Goal: Task Accomplishment & Management: Manage account settings

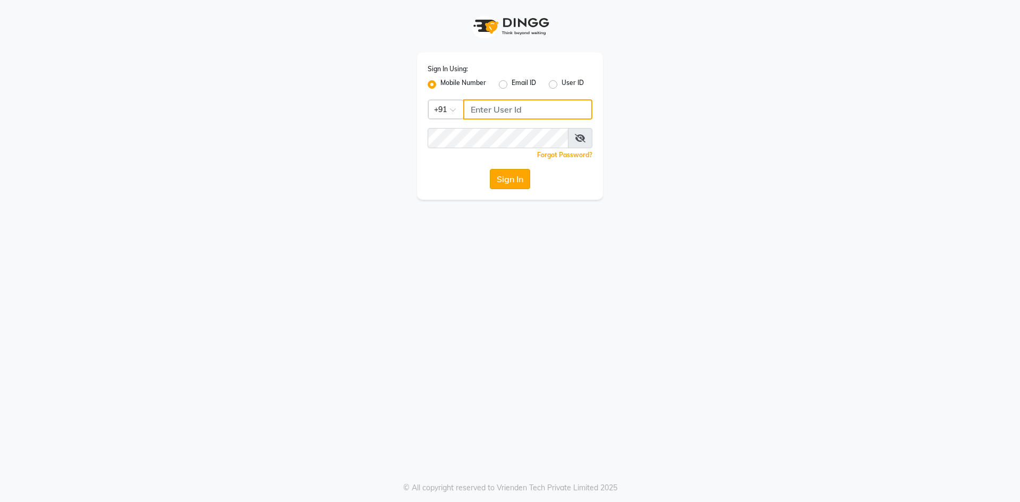
type input "7788994224"
click at [522, 186] on button "Sign In" at bounding box center [510, 179] width 40 height 20
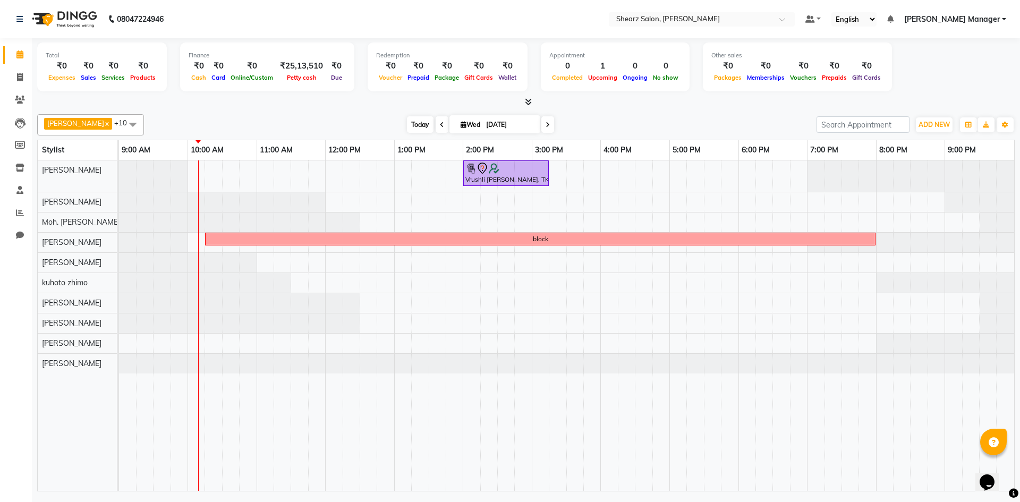
click at [408, 125] on span "Today" at bounding box center [420, 124] width 27 height 16
click at [266, 165] on div "Vrushli Mevada, TK01, 02:00 PM-03:15 PM, Full Back Massage block" at bounding box center [566, 325] width 895 height 330
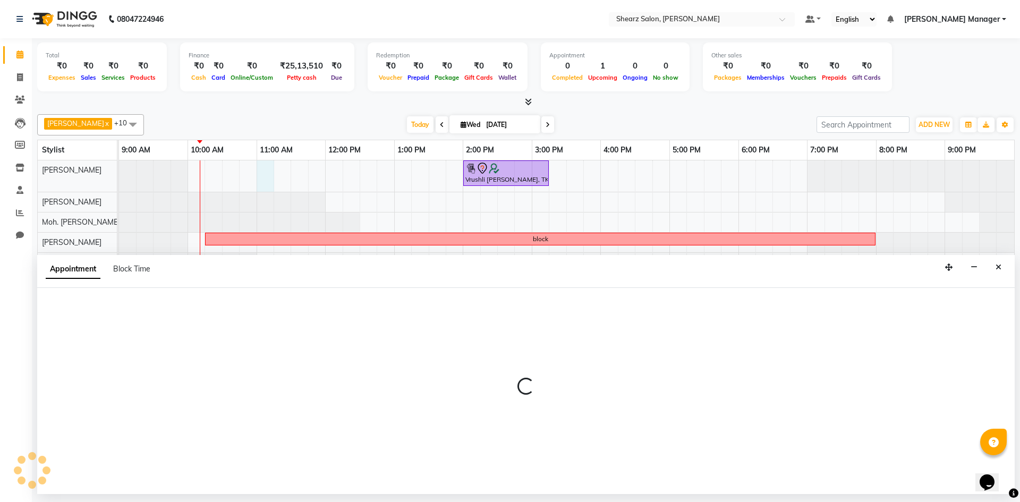
select select "77322"
select select "660"
select select "tentative"
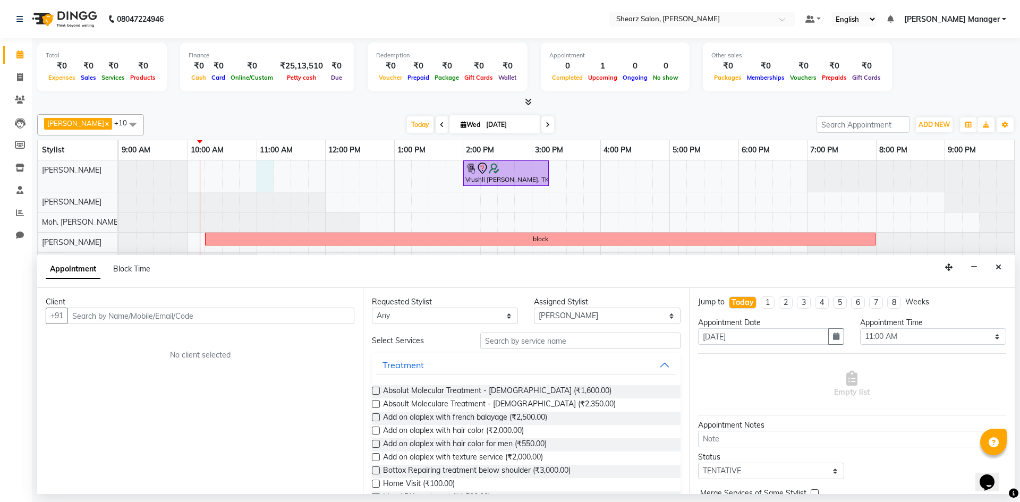
click at [297, 321] on input "text" at bounding box center [210, 315] width 287 height 16
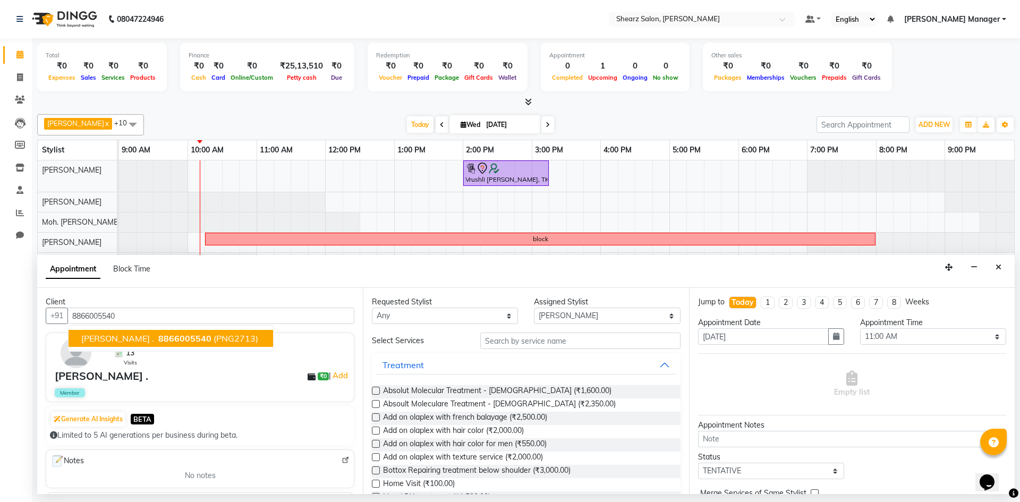
click at [213, 334] on span "(PNG2713)" at bounding box center [235, 338] width 45 height 11
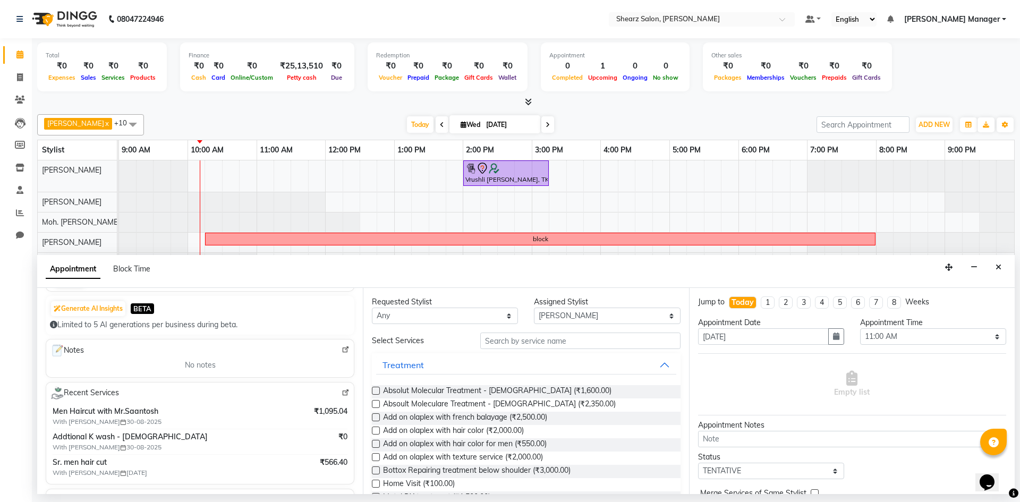
scroll to position [319, 0]
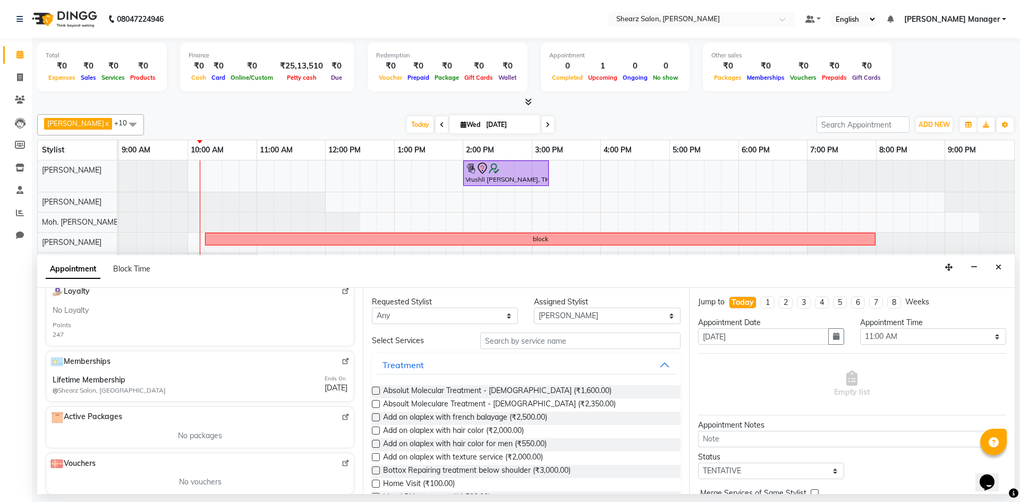
type input "8866005540"
click at [441, 314] on select "Any AakashKumar Nai Admin Arvind S Devda Asha Chavariya Divyata Shashtri kuhoto…" at bounding box center [445, 315] width 146 height 16
select select "77322"
click at [372, 307] on select "Any AakashKumar Nai Admin Arvind S Devda Asha Chavariya Divyata Shashtri kuhoto…" at bounding box center [445, 315] width 146 height 16
click at [596, 338] on input "text" at bounding box center [580, 340] width 200 height 16
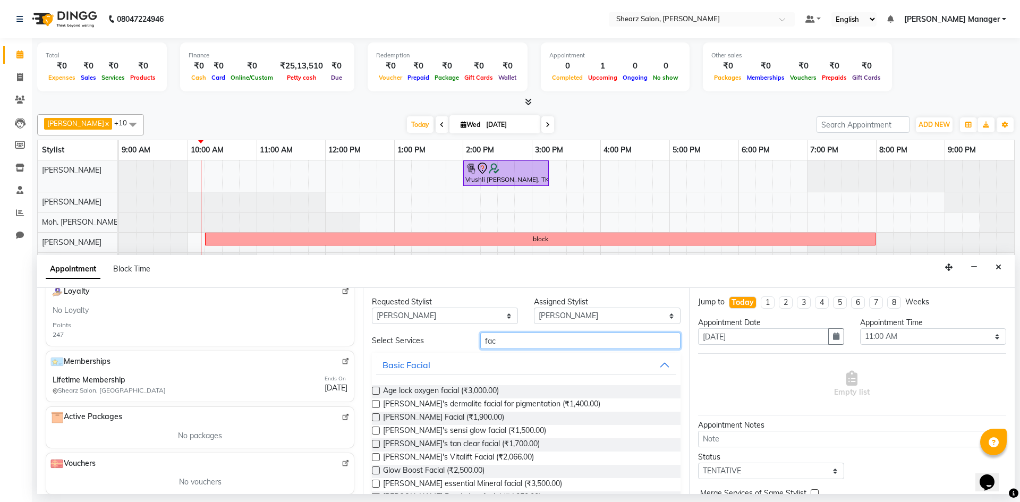
type input "fac"
click at [422, 365] on div "Basic Facial" at bounding box center [406, 364] width 48 height 13
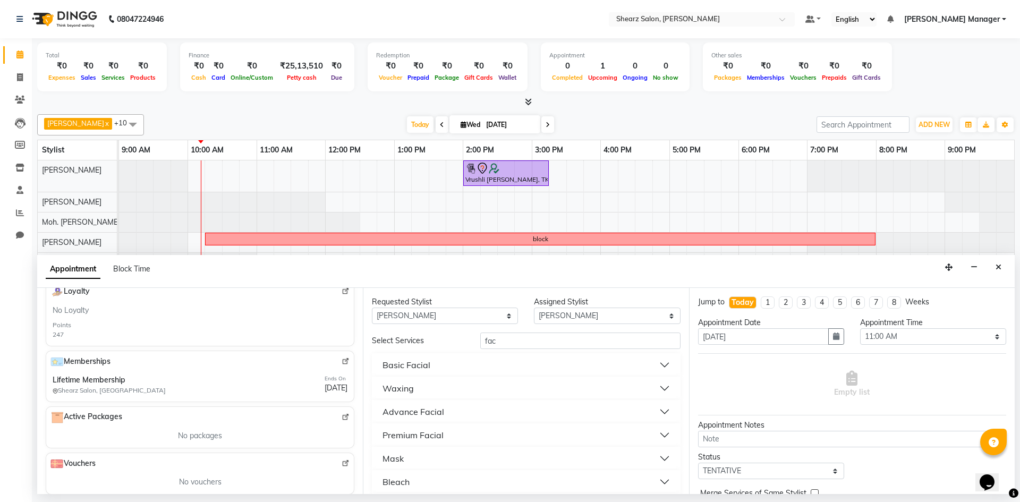
click at [647, 363] on button "Basic Facial" at bounding box center [525, 364] width 299 height 19
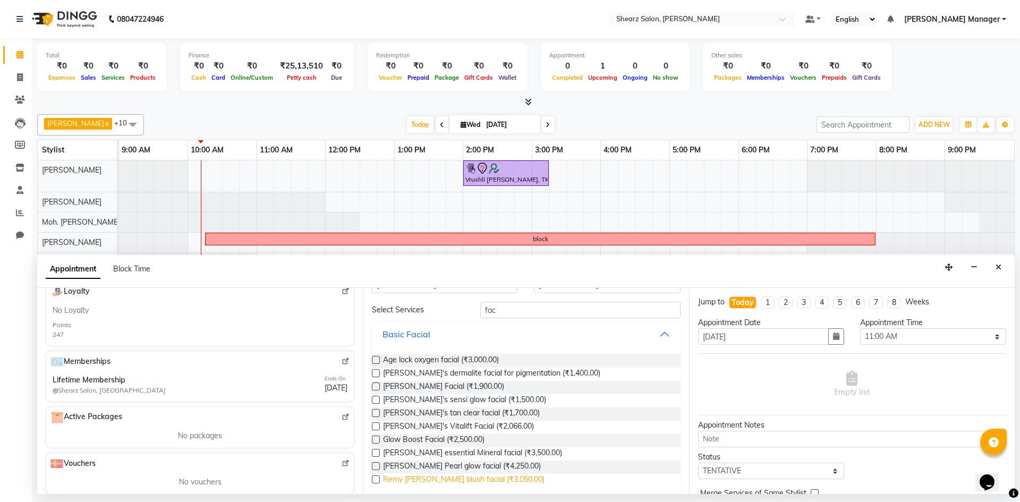
scroll to position [0, 0]
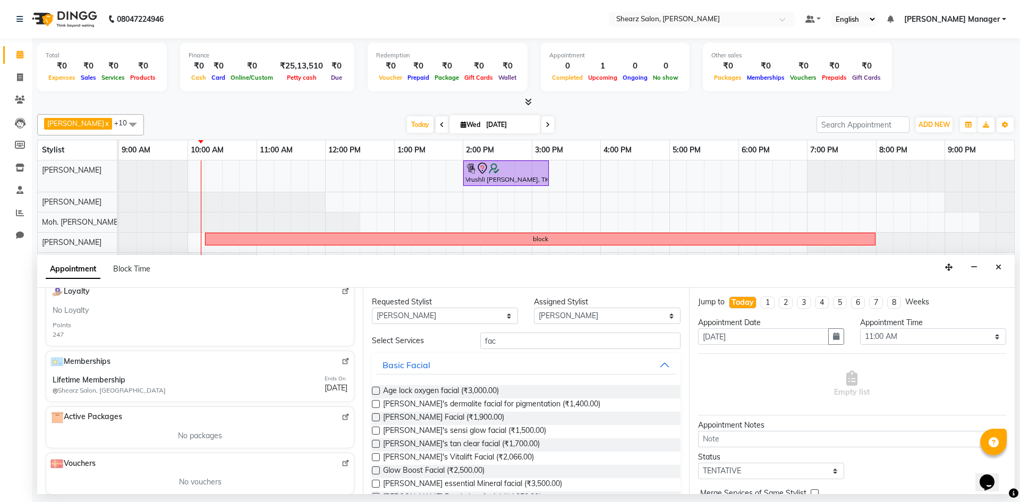
click at [378, 393] on label at bounding box center [376, 391] width 8 height 8
click at [378, 393] on input "checkbox" at bounding box center [375, 391] width 7 height 7
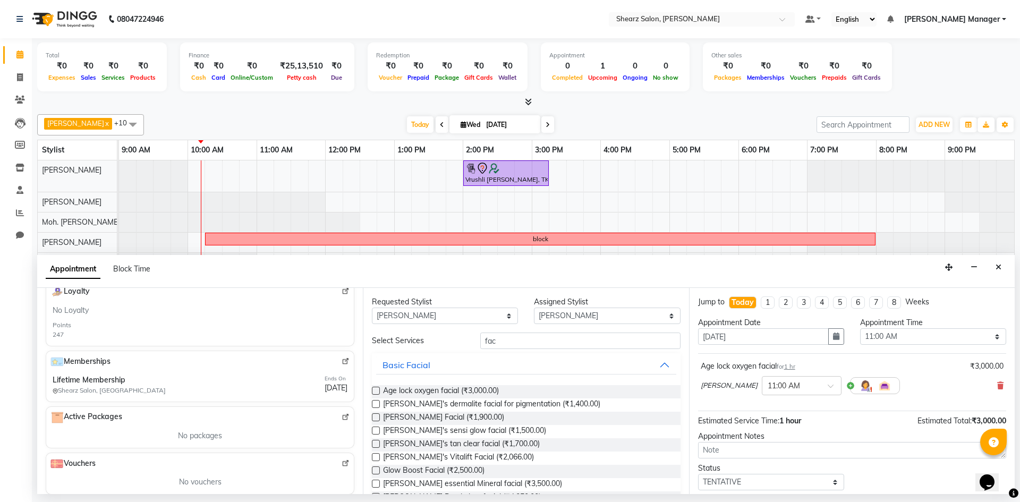
click at [371, 389] on div "Requested Stylist Any AakashKumar Nai Admin Arvind S Devda Asha Chavariya Divya…" at bounding box center [526, 391] width 326 height 206
click at [375, 389] on label at bounding box center [376, 391] width 8 height 8
click at [375, 389] on input "checkbox" at bounding box center [375, 391] width 7 height 7
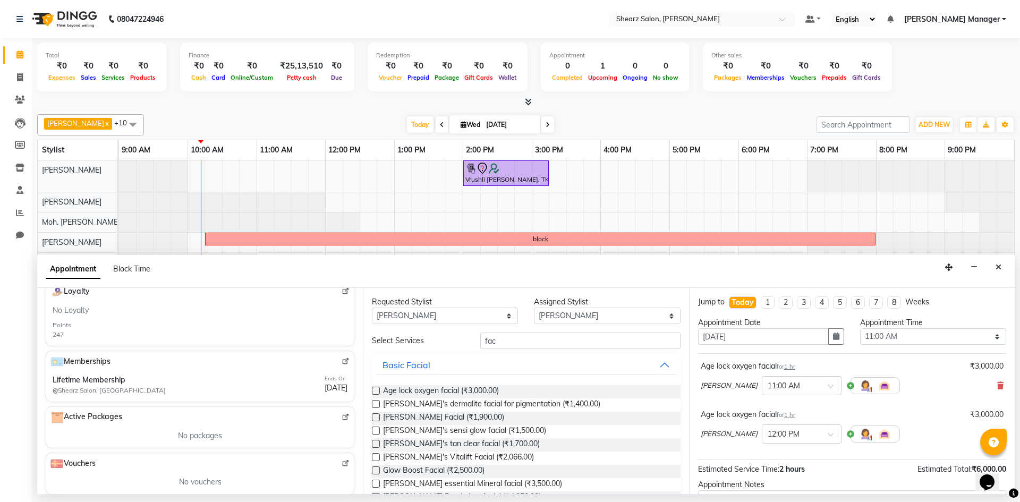
click at [519, 390] on div "Age lock oxygen facial (₹3,000.00)" at bounding box center [526, 391] width 308 height 13
click at [504, 388] on div "Age lock oxygen facial (₹3,000.00)" at bounding box center [526, 391] width 308 height 13
click at [374, 390] on label at bounding box center [376, 391] width 8 height 8
click at [374, 390] on input "checkbox" at bounding box center [375, 391] width 7 height 7
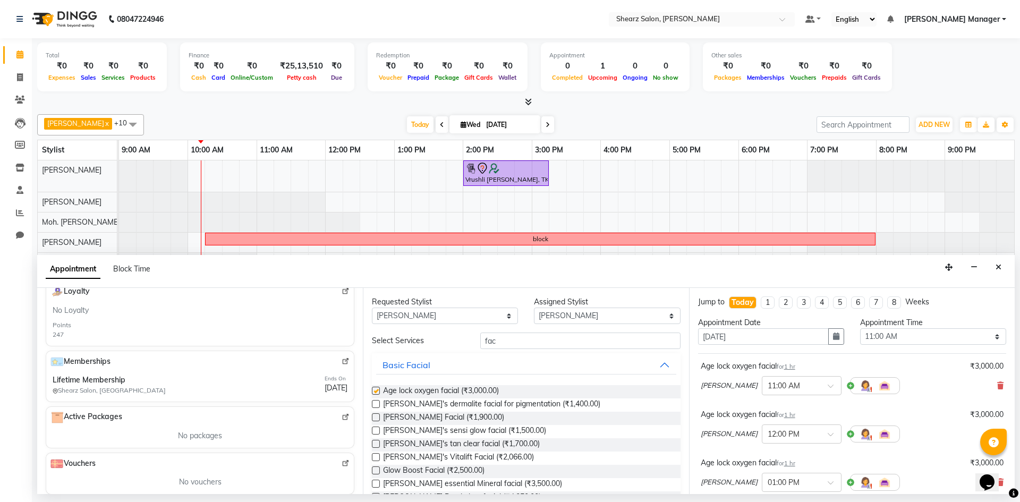
checkbox input "false"
click at [997, 389] on icon at bounding box center [1000, 385] width 6 height 7
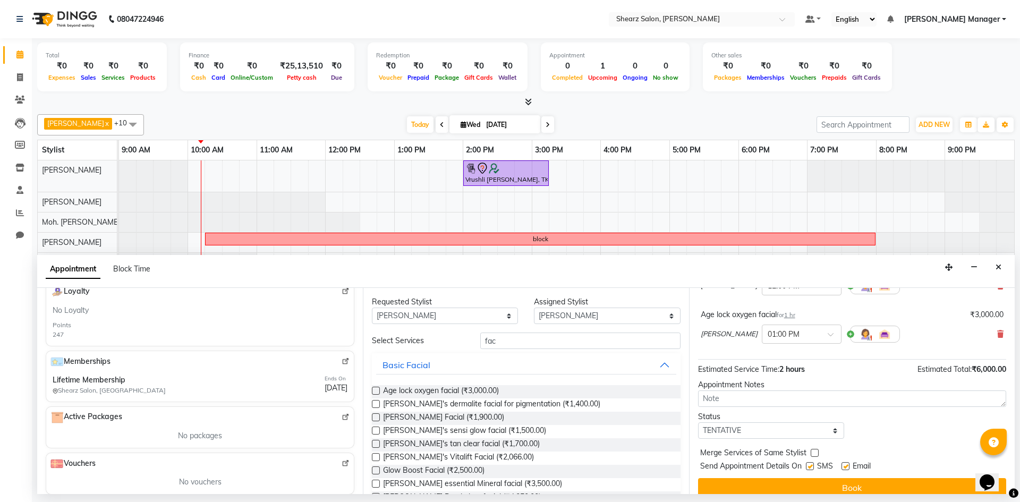
scroll to position [106, 0]
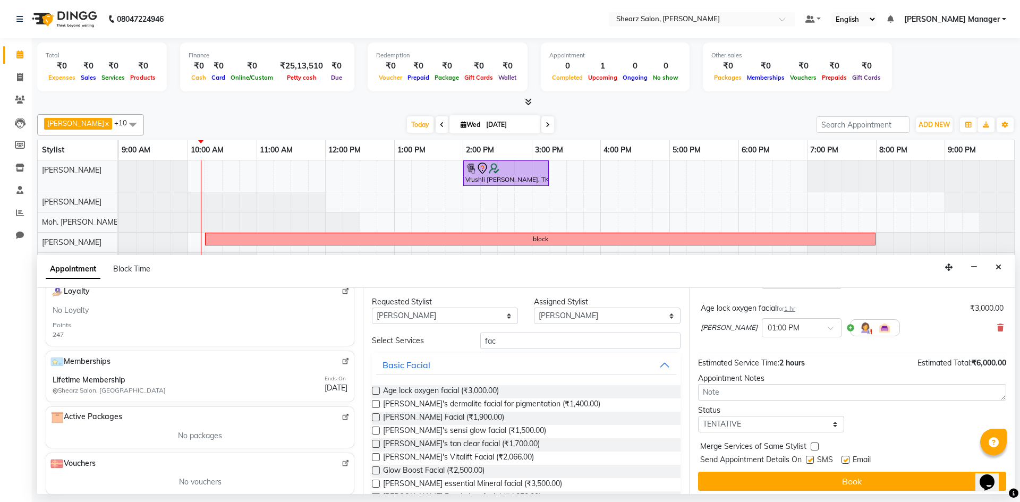
click at [988, 326] on div "pooja patil × 01:00 PM" at bounding box center [851, 328] width 303 height 28
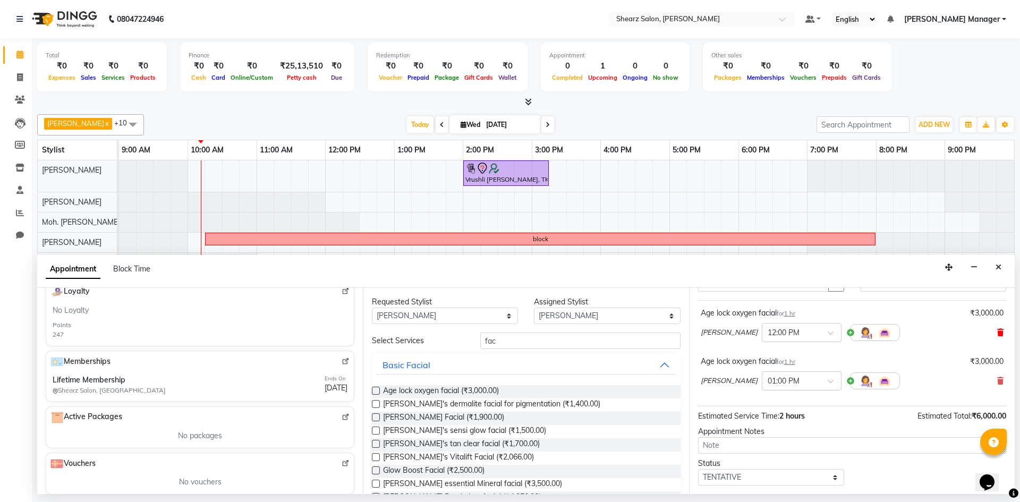
click at [997, 333] on icon at bounding box center [1000, 332] width 6 height 7
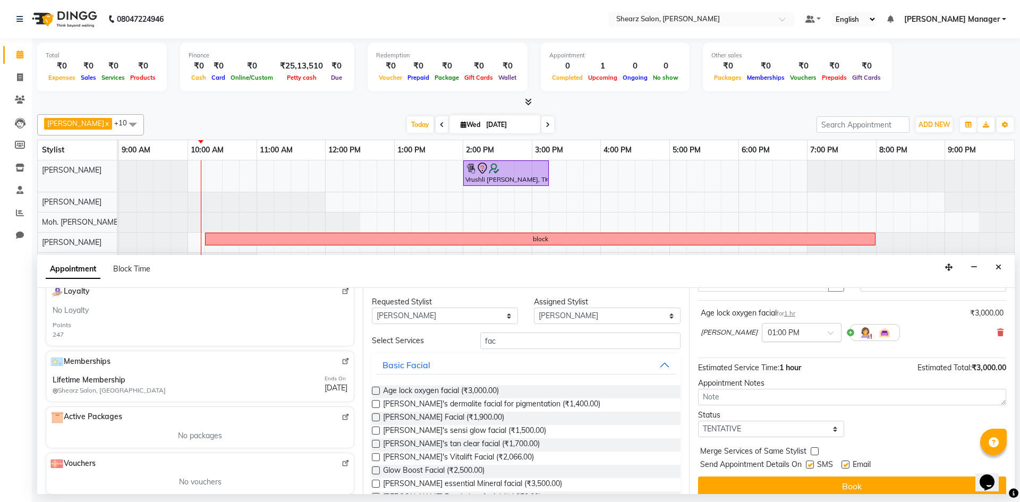
click at [789, 336] on input "text" at bounding box center [790, 331] width 47 height 11
click at [778, 392] on div "11:30 AM" at bounding box center [801, 393] width 79 height 20
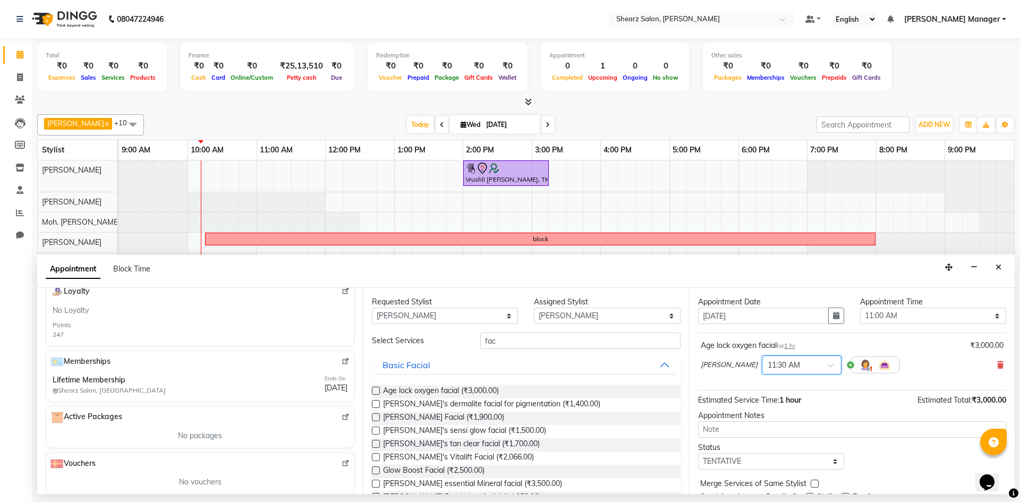
scroll to position [0, 0]
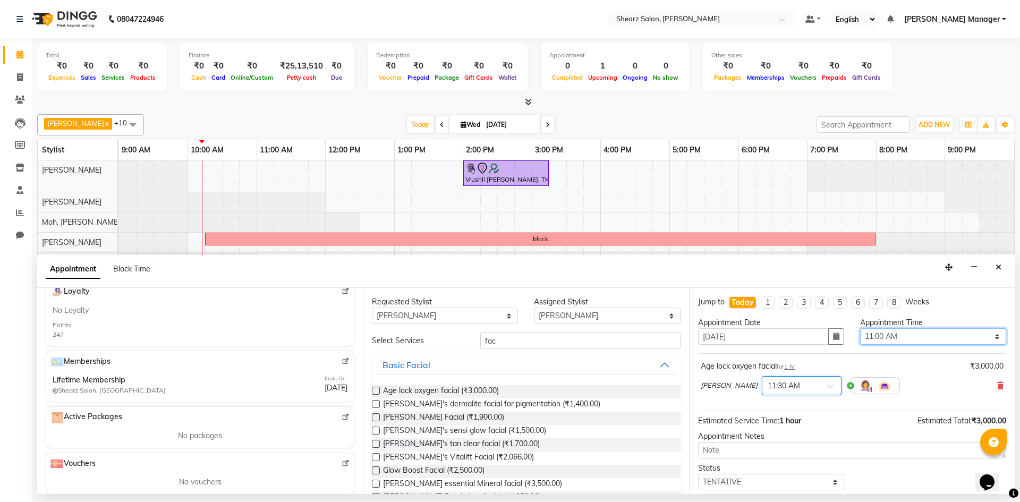
click at [904, 333] on select "Select 10:00 AM 10:15 AM 10:30 AM 10:45 AM 11:00 AM 11:15 AM 11:30 AM 11:45 AM …" at bounding box center [933, 336] width 146 height 16
select select "690"
click at [860, 328] on select "Select 10:00 AM 10:15 AM 10:30 AM 10:45 AM 11:00 AM 11:15 AM 11:30 AM 11:45 AM …" at bounding box center [933, 336] width 146 height 16
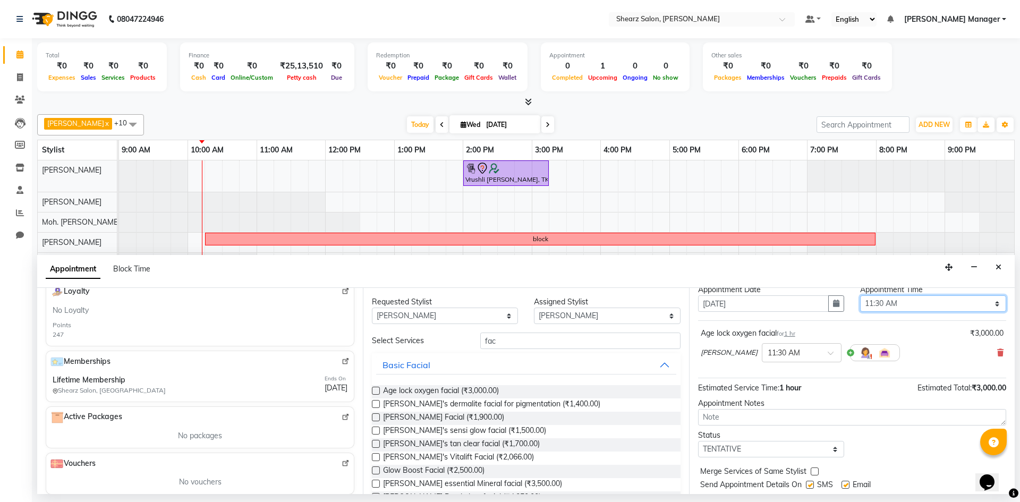
scroll to position [63, 0]
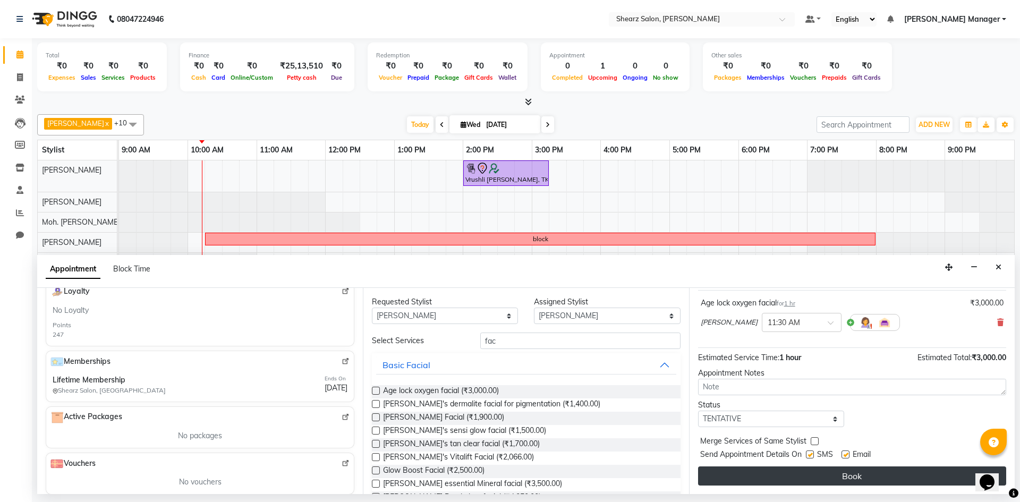
click at [836, 473] on button "Book" at bounding box center [852, 475] width 308 height 19
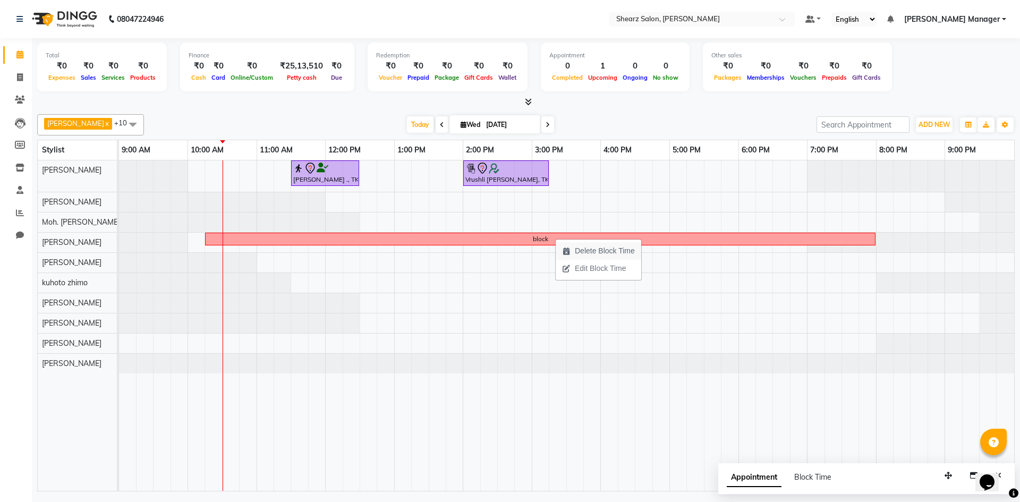
click at [586, 250] on span "Delete Block Time" at bounding box center [605, 250] width 60 height 11
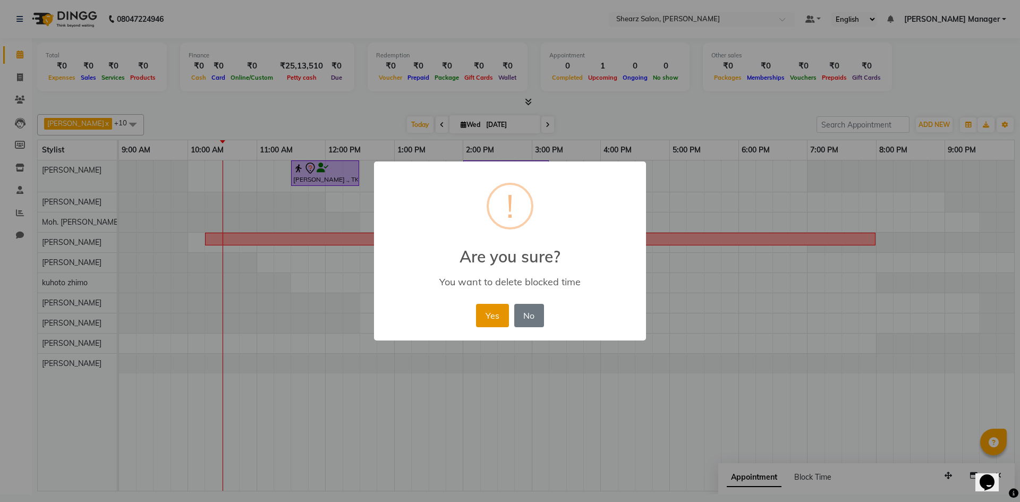
click at [488, 311] on button "Yes" at bounding box center [492, 315] width 32 height 23
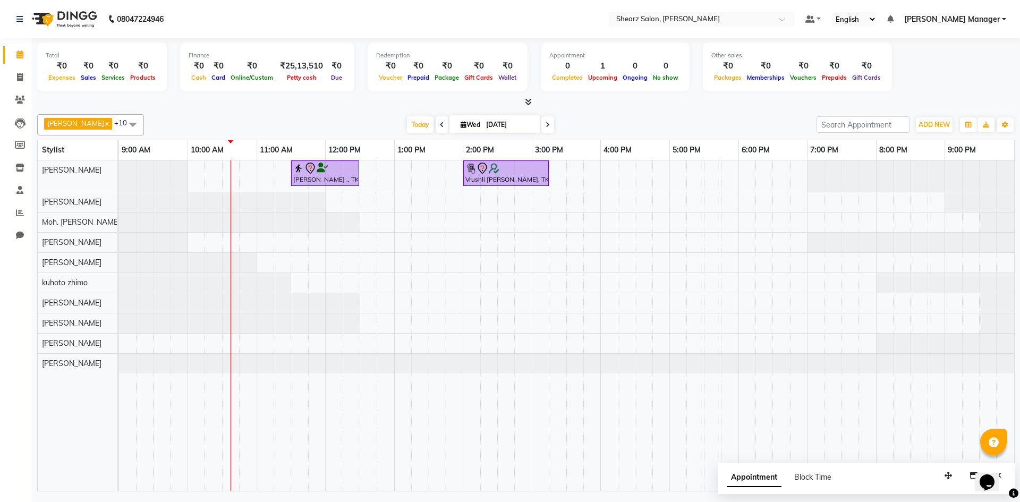
click at [119, 222] on div at bounding box center [119, 222] width 0 height 20
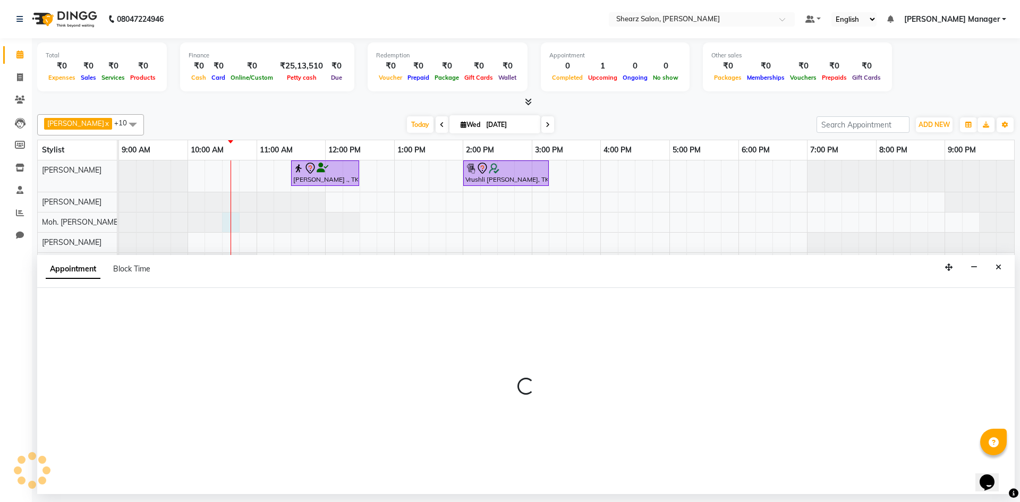
select select "77335"
select select "630"
select select "tentative"
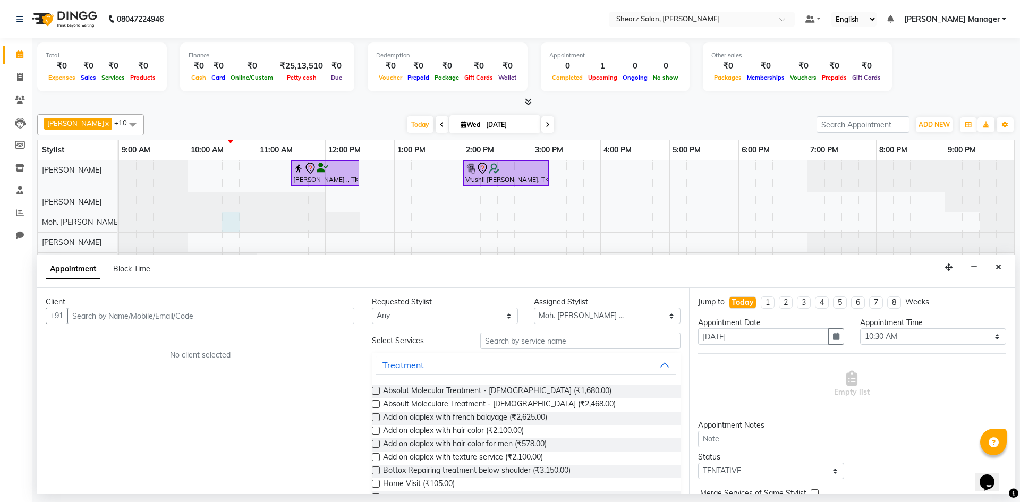
drag, startPoint x: 304, startPoint y: 315, endPoint x: 303, endPoint y: 321, distance: 5.3
click at [304, 319] on input "text" at bounding box center [210, 315] width 287 height 16
click at [319, 315] on input "text" at bounding box center [210, 315] width 287 height 16
type input "9825107435"
click at [342, 318] on span "Add Client" at bounding box center [332, 316] width 36 height 10
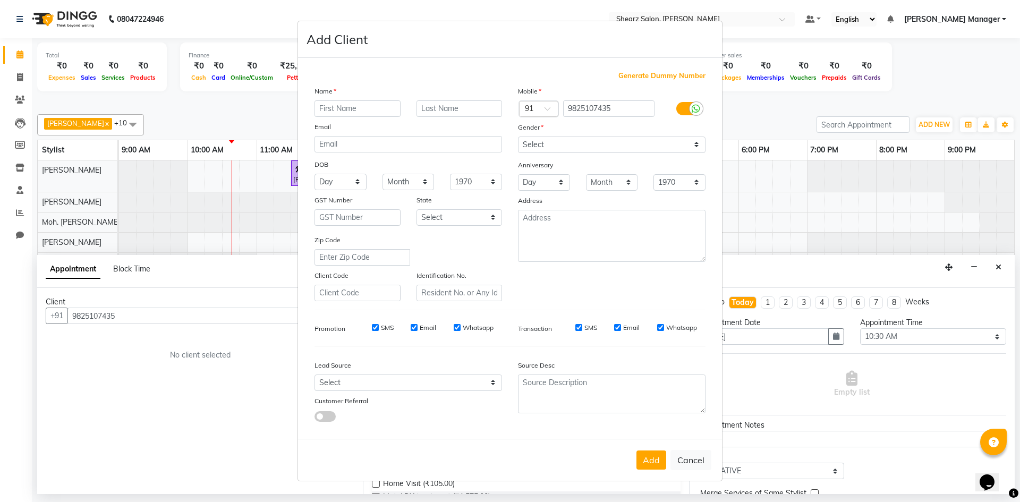
click at [368, 109] on input "text" at bounding box center [357, 108] width 86 height 16
type input "anita"
click at [451, 108] on input "text" at bounding box center [459, 108] width 86 height 16
type input "patil"
click at [697, 139] on select "Select Male Female Other Prefer Not To Say" at bounding box center [611, 144] width 187 height 16
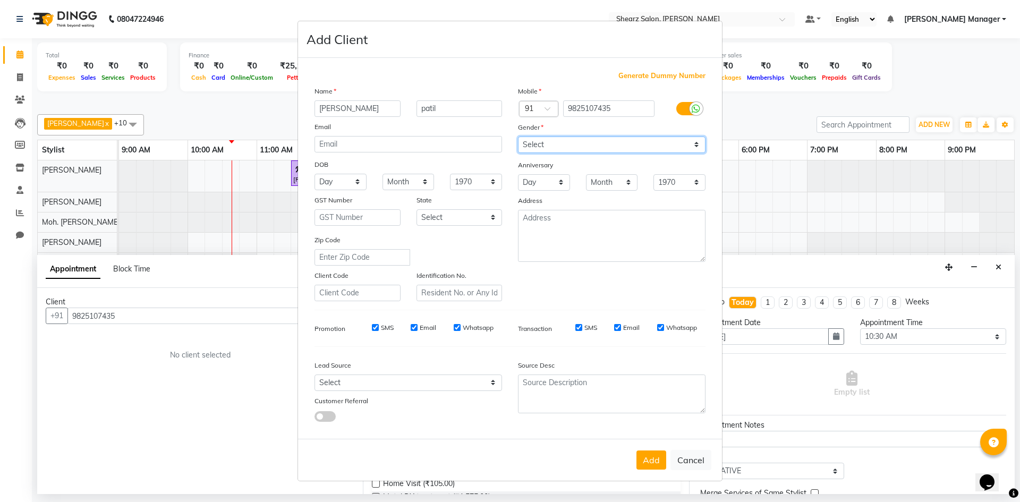
select select "female"
click at [518, 136] on select "Select Male Female Other Prefer Not To Say" at bounding box center [611, 144] width 187 height 16
click at [648, 464] on button "Add" at bounding box center [651, 459] width 30 height 19
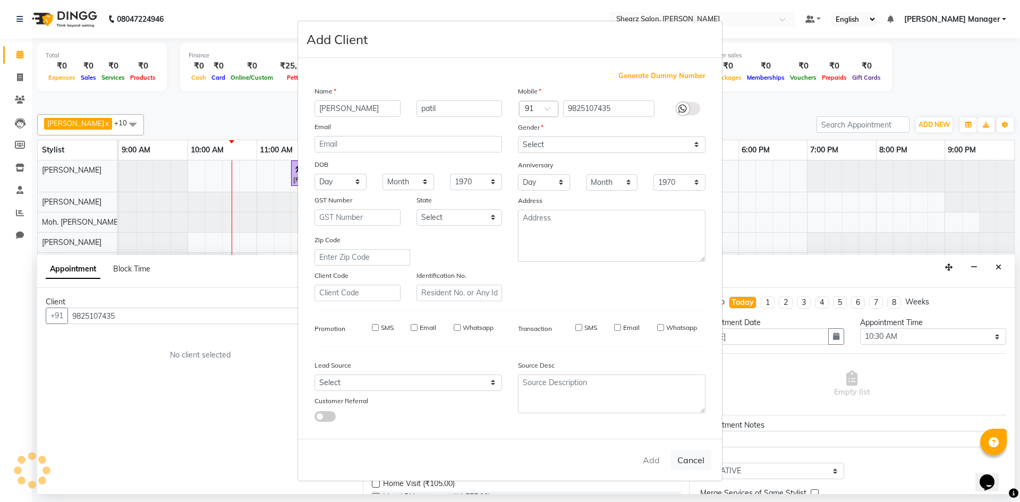
select select
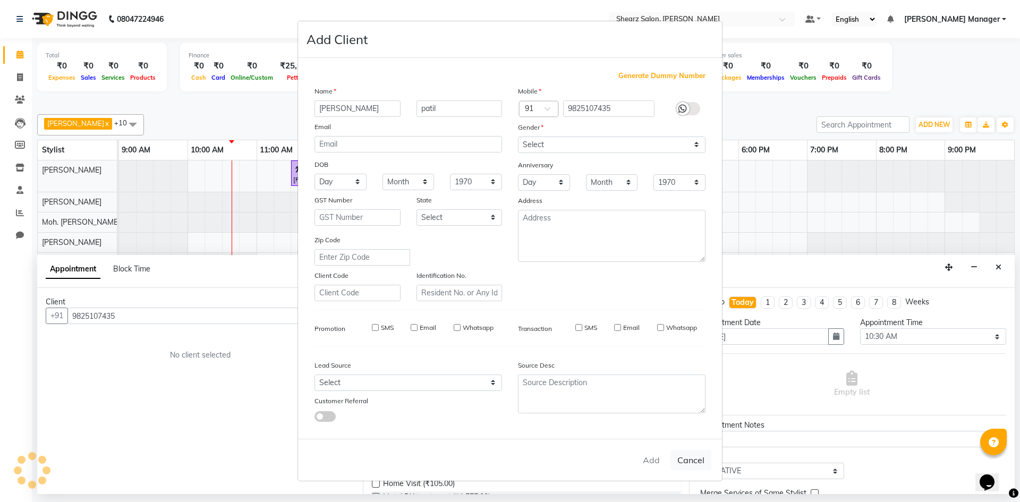
select select
checkbox input "false"
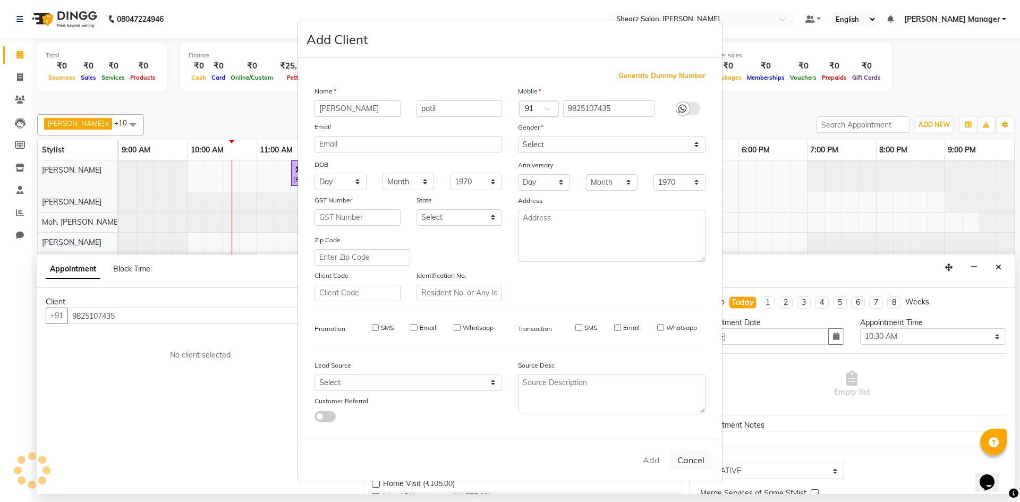
checkbox input "false"
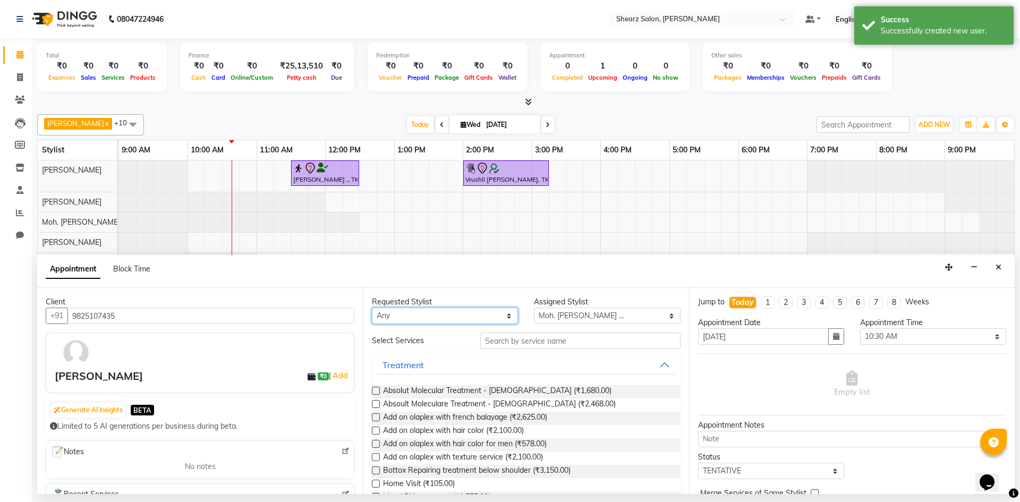
click at [423, 314] on select "Any AakashKumar Nai Admin Arvind S Devda Asha Chavariya Divyata Shashtri kuhoto…" at bounding box center [445, 315] width 146 height 16
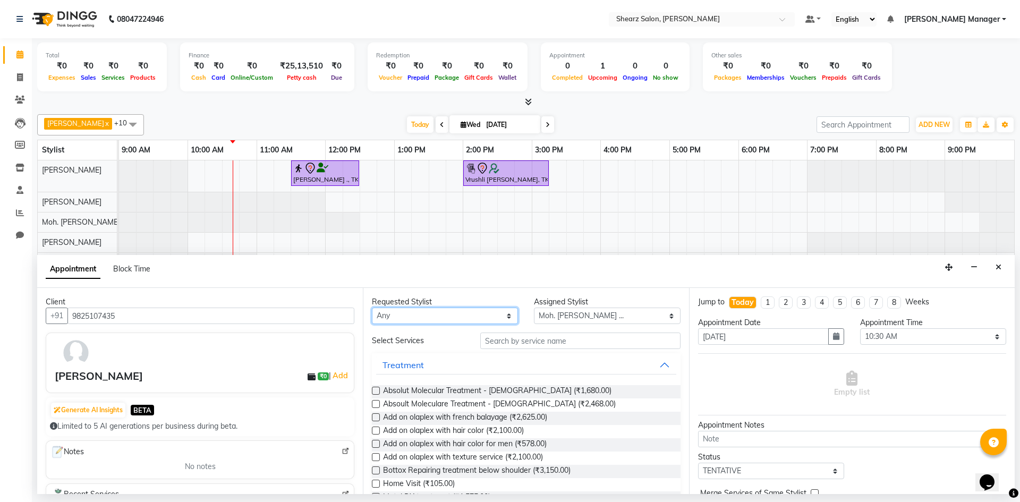
click at [504, 314] on select "Any AakashKumar Nai Admin Arvind S Devda Asha Chavariya Divyata Shashtri kuhoto…" at bounding box center [445, 315] width 146 height 16
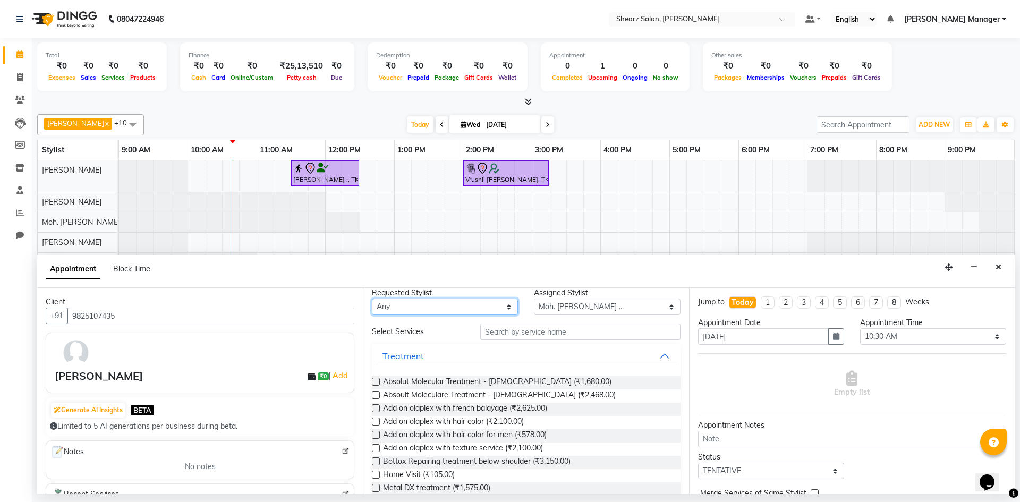
scroll to position [0, 0]
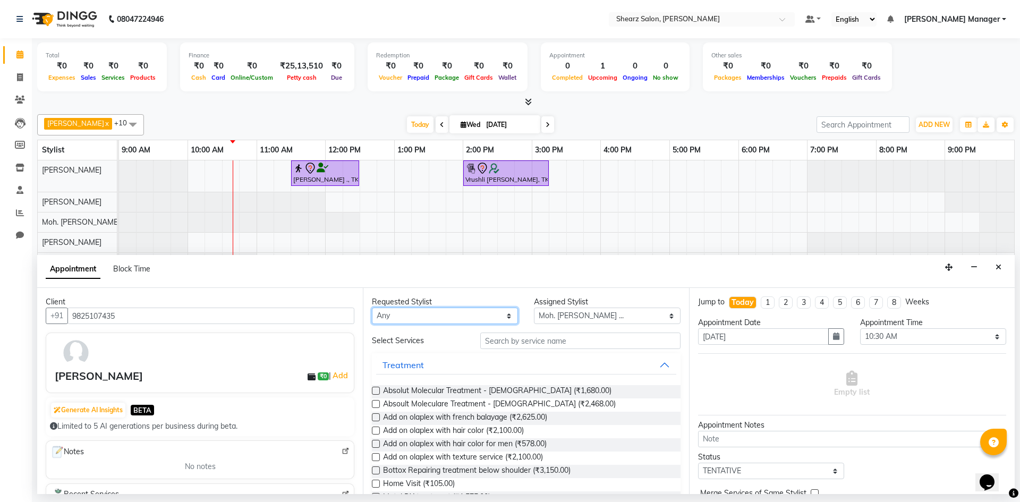
click at [505, 315] on select "Any AakashKumar Nai Admin Arvind S Devda Asha Chavariya Divyata Shashtri kuhoto…" at bounding box center [445, 315] width 146 height 16
select select "77335"
click at [372, 307] on select "Any AakashKumar Nai Admin Arvind S Devda Asha Chavariya Divyata Shashtri kuhoto…" at bounding box center [445, 315] width 146 height 16
click at [562, 346] on input "text" at bounding box center [580, 340] width 200 height 16
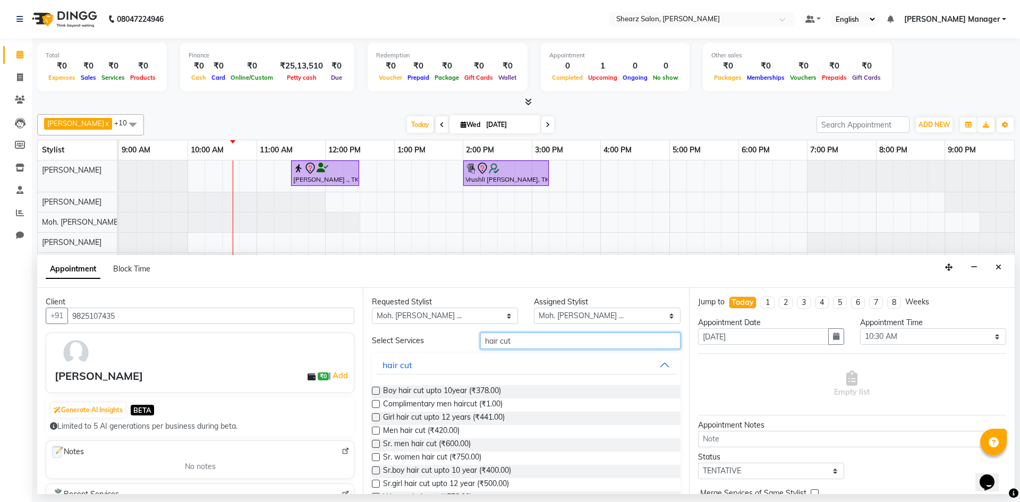
type input "hair cut"
click at [376, 458] on label at bounding box center [376, 457] width 8 height 8
click at [376, 458] on input "checkbox" at bounding box center [375, 458] width 7 height 7
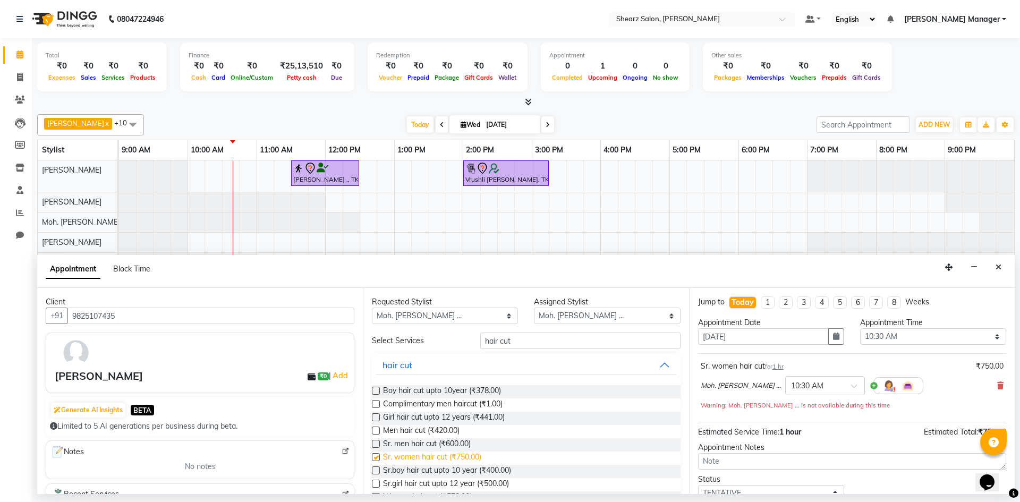
checkbox input "false"
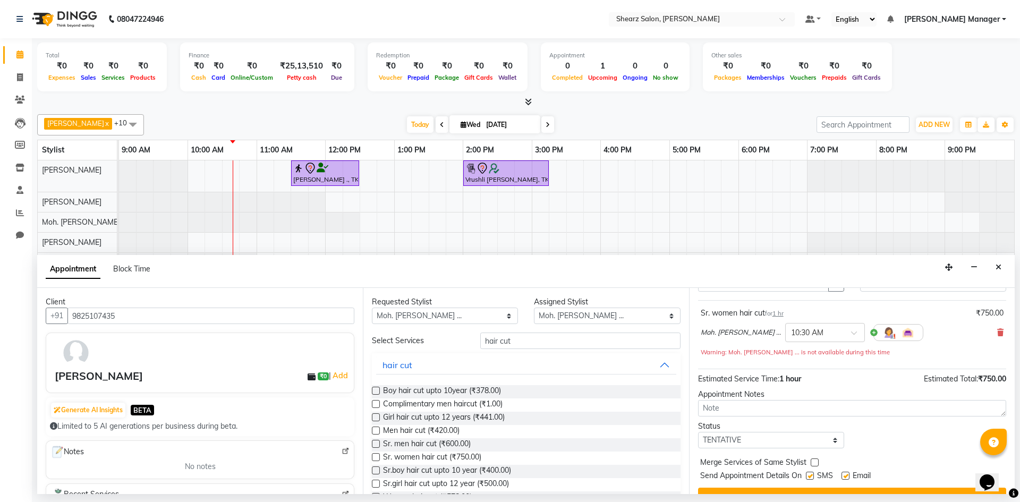
scroll to position [74, 0]
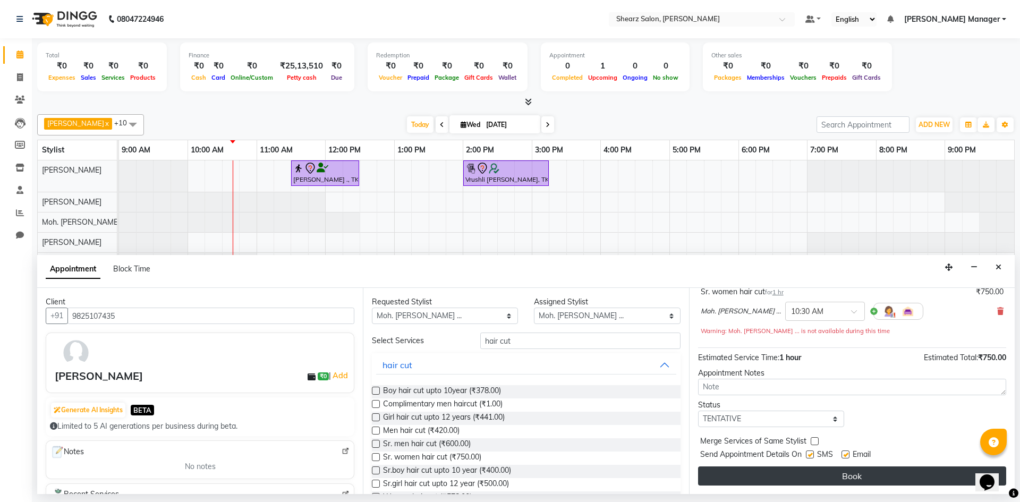
click at [838, 479] on button "Book" at bounding box center [852, 475] width 308 height 19
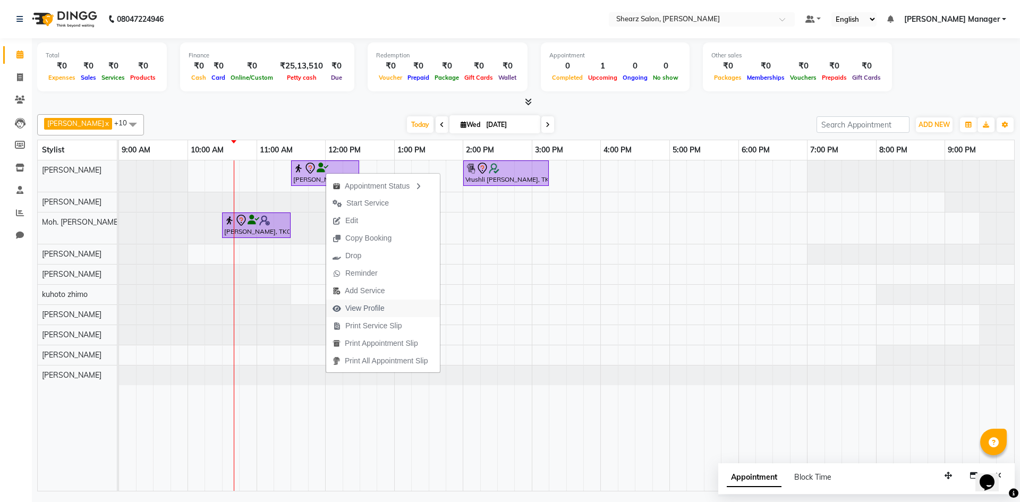
click at [356, 306] on span "View Profile" at bounding box center [364, 308] width 39 height 11
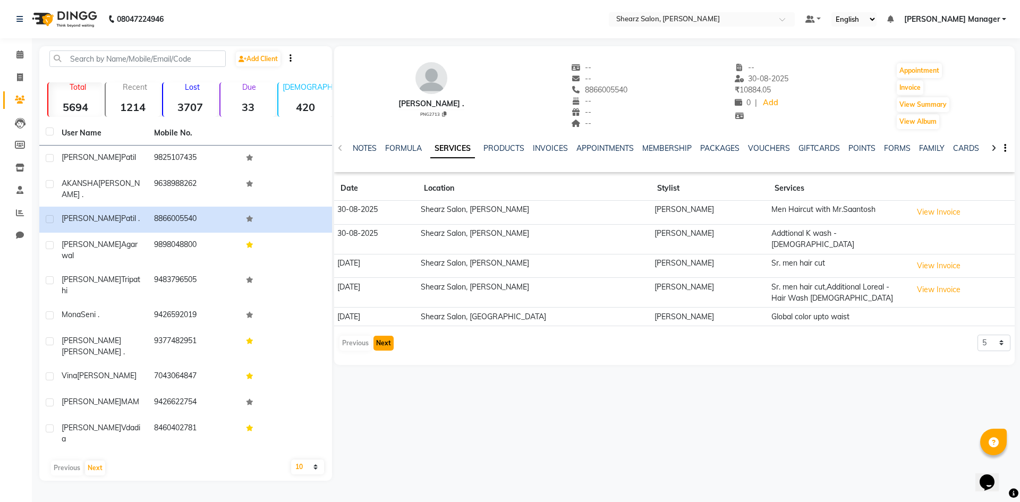
click at [379, 336] on button "Next" at bounding box center [383, 343] width 20 height 15
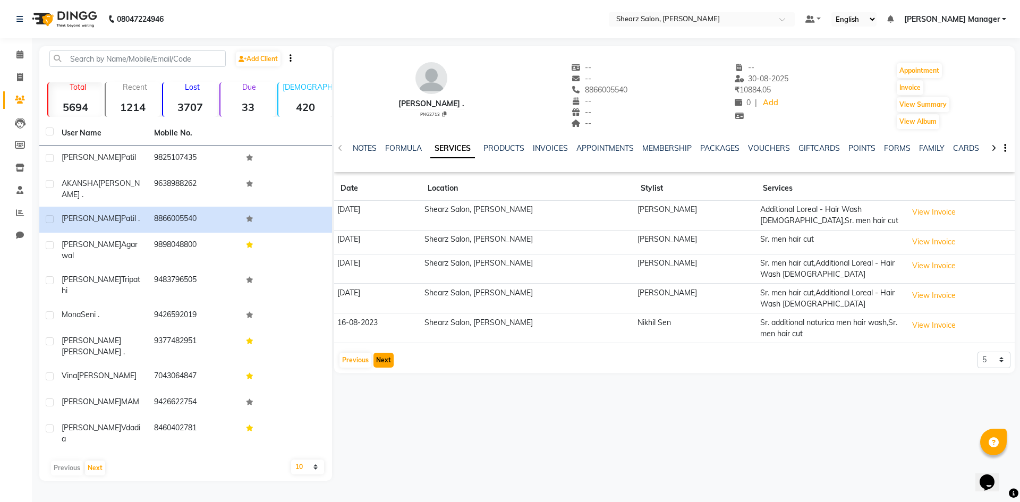
click at [376, 363] on button "Next" at bounding box center [383, 360] width 20 height 15
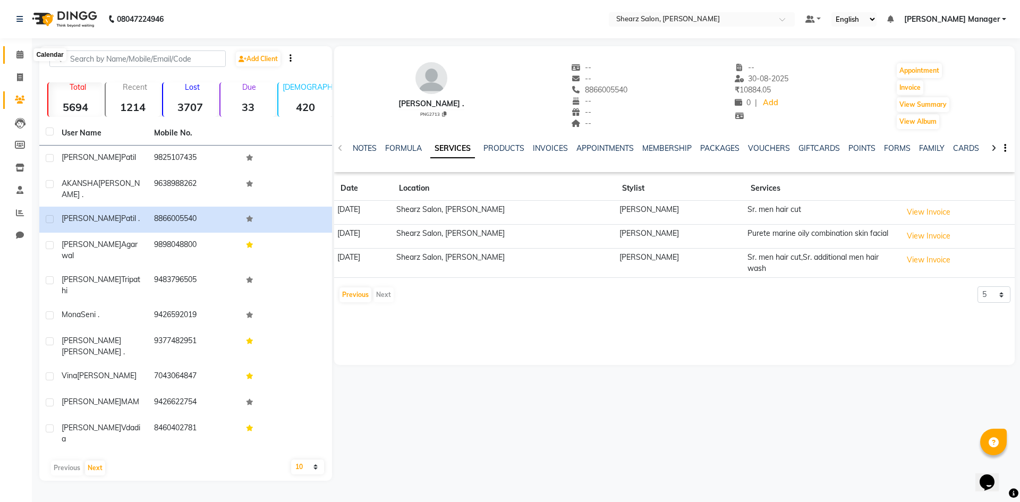
click at [18, 58] on span at bounding box center [20, 55] width 19 height 12
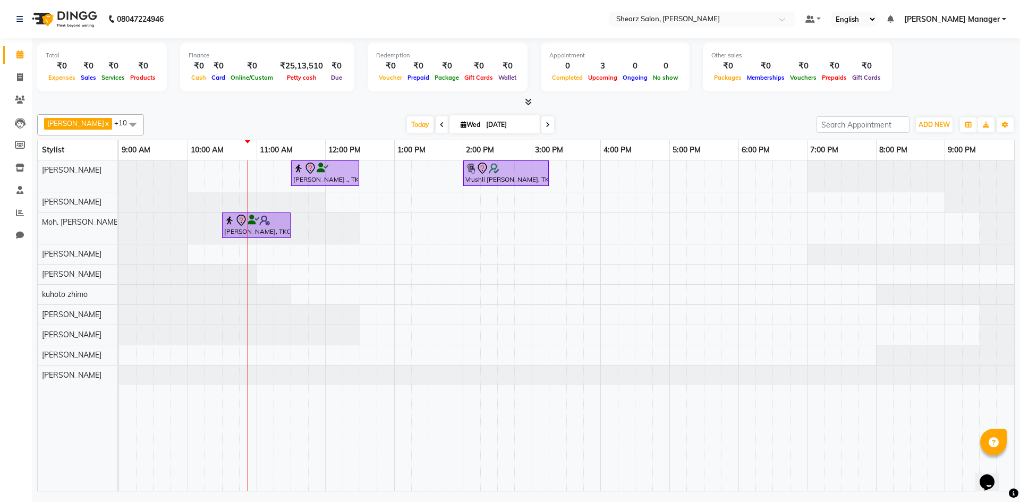
click at [505, 124] on input "03-09-2025" at bounding box center [509, 125] width 53 height 16
select select "9"
select select "2025"
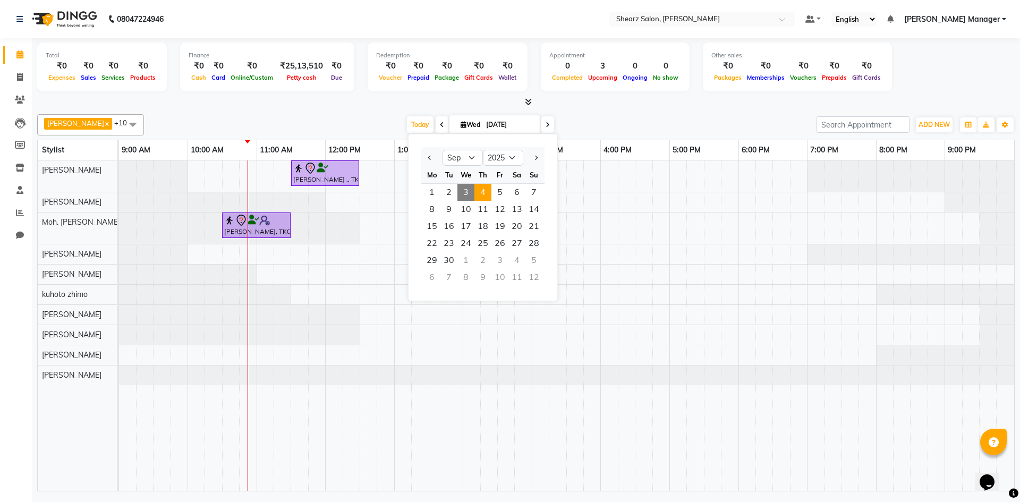
click at [488, 196] on span "4" at bounding box center [482, 192] width 17 height 17
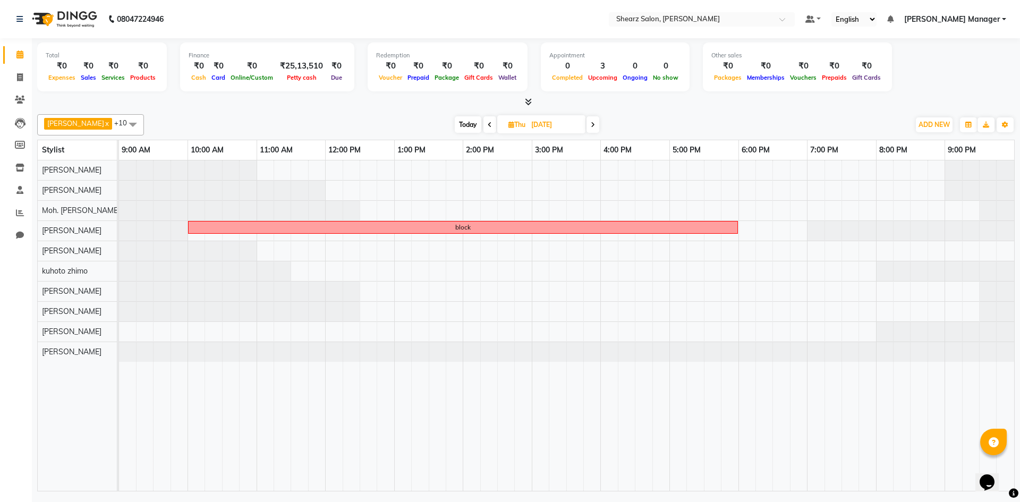
click at [590, 127] on icon at bounding box center [592, 125] width 4 height 6
type input "05-09-2025"
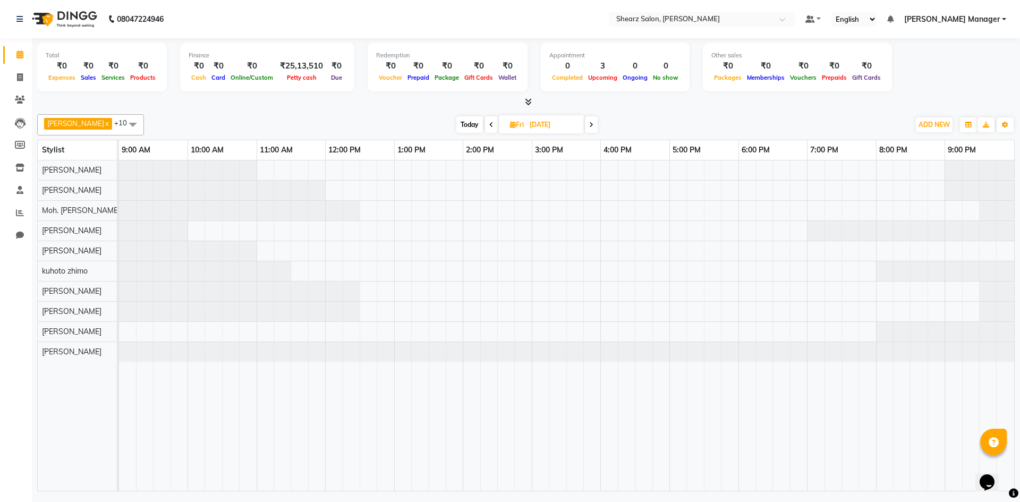
click at [127, 124] on span at bounding box center [132, 124] width 21 height 20
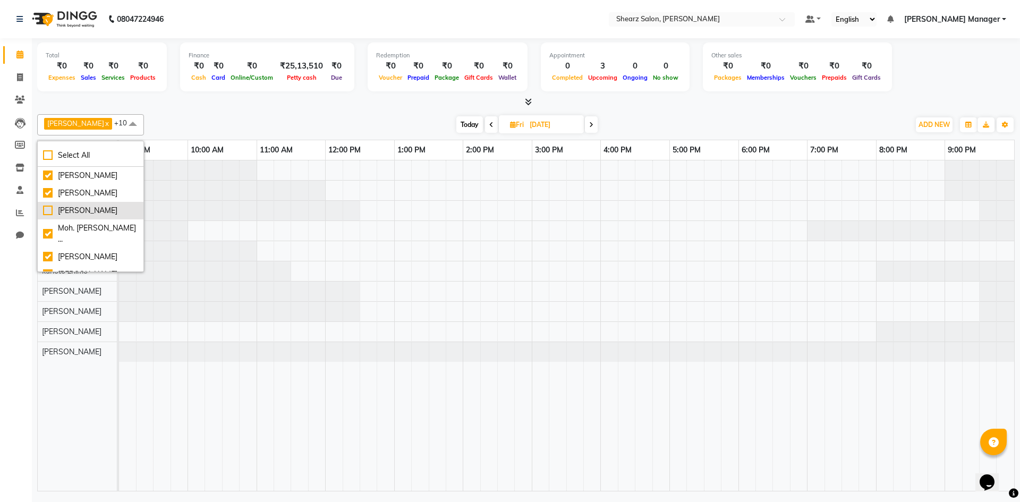
click at [112, 207] on div "[PERSON_NAME]" at bounding box center [90, 210] width 95 height 11
checkbox input "true"
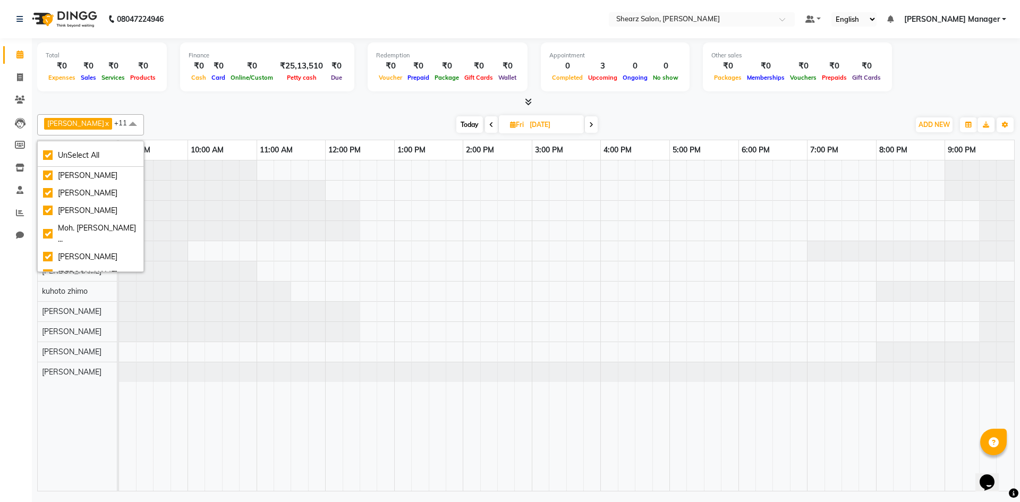
click at [340, 256] on div at bounding box center [566, 325] width 895 height 330
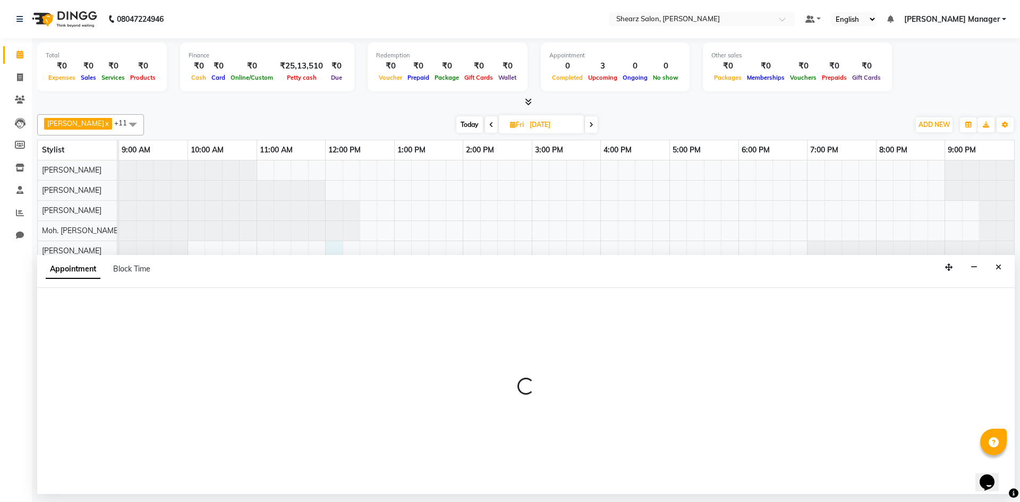
select select "77315"
select select "tentative"
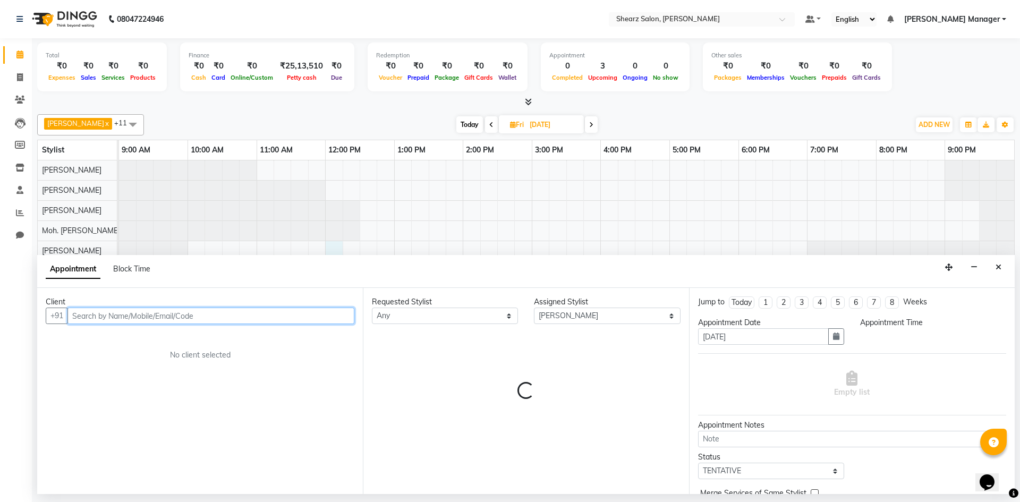
select select "720"
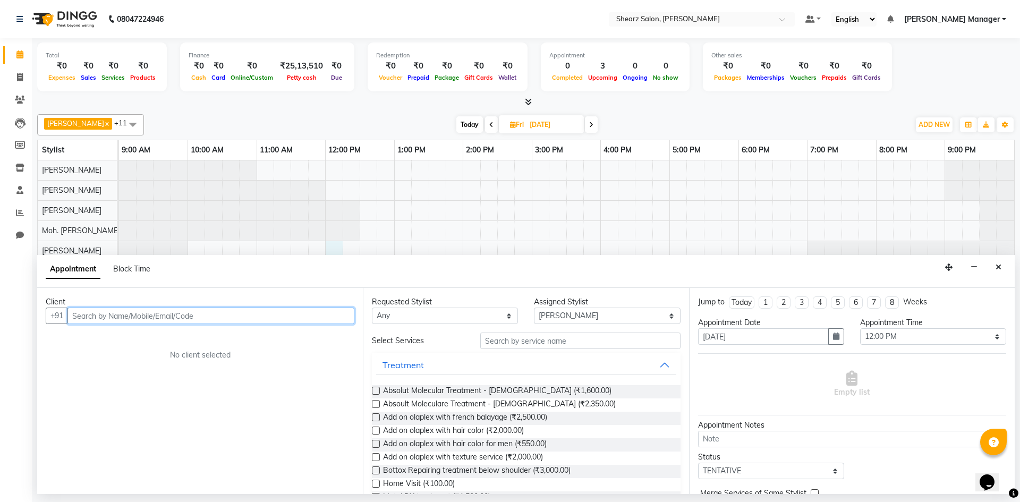
click at [119, 207] on div at bounding box center [119, 211] width 0 height 20
click at [207, 318] on input "text" at bounding box center [210, 315] width 287 height 16
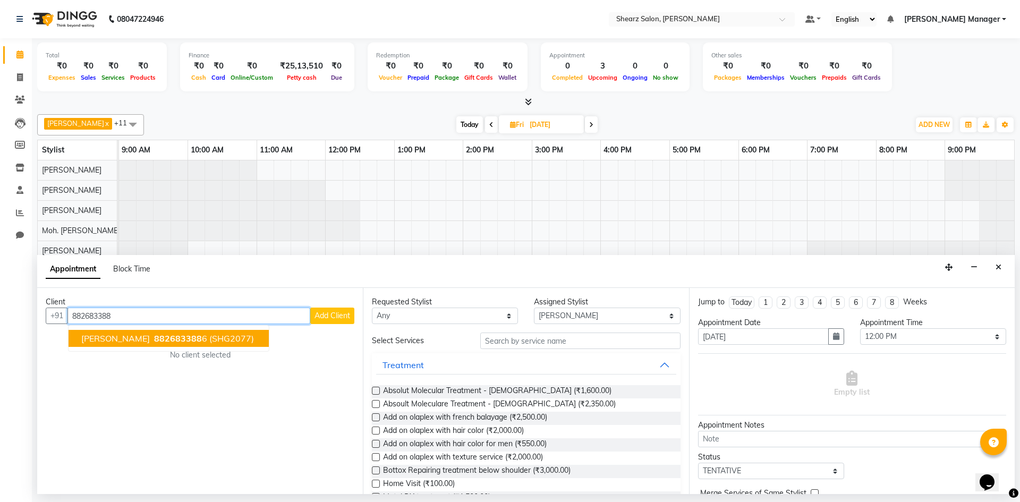
click at [180, 340] on span "882683388" at bounding box center [178, 338] width 48 height 11
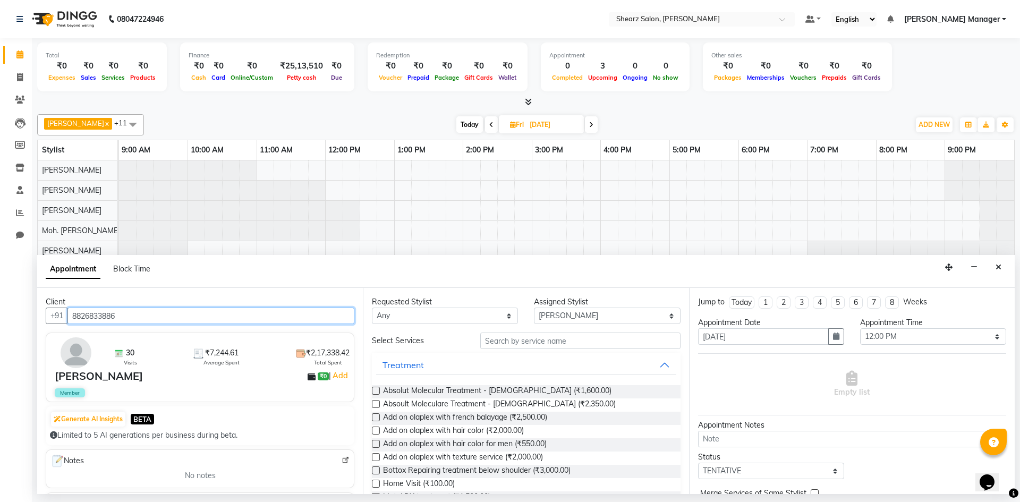
type input "8826833886"
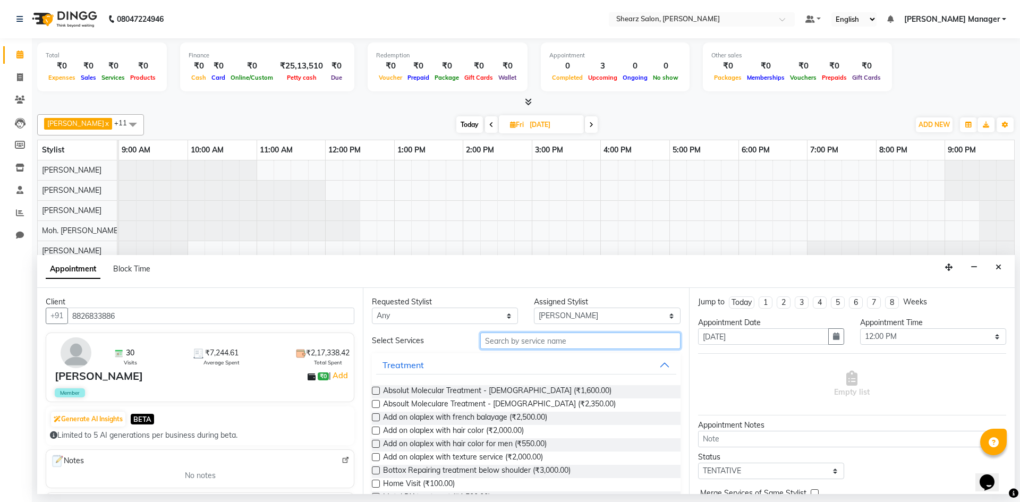
click at [570, 340] on input "text" at bounding box center [580, 340] width 200 height 16
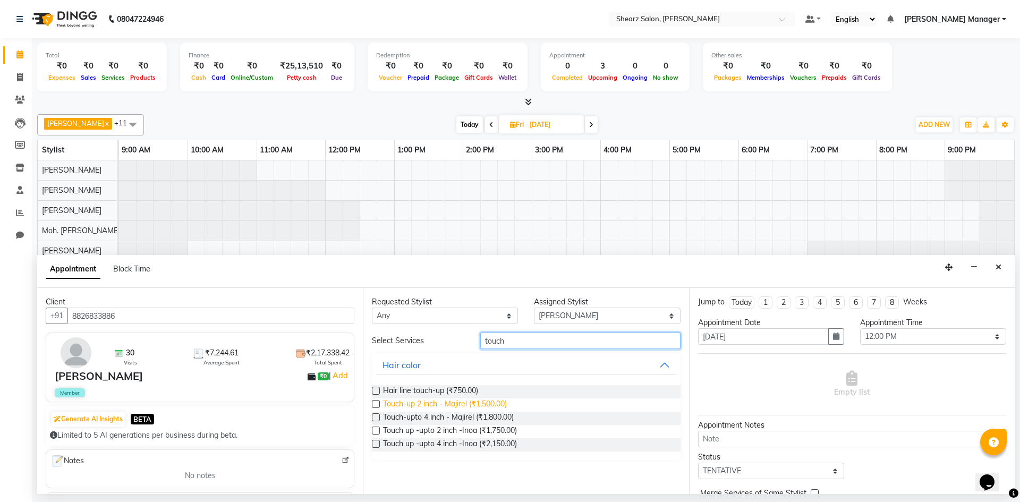
type input "touch"
click at [470, 398] on span "Touch-up 2 inch - Majirel (₹1,500.00)" at bounding box center [445, 404] width 124 height 13
checkbox input "false"
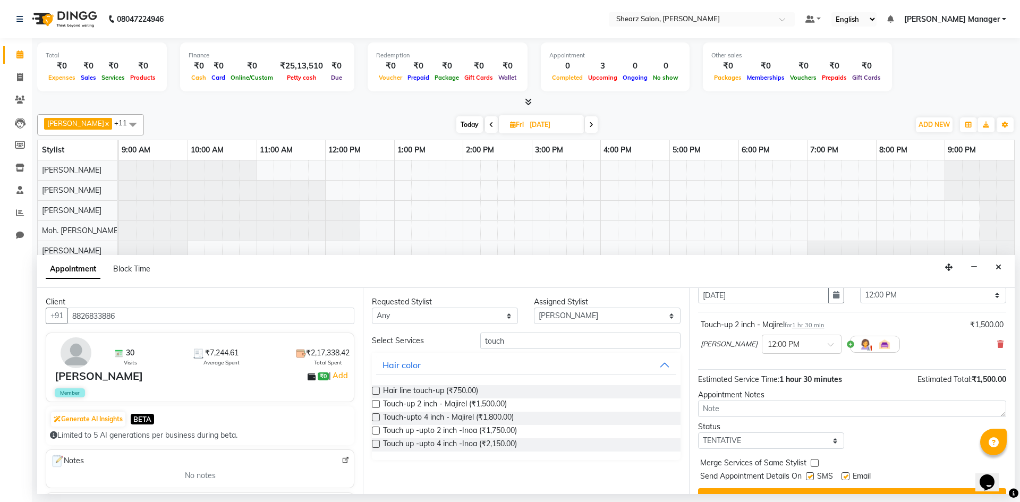
scroll to position [63, 0]
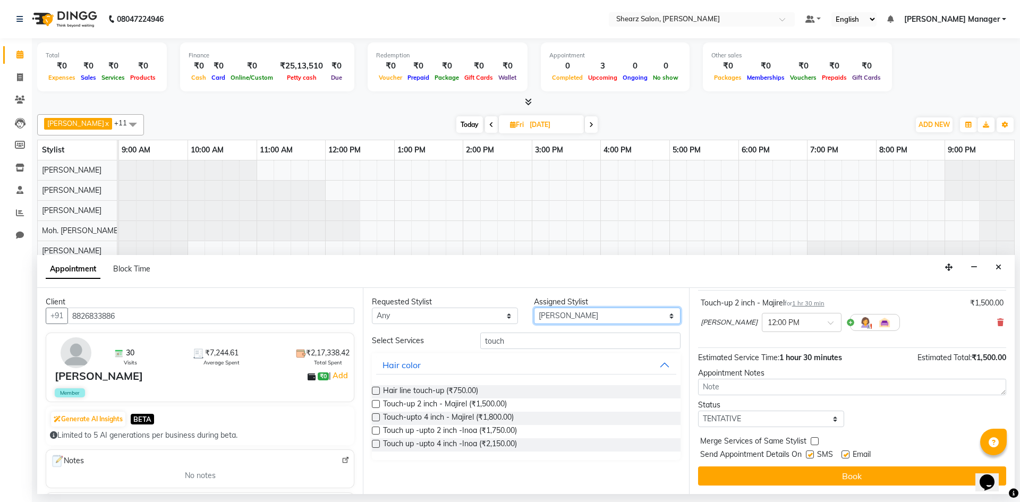
click at [607, 321] on select "Select AakashKumar Nai Admin Arvind S Devda Asha Chavariya Divyata Shashtri kuh…" at bounding box center [607, 315] width 146 height 16
select select "77322"
click at [534, 307] on select "Select AakashKumar Nai Admin Arvind S Devda Asha Chavariya Divyata Shashtri kuh…" at bounding box center [607, 315] width 146 height 16
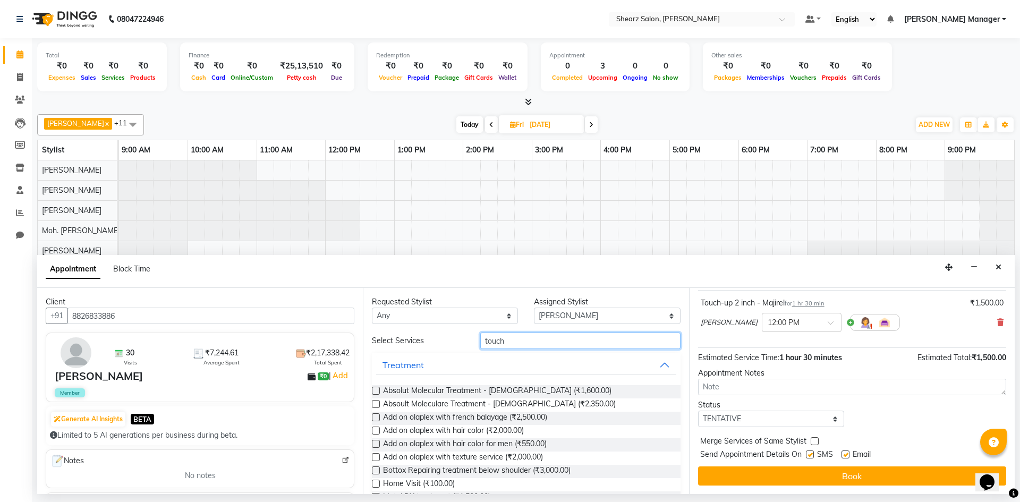
click at [502, 344] on input "touch" at bounding box center [580, 340] width 200 height 16
type input "t"
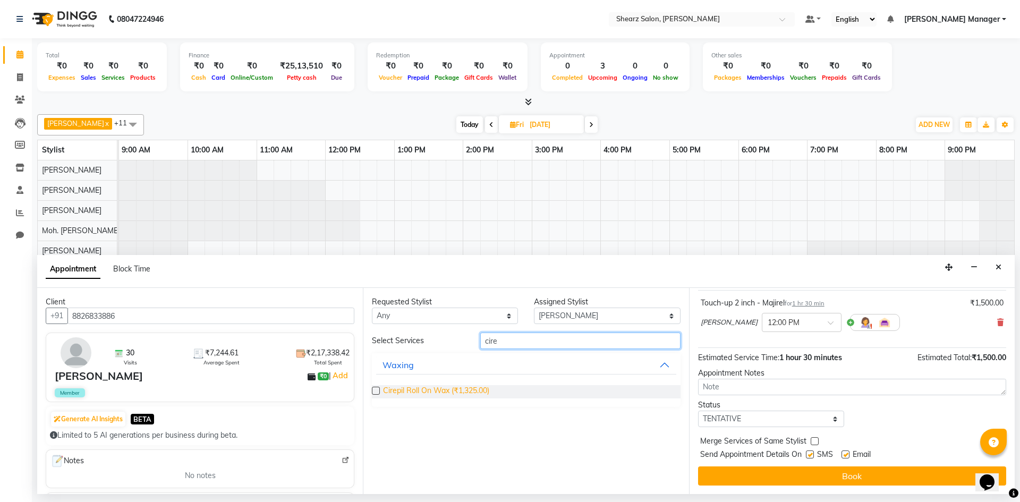
type input "cire"
click at [439, 388] on span "Cirepil Roll On Wax (₹1,325.00)" at bounding box center [436, 391] width 106 height 13
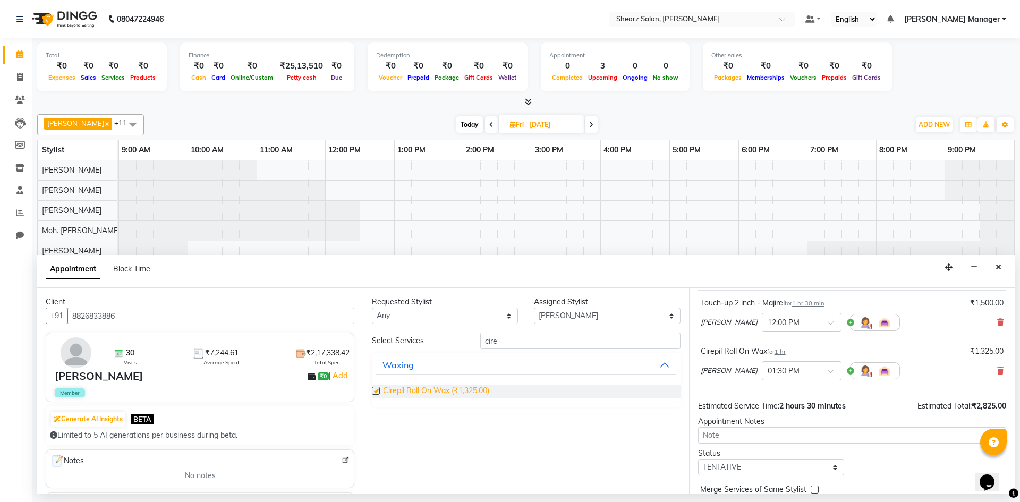
checkbox input "false"
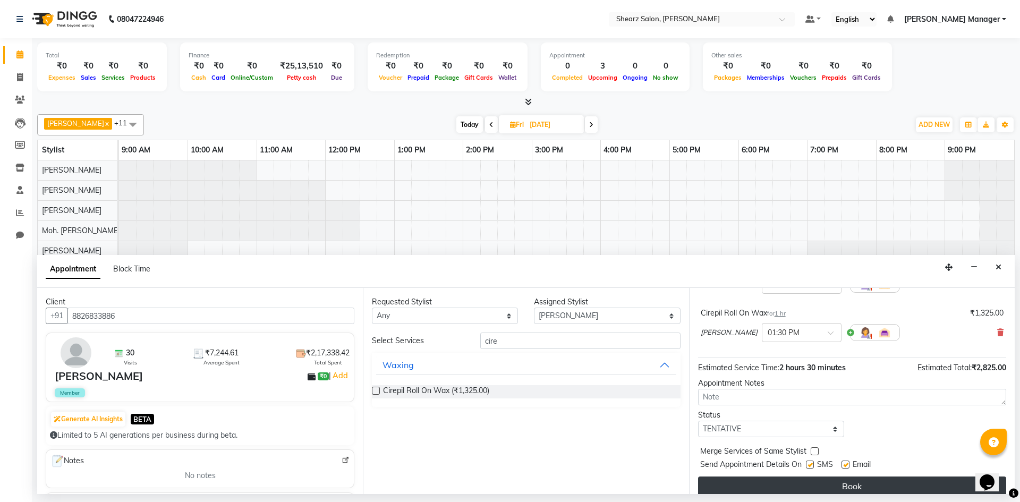
scroll to position [112, 0]
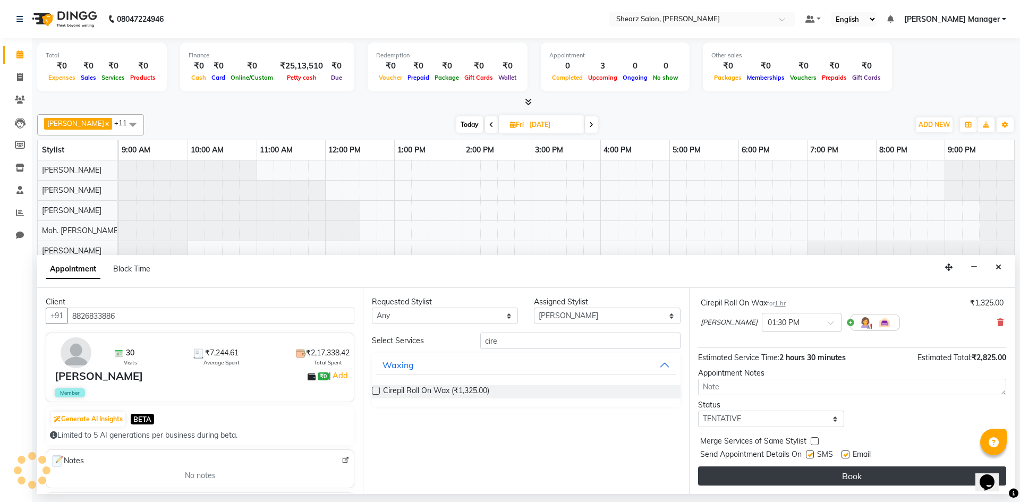
click at [802, 474] on button "Book" at bounding box center [852, 475] width 308 height 19
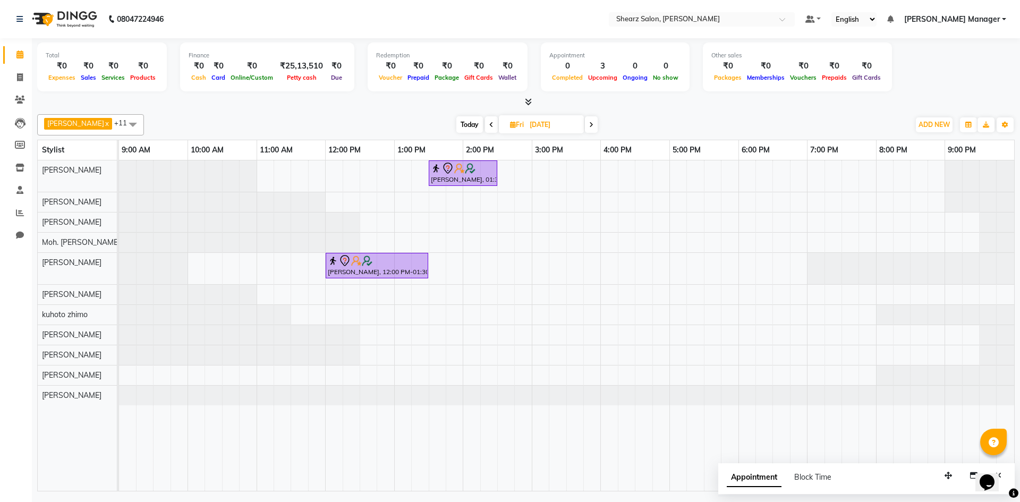
click at [560, 126] on input "05-09-2025" at bounding box center [552, 125] width 53 height 16
select select "9"
select select "2025"
click at [508, 186] on span "3" at bounding box center [510, 192] width 17 height 17
type input "03-09-2025"
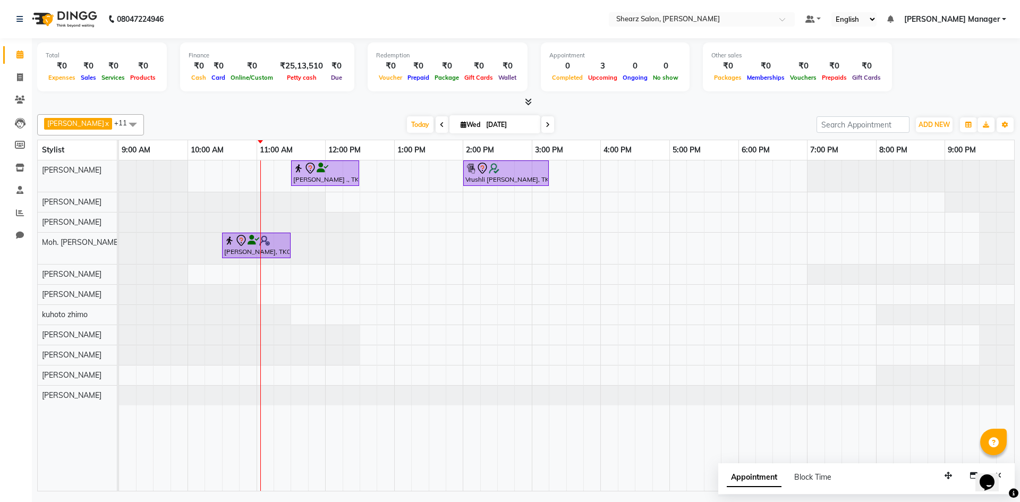
click at [742, 284] on td at bounding box center [746, 325] width 17 height 330
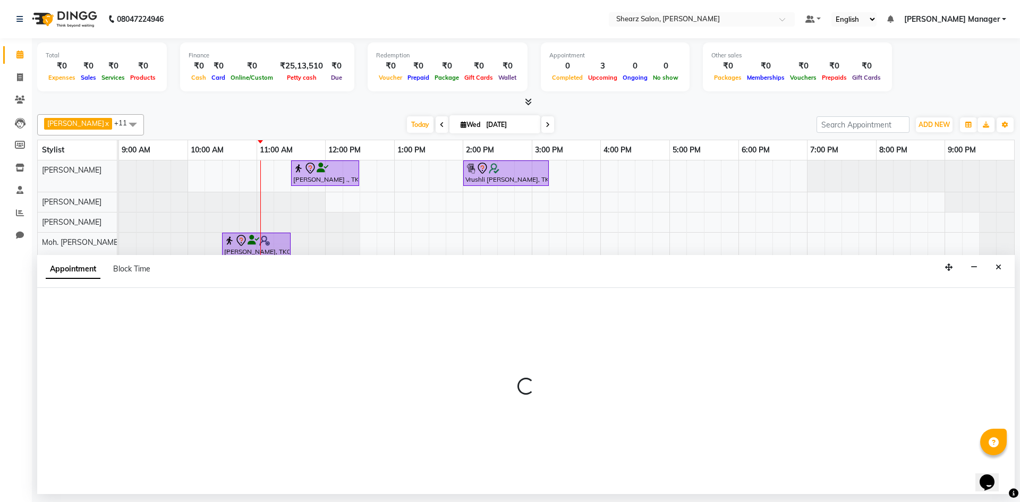
click at [742, 284] on div "Appointment Block Time" at bounding box center [525, 271] width 977 height 33
select select "77315"
select select "1080"
select select "tentative"
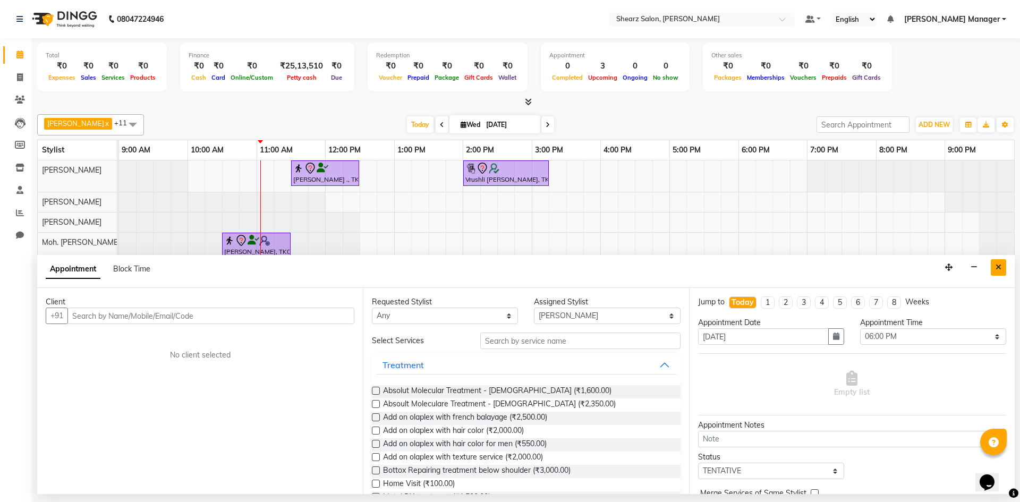
click at [997, 266] on icon "Close" at bounding box center [998, 266] width 6 height 7
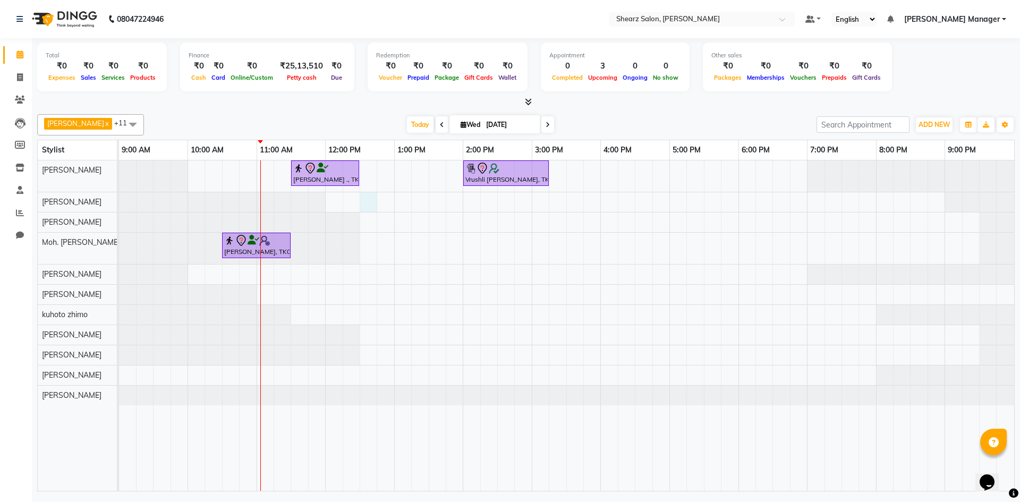
click at [370, 202] on div "Jayesh Patil ., TK02, 11:30 AM-12:30 PM, Age lock oxygen facial Vrushli Mevada,…" at bounding box center [566, 325] width 895 height 330
select select "77331"
select select "tentative"
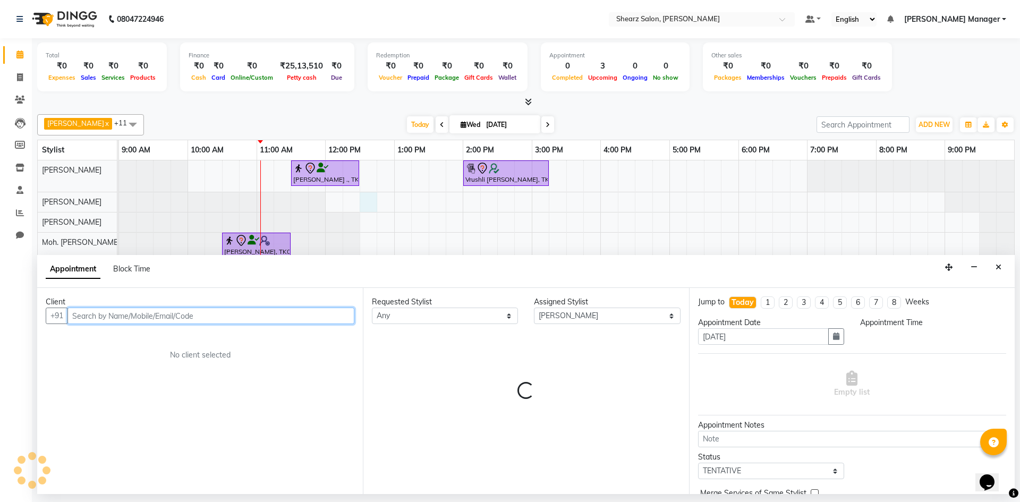
select select "750"
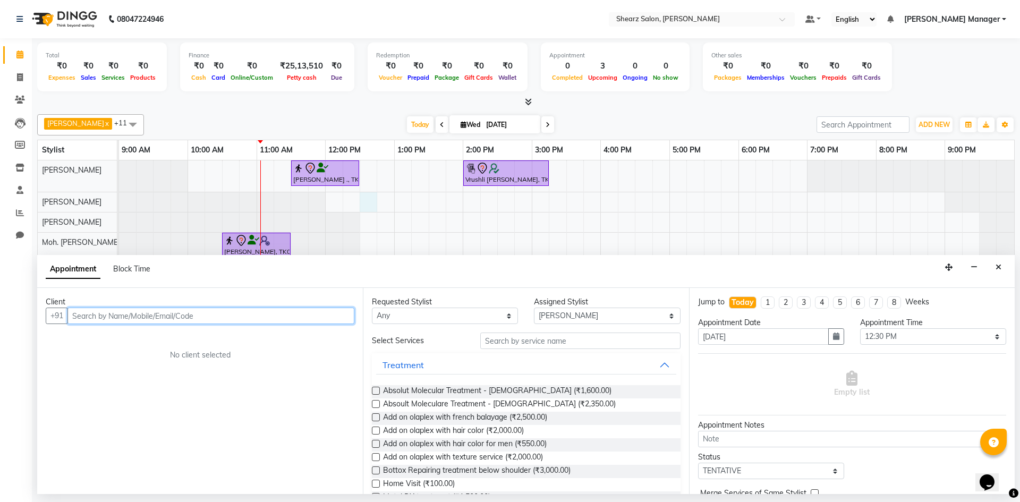
click at [157, 311] on input "text" at bounding box center [210, 315] width 287 height 16
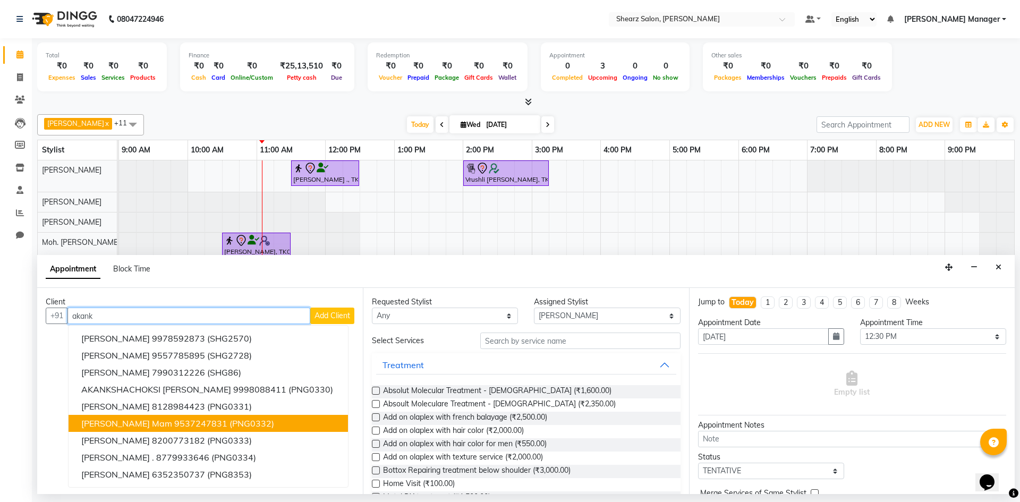
click at [258, 419] on button "Akanksha Mam 9537247831 (PNG0332)" at bounding box center [207, 423] width 279 height 17
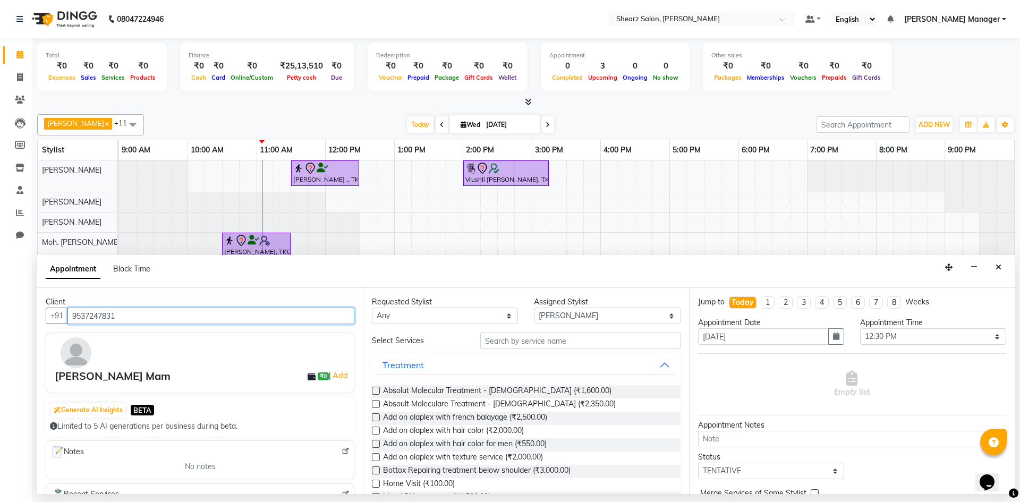
type input "9537247831"
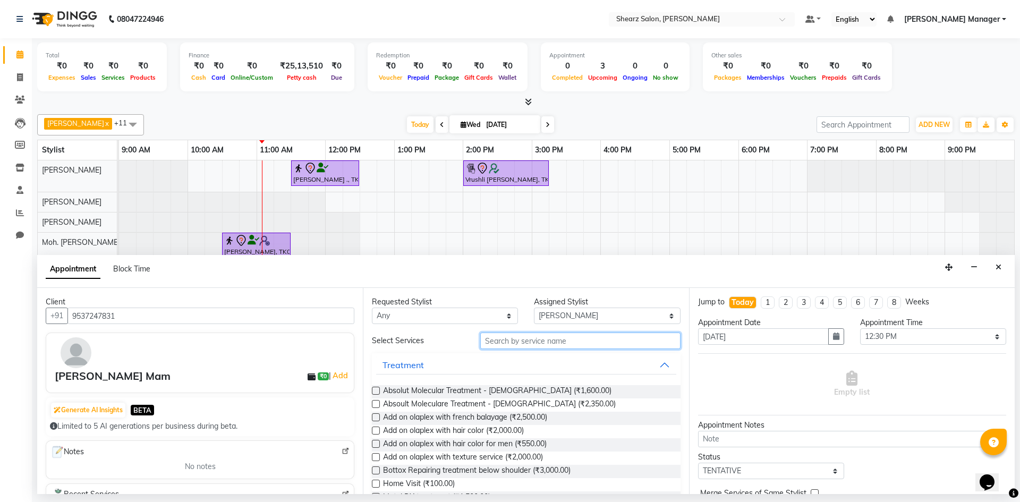
click at [542, 344] on input "text" at bounding box center [580, 340] width 200 height 16
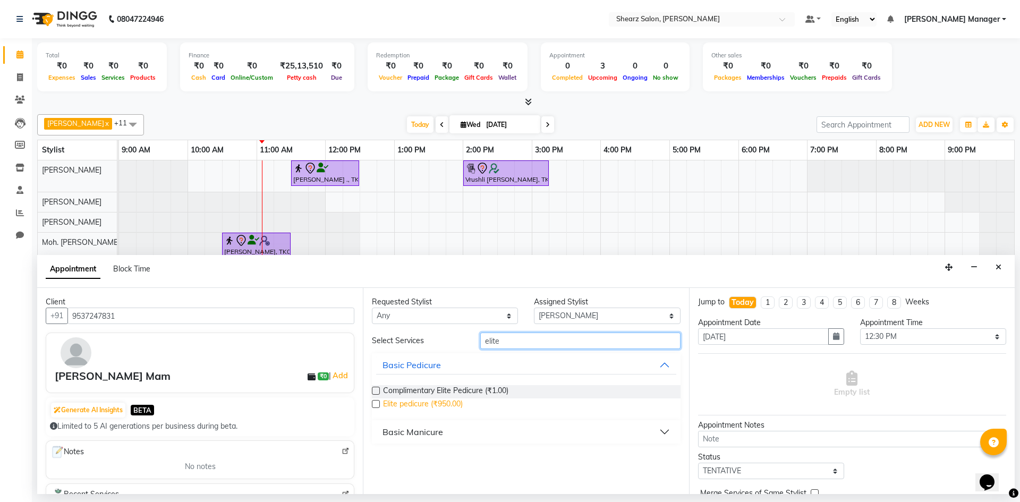
type input "elite"
click at [432, 405] on span "Elite pedicure (₹950.00)" at bounding box center [423, 404] width 80 height 13
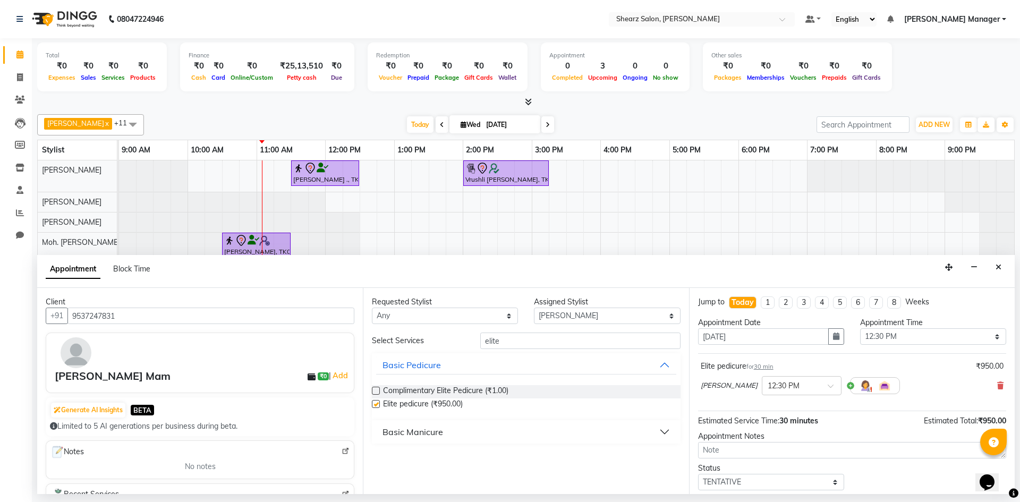
checkbox input "false"
click at [559, 342] on input "elite" at bounding box center [580, 340] width 200 height 16
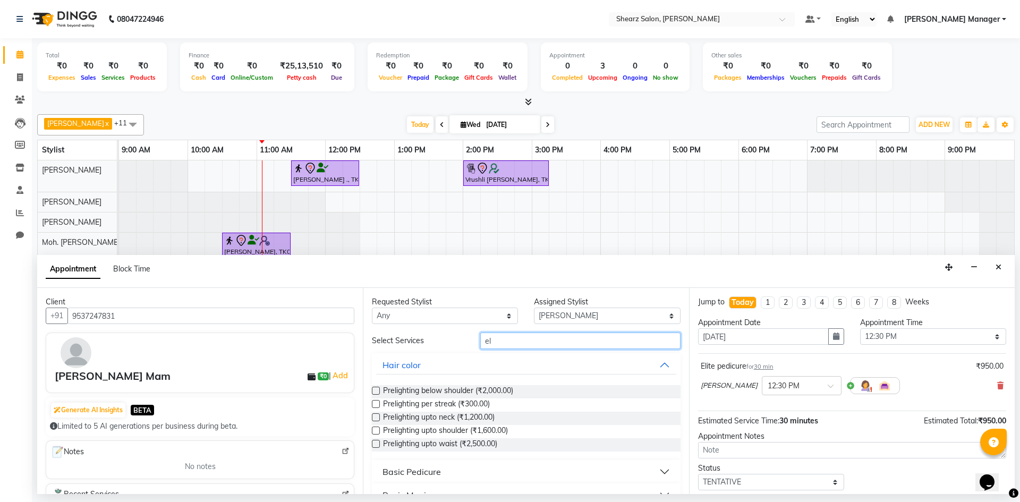
type input "e"
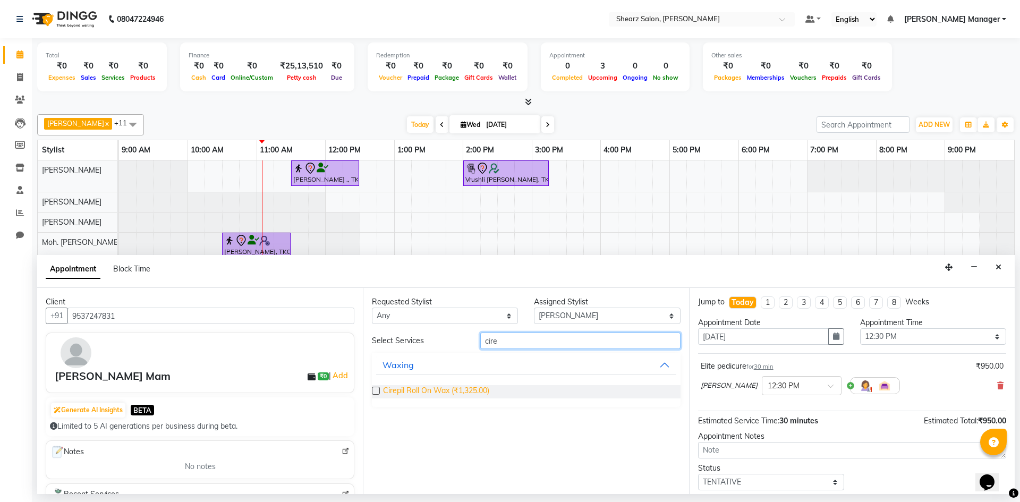
type input "cire"
drag, startPoint x: 438, startPoint y: 395, endPoint x: 474, endPoint y: 388, distance: 37.3
click at [442, 391] on span "Cirepil Roll On Wax (₹1,325.00)" at bounding box center [436, 391] width 106 height 13
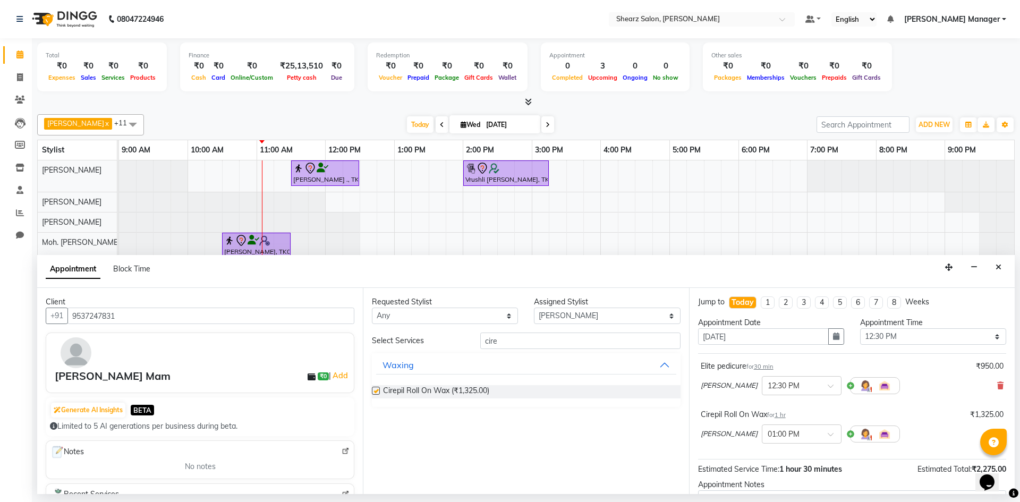
checkbox input "false"
click at [783, 388] on input "text" at bounding box center [790, 384] width 47 height 11
click at [780, 453] on div "11:45 AM (No Shift)" at bounding box center [801, 451] width 79 height 21
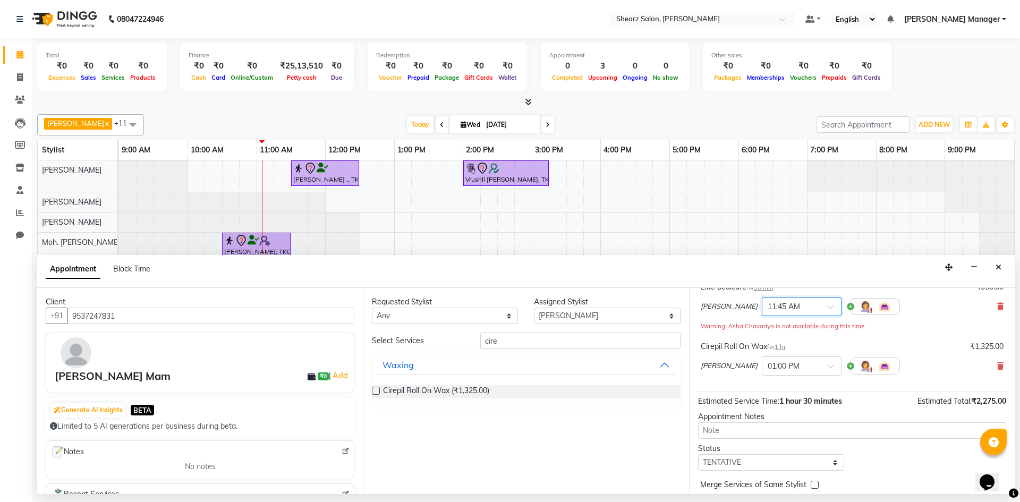
scroll to position [123, 0]
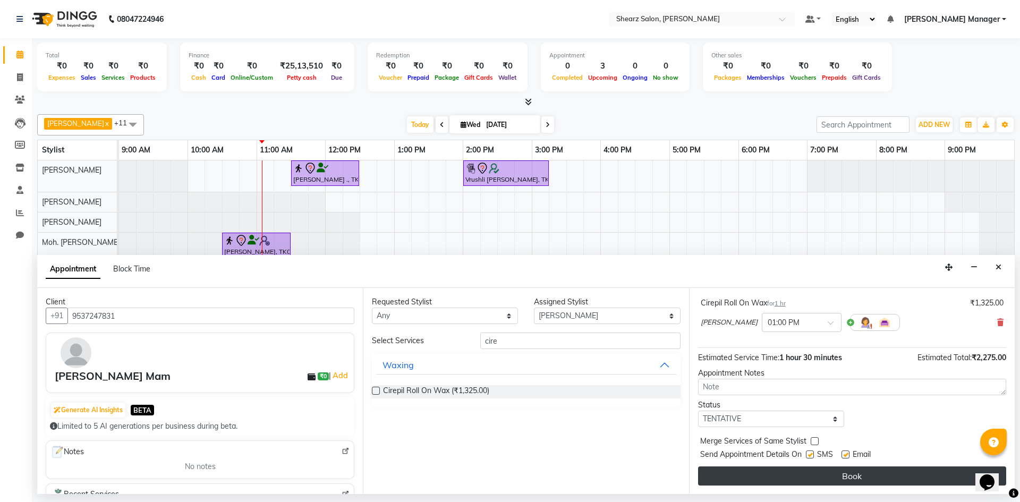
click at [848, 477] on button "Book" at bounding box center [852, 475] width 308 height 19
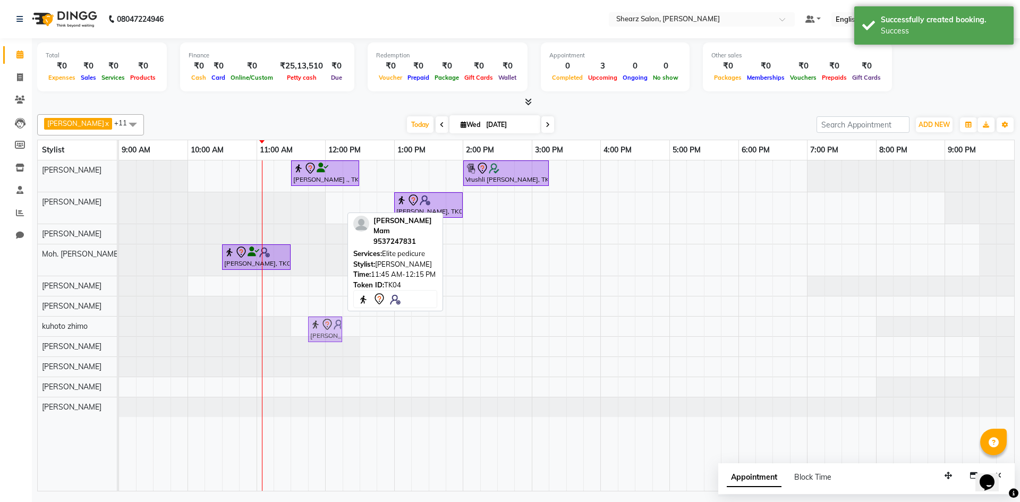
drag, startPoint x: 324, startPoint y: 204, endPoint x: 317, endPoint y: 318, distance: 114.4
click at [317, 318] on tbody "Jayesh Patil ., TK02, 11:30 AM-12:30 PM, Age lock oxygen facial Vrushli Mevada,…" at bounding box center [566, 288] width 895 height 256
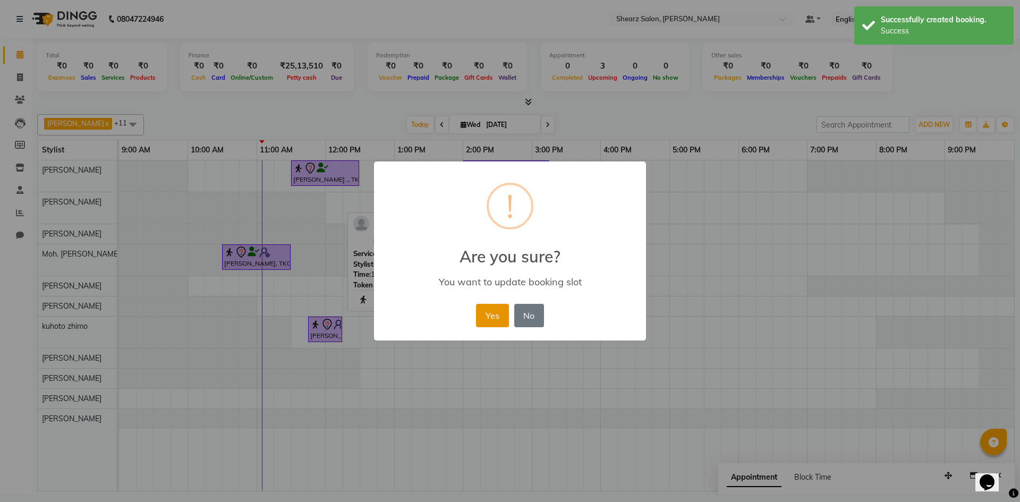
click at [491, 313] on button "Yes" at bounding box center [492, 315] width 32 height 23
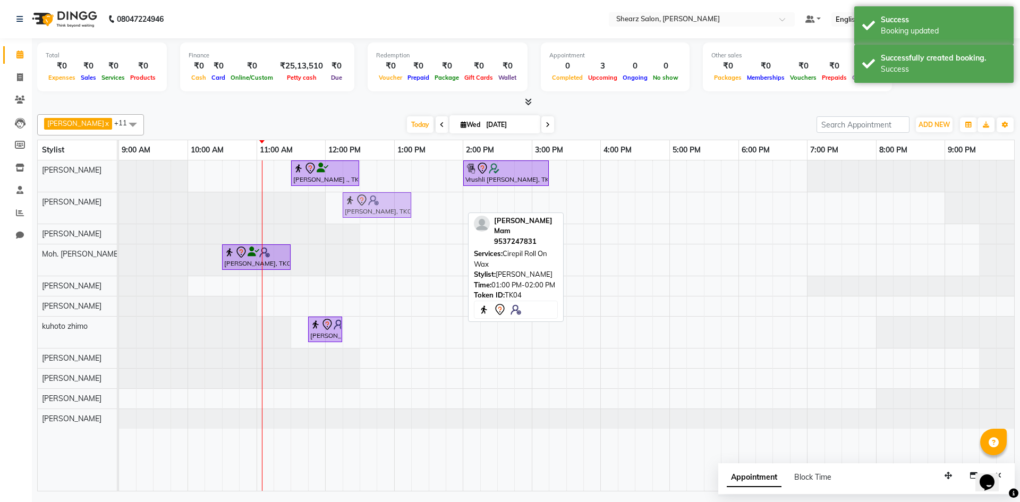
drag, startPoint x: 439, startPoint y: 201, endPoint x: 434, endPoint y: 201, distance: 5.3
click at [119, 202] on div "Akanksha Mam, TK04, 01:00 PM-02:00 PM, Cirepil Roll On Wax Akanksha Mam, TK04, …" at bounding box center [119, 207] width 0 height 31
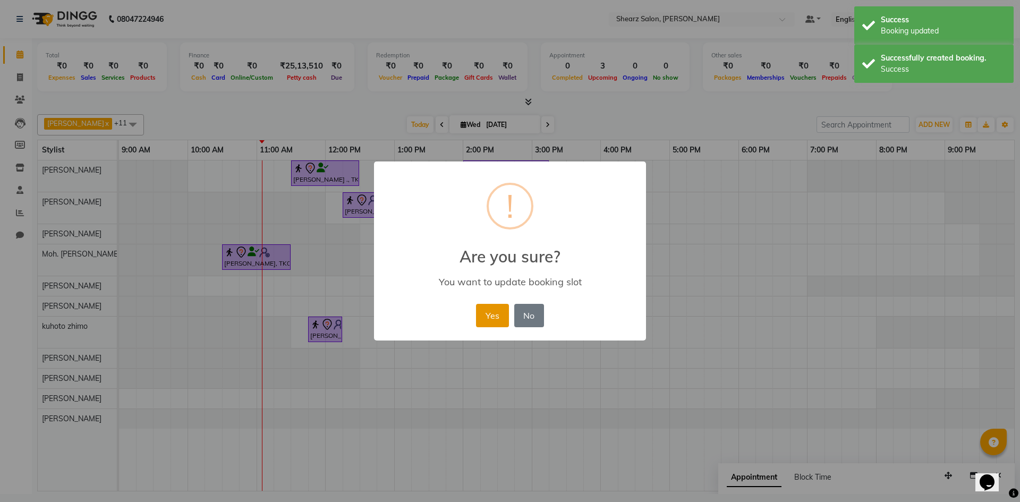
click at [489, 327] on button "Yes" at bounding box center [492, 315] width 32 height 23
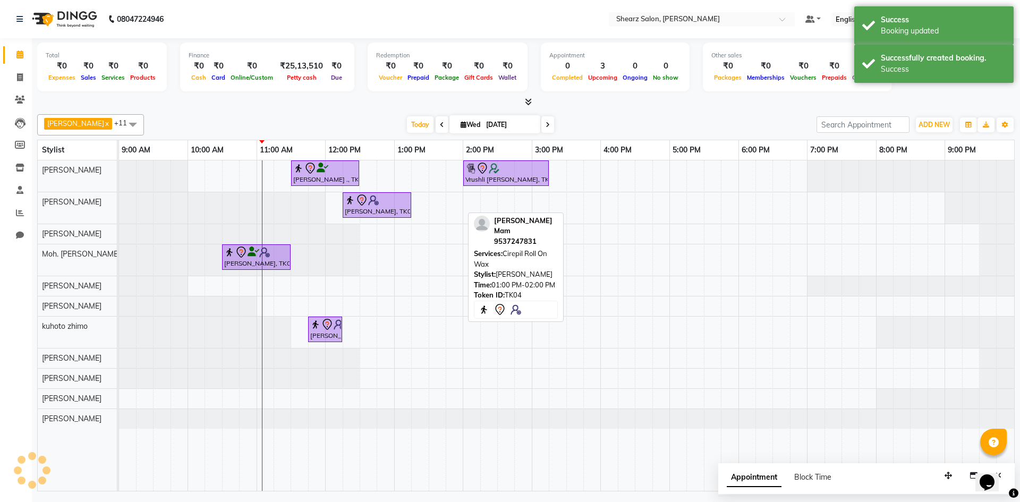
click at [495, 309] on div "Akanksha Mam 9537247831 Services: Cirepil Roll On Wax Stylist: Asha Chavariya T…" at bounding box center [516, 266] width 96 height 109
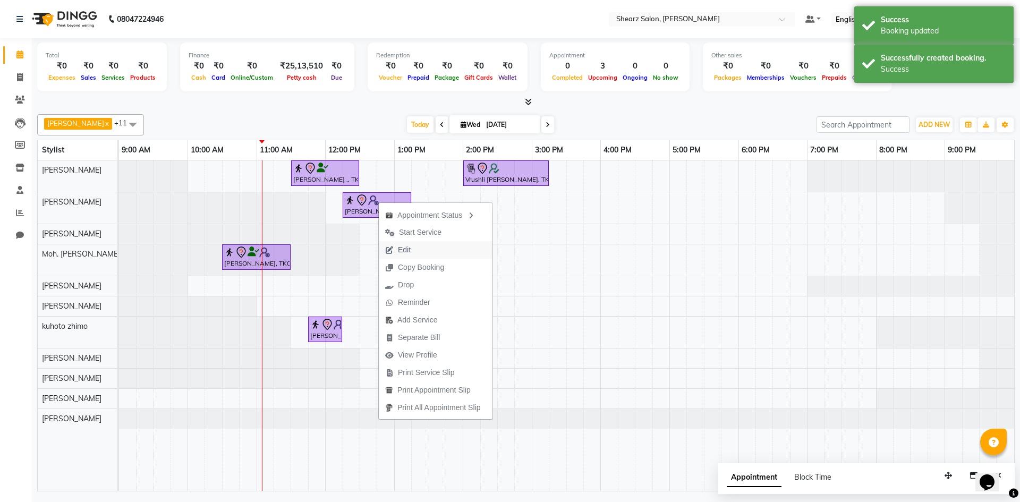
click at [397, 253] on span "Edit" at bounding box center [398, 250] width 38 height 18
select select "tentative"
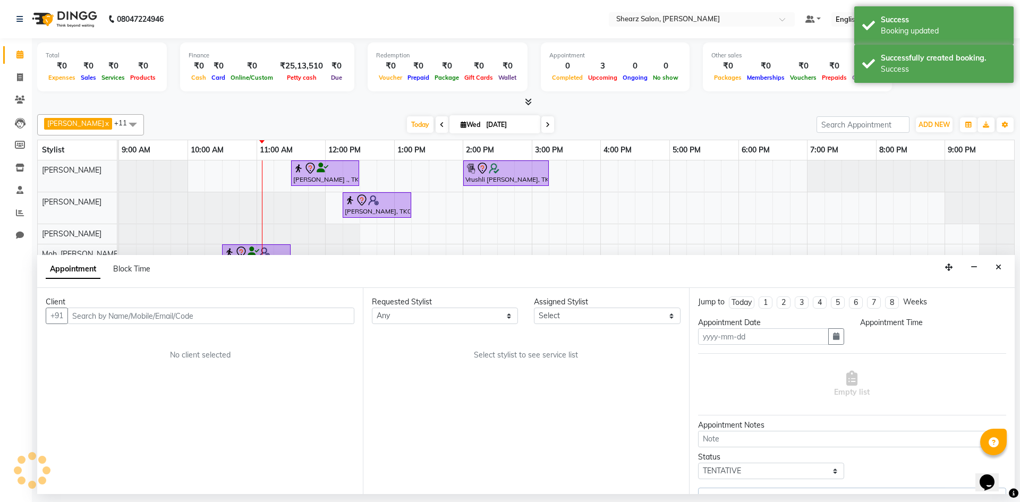
type input "03-09-2025"
select select "77331"
select select "705"
select select "4099"
select select "4125"
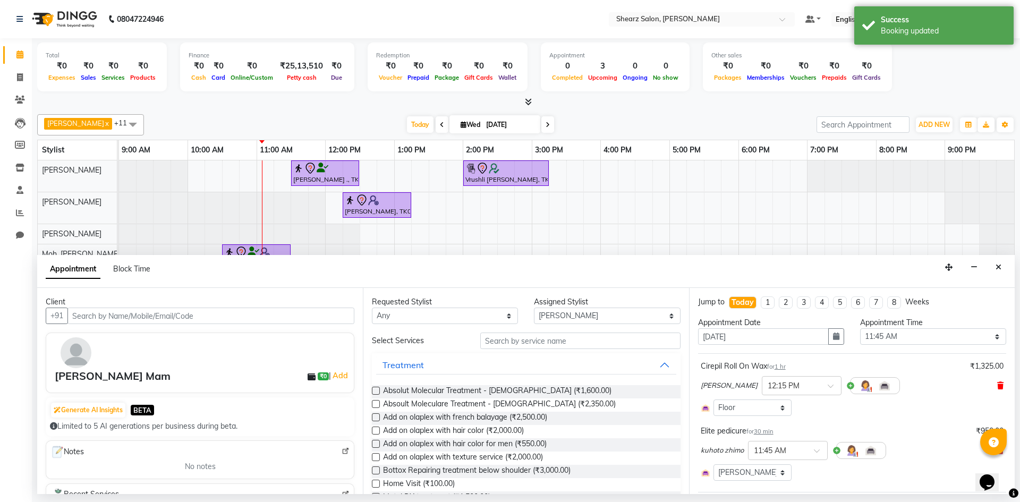
click at [997, 380] on span at bounding box center [1000, 385] width 6 height 11
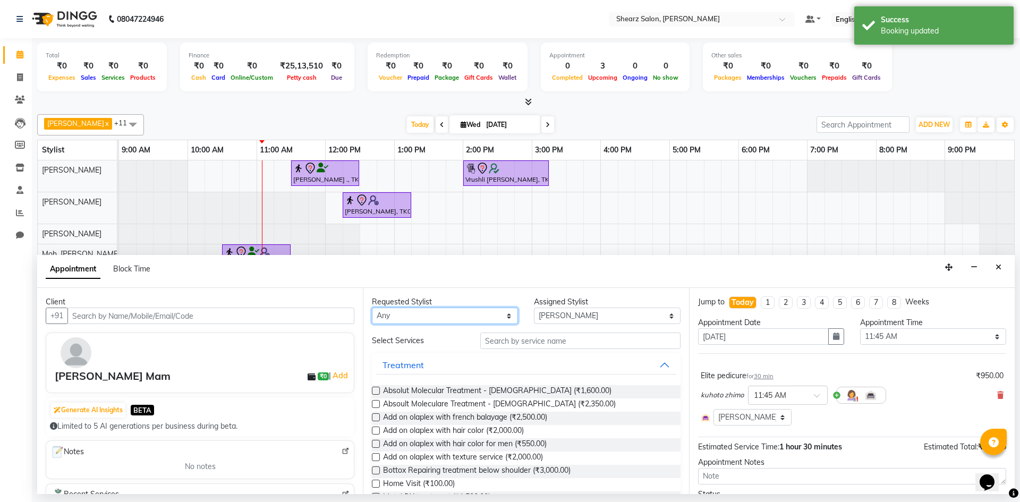
click at [482, 314] on select "Any AakashKumar Nai Admin Arvind S Devda Asha Chavariya Divyata Shashtri kuhoto…" at bounding box center [445, 315] width 146 height 16
select select "77331"
click at [372, 307] on select "Any AakashKumar Nai Admin Arvind S Devda Asha Chavariya Divyata Shashtri kuhoto…" at bounding box center [445, 315] width 146 height 16
click at [550, 342] on input "text" at bounding box center [580, 340] width 200 height 16
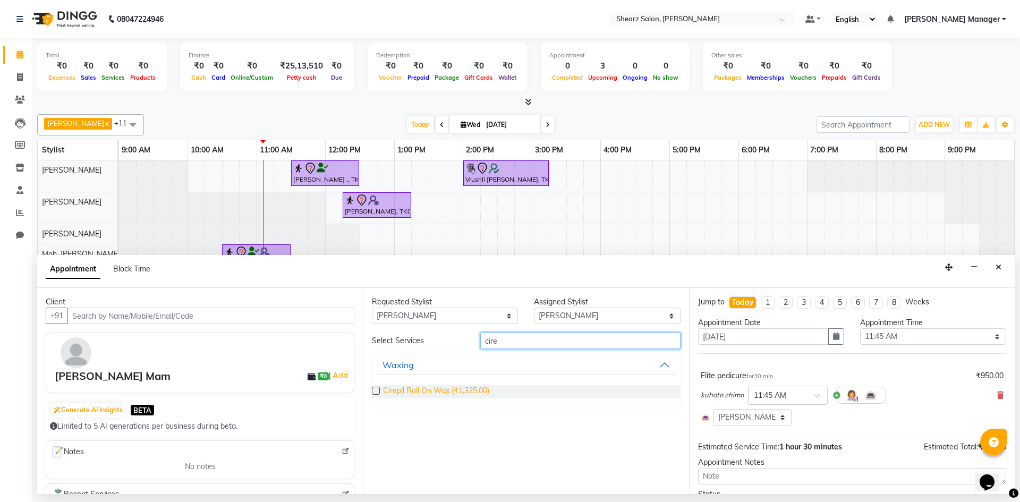
type input "cire"
click at [475, 385] on span "Cirepil Roll On Wax (₹1,325.00)" at bounding box center [436, 391] width 106 height 13
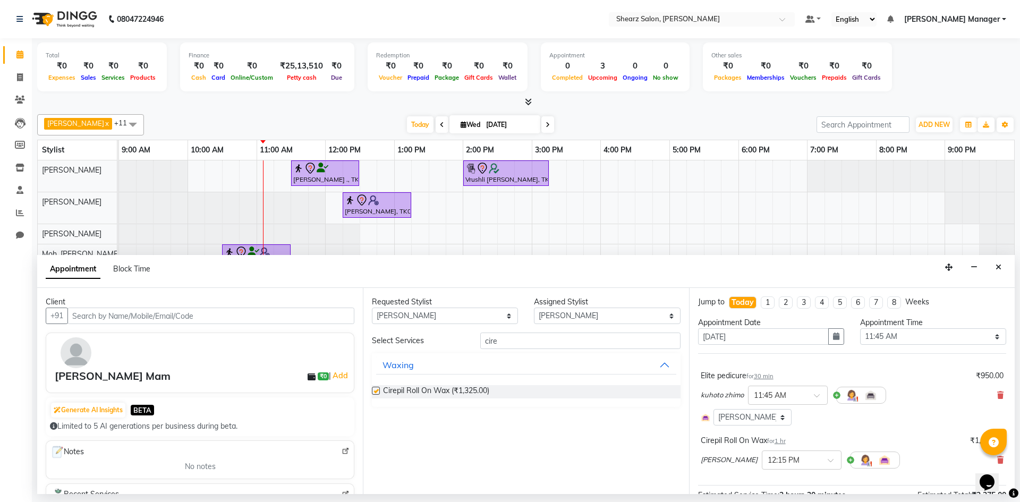
checkbox input "false"
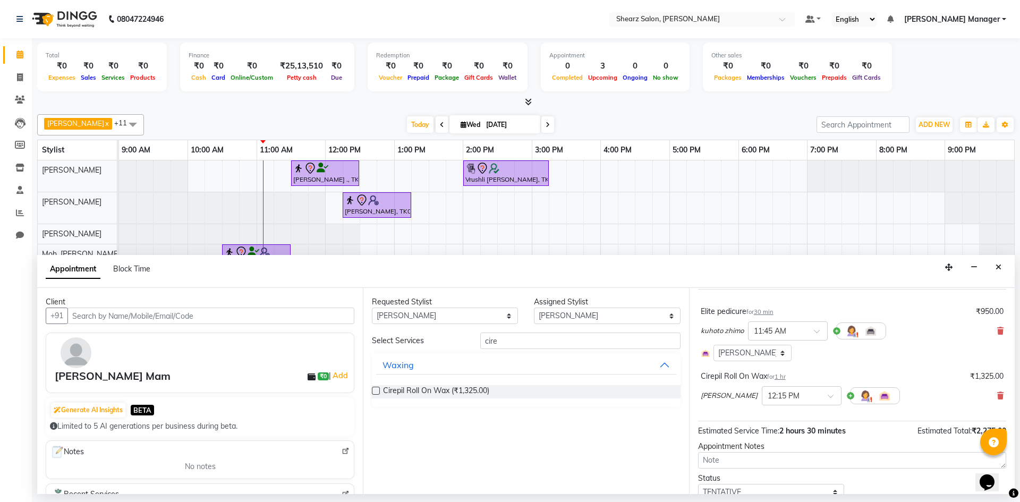
scroll to position [107, 0]
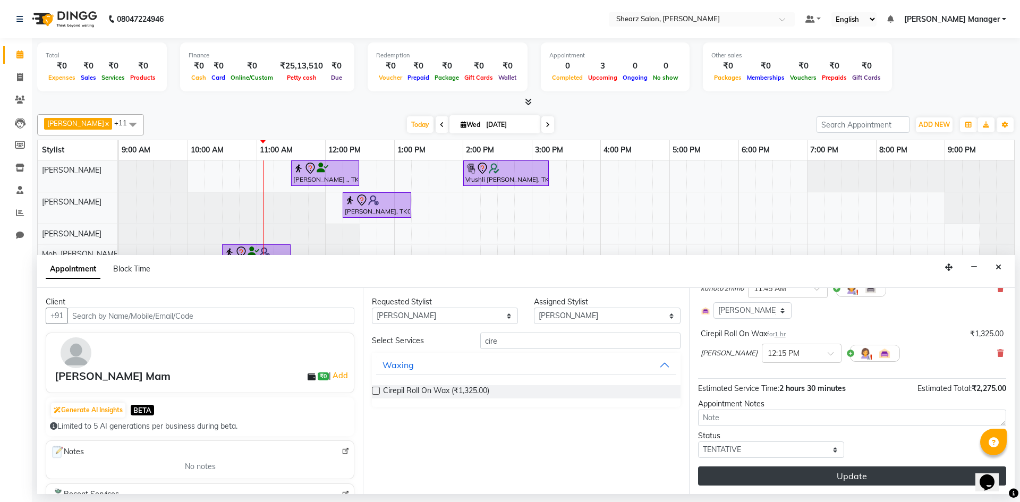
click at [838, 474] on button "Update" at bounding box center [852, 475] width 308 height 19
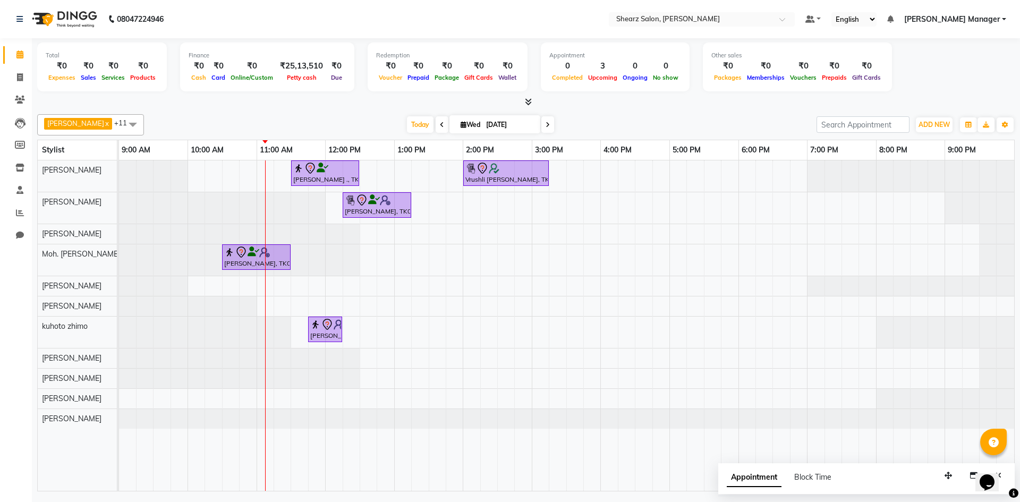
click at [548, 261] on div "Jayesh Patil ., TK02, 11:30 AM-12:30 PM, Age lock oxygen facial Vrushli Mevada,…" at bounding box center [566, 325] width 895 height 330
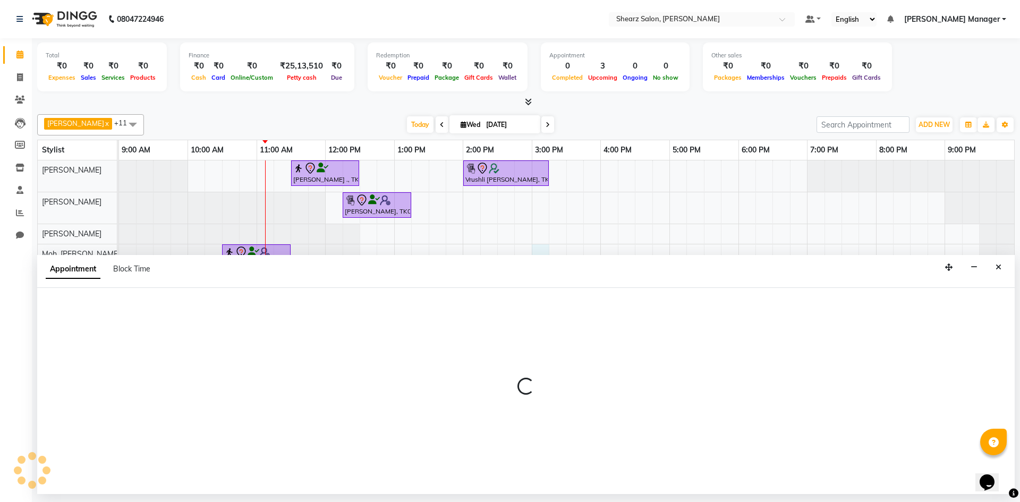
click at [548, 261] on div "Appointment Block Time" at bounding box center [525, 271] width 977 height 33
select select "77335"
select select "900"
select select "tentative"
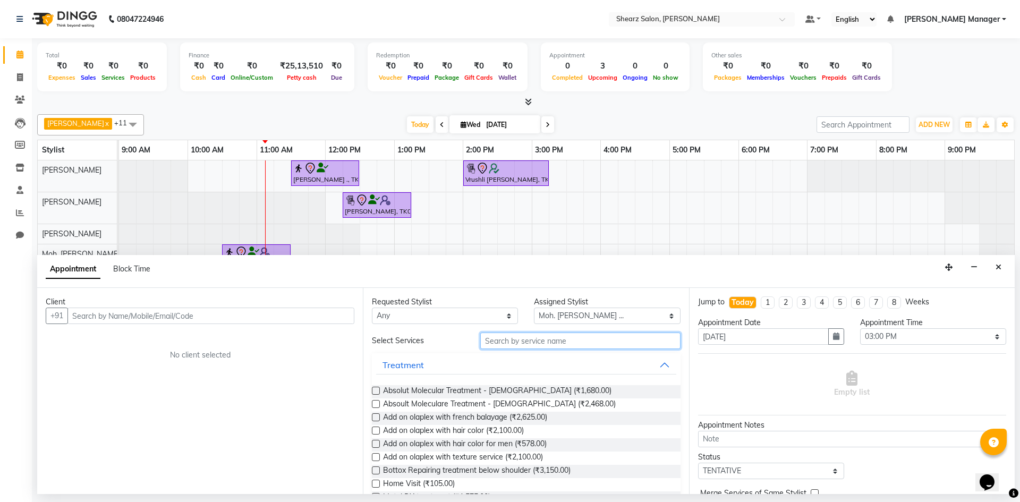
click at [609, 341] on input "text" at bounding box center [580, 340] width 200 height 16
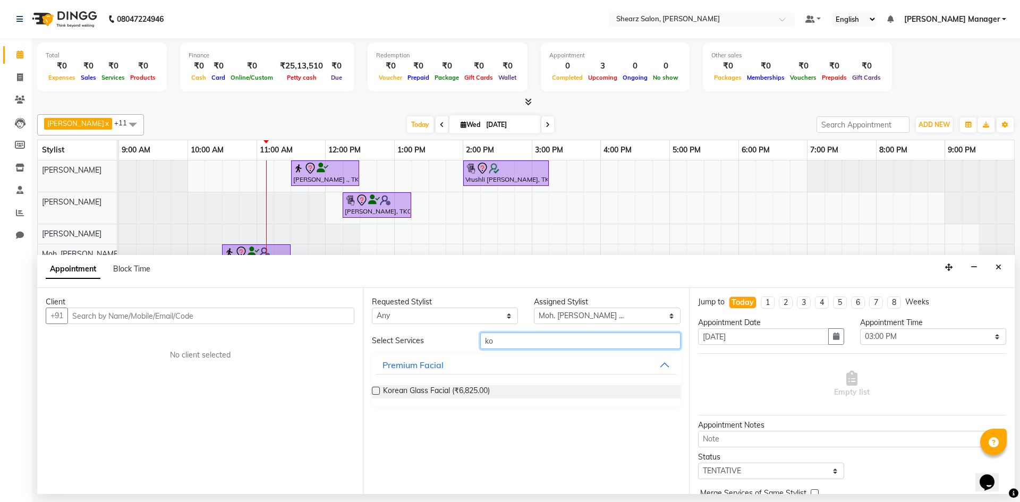
type input "k"
type input "coll"
click at [412, 394] on span "Collagen Boost Facial (₹5,828.00)" at bounding box center [440, 391] width 114 height 13
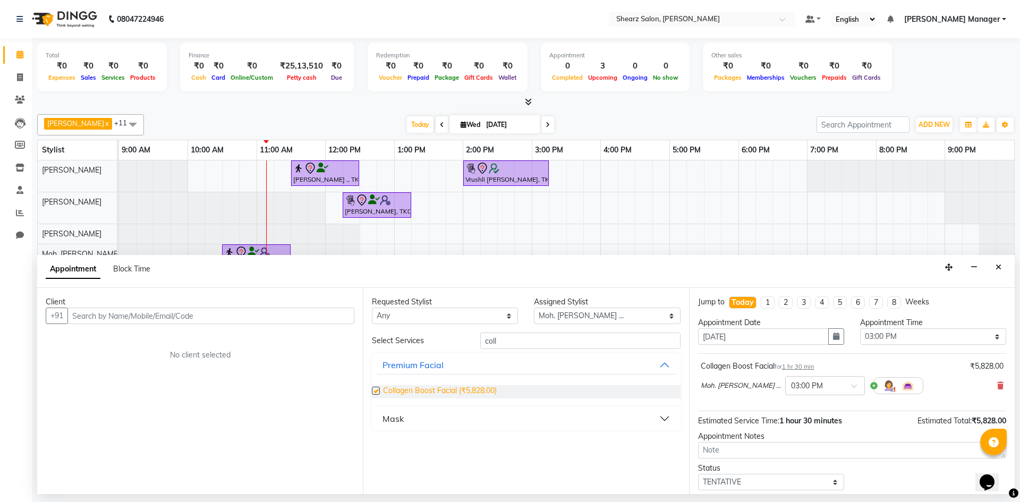
checkbox input "false"
click at [506, 346] on input "coll" at bounding box center [580, 340] width 200 height 16
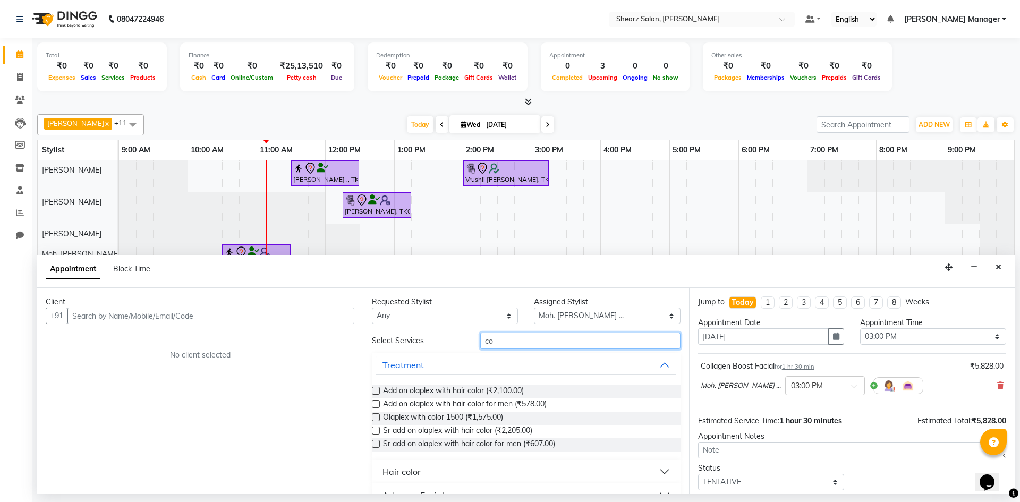
type input "c"
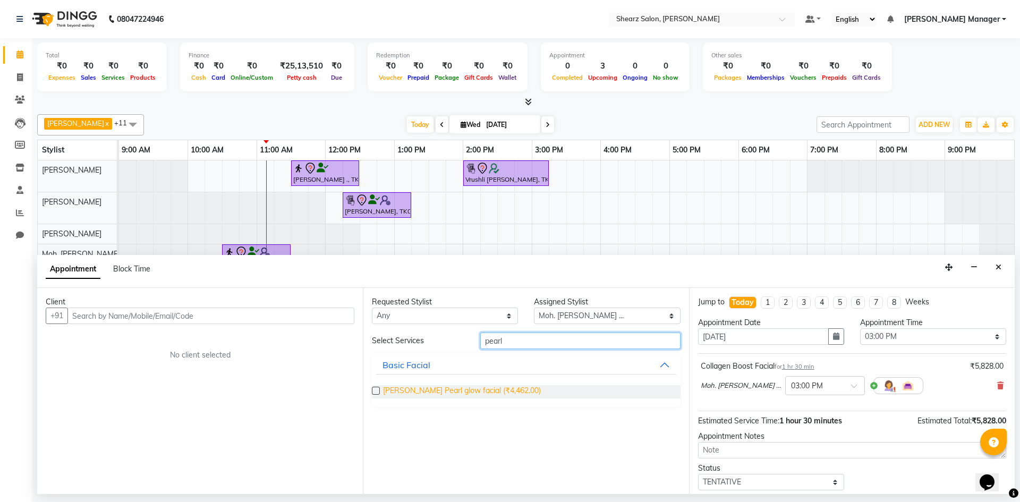
type input "pearl"
click at [482, 389] on span "Remy laure Pearl glow facial (₹4,462.00)" at bounding box center [462, 391] width 158 height 13
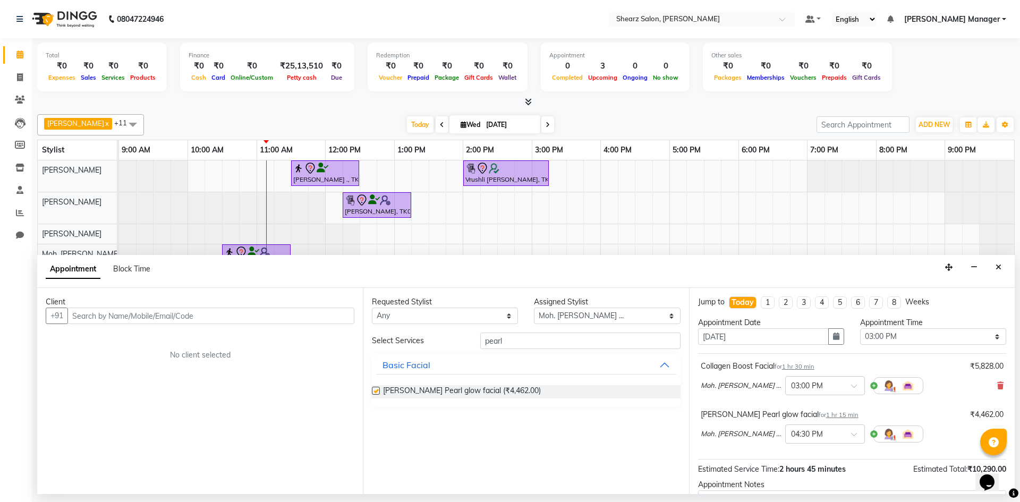
checkbox input "false"
drag, startPoint x: 540, startPoint y: 358, endPoint x: 543, endPoint y: 415, distance: 56.9
click at [543, 414] on div "Requested Stylist Any AakashKumar Nai Admin Arvind S Devda Asha Chavariya Divya…" at bounding box center [526, 391] width 326 height 206
click at [257, 318] on input "text" at bounding box center [210, 315] width 287 height 16
click at [993, 269] on button "Close" at bounding box center [997, 267] width 15 height 16
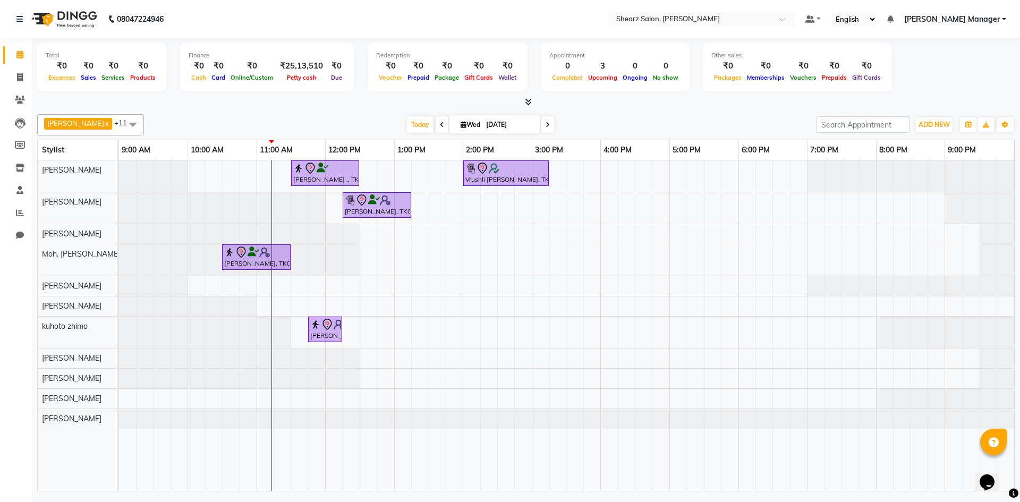
click at [273, 288] on div "Jayesh Patil ., TK02, 11:30 AM-12:30 PM, Age lock oxygen facial Vrushli Mevada,…" at bounding box center [566, 325] width 895 height 330
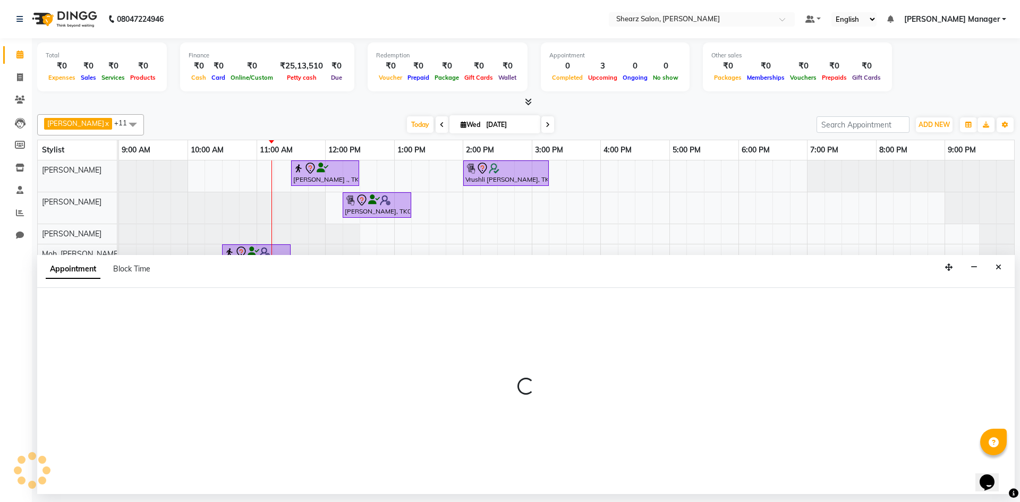
click at [273, 288] on div at bounding box center [525, 391] width 977 height 206
select select "77315"
select select "tentative"
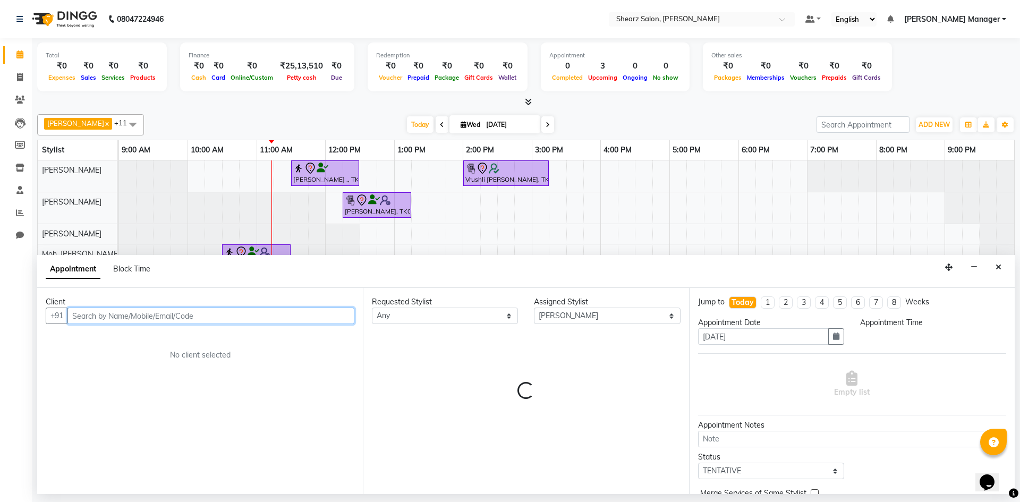
select select "660"
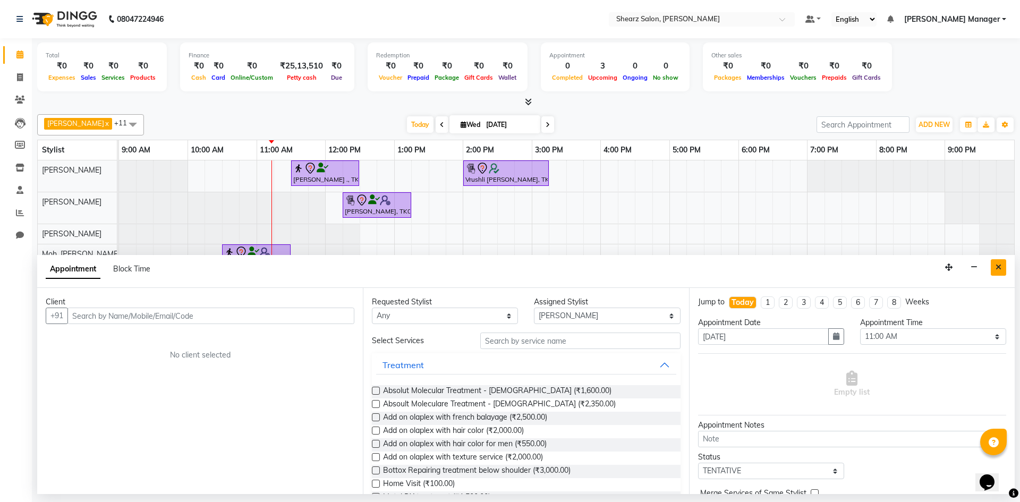
click at [991, 271] on button "Close" at bounding box center [997, 267] width 15 height 16
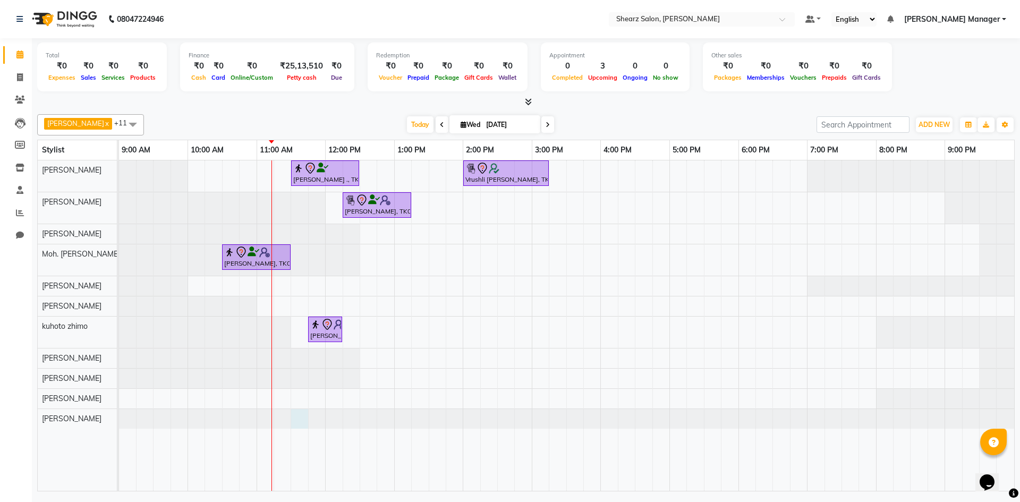
click at [119, 417] on div at bounding box center [119, 419] width 0 height 20
select select "86593"
select select "690"
select select "tentative"
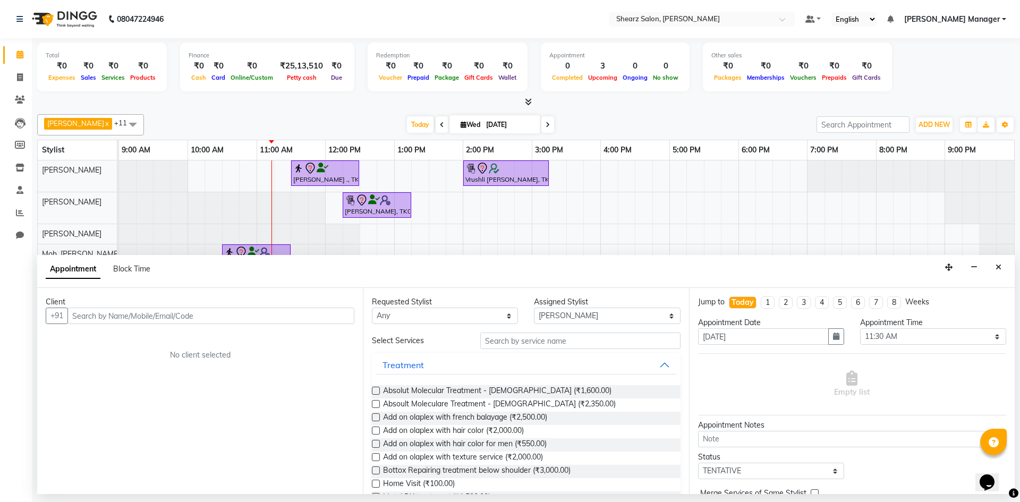
click at [117, 318] on input "text" at bounding box center [210, 315] width 287 height 16
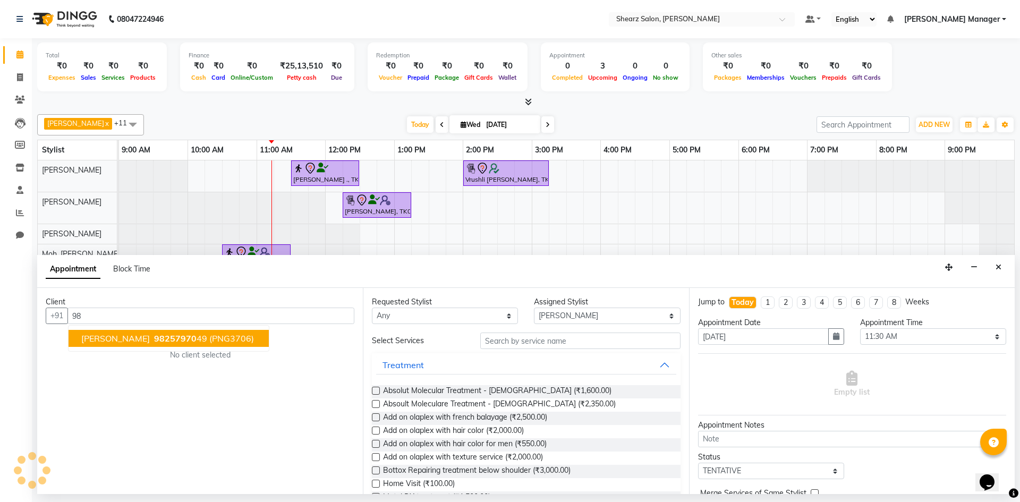
type input "9"
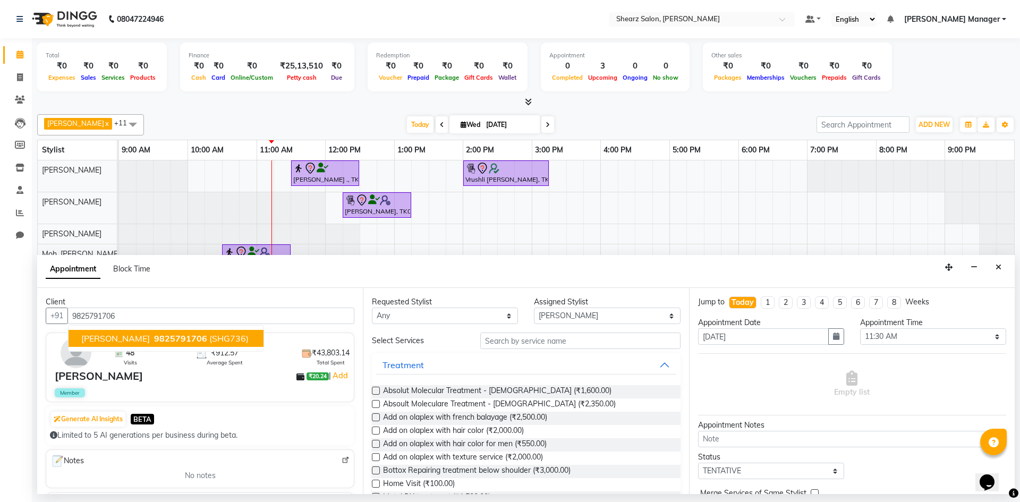
click at [190, 331] on button "Aneri Shah 9825791706 (SHG736)" at bounding box center [165, 338] width 195 height 17
type input "9825791706"
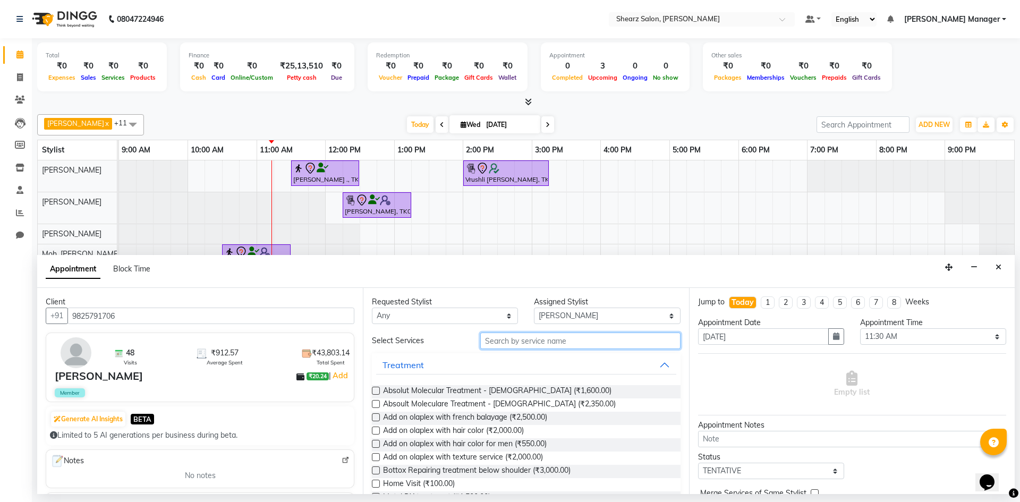
click at [603, 332] on input "text" at bounding box center [580, 340] width 200 height 16
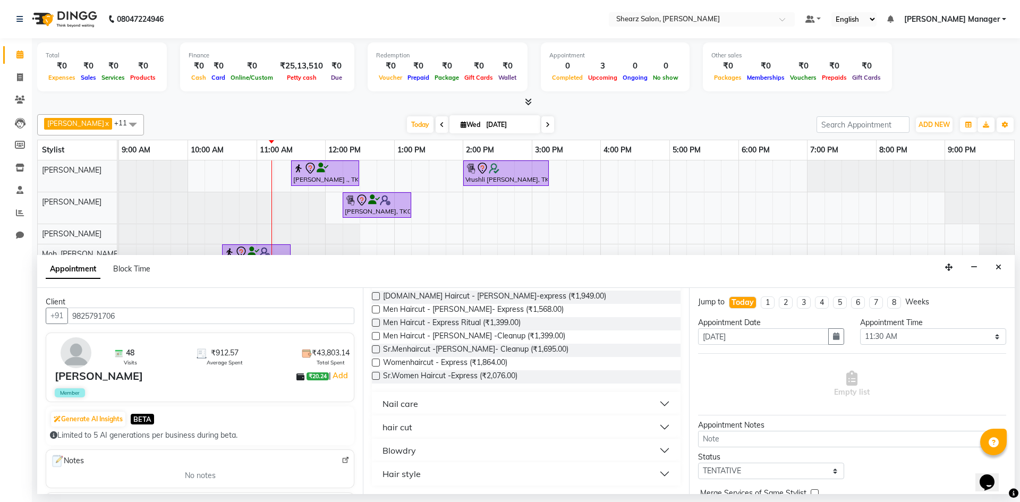
scroll to position [0, 0]
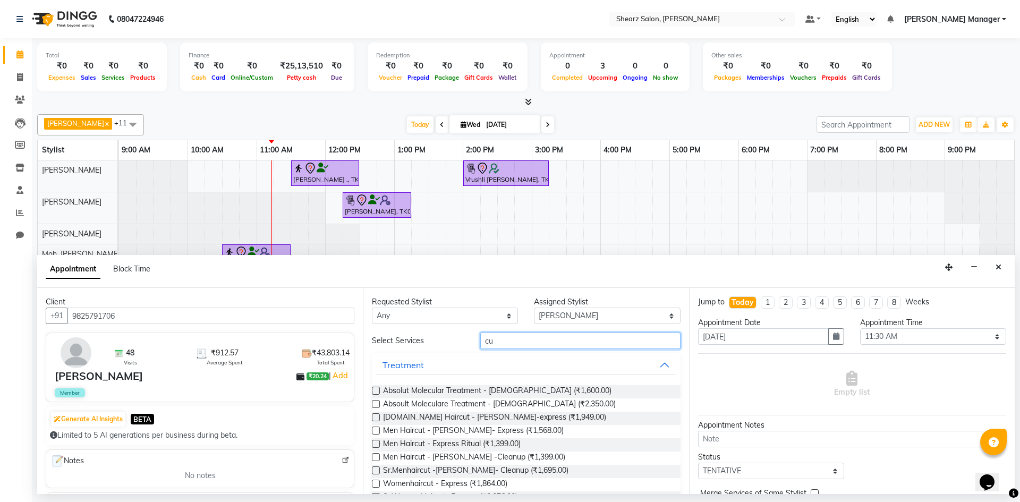
type input "c"
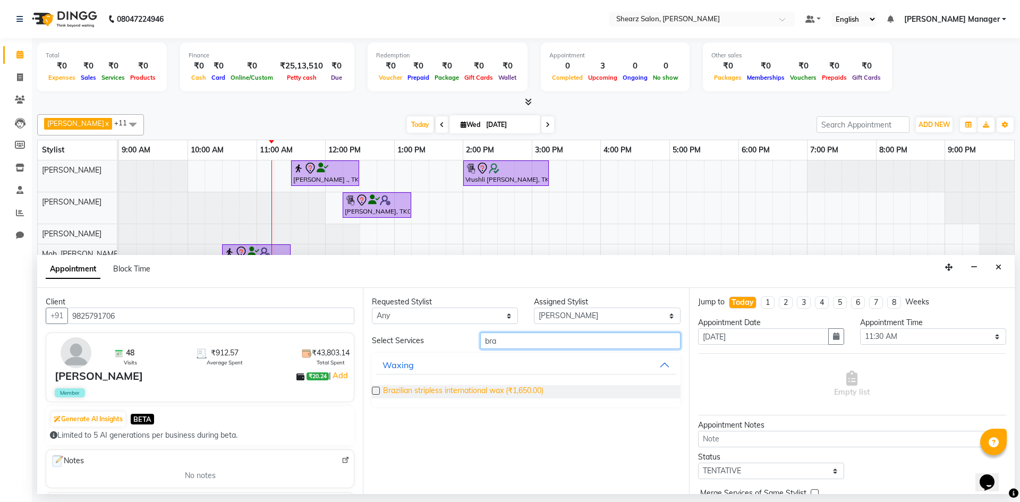
type input "bra"
drag, startPoint x: 511, startPoint y: 387, endPoint x: 647, endPoint y: 398, distance: 135.9
click at [513, 388] on span "Brazilian stripless international wax (₹1,650.00)" at bounding box center [463, 391] width 160 height 13
checkbox input "false"
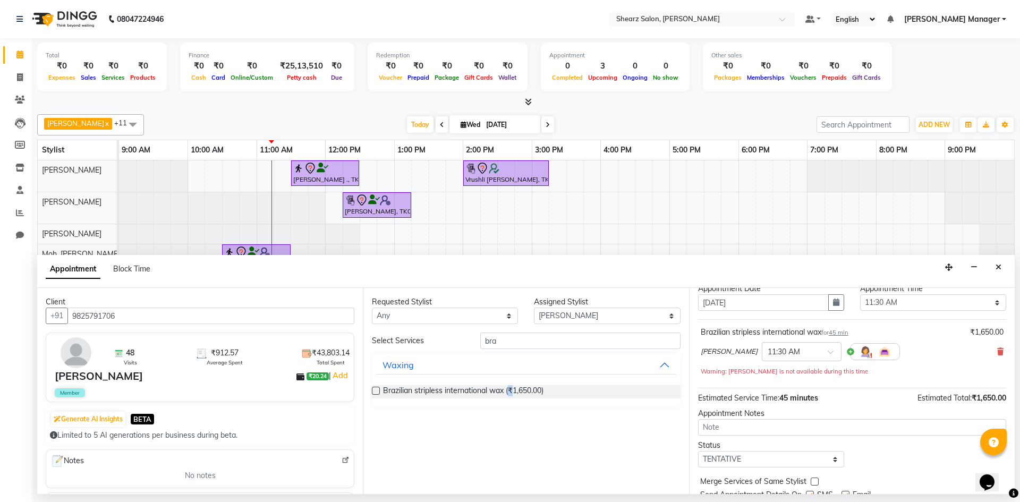
scroll to position [74, 0]
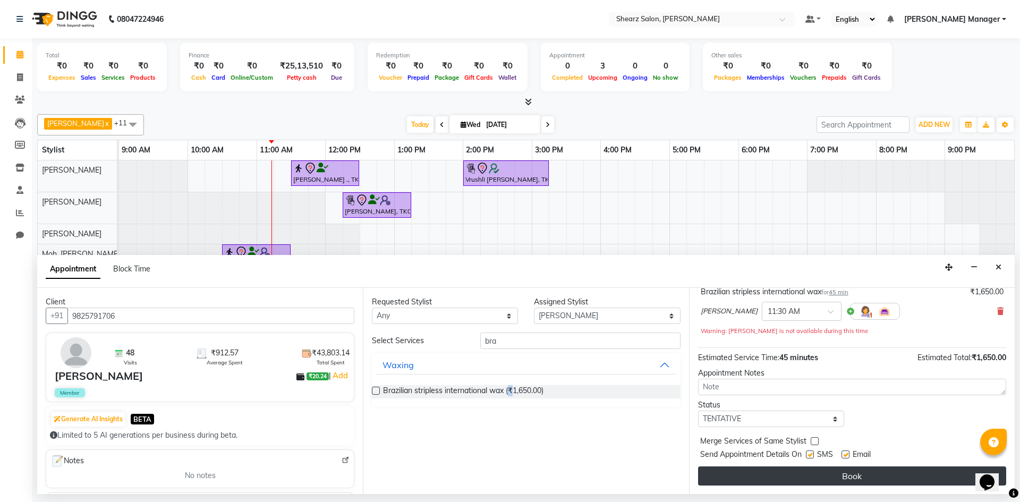
click at [877, 479] on button "Book" at bounding box center [852, 475] width 308 height 19
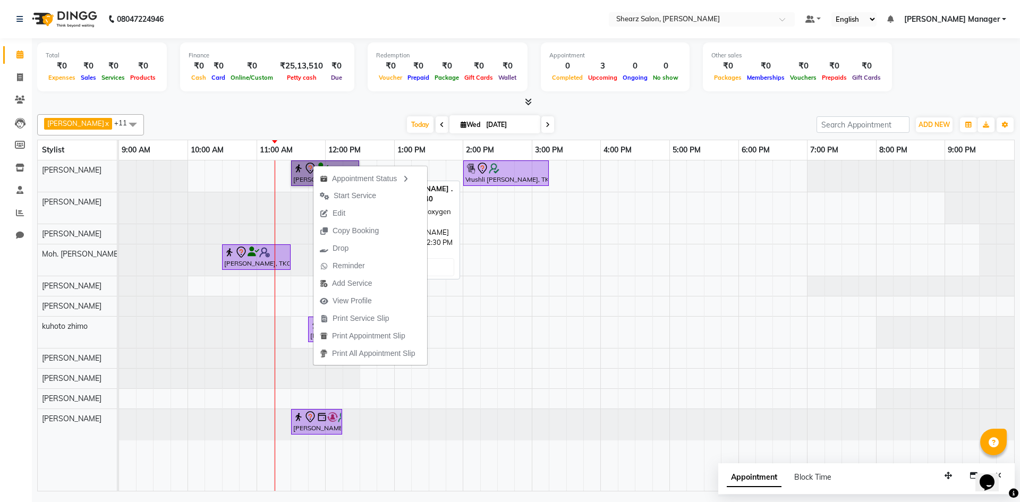
click at [309, 170] on link "Jayesh Patil ., TK02, 11:30 AM-12:30 PM, Age lock oxygen facial" at bounding box center [325, 172] width 68 height 25
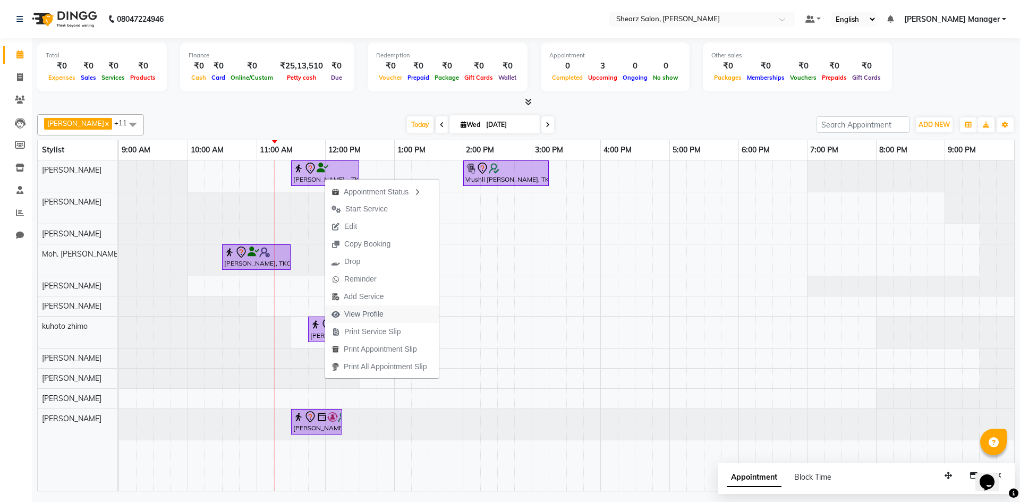
click at [375, 312] on span "View Profile" at bounding box center [363, 314] width 39 height 11
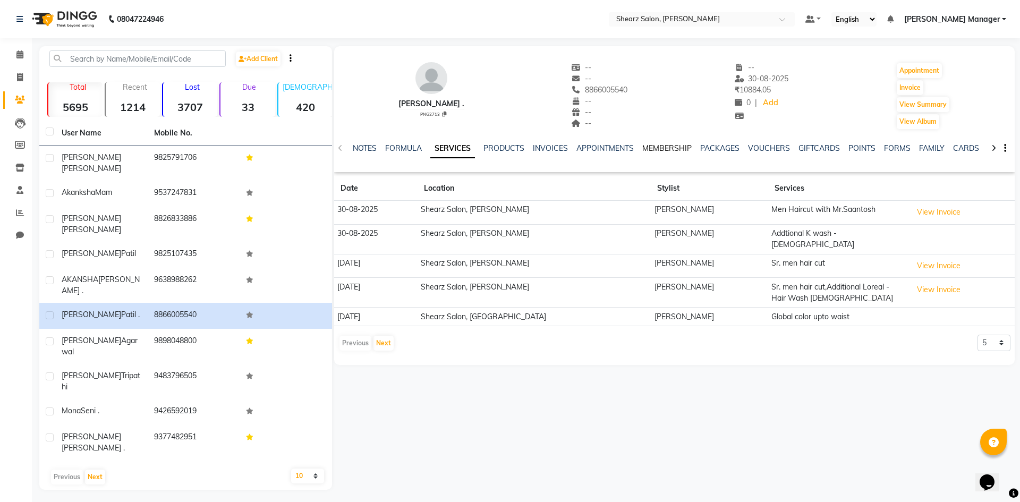
click at [677, 147] on link "MEMBERSHIP" at bounding box center [666, 148] width 49 height 10
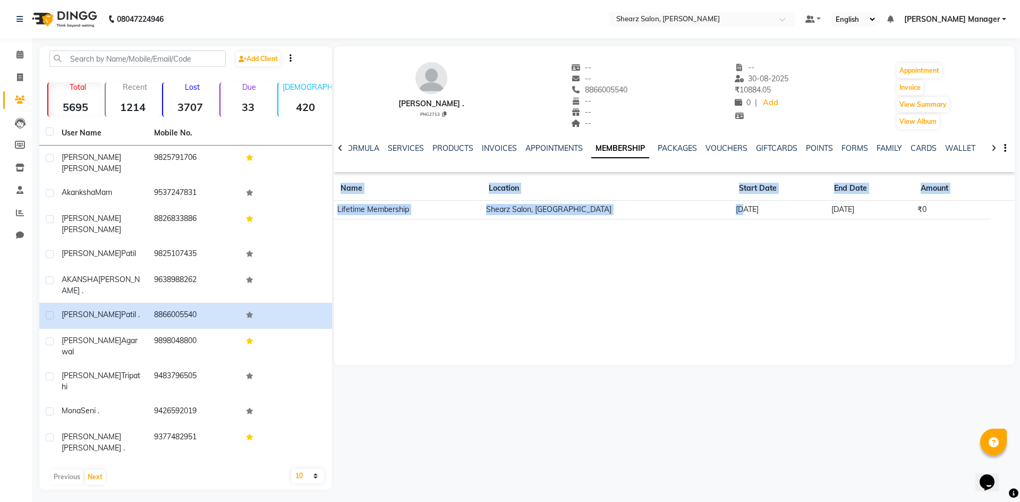
drag, startPoint x: 763, startPoint y: 219, endPoint x: 715, endPoint y: 219, distance: 48.3
click at [715, 219] on div "Jayesh Patil . PNG2713 -- -- 8866005540 -- -- -- -- 30-08-2025 ₹ 10884.05 0 | A…" at bounding box center [674, 137] width 680 height 182
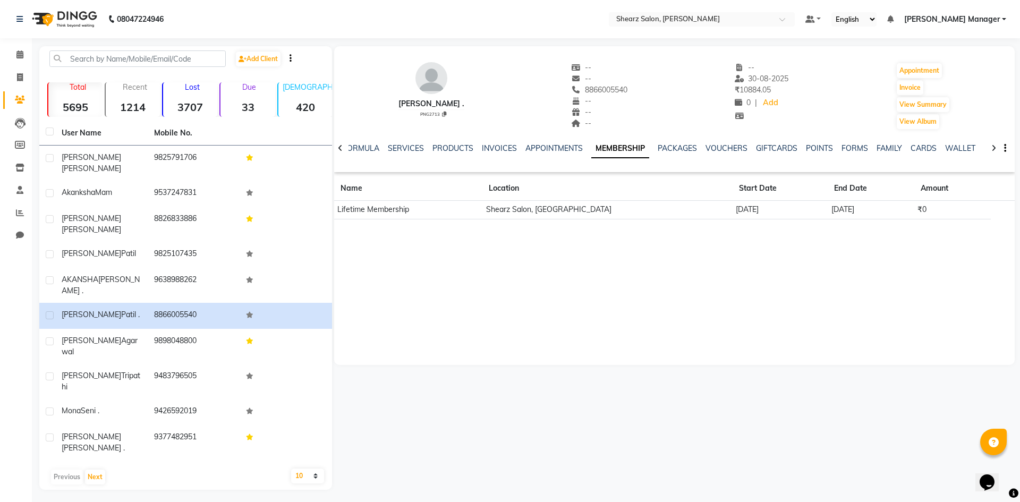
click at [682, 216] on td "Shearz Salon, Prahaladnagar" at bounding box center [607, 210] width 250 height 19
click at [6, 55] on link "Calendar" at bounding box center [15, 55] width 25 height 18
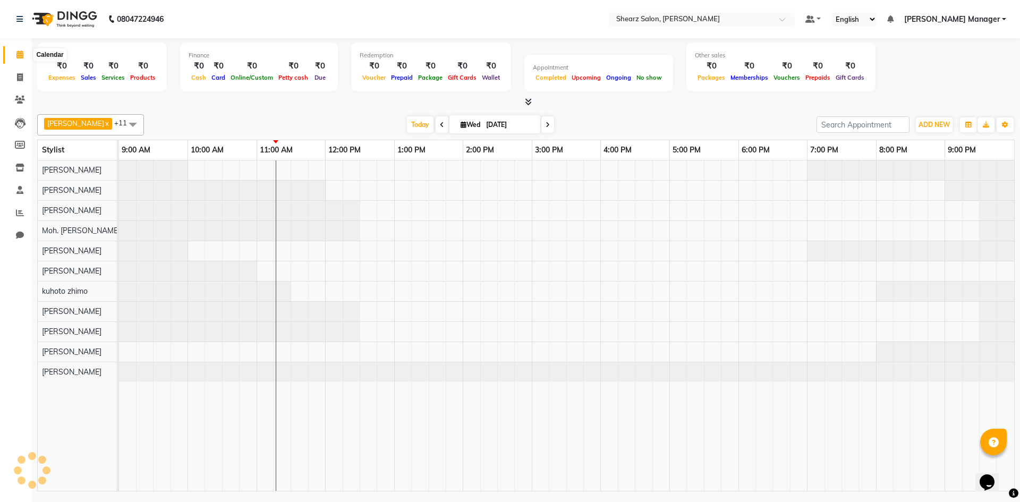
click at [29, 55] on span at bounding box center [20, 55] width 19 height 12
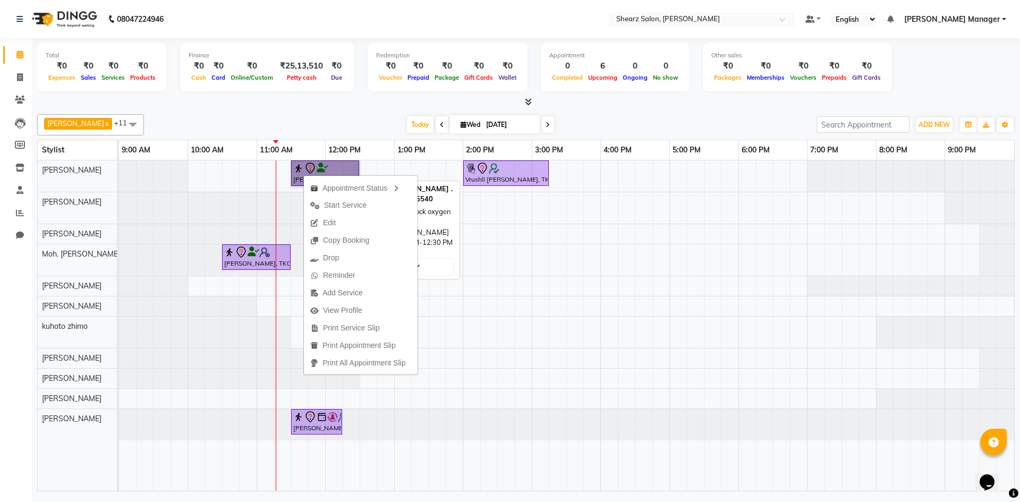
click at [304, 169] on link "Jayesh Patil ., TK02, 11:30 AM-12:30 PM, Age lock oxygen facial" at bounding box center [325, 172] width 68 height 25
select select "7"
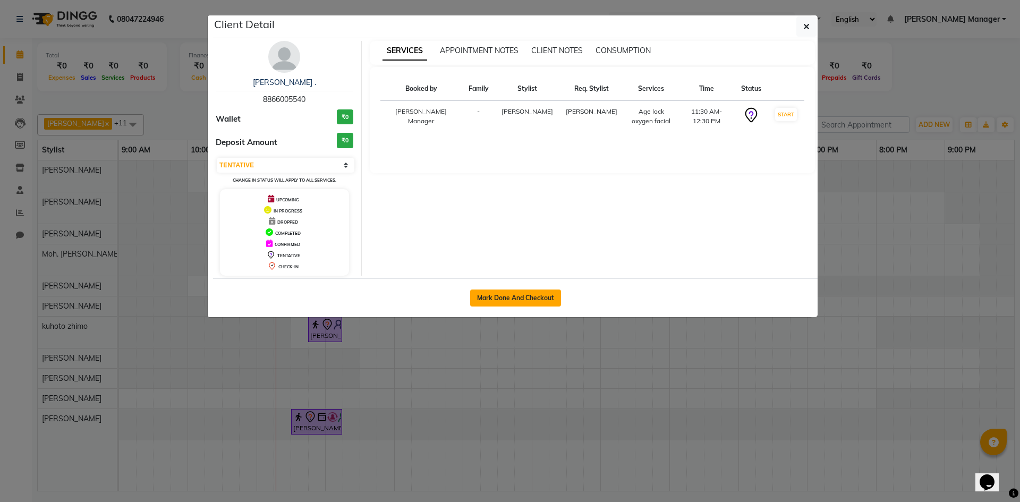
click at [494, 292] on button "Mark Done And Checkout" at bounding box center [515, 297] width 91 height 17
select select "8159"
select select "service"
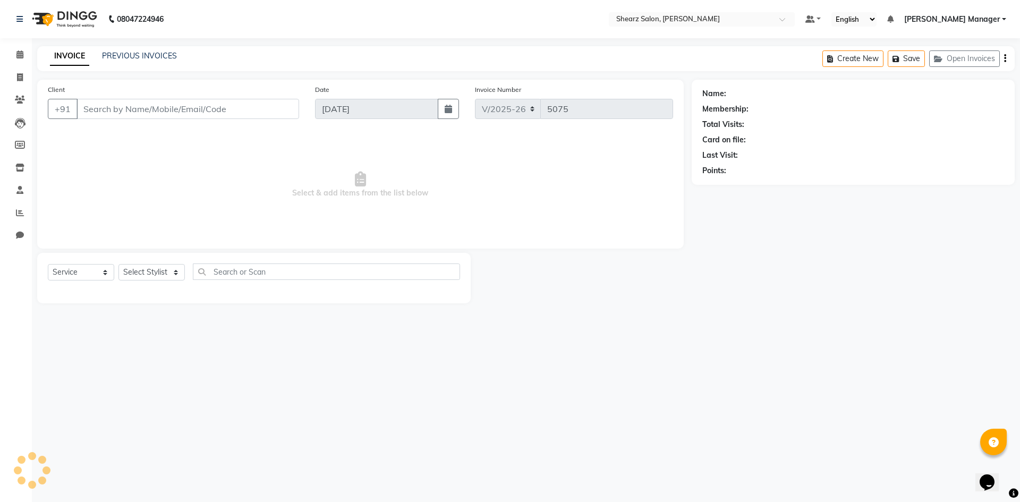
type input "8866005540"
select select "77322"
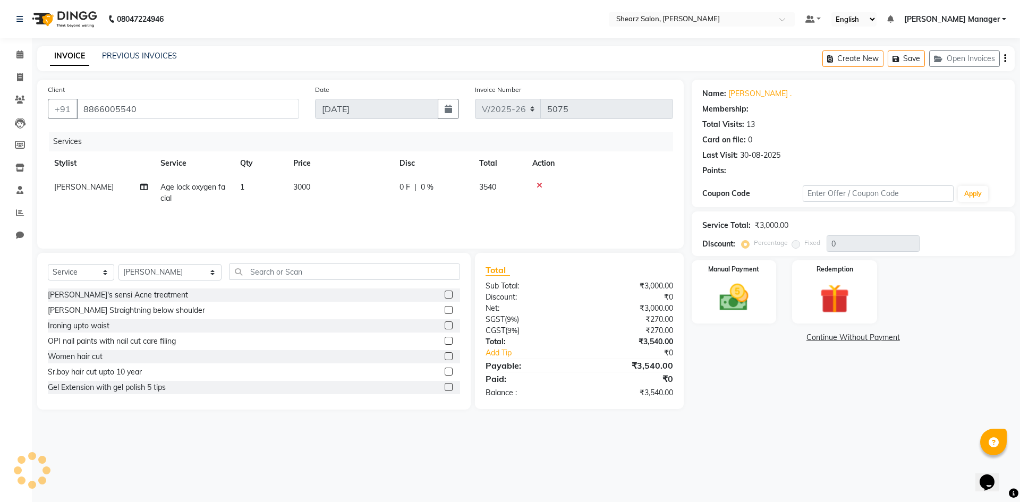
select select "1: Object"
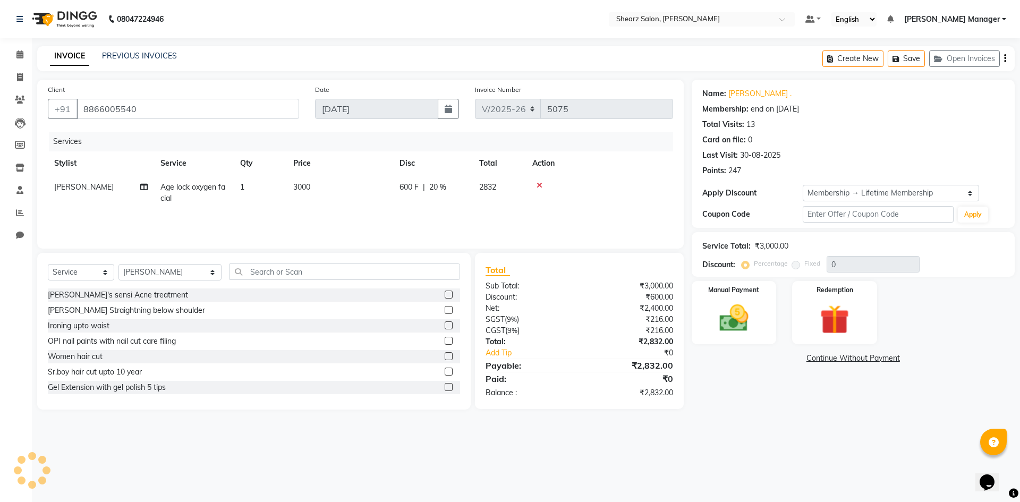
type input "20"
click at [849, 194] on select "Select Membership → Lifetime Membership" at bounding box center [890, 193] width 176 height 16
click at [15, 46] on link "Calendar" at bounding box center [15, 55] width 25 height 18
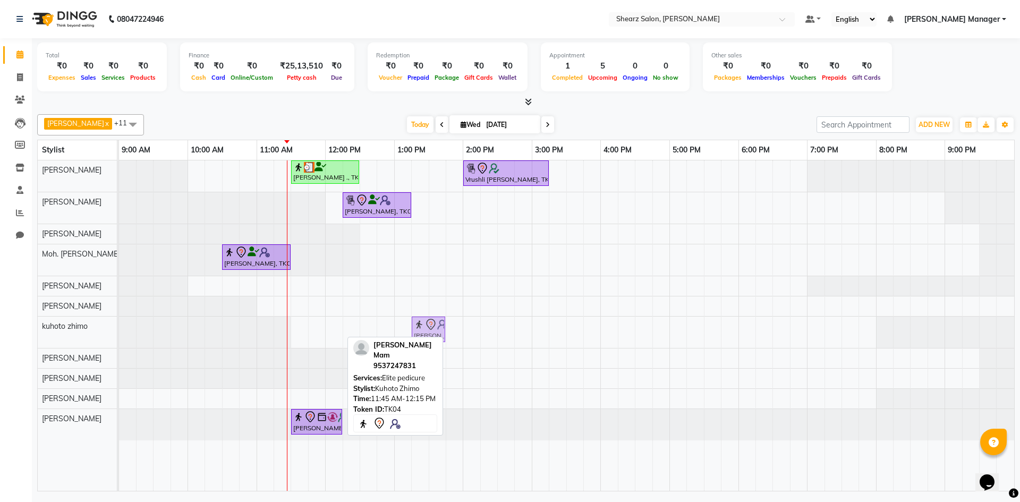
drag, startPoint x: 334, startPoint y: 323, endPoint x: 443, endPoint y: 329, distance: 109.0
click at [119, 329] on div "Akanksha Mam, TK04, 11:45 AM-12:15 PM, Elite pedicure Akanksha Mam, TK04, 11:45…" at bounding box center [119, 331] width 0 height 31
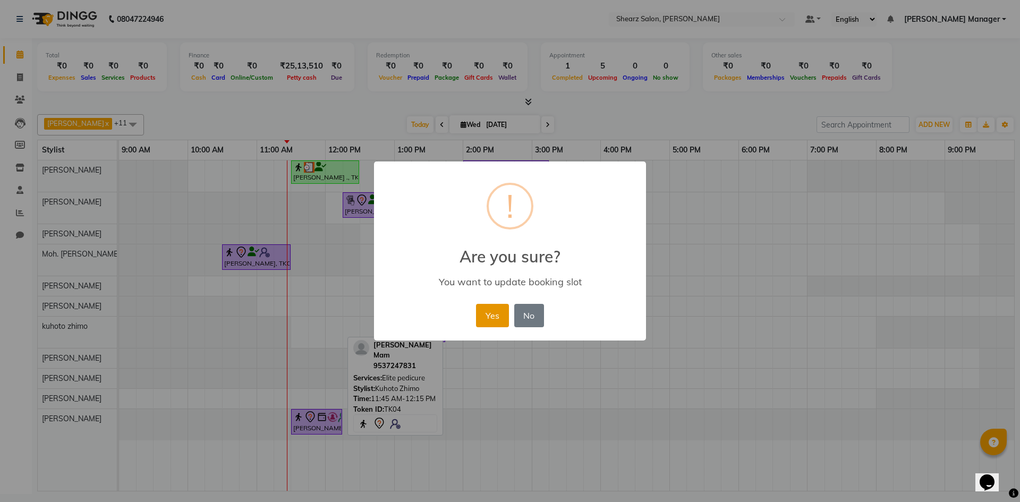
drag, startPoint x: 488, startPoint y: 314, endPoint x: 498, endPoint y: 310, distance: 10.8
click at [493, 312] on button "Yes" at bounding box center [492, 315] width 32 height 23
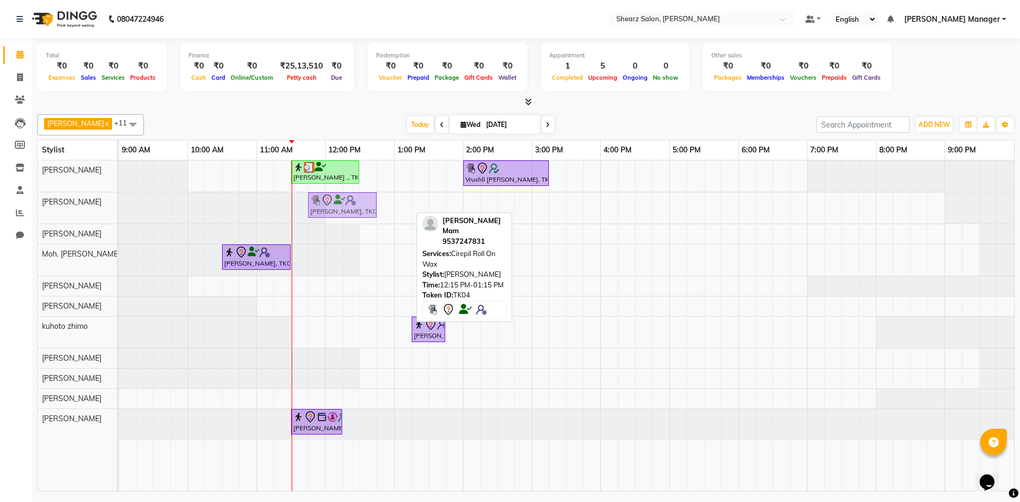
drag, startPoint x: 380, startPoint y: 217, endPoint x: 343, endPoint y: 218, distance: 36.7
click at [343, 218] on div "Jayesh Patil ., TK02, 11:30 AM-12:30 PM, Age lock oxygen facial Vrushli Mevada,…" at bounding box center [566, 325] width 895 height 330
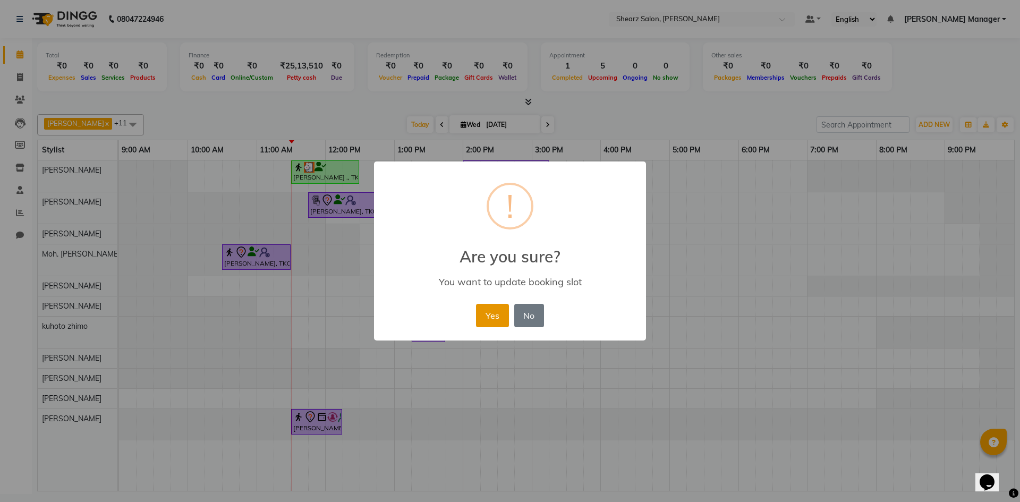
click at [477, 309] on button "Yes" at bounding box center [492, 315] width 32 height 23
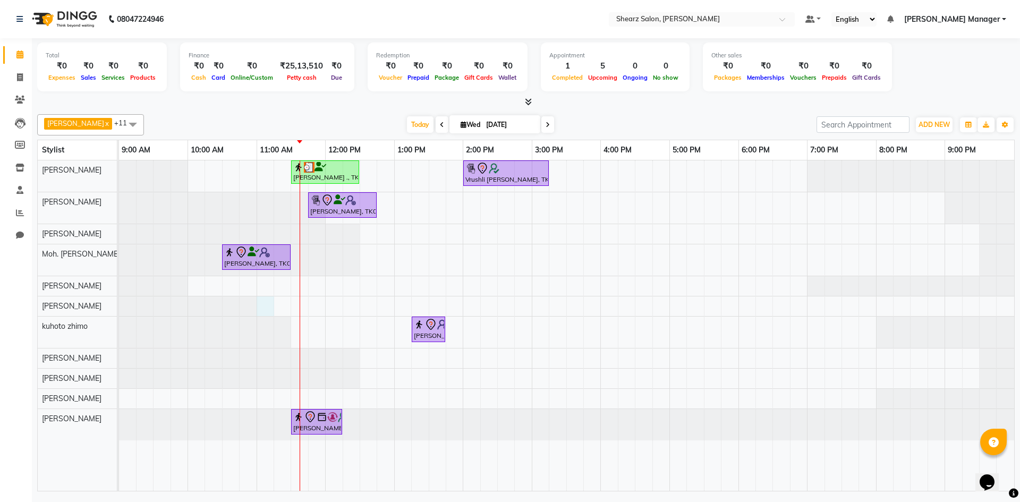
click at [271, 307] on div "Jayesh Patil ., TK02, 11:30 AM-12:30 PM, Age lock oxygen facial Vrushli Mevada,…" at bounding box center [566, 325] width 895 height 330
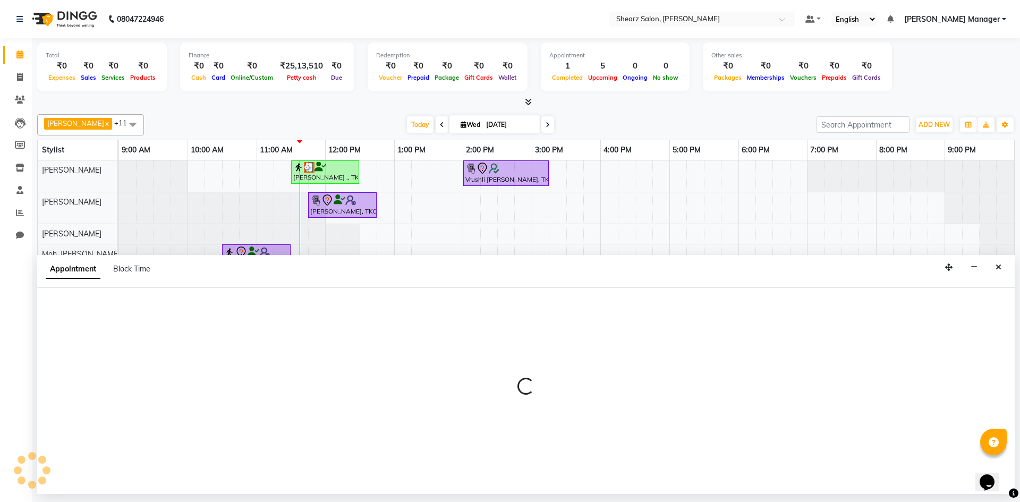
select select "77286"
select select "660"
select select "tentative"
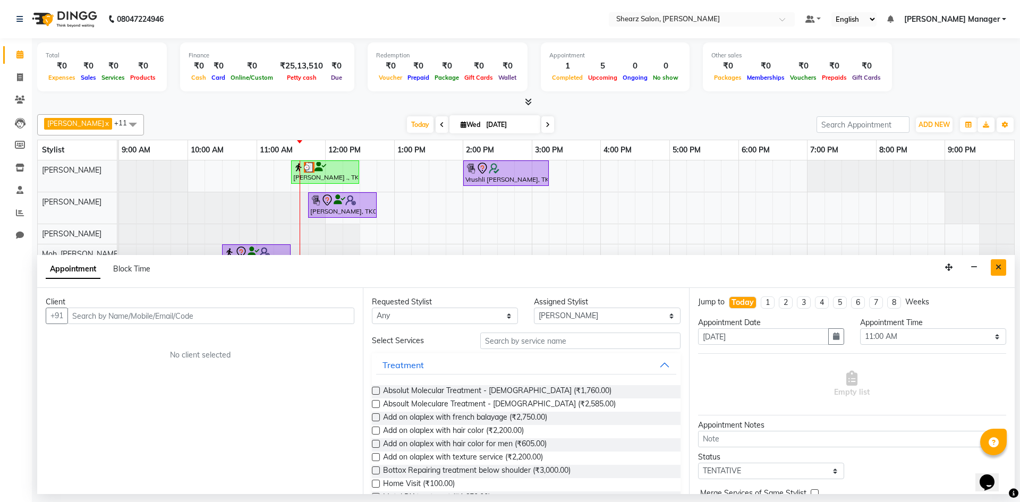
click at [1002, 269] on button "Close" at bounding box center [997, 267] width 15 height 16
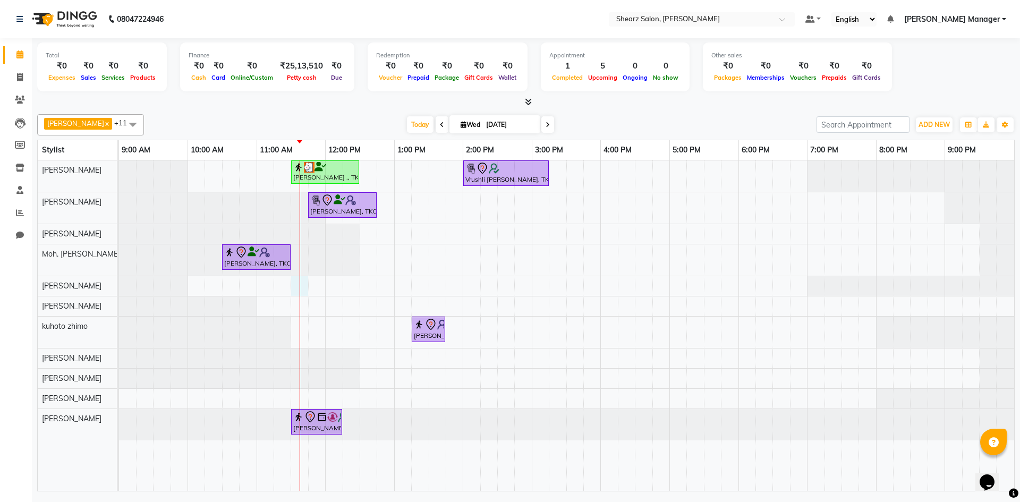
click at [298, 284] on div "Jayesh Patil ., TK02, 11:30 AM-12:30 PM, Age lock oxygen facial Vrushli Mevada,…" at bounding box center [566, 325] width 895 height 330
select select "77315"
select select "690"
select select "tentative"
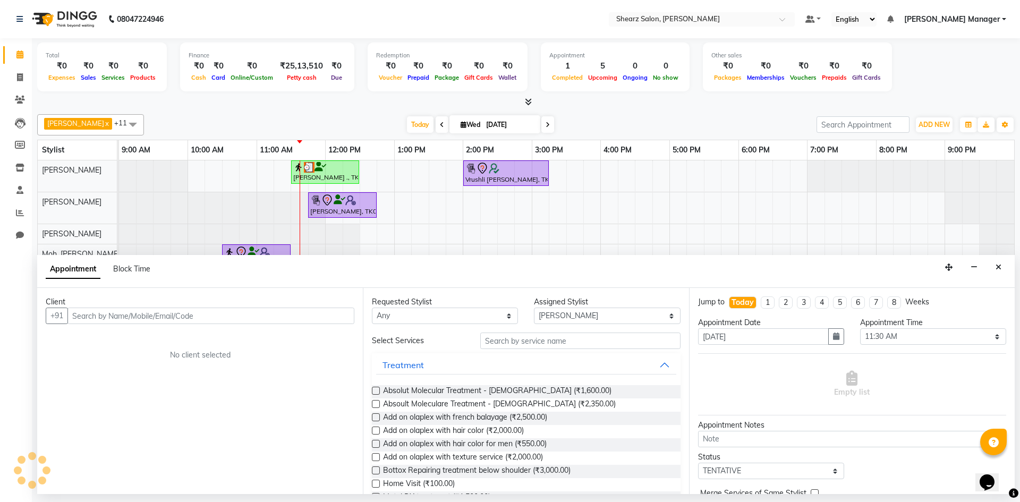
click at [298, 284] on div "Appointment Block Time" at bounding box center [525, 271] width 977 height 33
click at [121, 318] on input "text" at bounding box center [210, 315] width 287 height 16
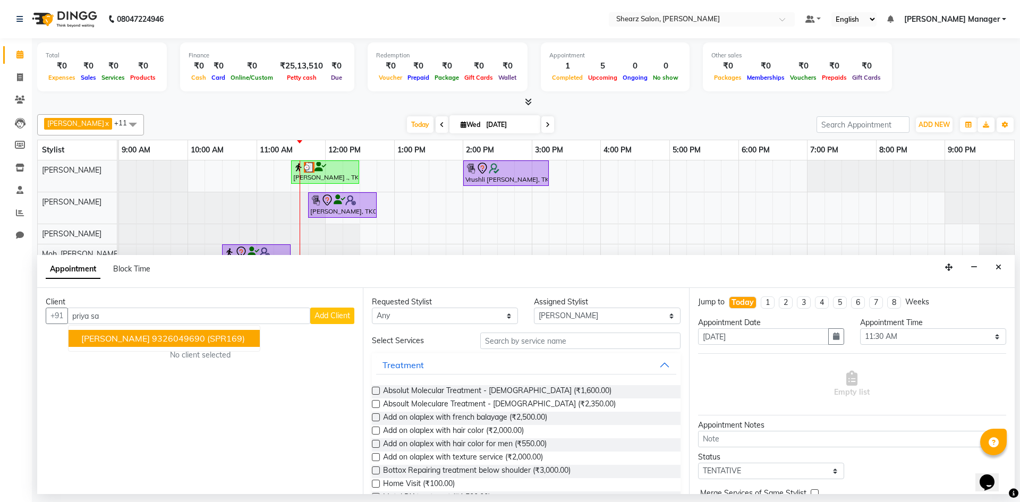
click at [184, 330] on button "Priya Salvi 9326049690 (SPR169)" at bounding box center [163, 338] width 191 height 17
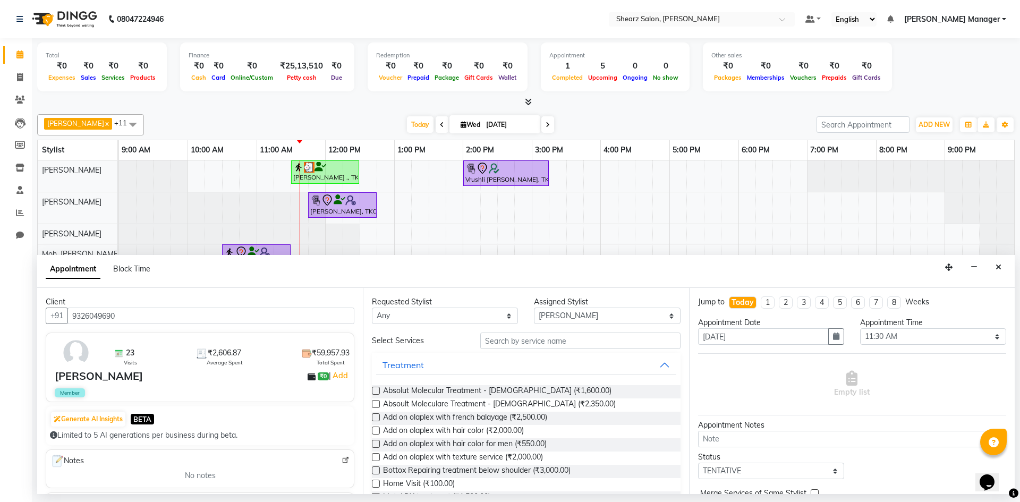
type input "9326049690"
click at [498, 343] on input "text" at bounding box center [580, 340] width 200 height 16
type input "j"
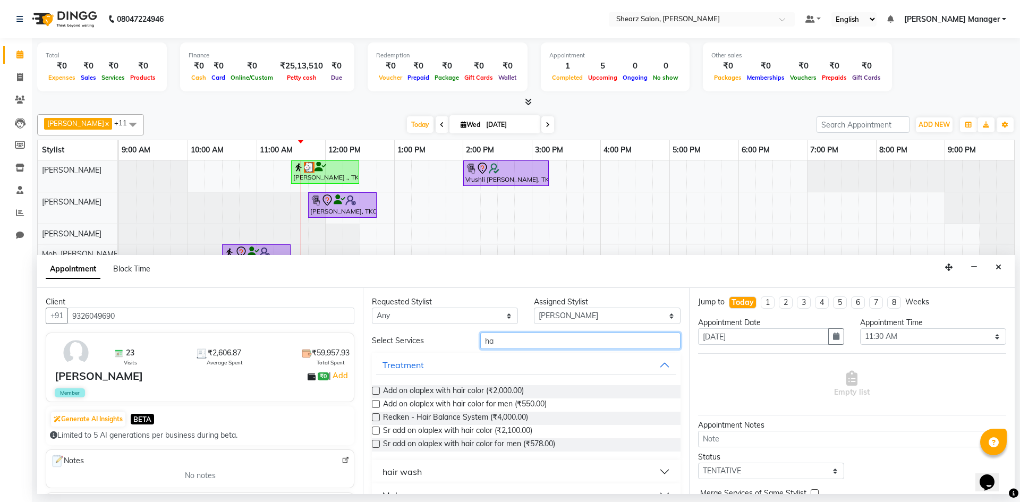
type input "h"
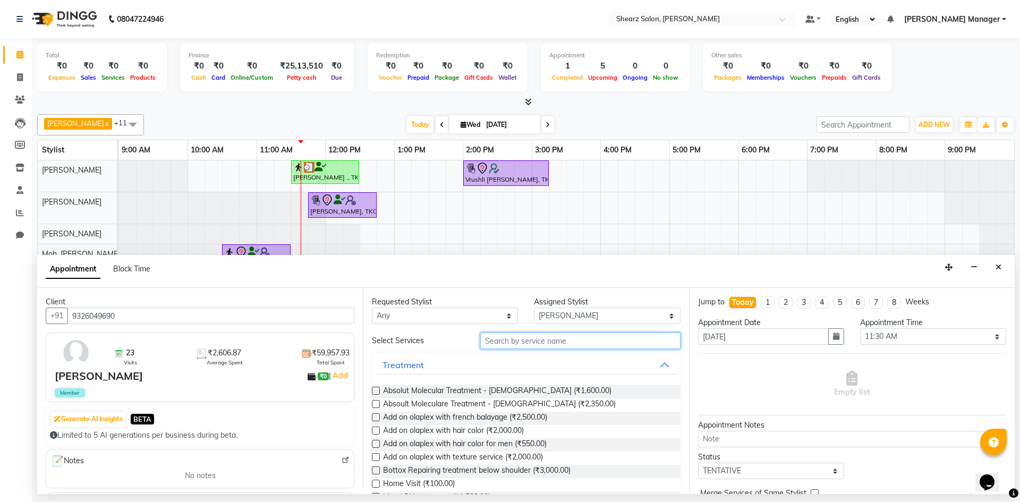
type input "l"
type input ";"
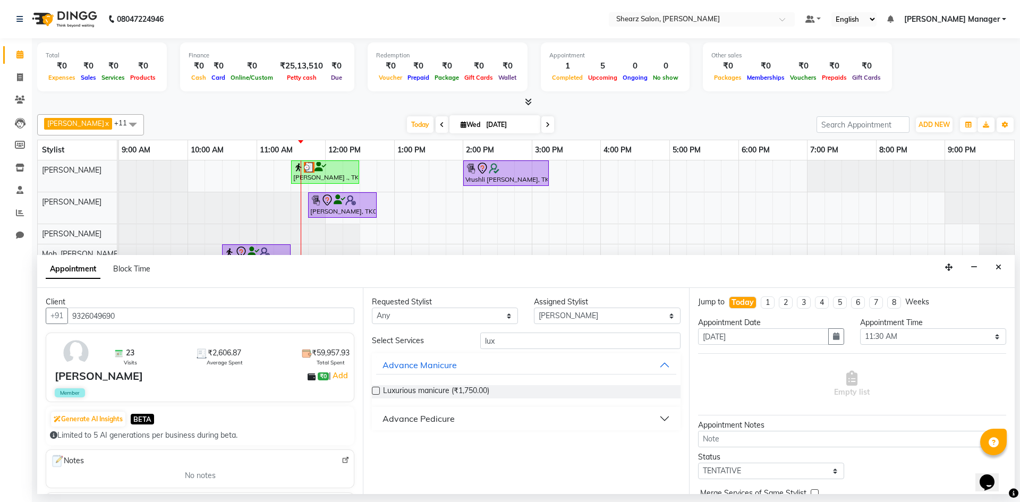
click at [444, 422] on div "Advance Pedicure" at bounding box center [418, 418] width 72 height 13
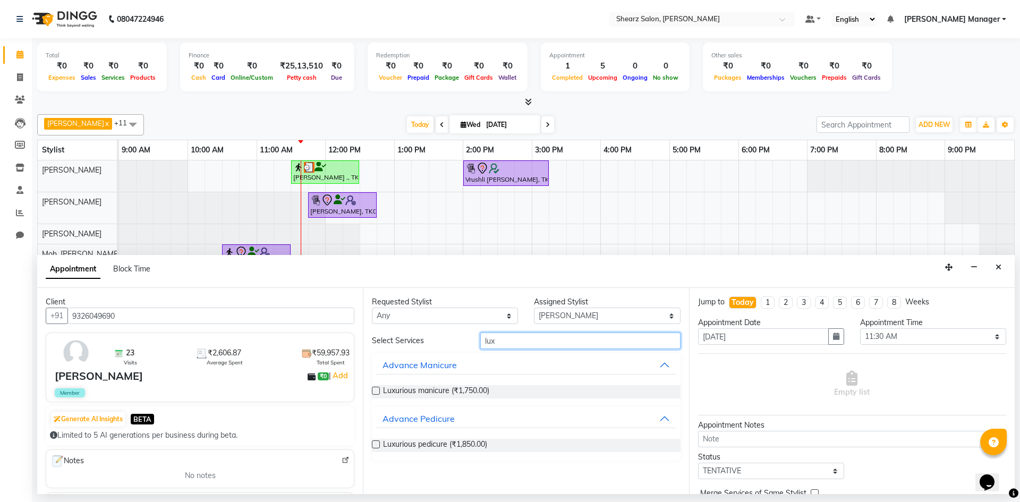
click at [504, 340] on input "lux" at bounding box center [580, 340] width 200 height 16
type input "l"
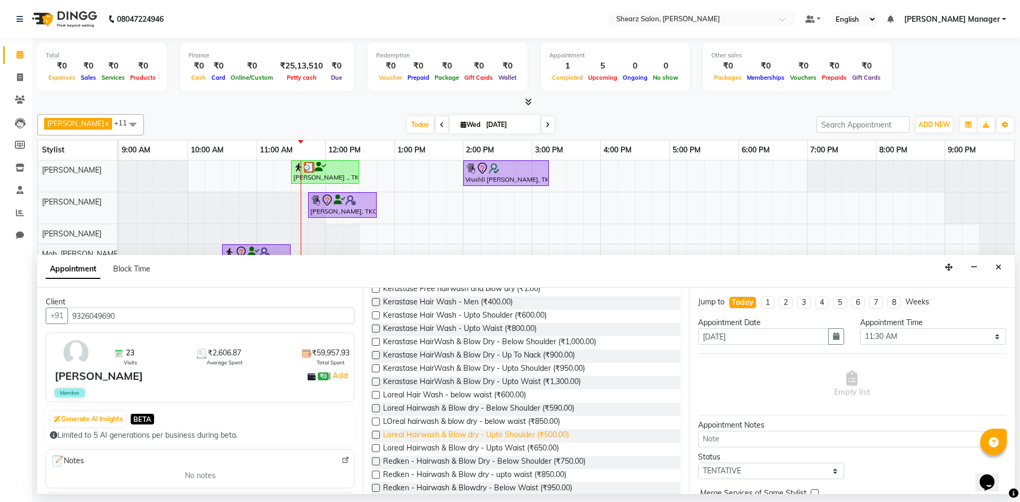
scroll to position [478, 0]
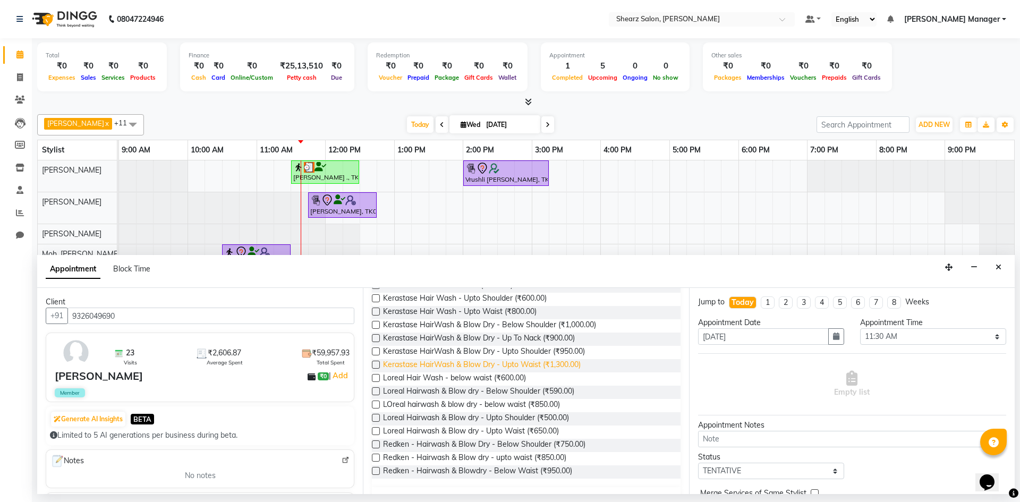
type input "hair was"
click at [571, 366] on span "Kerastase HairWash & Blow Dry - Upto Waist (₹1,300.00)" at bounding box center [482, 365] width 198 height 13
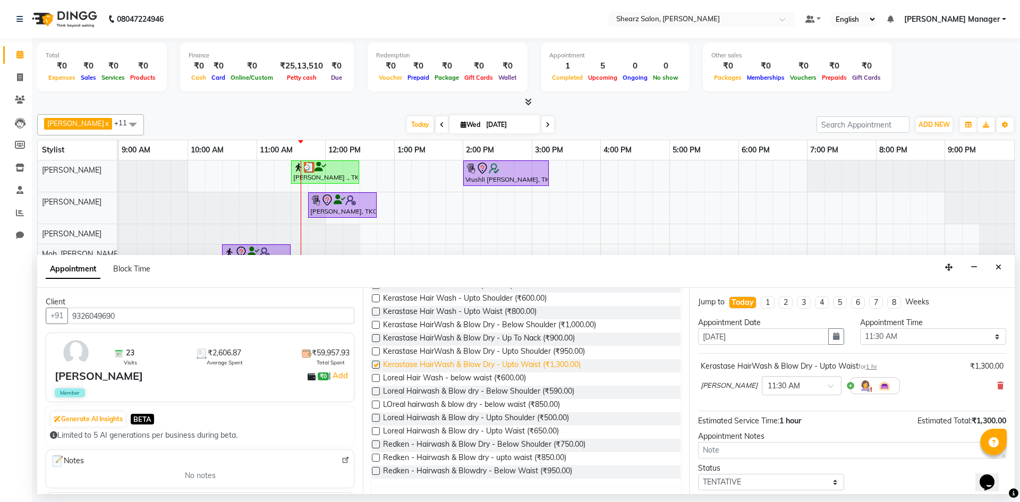
checkbox input "false"
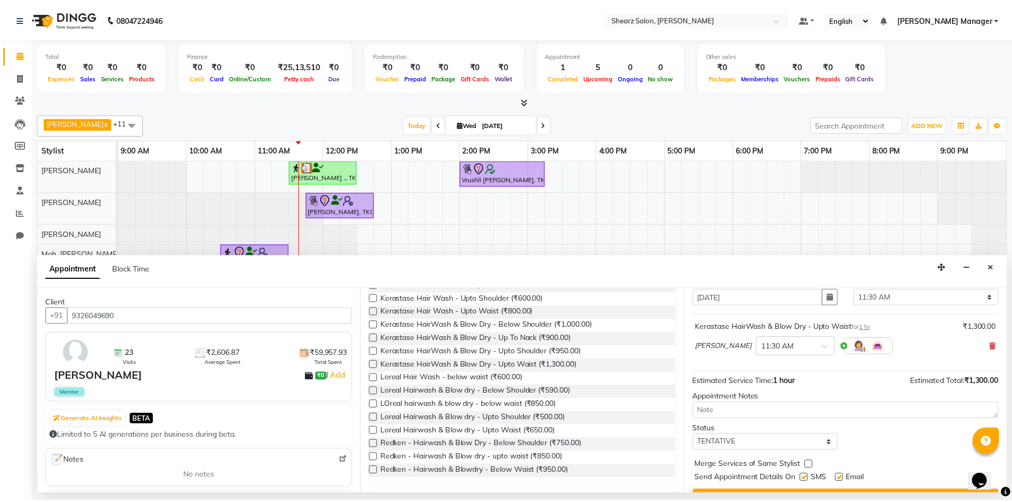
scroll to position [63, 0]
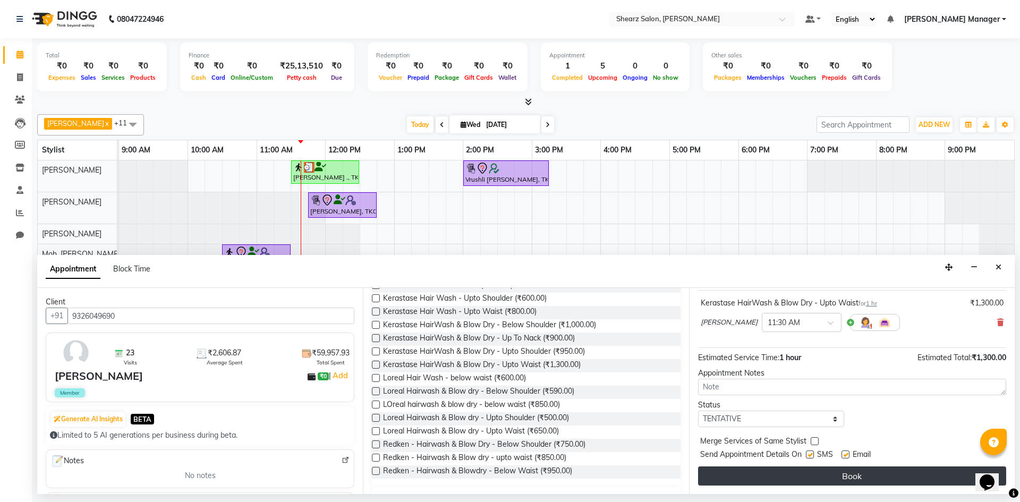
click at [855, 472] on button "Book" at bounding box center [852, 475] width 308 height 19
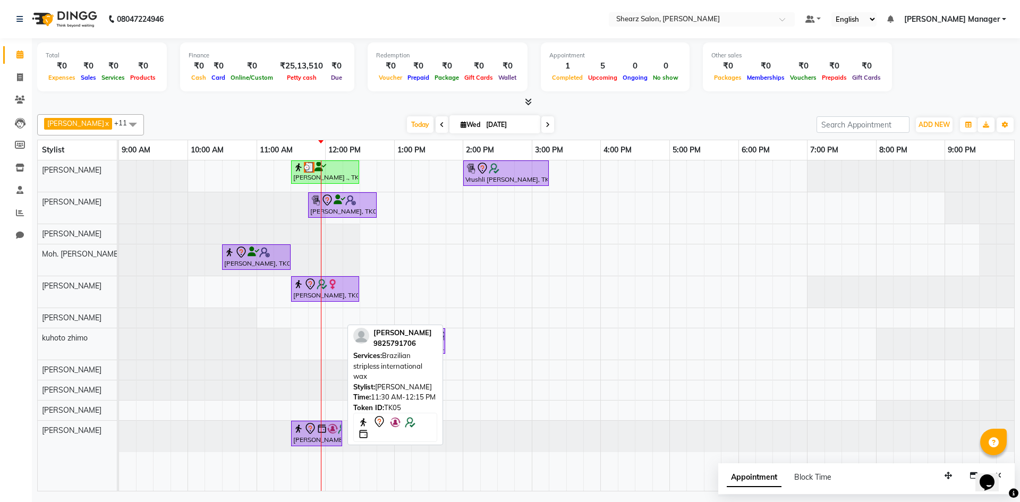
click at [119, 434] on div "[PERSON_NAME], TK05, 11:30 AM-12:15 PM, Brazilian stripless international wax" at bounding box center [119, 436] width 0 height 31
click at [311, 433] on icon at bounding box center [309, 428] width 9 height 11
click at [308, 432] on icon at bounding box center [309, 428] width 9 height 11
select select "7"
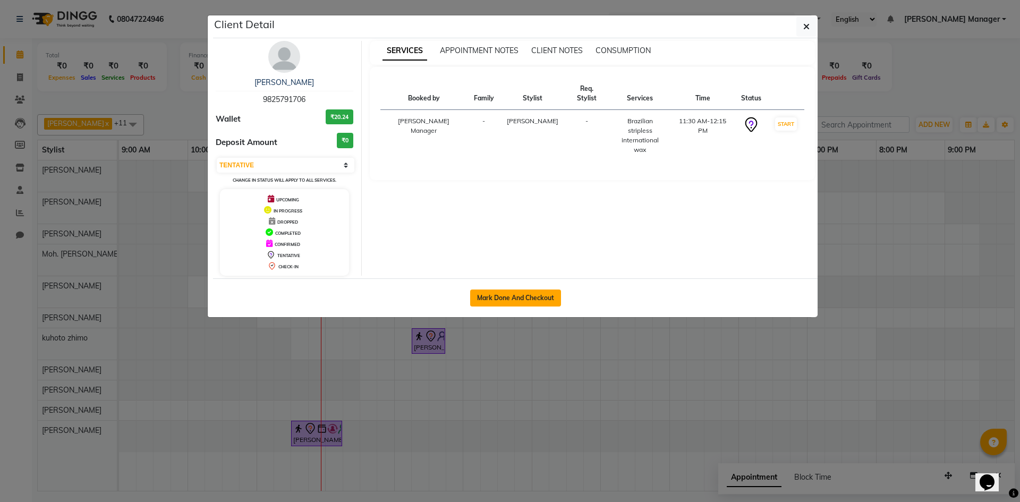
click at [532, 293] on button "Mark Done And Checkout" at bounding box center [515, 297] width 91 height 17
select select "8159"
select select "service"
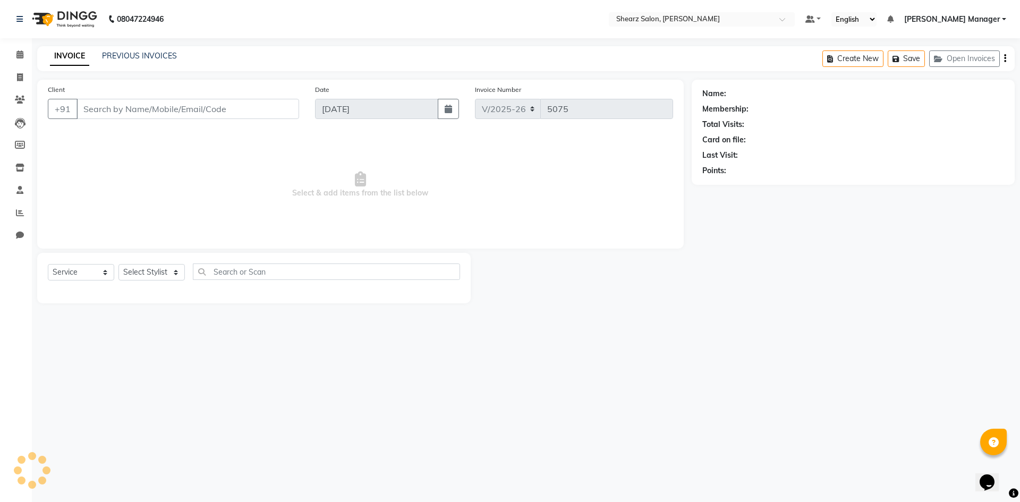
select select "3"
type input "9825791706"
select select "86593"
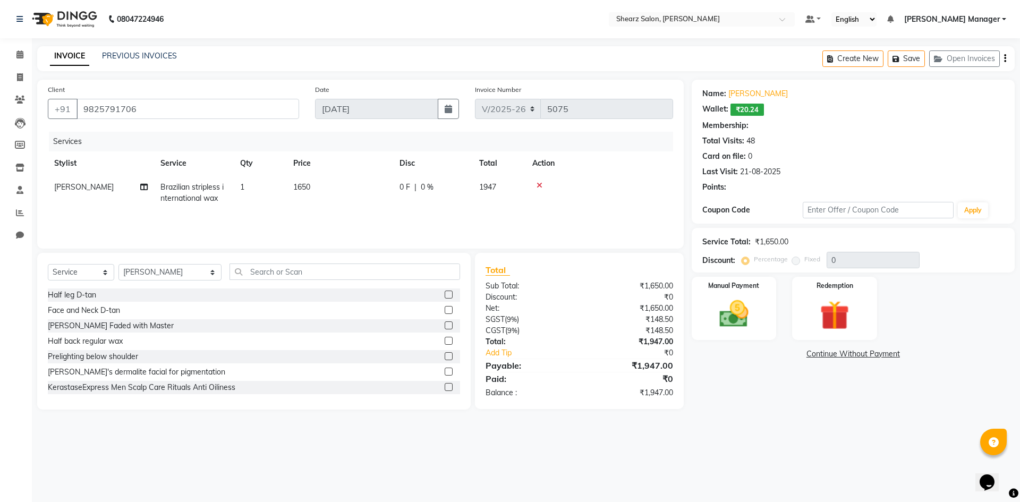
type input "20"
select select "1: Object"
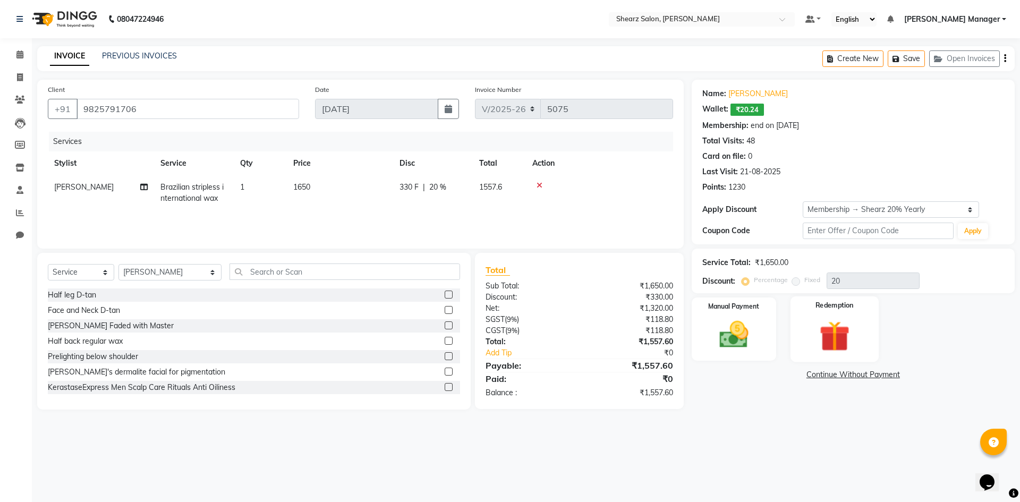
click at [823, 329] on img at bounding box center [833, 336] width 49 height 38
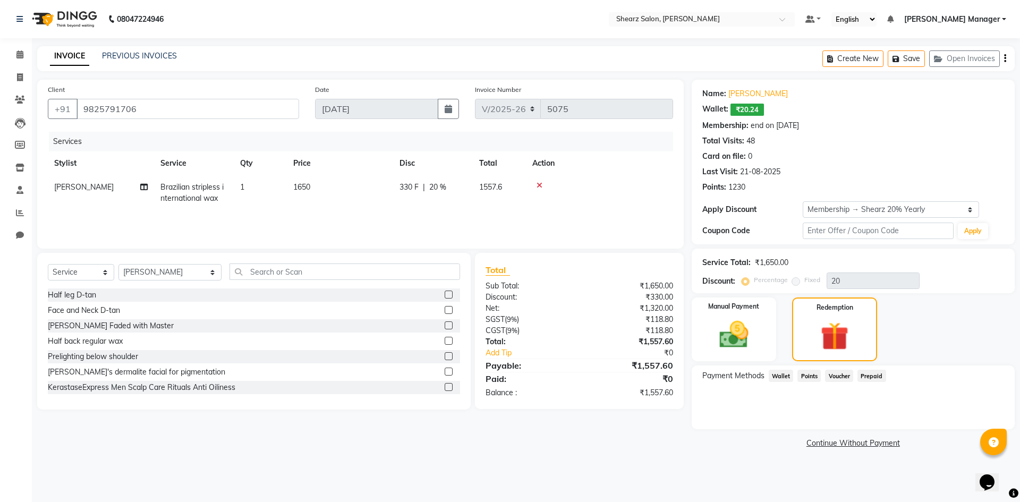
click at [872, 376] on span "Prepaid" at bounding box center [871, 376] width 29 height 12
click at [772, 375] on span "Wallet" at bounding box center [780, 376] width 25 height 12
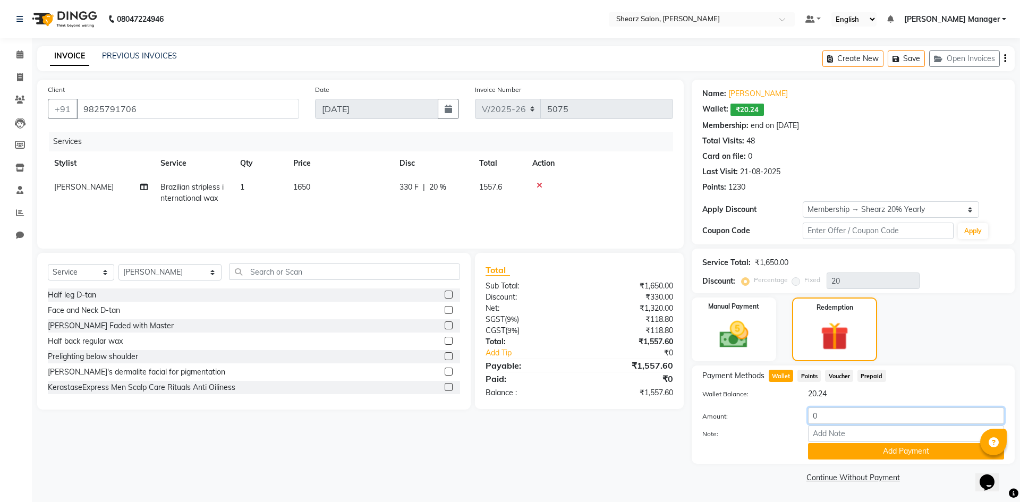
click at [829, 416] on input "0" at bounding box center [906, 415] width 196 height 16
type input "7"
click at [866, 453] on button "Add Payment" at bounding box center [906, 451] width 196 height 16
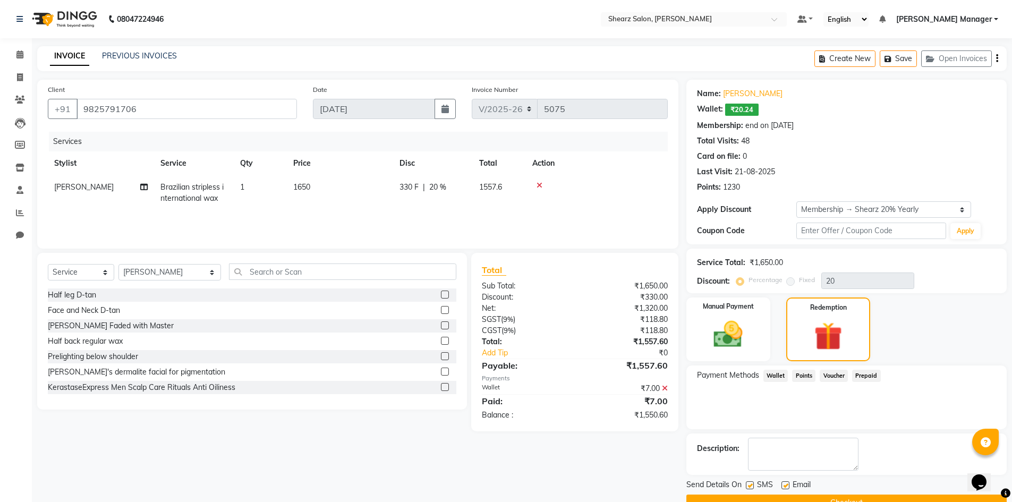
scroll to position [25, 0]
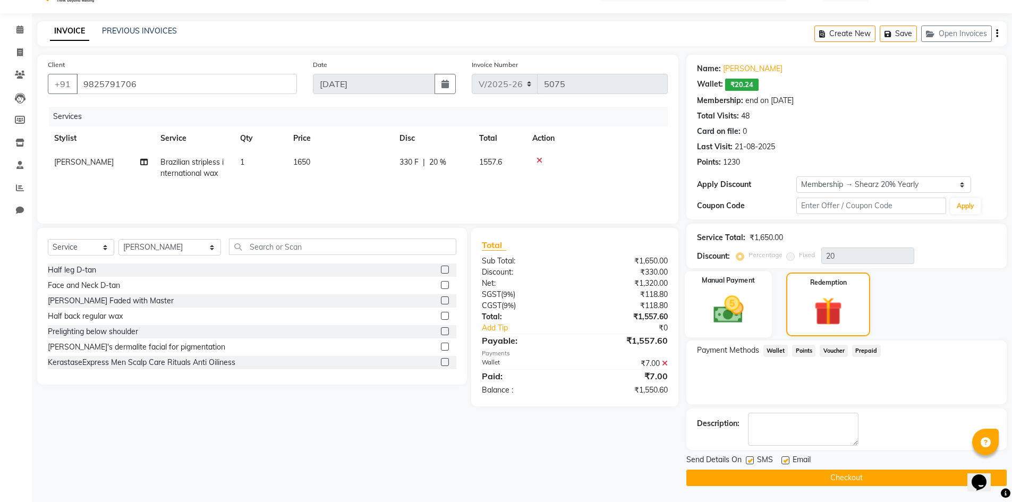
click at [761, 317] on div "Manual Payment" at bounding box center [728, 304] width 88 height 66
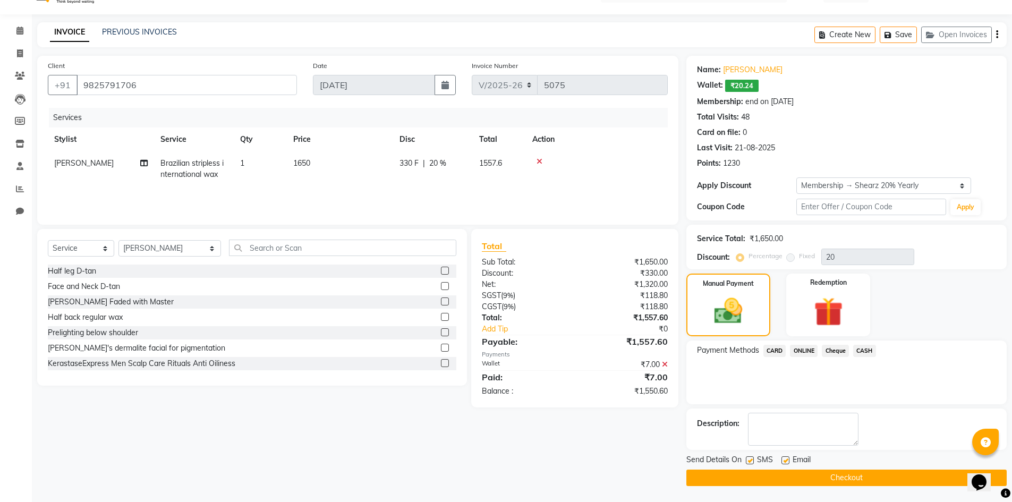
click at [867, 349] on span "CASH" at bounding box center [864, 351] width 23 height 12
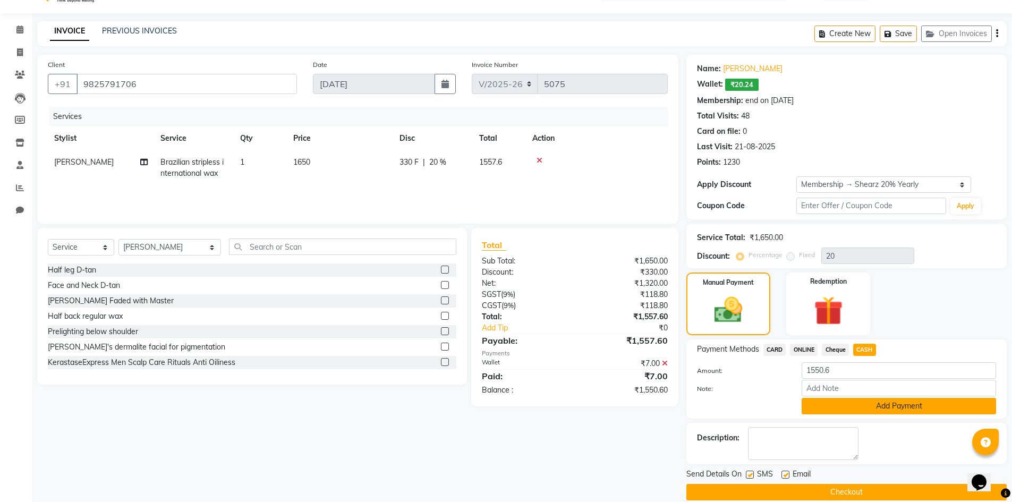
click at [880, 398] on button "Add Payment" at bounding box center [898, 406] width 194 height 16
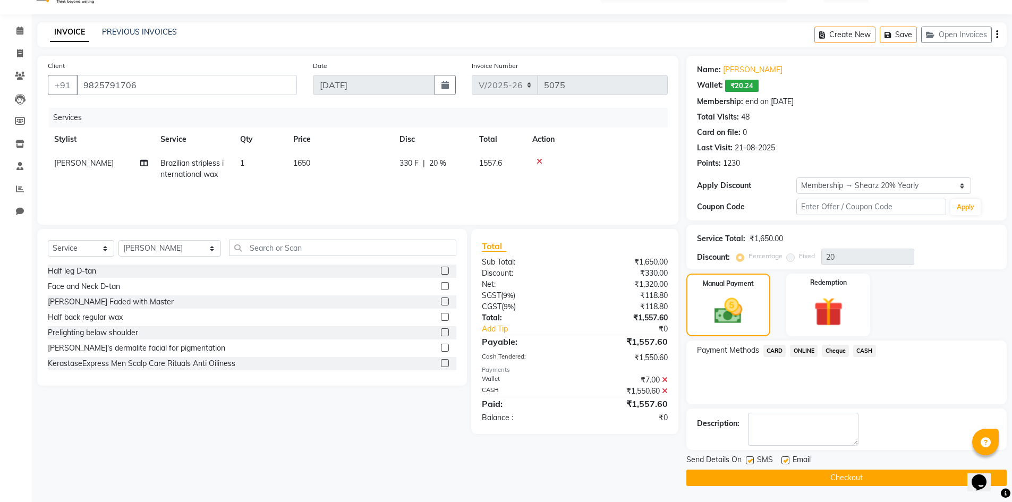
click at [883, 478] on button "Checkout" at bounding box center [846, 477] width 320 height 16
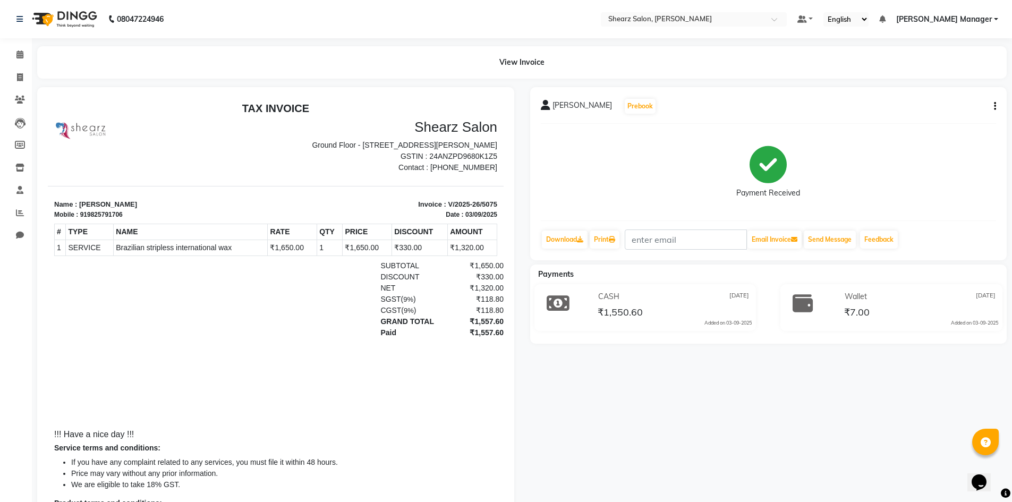
click at [19, 66] on li "Invoice" at bounding box center [16, 77] width 32 height 23
click at [19, 62] on link "Calendar" at bounding box center [15, 55] width 25 height 18
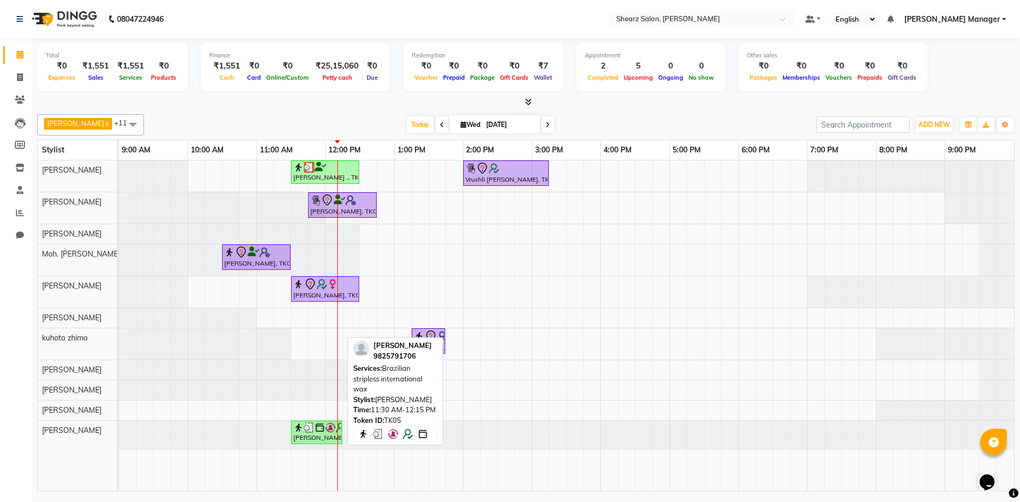
click at [313, 439] on div "[PERSON_NAME], TK05, 11:30 AM-12:15 PM, Brazilian stripless international wax" at bounding box center [316, 432] width 49 height 20
select select "3"
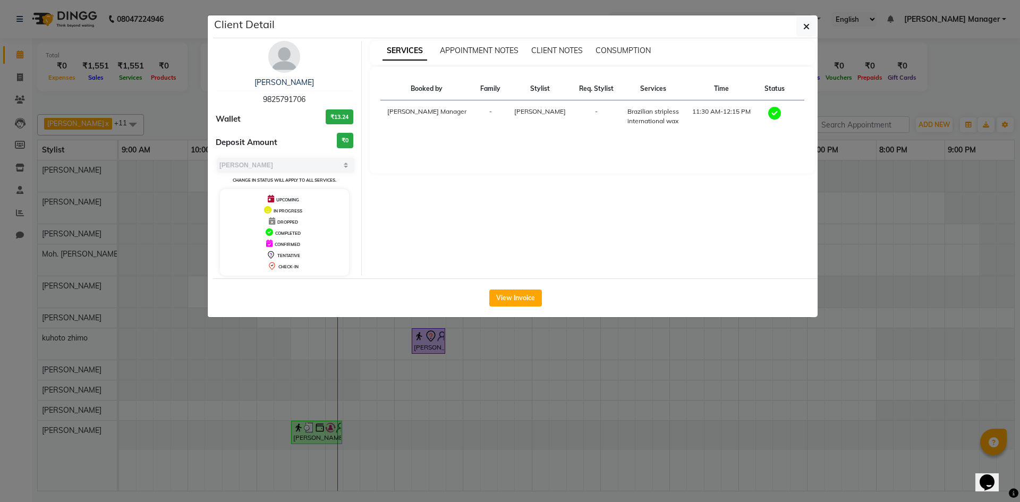
drag, startPoint x: 279, startPoint y: 95, endPoint x: 307, endPoint y: 94, distance: 28.7
click at [307, 94] on div "Aneri Shah 9825791706" at bounding box center [285, 91] width 138 height 28
click at [315, 99] on div "Aneri Shah 9825791706" at bounding box center [285, 91] width 138 height 28
drag, startPoint x: 256, startPoint y: 93, endPoint x: 309, endPoint y: 92, distance: 52.0
click at [309, 92] on div "Aneri Shah 9825791706" at bounding box center [285, 91] width 138 height 28
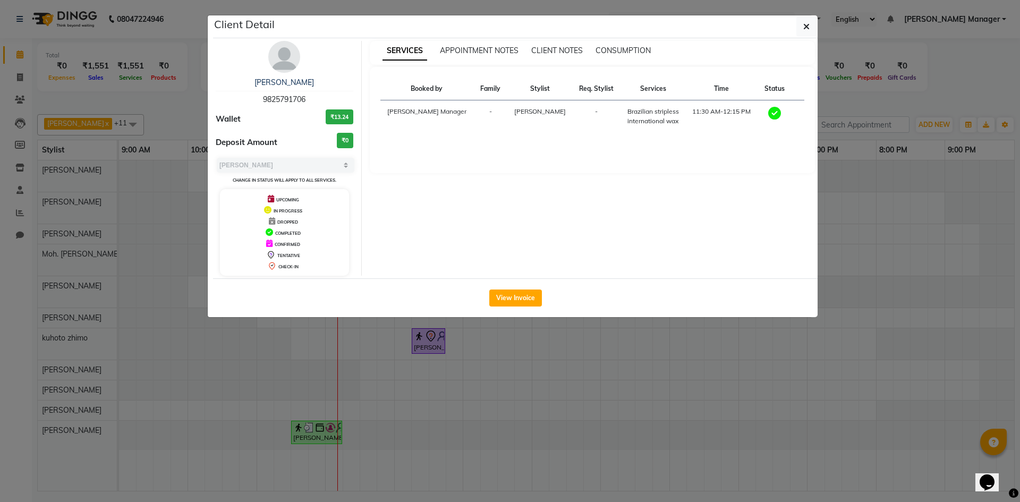
copy span "9825791706"
click at [673, 455] on ngb-modal-window "Client Detail Aneri Shah 9825791706 Wallet ₹13.24 Deposit Amount ₹0 Select MARK…" at bounding box center [510, 251] width 1020 height 502
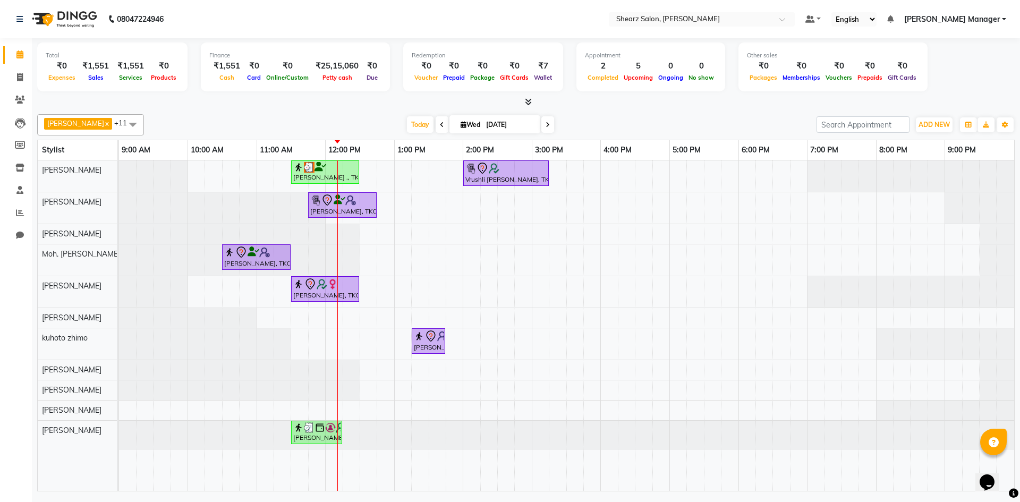
click at [545, 122] on icon at bounding box center [547, 125] width 4 height 6
type input "04-09-2025"
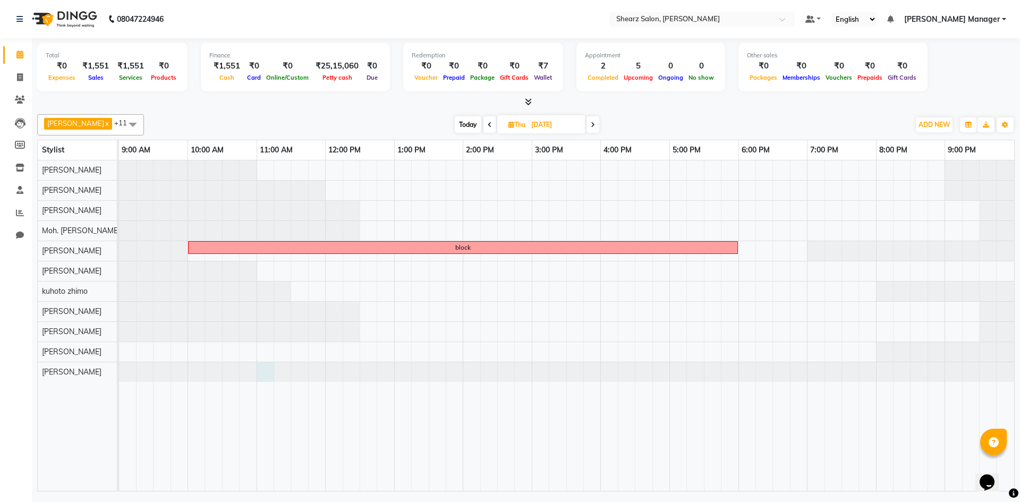
click at [119, 368] on div at bounding box center [119, 372] width 0 height 20
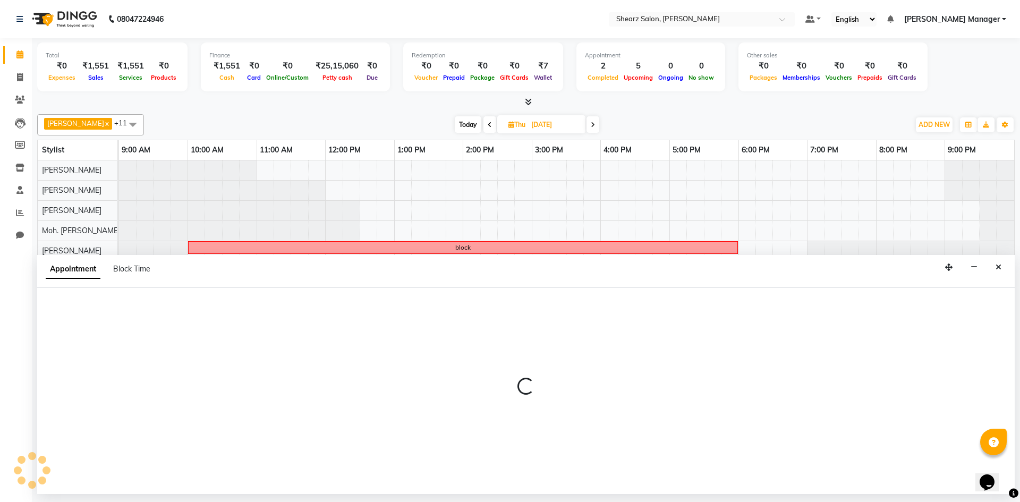
click at [271, 368] on div at bounding box center [525, 391] width 977 height 206
select select "86593"
select select "660"
select select "tentative"
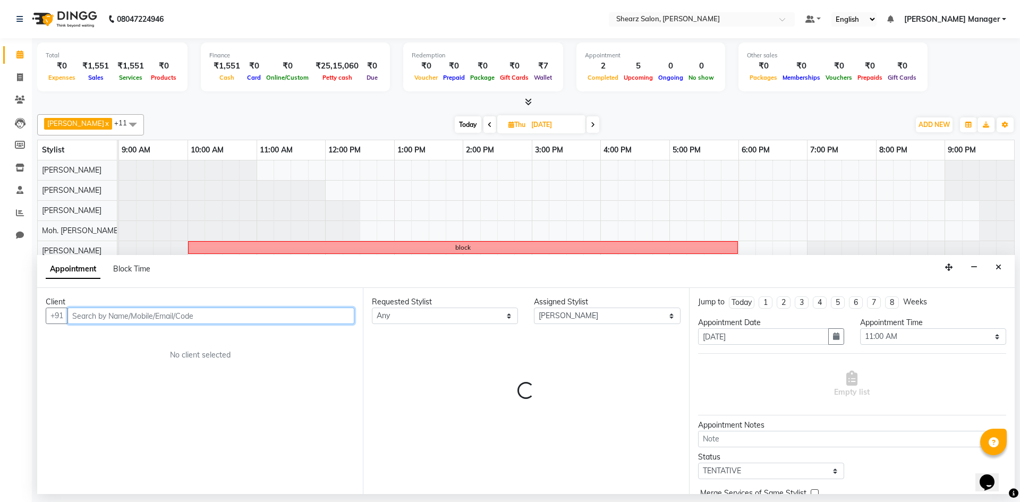
click at [125, 318] on input "text" at bounding box center [210, 315] width 287 height 16
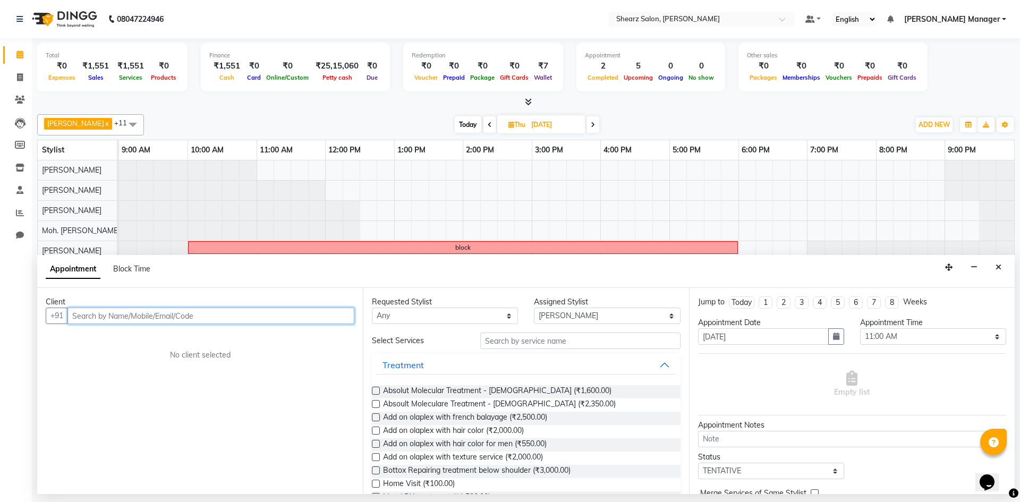
paste input "9825791706"
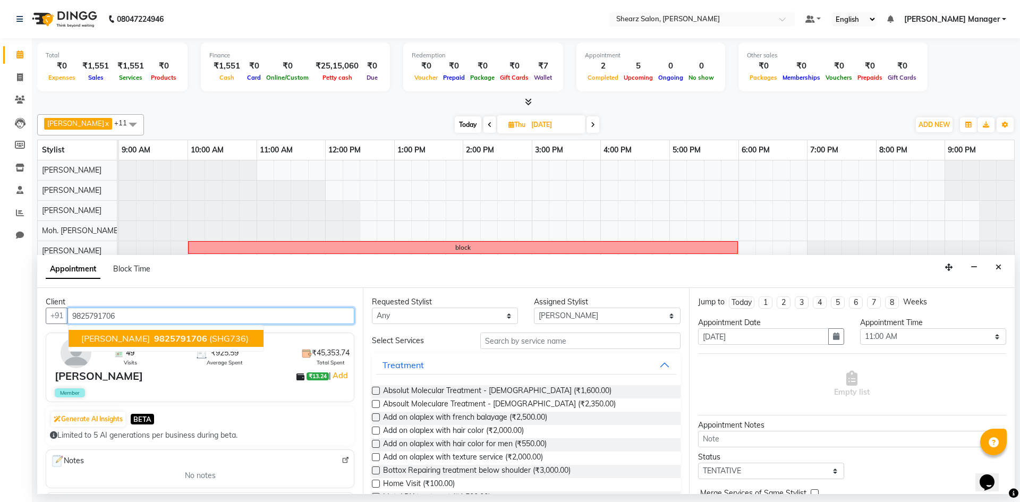
click at [178, 343] on span "9825791706" at bounding box center [180, 338] width 53 height 11
type input "9825791706"
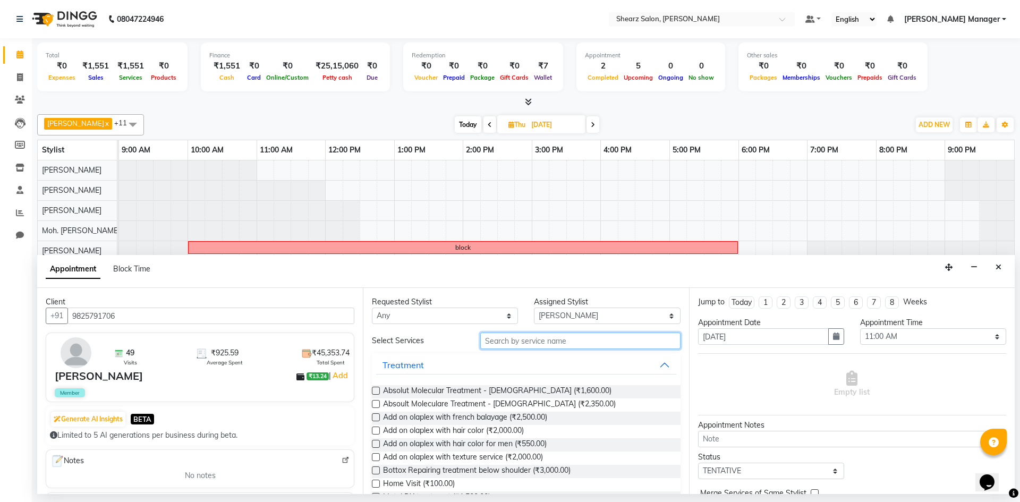
click at [519, 346] on input "text" at bounding box center [580, 340] width 200 height 16
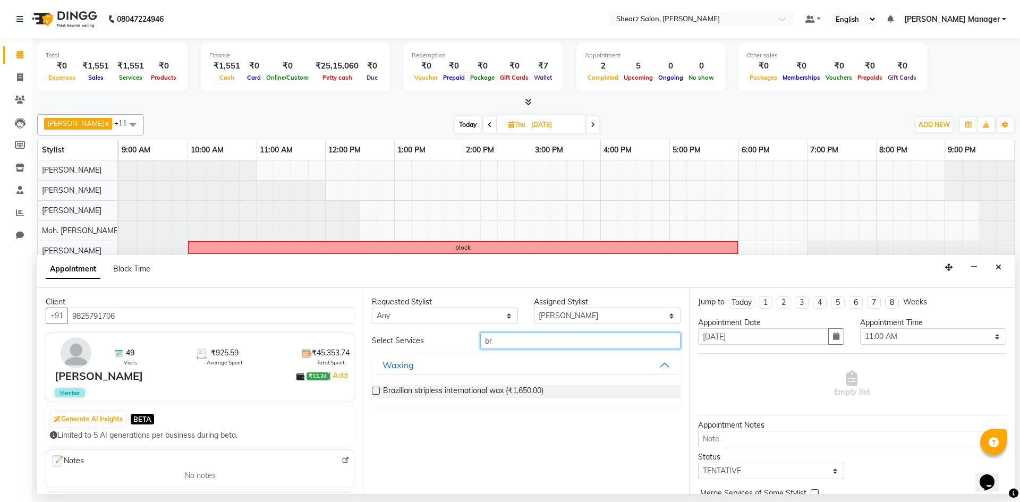
type input "b"
type input "cire"
click at [477, 396] on span "Cirepil Roll On Wax (₹1,325.00)" at bounding box center [436, 391] width 106 height 13
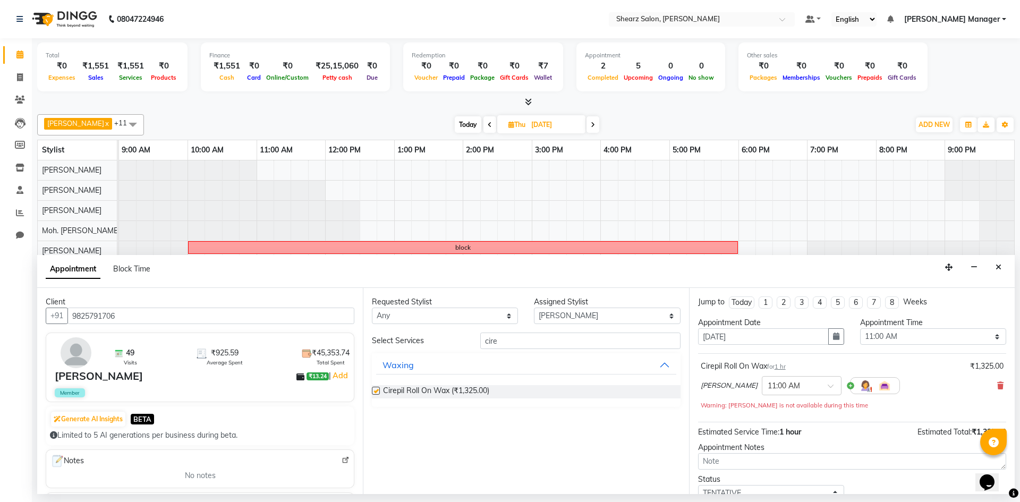
checkbox input "false"
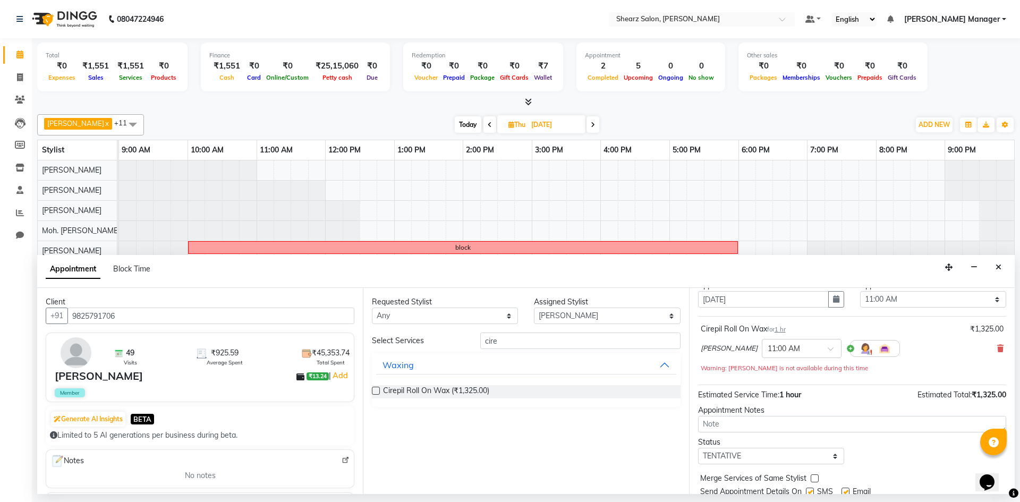
scroll to position [74, 0]
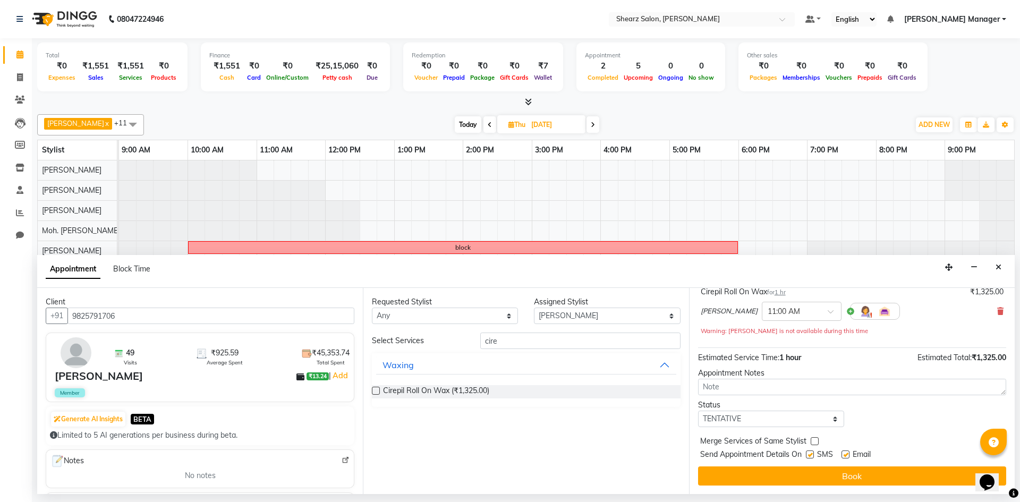
click at [839, 466] on div "Jump to Today 1 2 3 4 5 6 7 8 Weeks Appointment Date 04-09-2025 Appointment Tim…" at bounding box center [852, 391] width 326 height 206
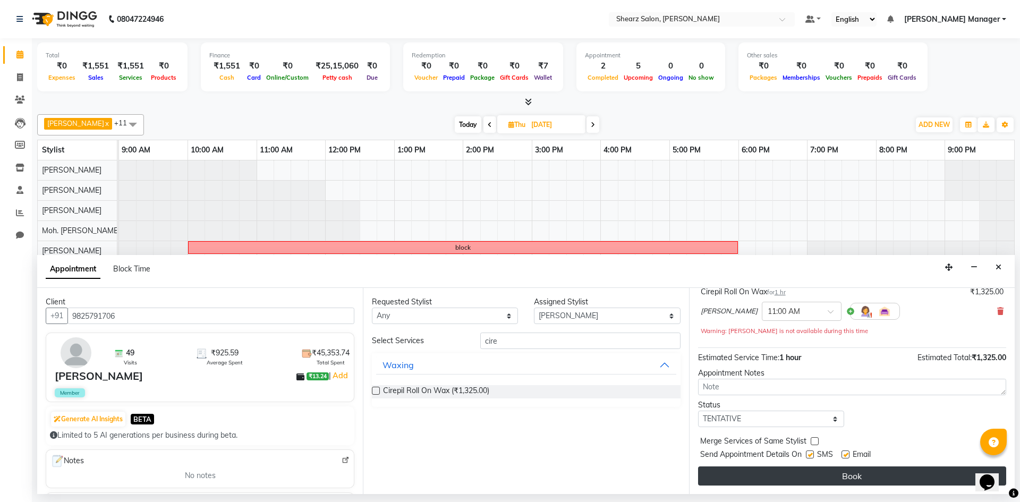
click at [841, 473] on button "Book" at bounding box center [852, 475] width 308 height 19
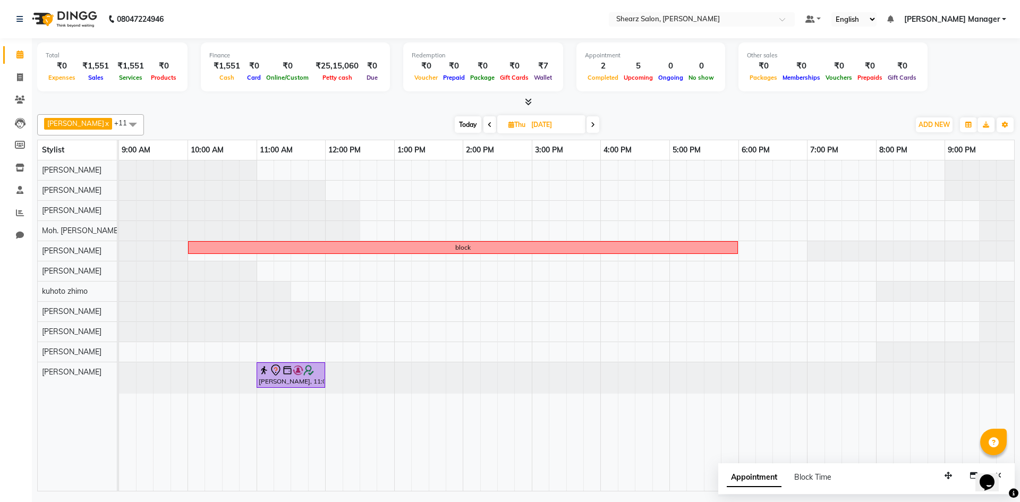
click at [487, 122] on icon at bounding box center [489, 125] width 4 height 6
type input "03-09-2025"
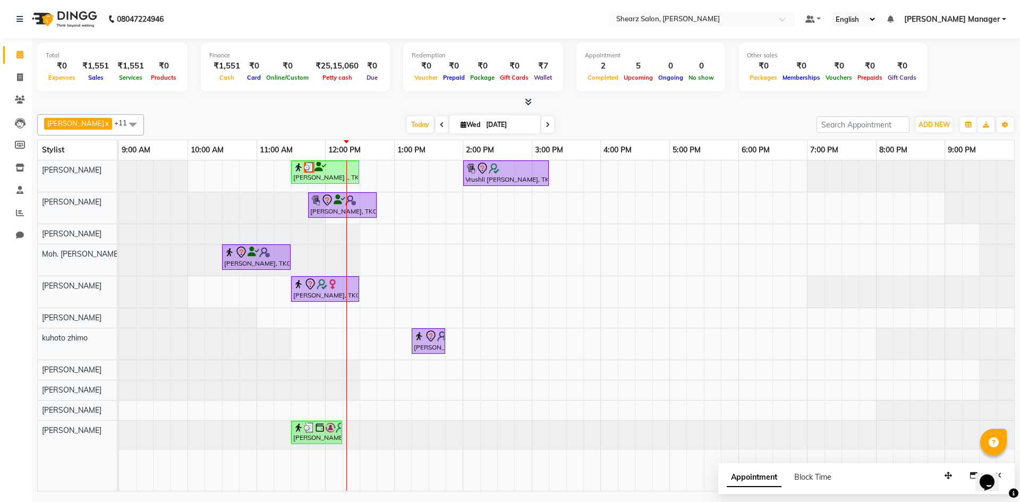
click at [119, 432] on div at bounding box center [119, 435] width 0 height 29
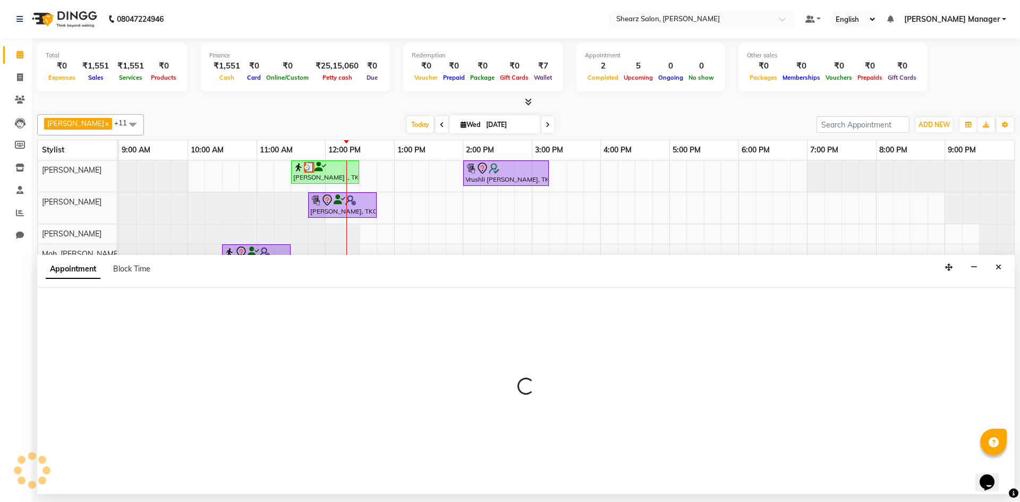
click at [356, 432] on div at bounding box center [525, 391] width 977 height 206
select select "86593"
select select "tentative"
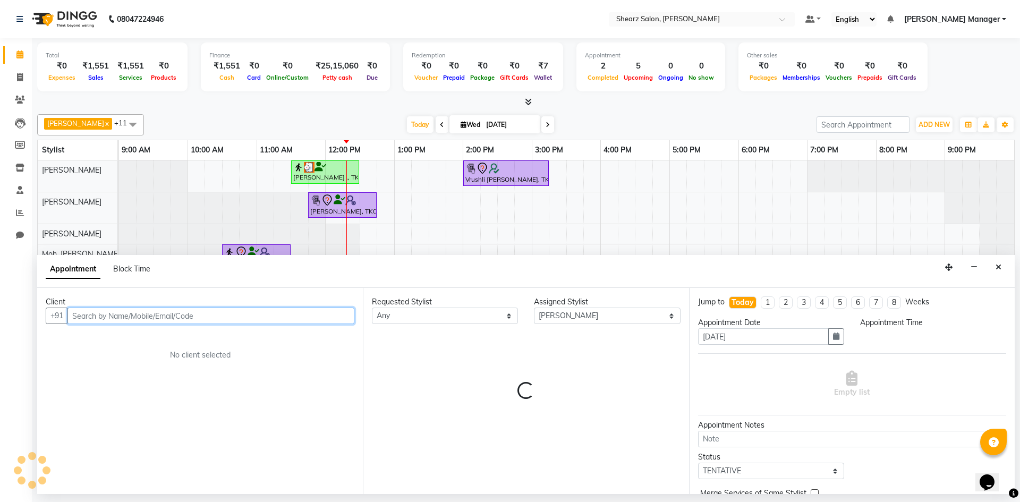
select select "735"
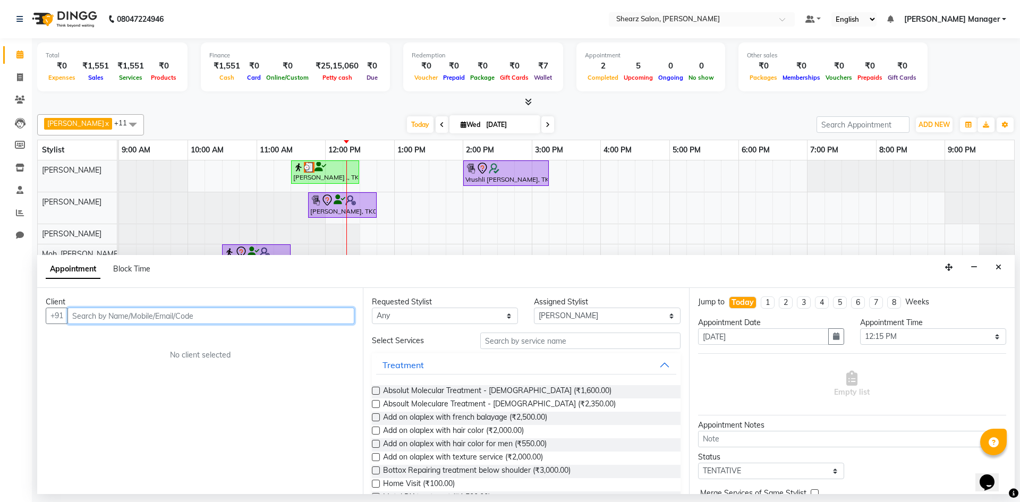
click at [213, 316] on input "text" at bounding box center [210, 315] width 287 height 16
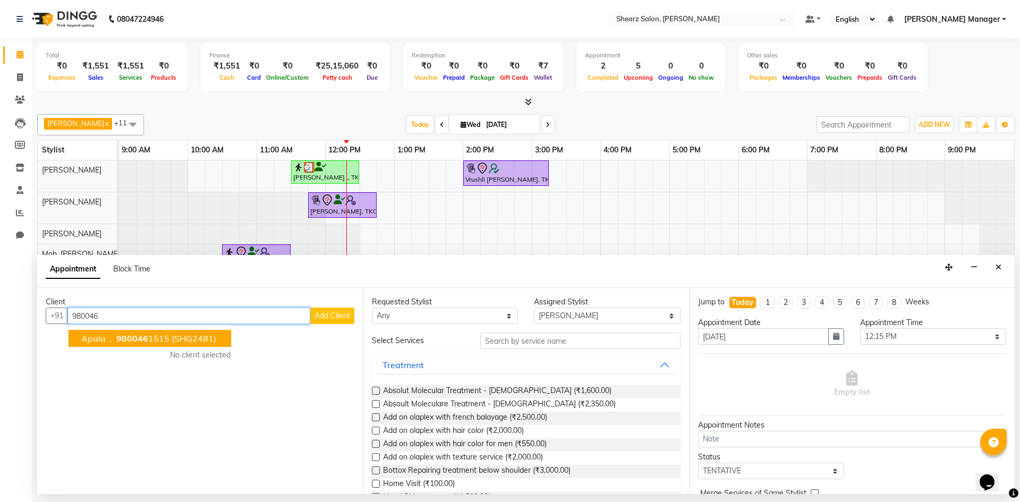
click at [178, 338] on span "(SHG2481)" at bounding box center [194, 338] width 45 height 11
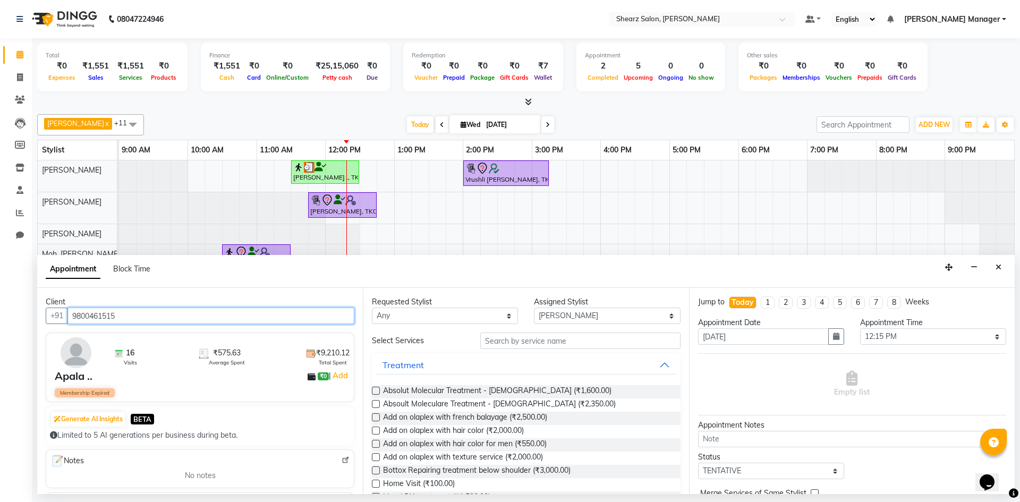
type input "9800461515"
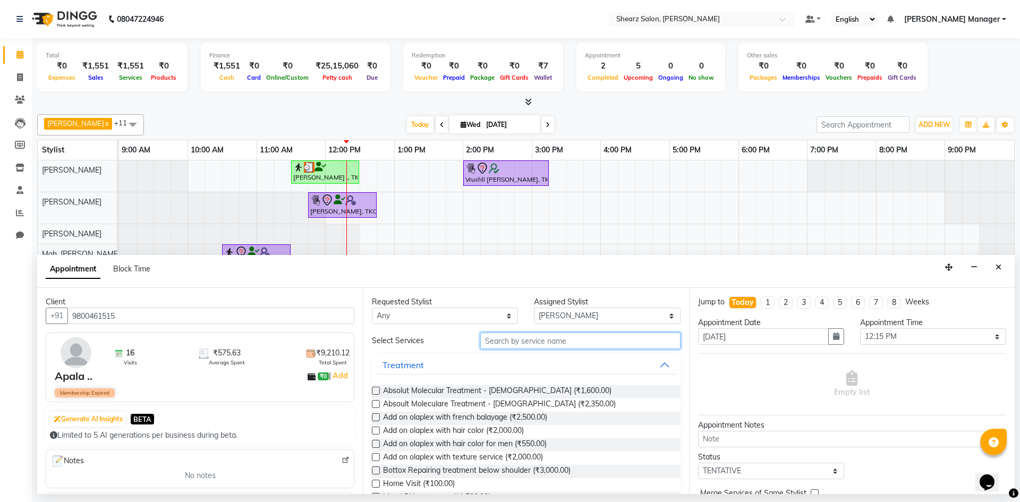
click at [513, 339] on input "text" at bounding box center [580, 340] width 200 height 16
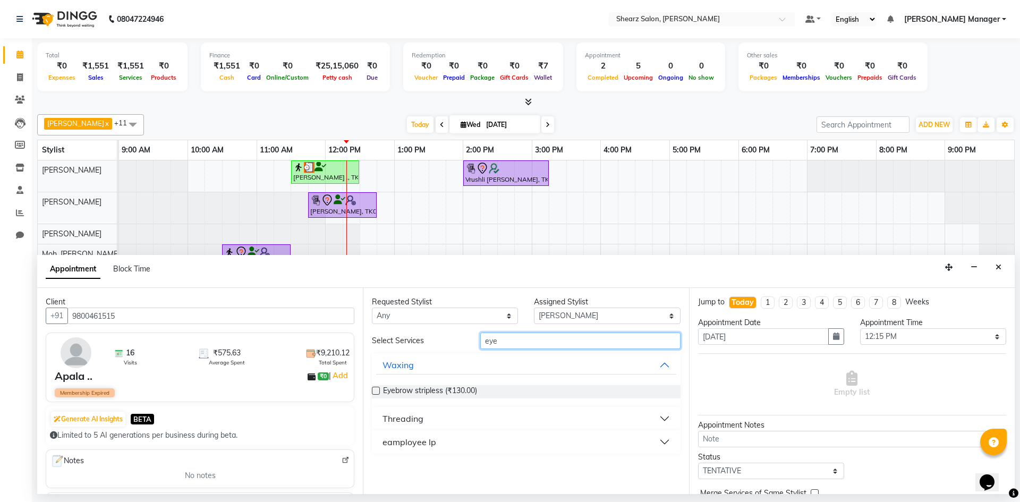
type input "eye"
drag, startPoint x: 485, startPoint y: 405, endPoint x: 484, endPoint y: 424, distance: 19.7
click at [484, 419] on ngb-accordion "Waxing Eyebrow stripless (₹130.00) Threading eamployee lp" at bounding box center [526, 403] width 308 height 100
click at [484, 424] on button "Threading" at bounding box center [525, 418] width 299 height 19
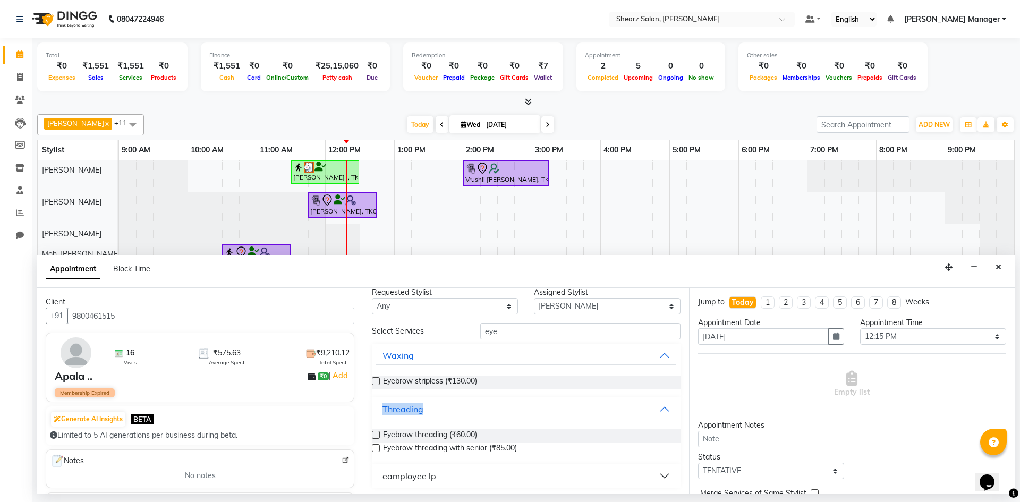
scroll to position [12, 0]
click at [458, 428] on span "Eyebrow threading (₹60.00)" at bounding box center [430, 433] width 94 height 13
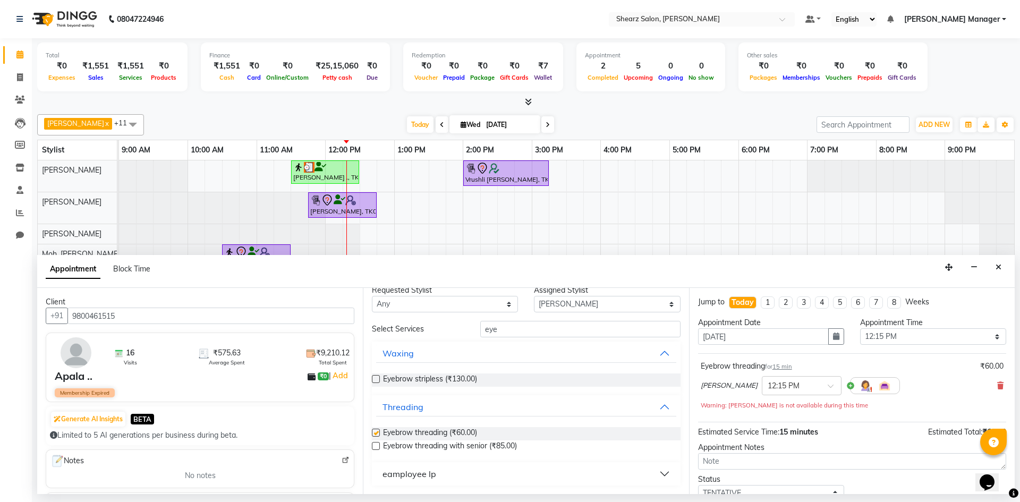
checkbox input "false"
click at [517, 334] on input "eye" at bounding box center [580, 329] width 200 height 16
type input "e"
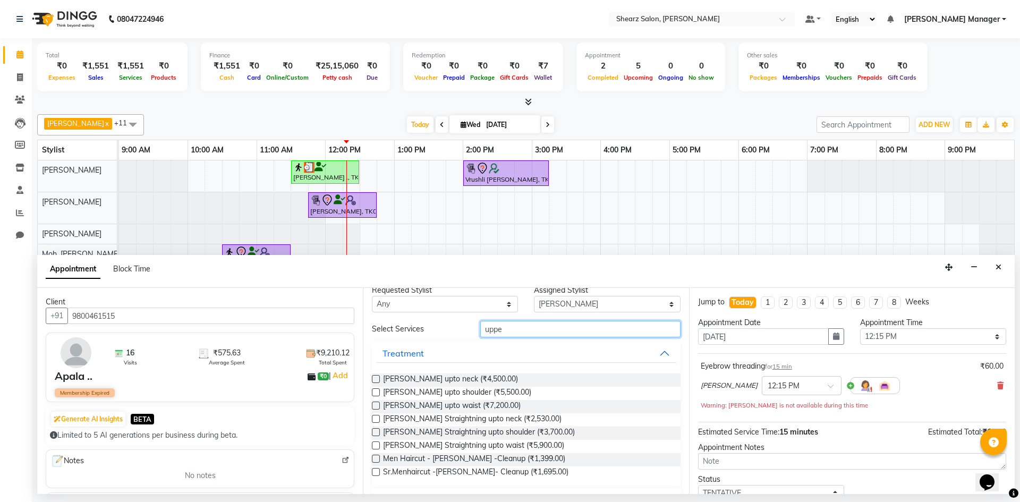
scroll to position [0, 0]
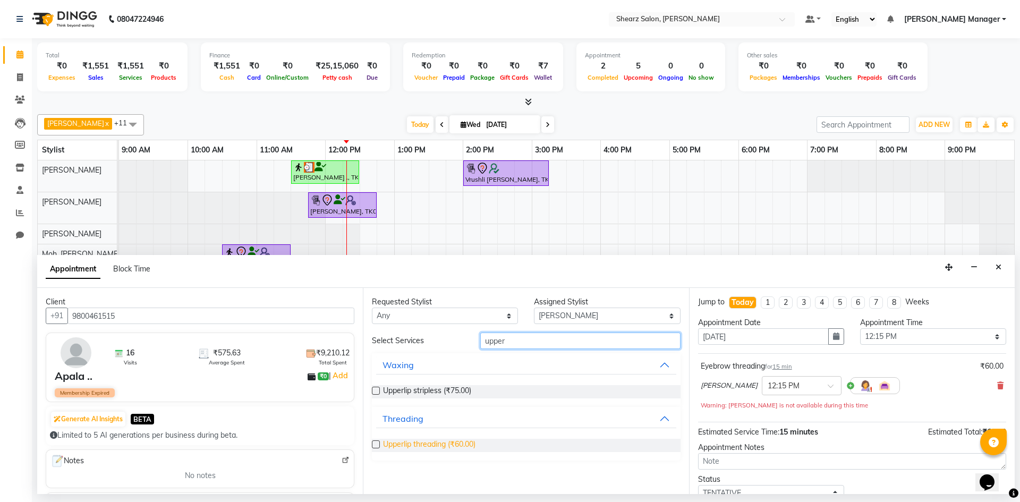
type input "upper"
click at [436, 446] on span "Upperlip threading (₹60.00)" at bounding box center [429, 445] width 92 height 13
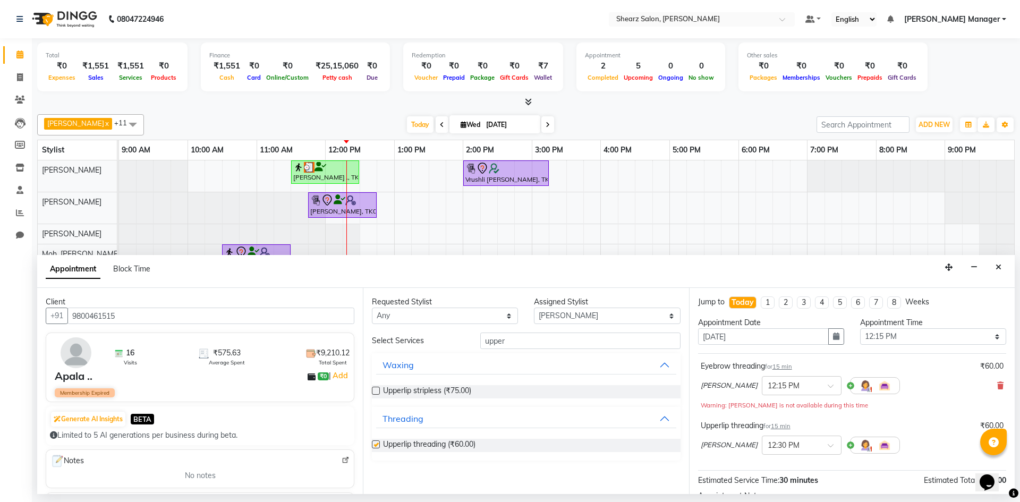
checkbox input "false"
click at [516, 347] on input "upper" at bounding box center [580, 340] width 200 height 16
type input "u"
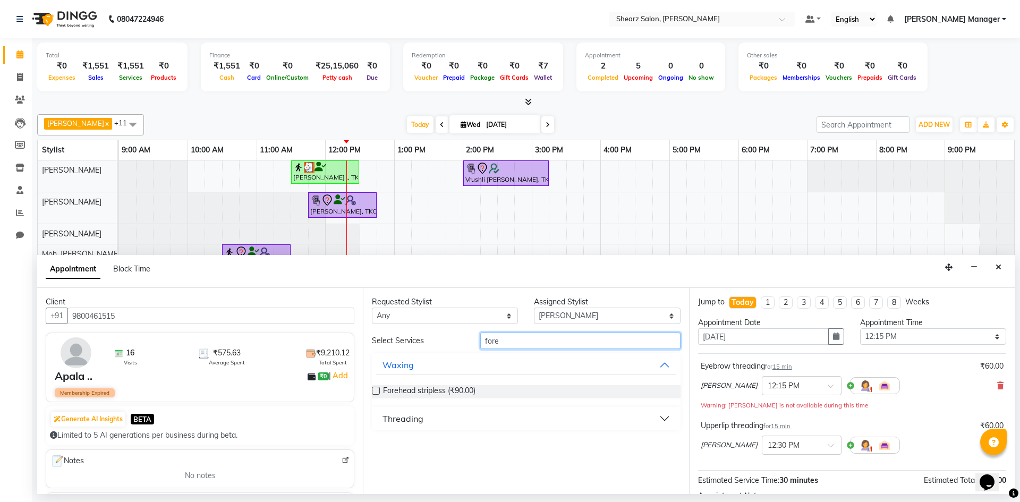
type input "fore"
click at [458, 421] on button "Threading" at bounding box center [525, 418] width 299 height 19
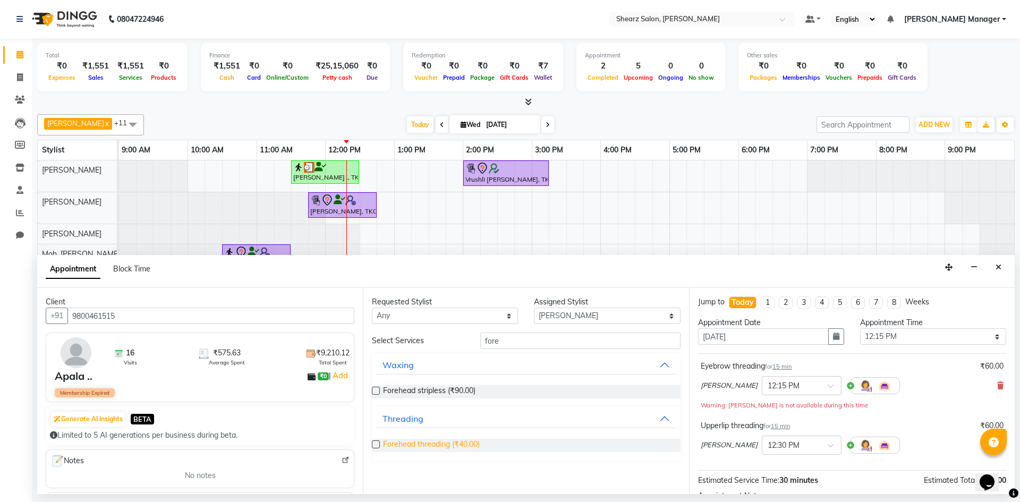
click at [448, 441] on span "Forehead threading (₹40.00)" at bounding box center [431, 445] width 97 height 13
checkbox input "false"
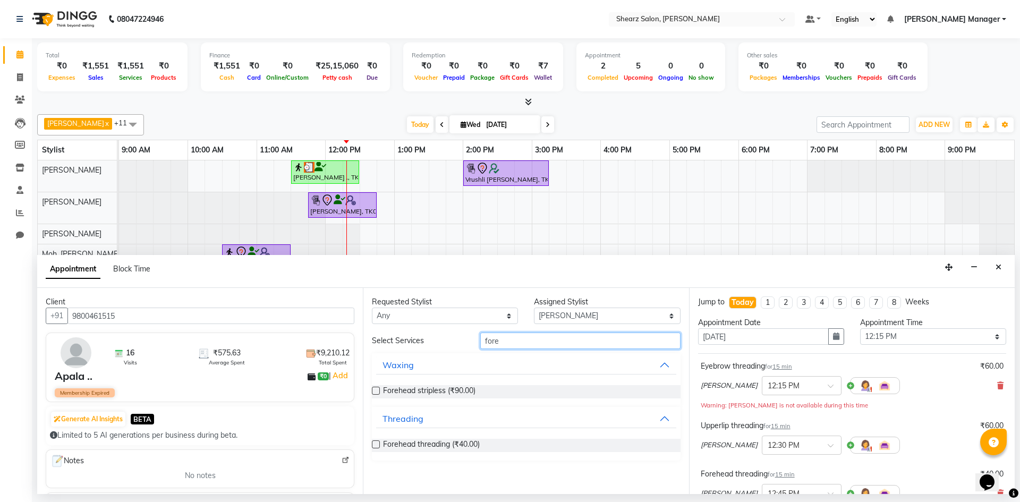
click at [509, 339] on input "fore" at bounding box center [580, 340] width 200 height 16
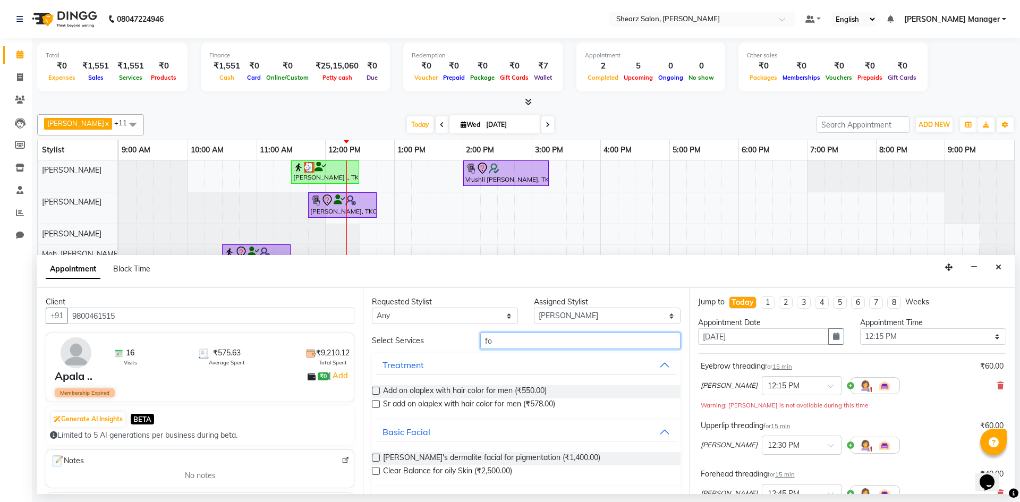
type input "f"
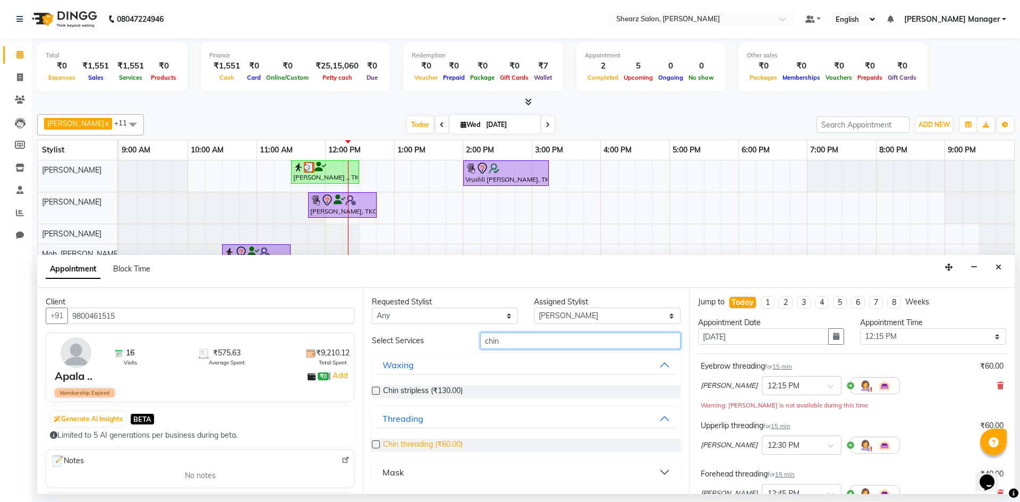
type input "chin"
click at [452, 441] on span "Chin threading (₹60.00)" at bounding box center [423, 445] width 80 height 13
checkbox input "false"
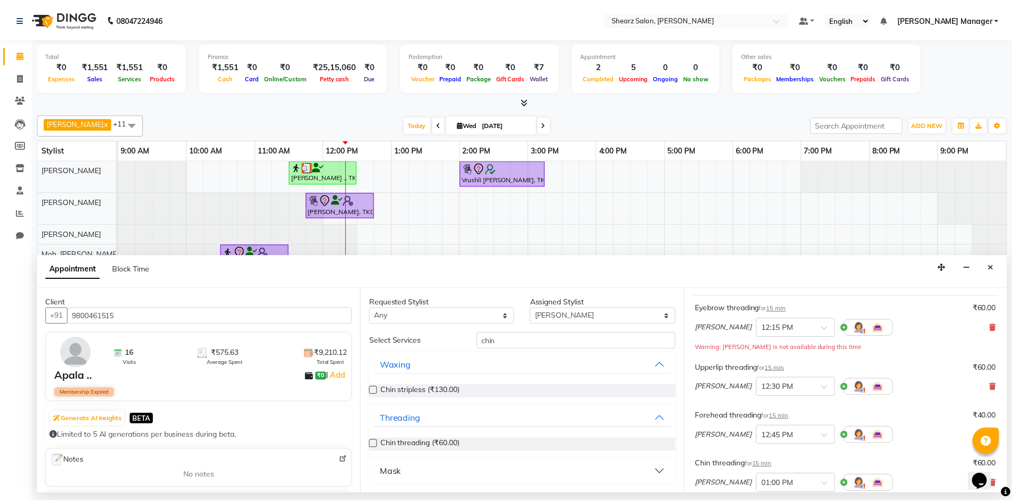
scroll to position [219, 0]
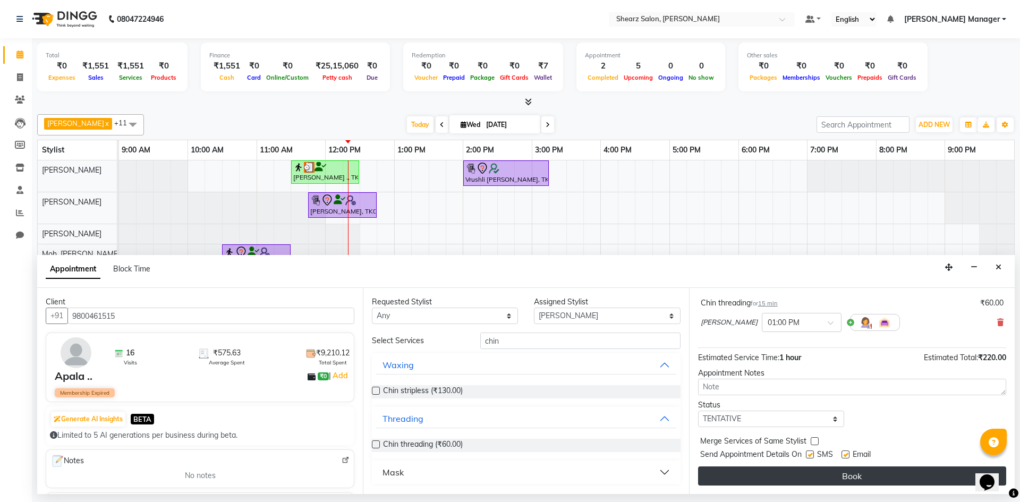
click at [816, 480] on button "Book" at bounding box center [852, 475] width 308 height 19
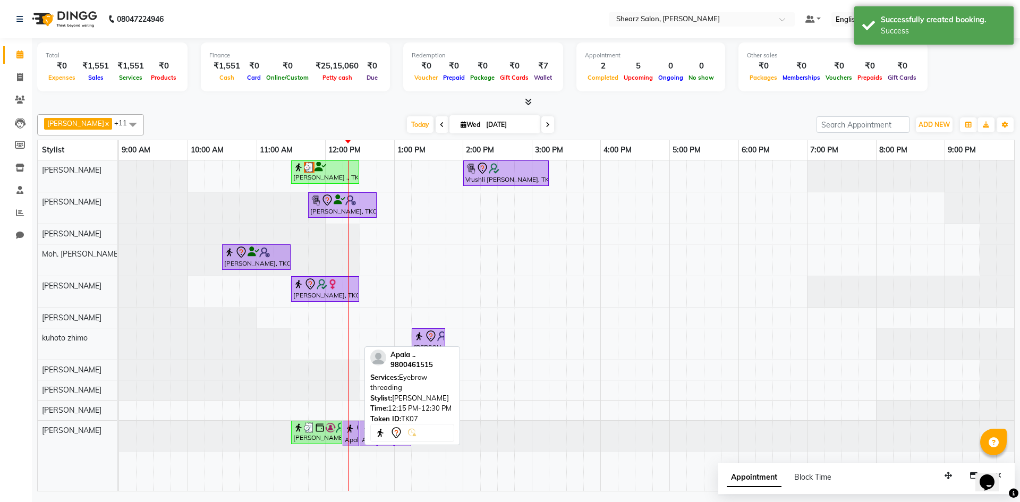
click at [352, 434] on div at bounding box center [351, 428] width 12 height 13
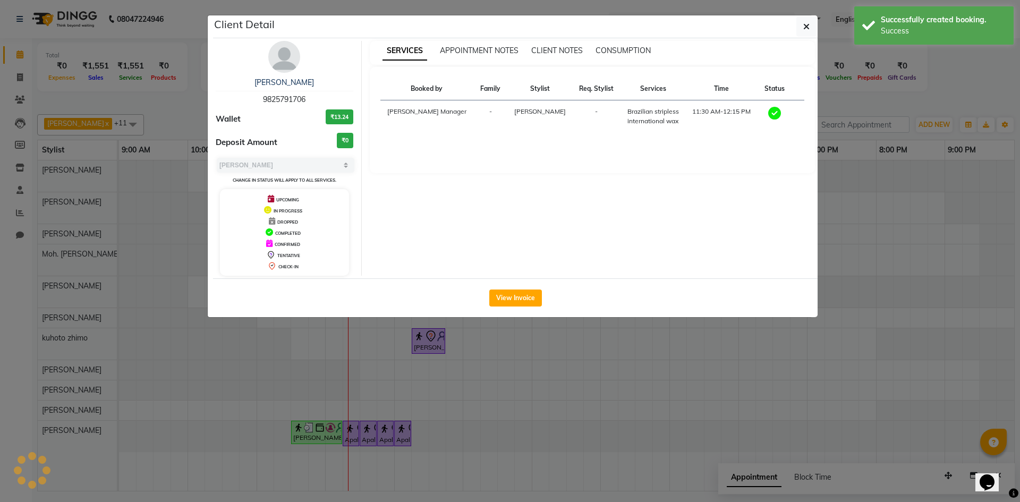
select select "7"
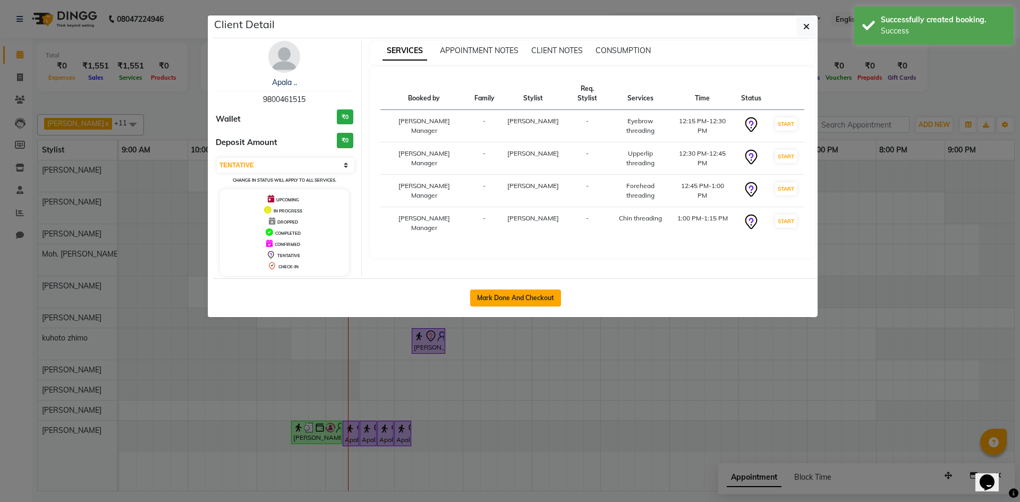
click at [492, 296] on button "Mark Done And Checkout" at bounding box center [515, 297] width 91 height 17
select select "service"
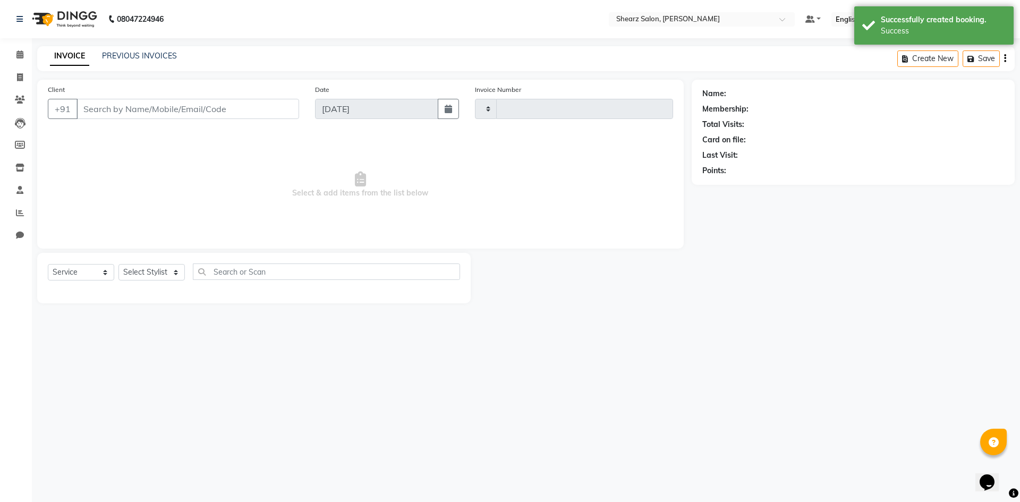
type input "5076"
select select "8159"
type input "9800461515"
select select "86593"
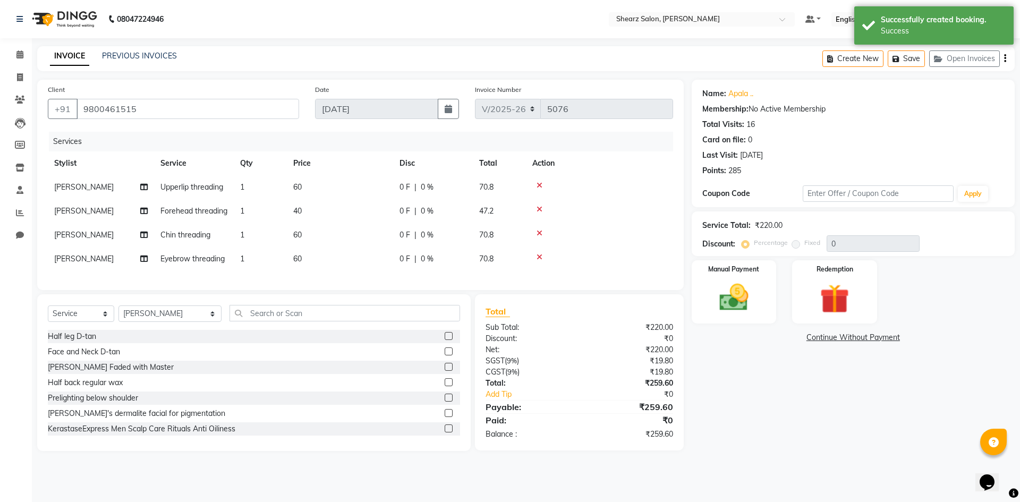
click at [541, 237] on icon at bounding box center [539, 232] width 6 height 7
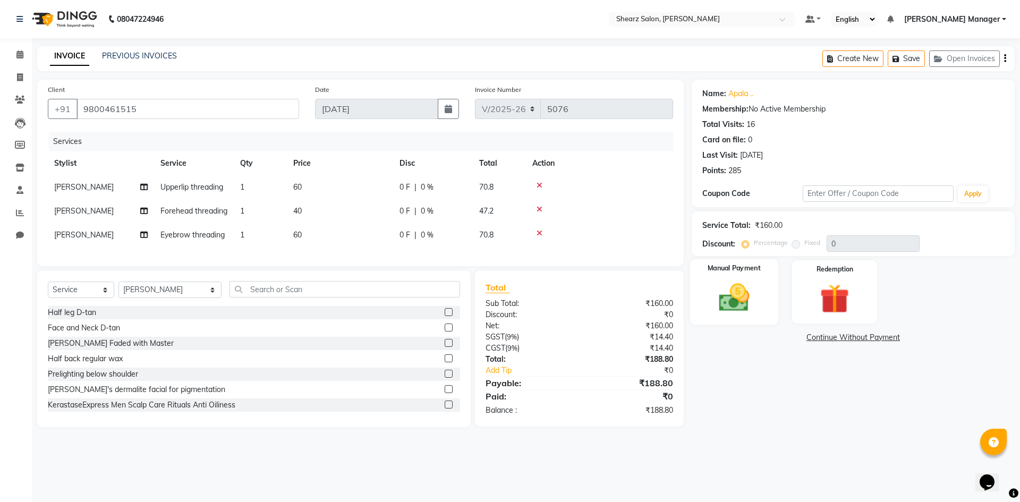
click at [747, 309] on img at bounding box center [733, 297] width 49 height 35
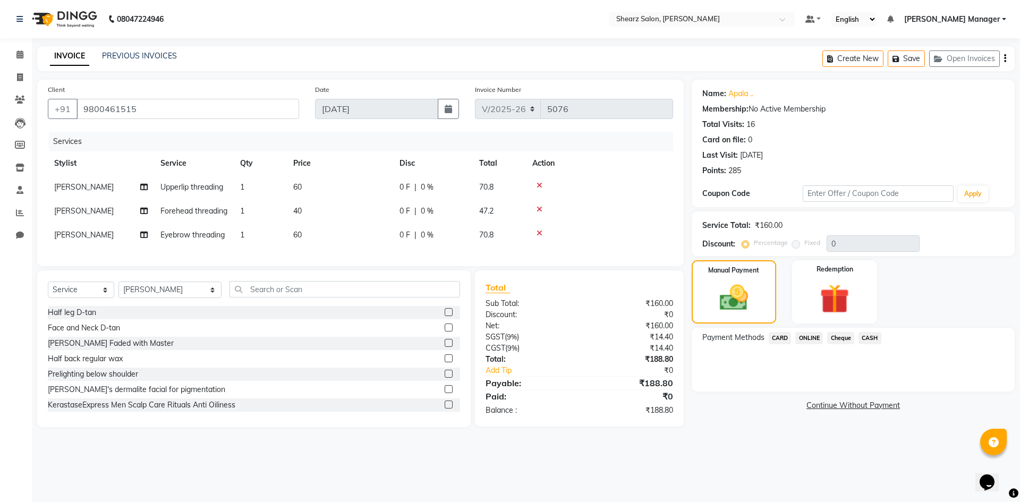
click at [806, 340] on span "ONLINE" at bounding box center [809, 338] width 28 height 12
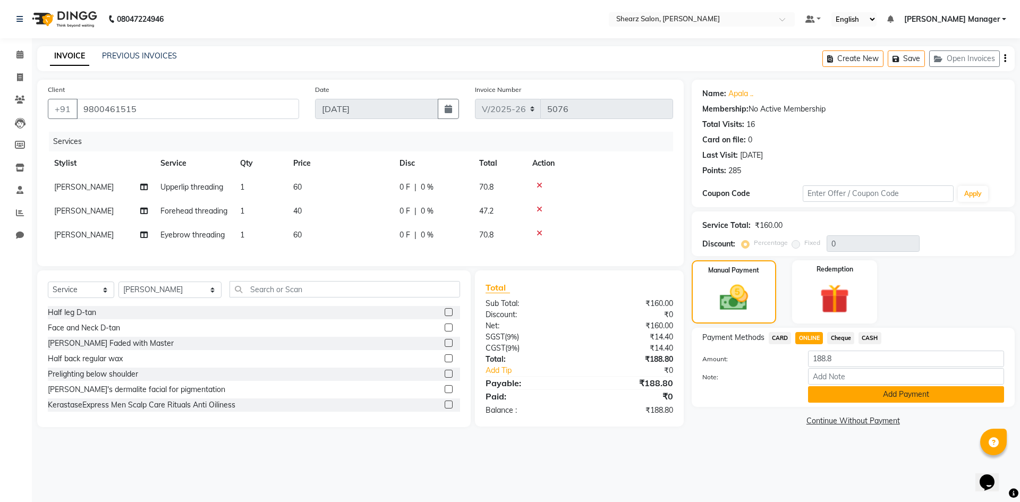
click at [885, 390] on button "Add Payment" at bounding box center [906, 394] width 196 height 16
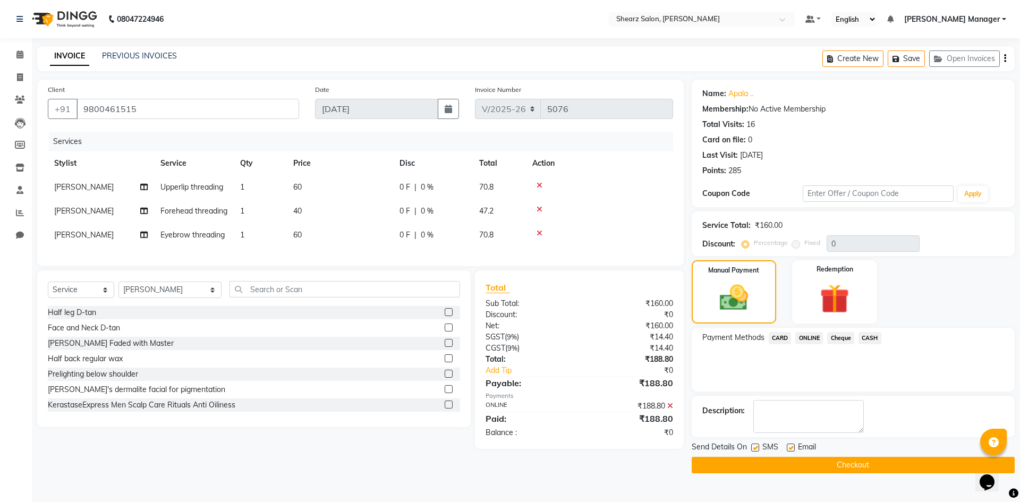
click at [879, 463] on button "Checkout" at bounding box center [852, 465] width 323 height 16
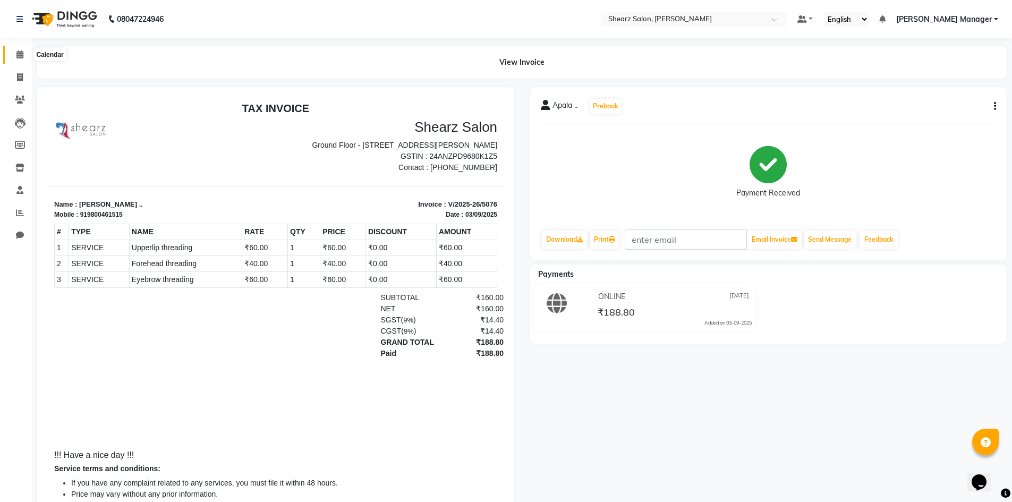
click at [19, 56] on icon at bounding box center [19, 54] width 7 height 8
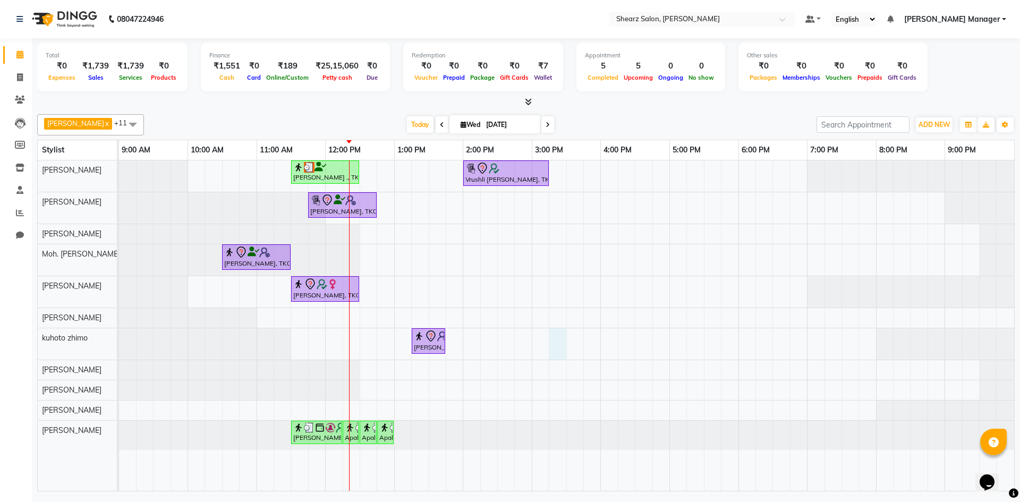
click at [556, 346] on div "Jayesh Patil ., TK02, 11:30 AM-12:30 PM, Age lock oxygen facial Vrushli Mevada,…" at bounding box center [566, 325] width 895 height 330
select select "77326"
select select "915"
select select "tentative"
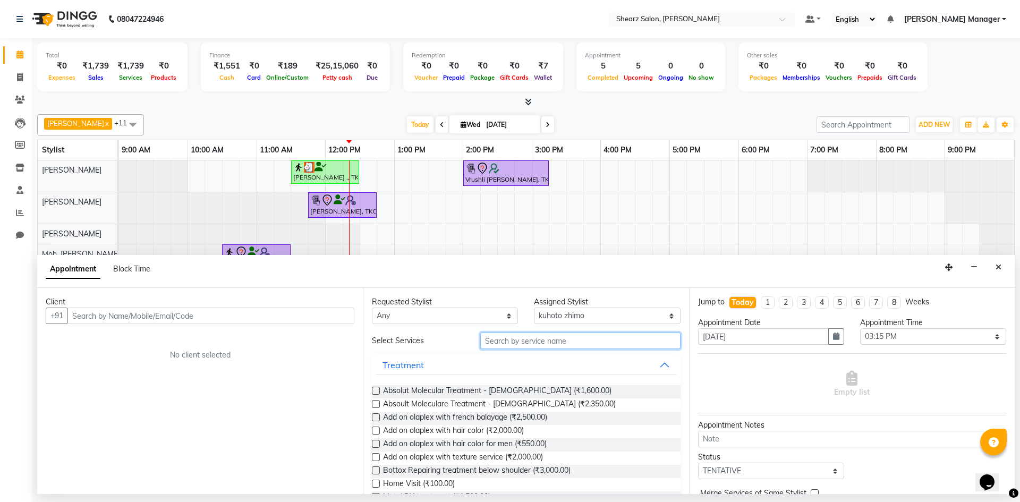
click at [588, 340] on input "text" at bounding box center [580, 340] width 200 height 16
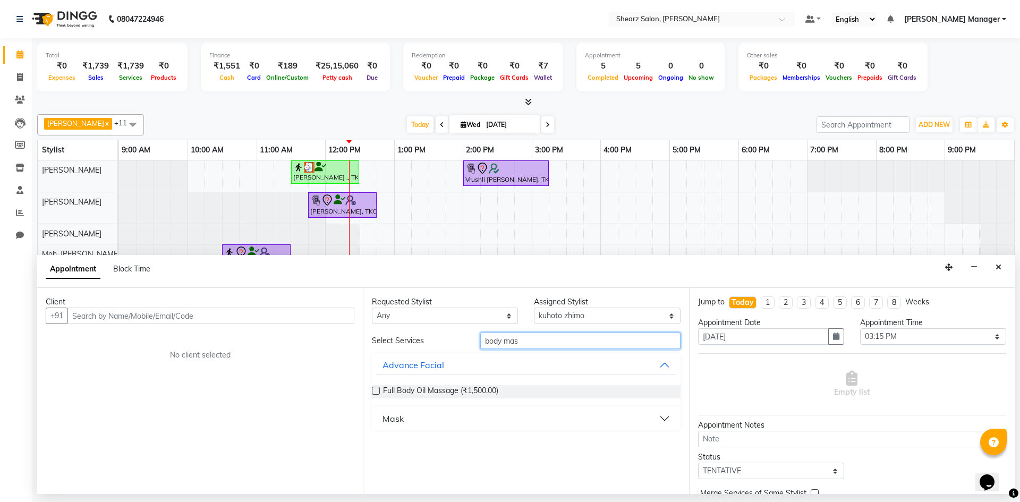
type input "body mas"
click at [503, 427] on button "Mask" at bounding box center [525, 418] width 299 height 19
click at [536, 342] on input "body mas" at bounding box center [580, 340] width 200 height 16
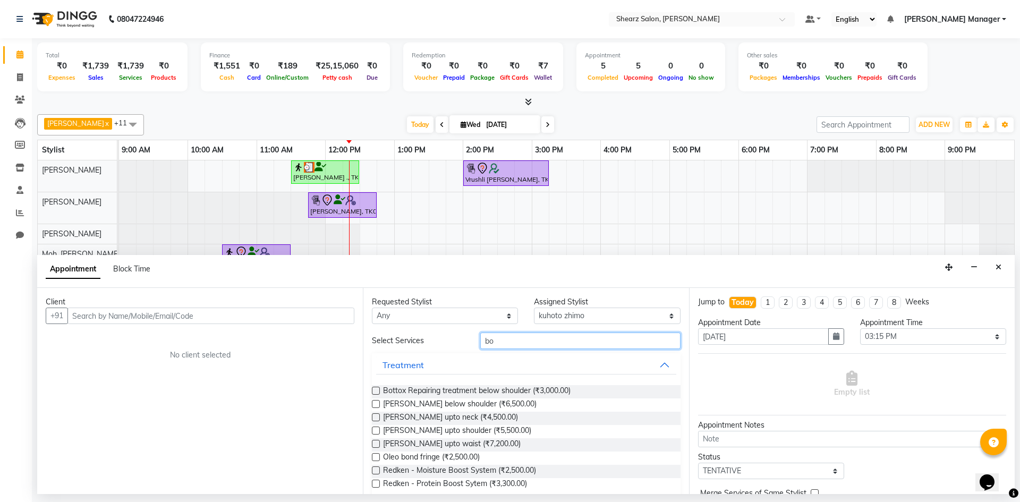
type input "b"
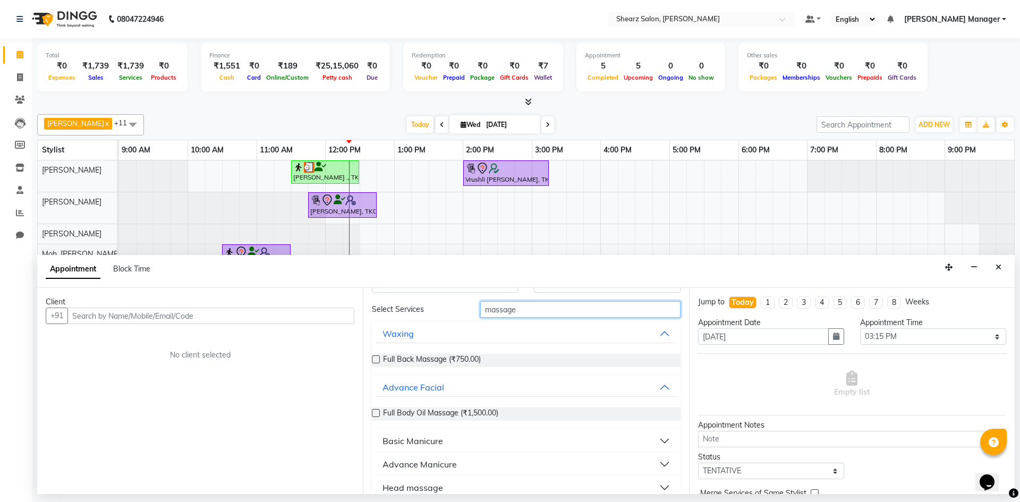
scroll to position [45, 0]
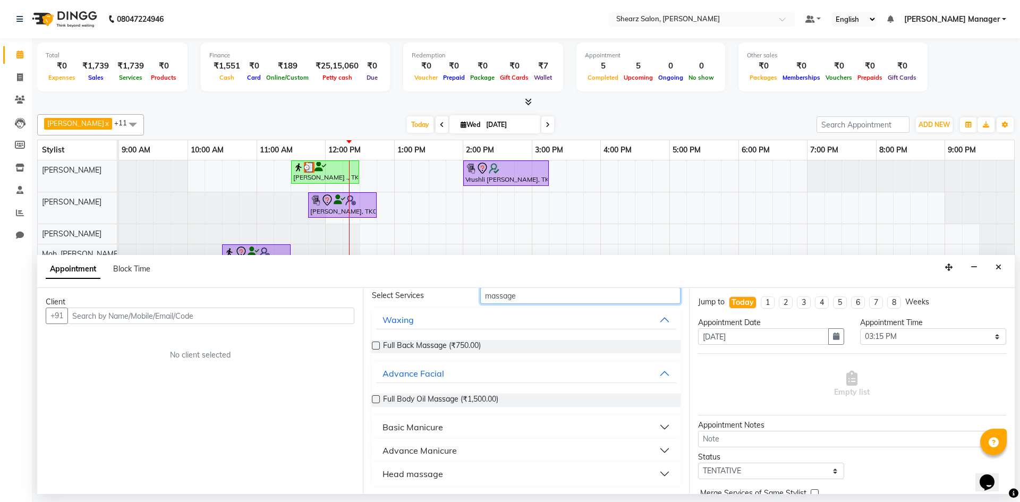
type input "massage"
click at [483, 426] on button "Basic Manicure" at bounding box center [525, 426] width 299 height 19
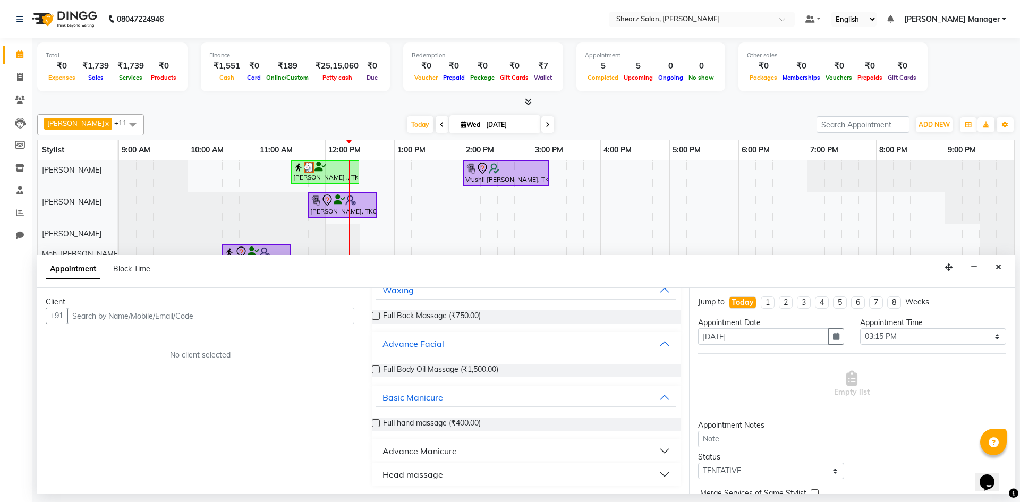
click at [476, 455] on button "Advance Manicure" at bounding box center [525, 450] width 299 height 19
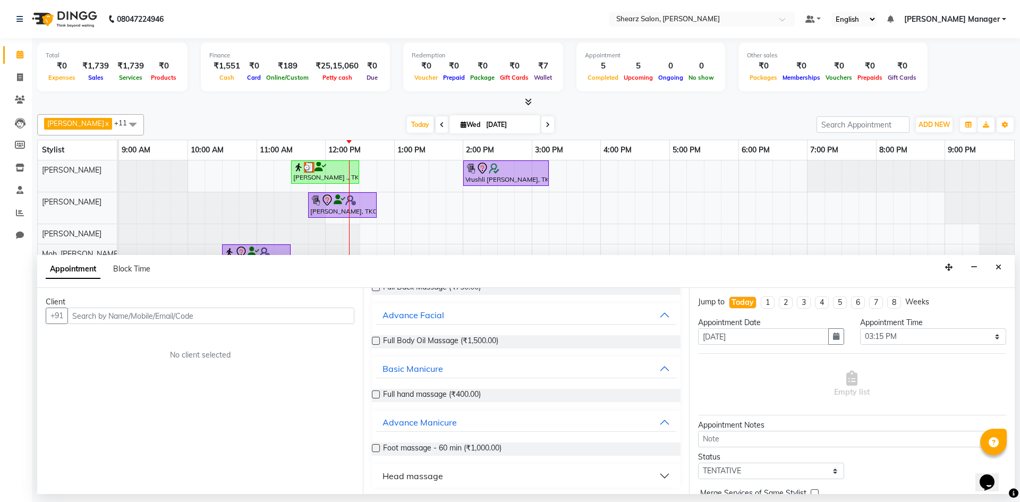
click at [476, 476] on button "Head massage" at bounding box center [525, 475] width 299 height 19
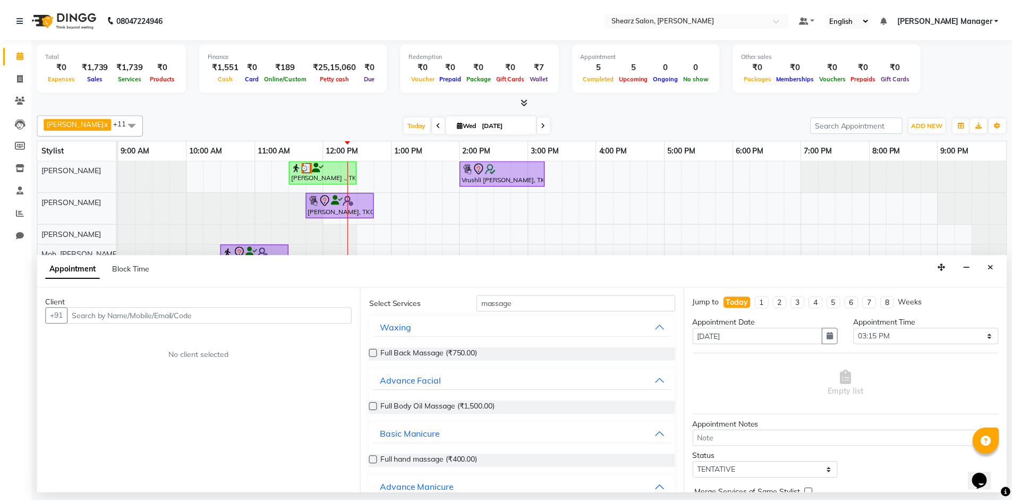
scroll to position [0, 0]
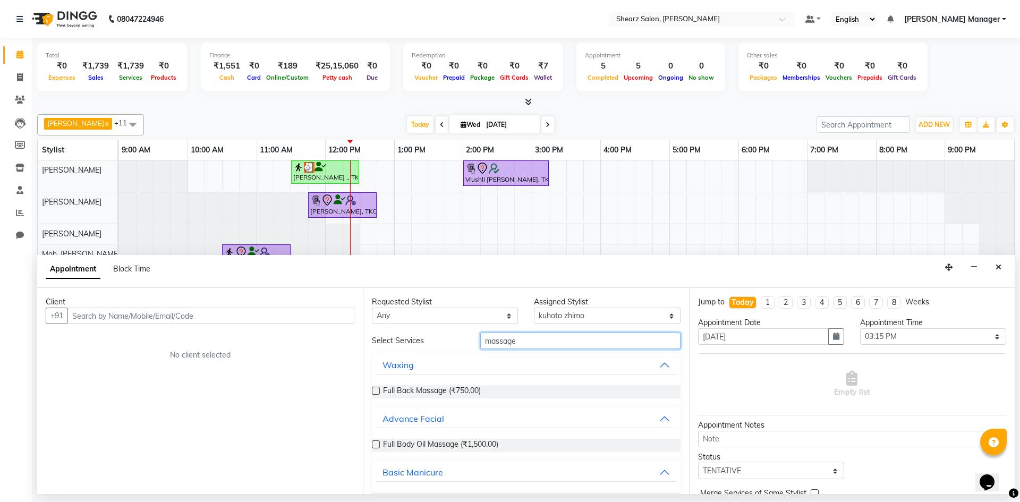
click at [565, 341] on input "massage" at bounding box center [580, 340] width 200 height 16
click at [1007, 270] on div "Appointment Block Time" at bounding box center [525, 271] width 977 height 33
click at [993, 267] on button "Close" at bounding box center [997, 267] width 15 height 16
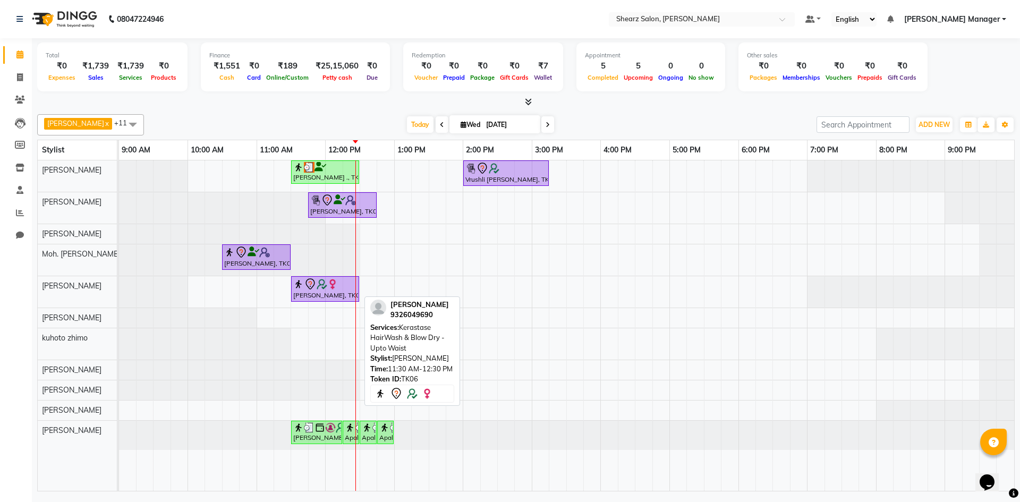
click at [340, 289] on div at bounding box center [325, 284] width 64 height 13
select select "7"
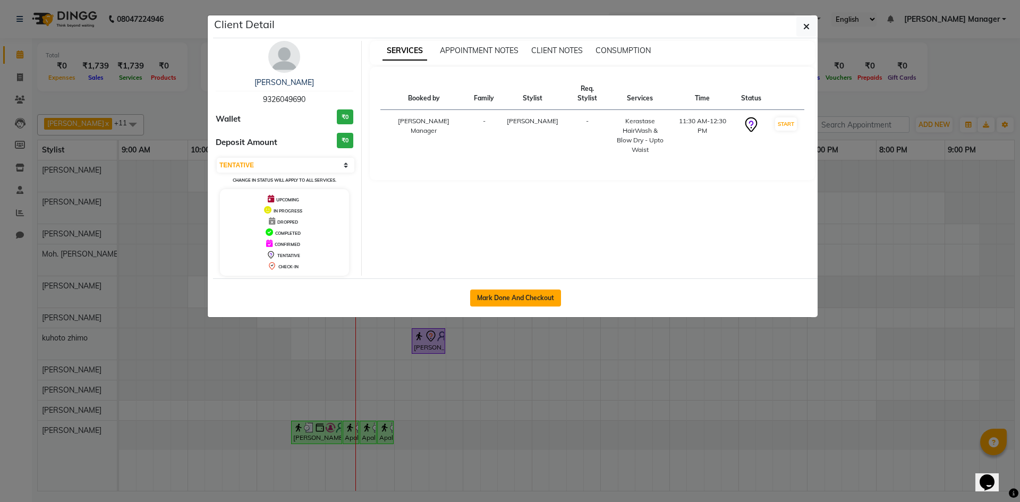
click at [547, 289] on button "Mark Done And Checkout" at bounding box center [515, 297] width 91 height 17
select select "8159"
select select "service"
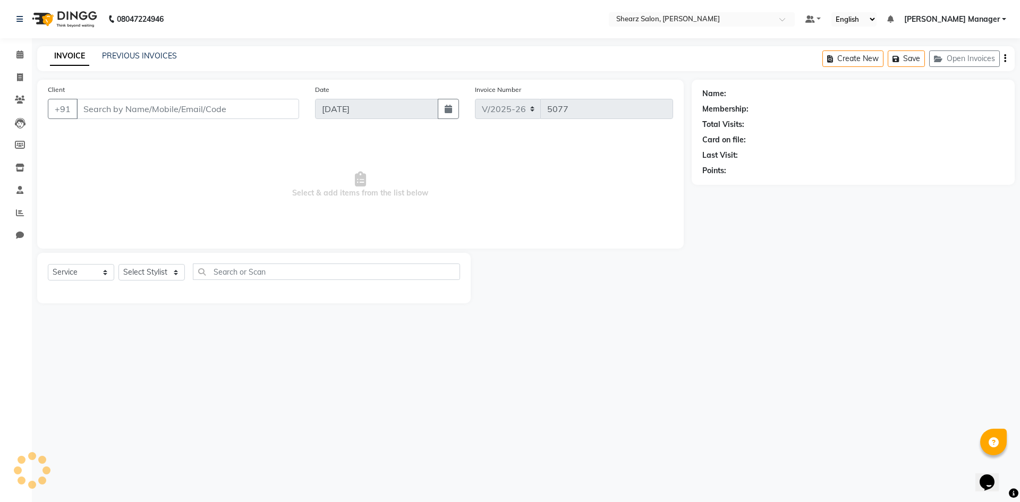
type input "9326049690"
select select "77315"
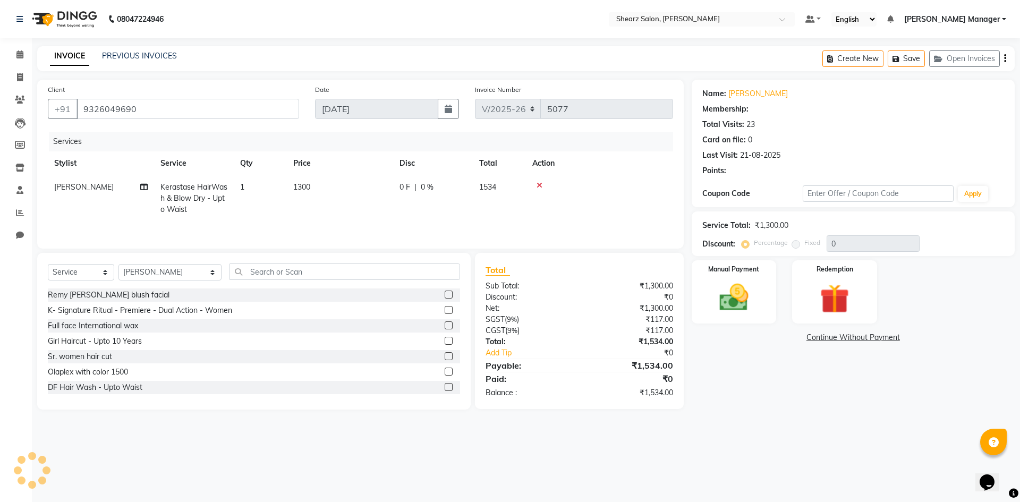
select select "1: Object"
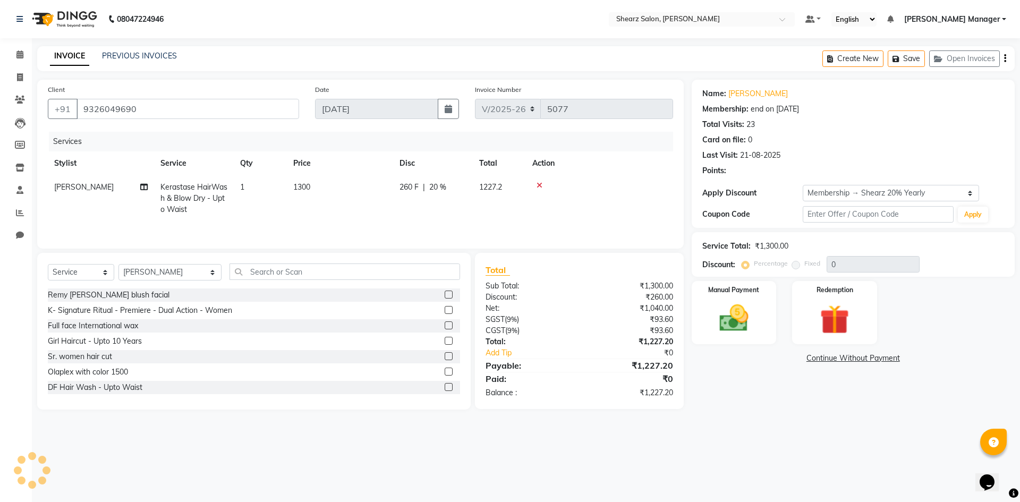
type input "20"
drag, startPoint x: 735, startPoint y: 326, endPoint x: 781, endPoint y: 344, distance: 49.6
click at [736, 326] on img at bounding box center [733, 318] width 49 height 35
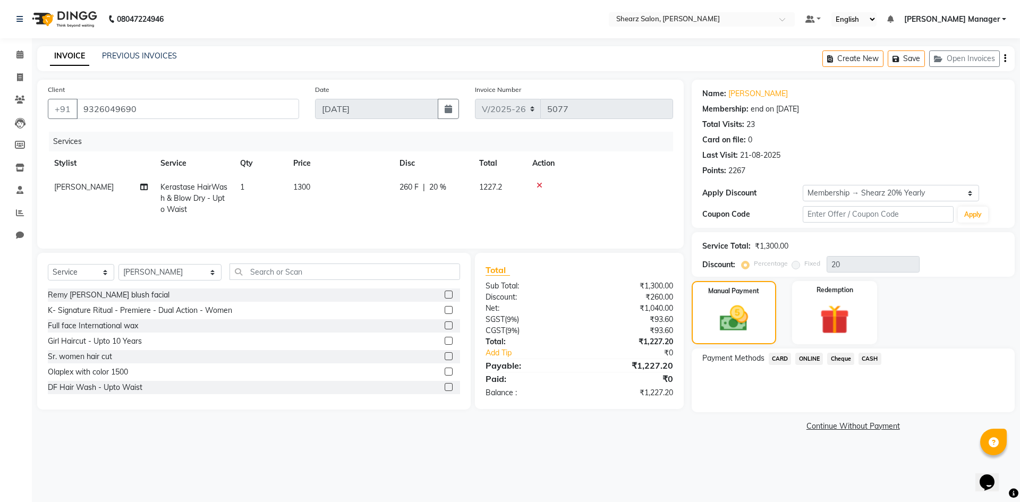
drag, startPoint x: 862, startPoint y: 356, endPoint x: 870, endPoint y: 365, distance: 12.4
click at [863, 357] on span "CASH" at bounding box center [869, 359] width 23 height 12
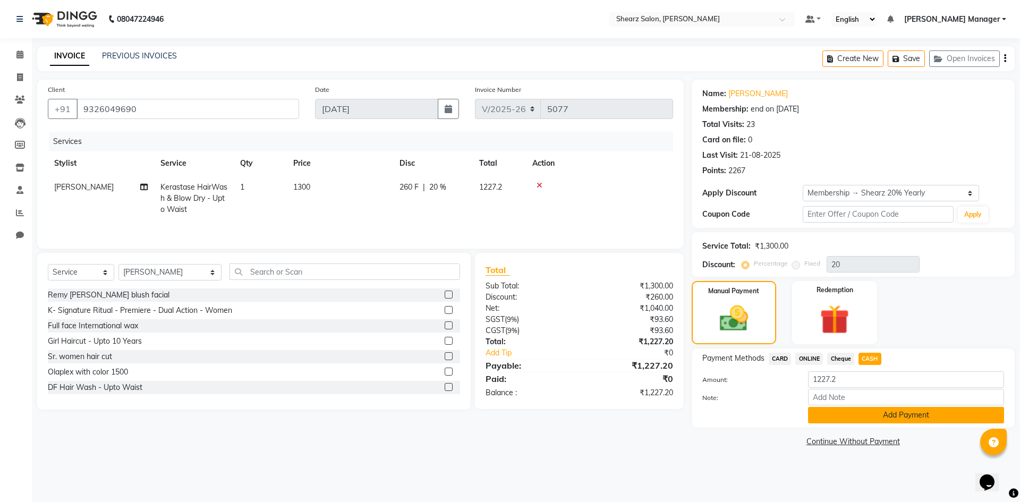
click at [916, 409] on button "Add Payment" at bounding box center [906, 415] width 196 height 16
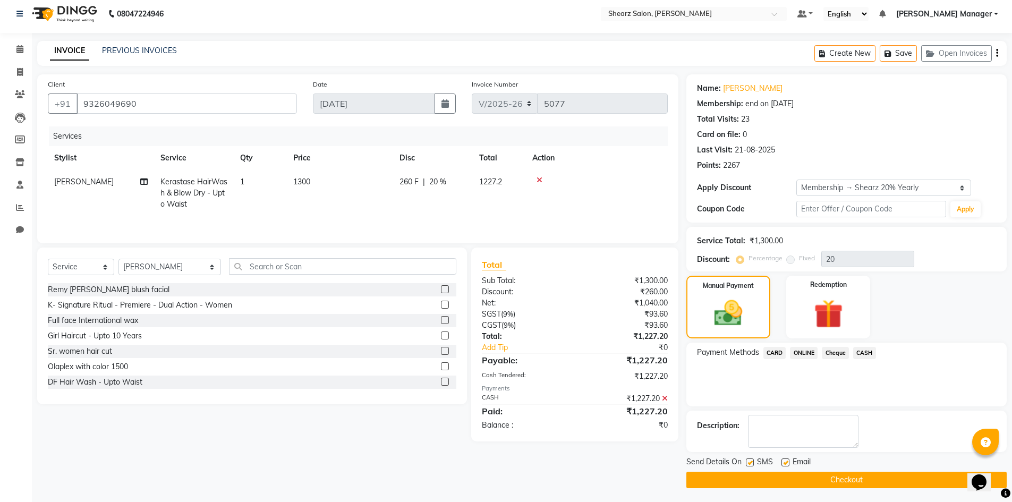
scroll to position [7, 0]
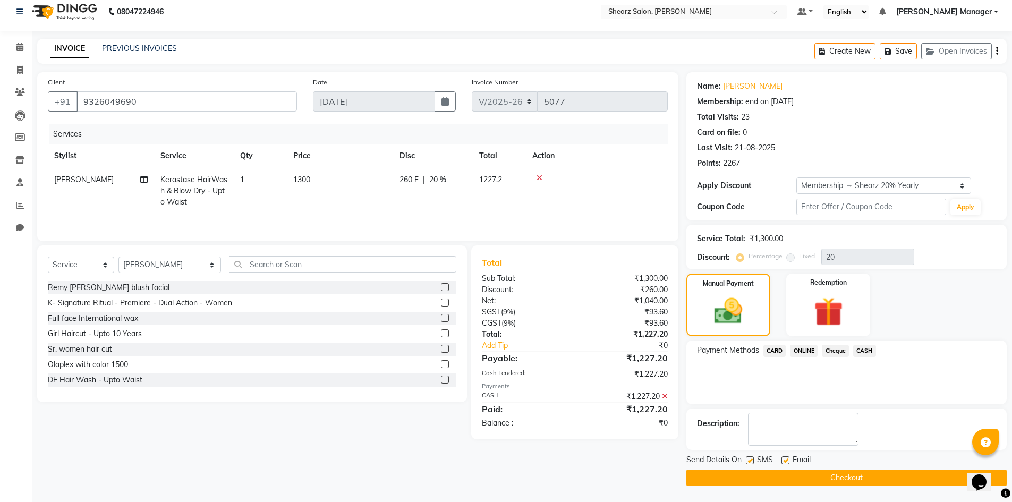
click at [896, 479] on button "Checkout" at bounding box center [846, 477] width 320 height 16
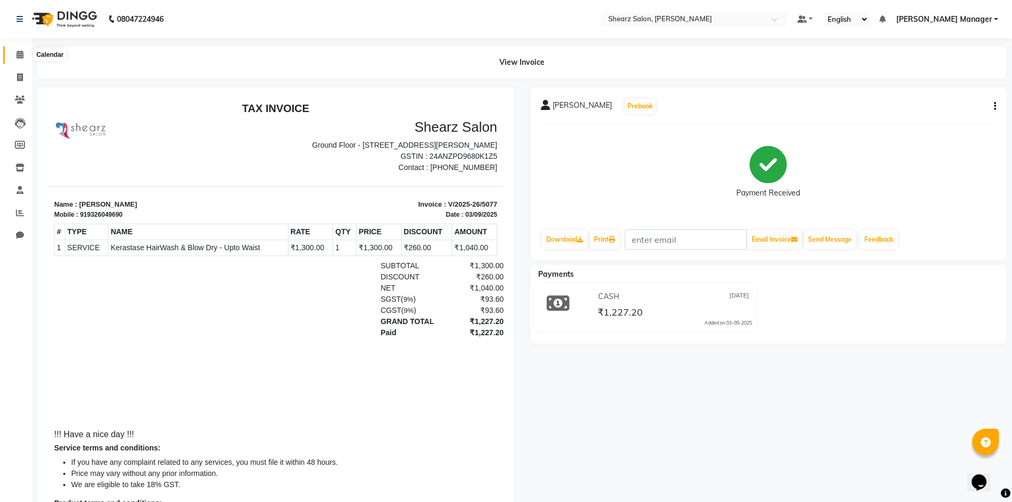
click at [17, 55] on icon at bounding box center [19, 54] width 7 height 8
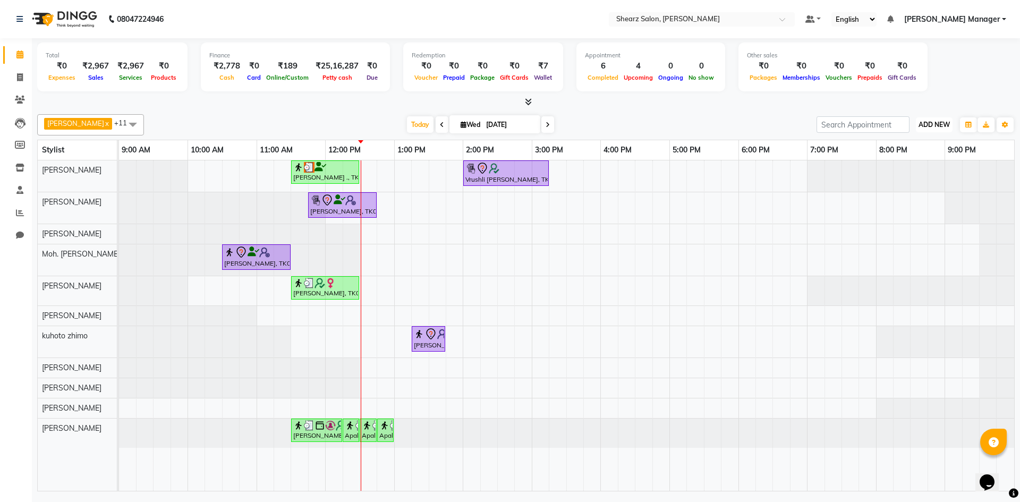
click at [936, 123] on span "ADD NEW" at bounding box center [933, 125] width 31 height 8
click at [119, 431] on div at bounding box center [119, 432] width 0 height 29
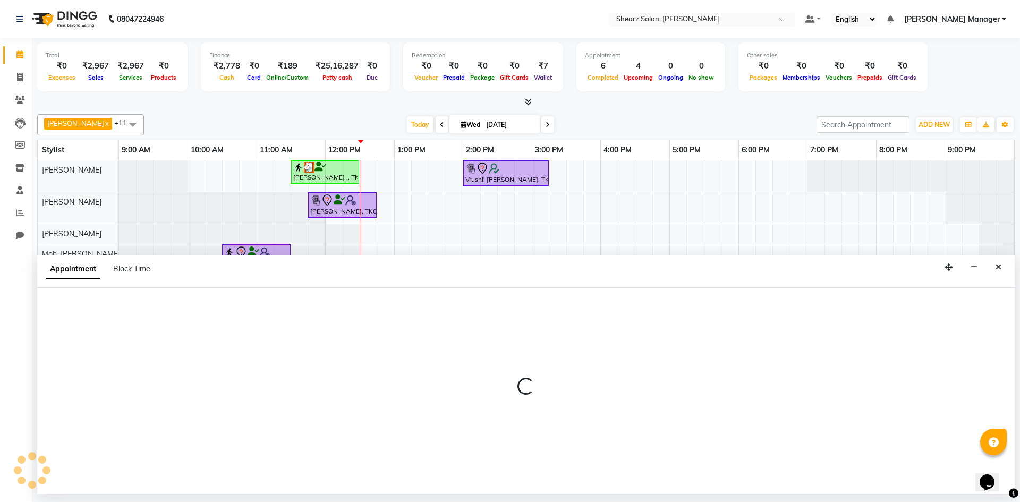
select select "86593"
select select "780"
select select "tentative"
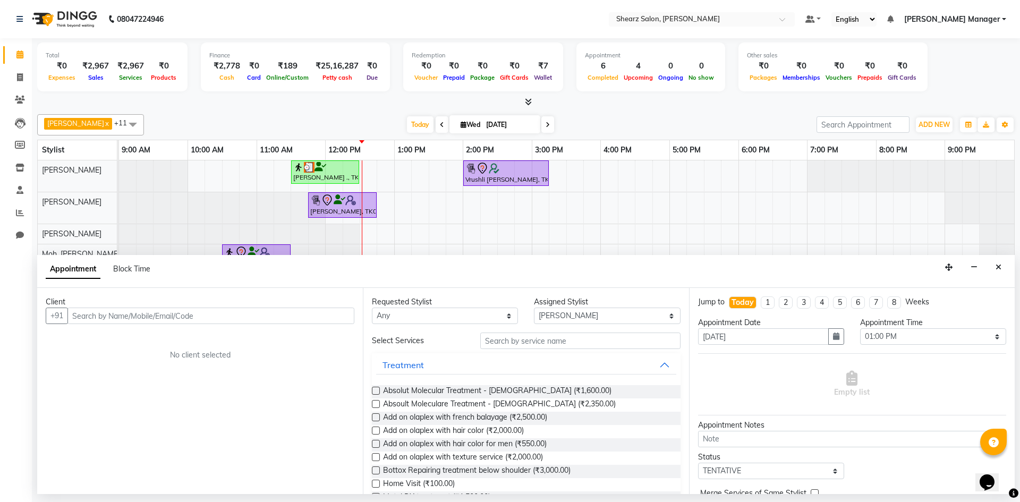
click at [209, 322] on input "text" at bounding box center [210, 315] width 287 height 16
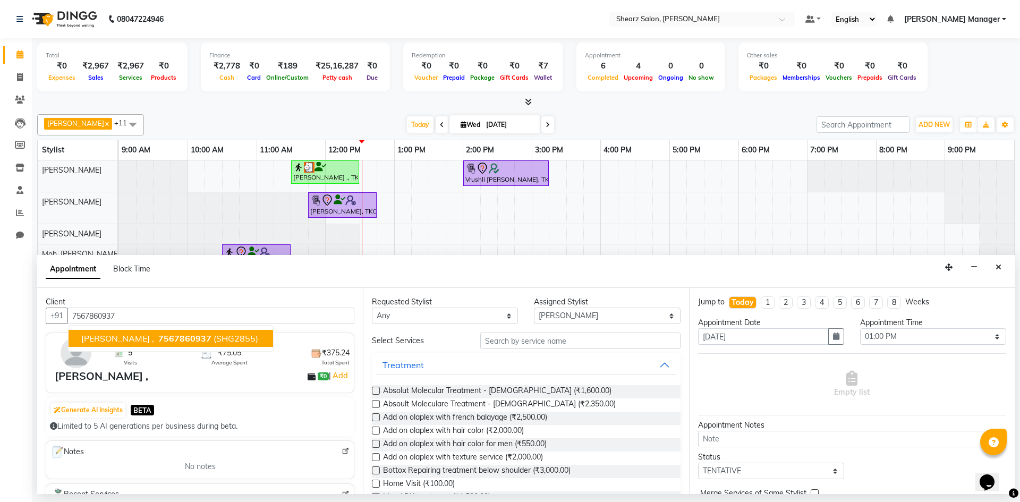
click at [167, 338] on span "7567860937" at bounding box center [184, 338] width 53 height 11
type input "7567860937"
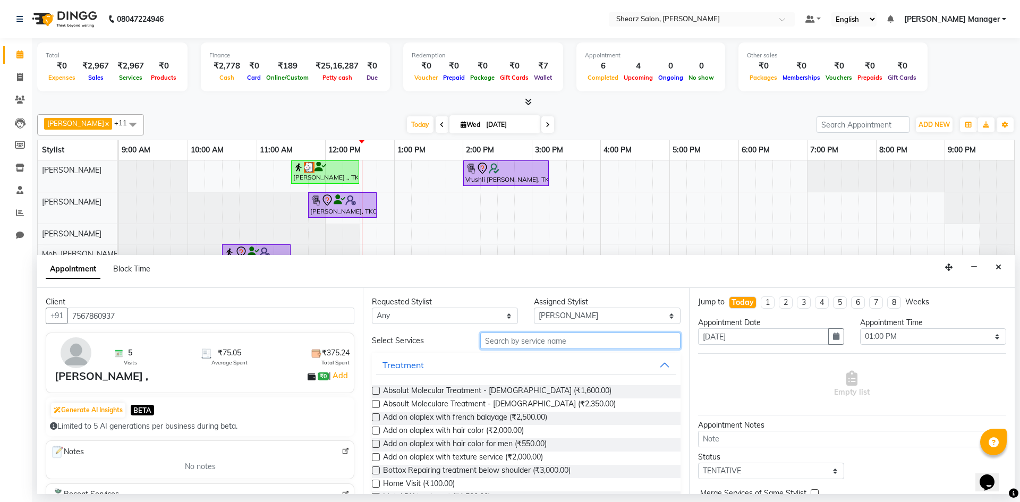
click at [524, 346] on input "text" at bounding box center [580, 340] width 200 height 16
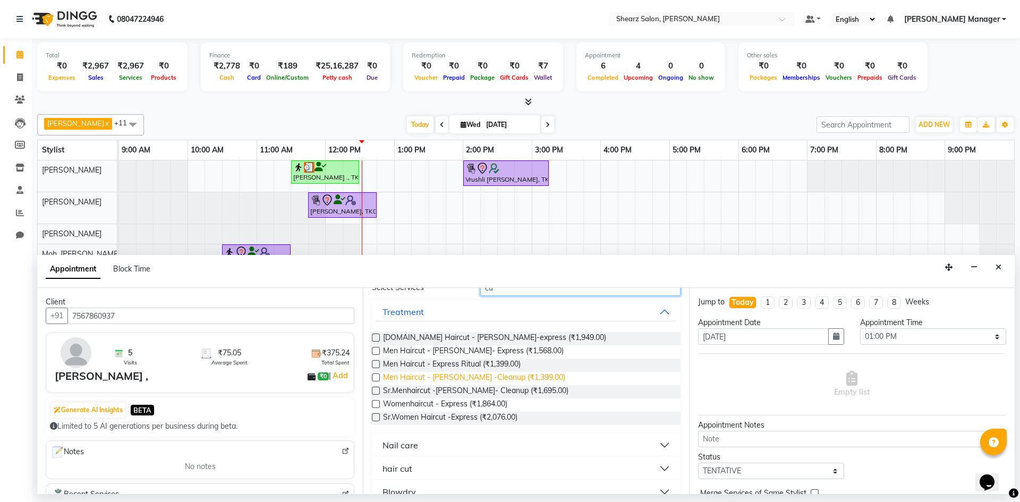
scroll to position [48, 0]
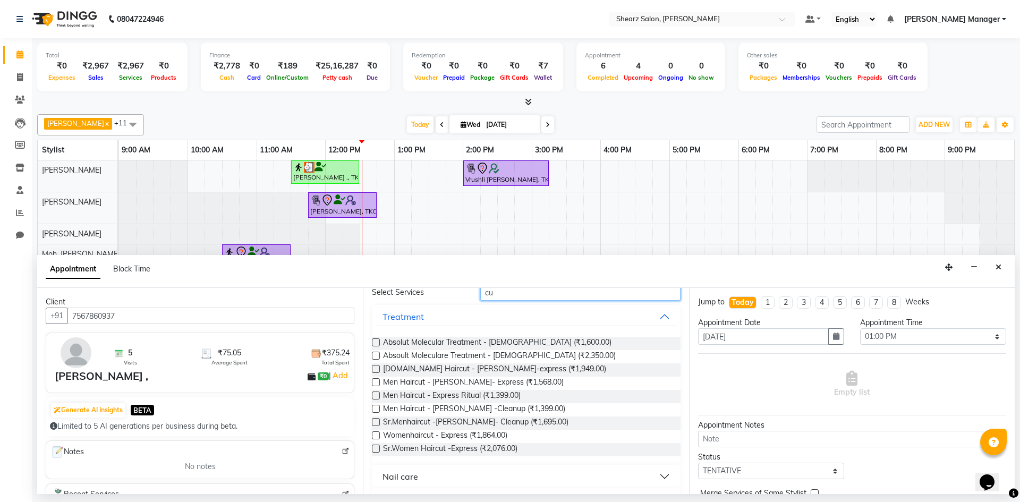
type input "c"
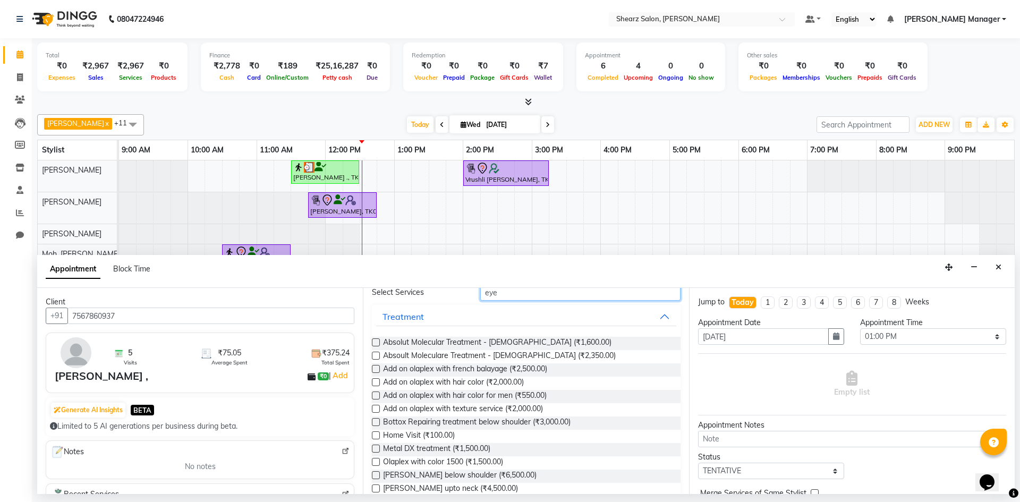
scroll to position [0, 0]
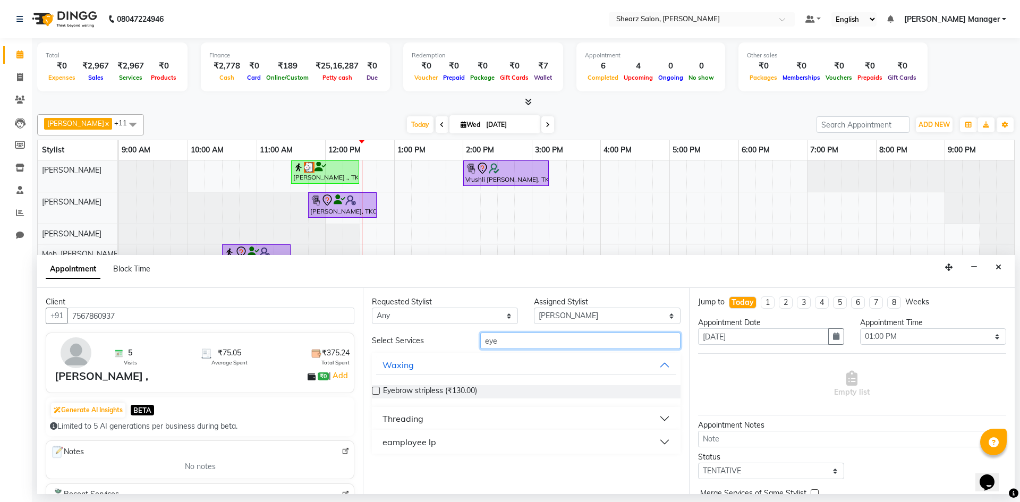
type input "eye"
click at [469, 410] on button "Threading" at bounding box center [525, 418] width 299 height 19
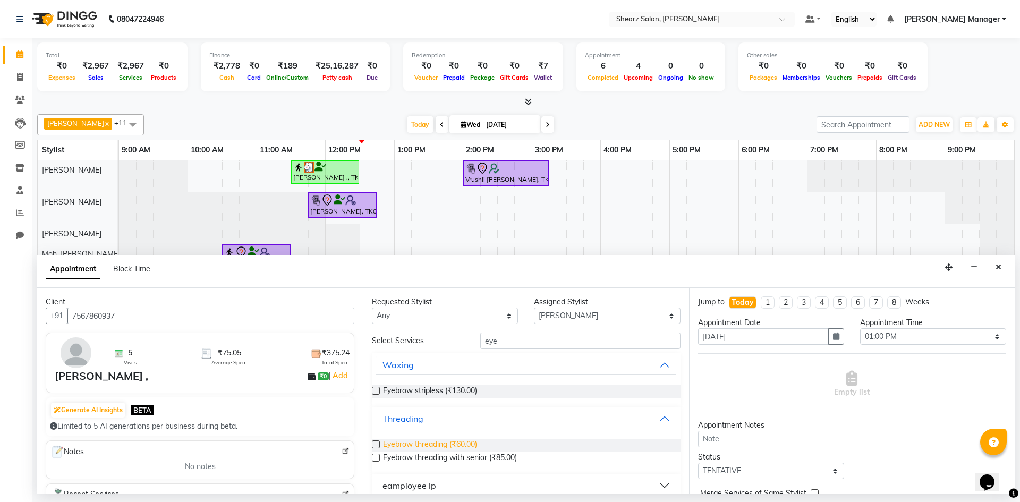
drag, startPoint x: 448, startPoint y: 440, endPoint x: 819, endPoint y: 442, distance: 370.6
click at [448, 441] on span "Eyebrow threading (₹60.00)" at bounding box center [430, 445] width 94 height 13
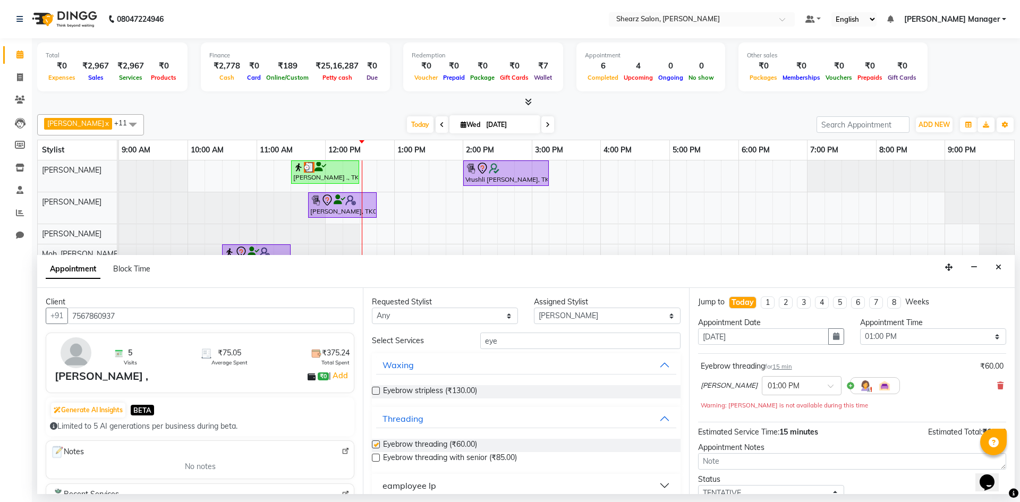
checkbox input "false"
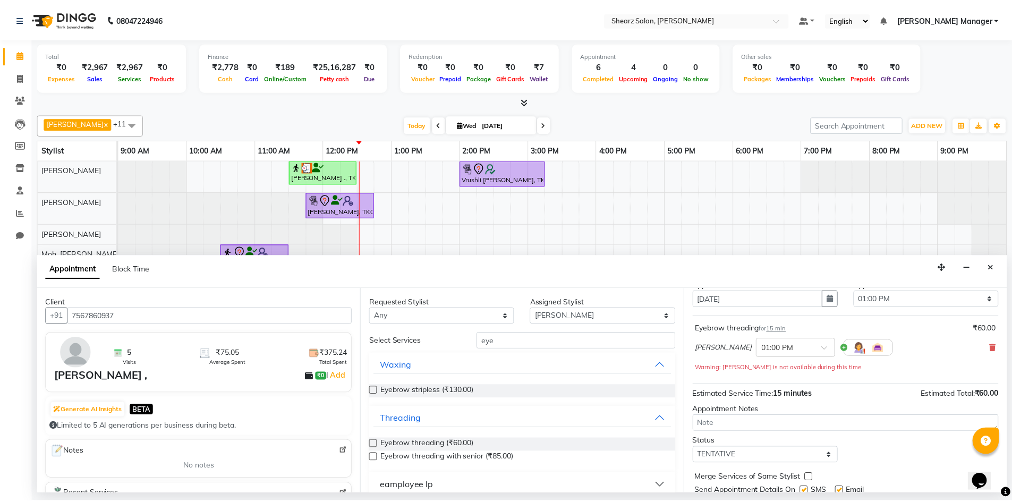
scroll to position [74, 0]
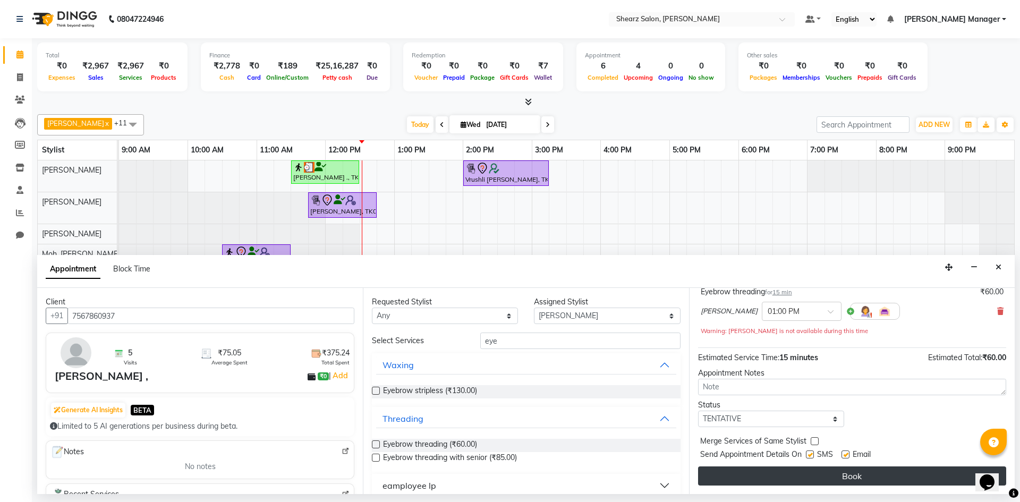
click at [853, 468] on button "Book" at bounding box center [852, 475] width 308 height 19
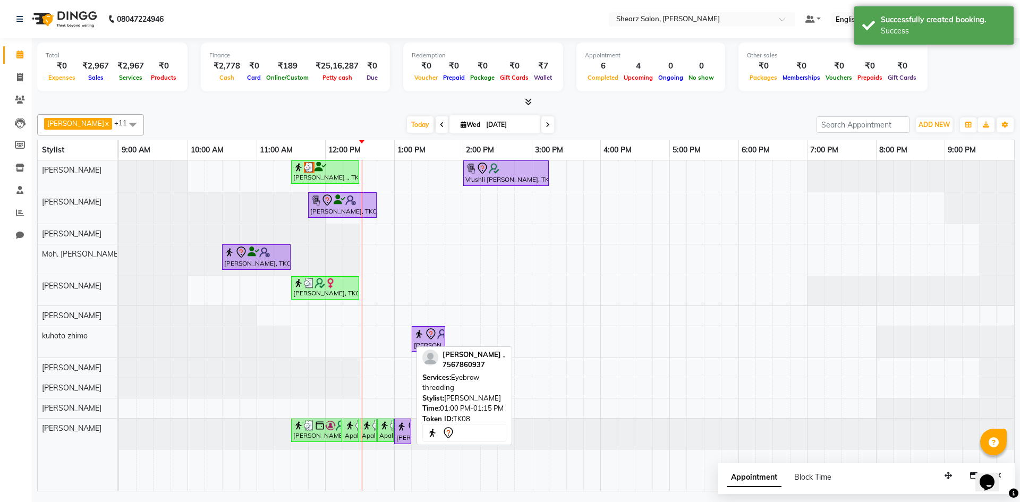
click at [399, 429] on img at bounding box center [401, 426] width 11 height 11
select select "7"
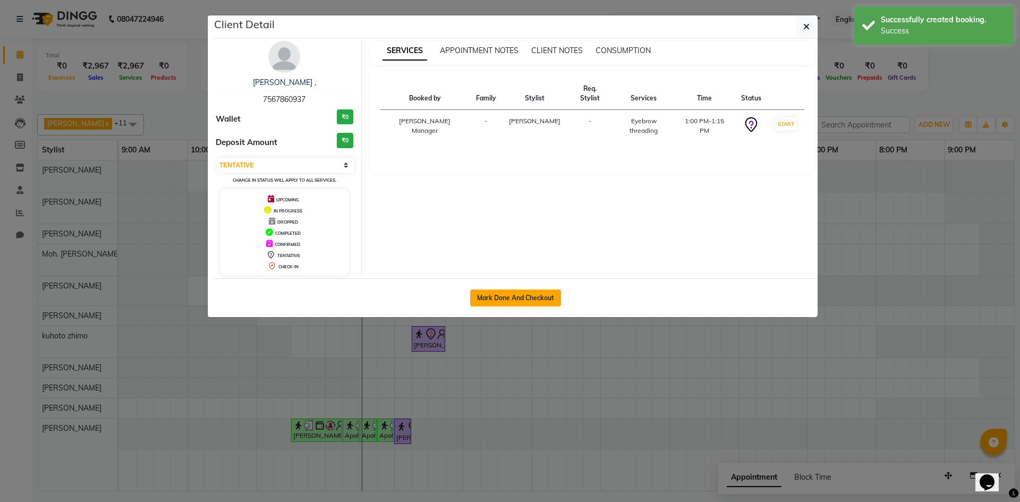
click at [500, 303] on button "Mark Done And Checkout" at bounding box center [515, 297] width 91 height 17
select select "8159"
select select "service"
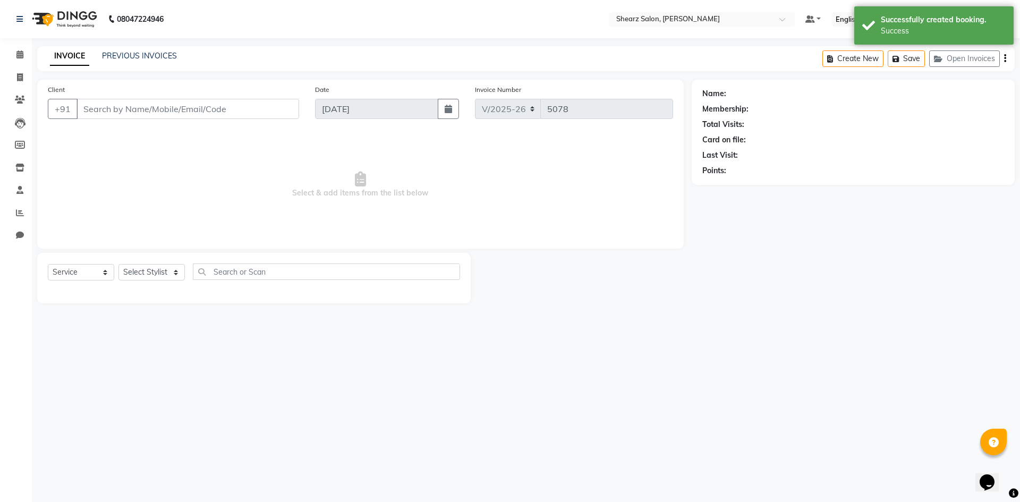
select select "3"
type input "7567860937"
select select "86593"
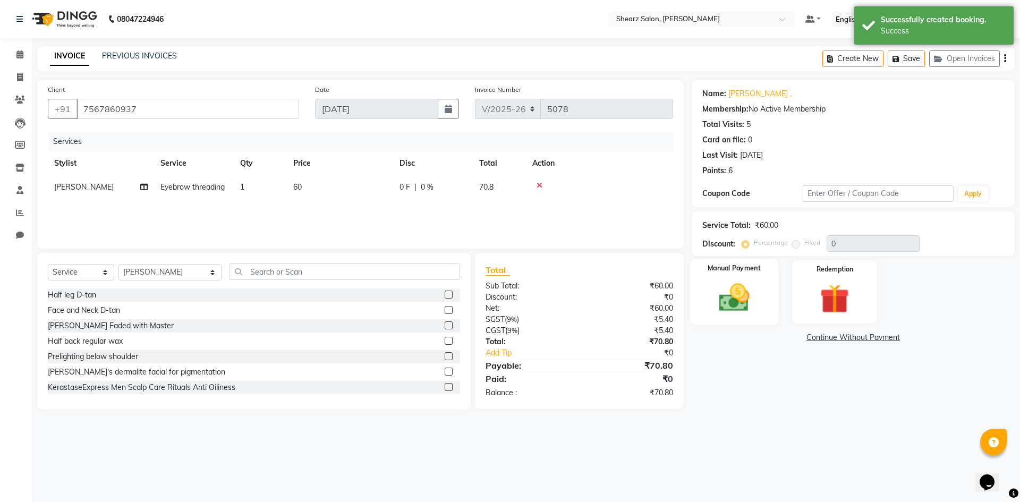
click at [735, 284] on img at bounding box center [733, 297] width 49 height 35
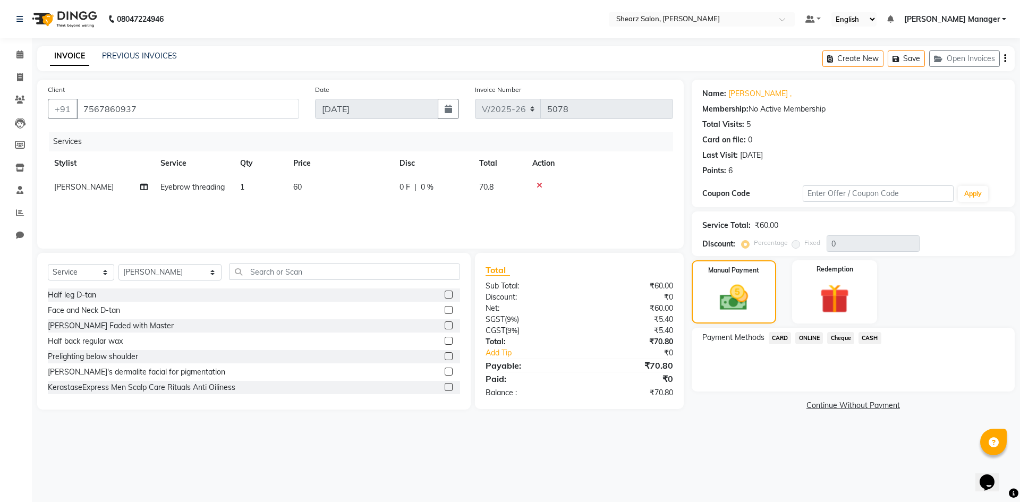
click at [808, 332] on span "ONLINE" at bounding box center [809, 338] width 28 height 12
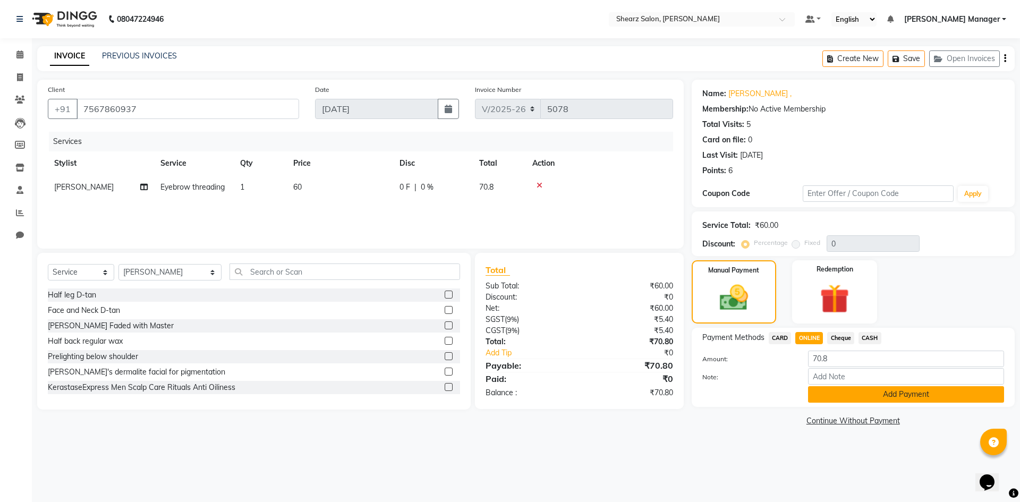
click at [874, 401] on button "Add Payment" at bounding box center [906, 394] width 196 height 16
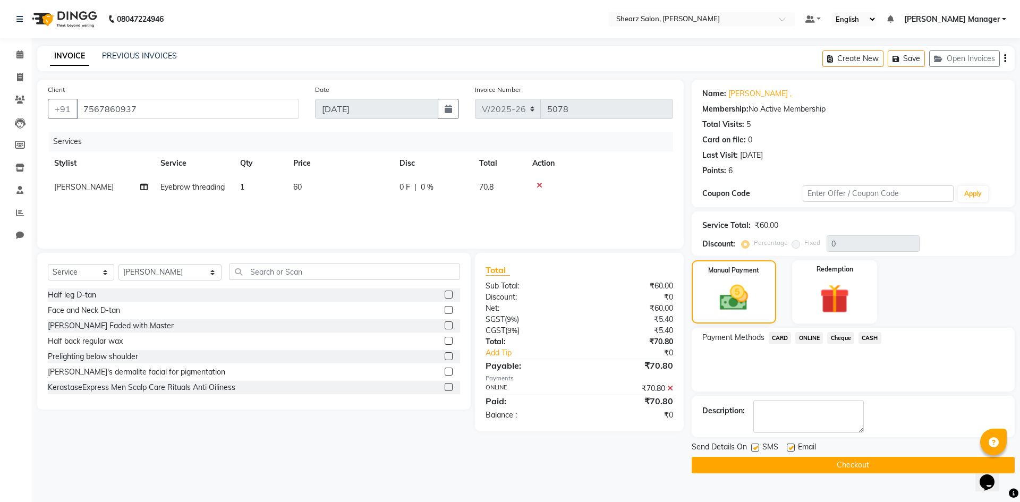
click at [869, 469] on button "Checkout" at bounding box center [852, 465] width 323 height 16
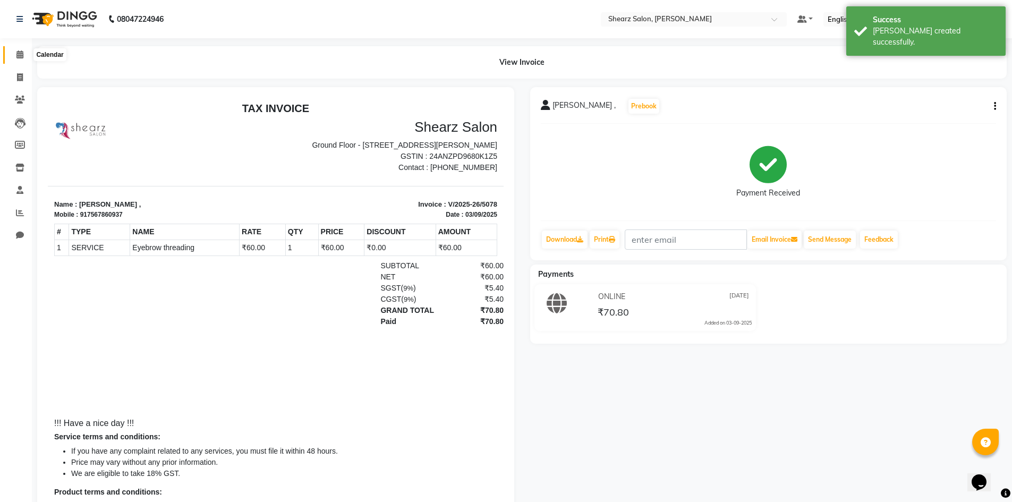
click at [26, 55] on span at bounding box center [20, 55] width 19 height 12
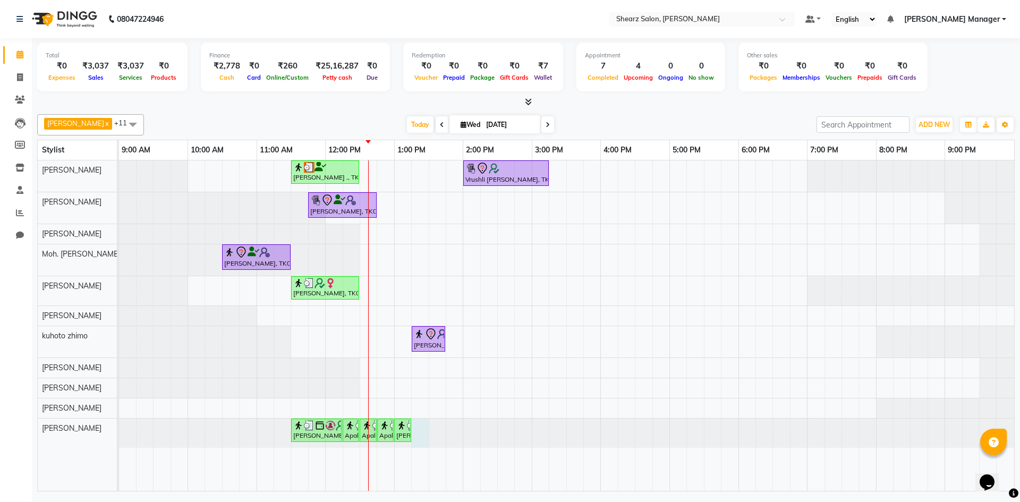
click at [119, 431] on div at bounding box center [119, 432] width 0 height 29
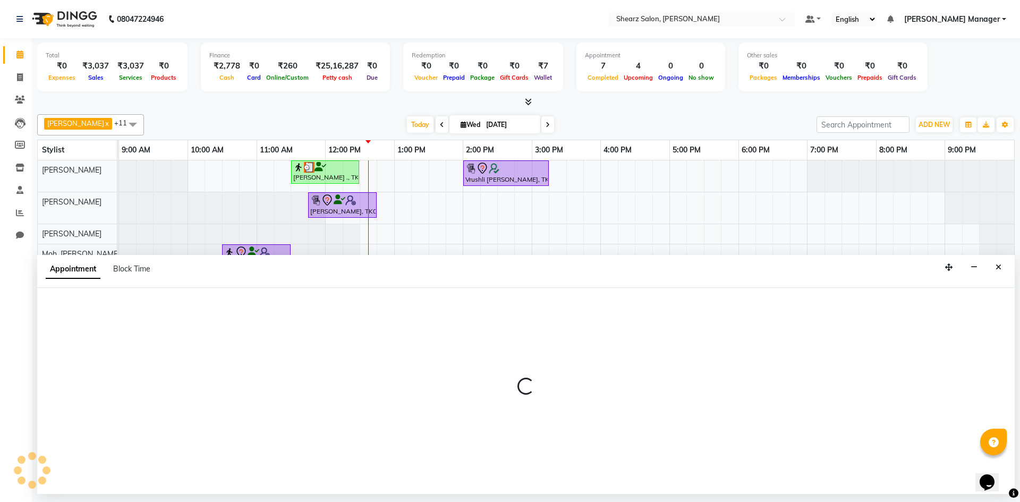
select select "86593"
select select "795"
select select "tentative"
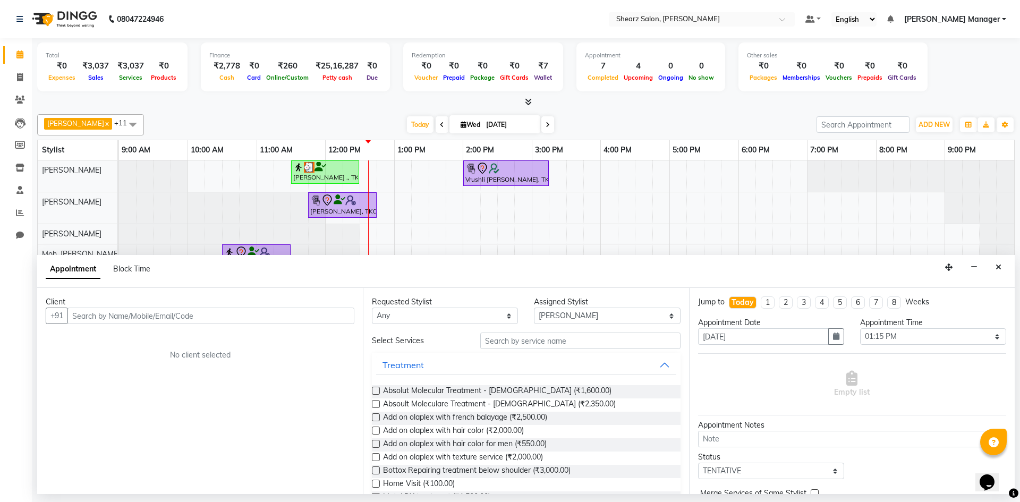
click at [205, 312] on input "text" at bounding box center [210, 315] width 287 height 16
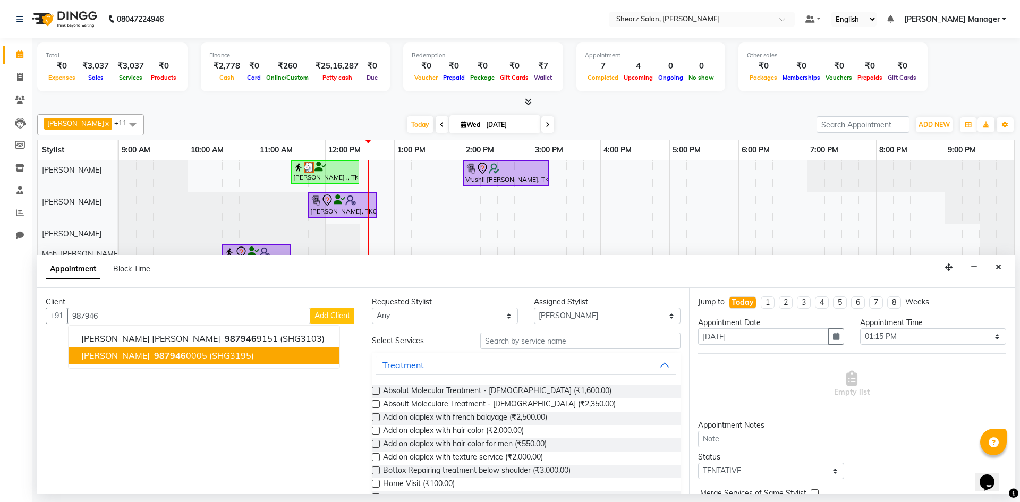
click at [208, 349] on button "Shilpa Parmar 987946 0005 (SHG3195)" at bounding box center [203, 355] width 271 height 17
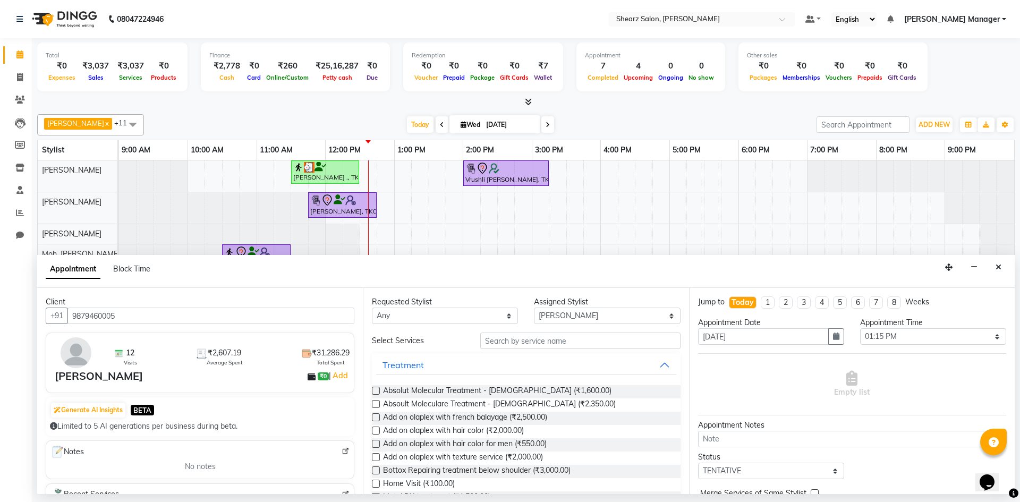
type input "9879460005"
click at [508, 339] on input "text" at bounding box center [580, 340] width 200 height 16
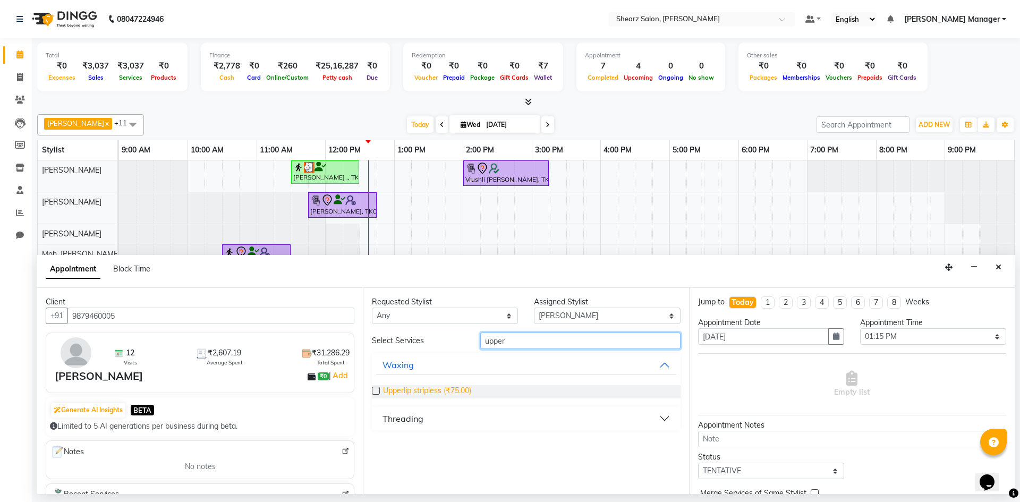
type input "upper"
drag, startPoint x: 439, startPoint y: 391, endPoint x: 449, endPoint y: 387, distance: 10.9
click at [442, 389] on span "Upperlip stripless (₹75.00)" at bounding box center [427, 391] width 88 height 13
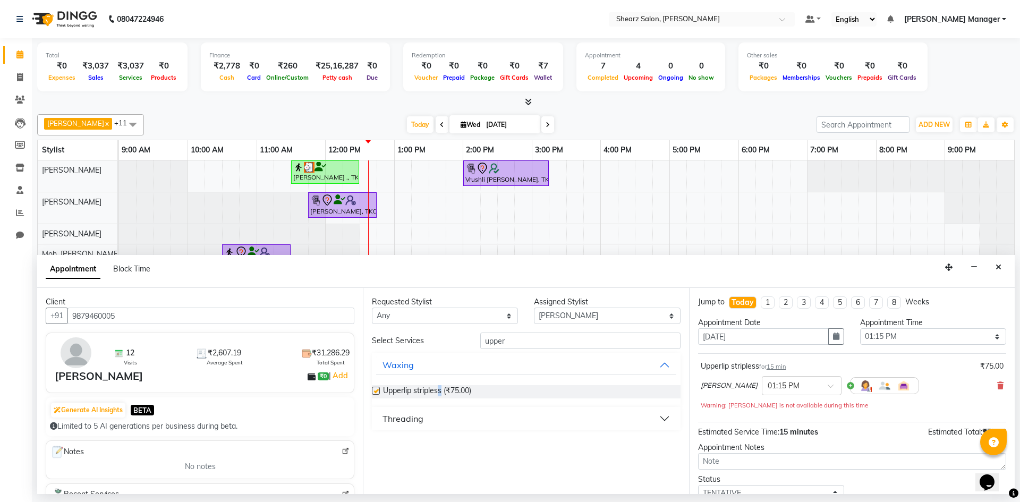
checkbox input "false"
click at [517, 345] on input "upper" at bounding box center [580, 340] width 200 height 16
type input "u"
type input "chin"
drag, startPoint x: 405, startPoint y: 390, endPoint x: 461, endPoint y: 398, distance: 56.3
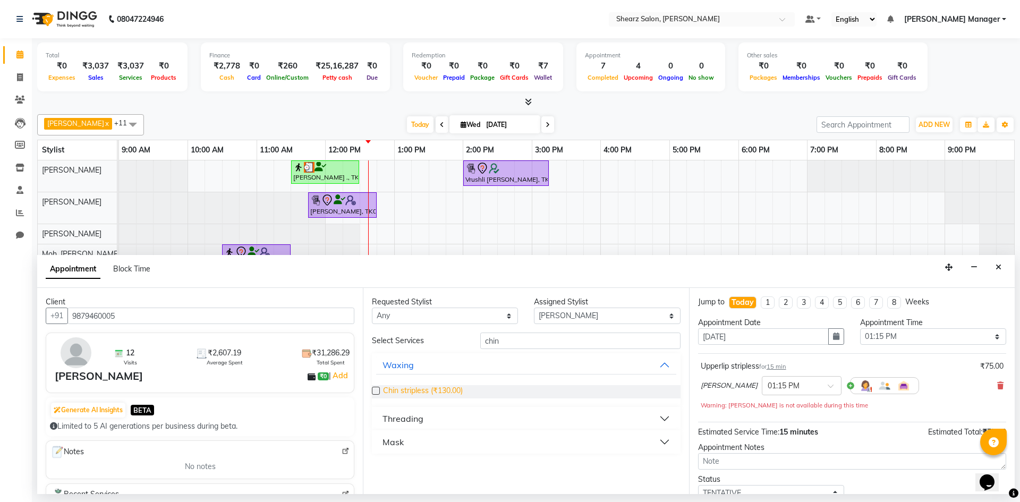
click at [406, 390] on span "Chin stripless (₹130.00)" at bounding box center [423, 391] width 80 height 13
checkbox input "false"
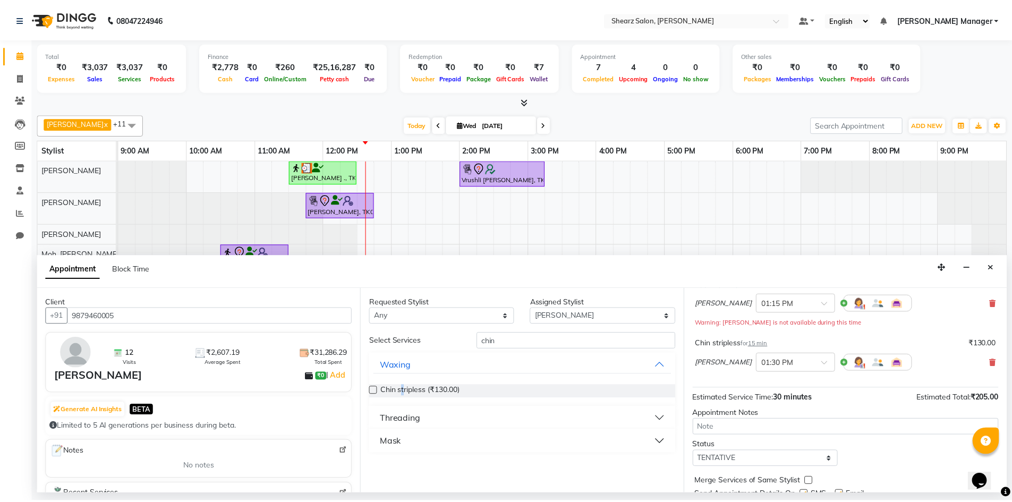
scroll to position [123, 0]
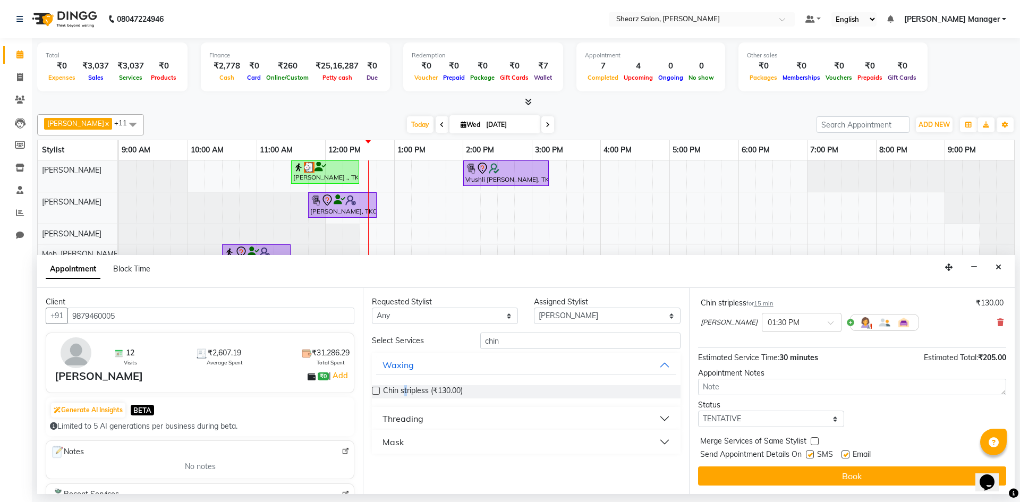
drag, startPoint x: 779, startPoint y: 469, endPoint x: 783, endPoint y: 482, distance: 13.3
click at [779, 478] on button "Book" at bounding box center [852, 475] width 308 height 19
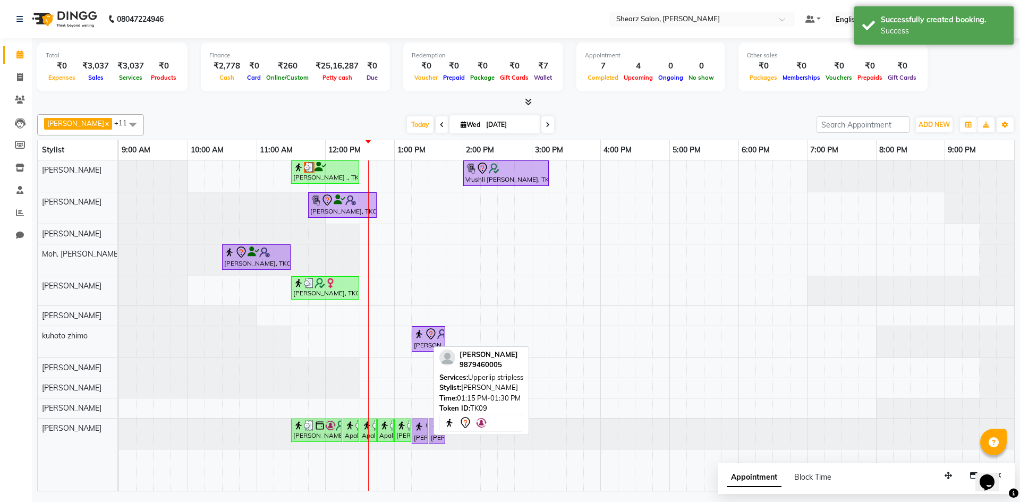
click at [424, 436] on div "[PERSON_NAME], TK09, 01:15 PM-01:30 PM, Upperlip stripless" at bounding box center [420, 431] width 14 height 22
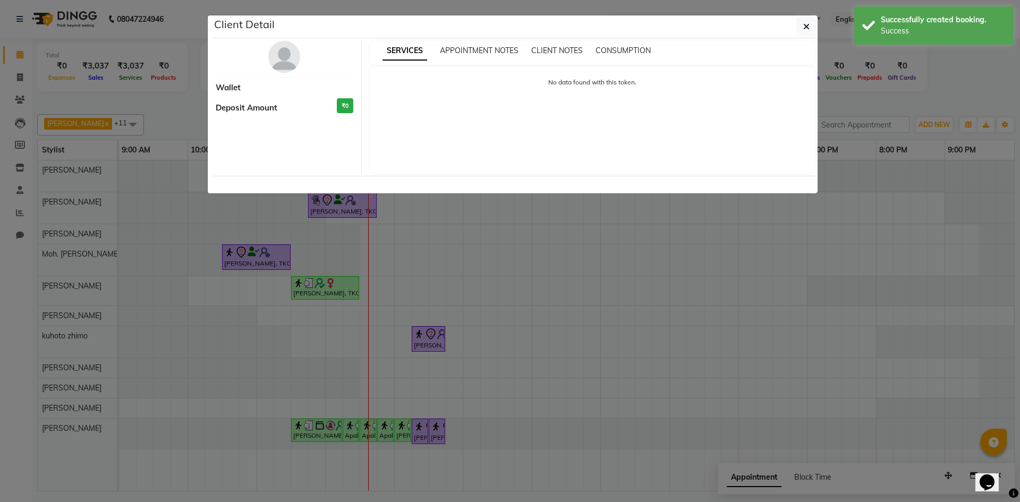
select select "7"
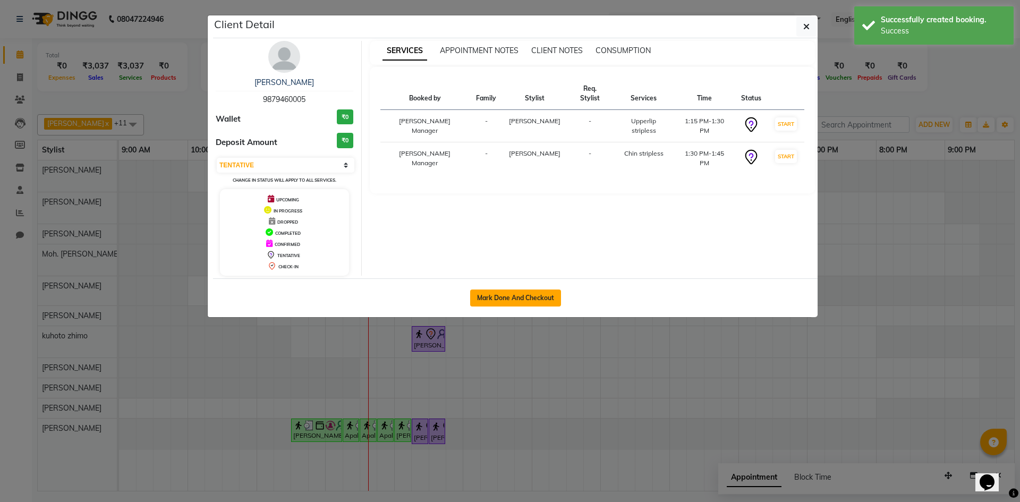
click at [515, 297] on button "Mark Done And Checkout" at bounding box center [515, 297] width 91 height 17
select select "8159"
select select "service"
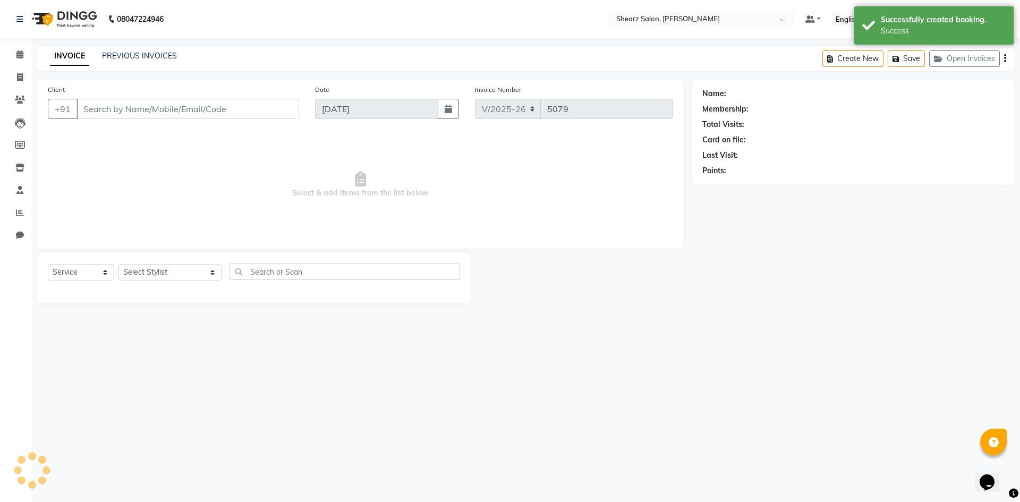
type input "9879460005"
select select "86593"
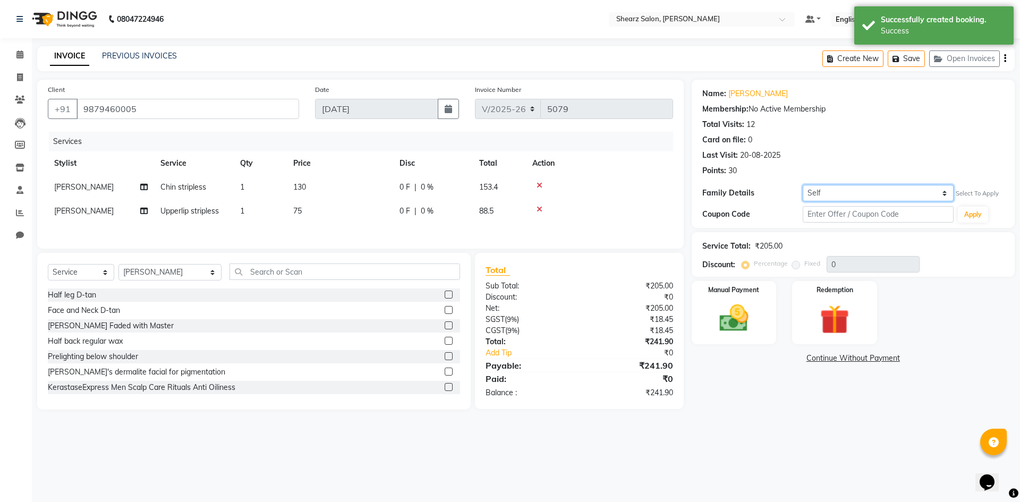
click at [805, 187] on select "Self Hitesh Sir" at bounding box center [877, 193] width 151 height 16
select select "7298580"
click at [802, 185] on select "Self Hitesh Sir" at bounding box center [877, 193] width 151 height 16
type input "20"
select select "1: Object"
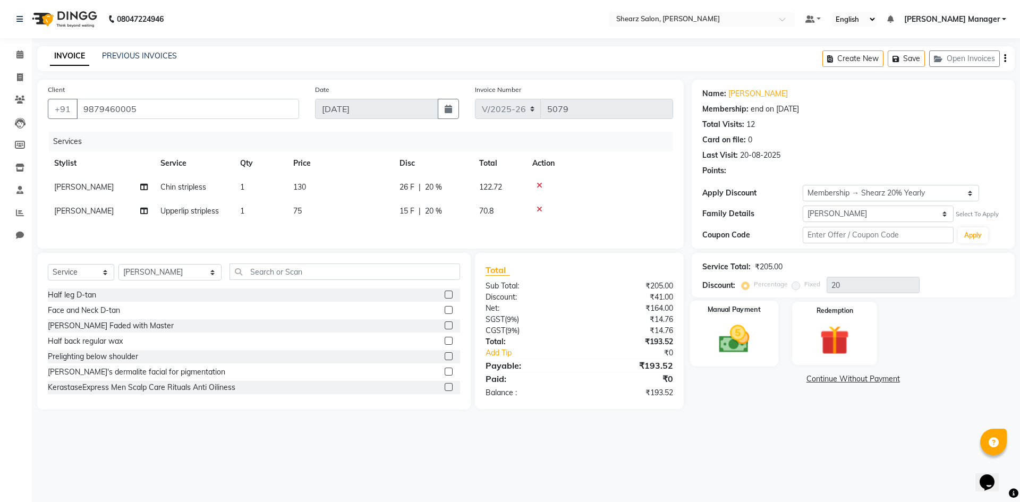
drag, startPoint x: 706, startPoint y: 347, endPoint x: 729, endPoint y: 356, distance: 24.9
click at [729, 356] on div "Manual Payment" at bounding box center [733, 333] width 88 height 65
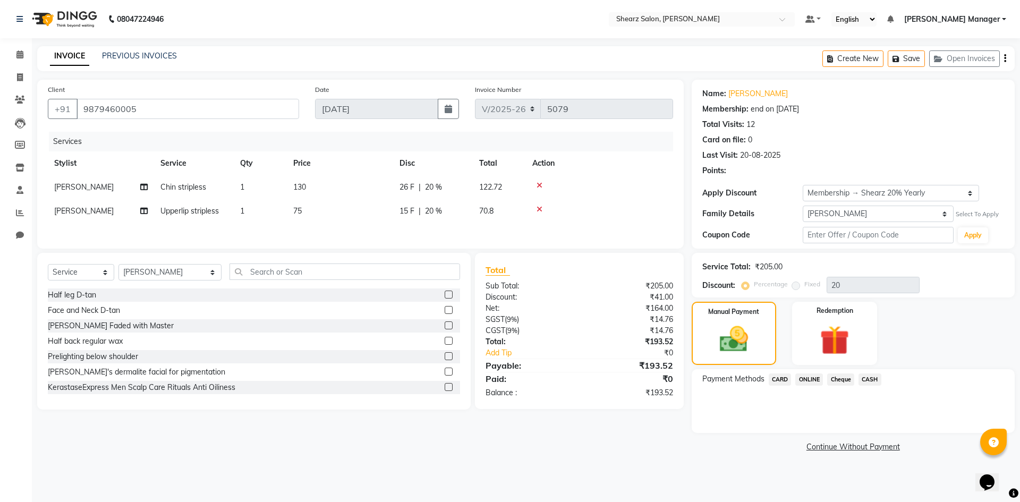
click at [810, 381] on span "ONLINE" at bounding box center [809, 379] width 28 height 12
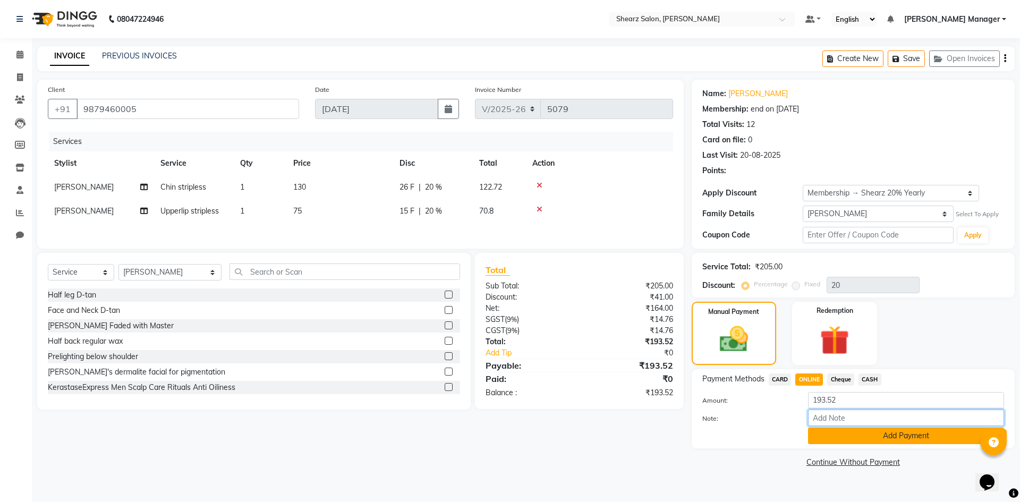
click at [861, 429] on div "Amount: 193.52 Note: Add Payment" at bounding box center [853, 418] width 302 height 52
drag, startPoint x: 775, startPoint y: 418, endPoint x: 814, endPoint y: 449, distance: 49.5
click at [779, 419] on label "Note:" at bounding box center [747, 419] width 106 height 10
click at [808, 419] on input "Note:" at bounding box center [906, 417] width 196 height 16
click at [888, 434] on button "Add Payment" at bounding box center [906, 435] width 196 height 16
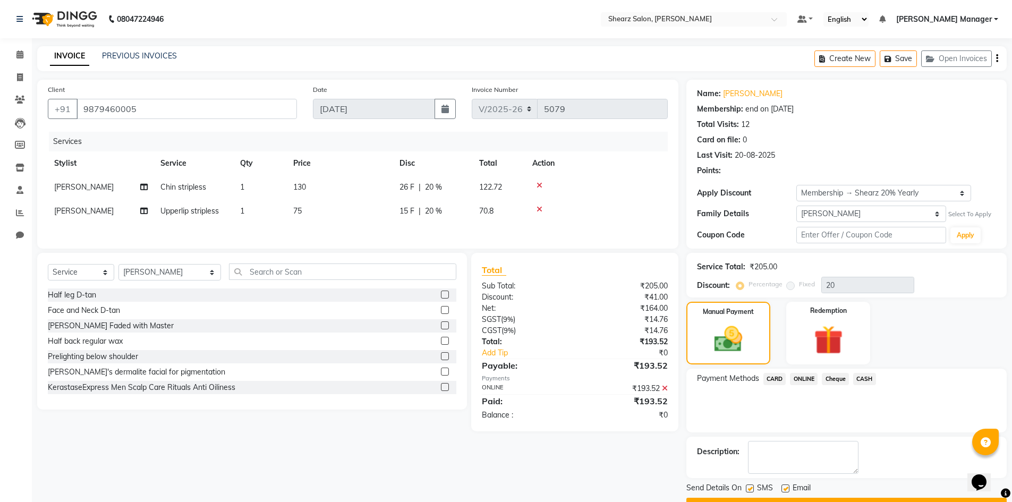
scroll to position [28, 0]
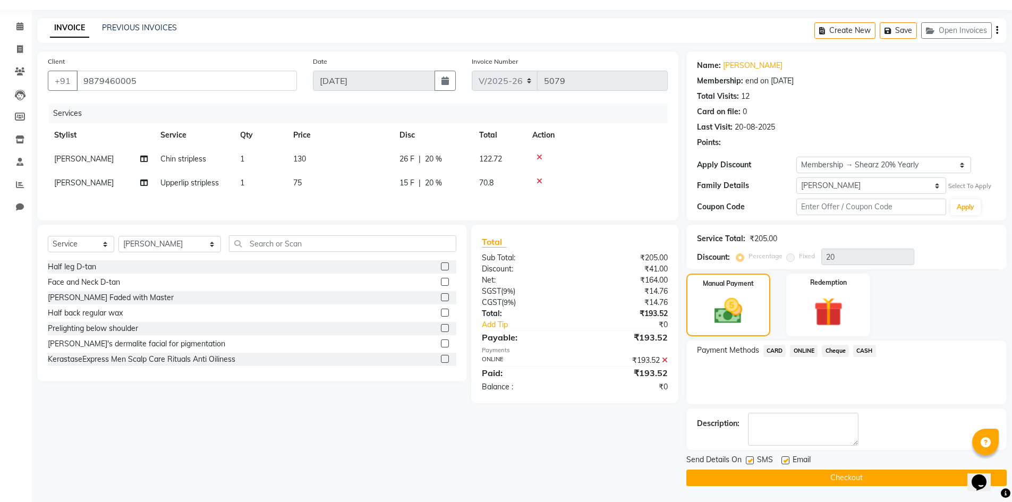
click at [806, 472] on button "Checkout" at bounding box center [846, 477] width 320 height 16
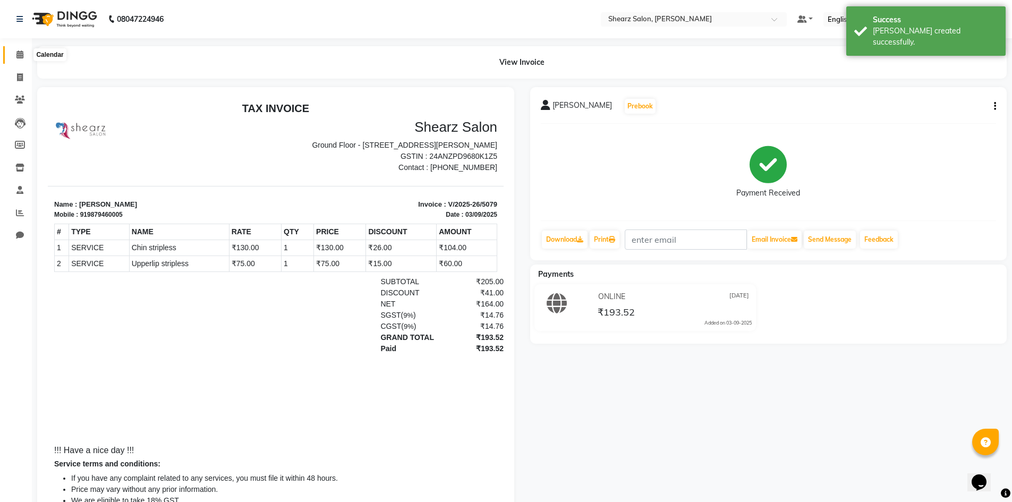
click at [20, 58] on icon at bounding box center [19, 54] width 7 height 8
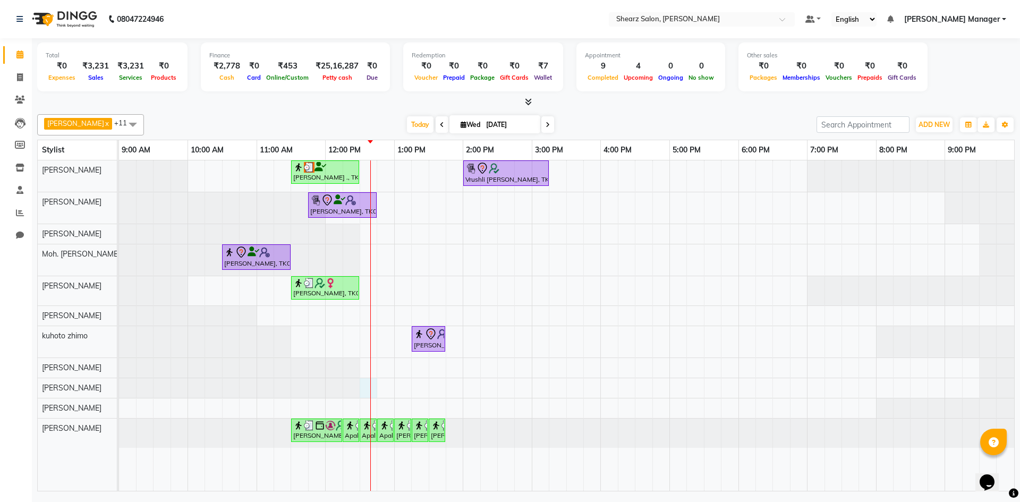
click at [369, 387] on div "Jayesh Patil ., TK02, 11:30 AM-12:30 PM, Age lock oxygen facial Vrushli Mevada,…" at bounding box center [566, 325] width 895 height 330
select select "87136"
select select "tentative"
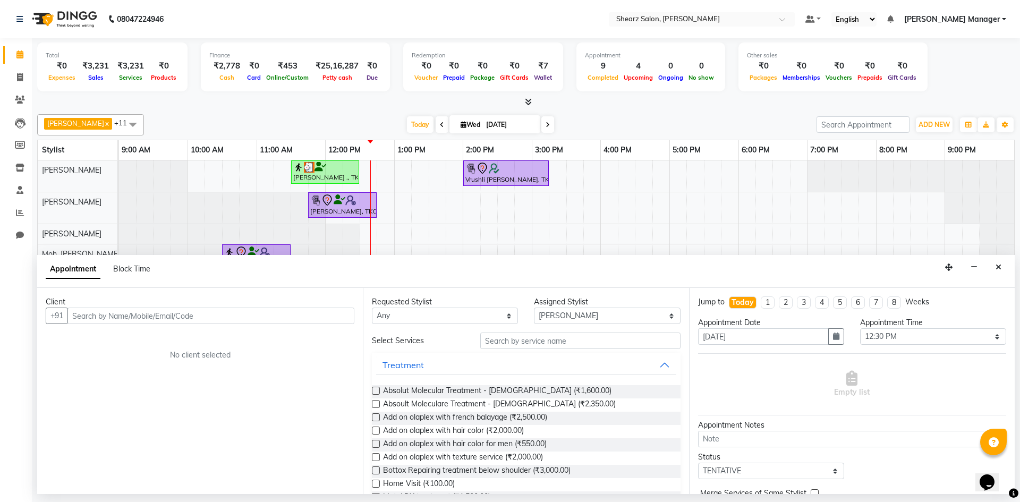
click at [172, 328] on div "Client +91 No client selected" at bounding box center [200, 391] width 326 height 206
click at [212, 315] on input "text" at bounding box center [210, 315] width 287 height 16
click at [346, 313] on span "Add Client" at bounding box center [332, 316] width 36 height 10
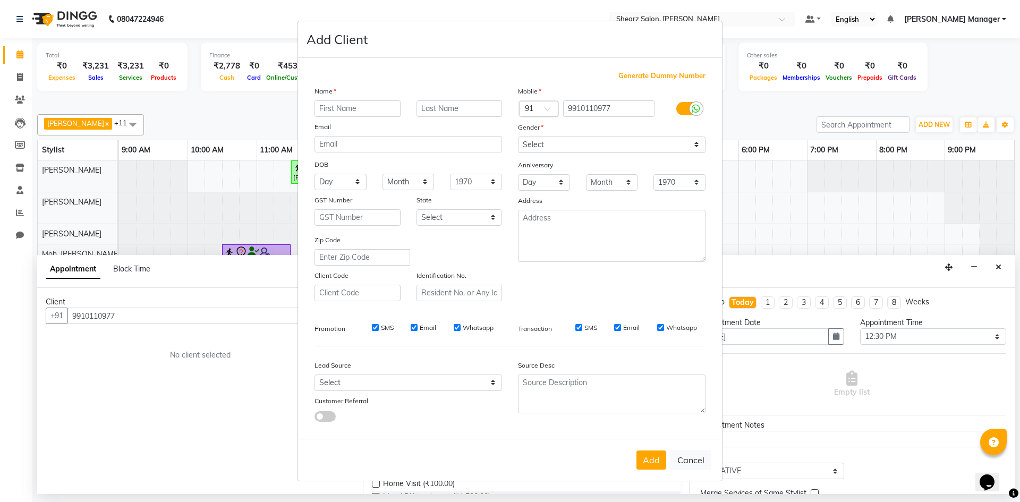
drag, startPoint x: 342, startPoint y: 111, endPoint x: 344, endPoint y: 105, distance: 6.1
click at [343, 105] on input "text" at bounding box center [357, 108] width 86 height 16
click at [466, 108] on input "text" at bounding box center [459, 108] width 86 height 16
click at [621, 145] on select "Select Male Female Other Prefer Not To Say" at bounding box center [611, 144] width 187 height 16
click at [518, 136] on select "Select Male Female Other Prefer Not To Say" at bounding box center [611, 144] width 187 height 16
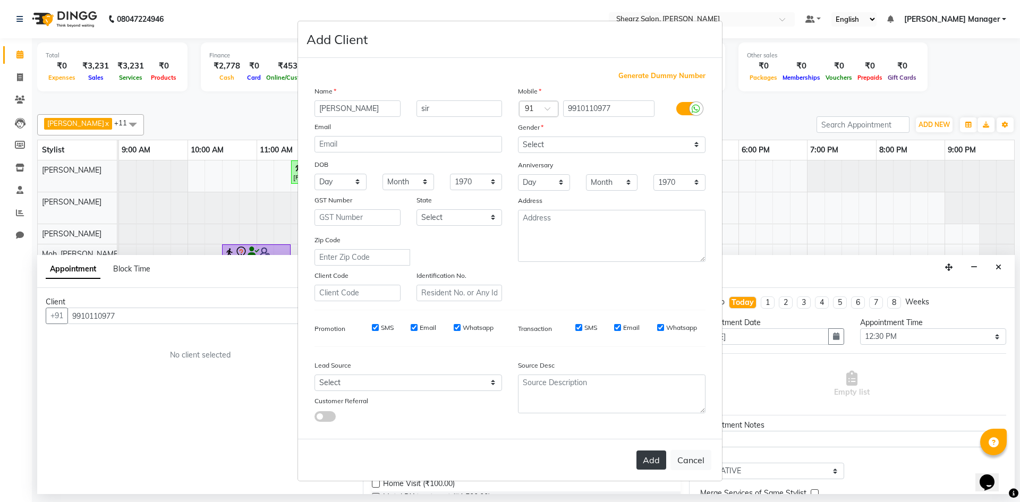
click at [652, 463] on button "Add" at bounding box center [651, 459] width 30 height 19
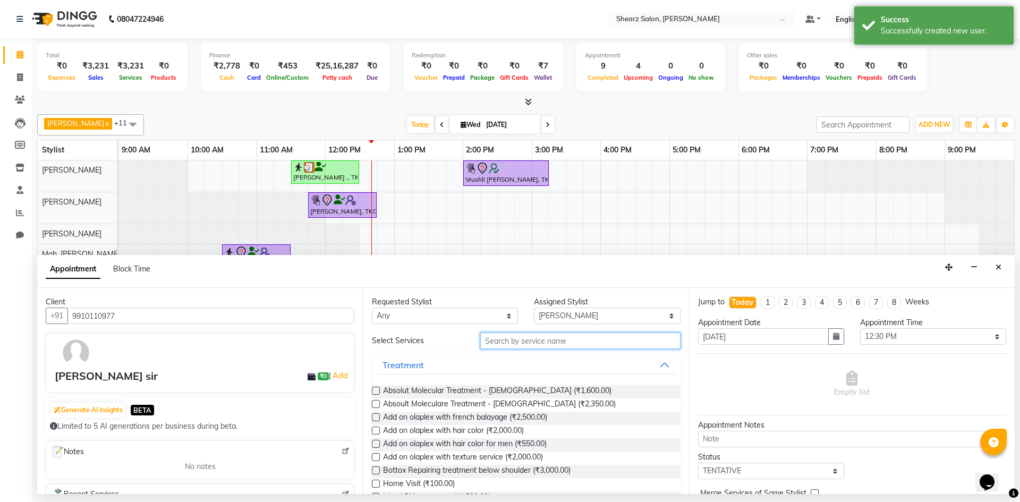
click at [521, 336] on input "text" at bounding box center [580, 340] width 200 height 16
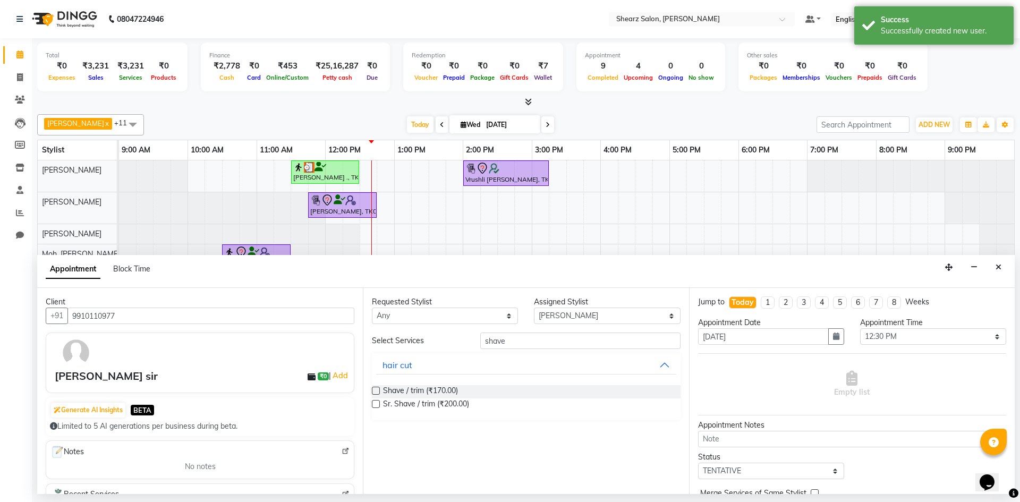
drag, startPoint x: 441, startPoint y: 392, endPoint x: 835, endPoint y: 354, distance: 395.3
click at [449, 391] on span "Shave / trim (₹170.00)" at bounding box center [420, 391] width 75 height 13
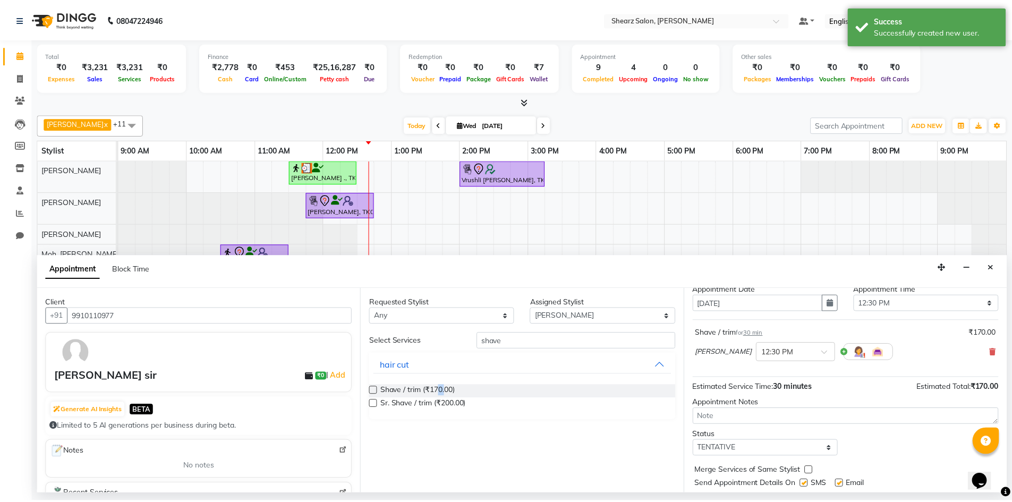
scroll to position [63, 0]
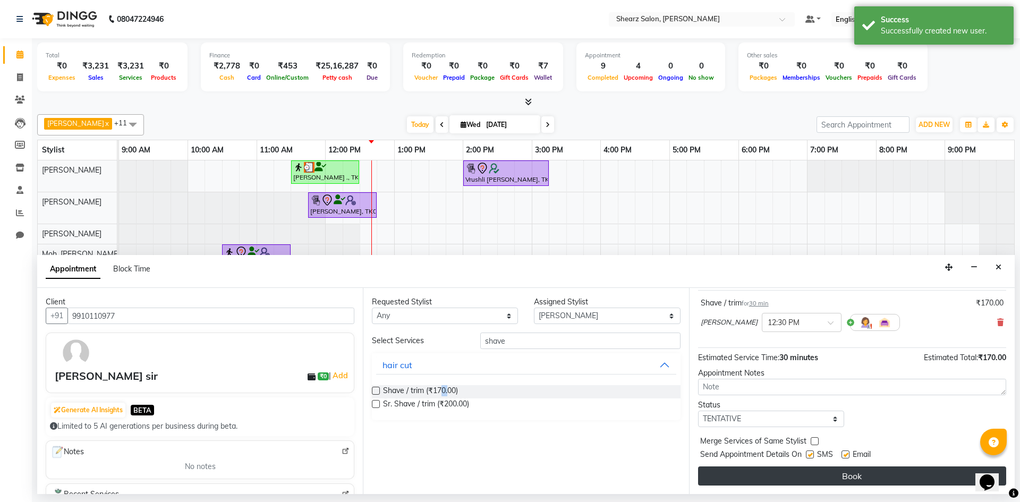
click at [900, 470] on button "Book" at bounding box center [852, 475] width 308 height 19
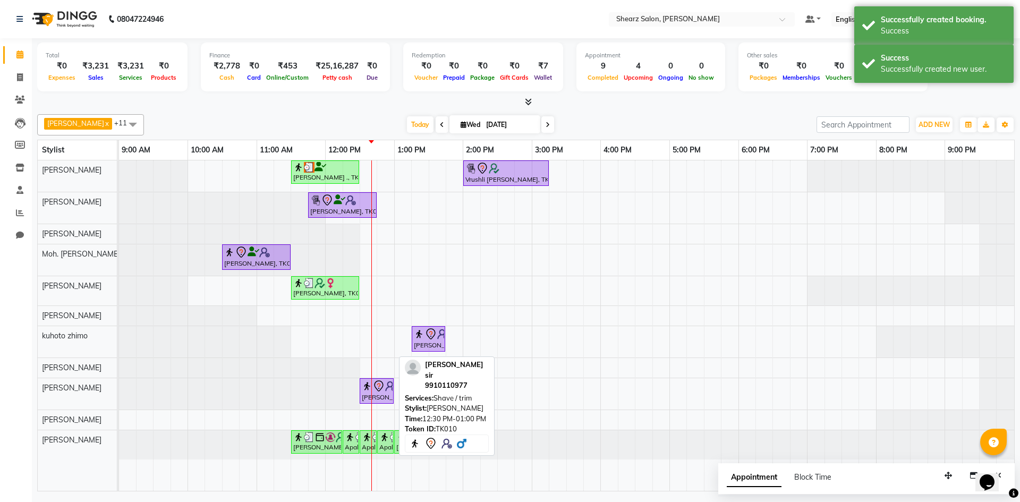
click at [379, 392] on div "[PERSON_NAME] sir, TK10, 12:30 PM-01:00 PM, Shave / trim" at bounding box center [377, 391] width 32 height 22
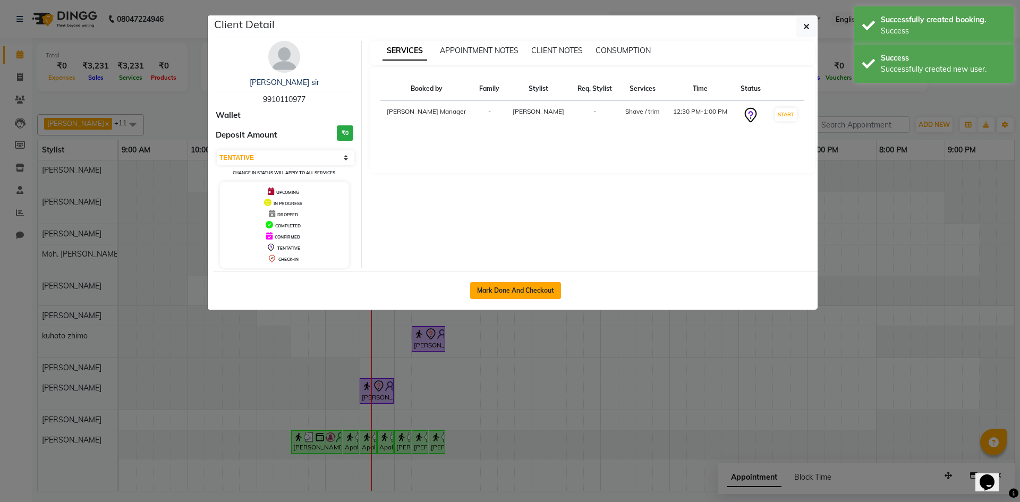
click at [541, 296] on button "Mark Done And Checkout" at bounding box center [515, 290] width 91 height 17
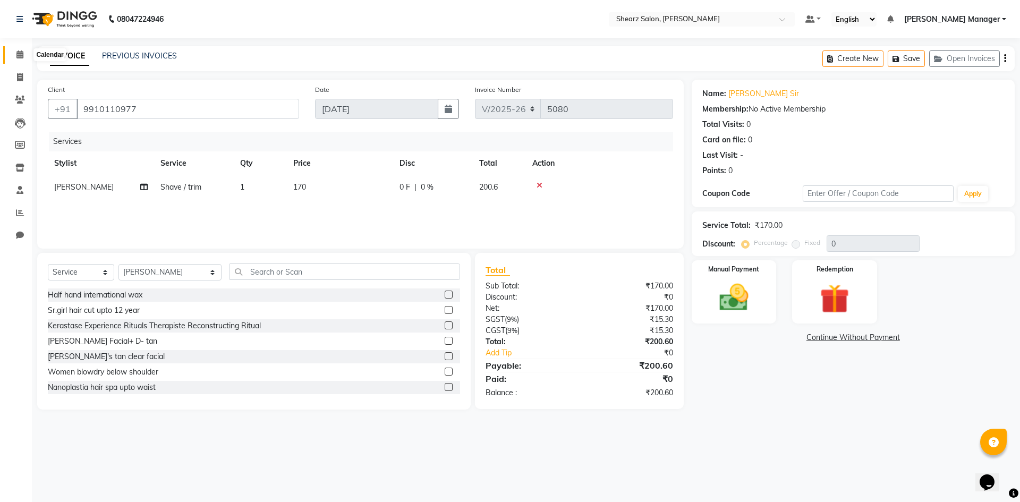
click at [20, 54] on icon at bounding box center [19, 54] width 7 height 8
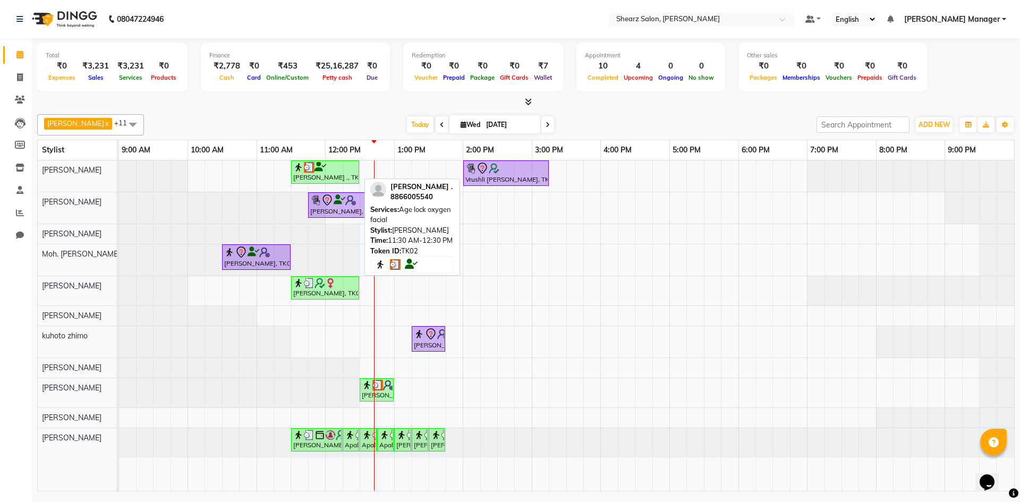
click at [326, 172] on div at bounding box center [325, 167] width 64 height 11
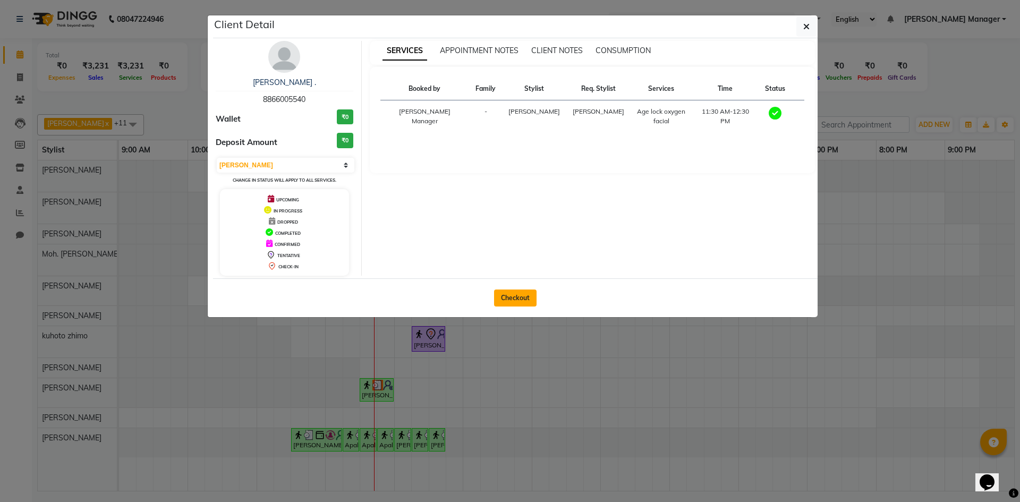
click at [521, 298] on button "Checkout" at bounding box center [515, 297] width 42 height 17
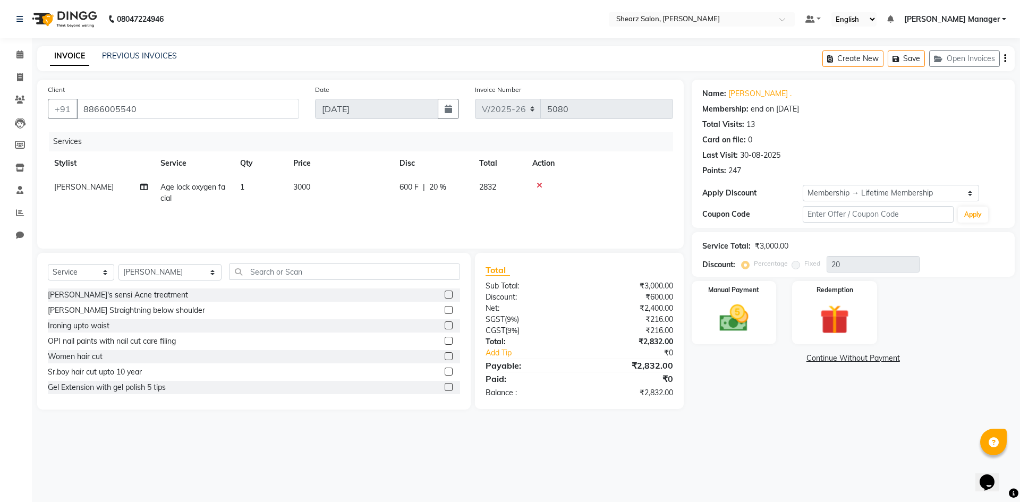
click at [536, 188] on icon at bounding box center [539, 185] width 6 height 7
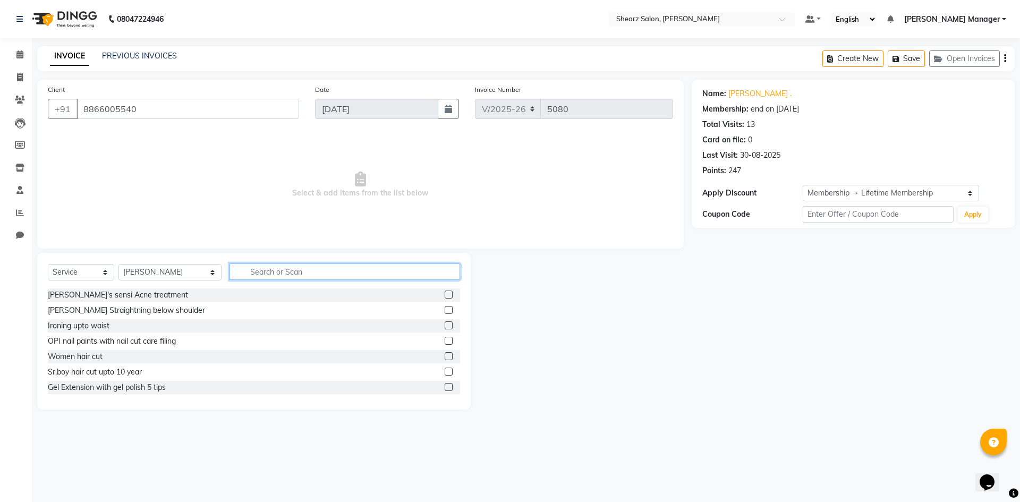
click at [290, 268] on input "text" at bounding box center [344, 271] width 230 height 16
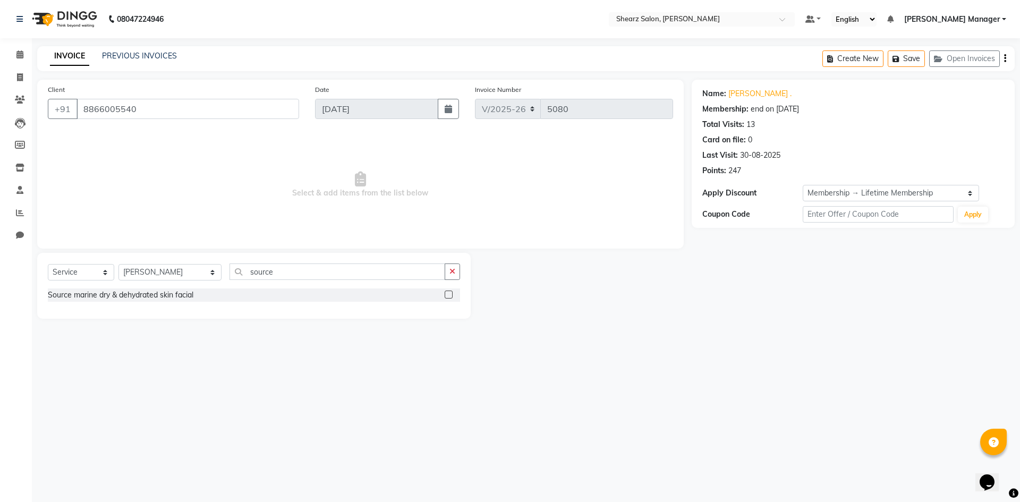
click at [447, 297] on label at bounding box center [448, 294] width 8 height 8
click at [447, 297] on input "checkbox" at bounding box center [447, 295] width 7 height 7
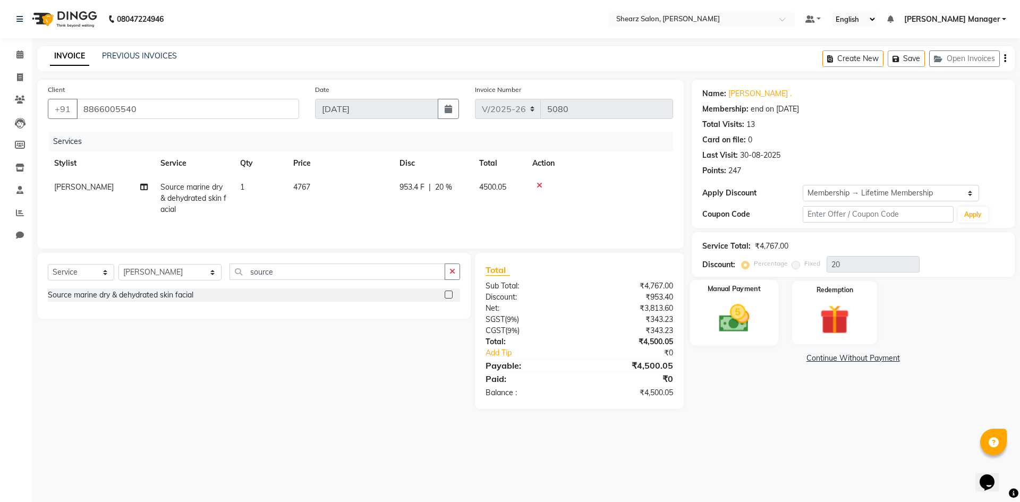
click at [754, 333] on img at bounding box center [733, 318] width 49 height 35
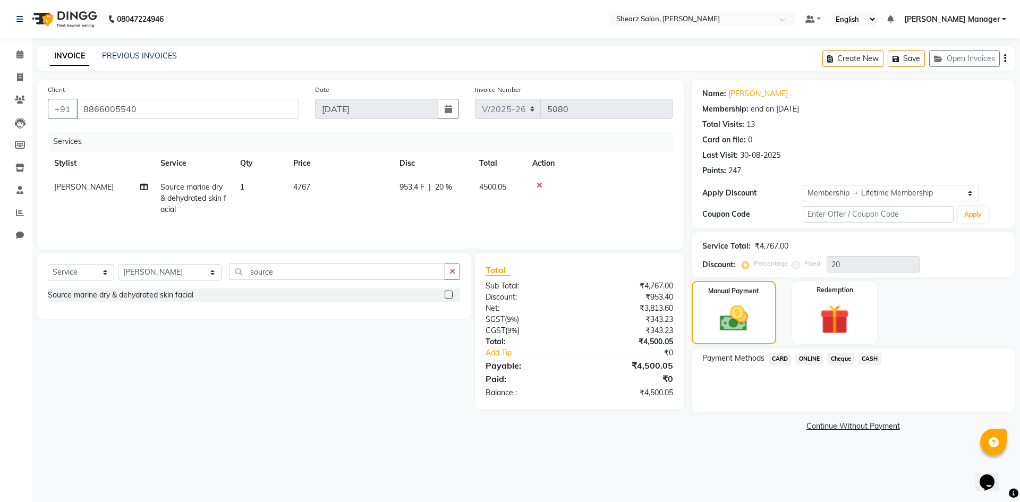
click at [874, 365] on div "CASH" at bounding box center [867, 360] width 27 height 14
click at [816, 357] on span "ONLINE" at bounding box center [809, 359] width 28 height 12
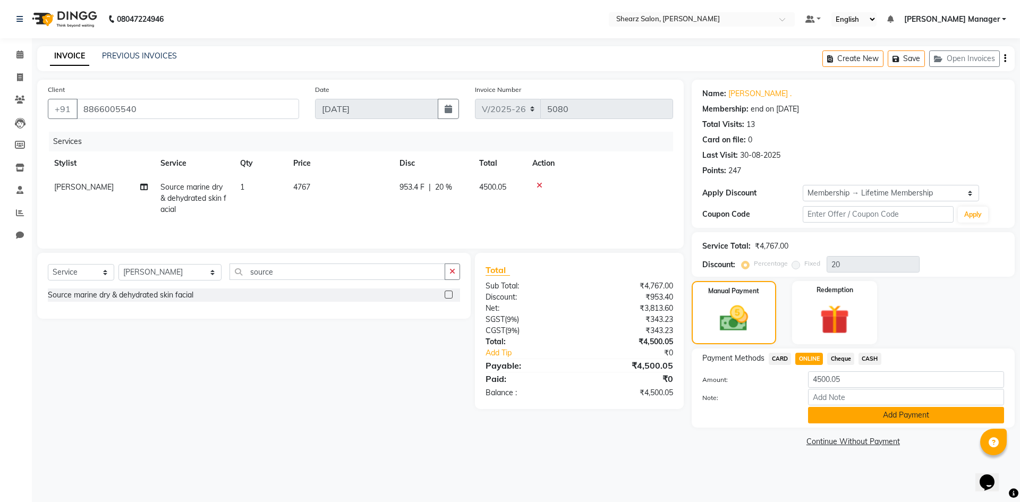
click at [910, 418] on button "Add Payment" at bounding box center [906, 415] width 196 height 16
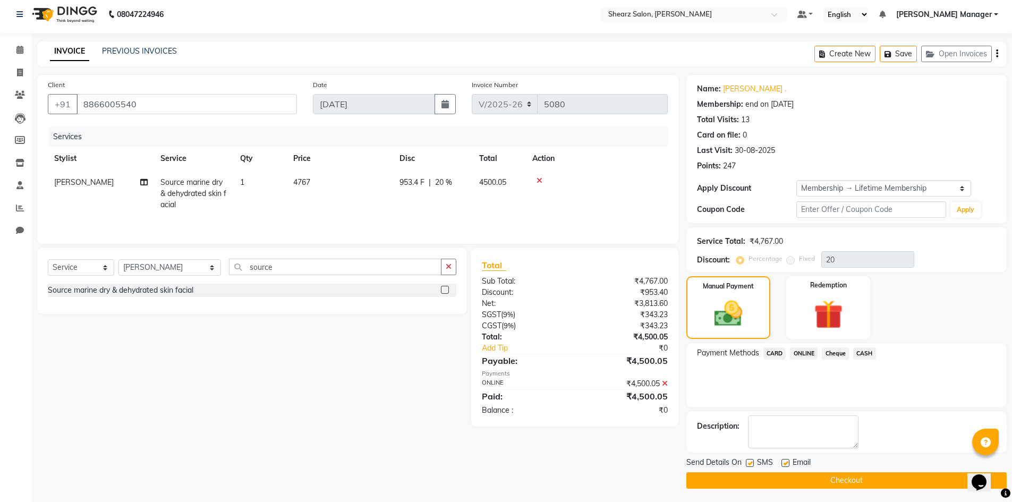
scroll to position [7, 0]
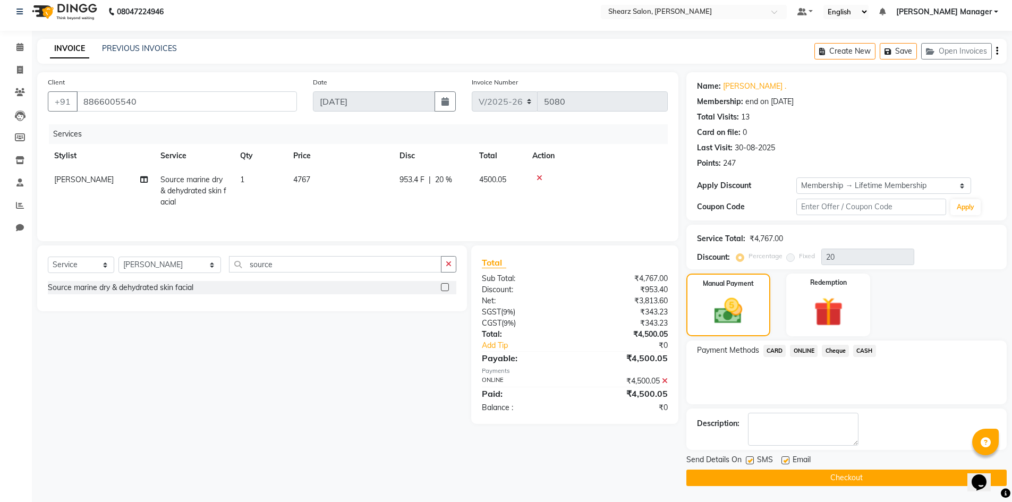
click at [823, 475] on button "Checkout" at bounding box center [846, 477] width 320 height 16
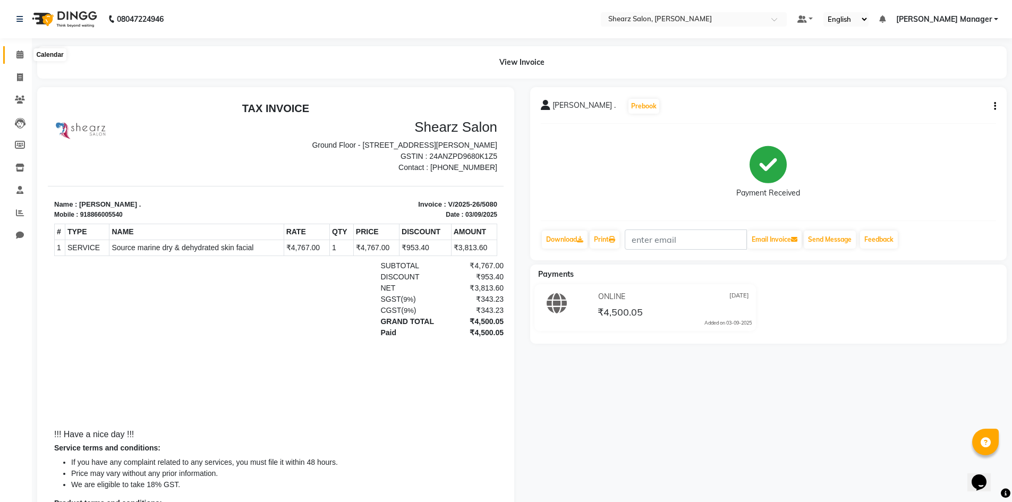
click at [17, 59] on span at bounding box center [20, 55] width 19 height 12
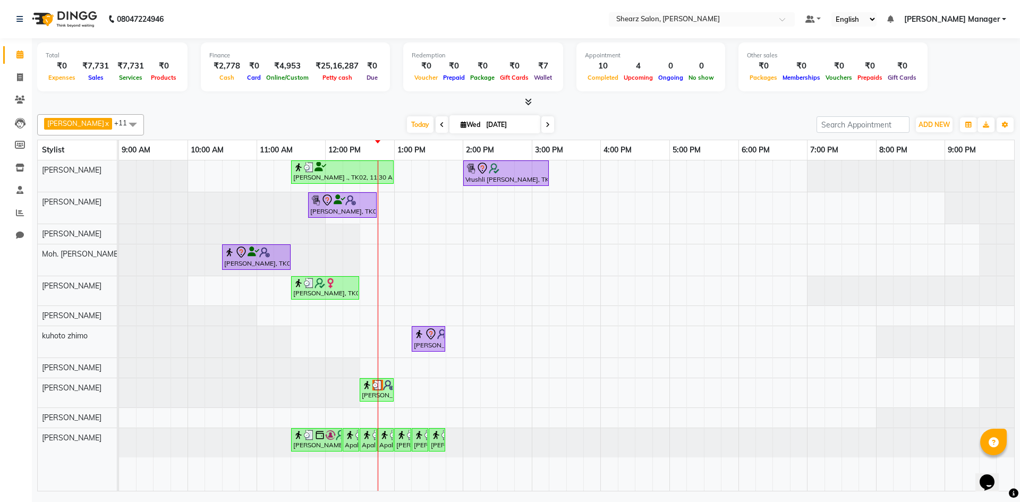
click at [545, 122] on icon at bounding box center [547, 125] width 4 height 6
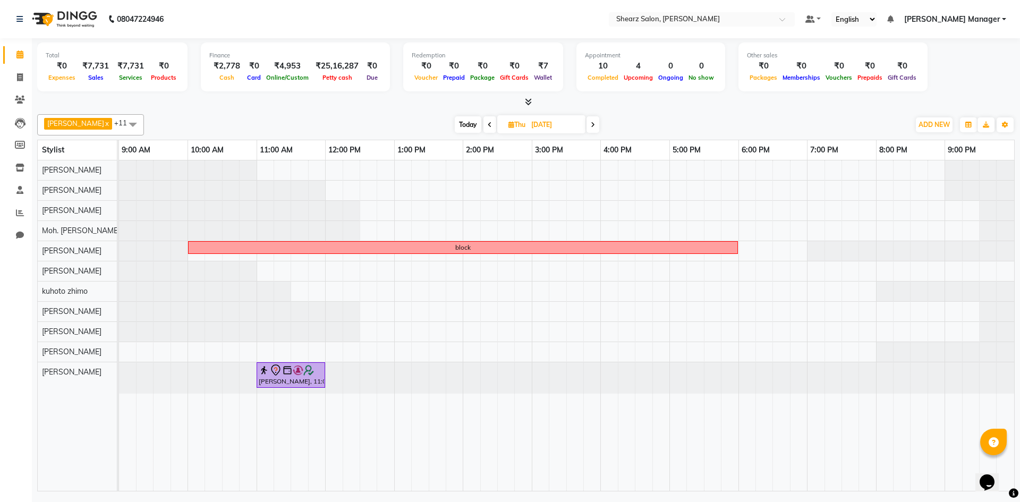
click at [487, 122] on icon at bounding box center [489, 125] width 4 height 6
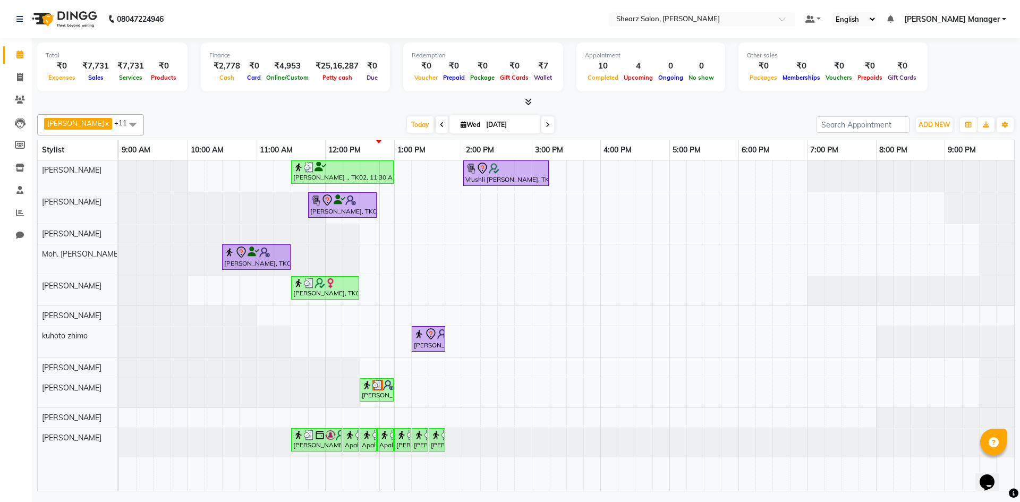
click at [541, 129] on span at bounding box center [547, 124] width 13 height 16
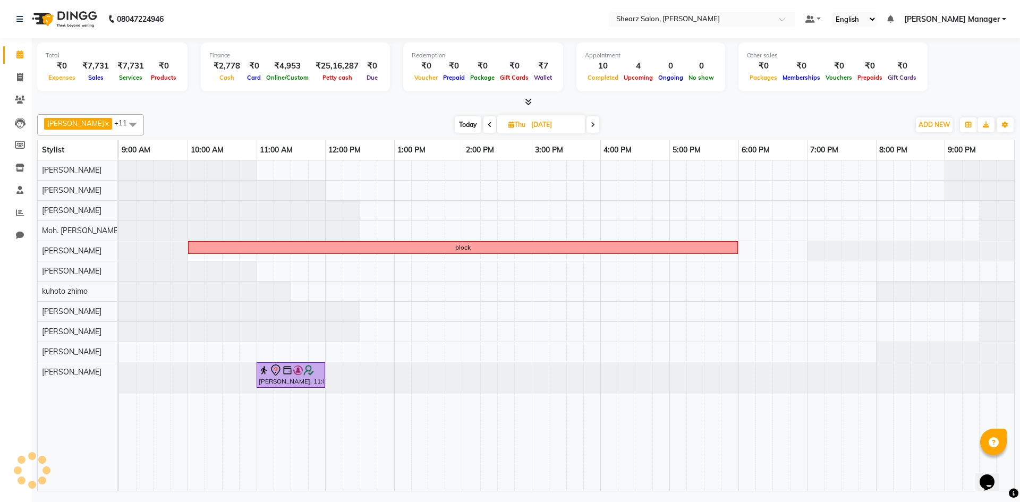
click at [590, 122] on icon at bounding box center [592, 125] width 4 height 6
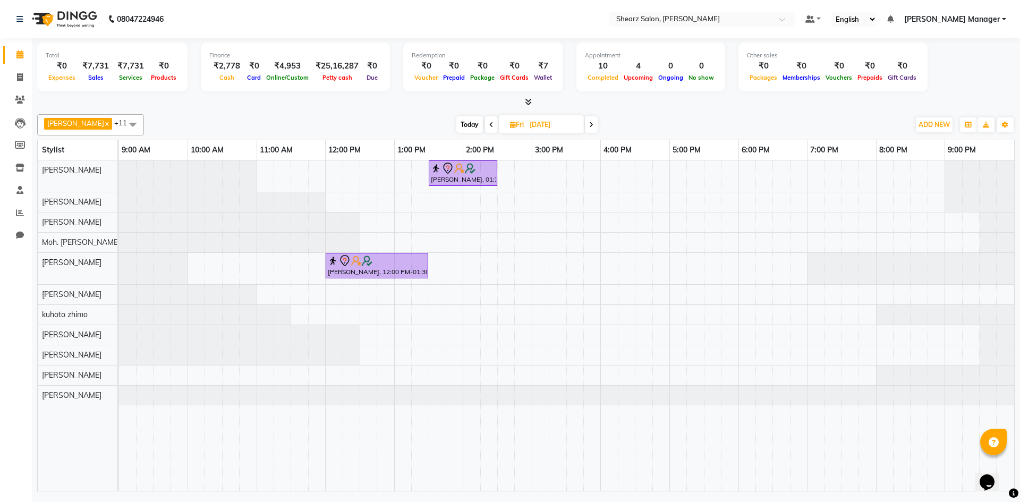
click at [489, 125] on icon at bounding box center [491, 125] width 4 height 6
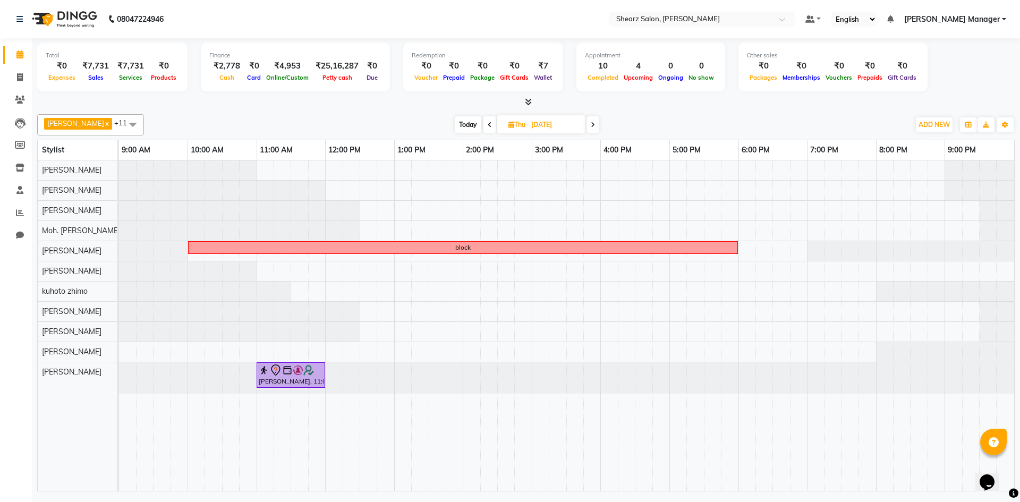
click at [487, 125] on icon at bounding box center [489, 125] width 4 height 6
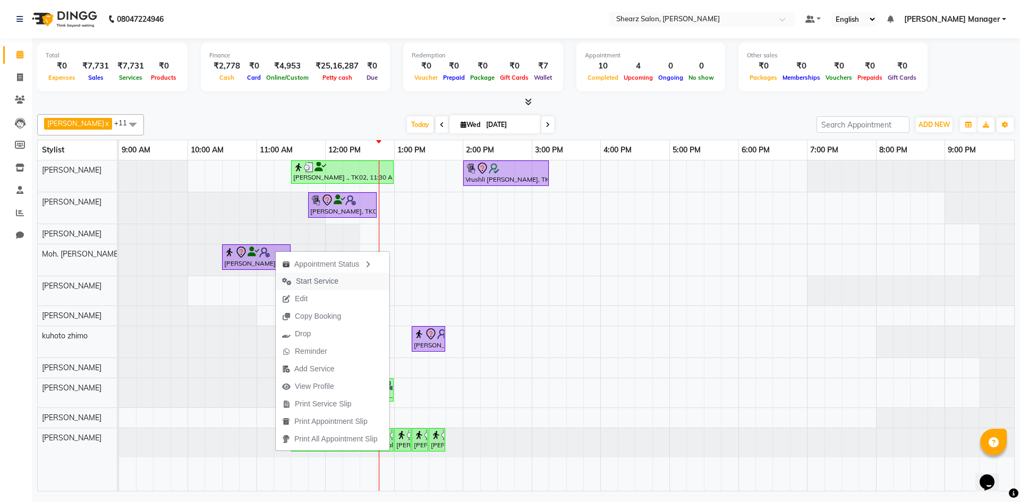
click at [350, 278] on button "Start Service" at bounding box center [333, 281] width 114 height 18
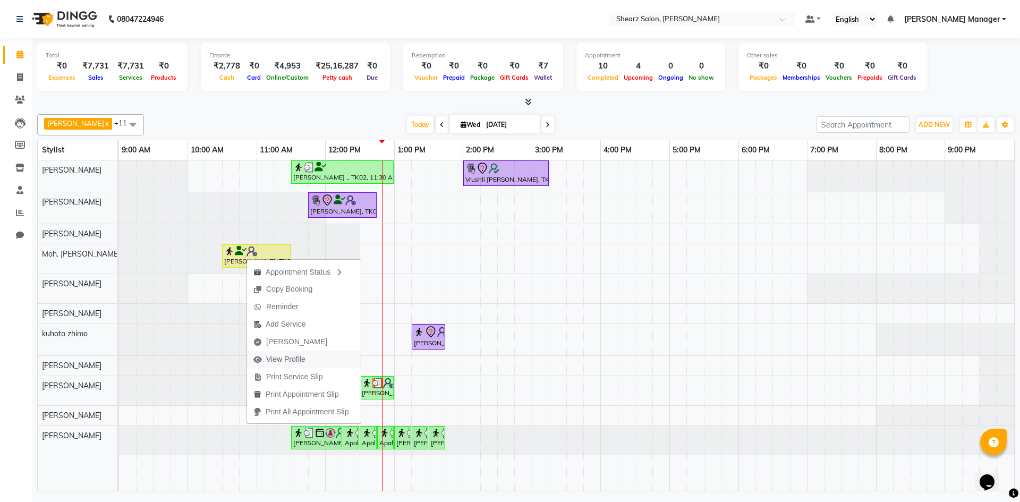
click at [297, 354] on span "View Profile" at bounding box center [285, 359] width 39 height 11
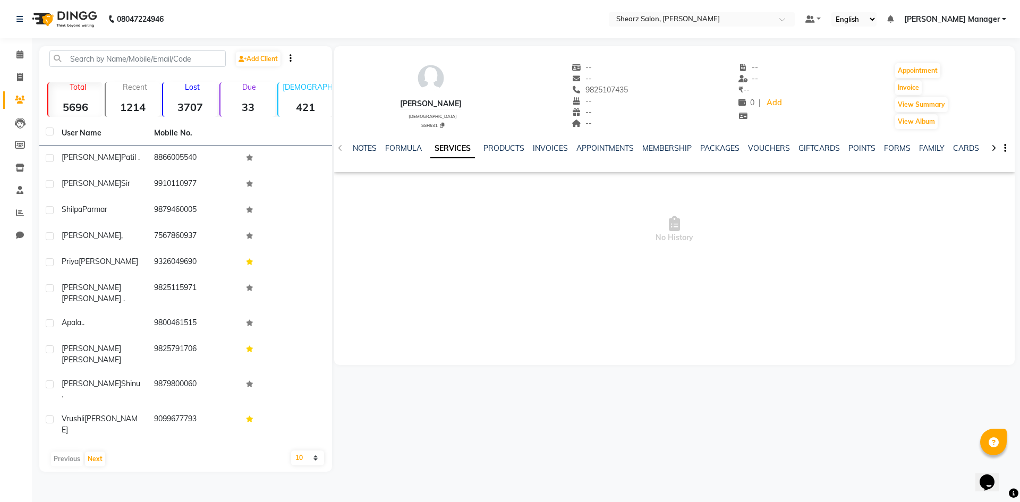
click at [512, 140] on div "NOTES FORMULA SERVICES PRODUCTS INVOICES APPOINTMENTS MEMBERSHIP PACKAGES VOUCH…" at bounding box center [674, 148] width 680 height 37
click at [511, 144] on link "PRODUCTS" at bounding box center [503, 148] width 41 height 10
click at [447, 145] on link "SERVICES" at bounding box center [431, 148] width 36 height 10
click at [14, 56] on span at bounding box center [20, 55] width 19 height 12
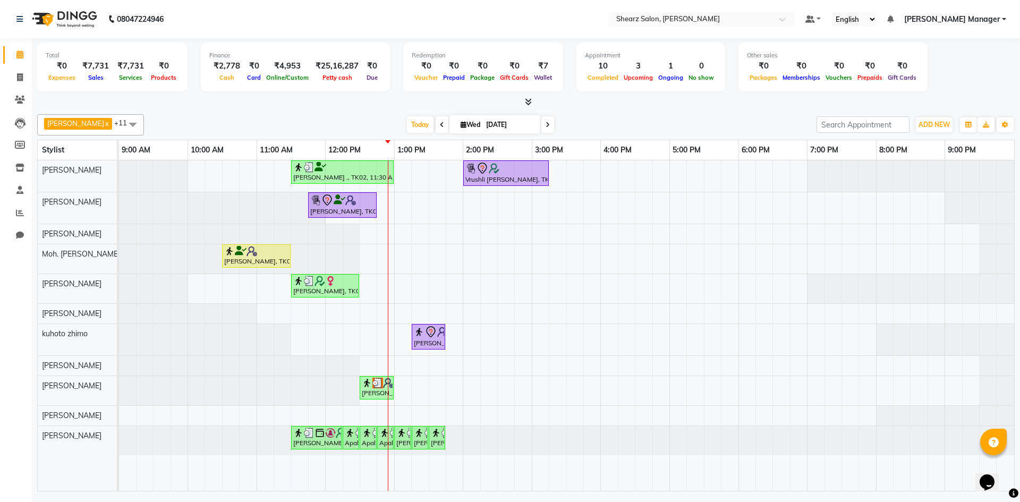
click at [674, 293] on div "Jayesh Patil ., TK02, 11:30 AM-01:00 PM, Source marine dry & dehydrated skin fa…" at bounding box center [566, 325] width 895 height 330
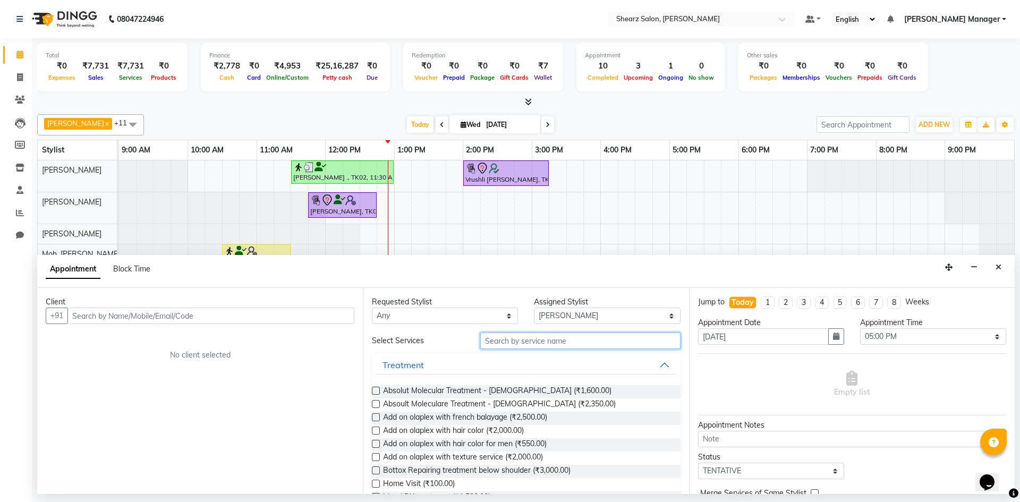
click at [559, 344] on input "text" at bounding box center [580, 340] width 200 height 16
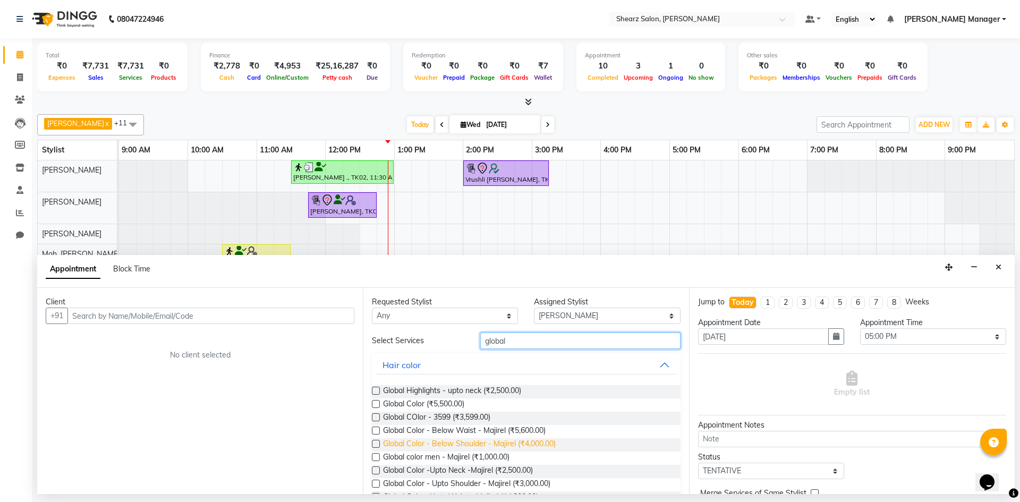
scroll to position [53, 0]
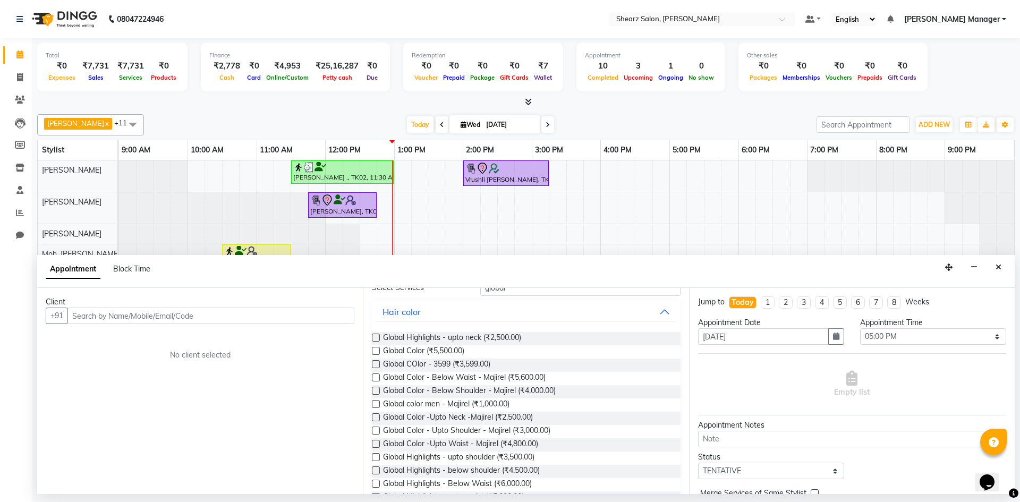
click at [276, 325] on div "Client +91 No client selected" at bounding box center [200, 391] width 326 height 206
click at [276, 316] on input "text" at bounding box center [210, 315] width 287 height 16
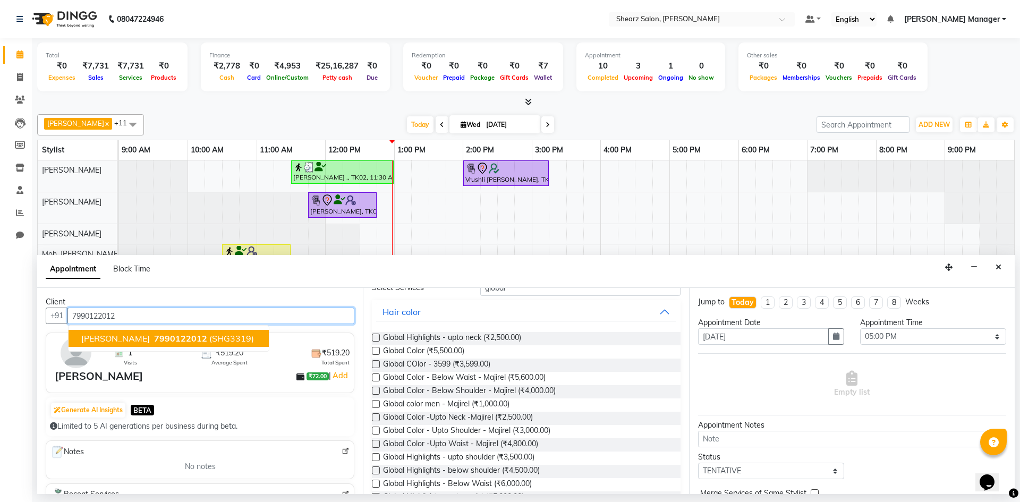
click at [171, 336] on span "7990122012" at bounding box center [180, 338] width 53 height 11
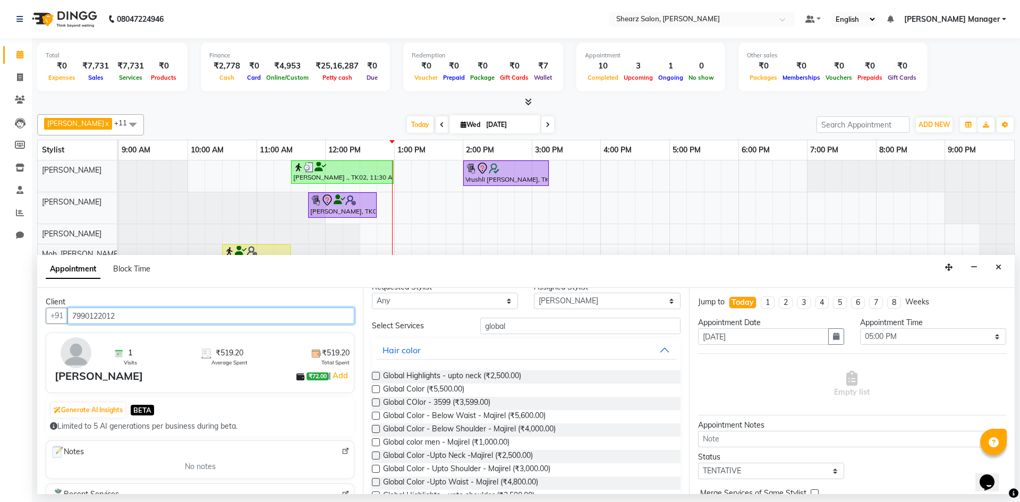
scroll to position [0, 0]
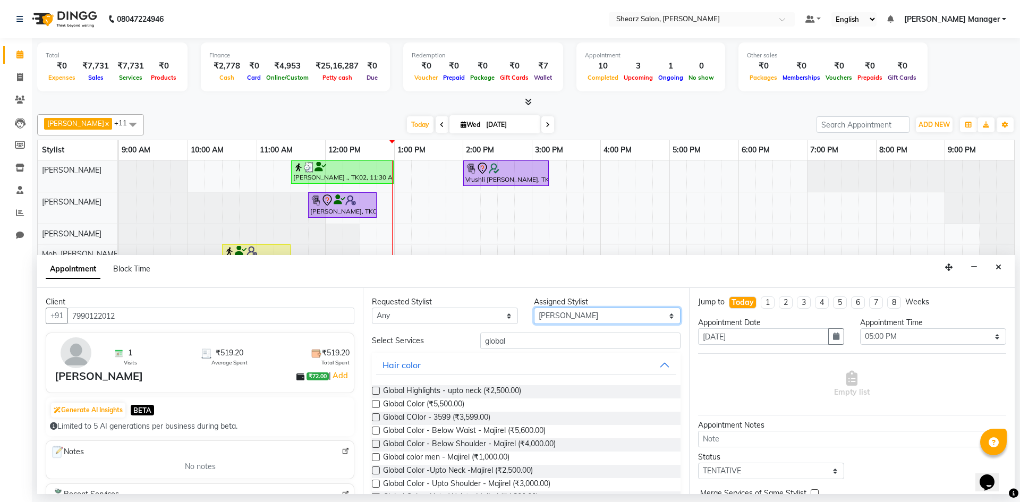
drag, startPoint x: 629, startPoint y: 317, endPoint x: 628, endPoint y: 309, distance: 8.5
click at [629, 317] on select "Select AakashKumar Nai Admin Arvind S Devda Asha Chavariya Divyata Shashtri kuh…" at bounding box center [607, 315] width 146 height 16
click at [534, 307] on select "Select AakashKumar Nai Admin Arvind S Devda Asha Chavariya Divyata Shashtri kuh…" at bounding box center [607, 315] width 146 height 16
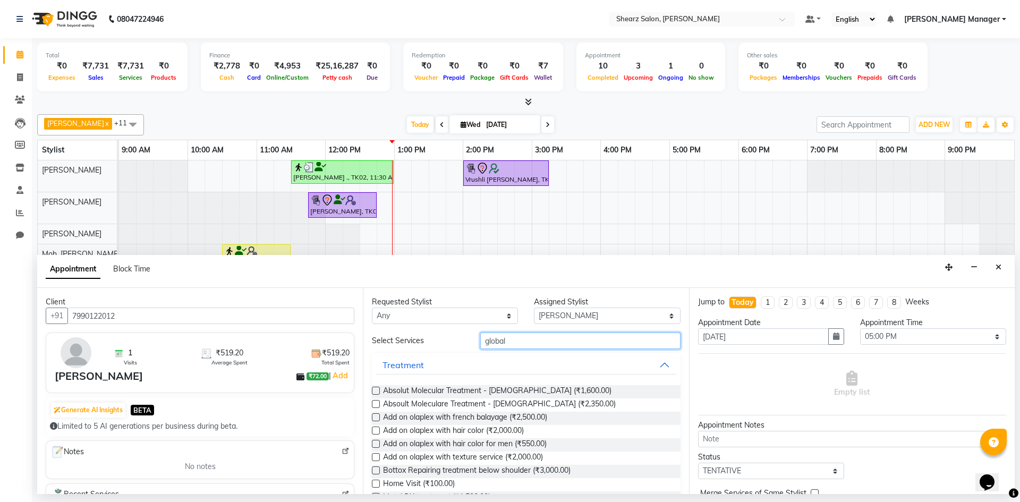
click at [545, 342] on input "global" at bounding box center [580, 340] width 200 height 16
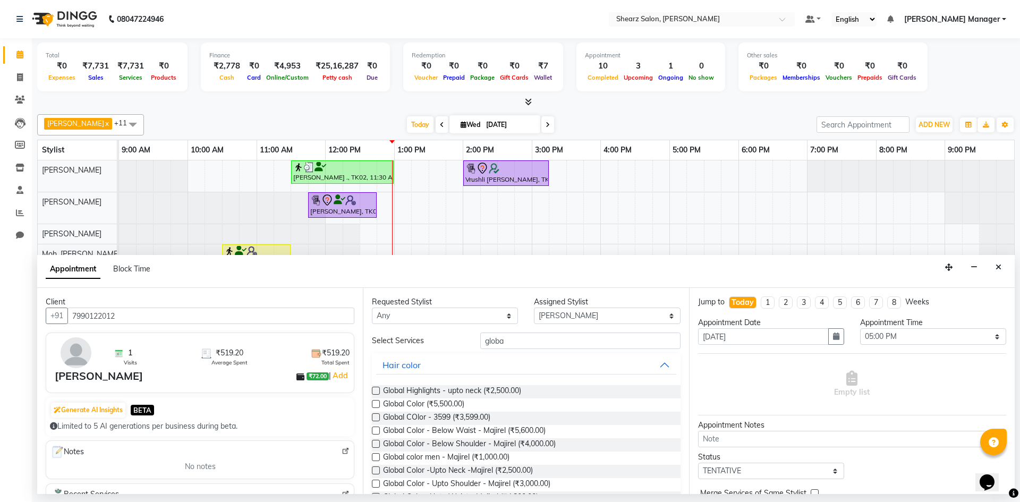
click at [376, 441] on label at bounding box center [376, 444] width 8 height 8
click at [376, 441] on input "checkbox" at bounding box center [375, 444] width 7 height 7
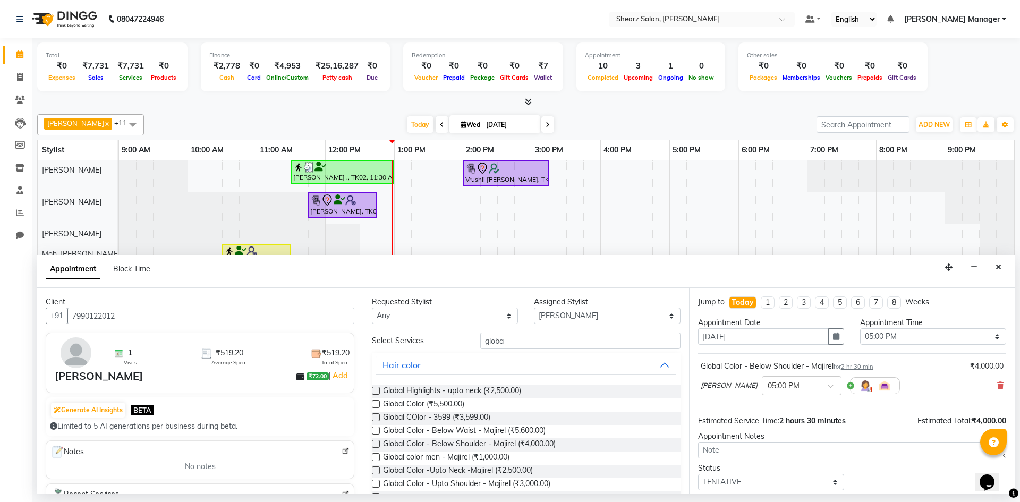
scroll to position [63, 0]
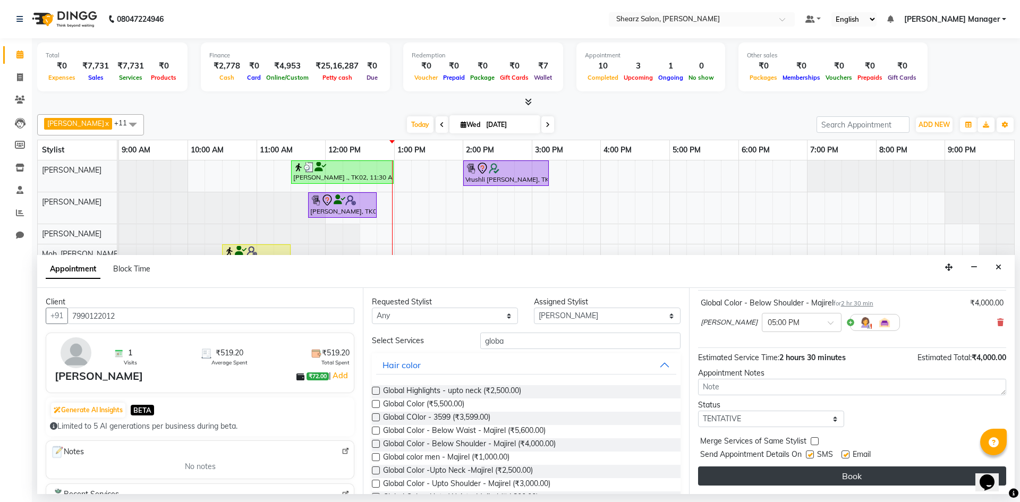
click at [876, 479] on button "Book" at bounding box center [852, 475] width 308 height 19
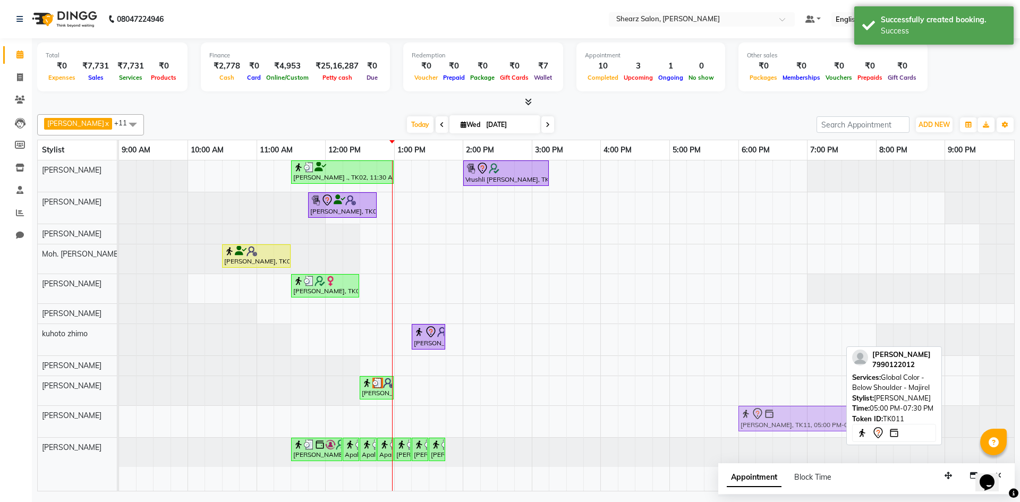
drag, startPoint x: 779, startPoint y: 420, endPoint x: 847, endPoint y: 429, distance: 69.0
click at [847, 429] on div "Pratik Limbani x pritika prajapati x Arvind S Devda x Sunita Wala x Moh. SAifli…" at bounding box center [525, 300] width 977 height 381
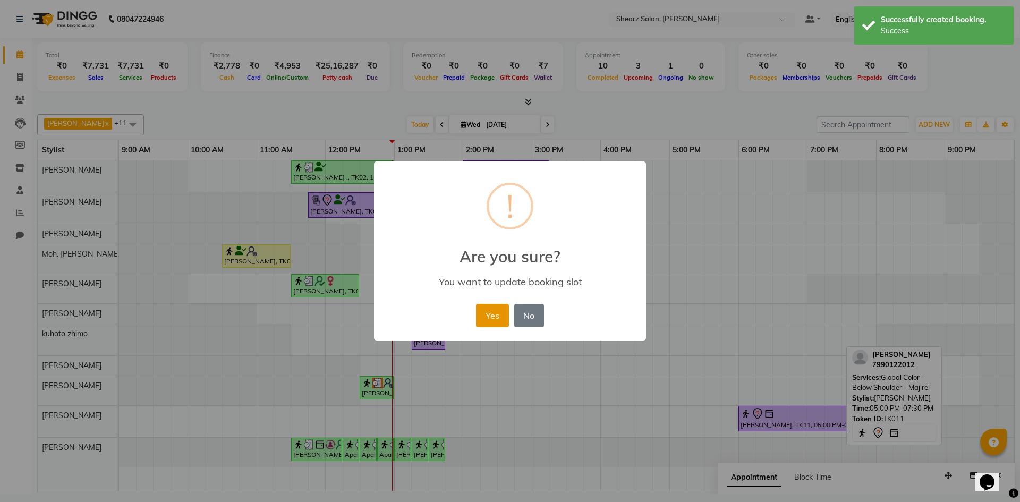
click at [499, 313] on button "Yes" at bounding box center [492, 315] width 32 height 23
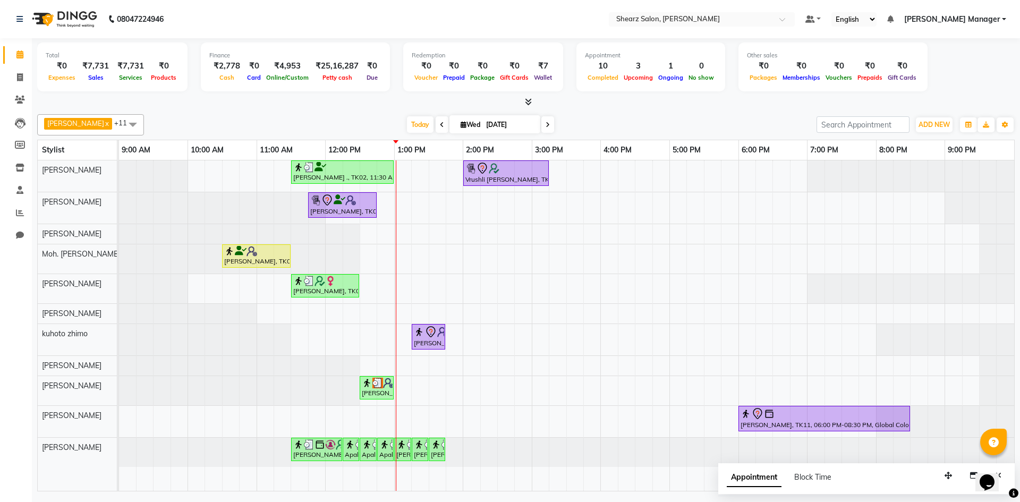
click at [484, 269] on div "Jayesh Patil ., TK02, 11:30 AM-01:00 PM, Source marine dry & dehydrated skin fa…" at bounding box center [566, 325] width 895 height 330
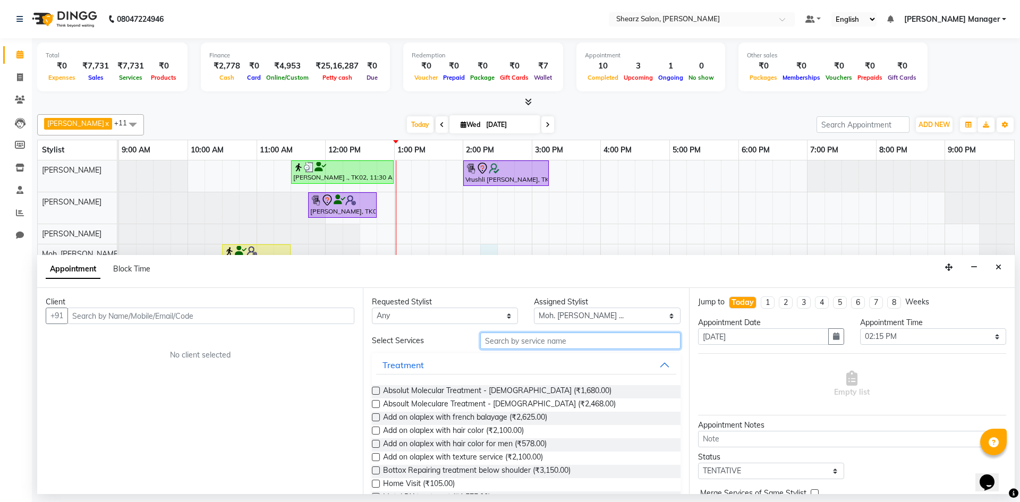
click at [572, 342] on input "text" at bounding box center [580, 340] width 200 height 16
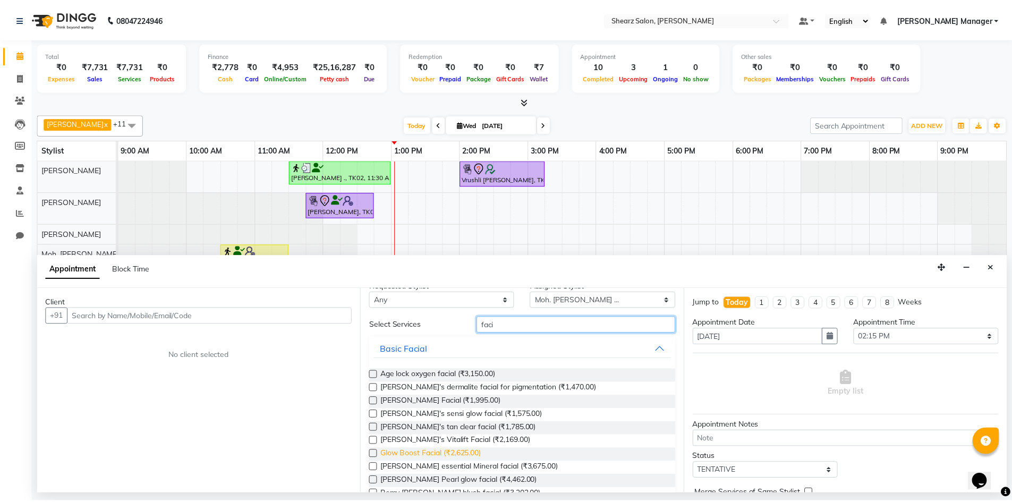
scroll to position [0, 0]
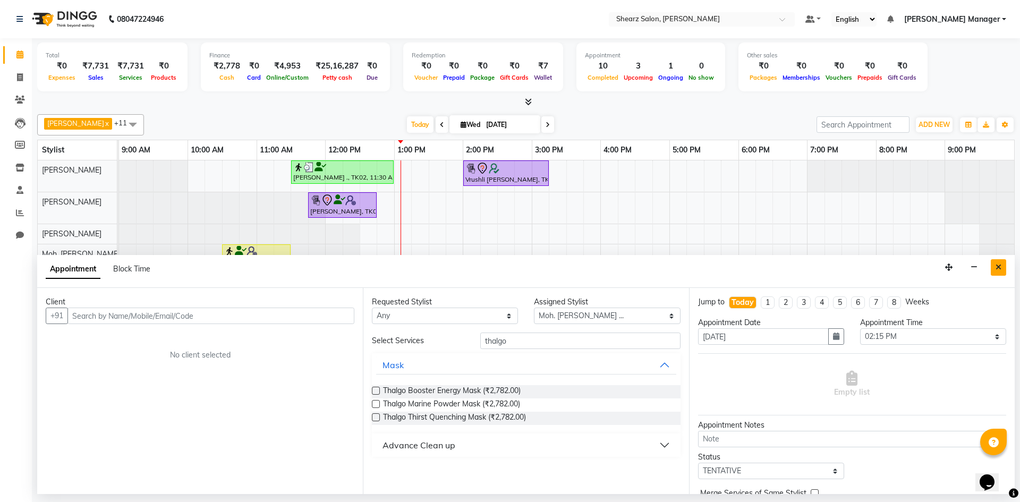
click at [1005, 270] on button "Close" at bounding box center [997, 267] width 15 height 16
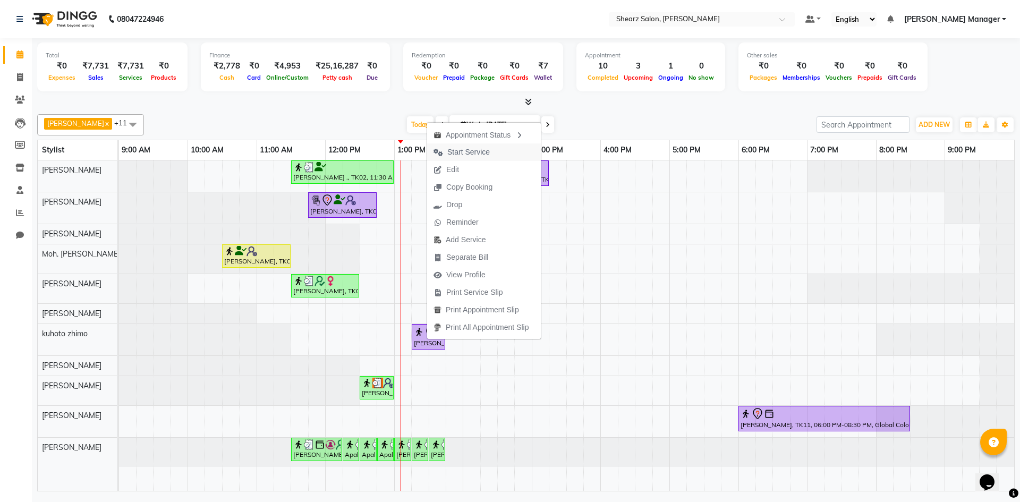
click at [468, 154] on span "Start Service" at bounding box center [468, 152] width 42 height 11
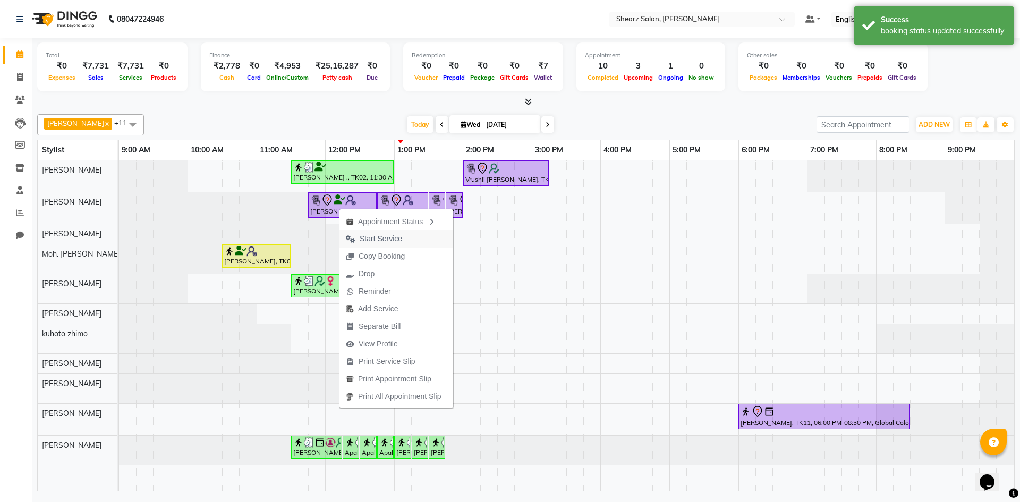
click at [374, 237] on span "Start Service" at bounding box center [380, 238] width 42 height 11
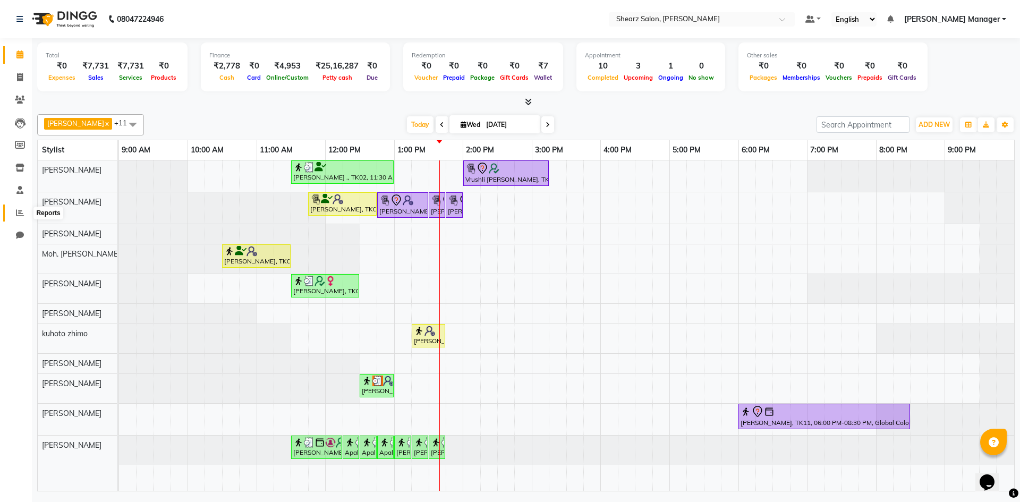
click at [13, 215] on span at bounding box center [20, 213] width 19 height 12
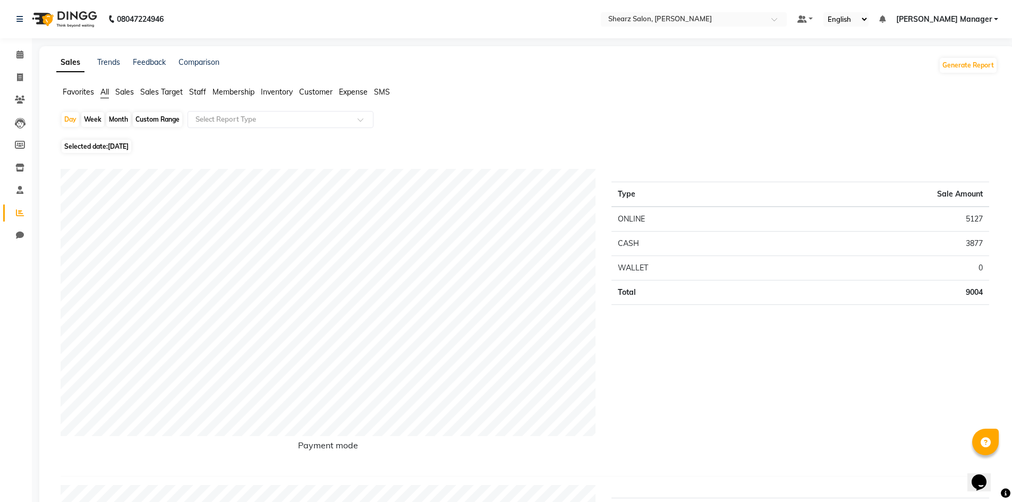
click at [173, 116] on div "Custom Range" at bounding box center [157, 119] width 49 height 15
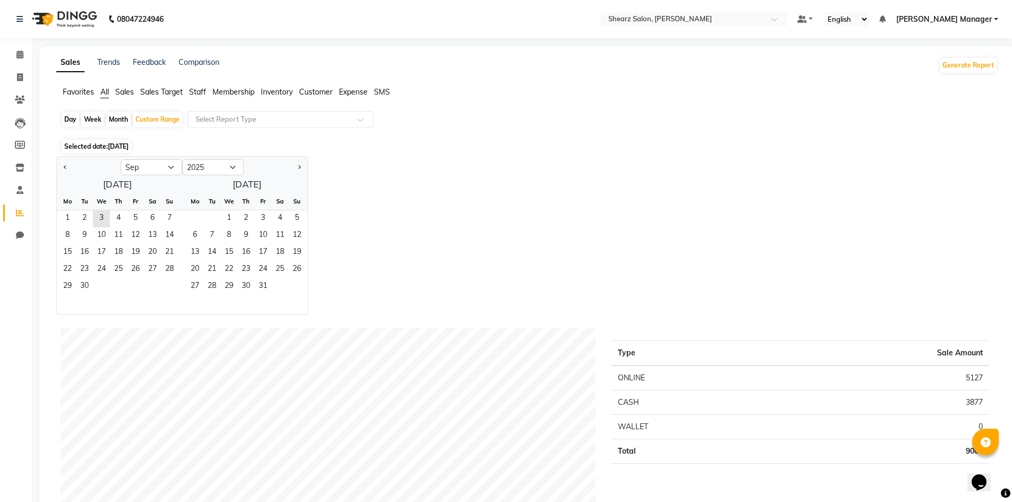
click at [72, 124] on div "Day" at bounding box center [71, 119] width 18 height 15
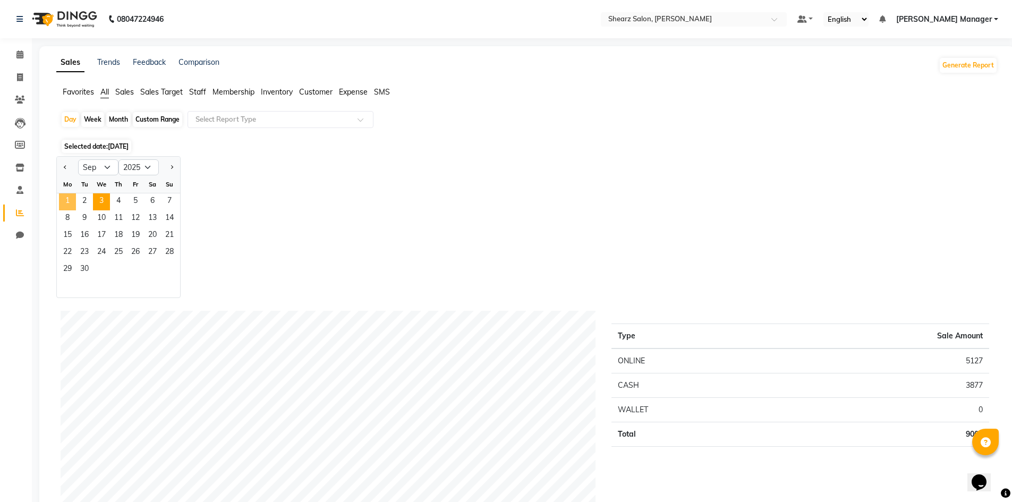
click at [70, 198] on span "1" at bounding box center [67, 201] width 17 height 17
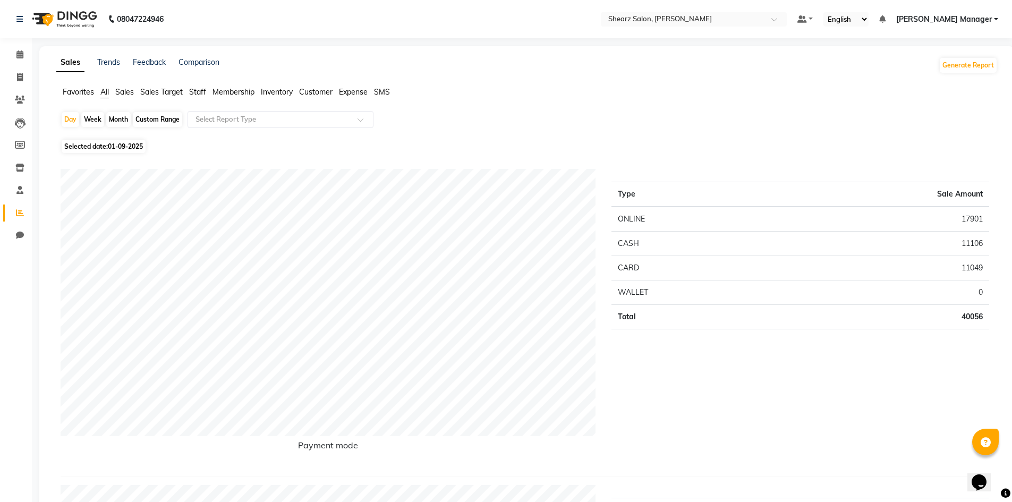
click at [143, 114] on div "Custom Range" at bounding box center [157, 119] width 49 height 15
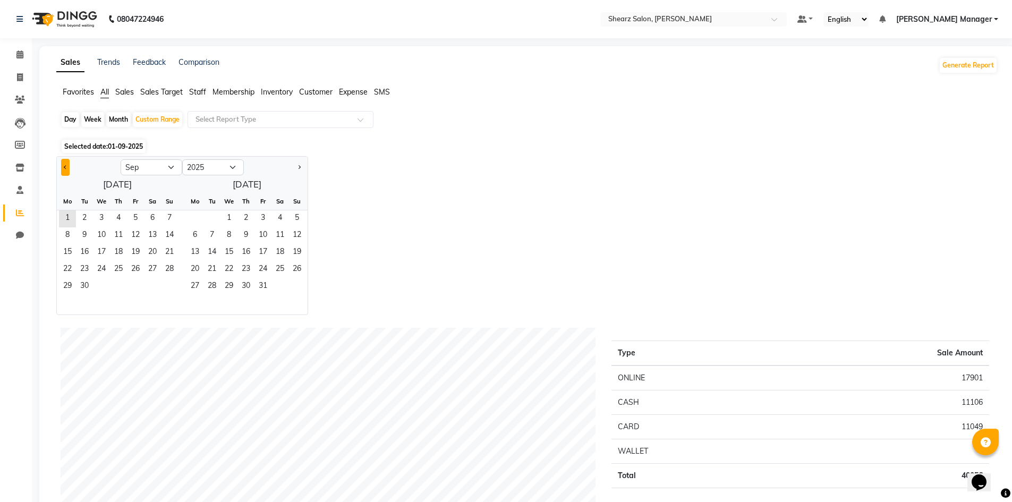
click at [67, 167] on span "Previous month" at bounding box center [66, 167] width 4 height 4
click at [131, 219] on span "1" at bounding box center [135, 218] width 17 height 17
click at [170, 286] on span "31" at bounding box center [169, 286] width 17 height 17
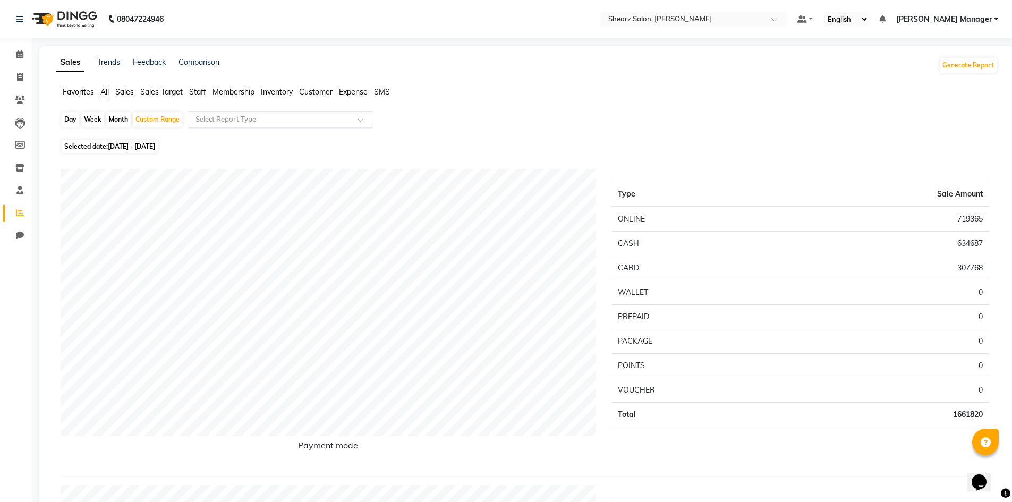
click at [321, 116] on input "text" at bounding box center [269, 119] width 153 height 11
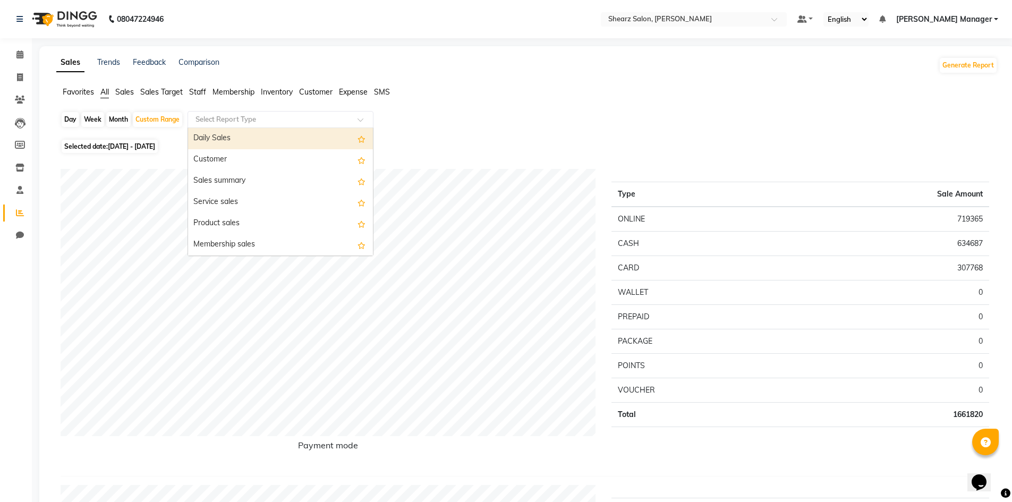
click at [192, 95] on span "Staff" at bounding box center [197, 92] width 17 height 10
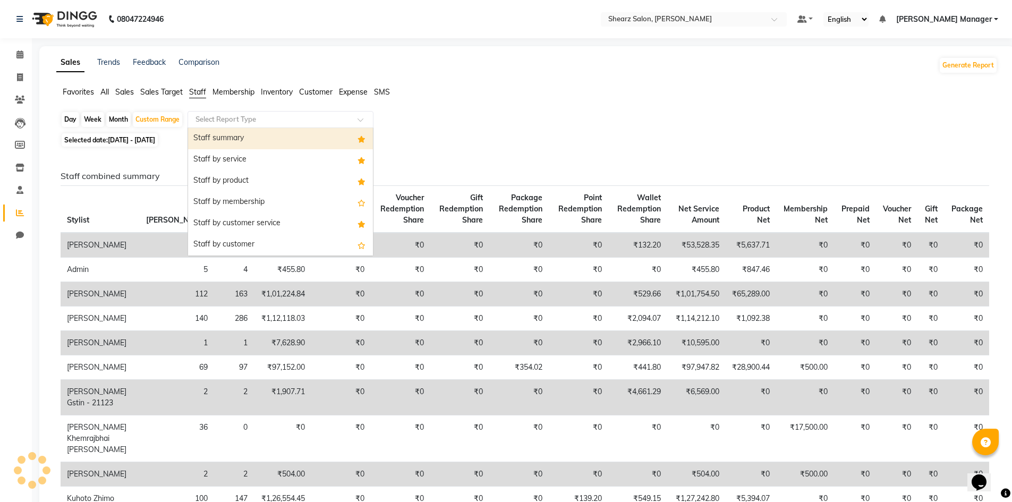
click at [226, 113] on div "Select Report Type" at bounding box center [280, 119] width 186 height 17
click at [240, 136] on div "Staff summary" at bounding box center [280, 138] width 185 height 21
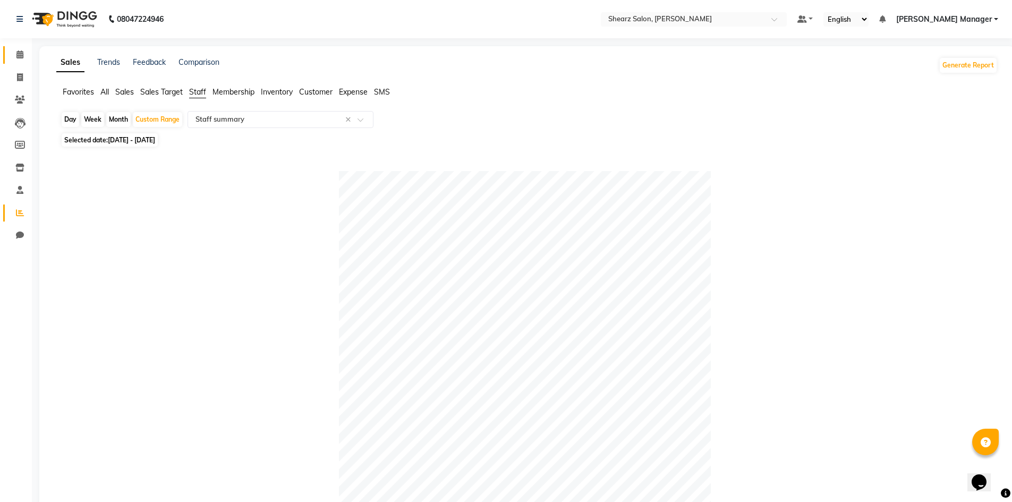
click at [8, 62] on link "Calendar" at bounding box center [15, 55] width 25 height 18
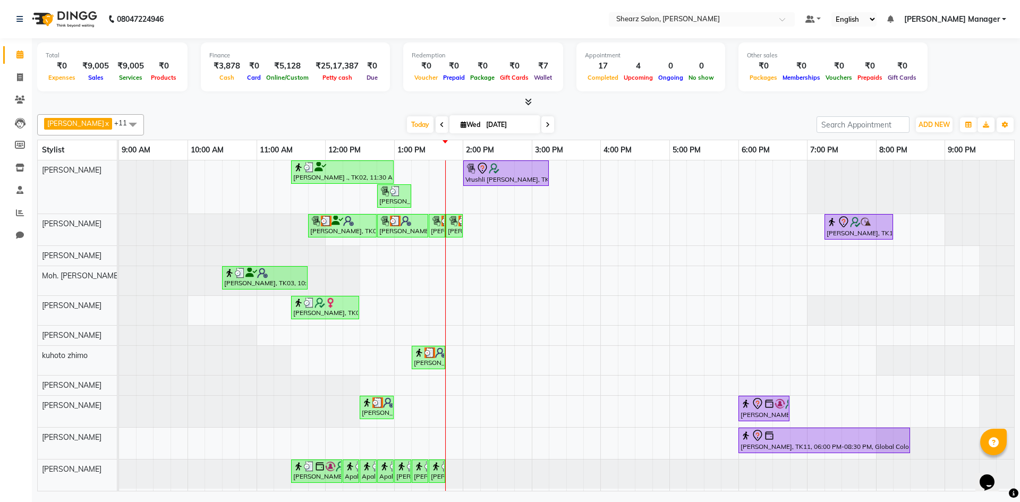
click at [491, 123] on input "03-09-2025" at bounding box center [509, 125] width 53 height 16
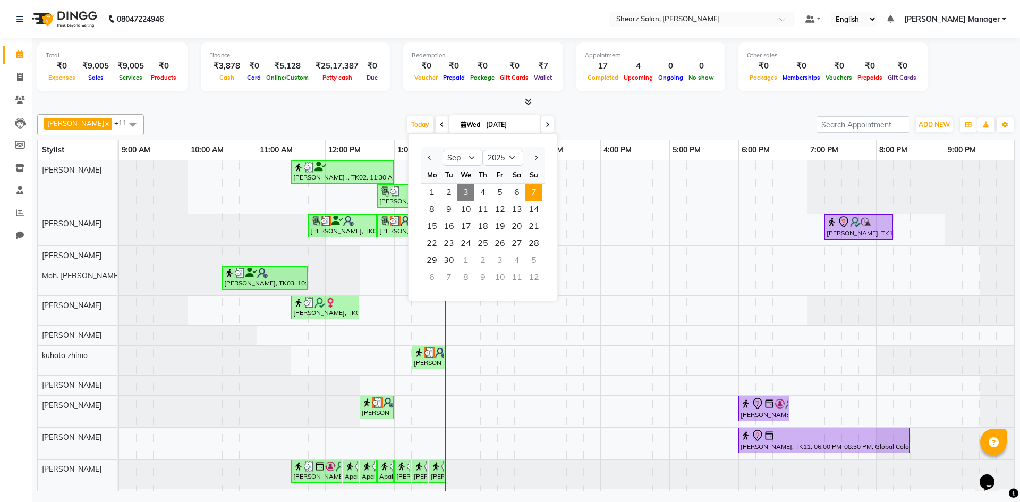
click at [531, 189] on span "7" at bounding box center [533, 192] width 17 height 17
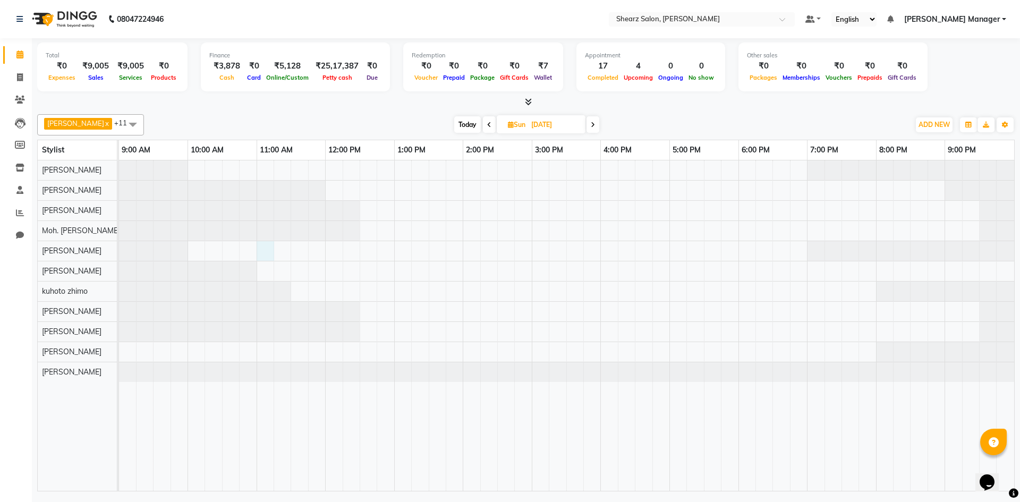
click at [268, 247] on div at bounding box center [566, 325] width 895 height 330
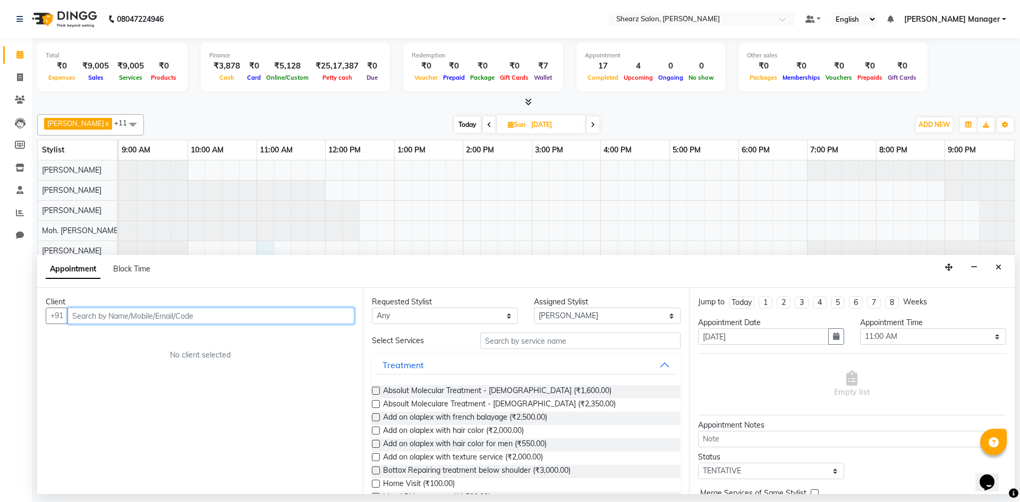
drag, startPoint x: 129, startPoint y: 312, endPoint x: 151, endPoint y: 319, distance: 23.0
click at [138, 316] on input "text" at bounding box center [210, 315] width 287 height 16
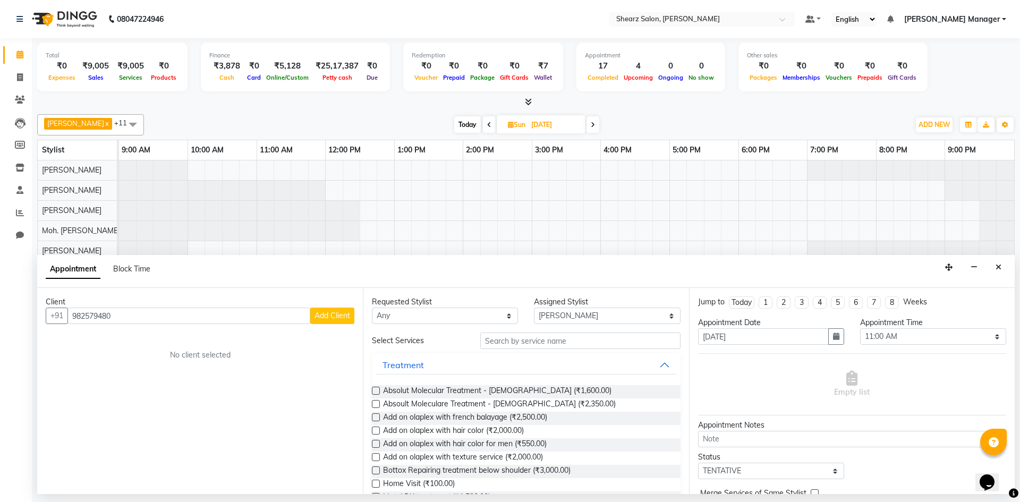
click at [326, 309] on button "Add Client" at bounding box center [332, 315] width 44 height 16
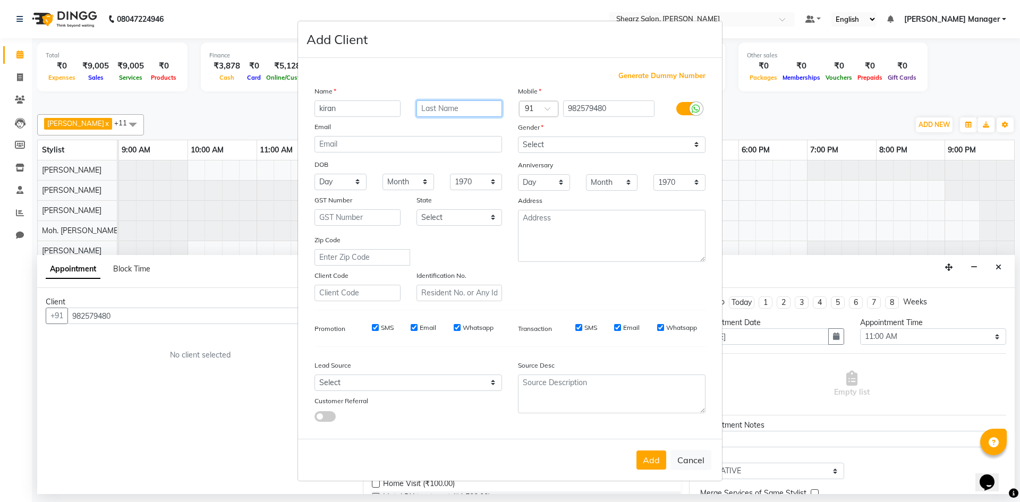
click at [453, 106] on input "text" at bounding box center [459, 108] width 86 height 16
click at [553, 136] on select "Select Male Female Other Prefer Not To Say" at bounding box center [611, 144] width 187 height 16
click at [518, 136] on select "Select Male Female Other Prefer Not To Say" at bounding box center [611, 144] width 187 height 16
click at [653, 459] on button "Add" at bounding box center [651, 459] width 30 height 19
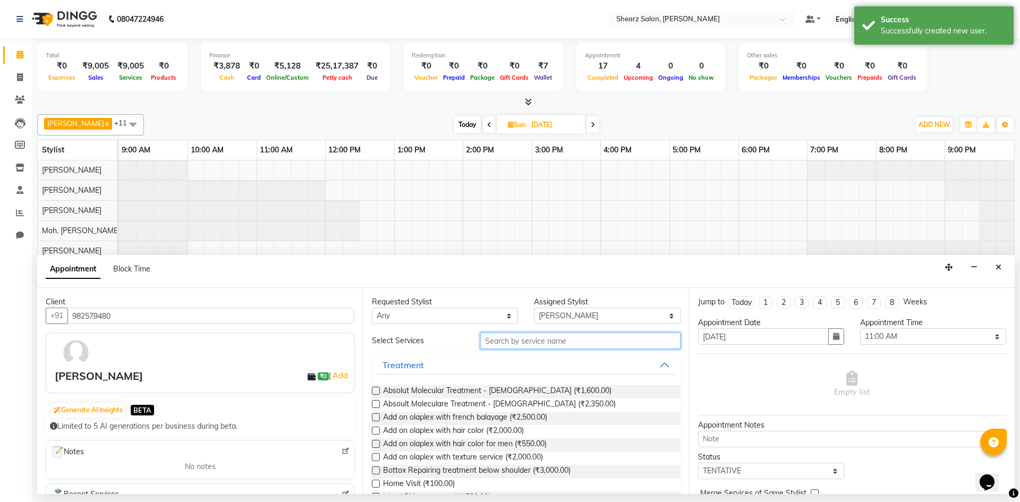
click at [529, 342] on input "text" at bounding box center [580, 340] width 200 height 16
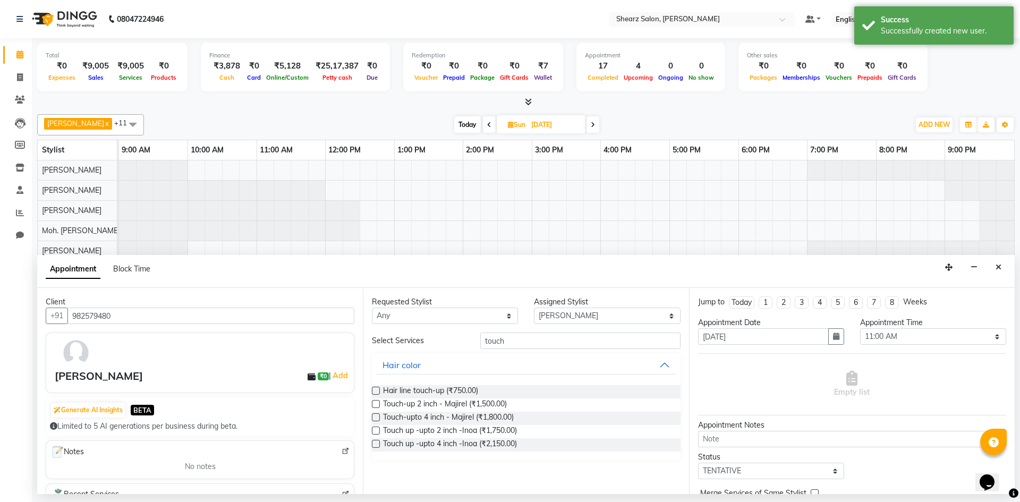
click at [376, 402] on label at bounding box center [376, 404] width 8 height 8
click at [376, 402] on input "checkbox" at bounding box center [375, 404] width 7 height 7
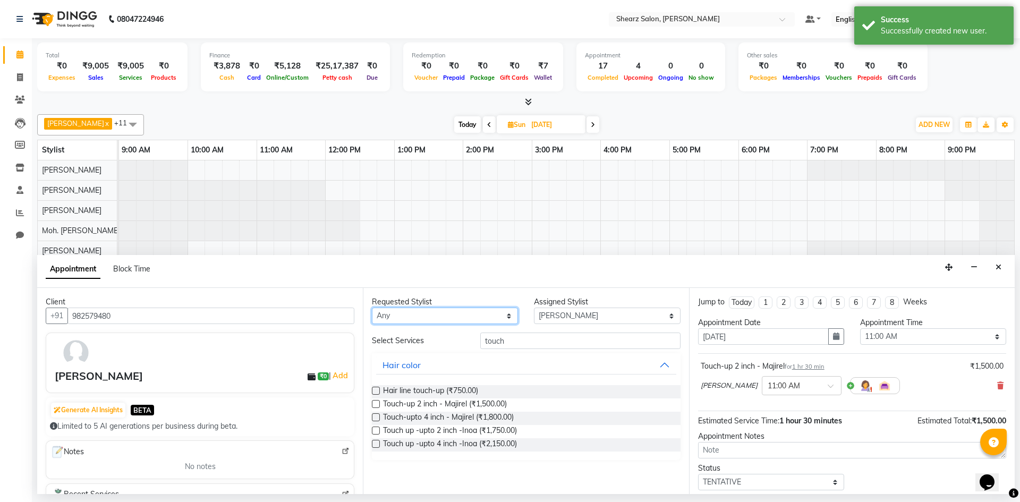
click at [429, 314] on select "Any AakashKumar Nai Admin Arvind S Devda Asha Chavariya Divyata Shashtri kuhoto…" at bounding box center [445, 315] width 146 height 16
click at [997, 388] on icon at bounding box center [1000, 385] width 6 height 7
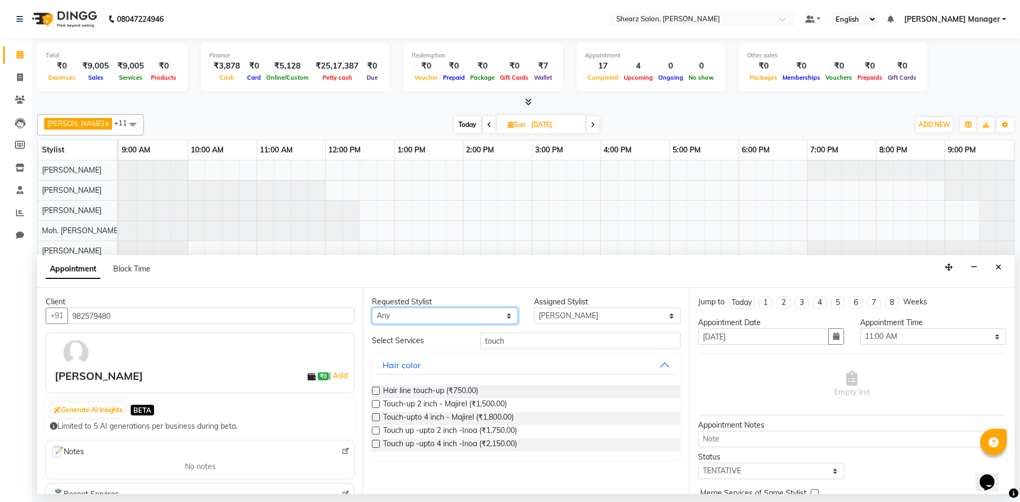
click at [503, 314] on select "Any AakashKumar Nai Admin Arvind S Devda Asha Chavariya Divyata Shashtri kuhoto…" at bounding box center [445, 315] width 146 height 16
click at [372, 307] on select "Any AakashKumar Nai Admin Arvind S Devda Asha Chavariya Divyata Shashtri kuhoto…" at bounding box center [445, 315] width 146 height 16
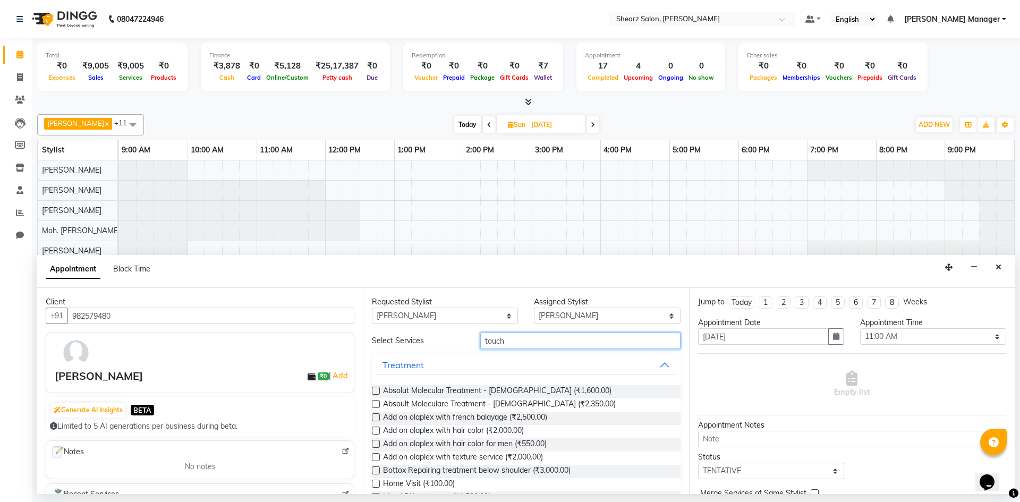
click at [578, 345] on input "touch" at bounding box center [580, 340] width 200 height 16
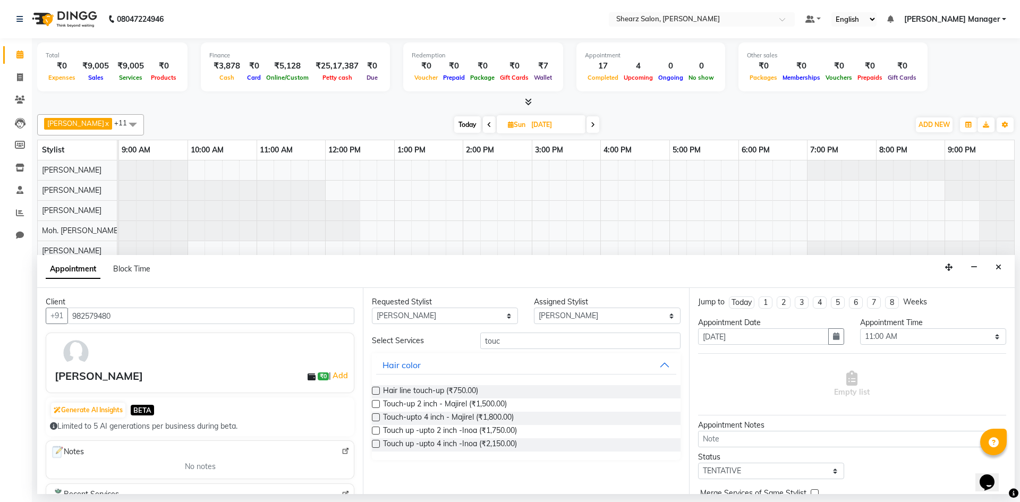
click at [376, 404] on label at bounding box center [376, 404] width 8 height 8
click at [376, 404] on input "checkbox" at bounding box center [375, 404] width 7 height 7
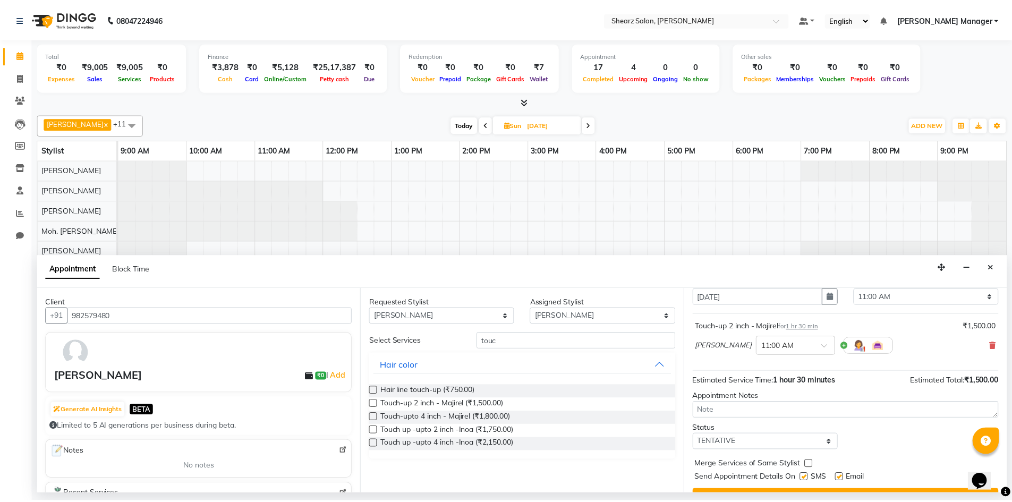
scroll to position [63, 0]
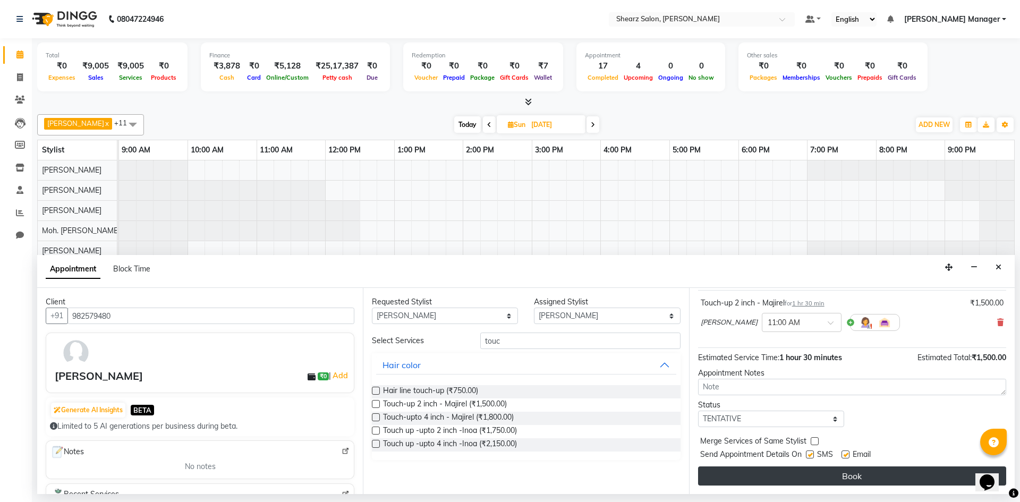
click at [842, 474] on button "Book" at bounding box center [852, 475] width 308 height 19
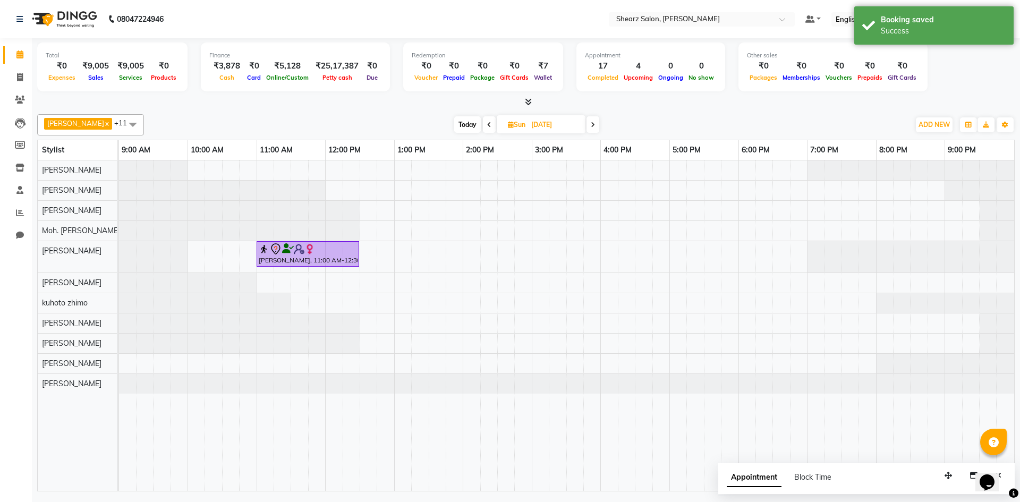
click at [554, 126] on input "07-09-2025" at bounding box center [554, 125] width 53 height 16
click at [509, 185] on span "3" at bounding box center [512, 192] width 17 height 17
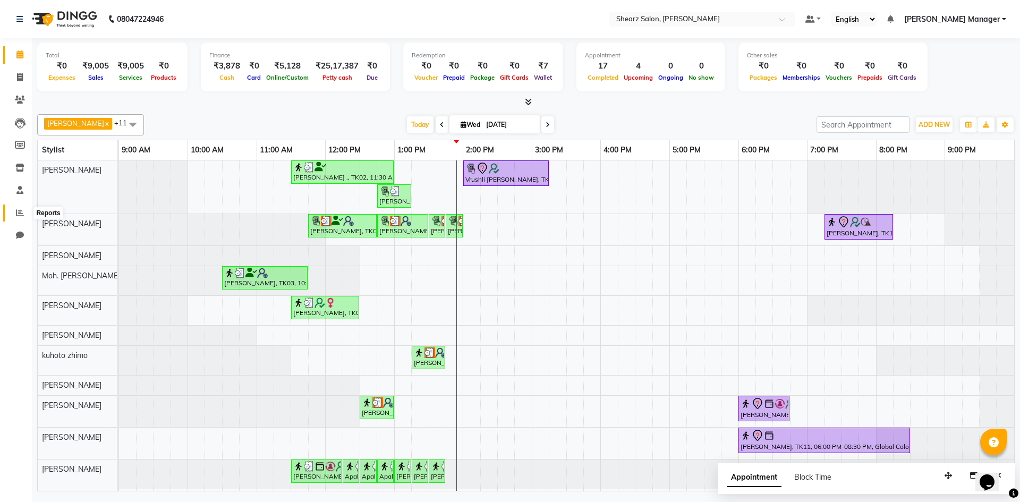
click at [16, 212] on icon at bounding box center [20, 213] width 8 height 8
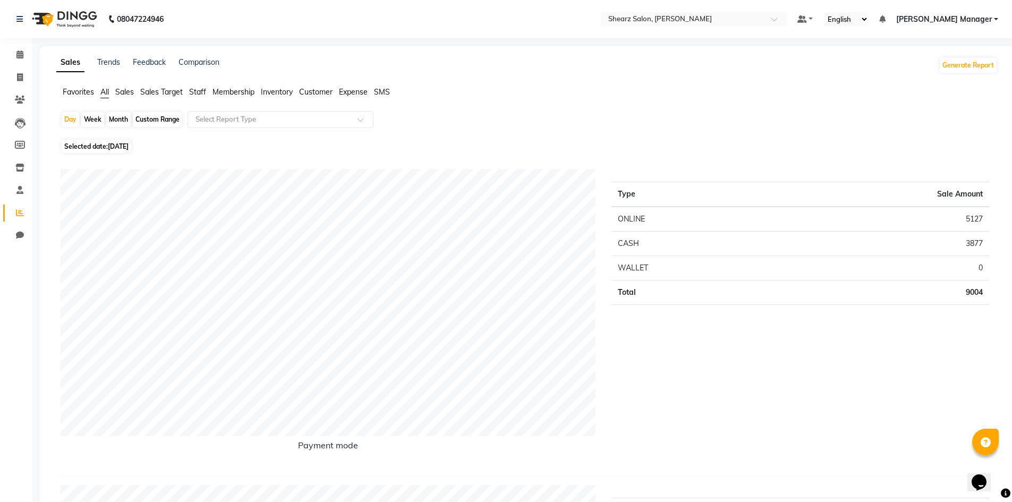
click at [171, 93] on span "Sales Target" at bounding box center [161, 92] width 42 height 10
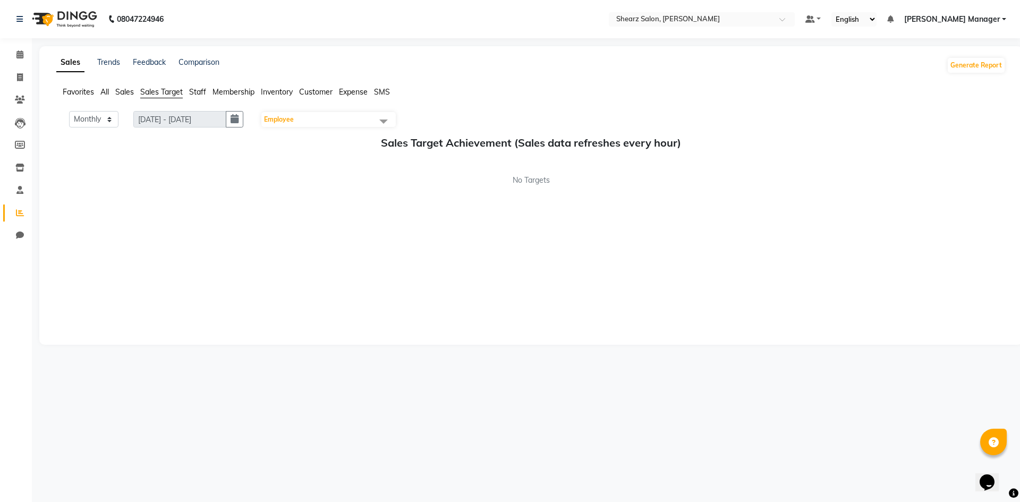
click at [125, 88] on span "Sales" at bounding box center [124, 92] width 19 height 10
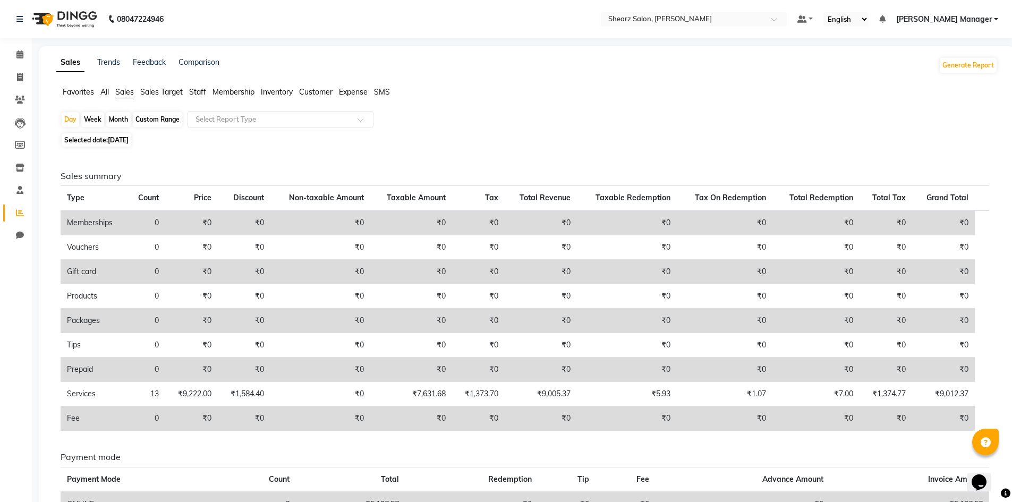
click at [161, 119] on div "Custom Range" at bounding box center [157, 119] width 49 height 15
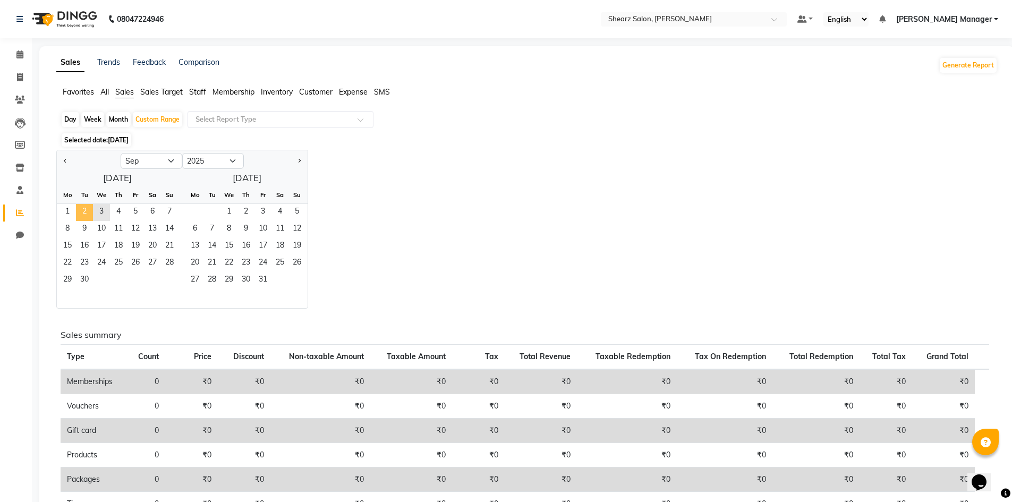
click at [87, 210] on span "2" at bounding box center [84, 212] width 17 height 17
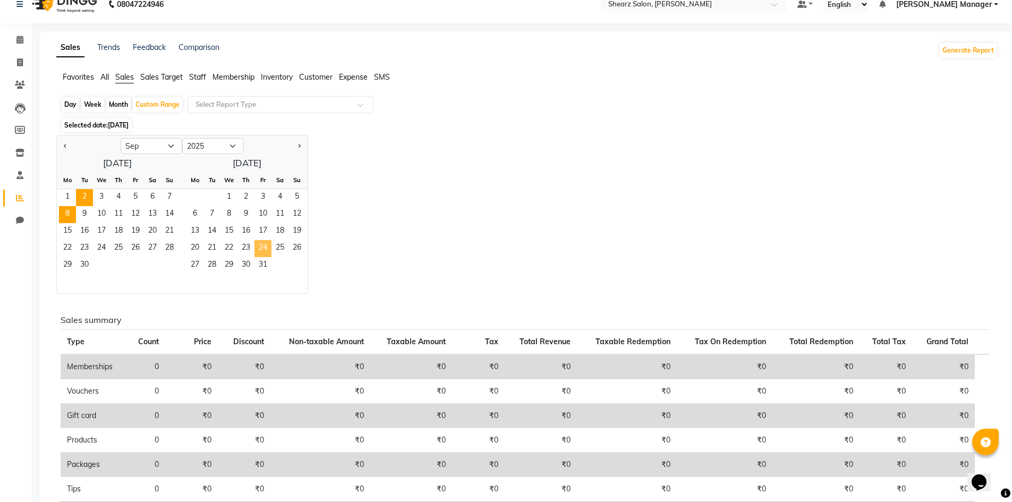
scroll to position [13, 0]
click at [69, 197] on span "1" at bounding box center [67, 199] width 17 height 17
click at [102, 199] on span "3" at bounding box center [101, 199] width 17 height 17
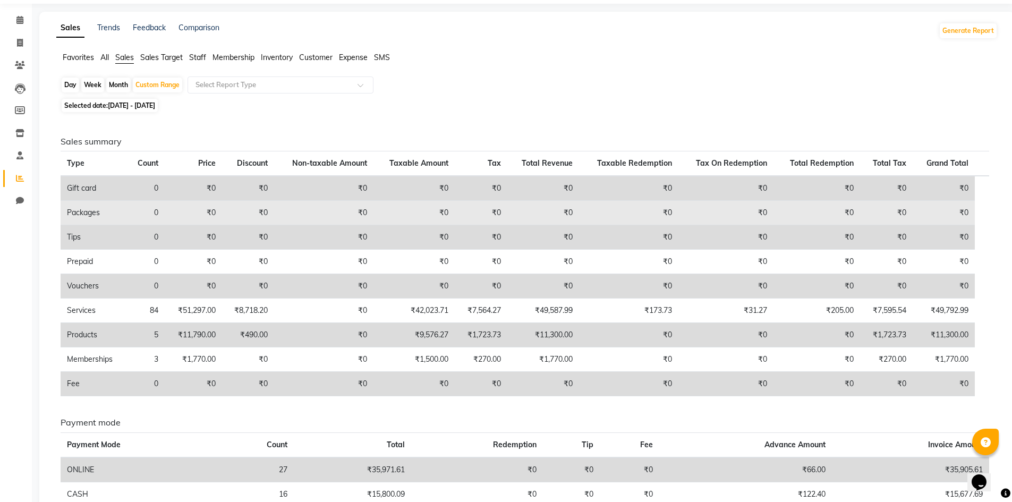
scroll to position [53, 0]
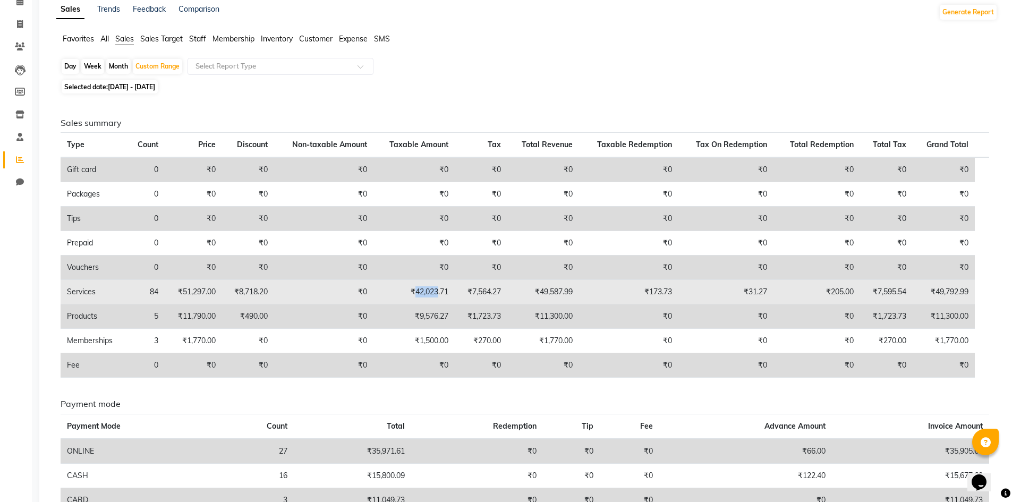
drag, startPoint x: 417, startPoint y: 291, endPoint x: 441, endPoint y: 290, distance: 23.9
click at [441, 290] on td "₹42,023.71" at bounding box center [413, 292] width 81 height 24
copy td "42,023"
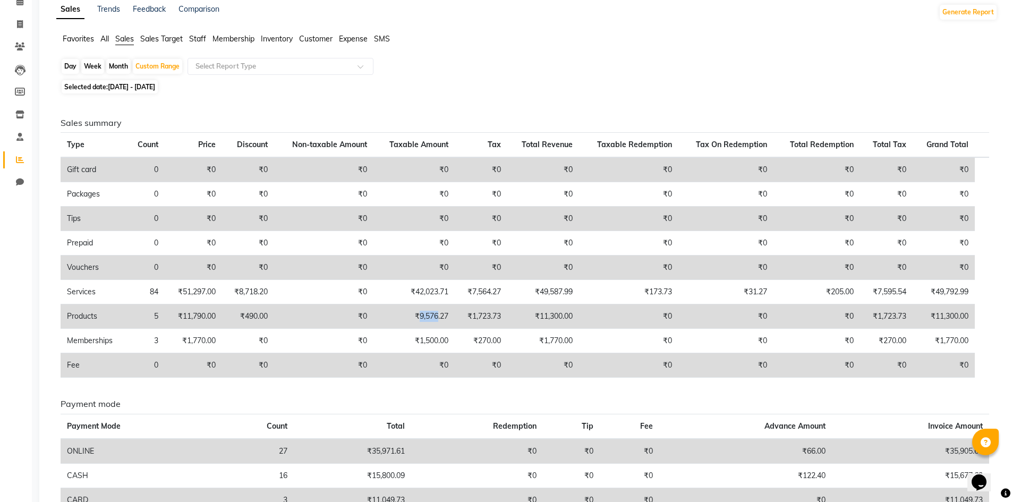
drag, startPoint x: 421, startPoint y: 313, endPoint x: 441, endPoint y: 315, distance: 20.4
click at [441, 315] on td "₹9,576.27" at bounding box center [413, 316] width 81 height 24
copy td "9,576"
click at [156, 63] on div "Custom Range" at bounding box center [157, 66] width 49 height 15
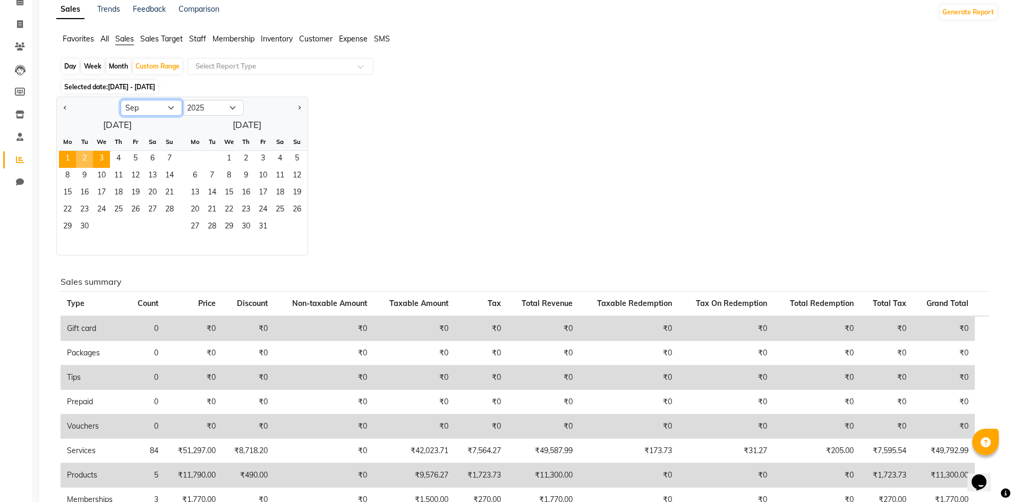
click at [148, 109] on select "Jan Feb Mar Apr May Jun Jul Aug Sep Oct Nov Dec" at bounding box center [152, 108] width 62 height 16
click at [121, 100] on select "Jan Feb Mar Apr May Jun Jul Aug Sep Oct Nov Dec" at bounding box center [152, 108] width 62 height 16
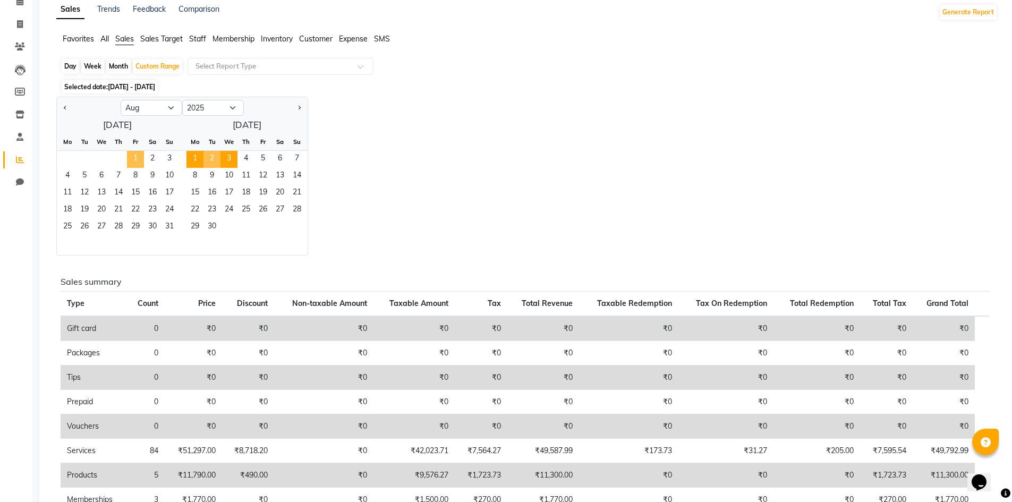
click at [137, 156] on span "1" at bounding box center [135, 159] width 17 height 17
click at [167, 219] on span "31" at bounding box center [169, 227] width 17 height 17
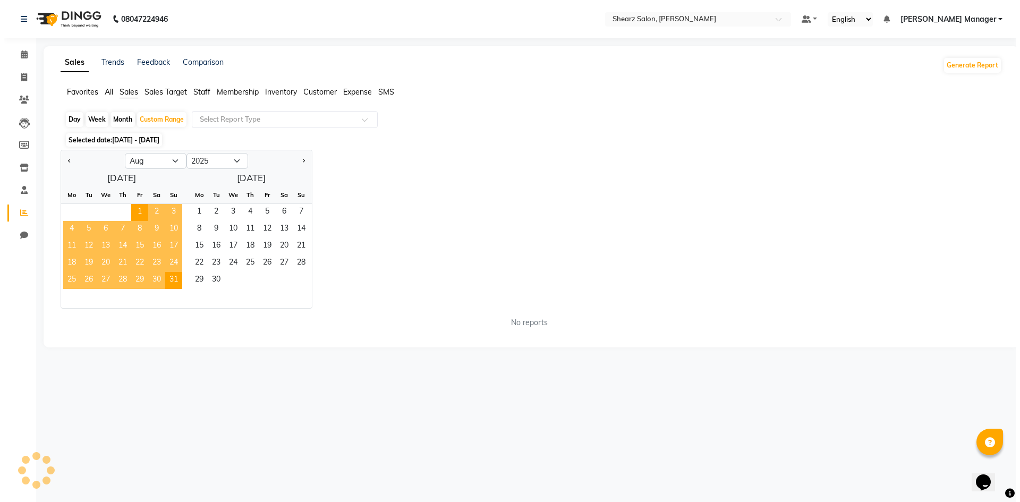
scroll to position [0, 0]
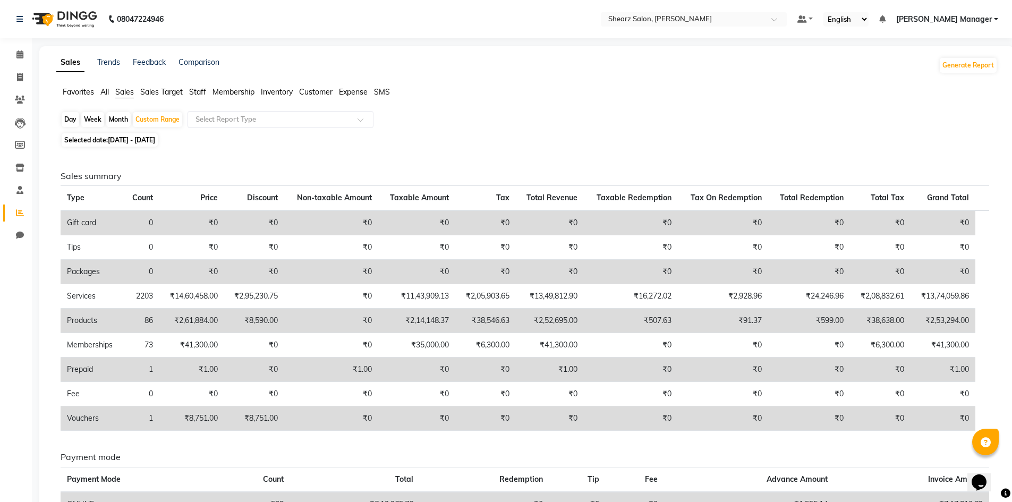
click at [122, 116] on div "Month" at bounding box center [118, 119] width 24 height 15
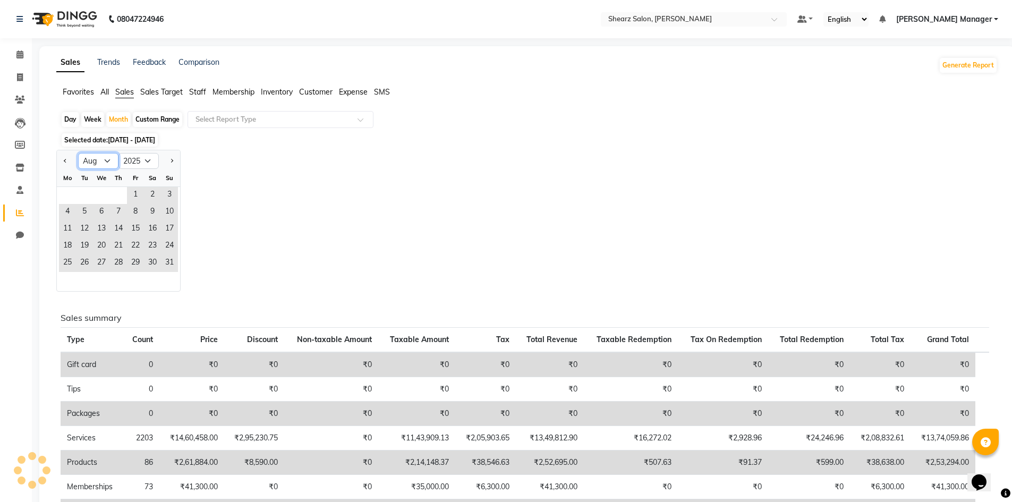
click at [101, 159] on select "Jan Feb Mar Apr May Jun Jul Aug Sep Oct Nov Dec" at bounding box center [98, 161] width 40 height 16
click at [78, 153] on select "Jan Feb Mar Apr May Jun Jul Aug Sep Oct Nov Dec" at bounding box center [98, 161] width 40 height 16
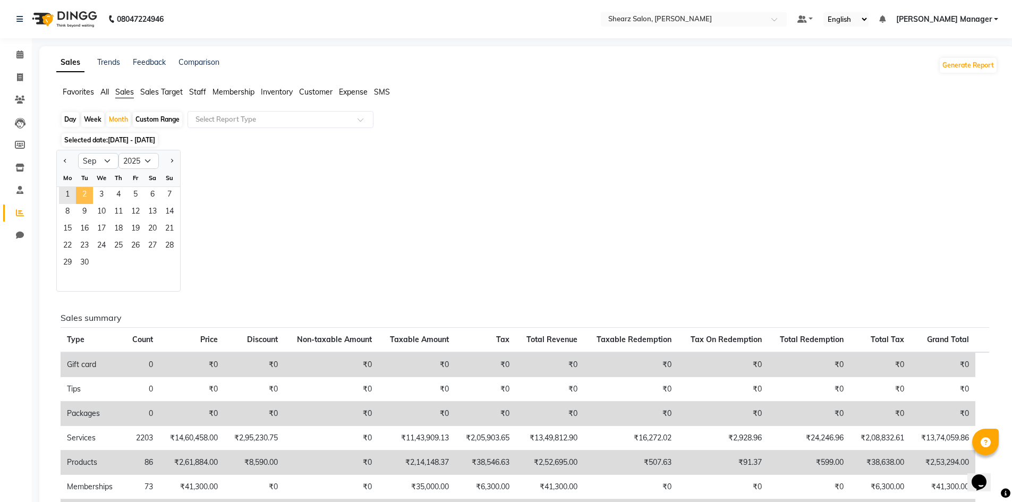
click at [76, 191] on span "2" at bounding box center [84, 195] width 17 height 17
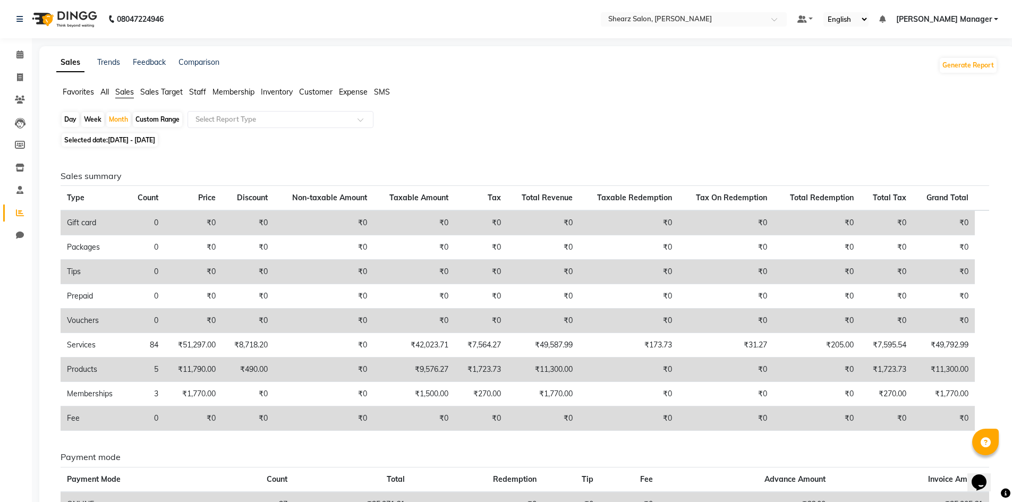
click at [74, 119] on div "Day" at bounding box center [71, 119] width 18 height 15
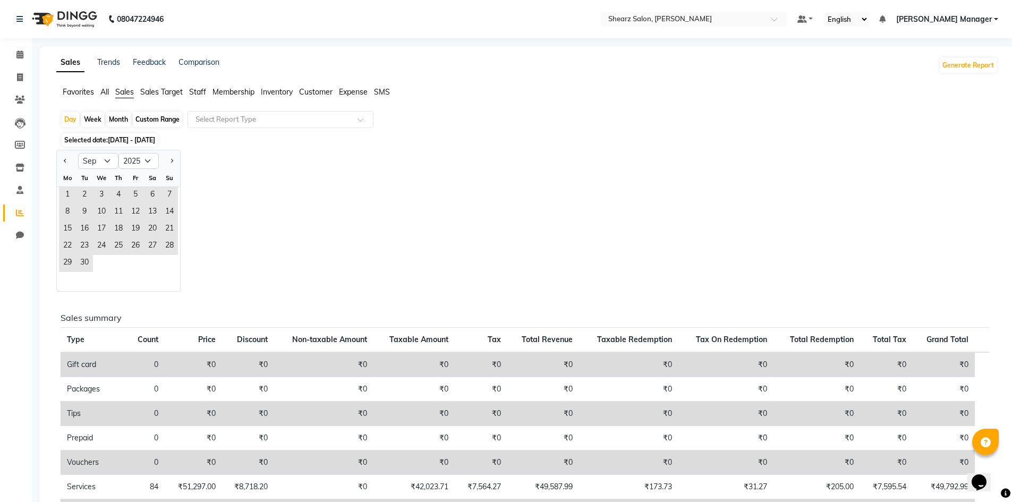
click at [95, 118] on div "Week" at bounding box center [92, 119] width 23 height 15
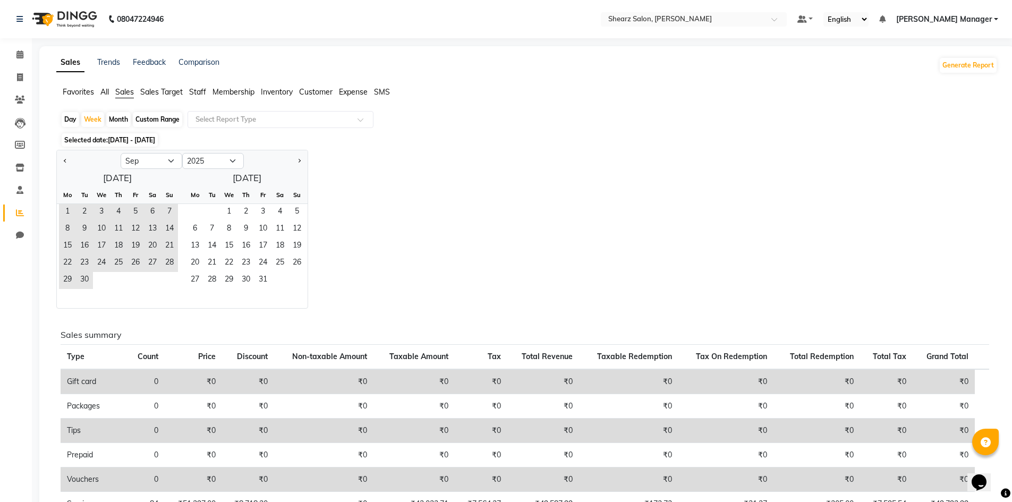
click at [114, 116] on div "Month" at bounding box center [118, 119] width 24 height 15
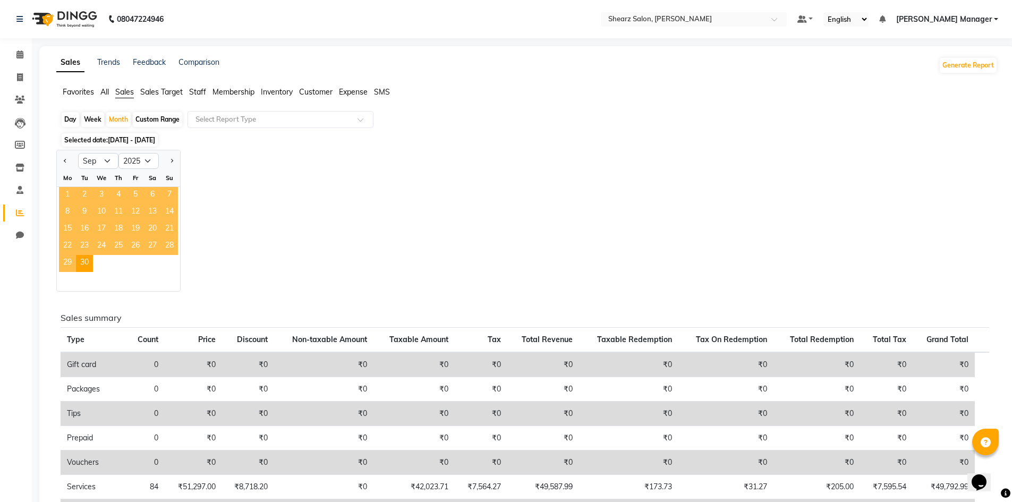
click at [61, 190] on span "1" at bounding box center [67, 195] width 17 height 17
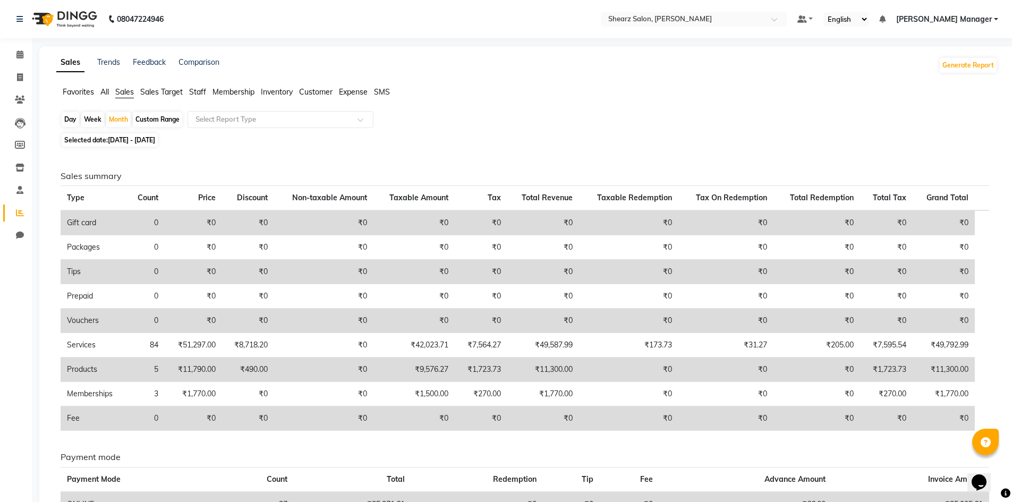
click at [162, 116] on div "Custom Range" at bounding box center [157, 119] width 49 height 15
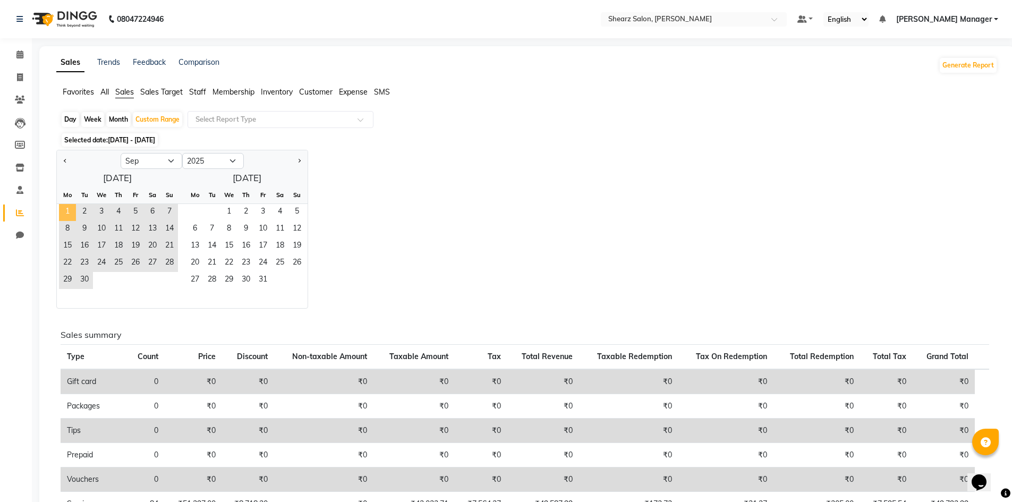
click at [65, 208] on span "1" at bounding box center [67, 212] width 17 height 17
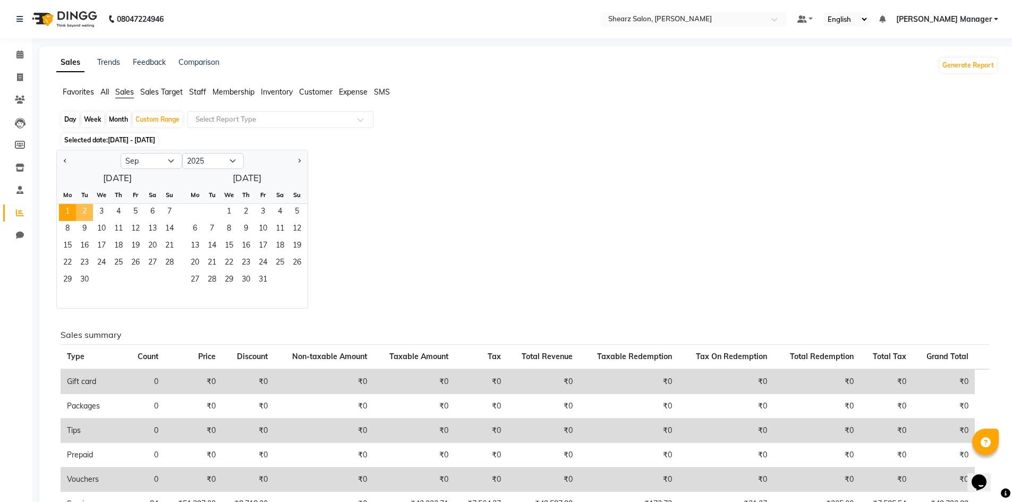
click at [82, 206] on span "2" at bounding box center [84, 212] width 17 height 17
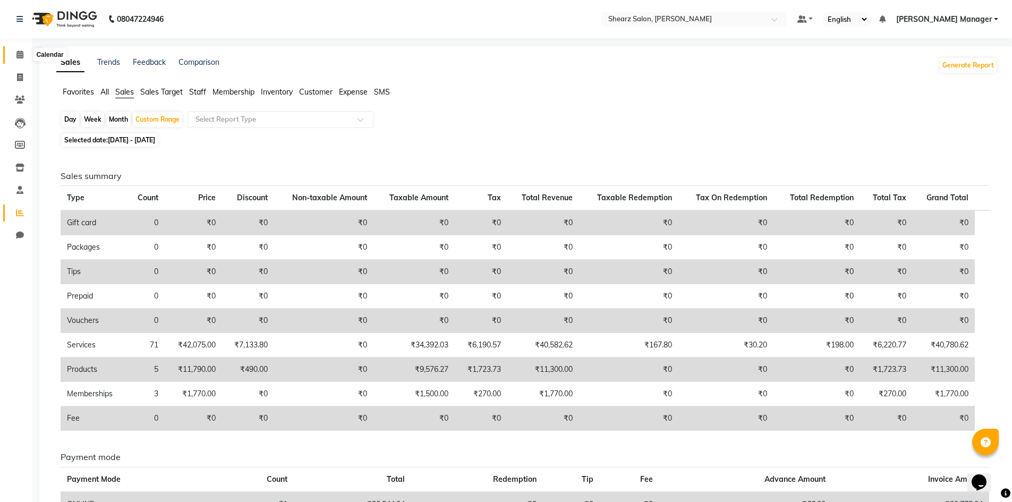
click at [20, 57] on icon at bounding box center [19, 54] width 7 height 8
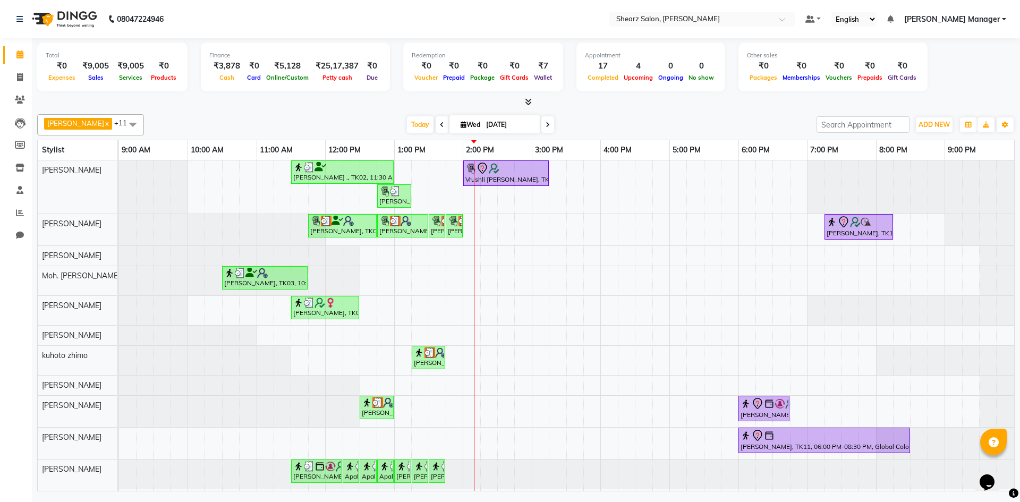
click at [468, 406] on div "Jayesh Patil ., TK02, 11:30 AM-01:00 PM, Source marine dry & dehydrated skin fa…" at bounding box center [566, 325] width 895 height 330
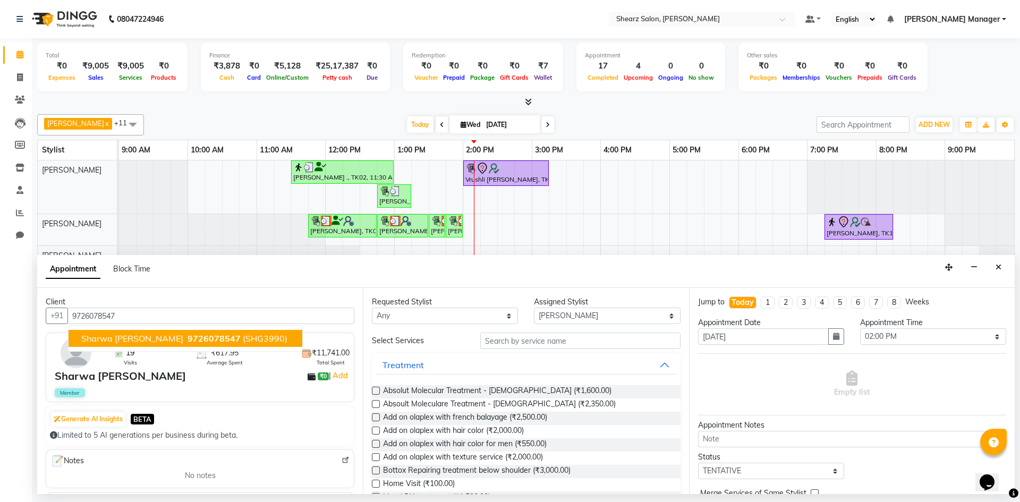
click at [248, 332] on button "Sharwa Jethwa 9726078547 (SHG3990)" at bounding box center [185, 338] width 234 height 17
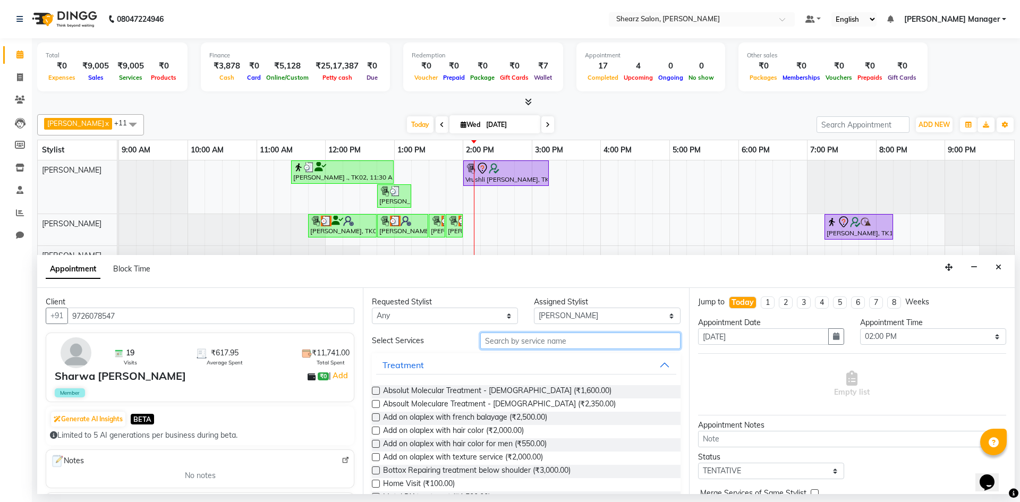
click at [584, 341] on input "text" at bounding box center [580, 340] width 200 height 16
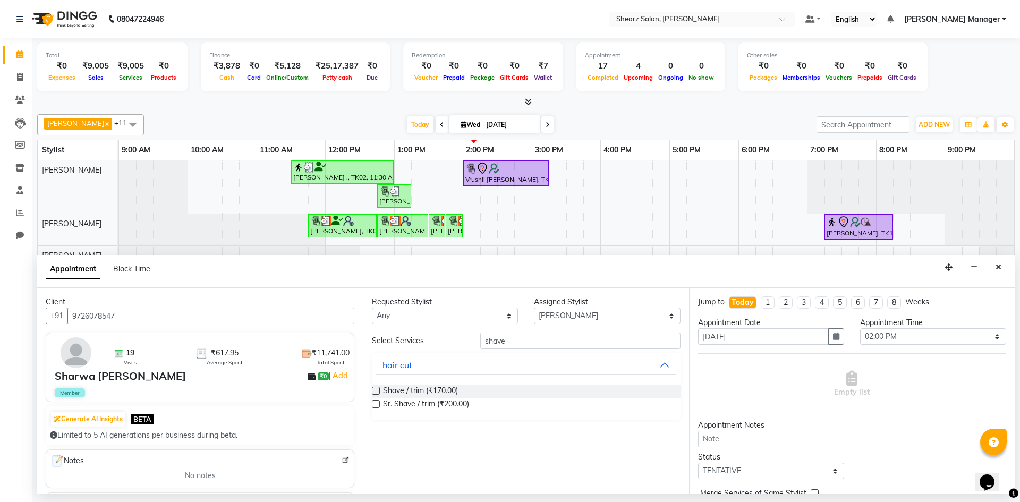
click at [374, 392] on label at bounding box center [376, 391] width 8 height 8
click at [374, 392] on input "checkbox" at bounding box center [375, 391] width 7 height 7
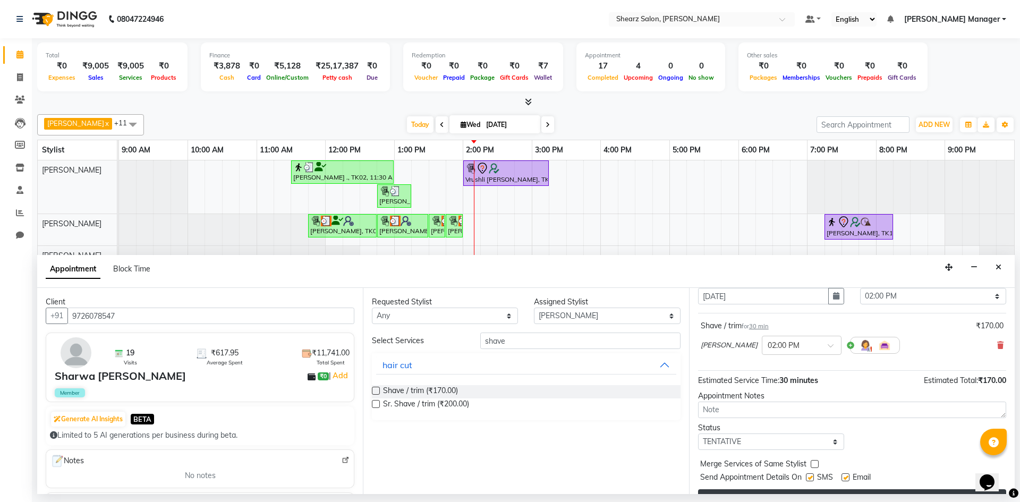
scroll to position [63, 0]
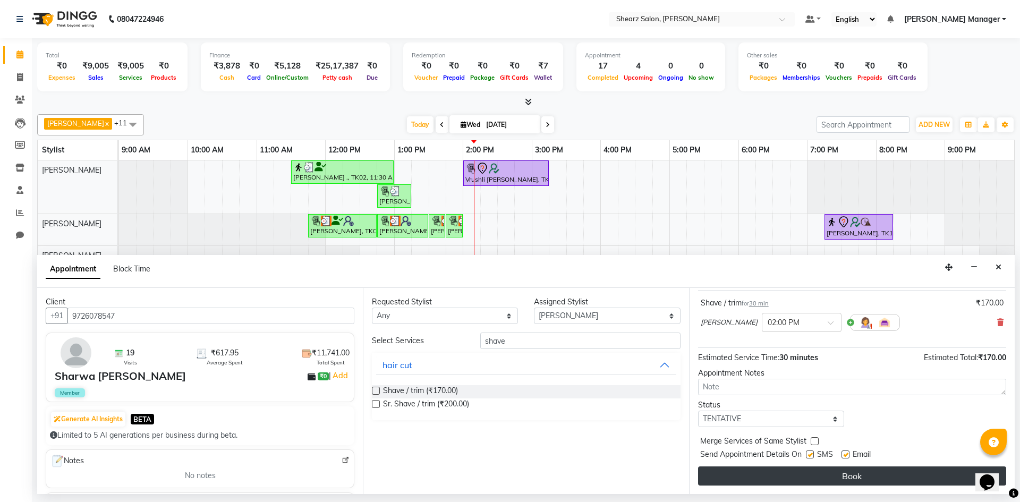
click at [790, 483] on button "Book" at bounding box center [852, 475] width 308 height 19
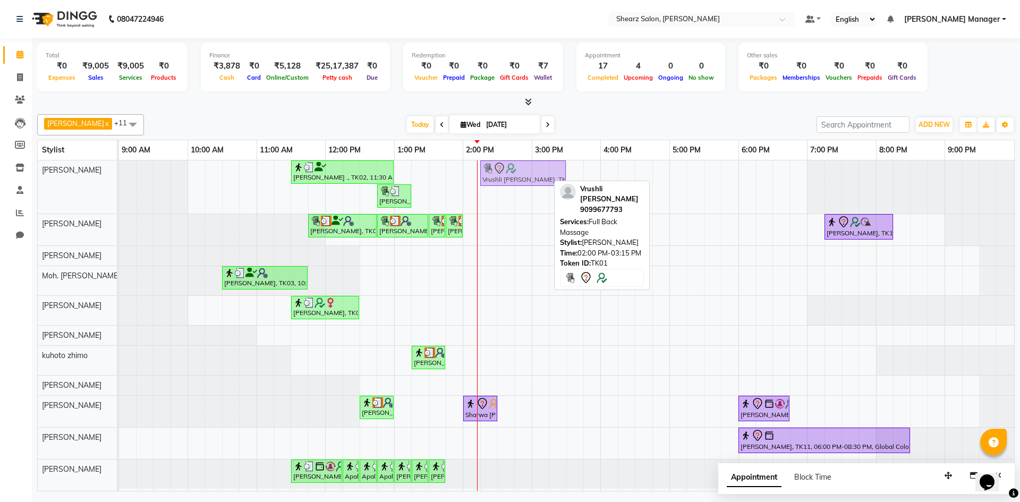
drag, startPoint x: 491, startPoint y: 168, endPoint x: 501, endPoint y: 174, distance: 11.9
click at [119, 174] on div "Jayesh Patil ., TK02, 11:30 AM-01:00 PM, Source marine dry & dehydrated skin fa…" at bounding box center [119, 186] width 0 height 53
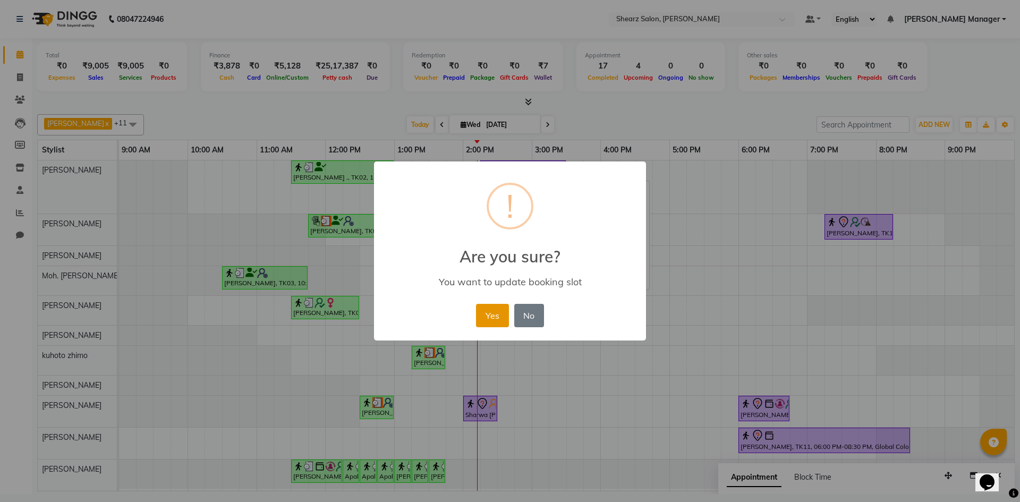
click at [501, 320] on button "Yes" at bounding box center [492, 315] width 32 height 23
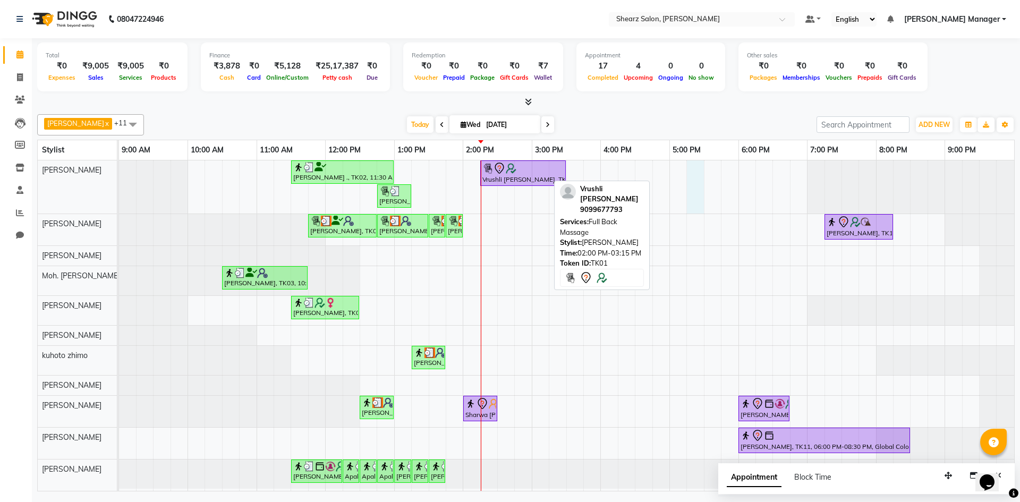
click at [701, 200] on div "Jayesh Patil ., TK02, 11:30 AM-01:00 PM, Source marine dry & dehydrated skin fa…" at bounding box center [566, 325] width 895 height 330
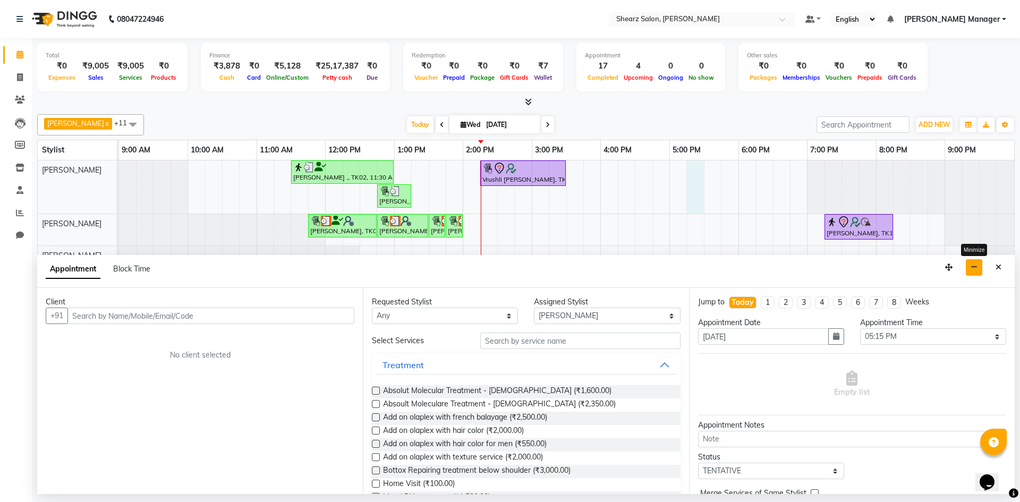
click at [968, 266] on button "button" at bounding box center [973, 267] width 16 height 16
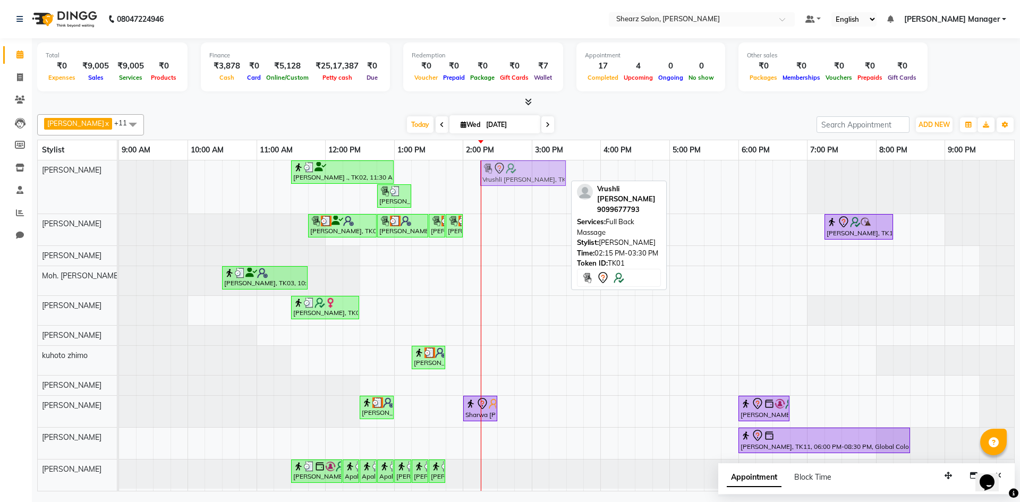
drag, startPoint x: 550, startPoint y: 177, endPoint x: 556, endPoint y: 174, distance: 7.4
click at [119, 174] on div "Jayesh Patil ., TK02, 11:30 AM-01:00 PM, Source marine dry & dehydrated skin fa…" at bounding box center [119, 186] width 0 height 53
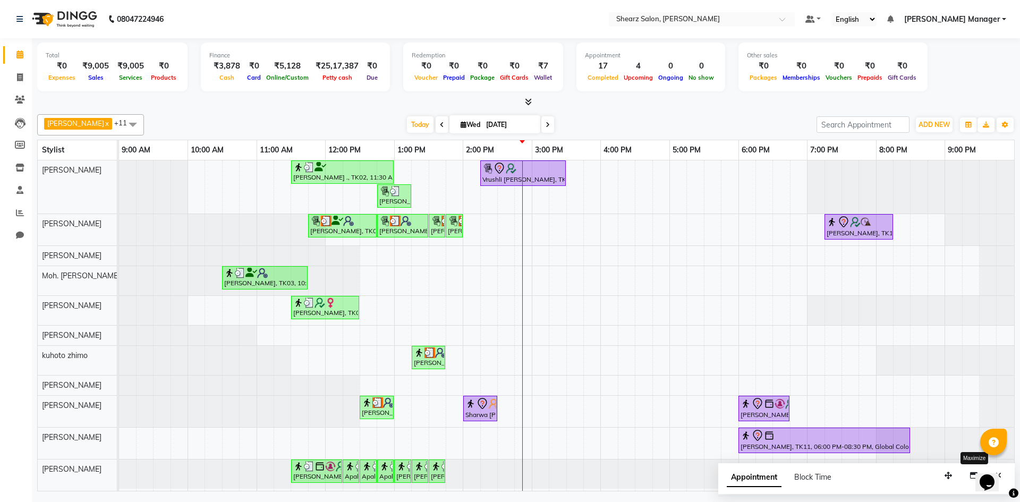
click at [545, 124] on icon at bounding box center [547, 125] width 4 height 6
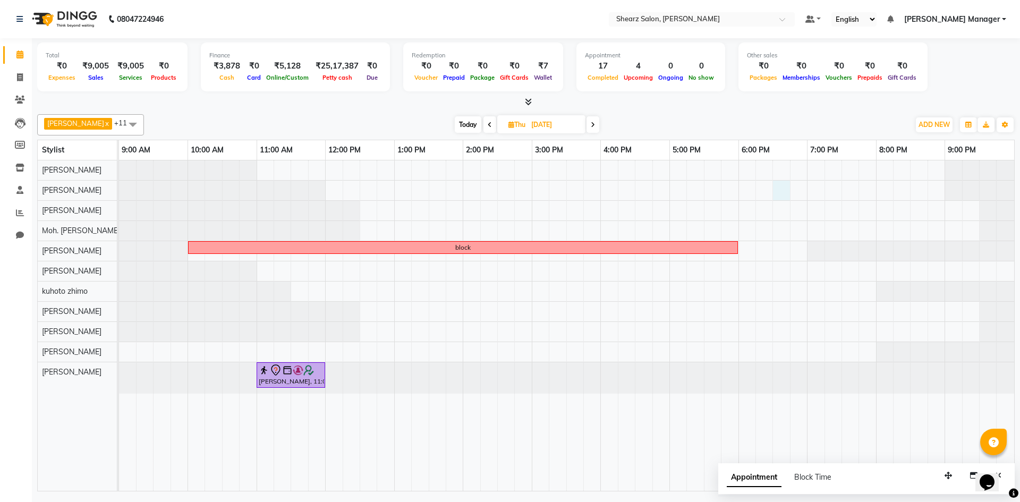
click at [777, 193] on div "block Aneri Shah, 11:00 AM-12:00 PM, Cirepil Roll On Wax" at bounding box center [566, 325] width 895 height 330
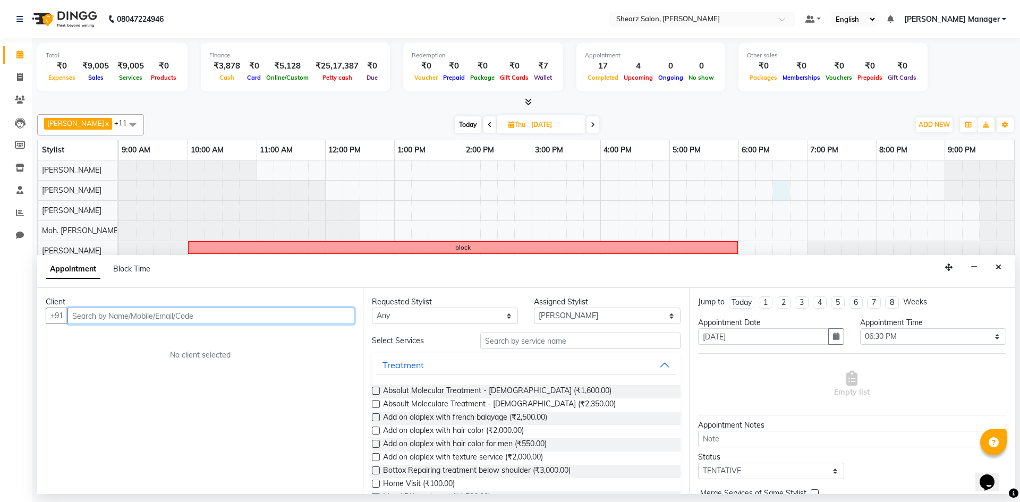
click at [148, 320] on input "text" at bounding box center [210, 315] width 287 height 16
click at [149, 316] on input "text" at bounding box center [210, 315] width 287 height 16
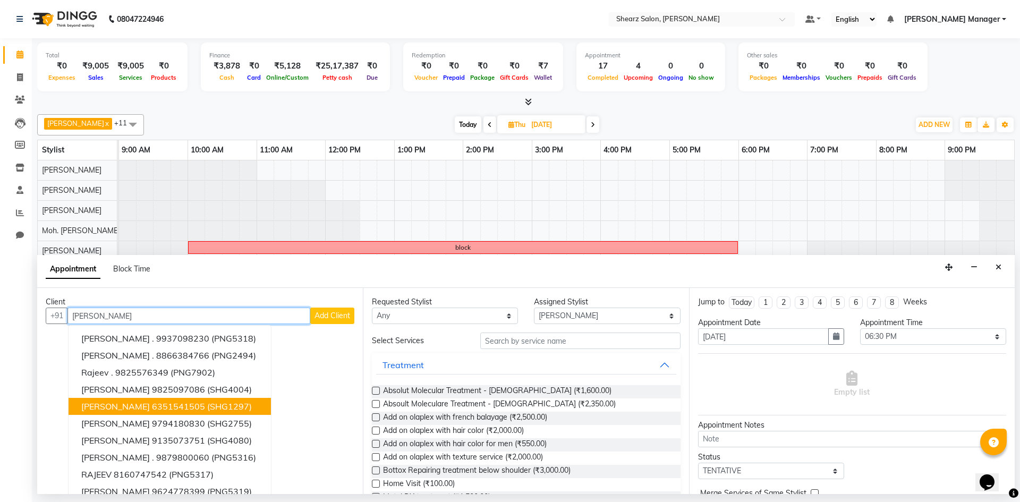
scroll to position [11, 0]
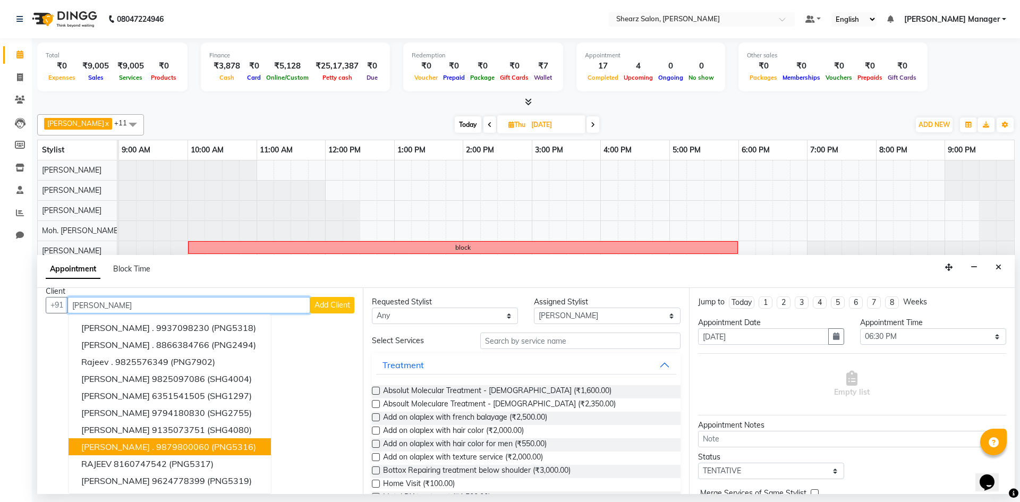
click at [156, 442] on ngb-highlight "9879800060" at bounding box center [182, 446] width 53 height 11
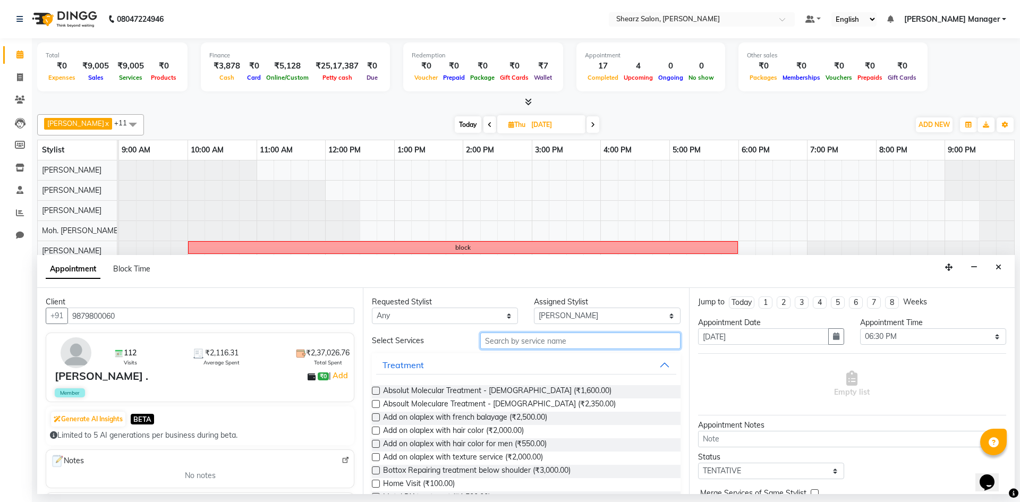
click at [500, 338] on input "text" at bounding box center [580, 340] width 200 height 16
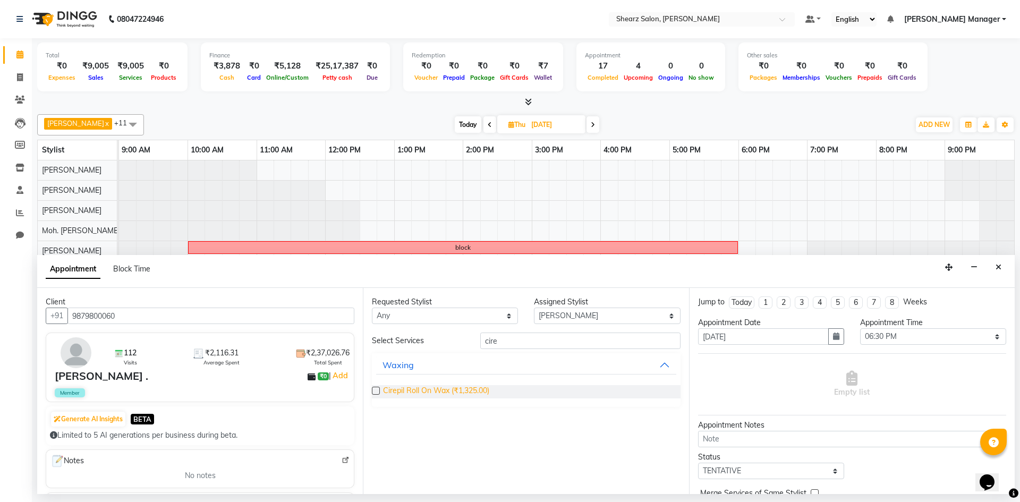
click at [407, 397] on span "Cirepil Roll On Wax (₹1,325.00)" at bounding box center [436, 391] width 106 height 13
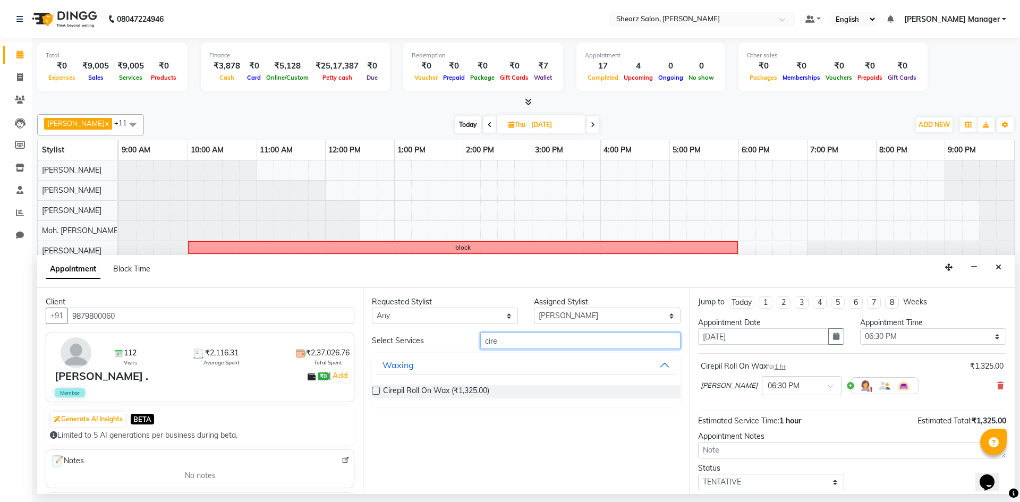
click at [507, 338] on input "cire" at bounding box center [580, 340] width 200 height 16
click at [997, 383] on icon at bounding box center [1000, 385] width 6 height 7
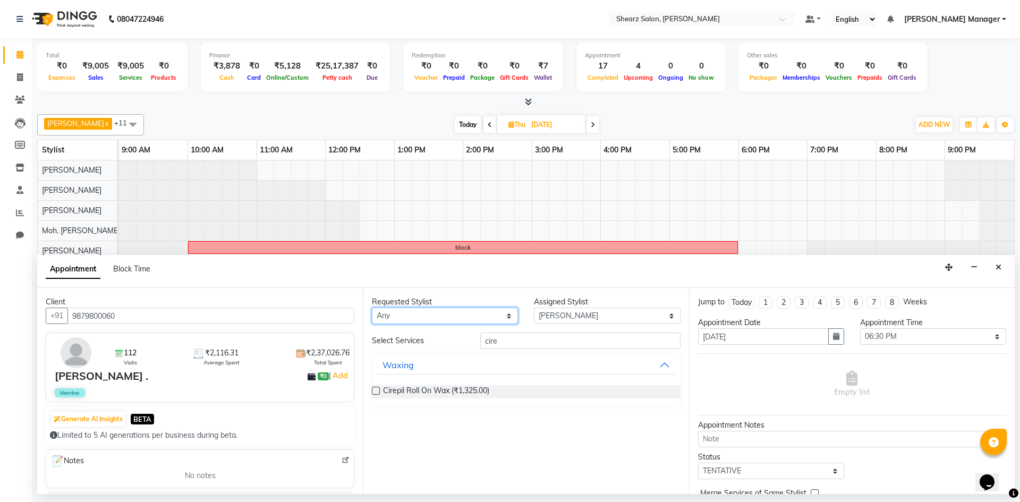
click at [444, 319] on select "Any AakashKumar Nai Admin Arvind S Devda Asha Chavariya Divyata Shashtri kuhoto…" at bounding box center [445, 315] width 146 height 16
click at [372, 307] on select "Any AakashKumar Nai Admin Arvind S Devda Asha Chavariya Divyata Shashtri kuhoto…" at bounding box center [445, 315] width 146 height 16
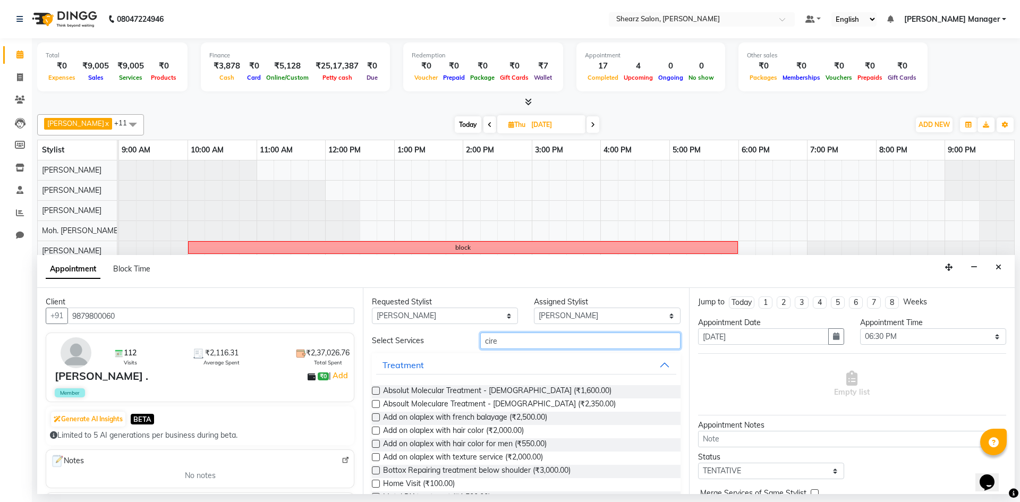
click at [566, 338] on input "cire" at bounding box center [580, 340] width 200 height 16
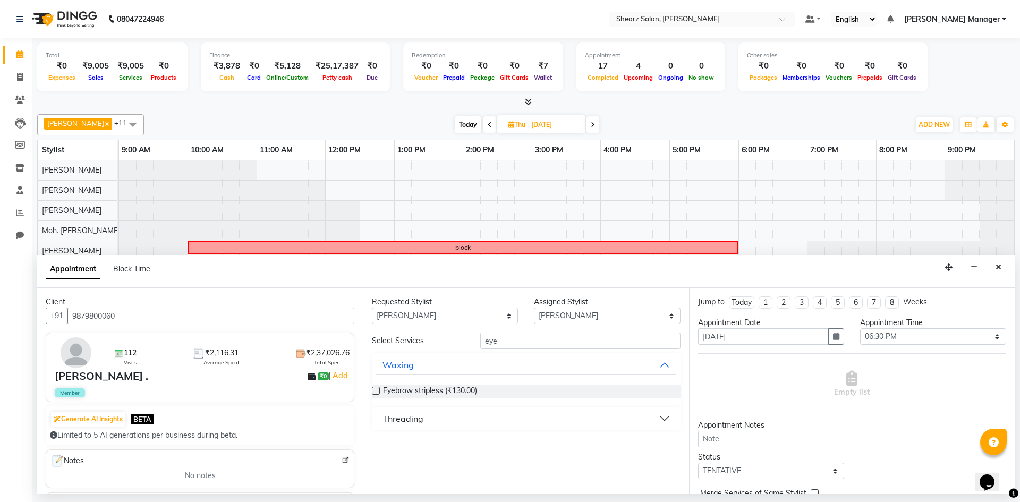
click at [447, 419] on button "Threading" at bounding box center [525, 418] width 299 height 19
click at [453, 444] on span "Eyebrow threading (₹60.00)" at bounding box center [430, 445] width 94 height 13
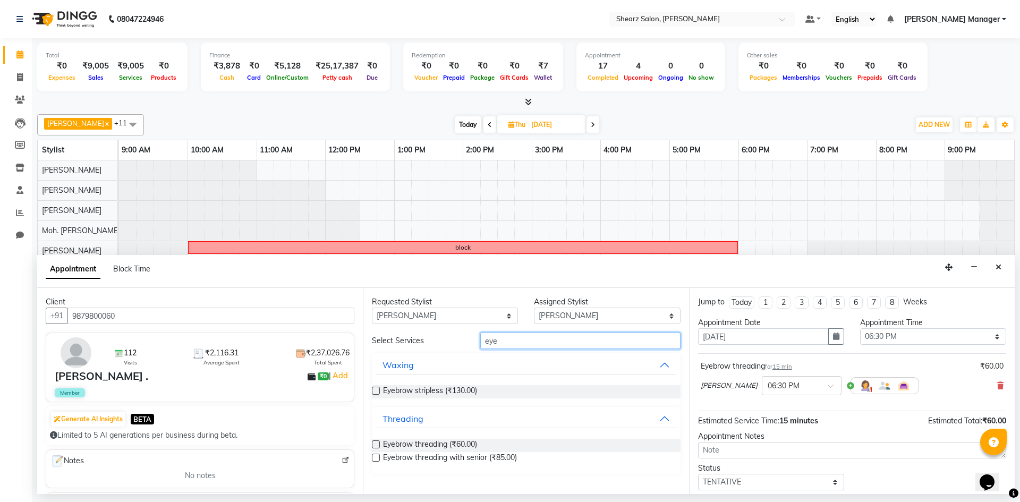
click at [500, 342] on input "eye" at bounding box center [580, 340] width 200 height 16
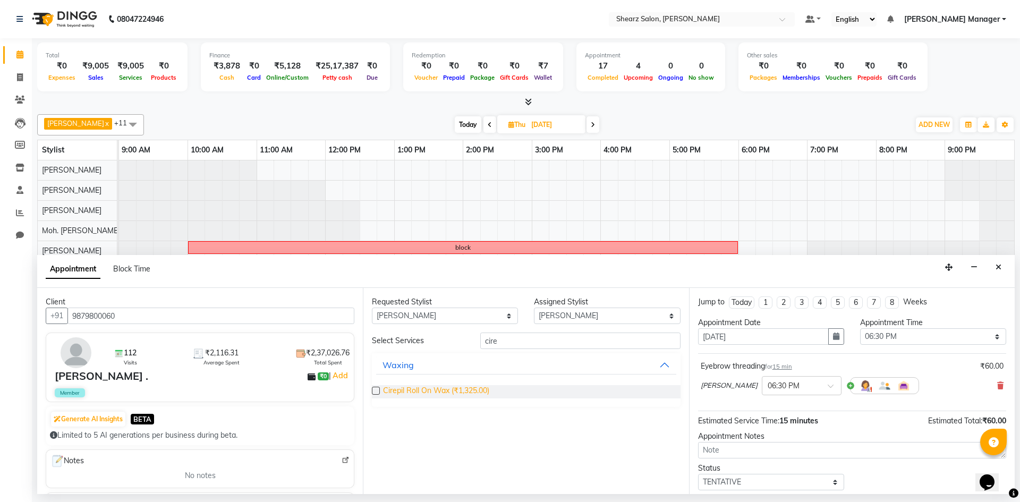
click at [421, 386] on span "Cirepil Roll On Wax (₹1,325.00)" at bounding box center [436, 391] width 106 height 13
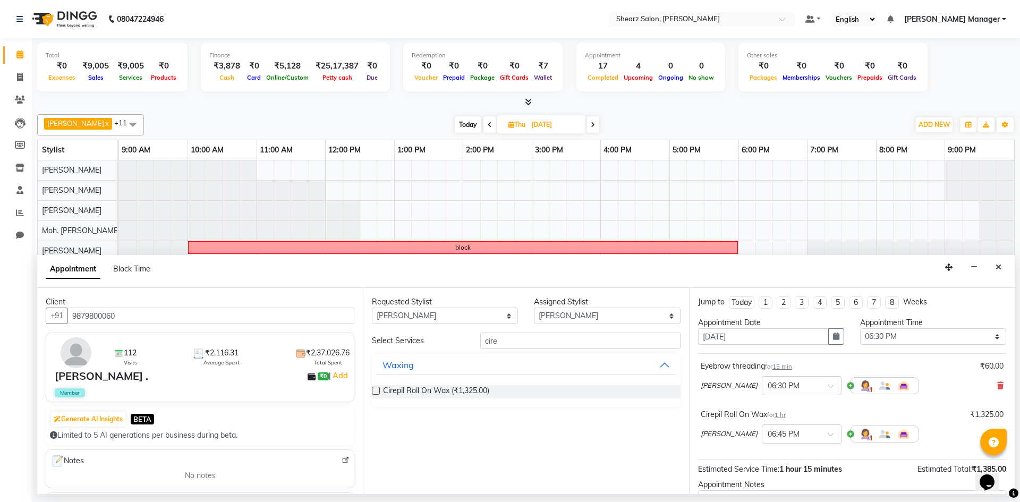
scroll to position [112, 0]
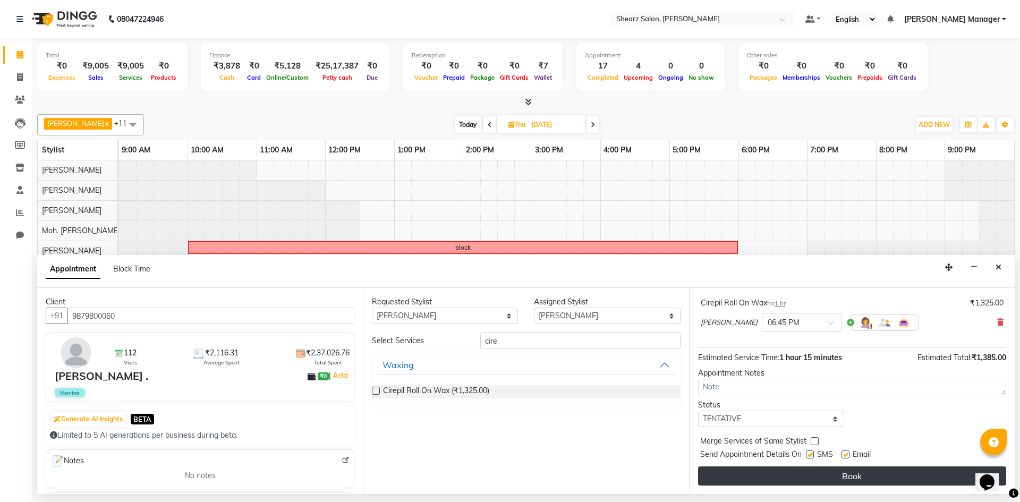
click at [842, 467] on button "Book" at bounding box center [852, 475] width 308 height 19
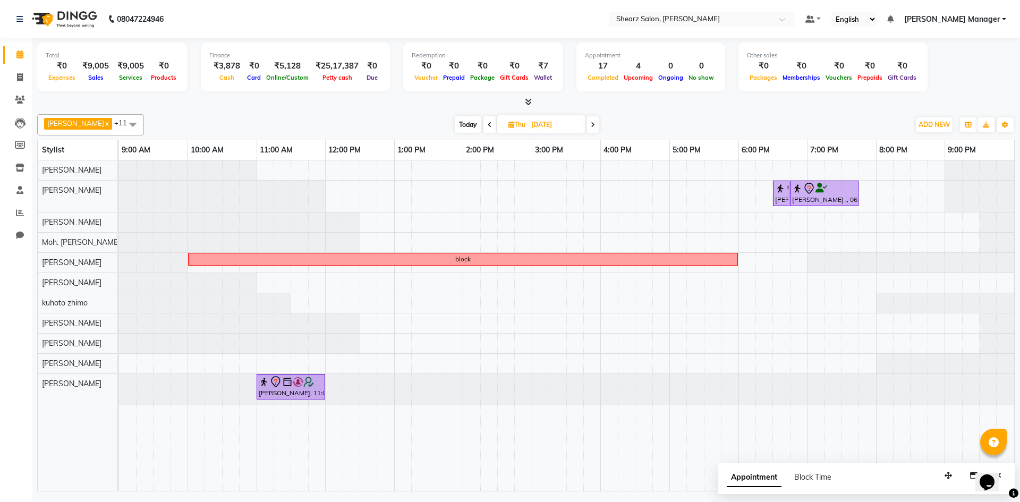
click at [589, 130] on span at bounding box center [592, 124] width 13 height 16
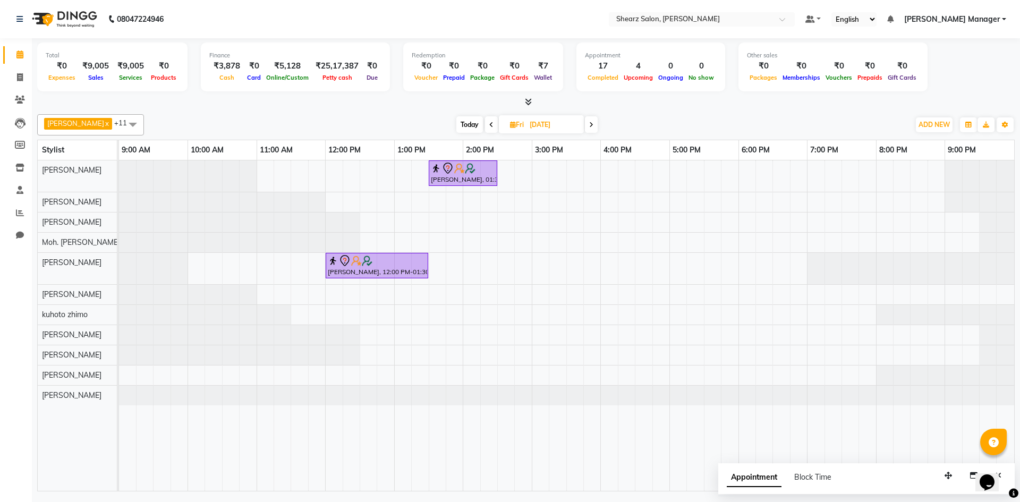
click at [489, 124] on icon at bounding box center [491, 125] width 4 height 6
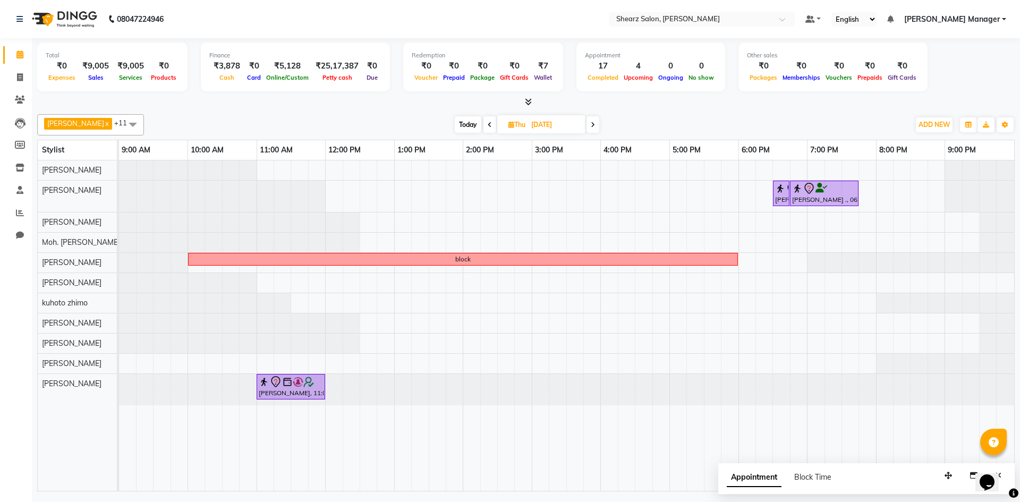
click at [590, 124] on icon at bounding box center [592, 125] width 4 height 6
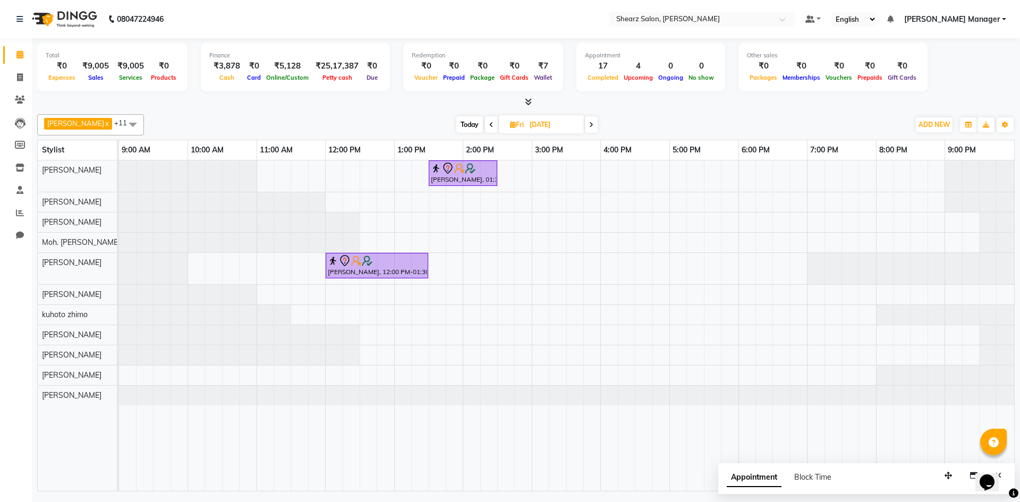
click at [485, 132] on span at bounding box center [491, 124] width 13 height 16
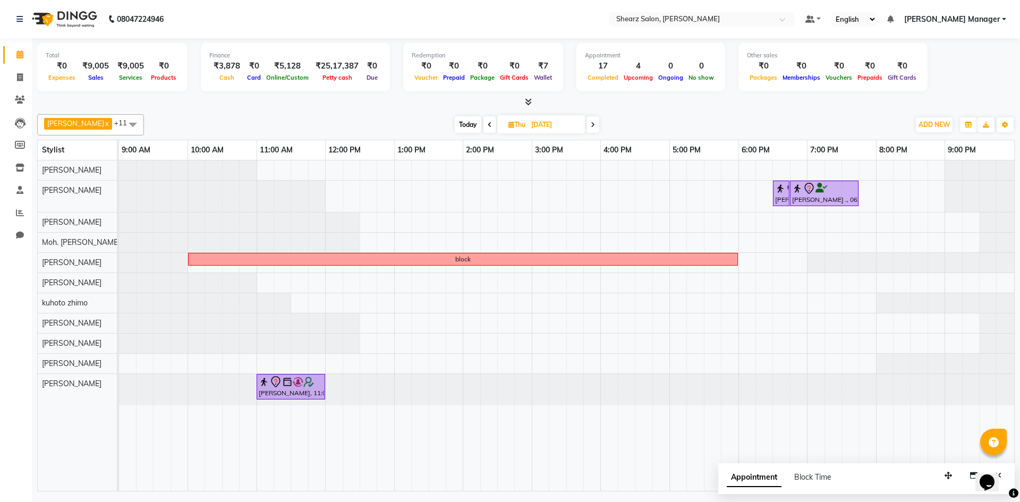
click div
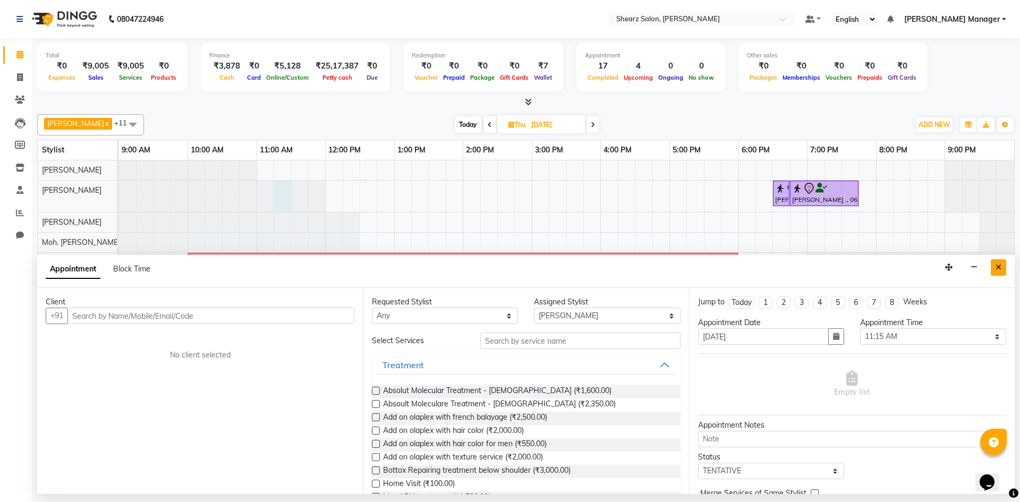
click button "Close"
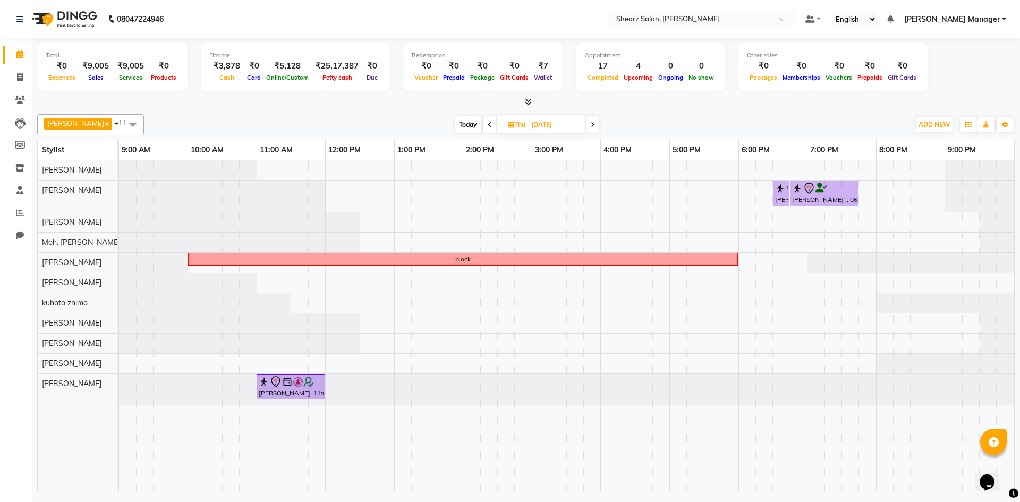
click input "04-09-2025"
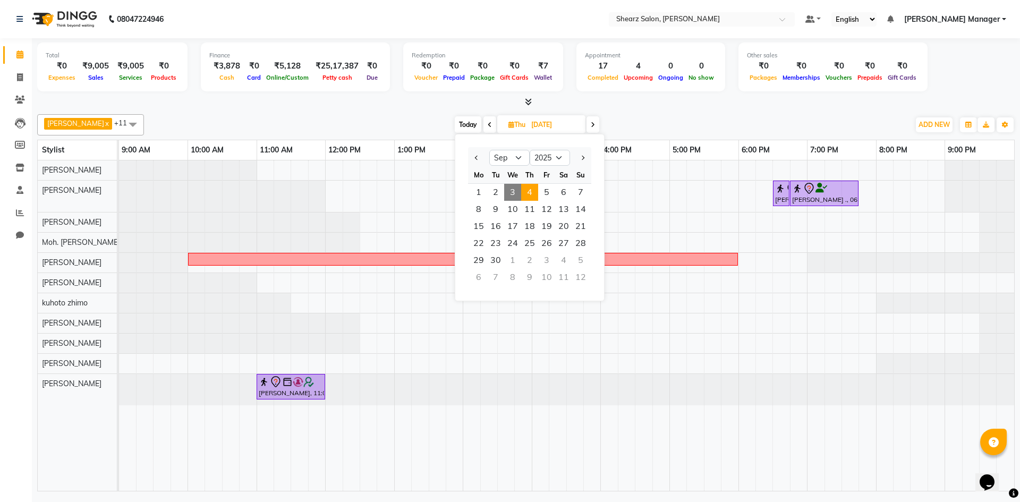
click span "3"
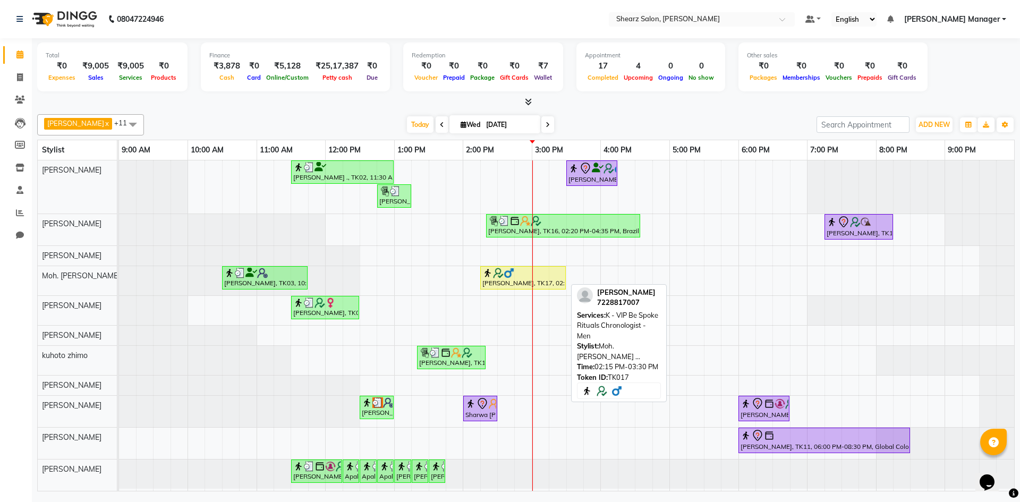
click div "mitesh chak, TK17, 02:15 PM-03:30 PM, K - VIP Be Spoke Rituals Chronologist - M…"
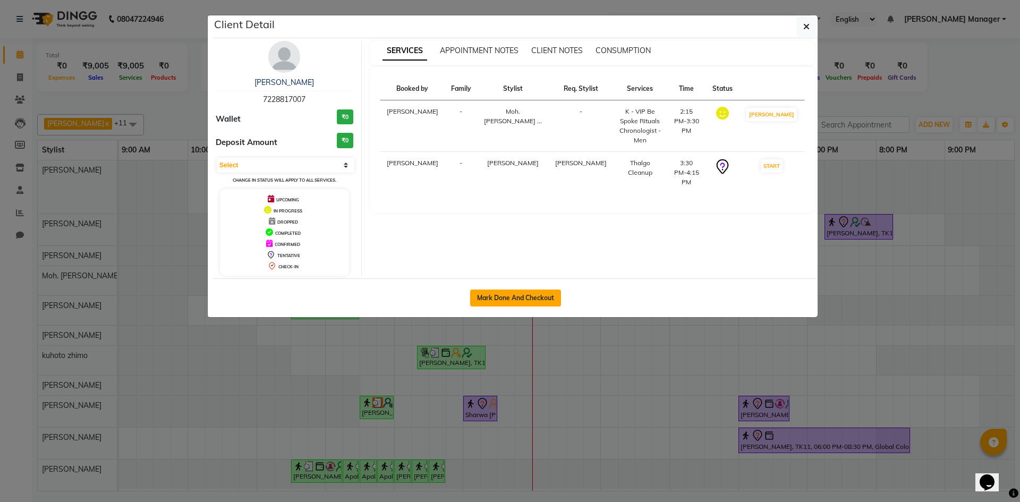
click button "Mark Done And Checkout"
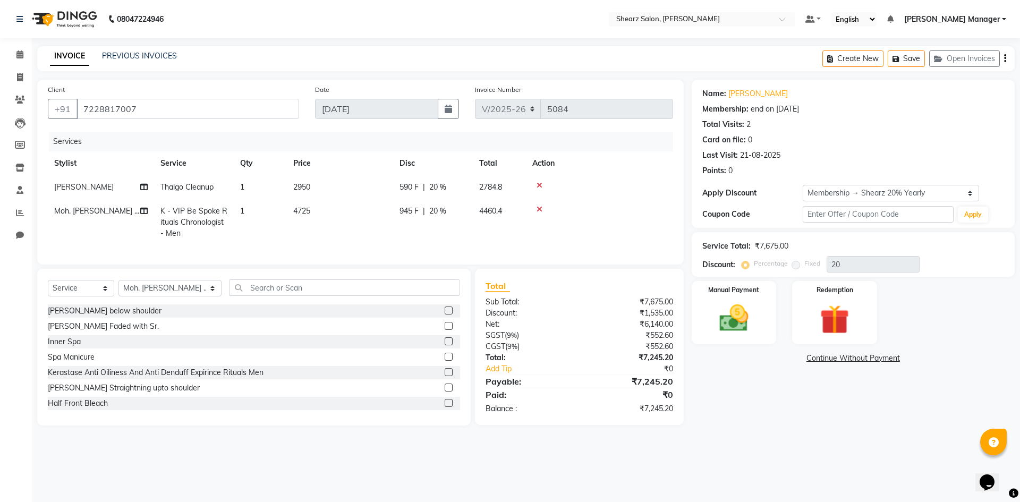
click div
click icon
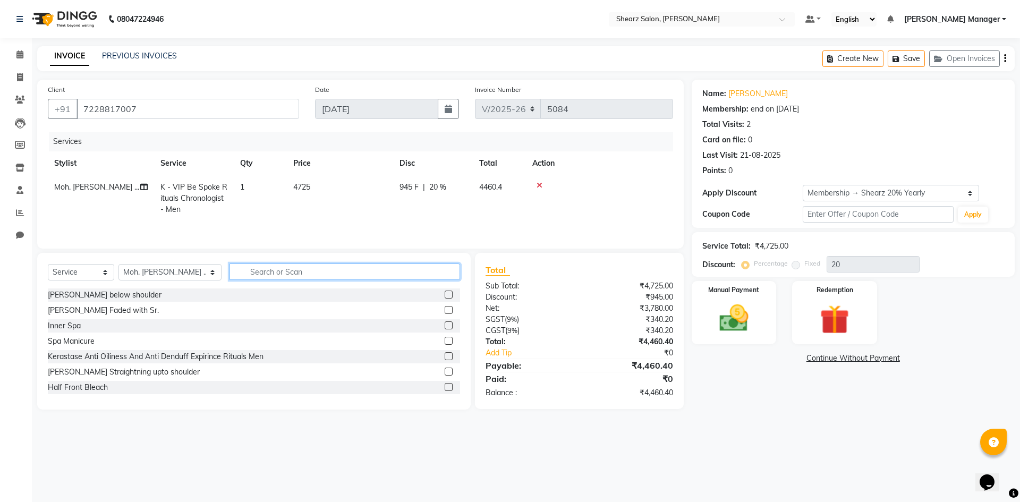
click input "text"
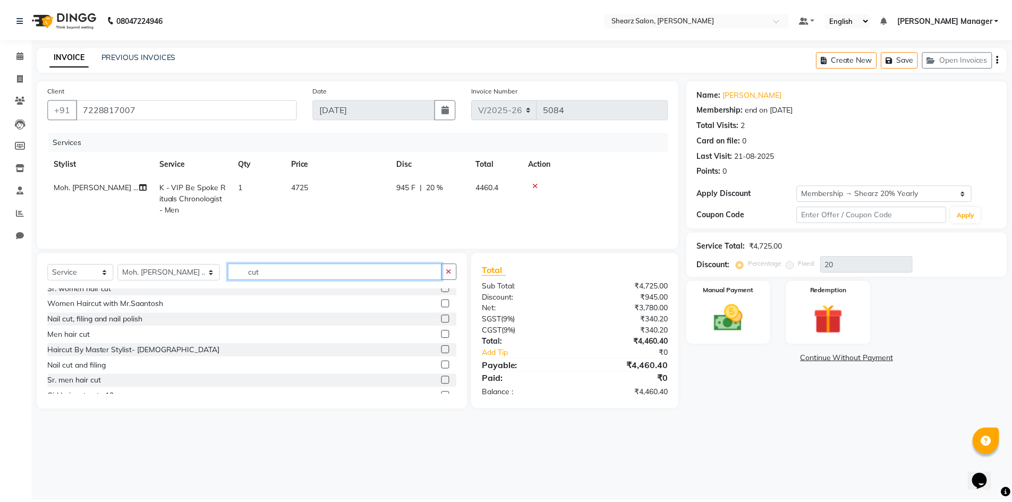
scroll to position [248, 0]
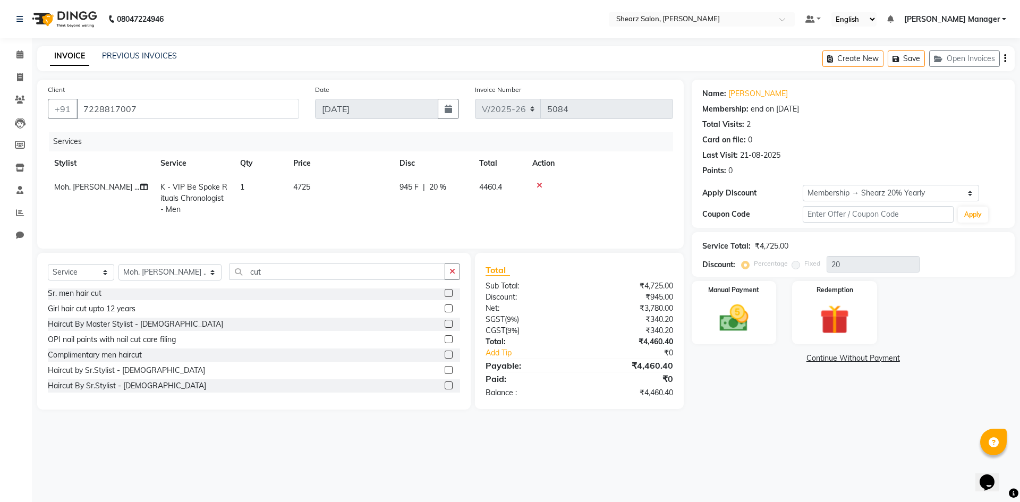
drag, startPoint x: 439, startPoint y: 386, endPoint x: 464, endPoint y: 376, distance: 26.4
click label
click input "checkbox"
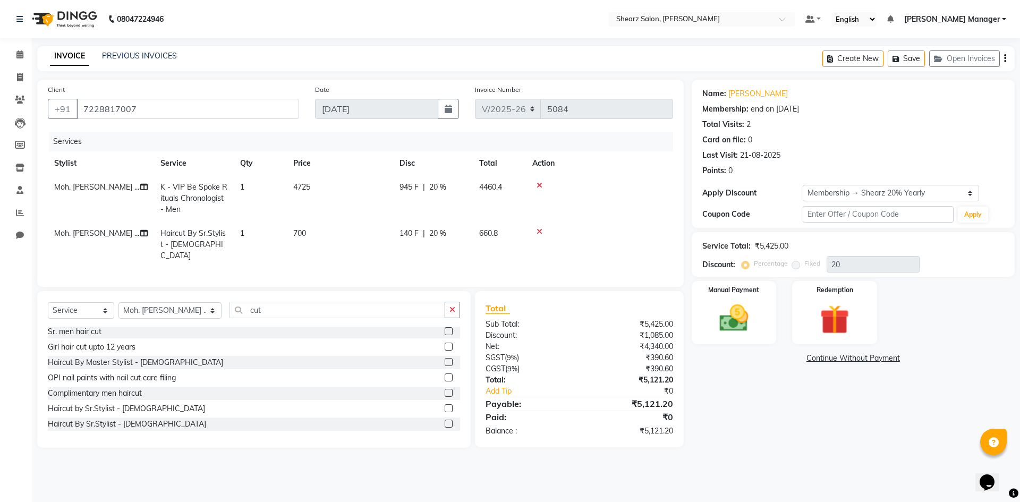
drag, startPoint x: 540, startPoint y: 312, endPoint x: 740, endPoint y: 252, distance: 208.3
click div "Name: Mitesh Chak Membership: end on 11-07-2026 Total Visits: 2 Card on file: 0…"
click div "Manual Payment Redemption"
click img
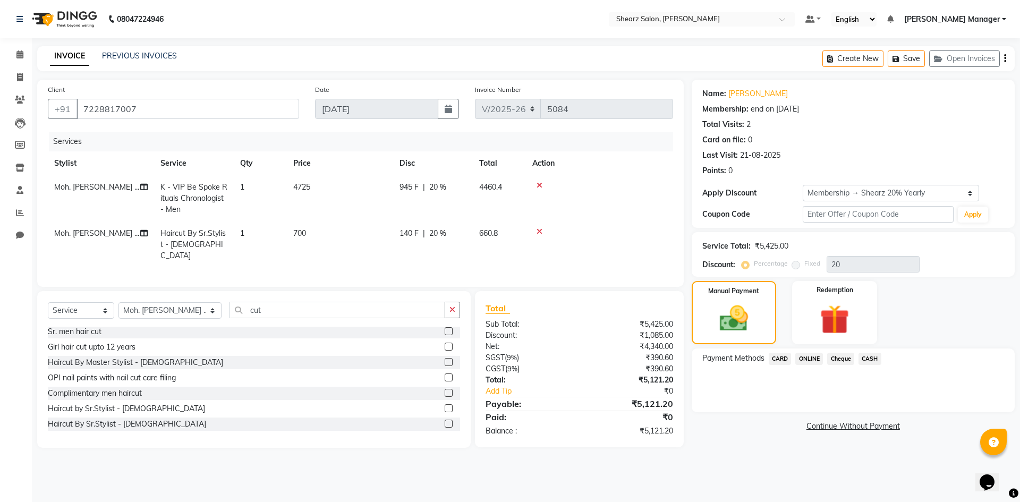
click span "ONLINE"
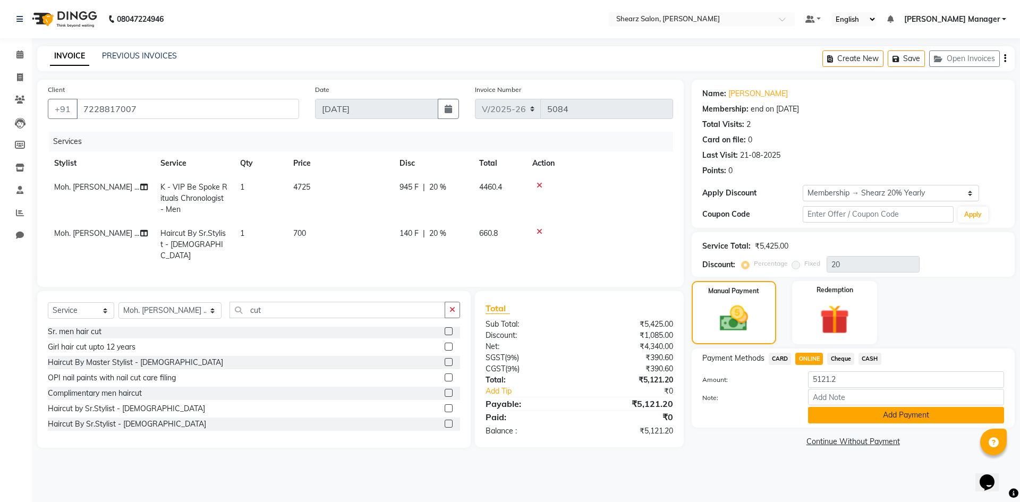
click button "Add Payment"
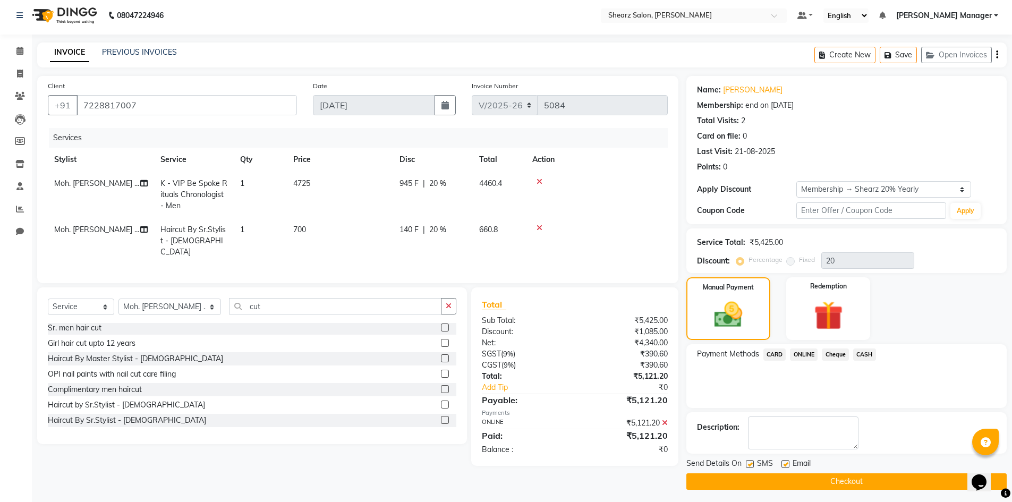
scroll to position [7, 0]
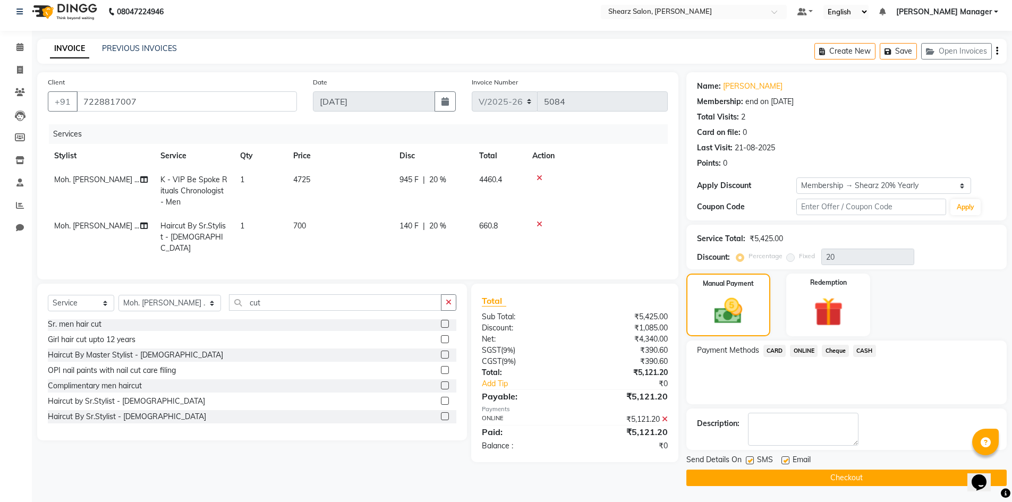
click button "Checkout"
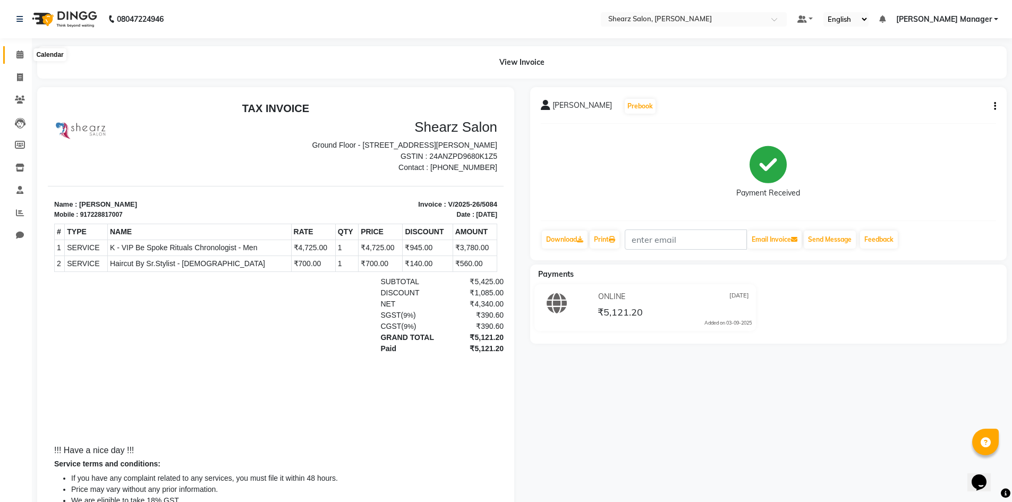
click icon
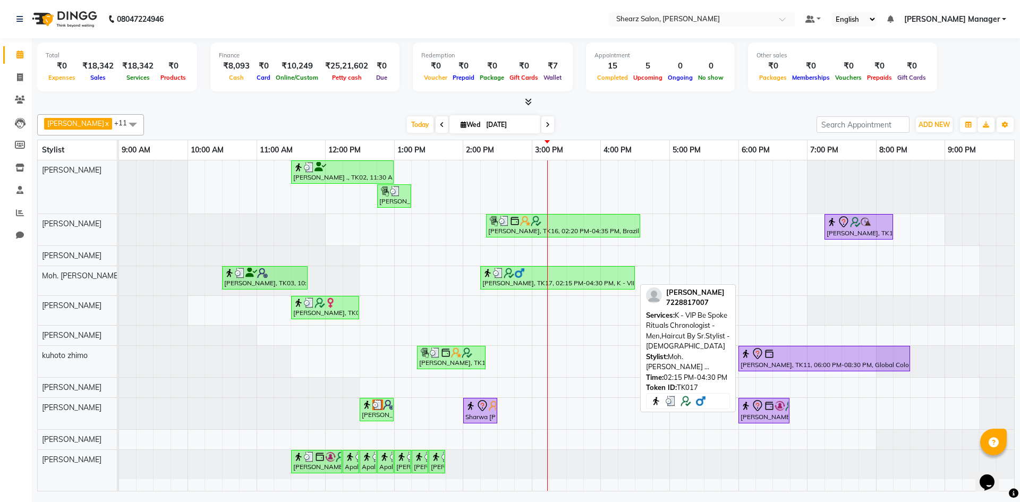
click div
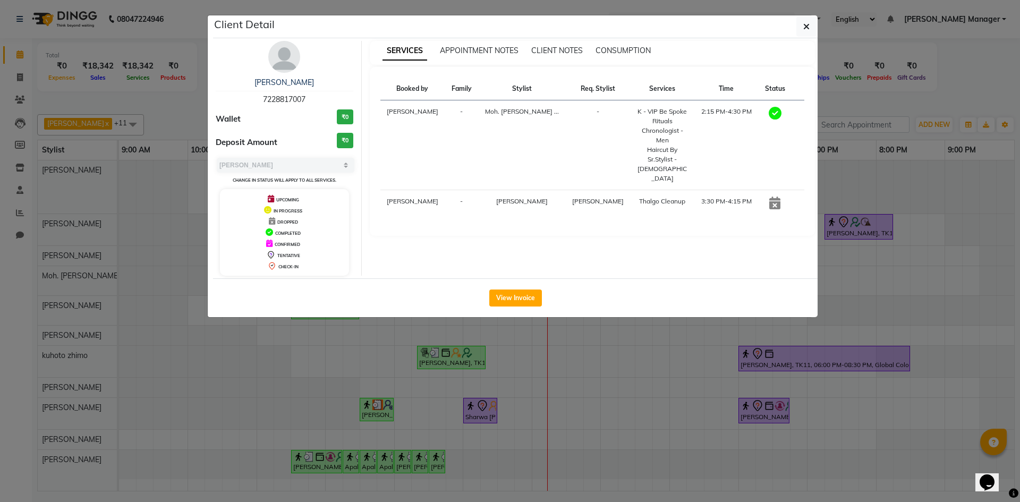
drag, startPoint x: 260, startPoint y: 100, endPoint x: 316, endPoint y: 100, distance: 55.8
click div "mitesh chak 7228817007"
copy span "7228817007"
click ngb-modal-window "Client Detail mitesh chak 7228817007 Wallet ₹0 Deposit Amount ₹0 Select MARK DO…"
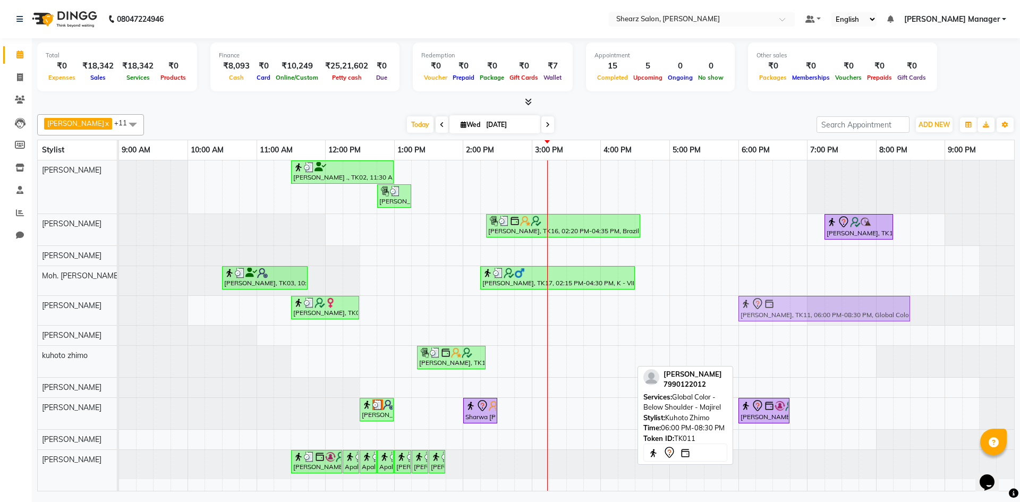
drag, startPoint x: 768, startPoint y: 362, endPoint x: 765, endPoint y: 316, distance: 45.2
click tbody "Jayesh Patil ., TK02, 11:30 AM-01:00 PM, Source marine dry & dehydrated skin fa…"
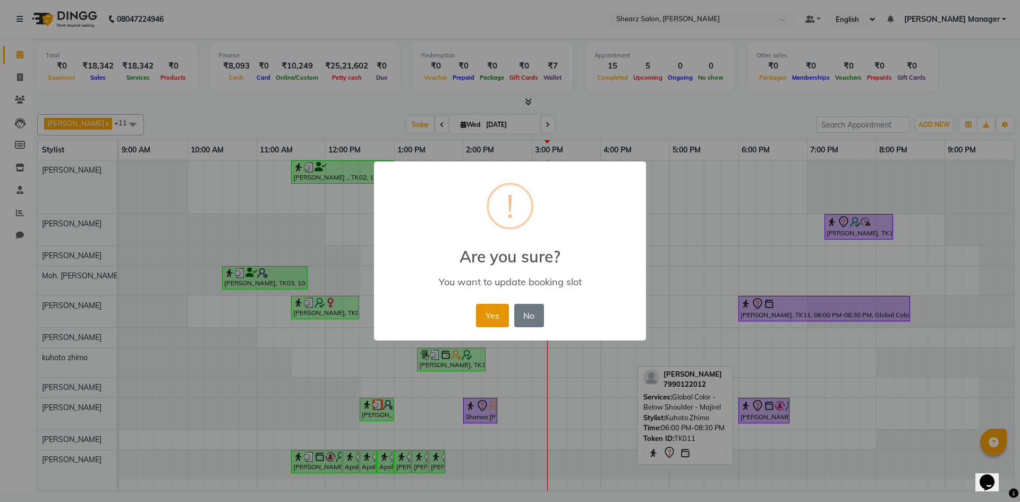
click button "Yes"
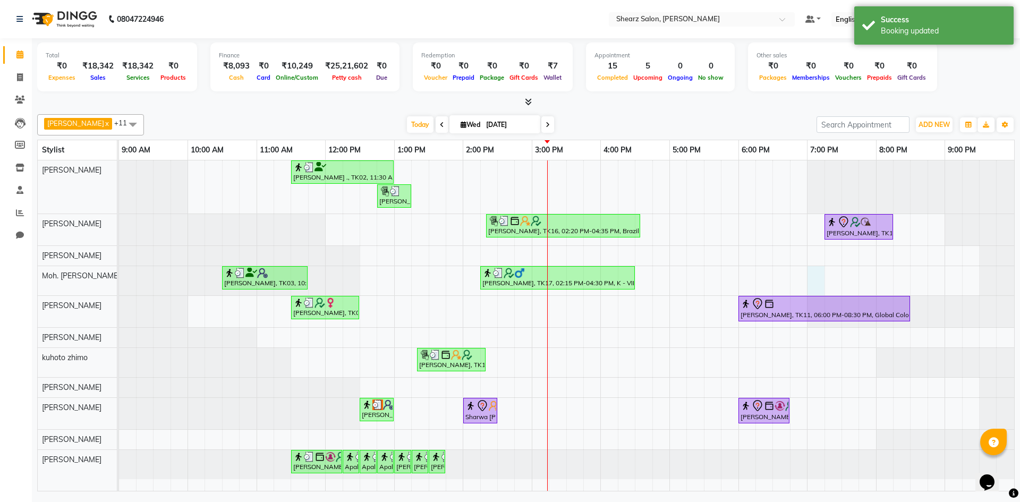
click div "Jayesh Patil ., TK02, 11:30 AM-01:00 PM, Source marine dry & dehydrated skin fa…"
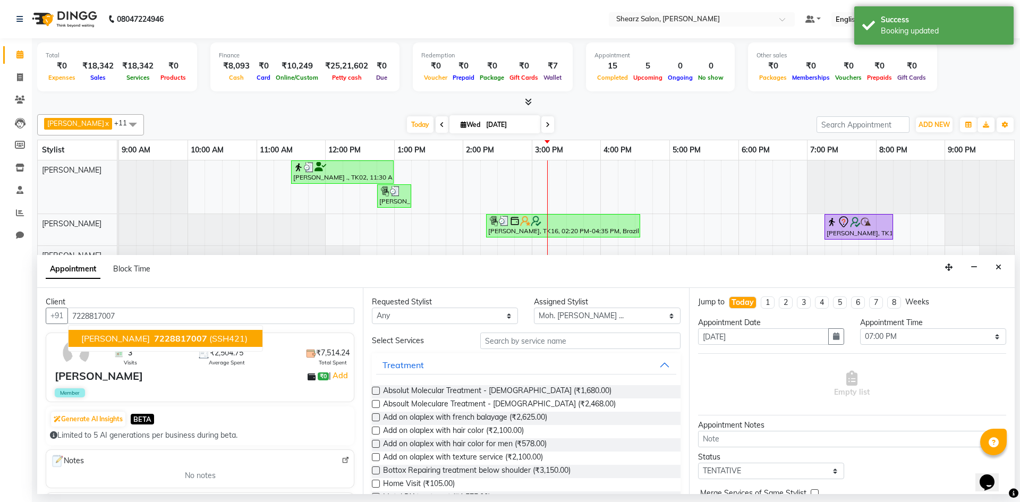
click span "7228817007"
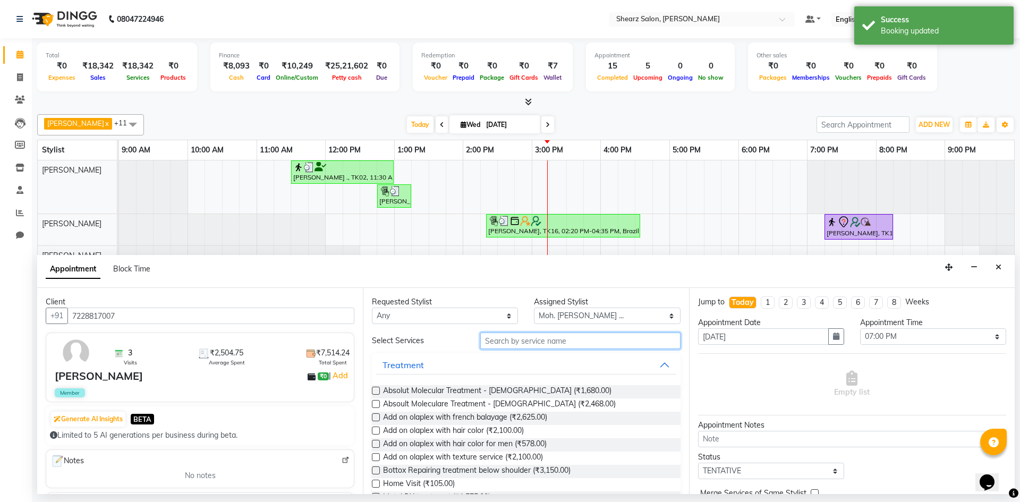
click input "text"
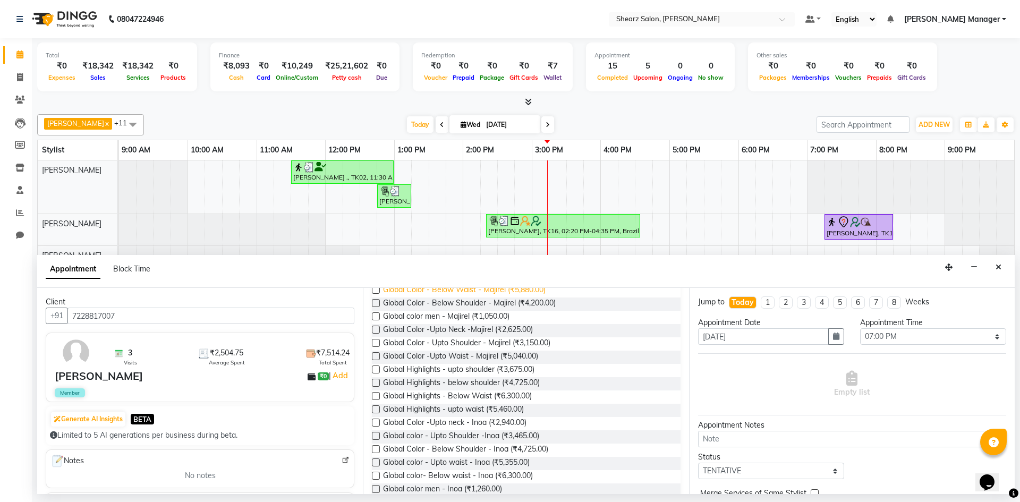
scroll to position [159, 0]
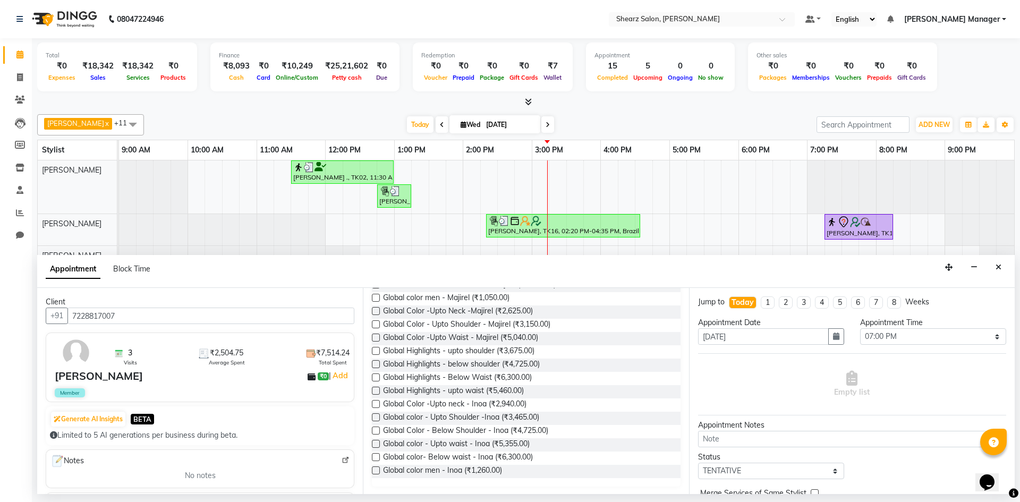
click label
click input "checkbox"
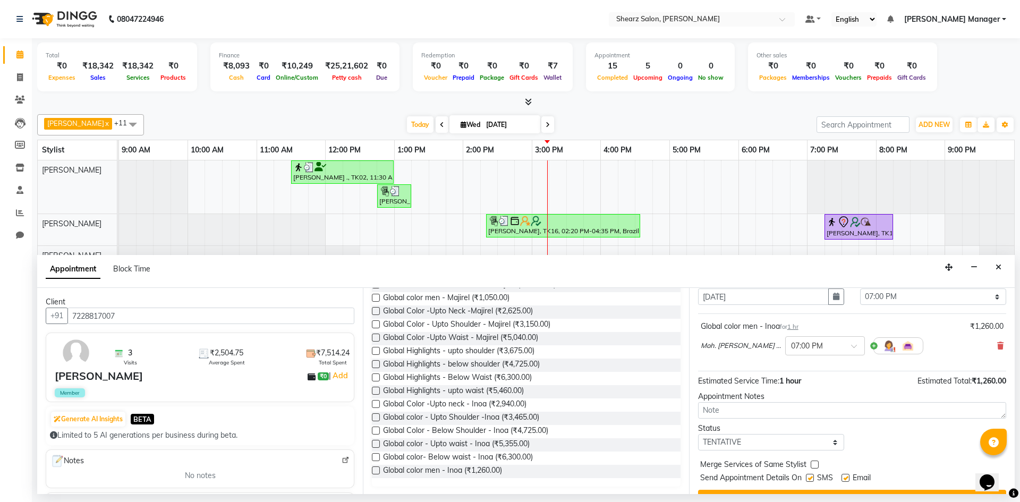
scroll to position [63, 0]
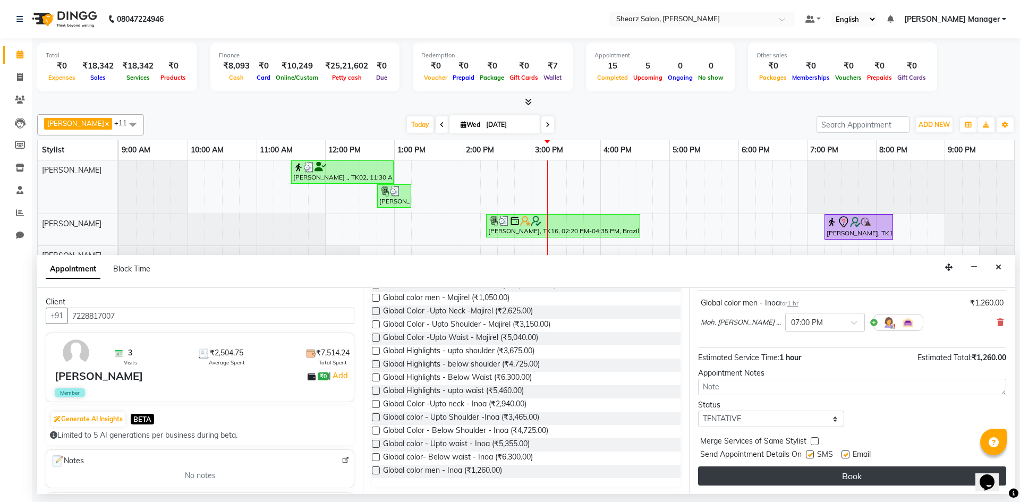
click button "Book"
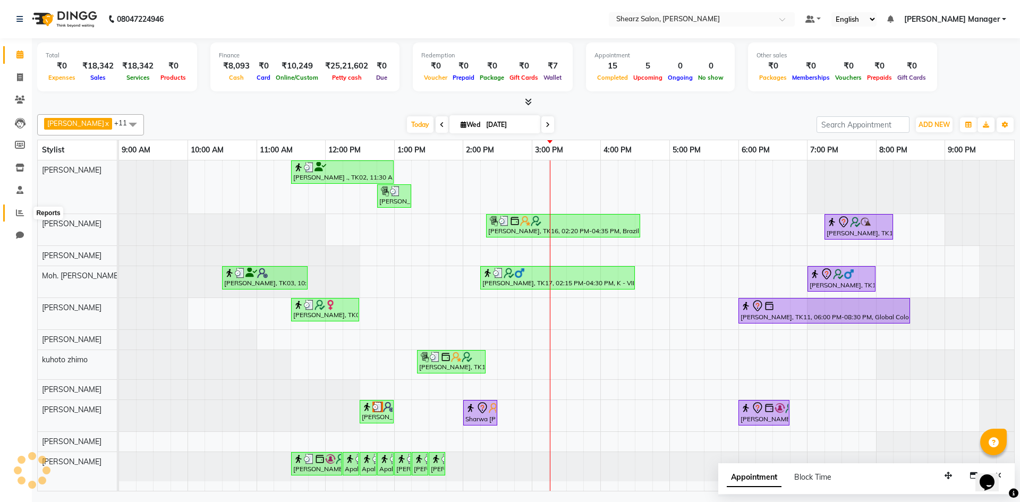
click span
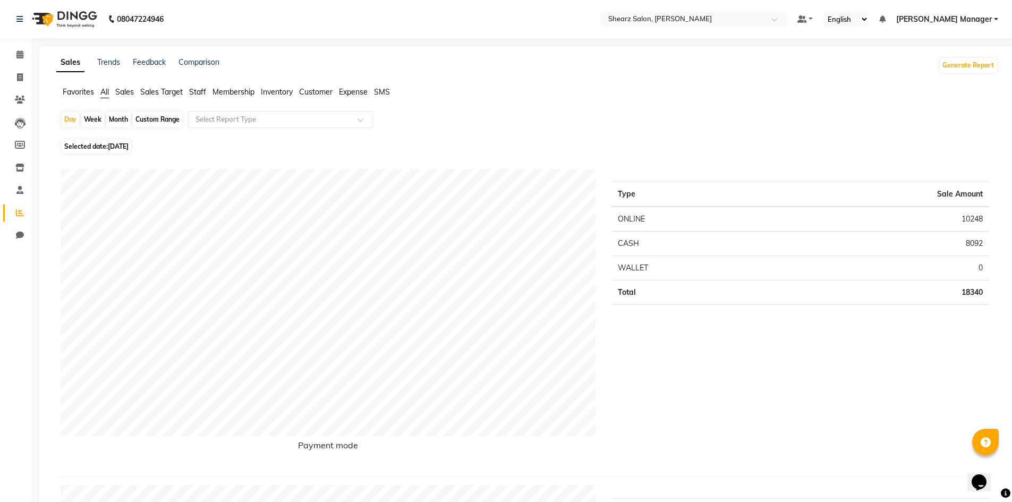
click div "Custom Range"
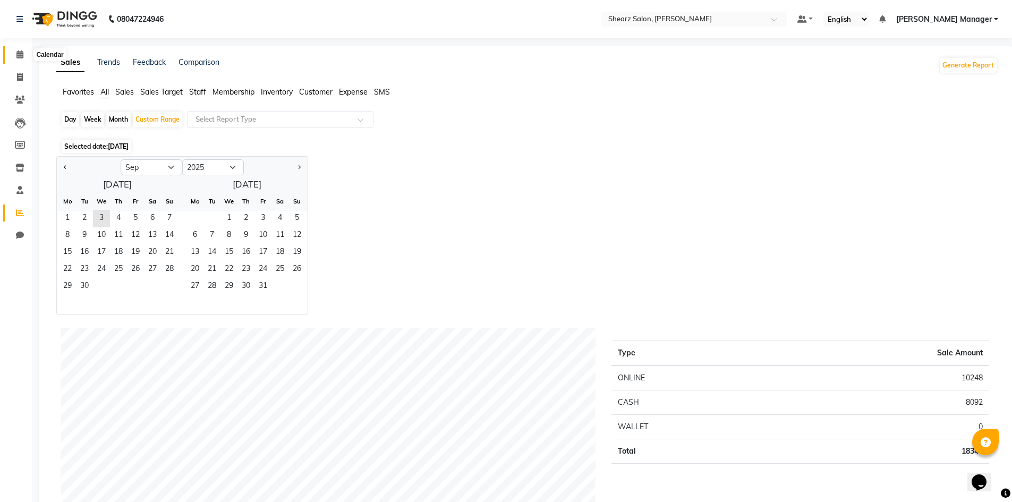
click icon
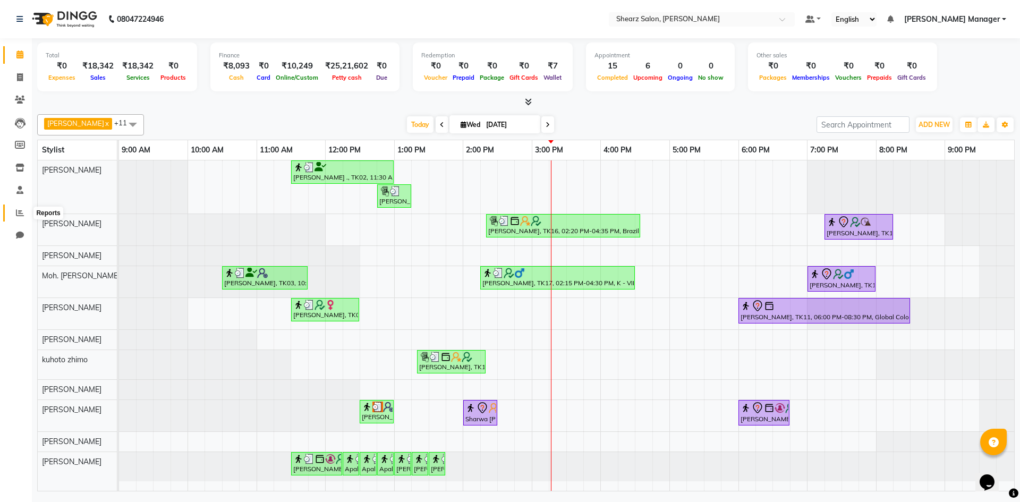
click span
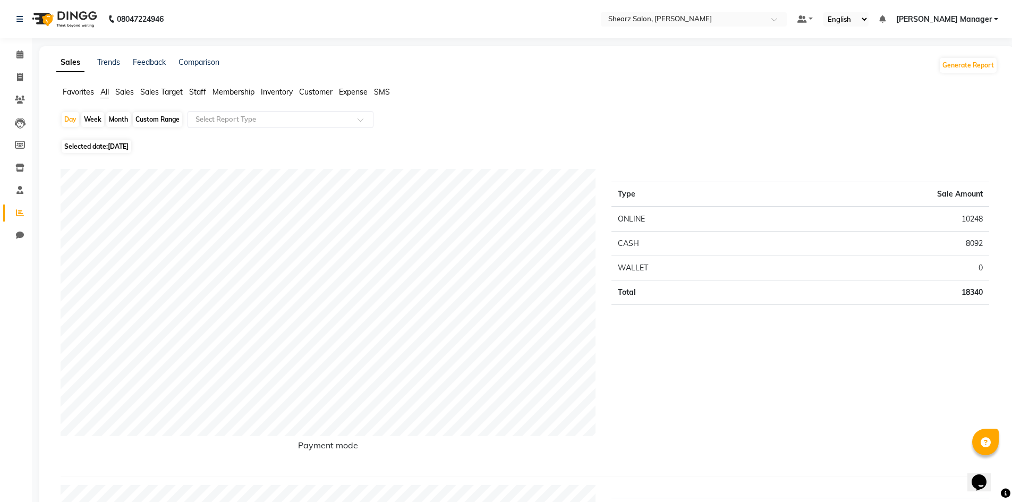
click li "Staff"
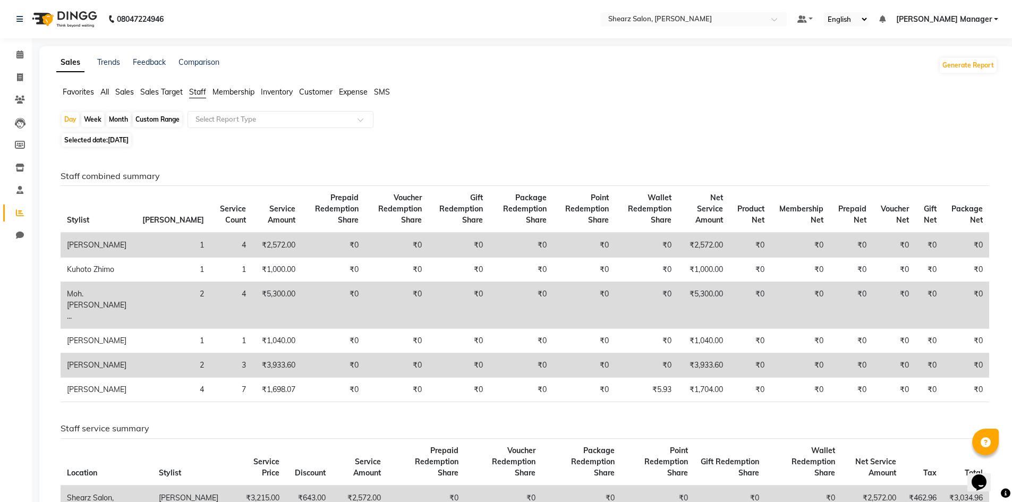
click span "Sales"
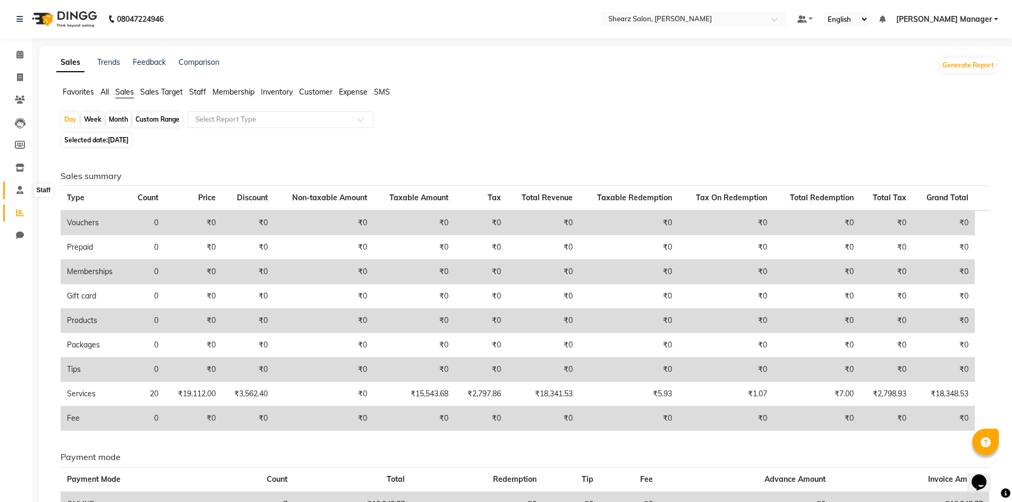
click icon
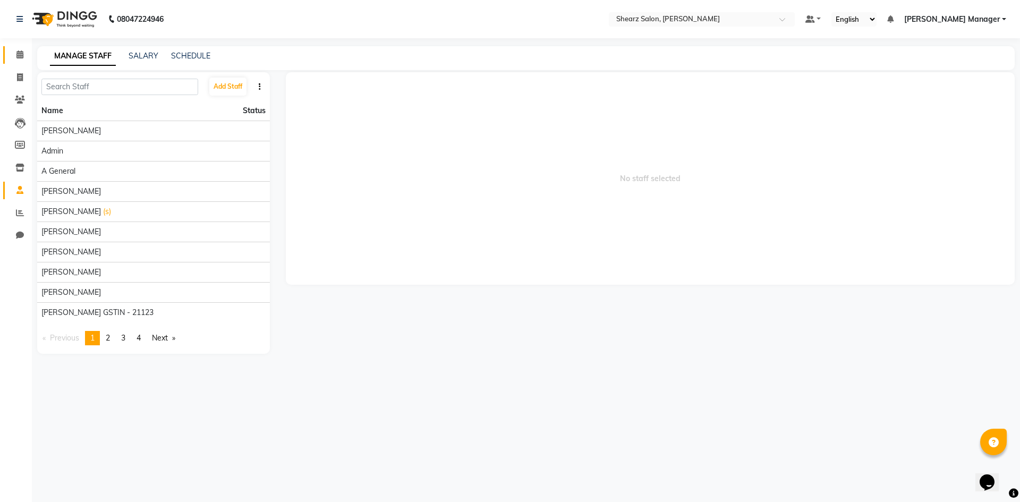
click link "Calendar"
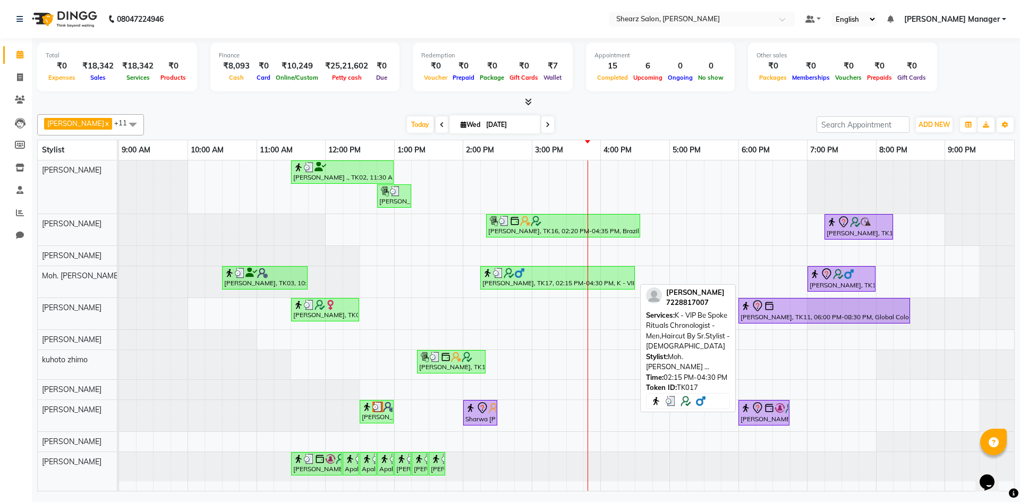
click at [544, 276] on div at bounding box center [557, 273] width 150 height 11
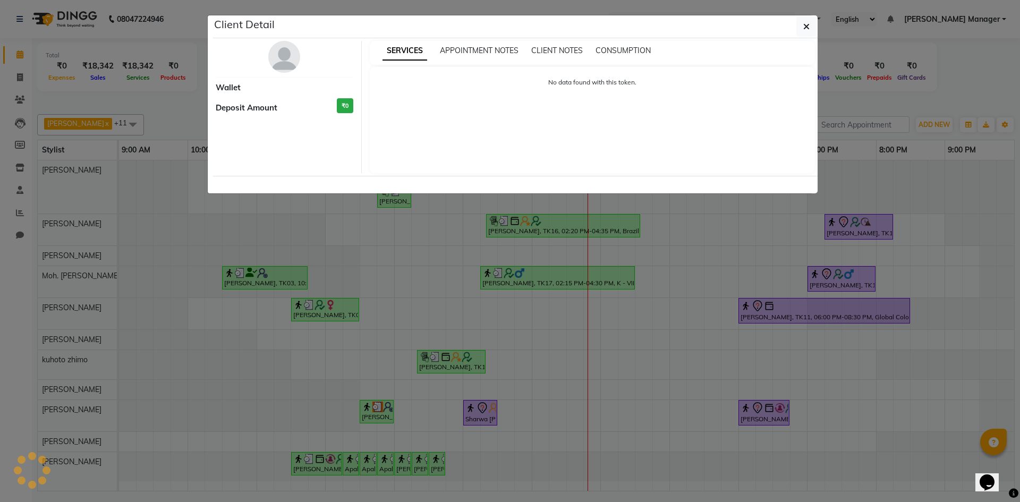
select select "3"
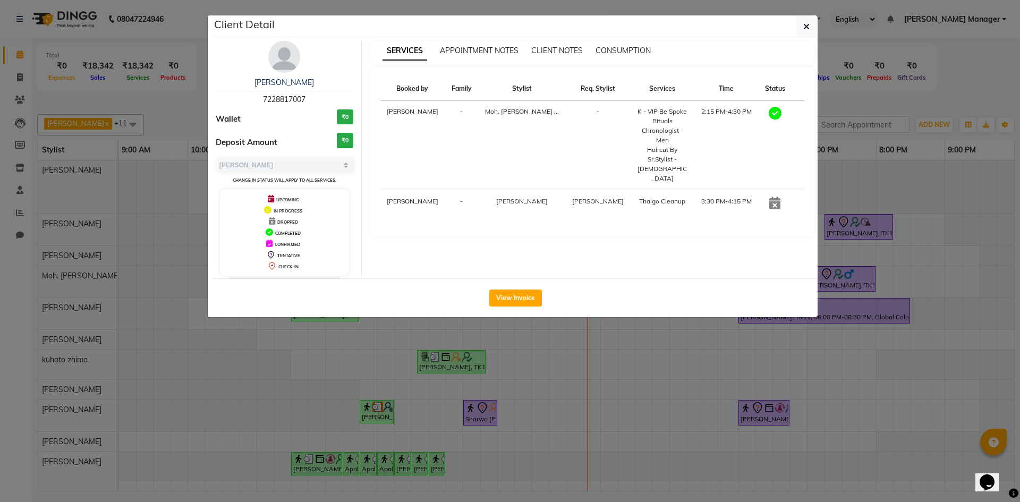
click at [494, 278] on div "View Invoice" at bounding box center [515, 297] width 604 height 39
click at [494, 294] on button "View Invoice" at bounding box center [515, 297] width 53 height 17
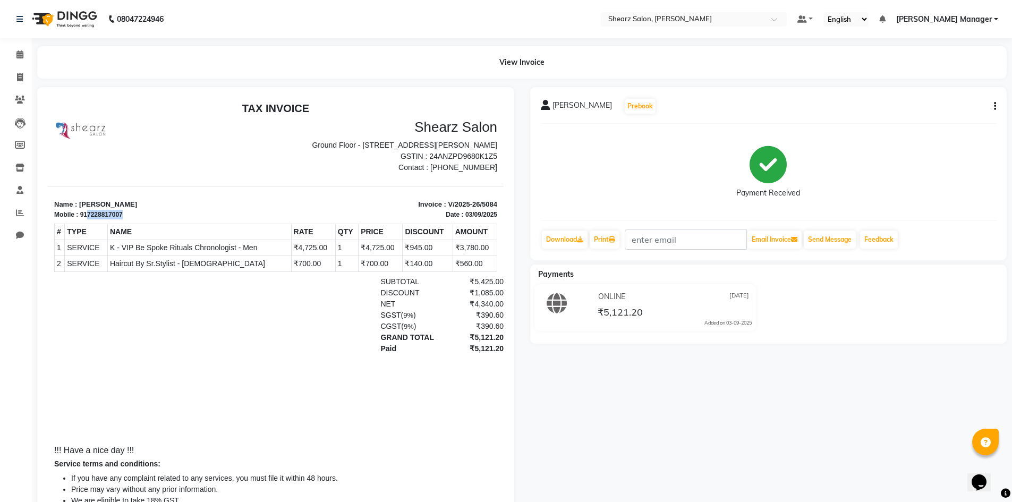
drag, startPoint x: 87, startPoint y: 214, endPoint x: 127, endPoint y: 214, distance: 40.9
click at [127, 214] on div "Mobile : 917228817007" at bounding box center [161, 215] width 215 height 10
copy div "7228817007"
click at [12, 100] on span at bounding box center [20, 100] width 19 height 12
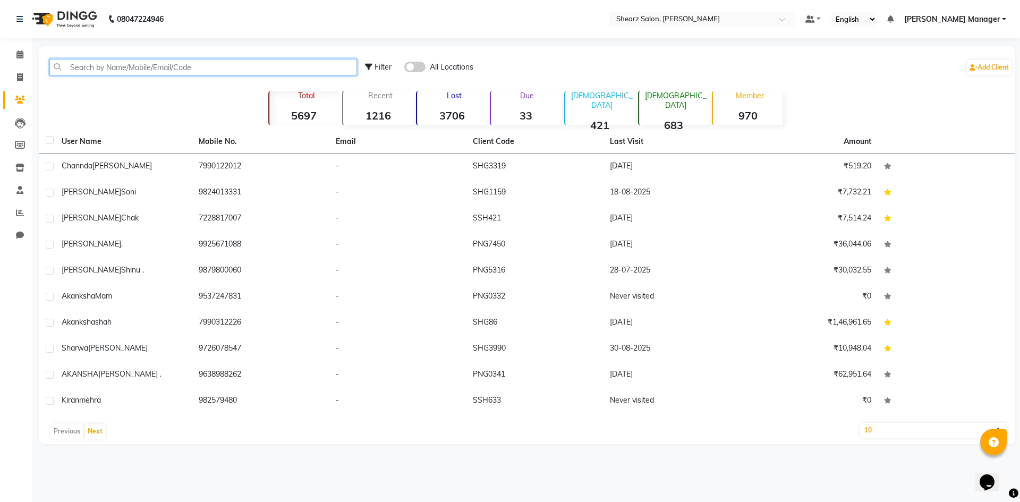
click at [118, 63] on input "text" at bounding box center [202, 67] width 307 height 16
paste input "7228817007"
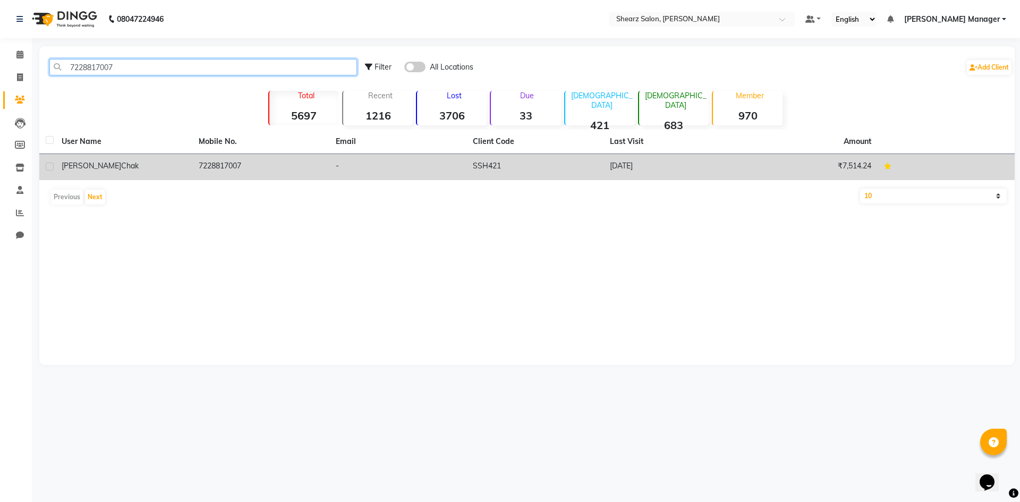
type input "7228817007"
click at [150, 162] on div "mitesh chak" at bounding box center [124, 165] width 124 height 11
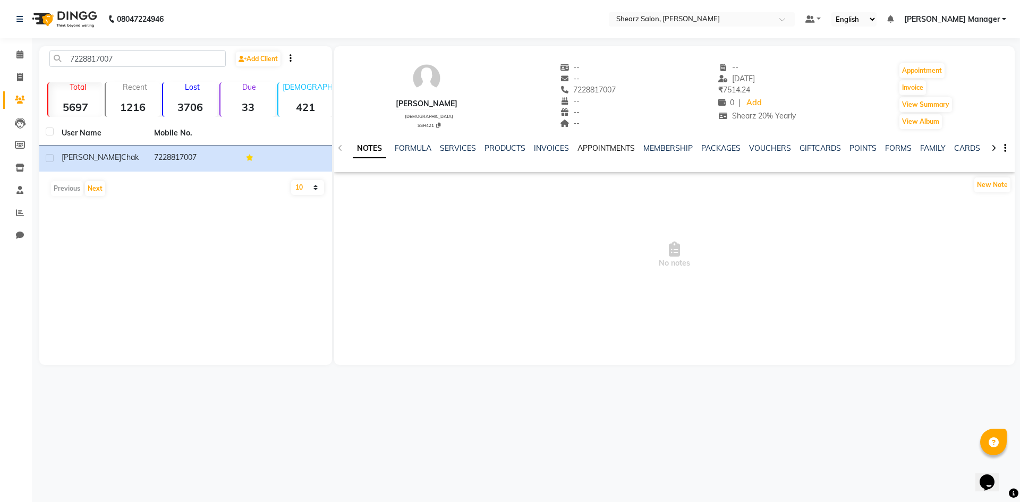
click at [603, 146] on link "APPOINTMENTS" at bounding box center [605, 148] width 57 height 10
click at [501, 147] on link "INVOICES" at bounding box center [507, 148] width 35 height 10
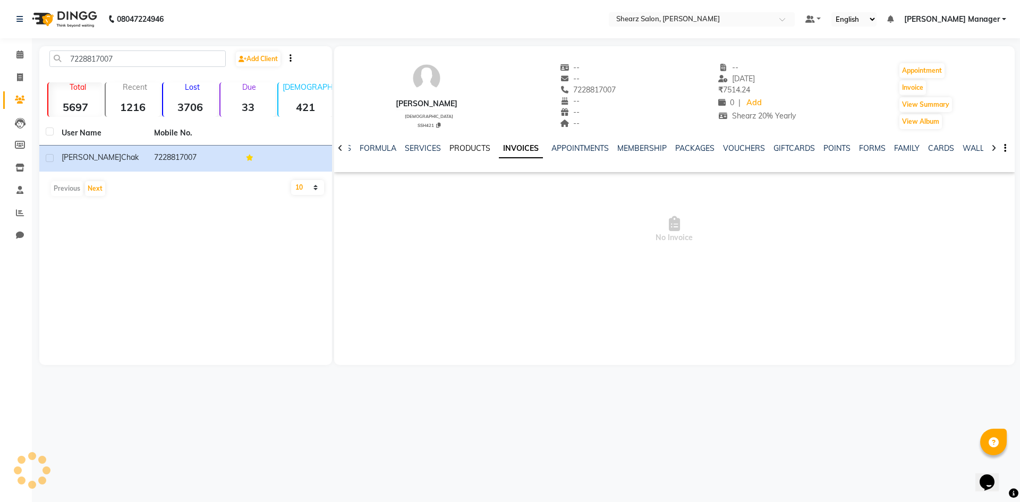
click at [467, 144] on link "PRODUCTS" at bounding box center [469, 148] width 41 height 10
click at [442, 144] on link "SERVICES" at bounding box center [431, 148] width 36 height 10
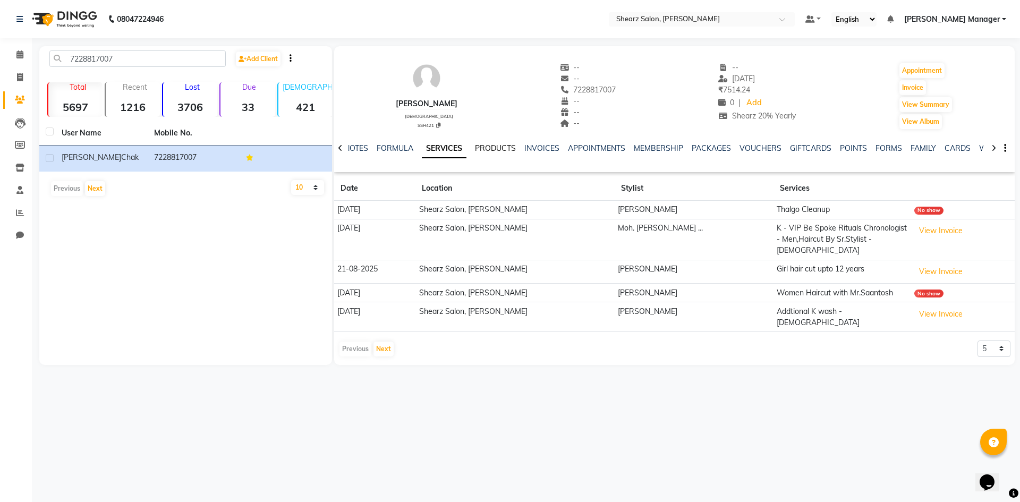
click at [491, 148] on link "PRODUCTS" at bounding box center [495, 148] width 41 height 10
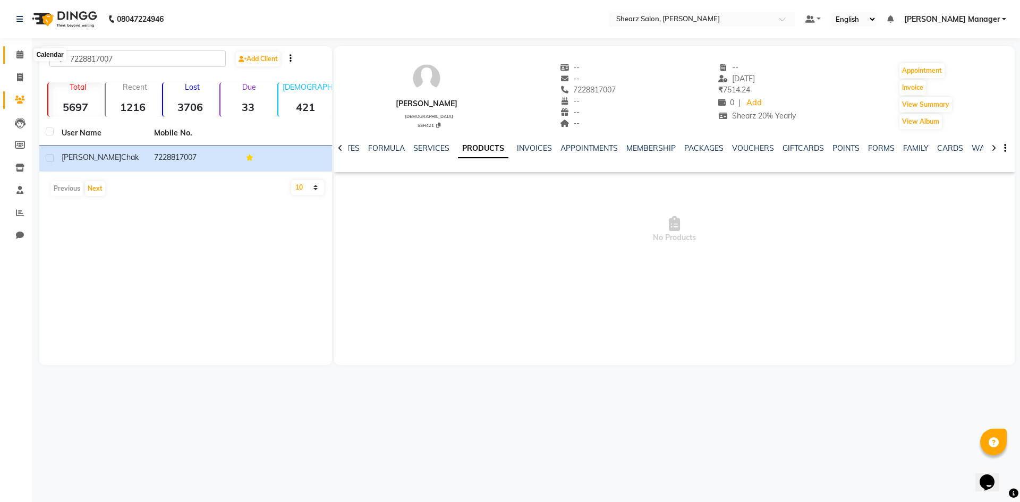
click at [21, 54] on icon at bounding box center [19, 54] width 7 height 8
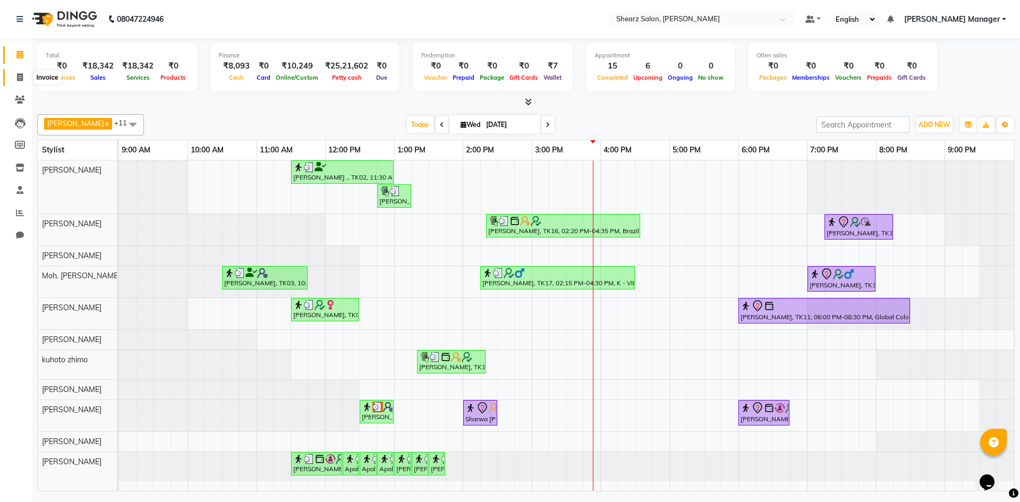
click at [20, 79] on icon at bounding box center [20, 77] width 6 height 8
select select "8159"
select select "service"
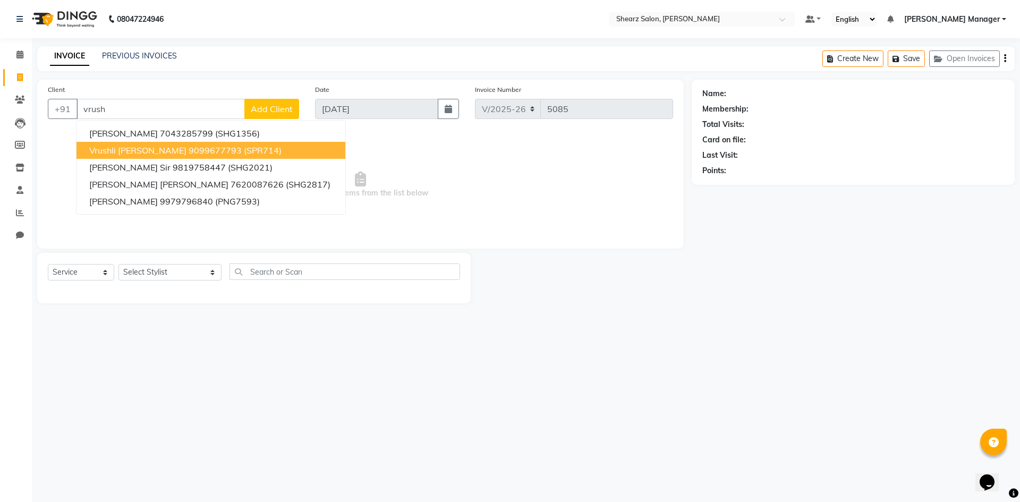
click at [150, 150] on button "Vrushli Mevada 9099677793 (SPR714)" at bounding box center [210, 150] width 269 height 17
type input "9099677793"
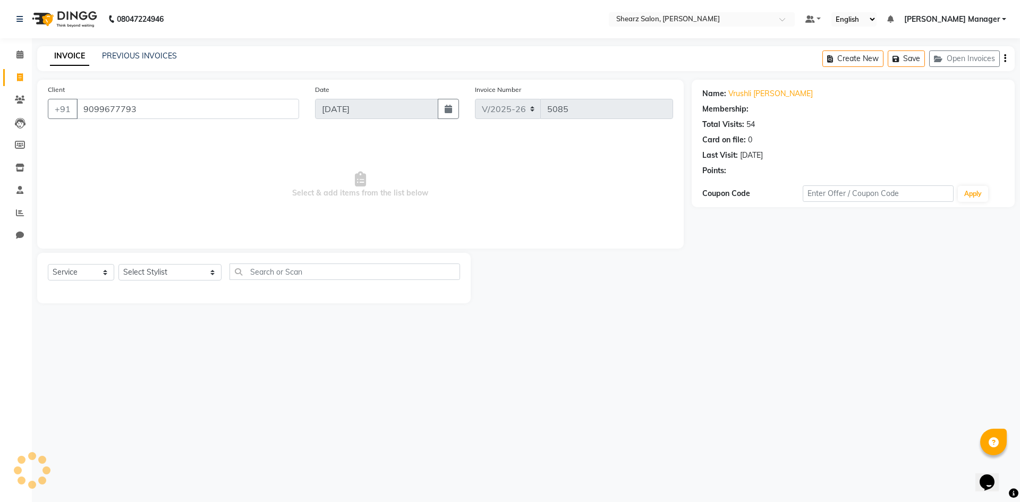
select select "1: Object"
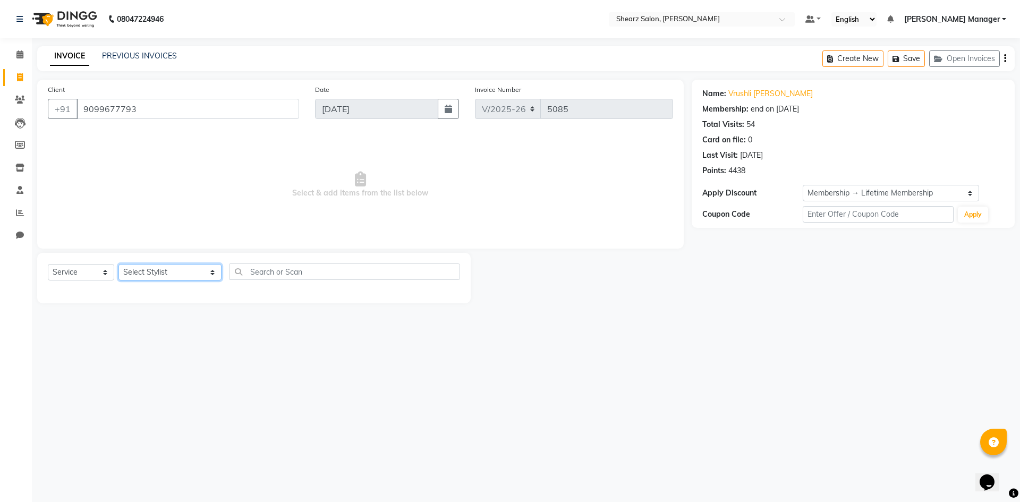
click at [154, 269] on select "Select Stylist AakashKumar Nai Admin A General Arvind S Devda Asha Chavariya Br…" at bounding box center [169, 272] width 103 height 16
drag, startPoint x: 79, startPoint y: 224, endPoint x: 99, endPoint y: 210, distance: 24.4
click at [82, 221] on span "Select & add items from the list below" at bounding box center [360, 185] width 625 height 106
drag, startPoint x: 84, startPoint y: 107, endPoint x: 141, endPoint y: 109, distance: 57.4
click at [141, 109] on input "9099677793" at bounding box center [187, 109] width 222 height 20
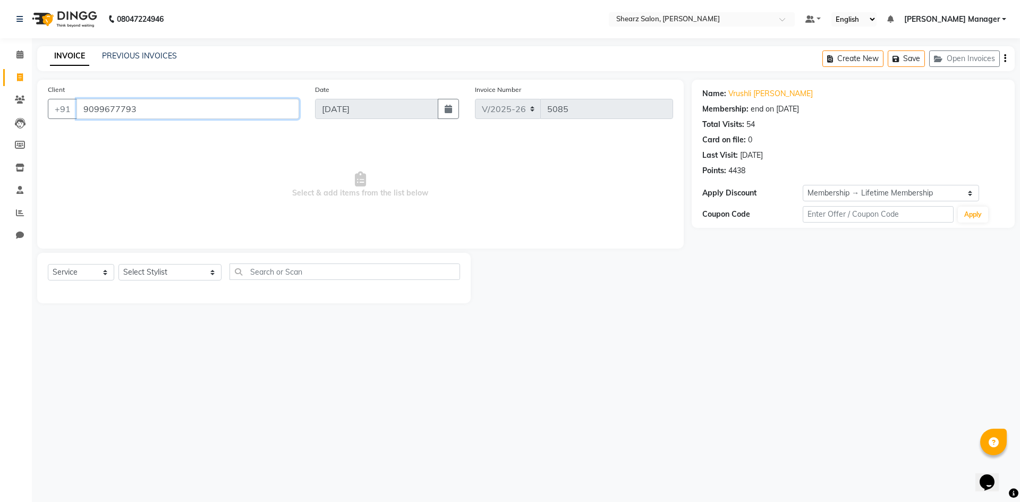
paste input "7228817007"
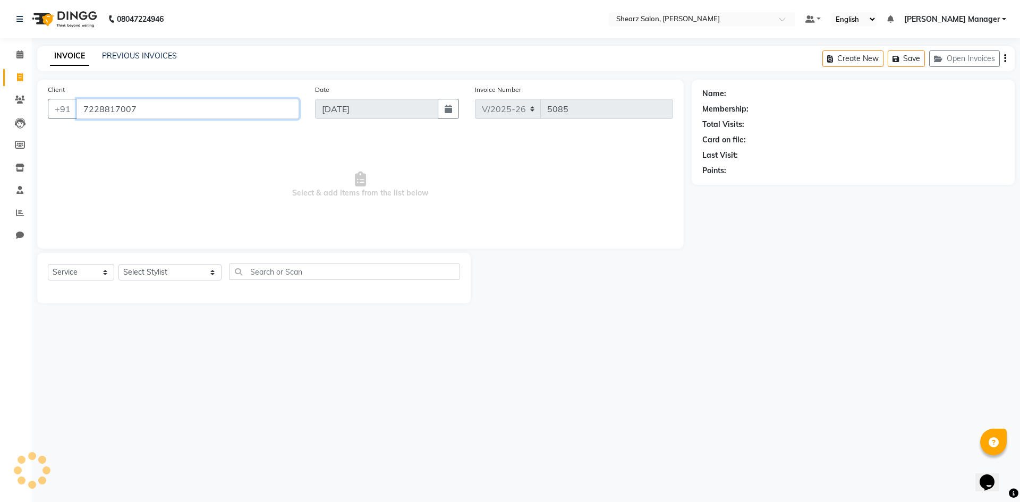
type input "7228817007"
select select "1: Object"
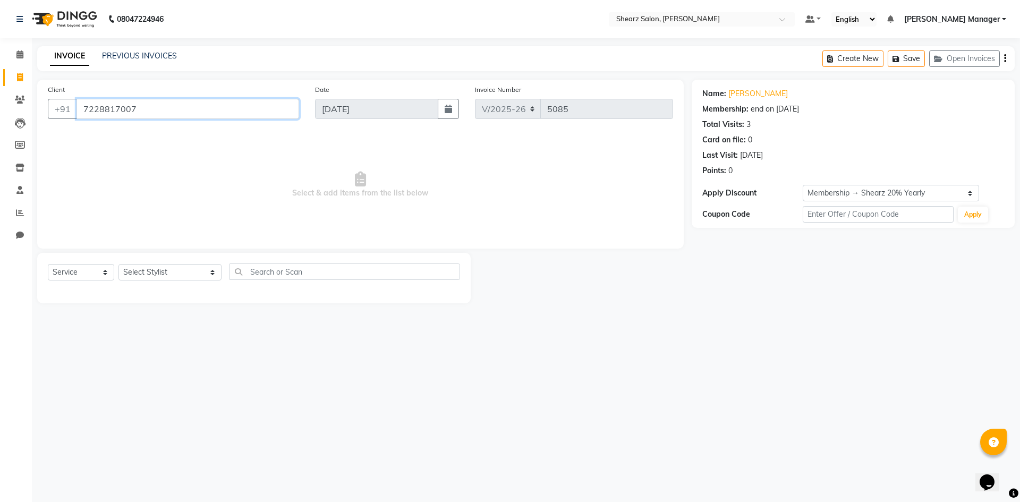
click at [161, 101] on input "7228817007" at bounding box center [187, 109] width 222 height 20
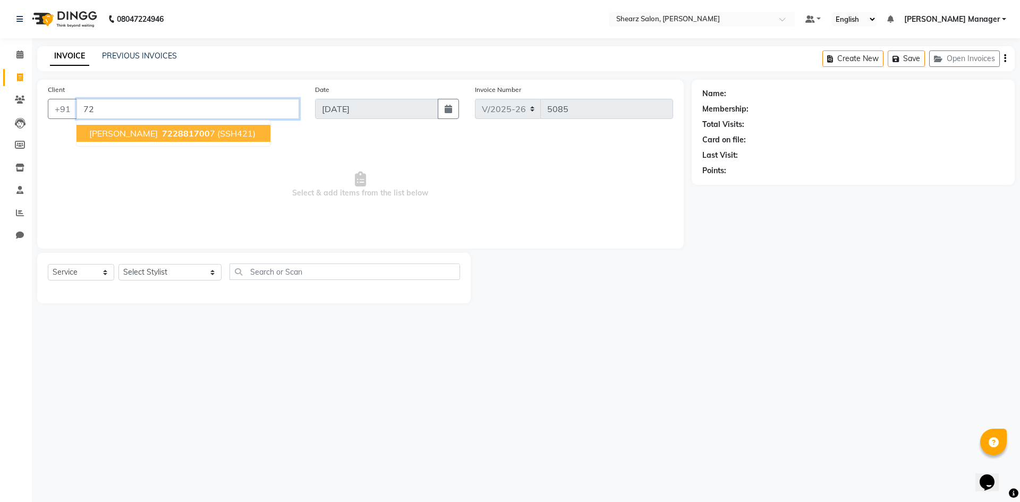
type input "7"
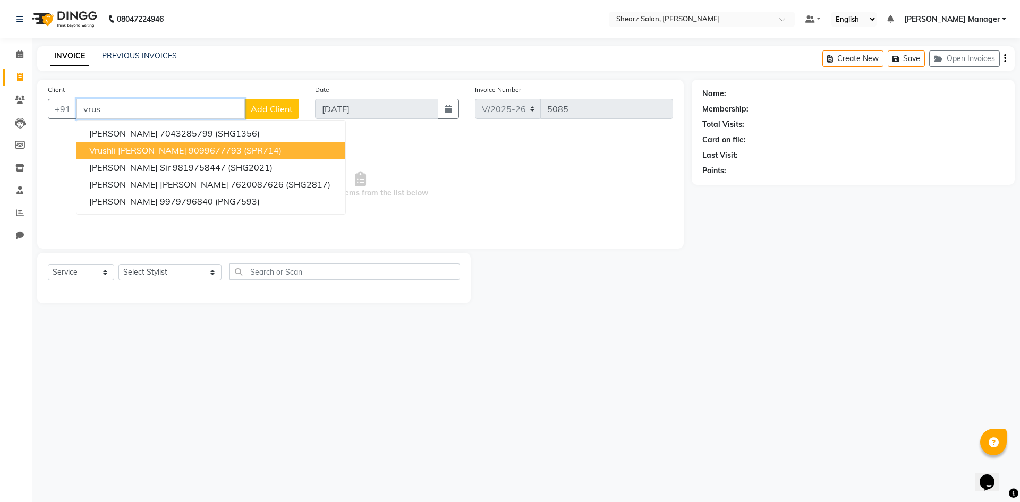
click at [141, 147] on span "Vrushli Mevada" at bounding box center [137, 150] width 97 height 11
type input "9099677793"
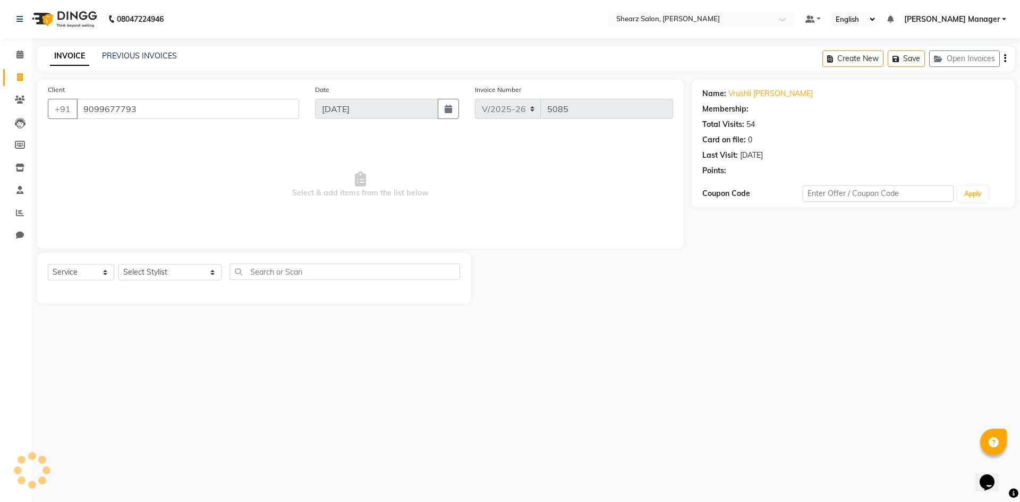
select select "1: Object"
drag, startPoint x: 82, startPoint y: 108, endPoint x: 151, endPoint y: 109, distance: 69.6
click at [151, 109] on input "9099677793" at bounding box center [187, 109] width 222 height 20
click at [22, 57] on icon at bounding box center [19, 54] width 7 height 8
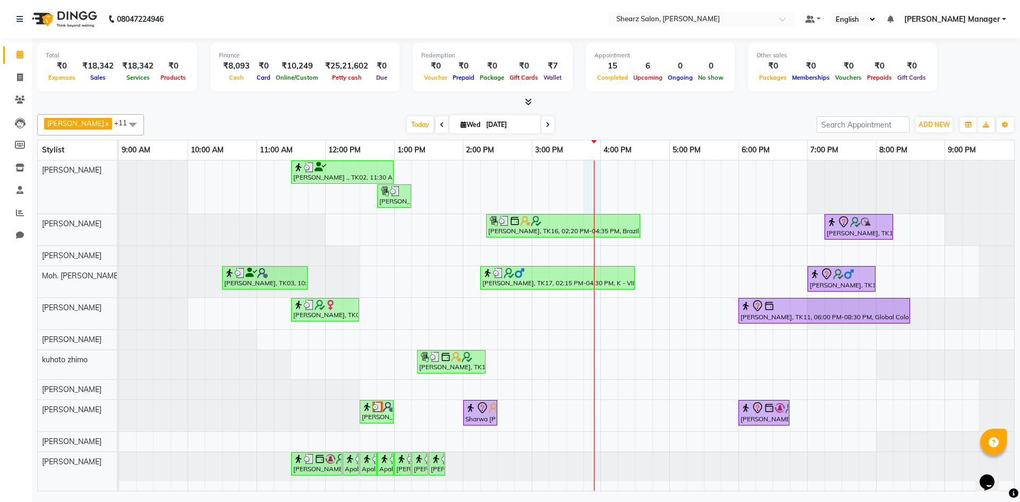
click at [588, 173] on div "Jayesh Patil ., TK02, 11:30 AM-01:00 PM, Source marine dry & dehydrated skin fa…" at bounding box center [566, 325] width 895 height 330
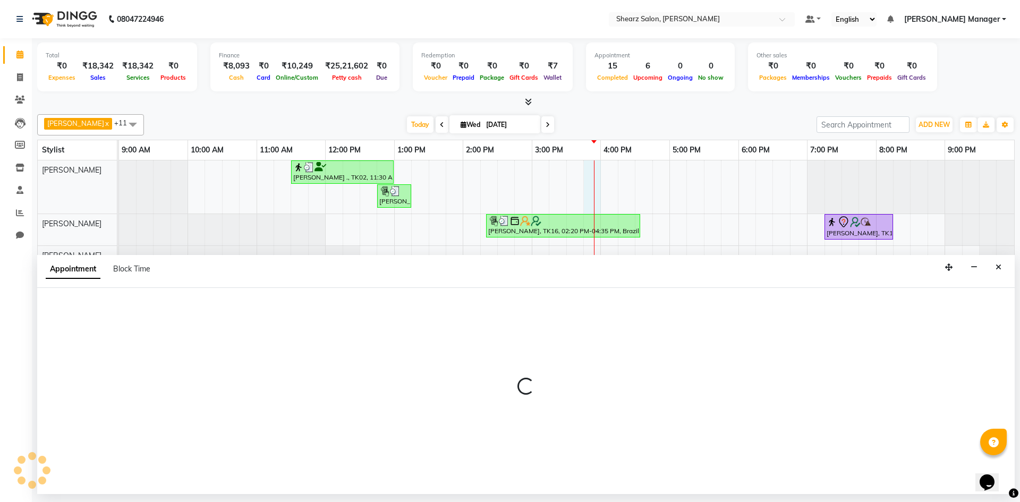
select select "77322"
select select "945"
select select "tentative"
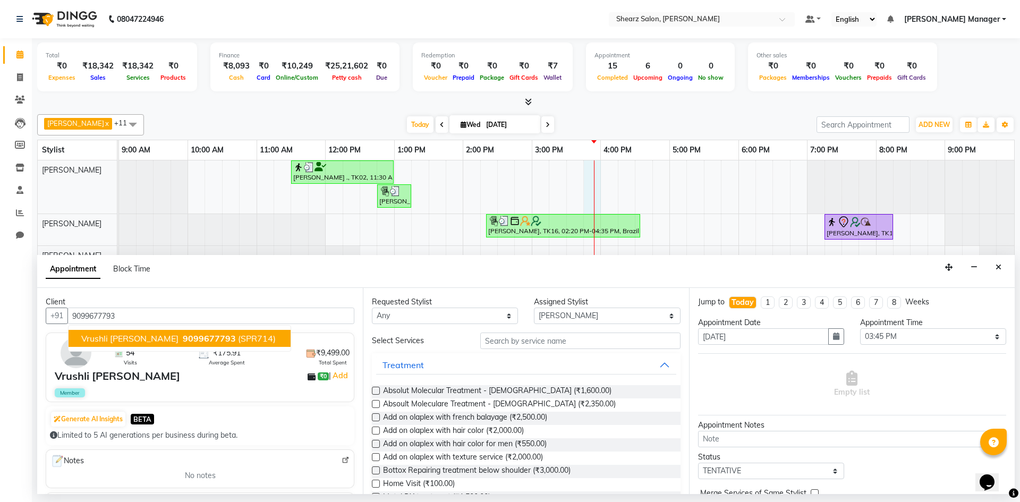
click at [238, 340] on span "(SPR714)" at bounding box center [257, 338] width 38 height 11
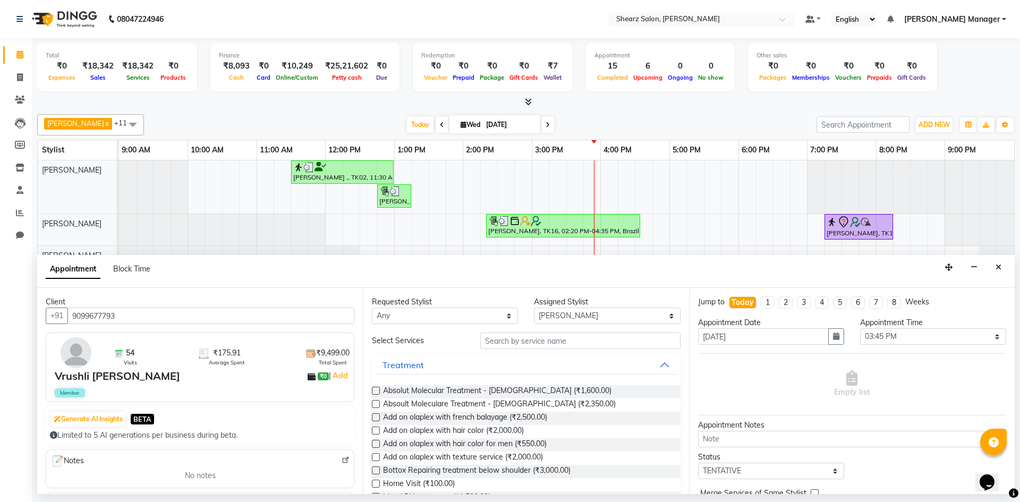
type input "9099677793"
click at [526, 340] on input "text" at bounding box center [580, 340] width 200 height 16
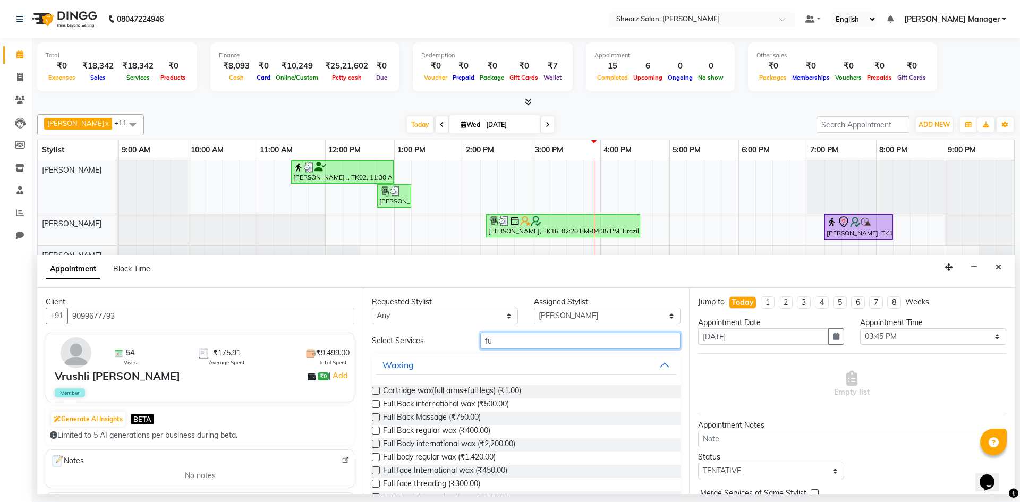
type input "f"
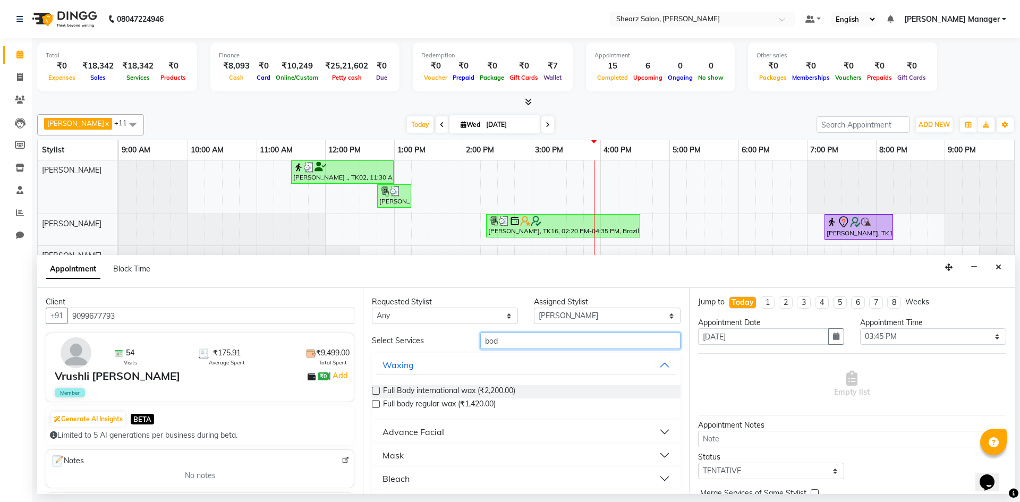
scroll to position [28, 0]
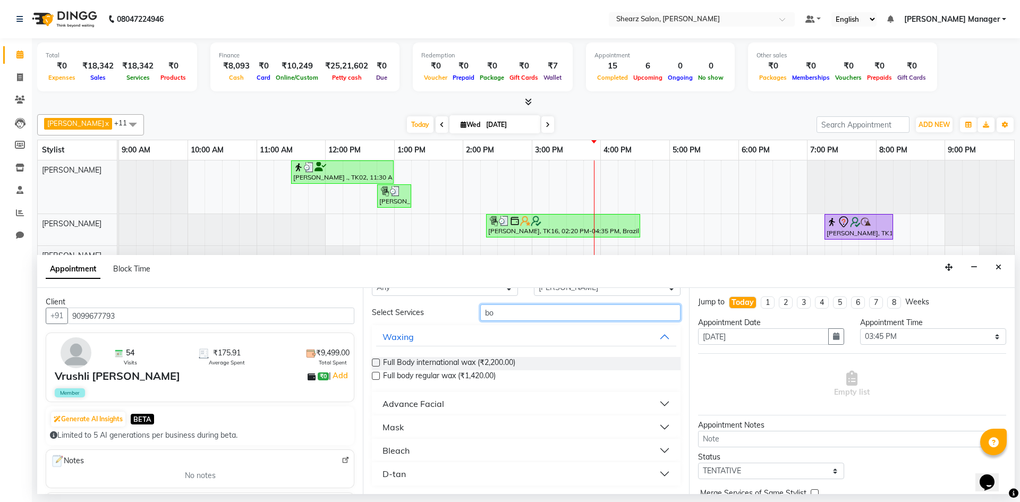
type input "b"
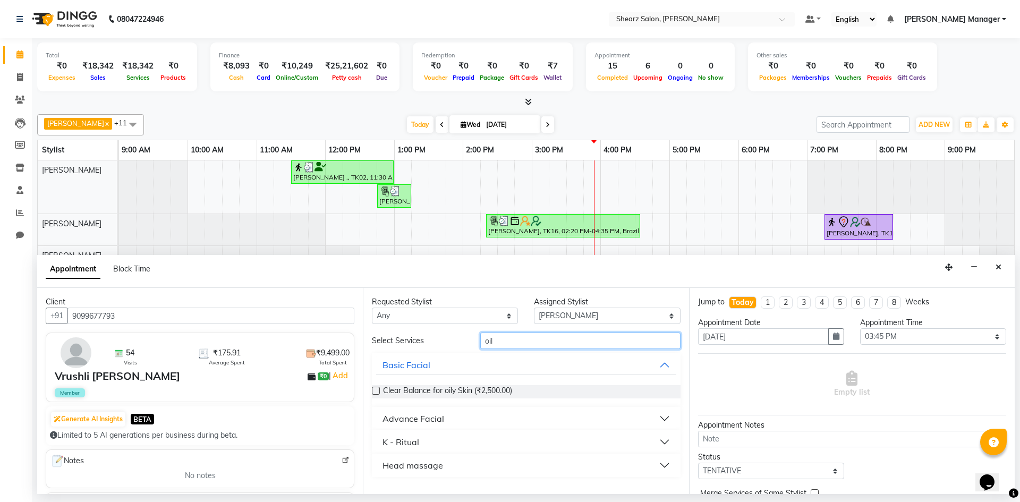
scroll to position [0, 0]
type input "oil"
click at [588, 312] on select "Select AakashKumar Nai Admin Arvind S Devda Asha Chavariya Divyata Shashtri kuh…" at bounding box center [607, 315] width 146 height 16
select select "77326"
click at [534, 307] on select "Select AakashKumar Nai Admin Arvind S Devda Asha Chavariya Divyata Shashtri kuh…" at bounding box center [607, 315] width 146 height 16
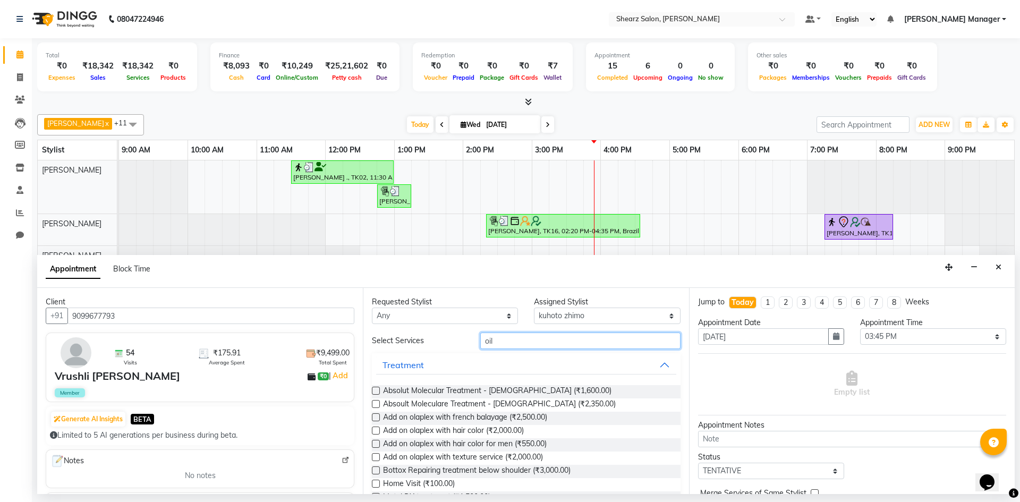
click at [536, 340] on input "oil" at bounding box center [580, 340] width 200 height 16
type input "o"
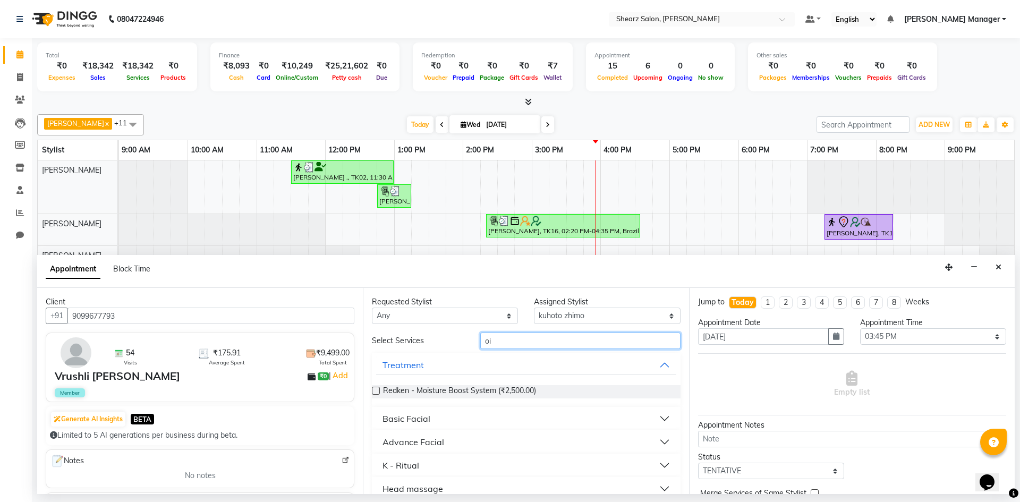
type input "o"
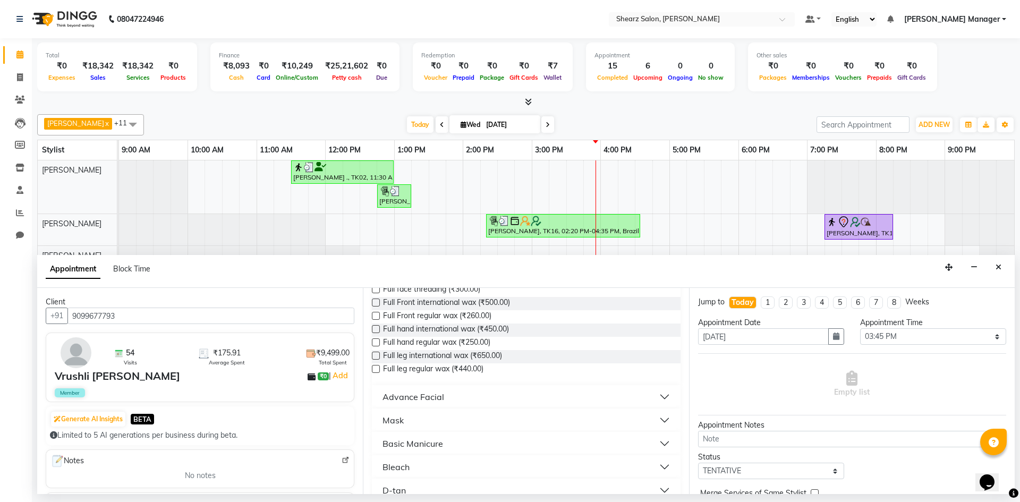
scroll to position [211, 0]
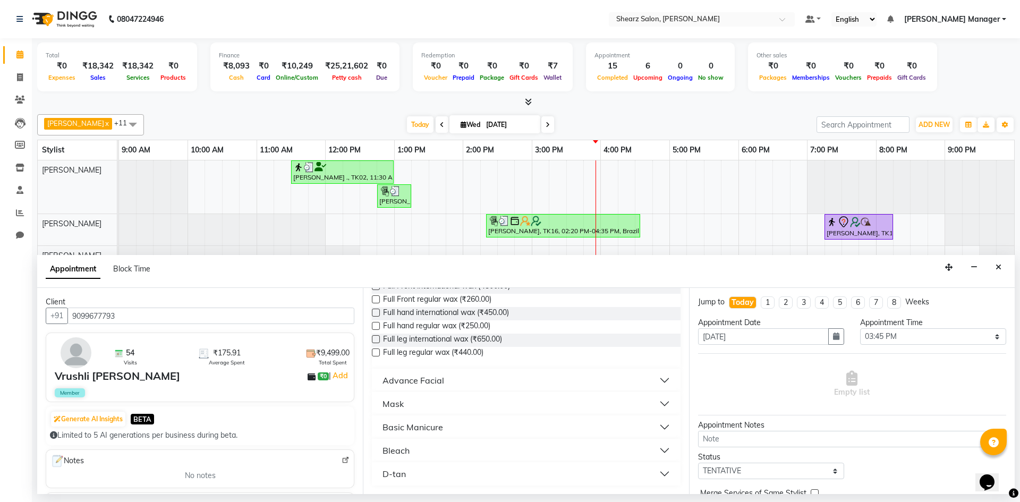
type input "full"
click at [498, 375] on button "Advance Facial" at bounding box center [525, 380] width 299 height 19
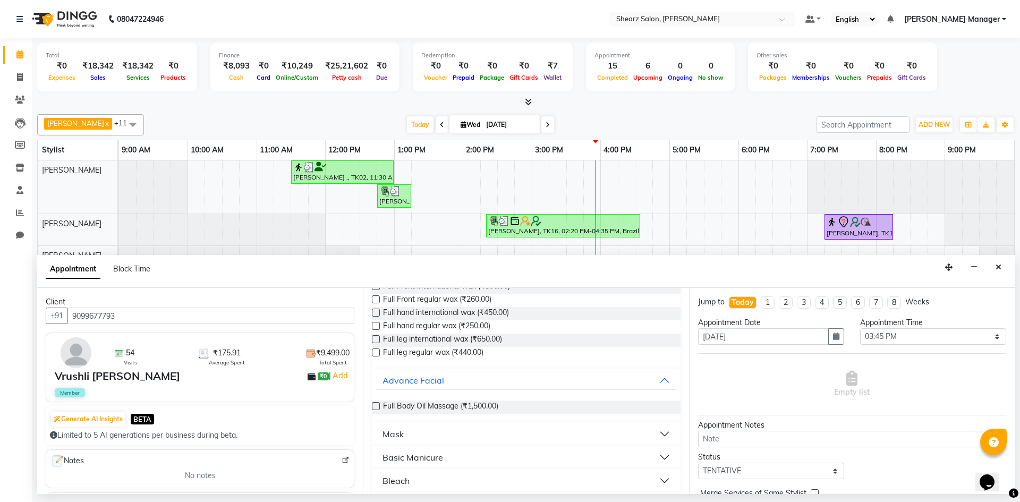
click at [374, 402] on label at bounding box center [376, 406] width 8 height 8
click at [374, 404] on input "checkbox" at bounding box center [375, 407] width 7 height 7
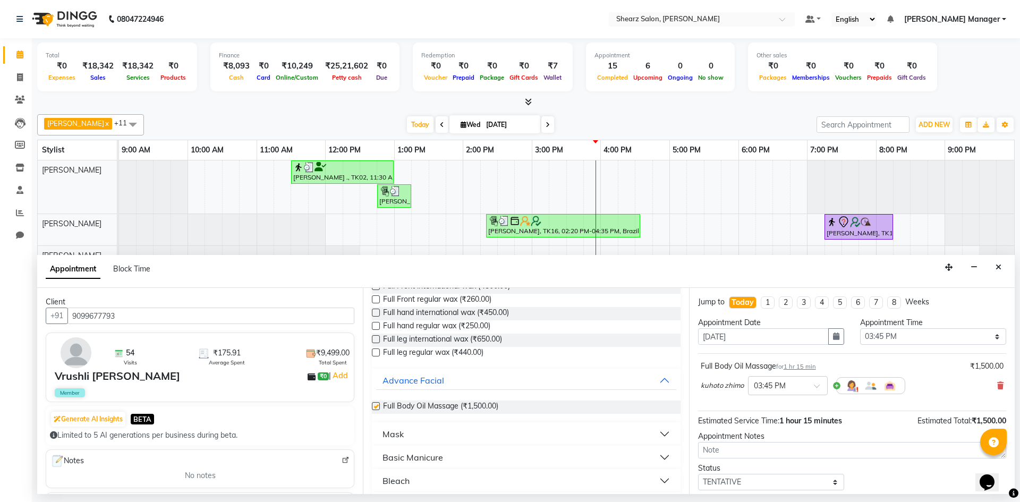
checkbox input "false"
click at [997, 384] on icon at bounding box center [1000, 385] width 6 height 7
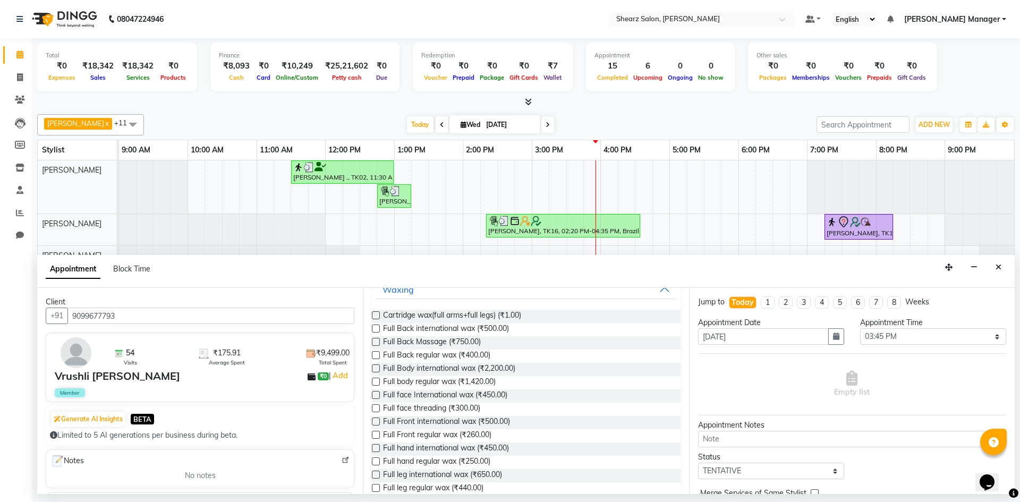
scroll to position [0, 0]
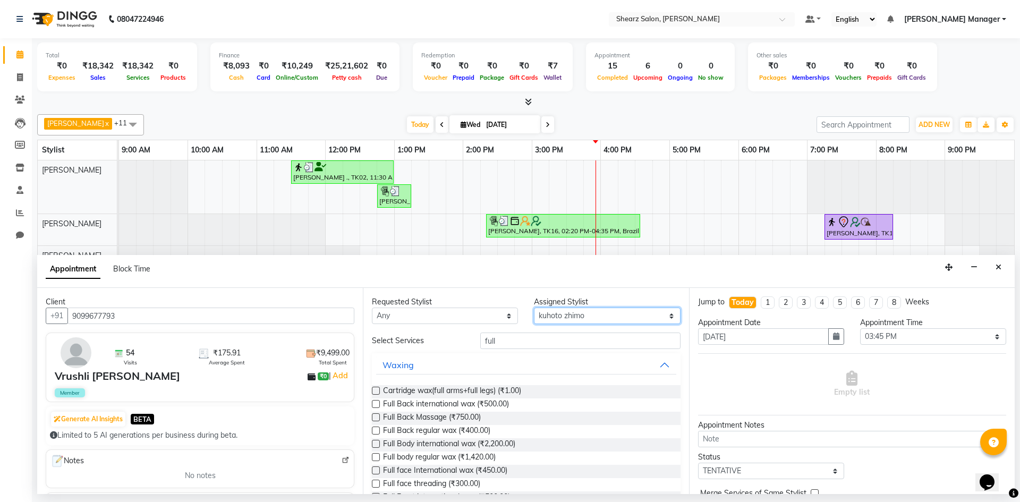
click at [569, 319] on select "Select AakashKumar Nai Admin Arvind S Devda Asha Chavariya Divyata Shashtri kuh…" at bounding box center [607, 315] width 146 height 16
select select "77322"
click at [534, 307] on select "Select AakashKumar Nai Admin Arvind S Devda Asha Chavariya Divyata Shashtri kuh…" at bounding box center [607, 315] width 146 height 16
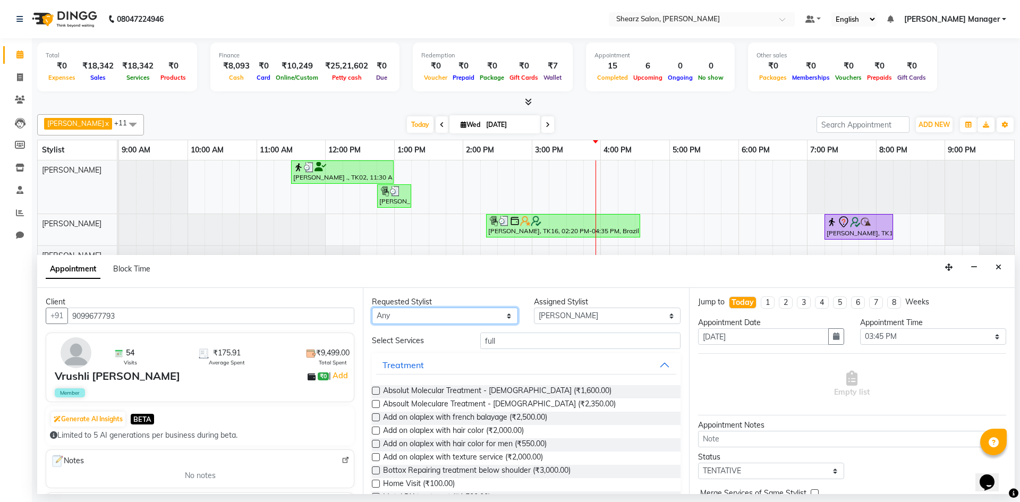
click at [404, 317] on select "Any AakashKumar Nai Admin Arvind S Devda Asha Chavariya Divyata Shashtri kuhoto…" at bounding box center [445, 315] width 146 height 16
select select "77322"
click at [372, 307] on select "Any AakashKumar Nai Admin Arvind S Devda Asha Chavariya Divyata Shashtri kuhoto…" at bounding box center [445, 315] width 146 height 16
click at [584, 341] on input "full" at bounding box center [580, 340] width 200 height 16
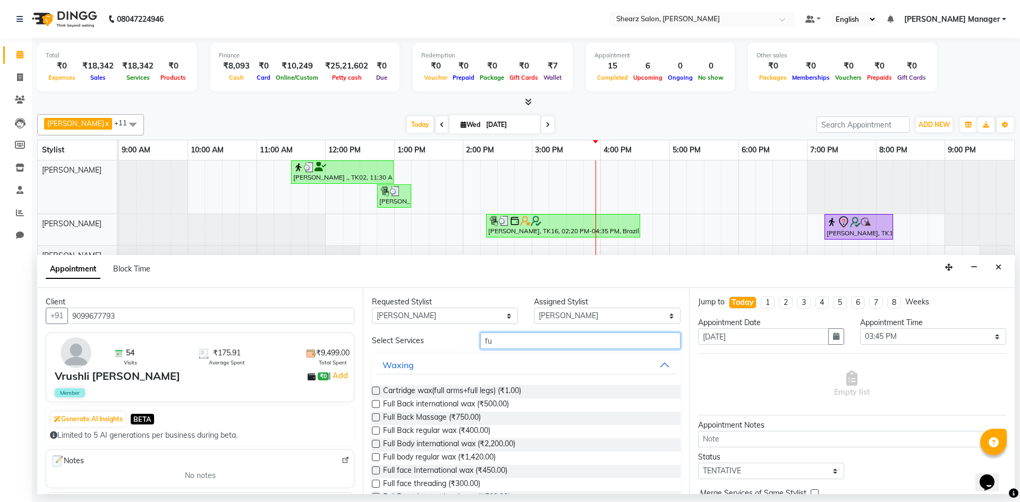
type input "f"
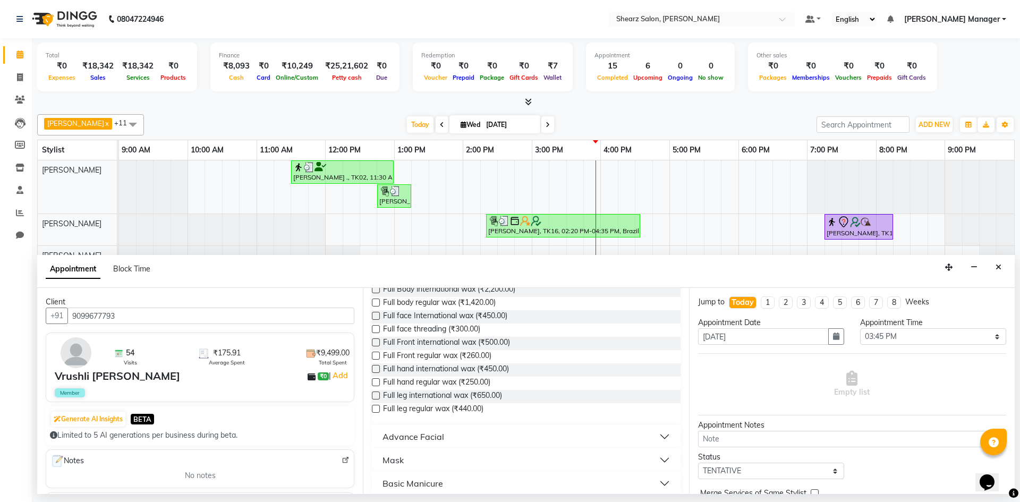
scroll to position [211, 0]
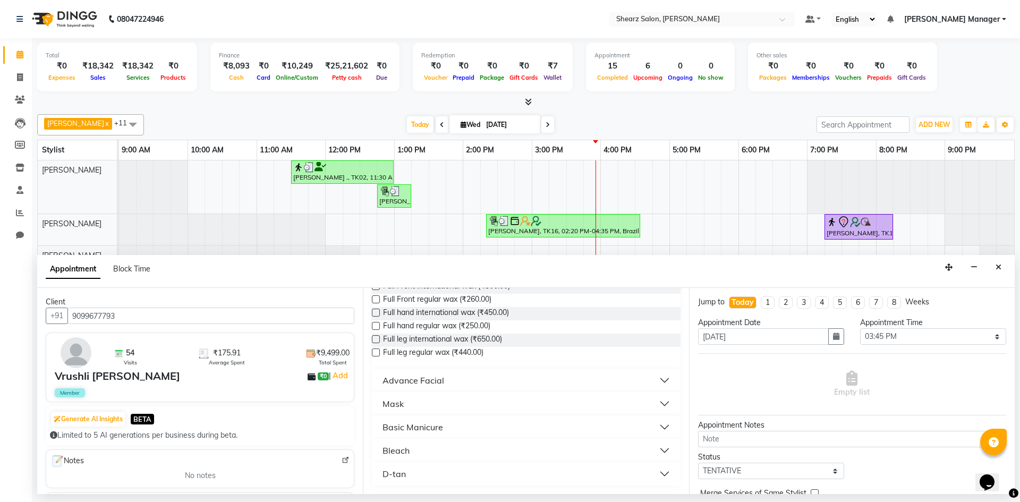
type input "ful"
click at [518, 376] on button "Advance Facial" at bounding box center [525, 380] width 299 height 19
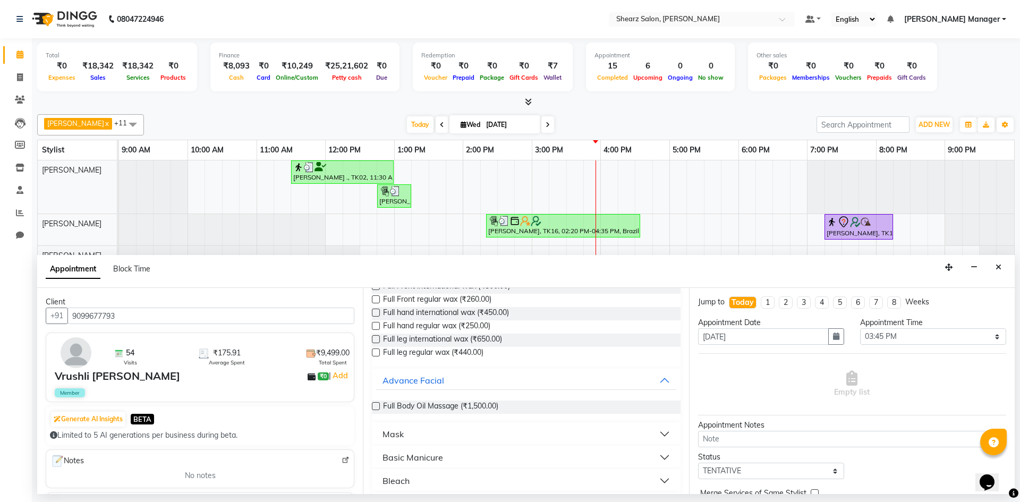
click at [375, 405] on label at bounding box center [376, 406] width 8 height 8
click at [375, 405] on input "checkbox" at bounding box center [375, 407] width 7 height 7
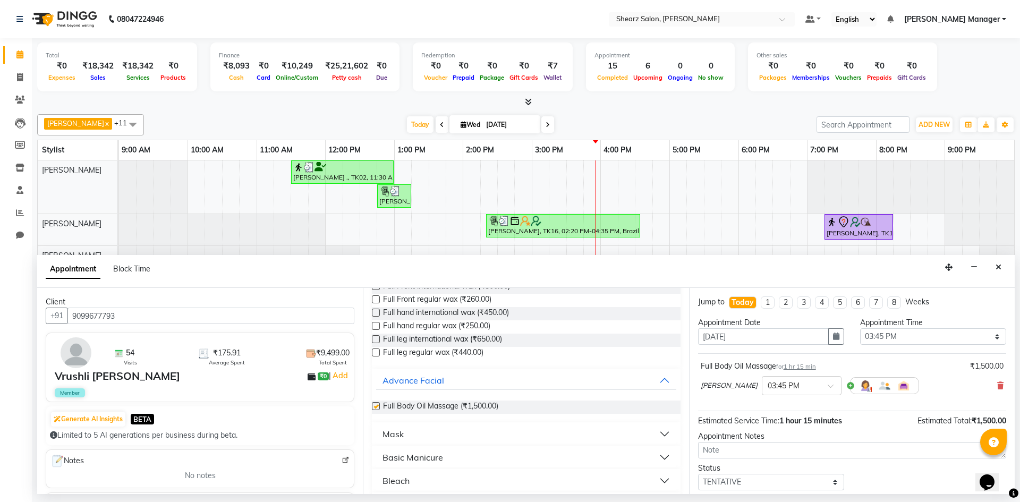
checkbox input "false"
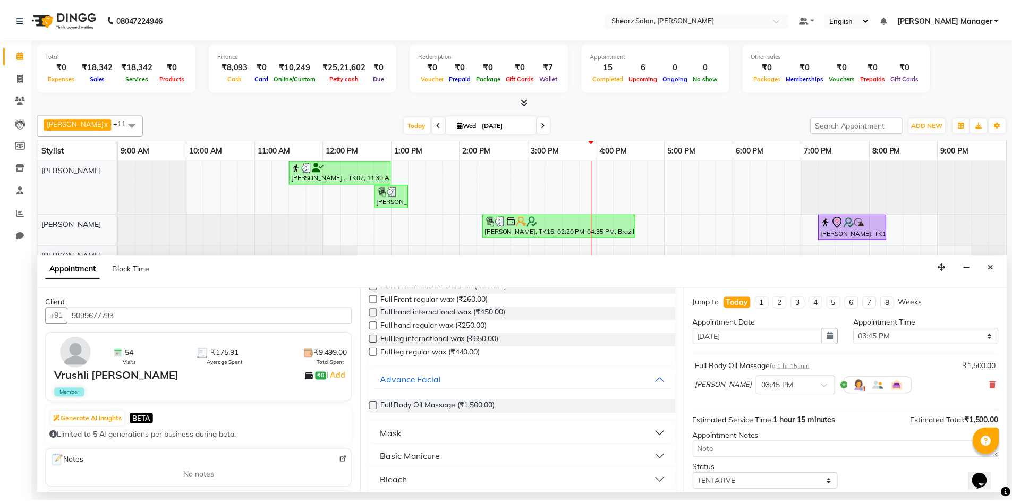
scroll to position [63, 0]
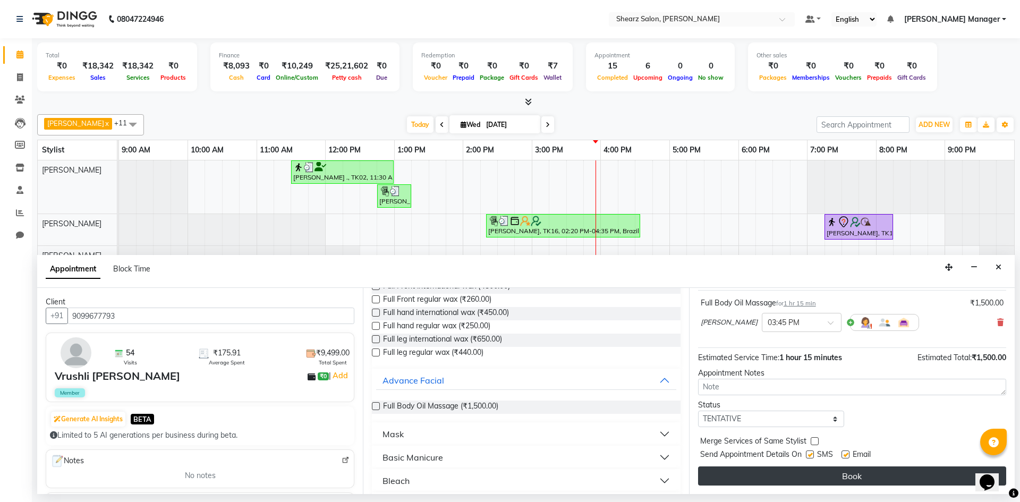
click at [825, 477] on button "Book" at bounding box center [852, 475] width 308 height 19
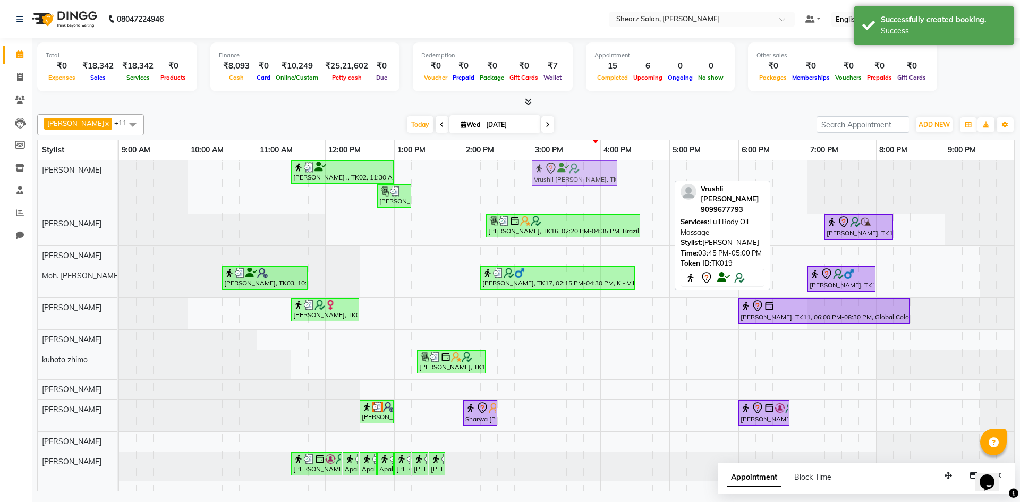
drag, startPoint x: 610, startPoint y: 178, endPoint x: 563, endPoint y: 181, distance: 46.3
click at [119, 181] on div "Jayesh Patil ., TK02, 11:30 AM-01:00 PM, Source marine dry & dehydrated skin fa…" at bounding box center [119, 186] width 0 height 53
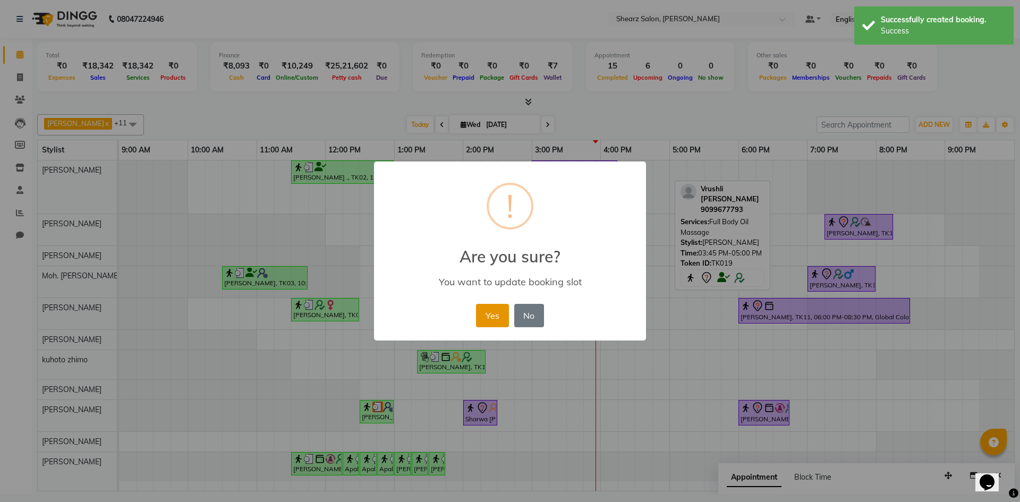
click at [487, 310] on button "Yes" at bounding box center [492, 315] width 32 height 23
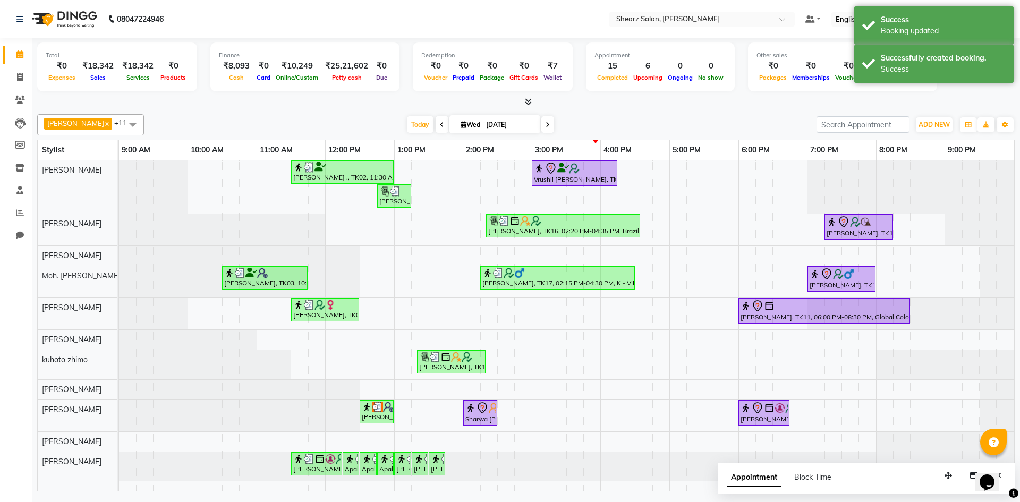
click at [440, 124] on icon at bounding box center [442, 125] width 4 height 6
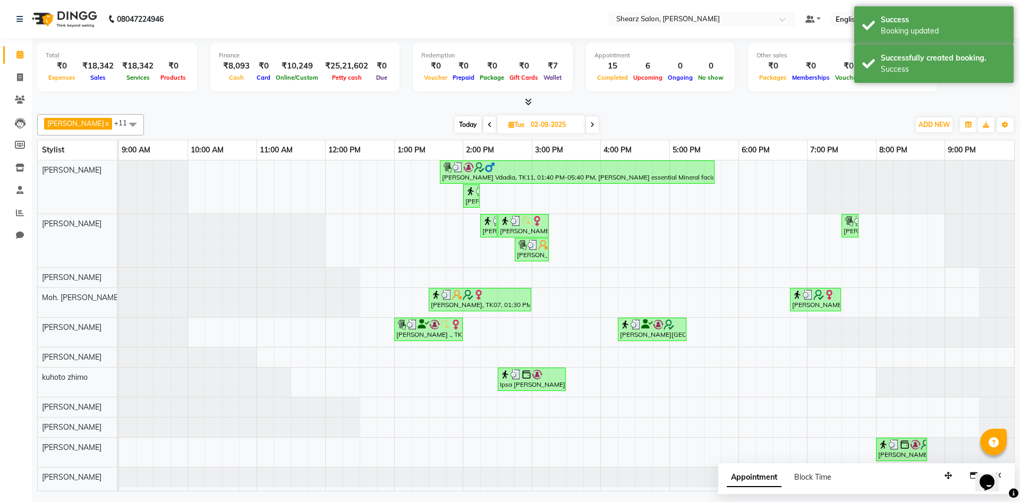
click at [486, 124] on span at bounding box center [489, 124] width 13 height 16
type input "01-09-2025"
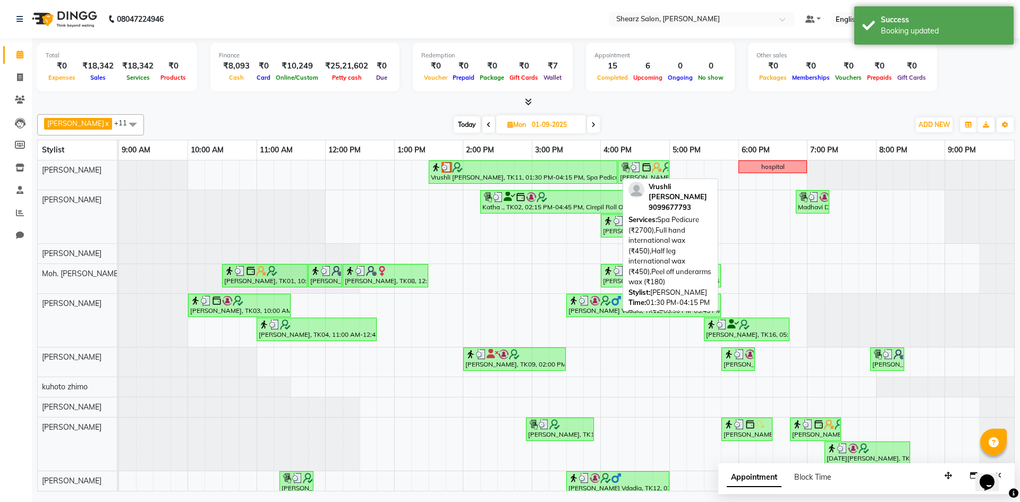
click at [450, 167] on img at bounding box center [446, 167] width 11 height 11
select select "3"
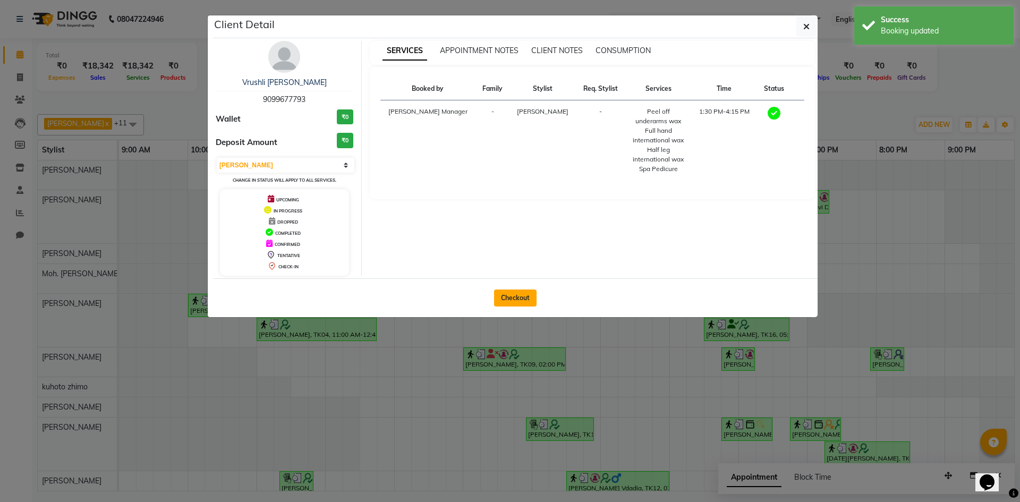
click at [517, 293] on button "Checkout" at bounding box center [515, 297] width 42 height 17
select select "service"
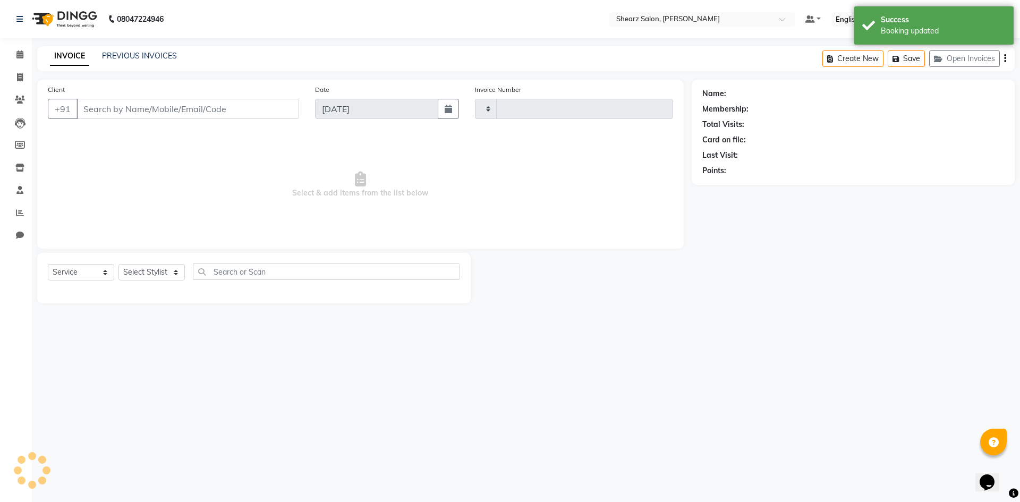
type input "5085"
select select "8159"
type input "9099677793"
type input "01-09-2025"
select select "77322"
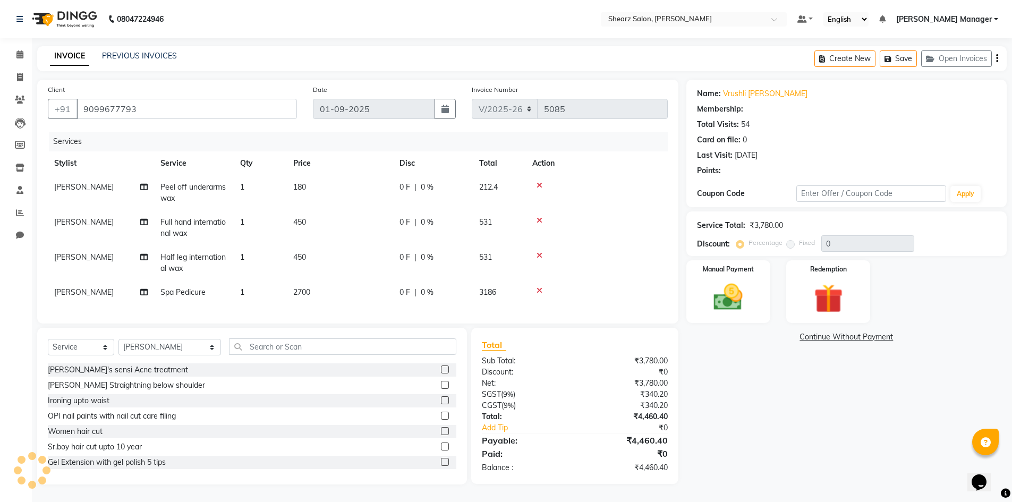
select select "1: Object"
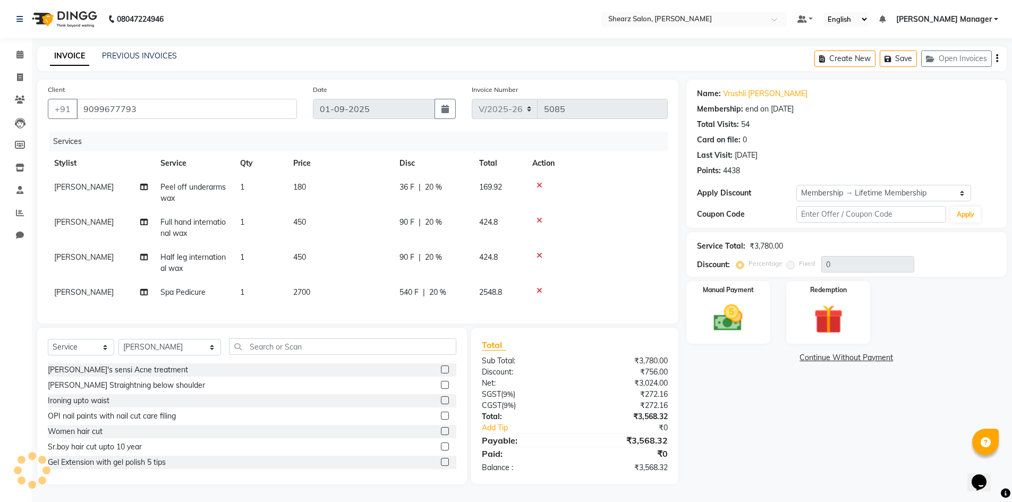
type input "20"
click at [910, 186] on select "Select Membership → Lifetime Membership Membership → Shearz 20% Yearly" at bounding box center [883, 193] width 175 height 16
select select "2: Object"
click at [796, 185] on select "Select Membership → Lifetime Membership Membership → Shearz 20% Yearly" at bounding box center [883, 193] width 175 height 16
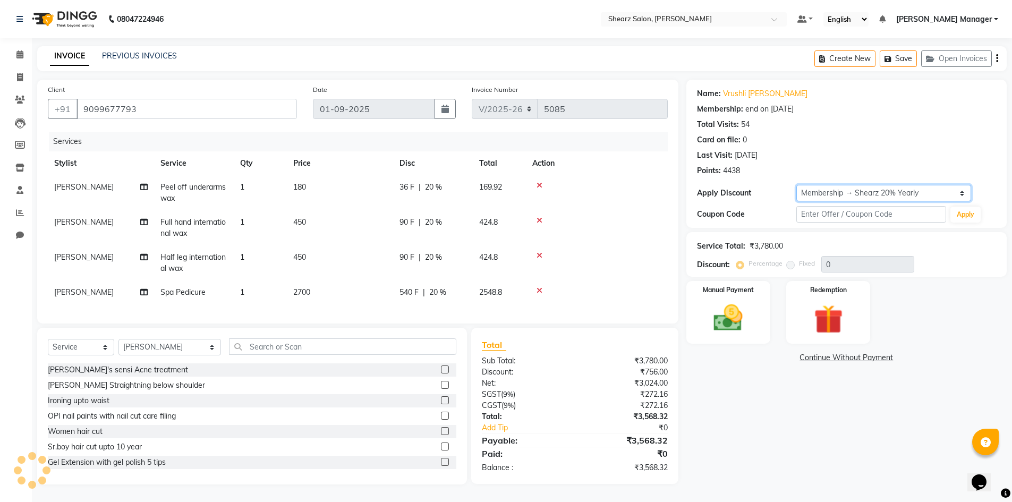
type input "20"
click at [8, 54] on link "Calendar" at bounding box center [15, 55] width 25 height 18
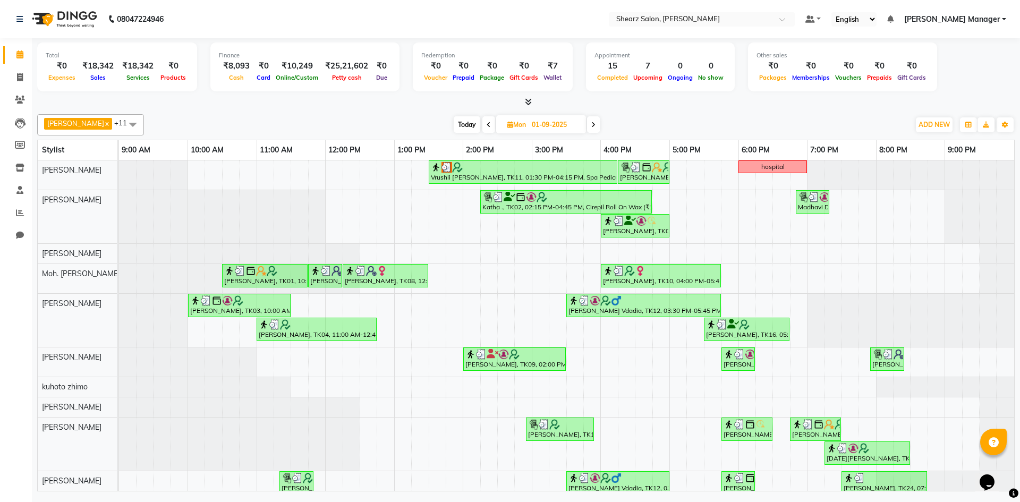
click at [591, 126] on icon at bounding box center [593, 125] width 4 height 6
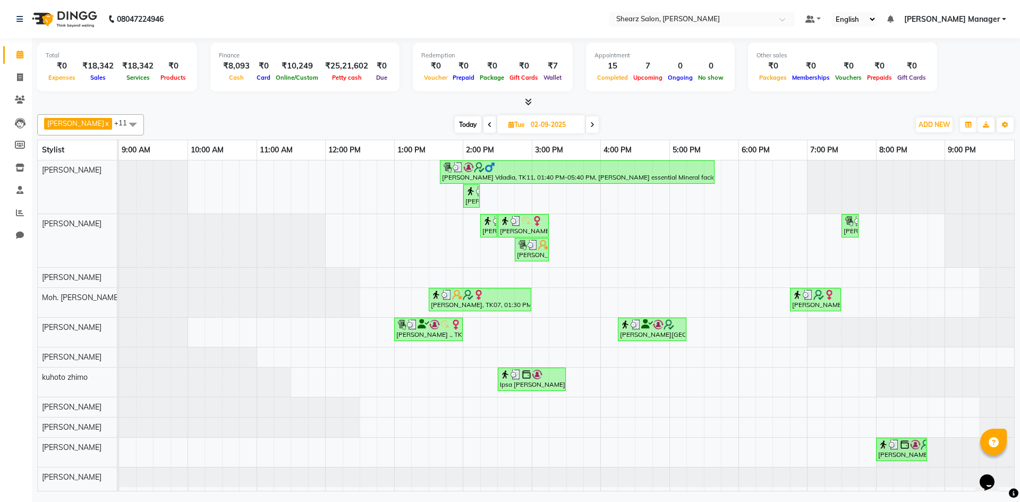
click at [590, 127] on icon at bounding box center [592, 125] width 4 height 6
type input "03-09-2025"
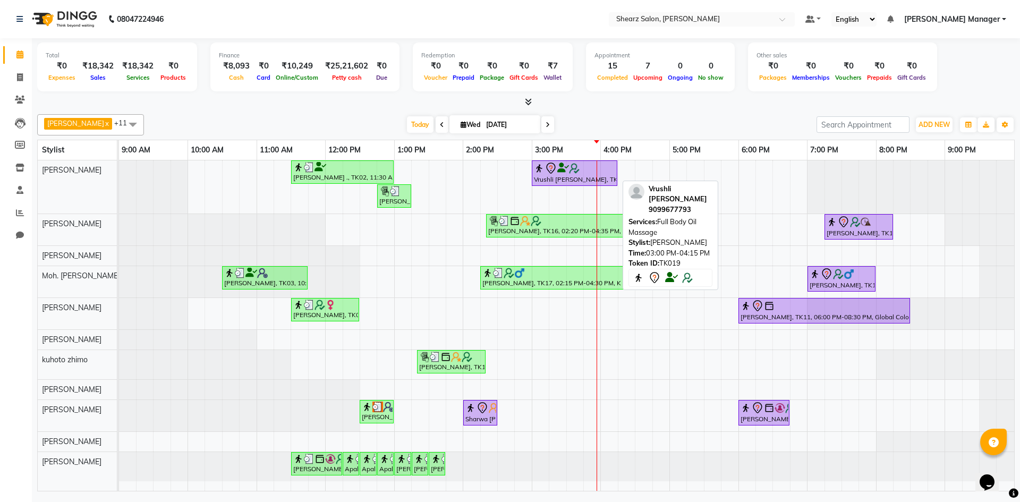
click at [575, 168] on img at bounding box center [574, 168] width 11 height 11
select select "7"
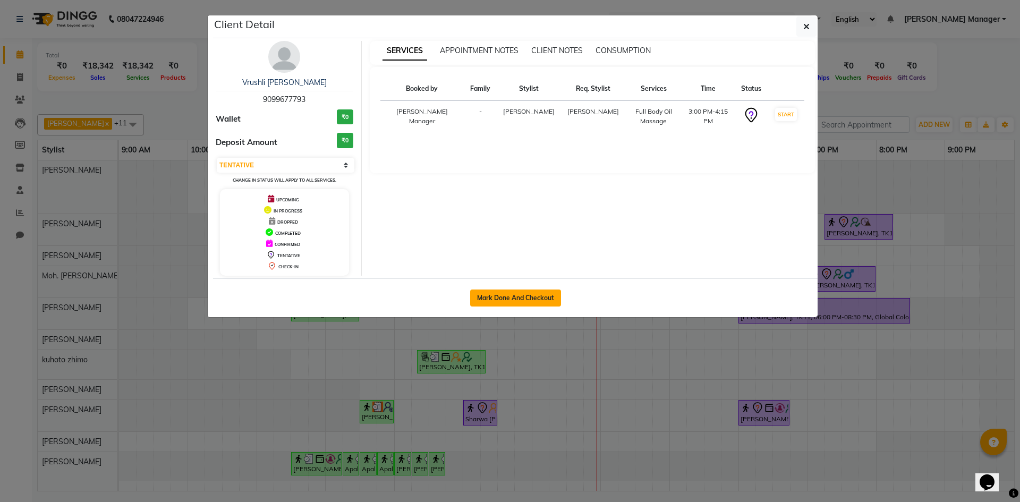
click at [511, 299] on button "Mark Done And Checkout" at bounding box center [515, 297] width 91 height 17
select select "8159"
select select "service"
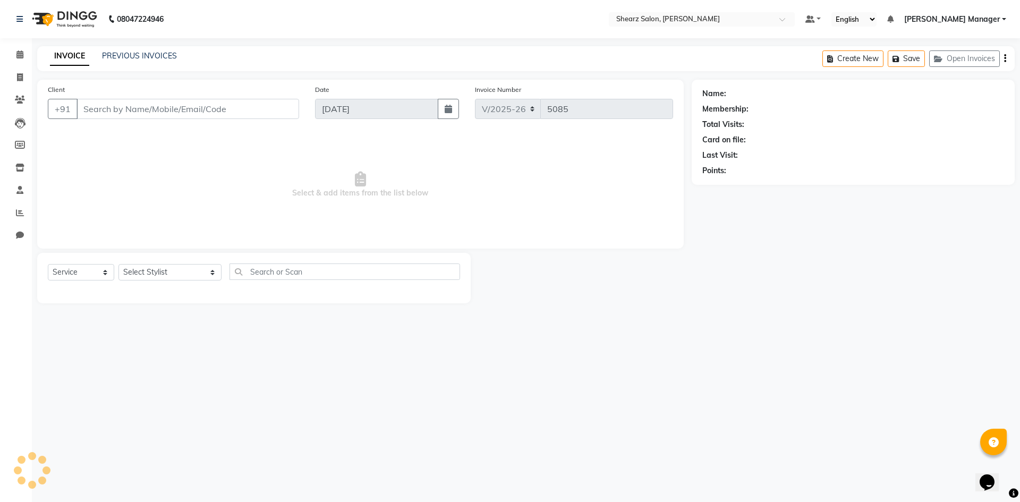
type input "9099677793"
select select "77322"
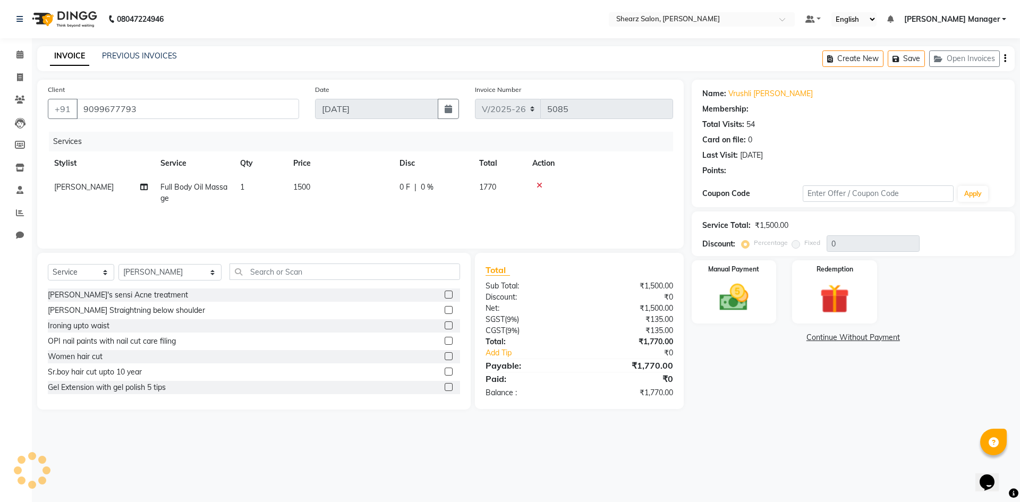
select select "1: Object"
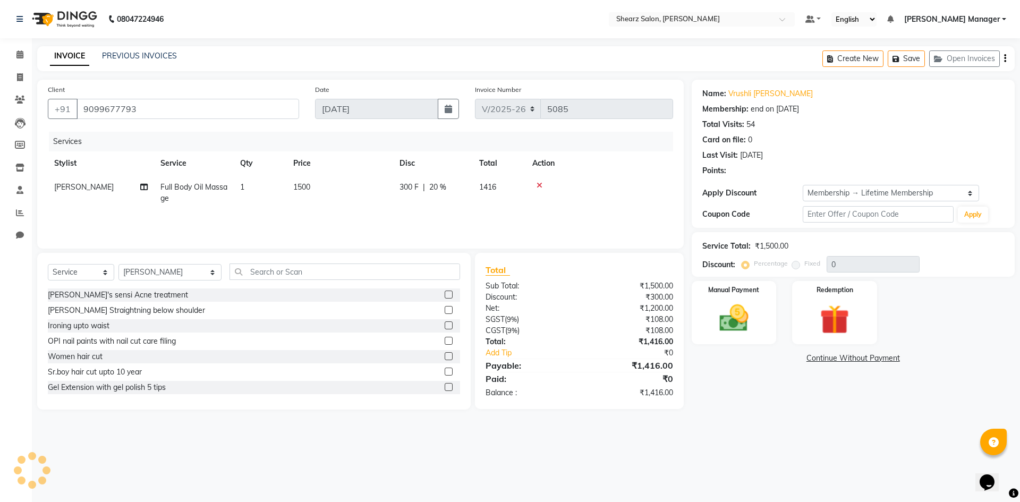
type input "20"
click at [19, 59] on span at bounding box center [20, 55] width 19 height 12
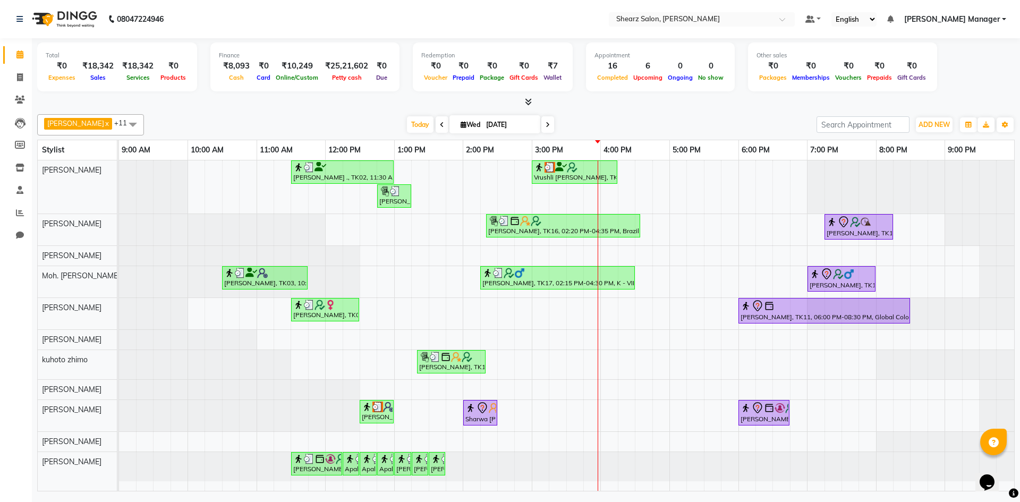
click at [435, 129] on span at bounding box center [441, 124] width 13 height 16
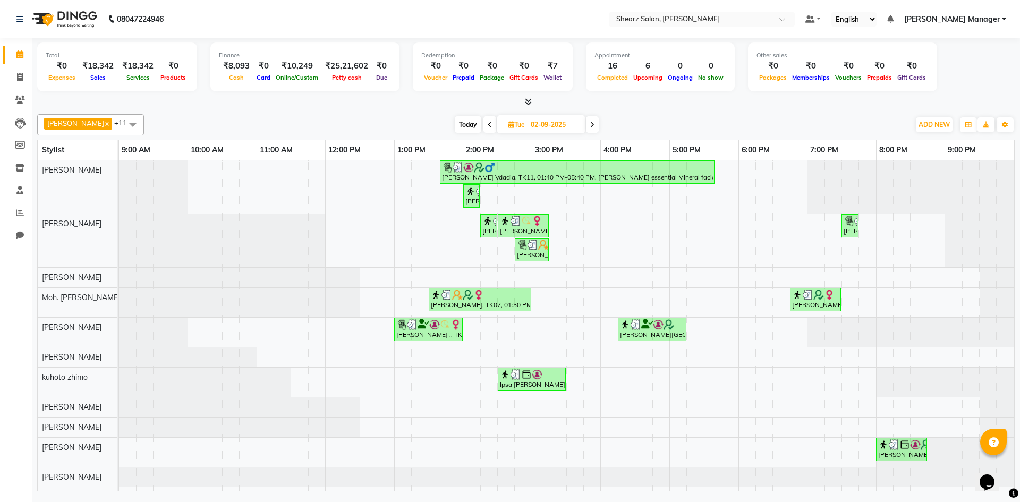
click at [487, 126] on icon at bounding box center [489, 125] width 4 height 6
type input "01-09-2025"
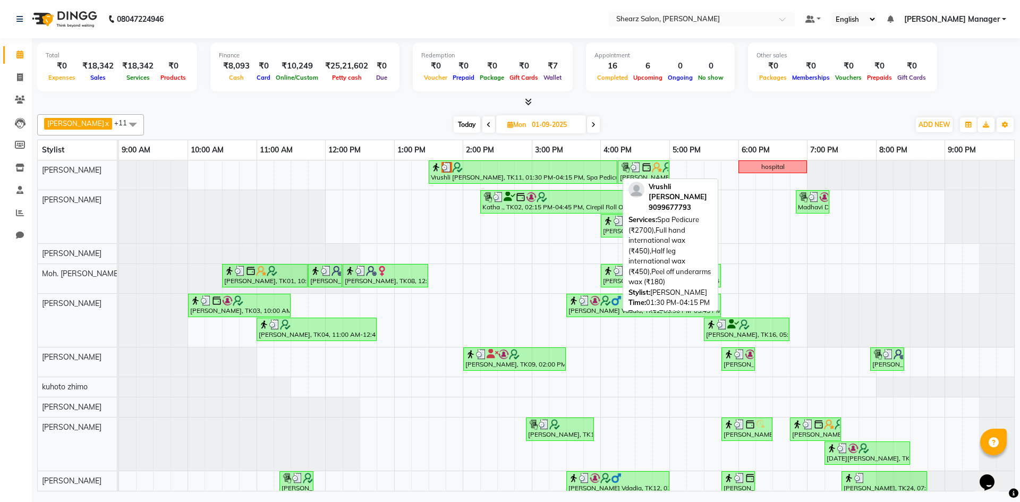
click at [447, 166] on img at bounding box center [446, 167] width 11 height 11
select select "3"
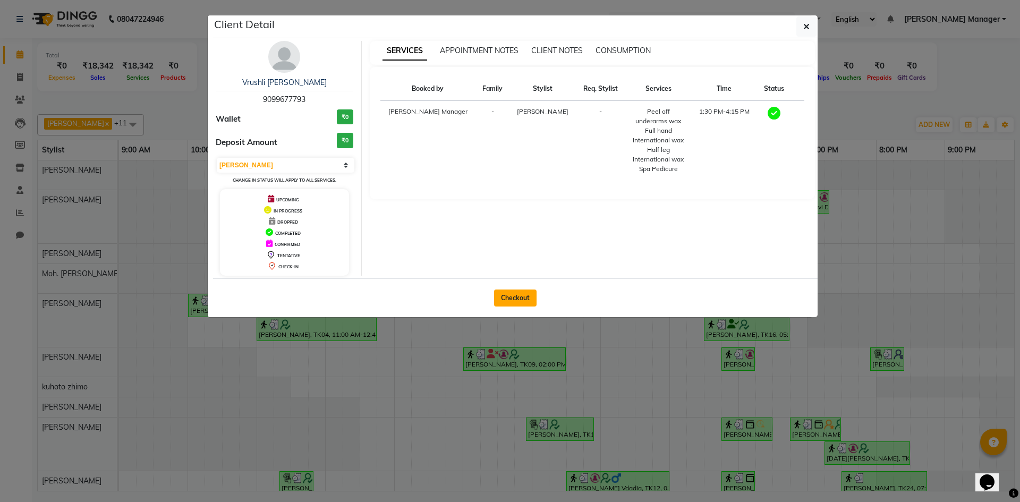
click at [525, 301] on button "Checkout" at bounding box center [515, 297] width 42 height 17
select select "service"
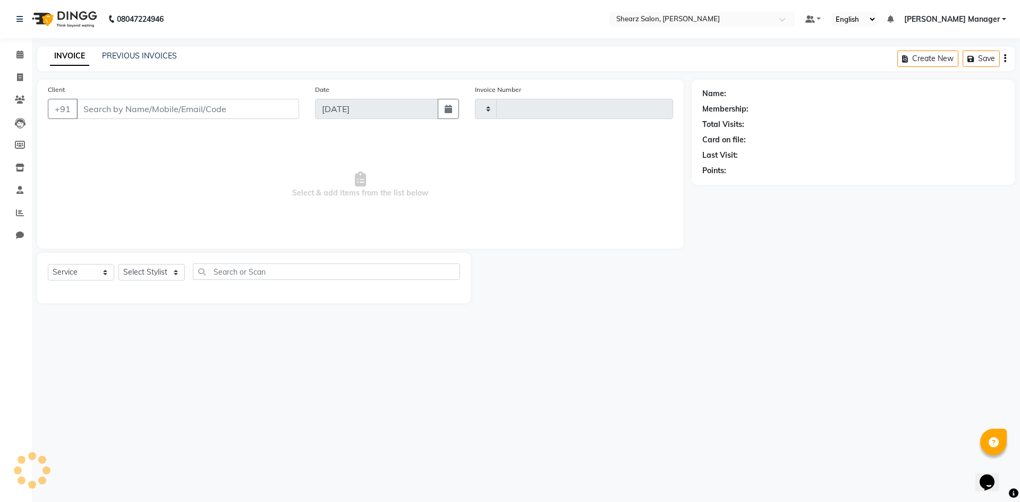
type input "5085"
select select "8159"
type input "9099677793"
type input "01-09-2025"
select select "77322"
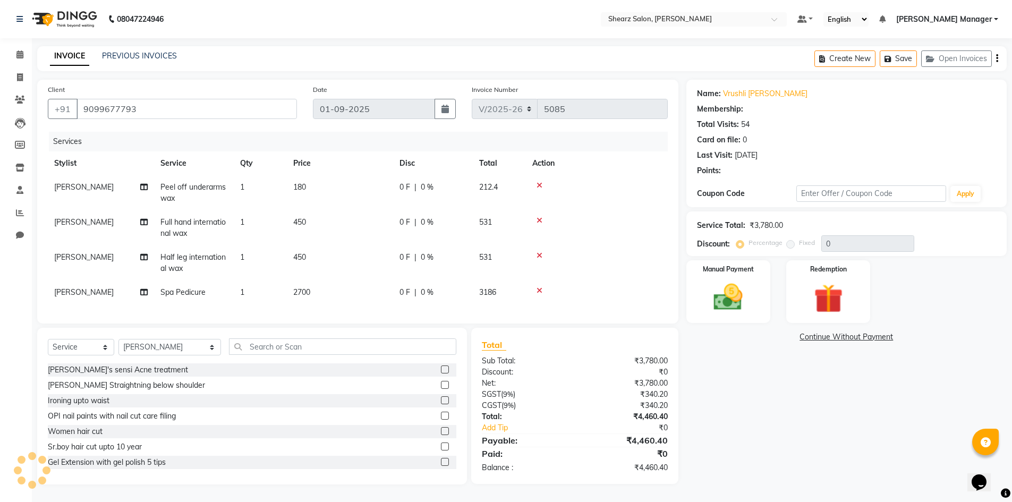
type input "20"
select select "1: Object"
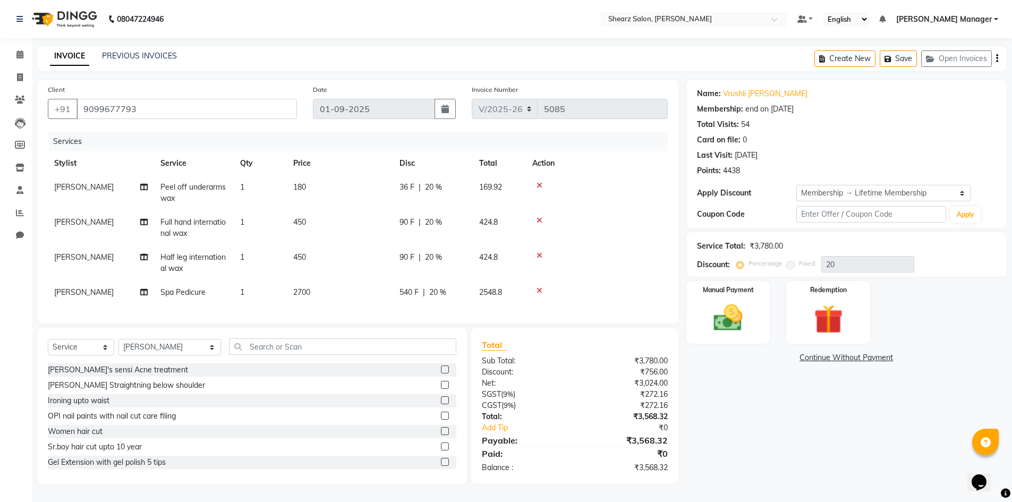
scroll to position [6, 0]
click at [21, 50] on icon at bounding box center [19, 54] width 7 height 8
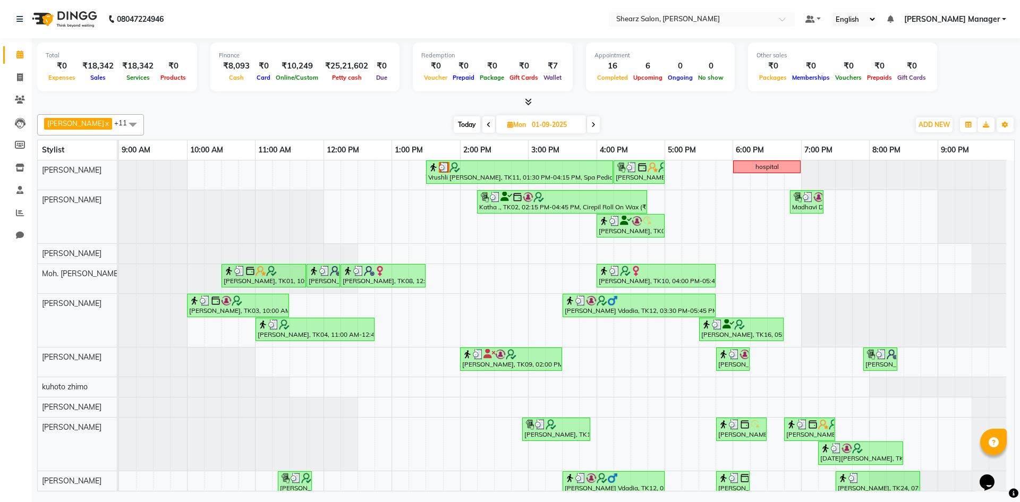
click at [591, 125] on icon at bounding box center [593, 125] width 4 height 6
type input "02-09-2025"
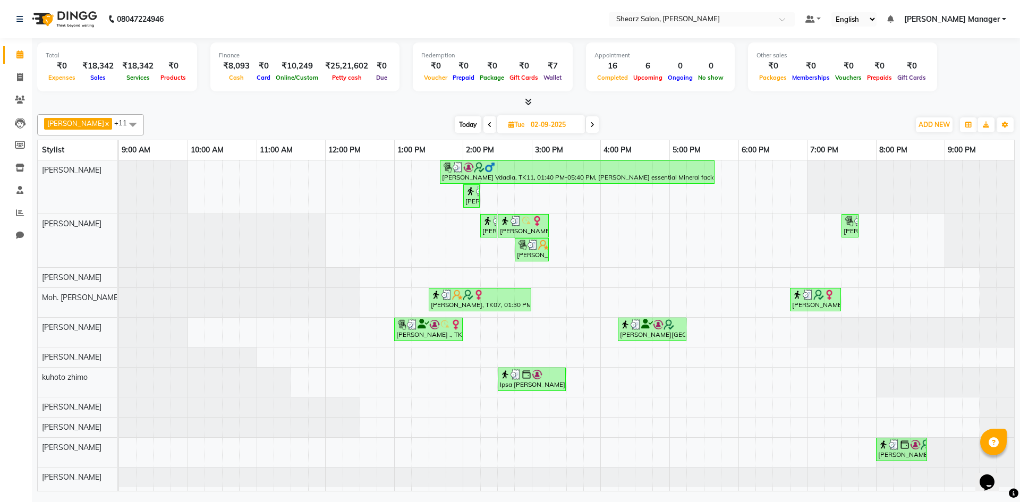
click at [523, 121] on span "Tue" at bounding box center [517, 125] width 22 height 8
select select "9"
select select "2025"
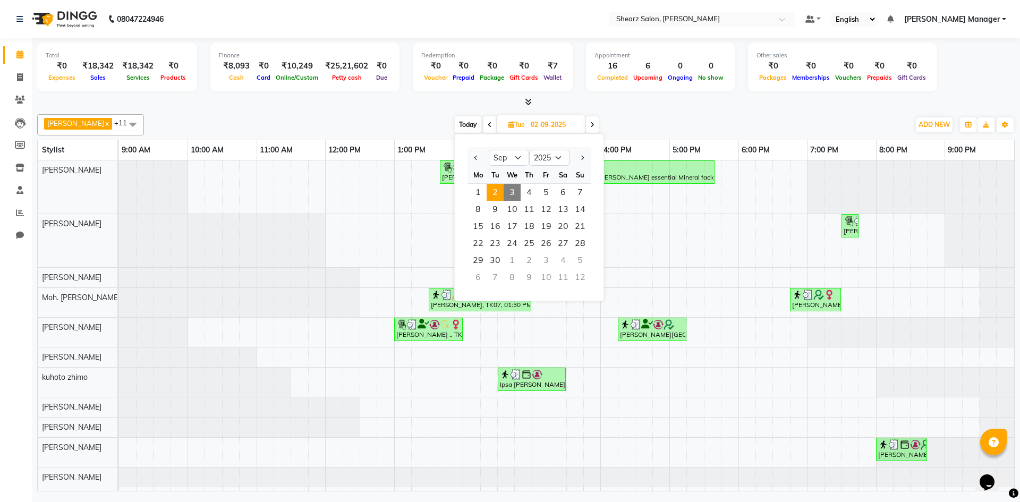
click at [513, 192] on span "3" at bounding box center [511, 192] width 17 height 17
type input "03-09-2025"
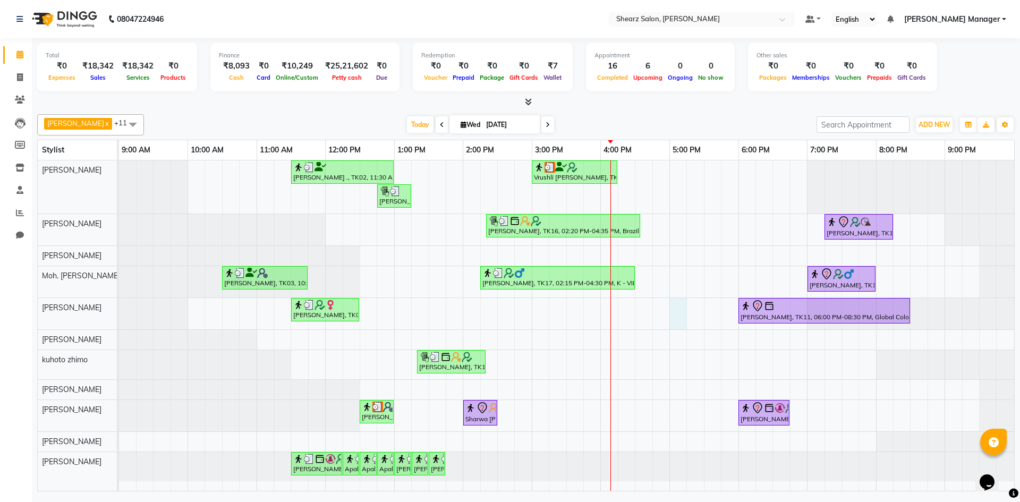
click at [673, 319] on div "Jayesh Patil ., TK02, 11:30 AM-01:00 PM, Source marine dry & dehydrated skin fa…" at bounding box center [566, 325] width 895 height 330
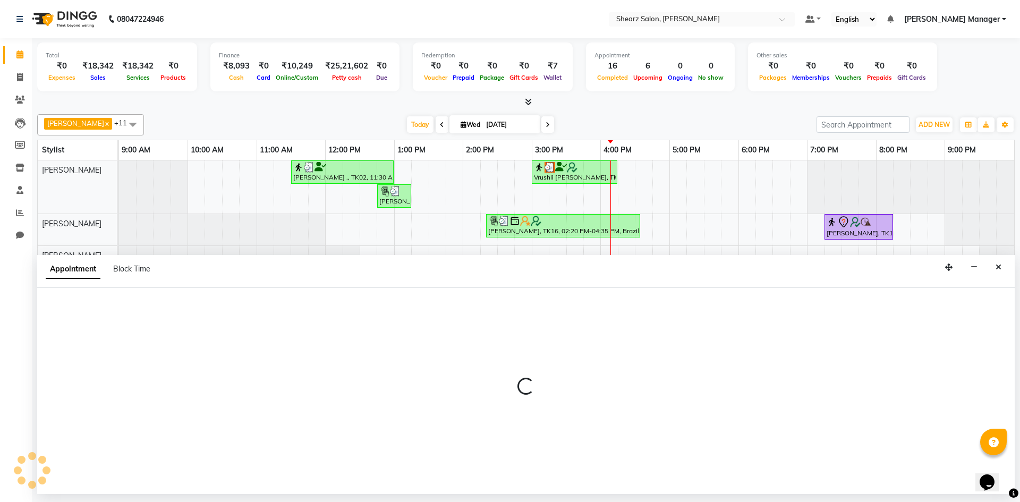
select select "77315"
select select "tentative"
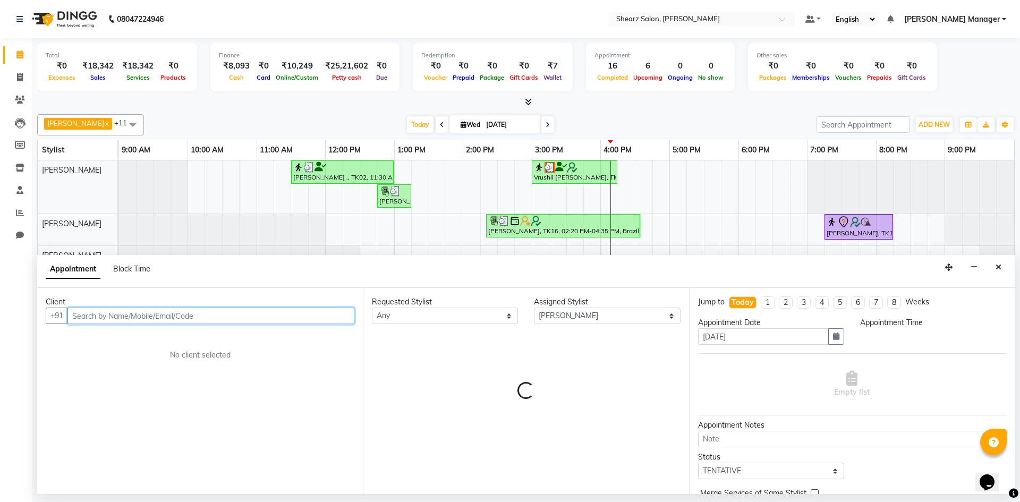
select select "1020"
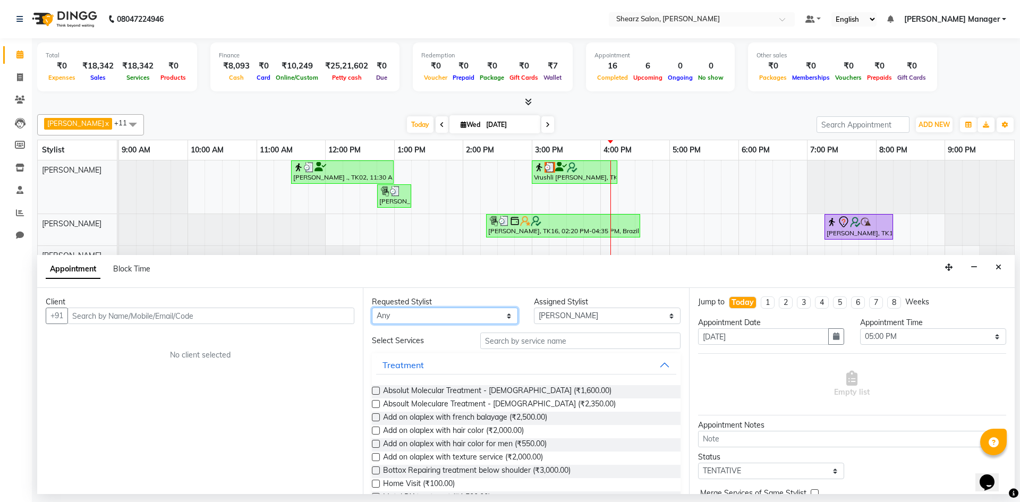
click at [443, 307] on select "Any AakashKumar Nai Admin Arvind S Devda Asha Chavariya Divyata Shashtri kuhoto…" at bounding box center [445, 315] width 146 height 16
select select "77315"
click at [372, 307] on select "Any AakashKumar Nai Admin Arvind S Devda Asha Chavariya Divyata Shashtri kuhoto…" at bounding box center [445, 315] width 146 height 16
click at [503, 340] on input "text" at bounding box center [580, 340] width 200 height 16
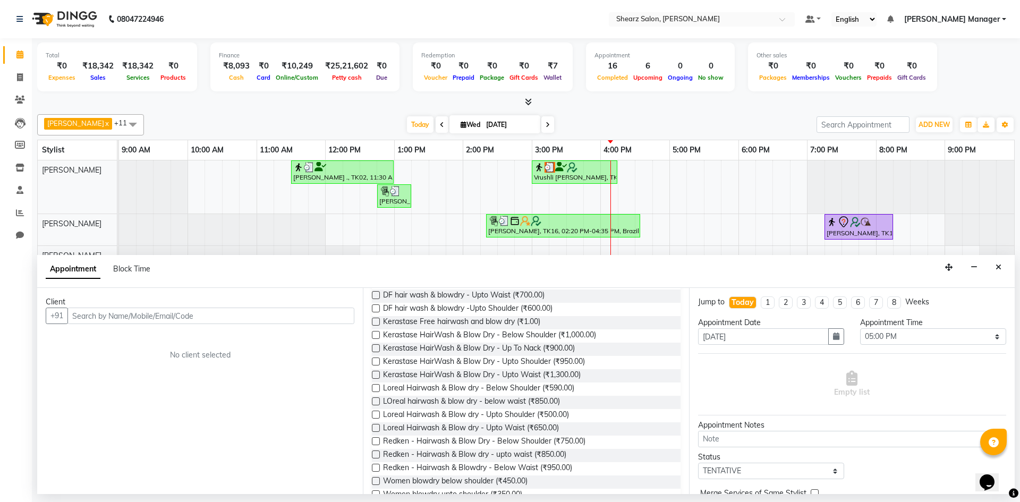
scroll to position [106, 0]
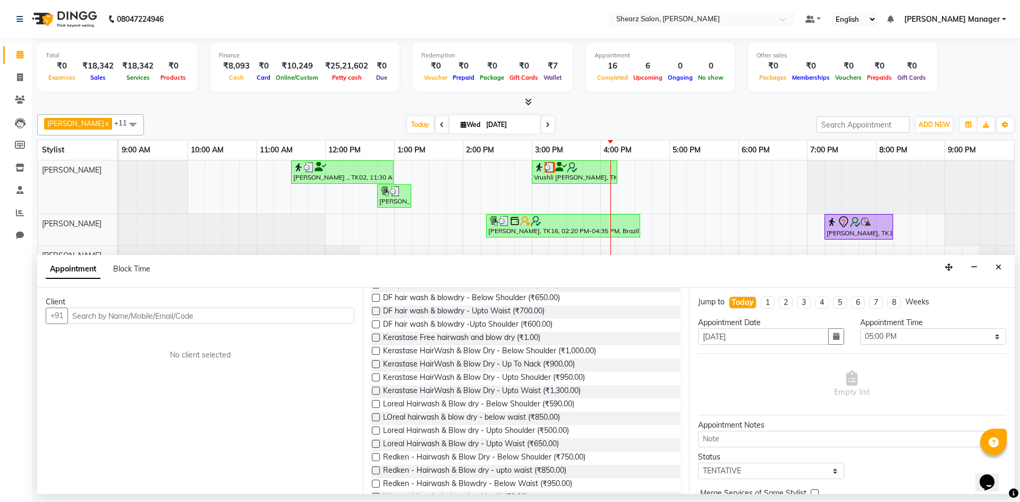
type input "blow"
click at [371, 351] on div "Requested Stylist Any AakashKumar Nai Admin Arvind S Devda Asha Chavariya Divya…" at bounding box center [526, 391] width 326 height 206
click at [373, 351] on label at bounding box center [376, 351] width 8 height 8
click at [373, 351] on input "checkbox" at bounding box center [375, 351] width 7 height 7
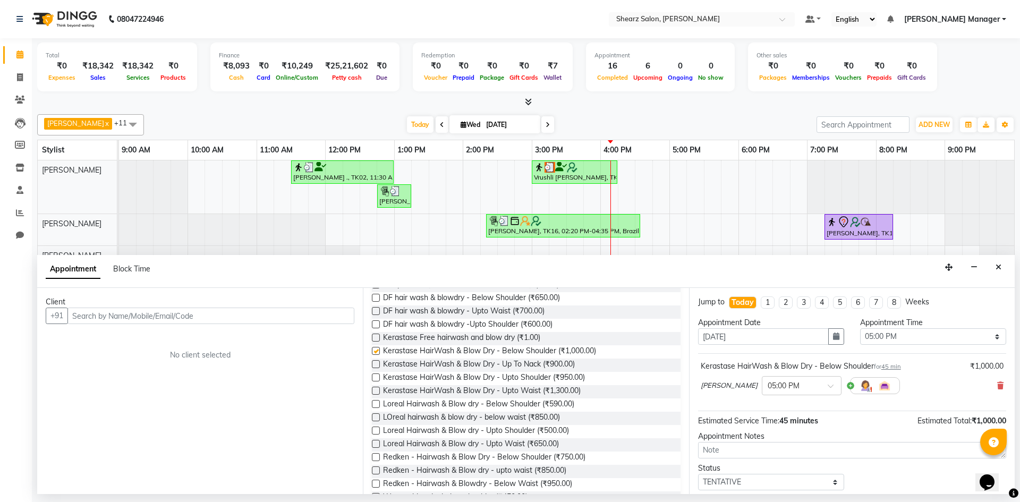
checkbox input "false"
click at [247, 316] on input "text" at bounding box center [210, 315] width 287 height 16
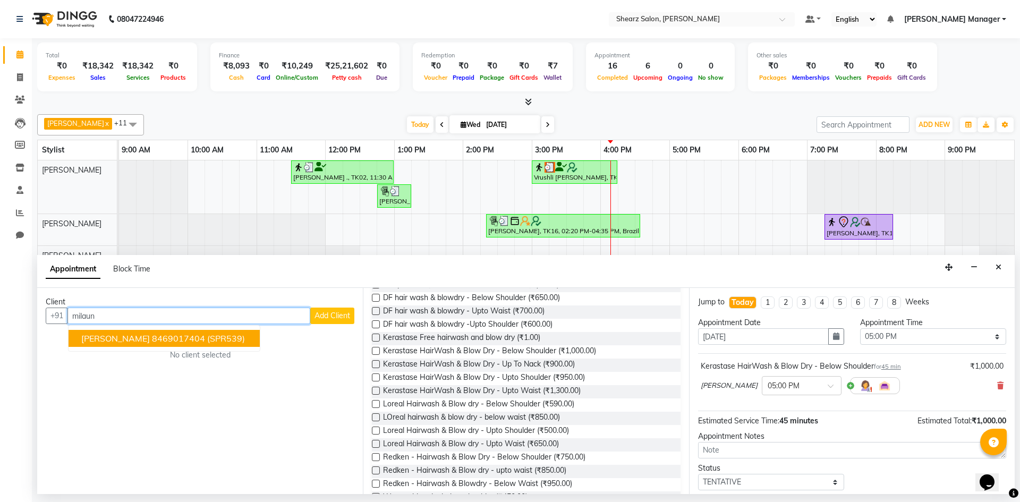
click at [172, 337] on ngb-highlight "8469017404" at bounding box center [178, 338] width 53 height 11
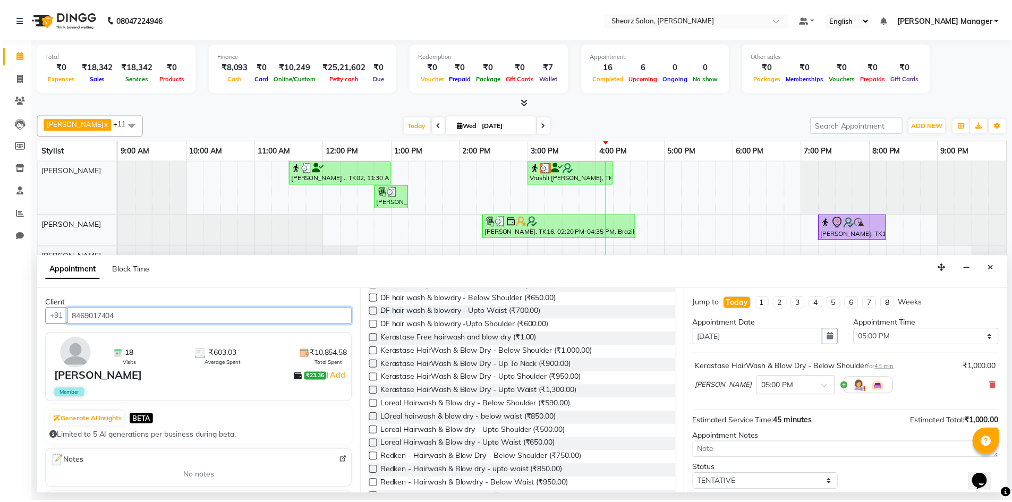
scroll to position [63, 0]
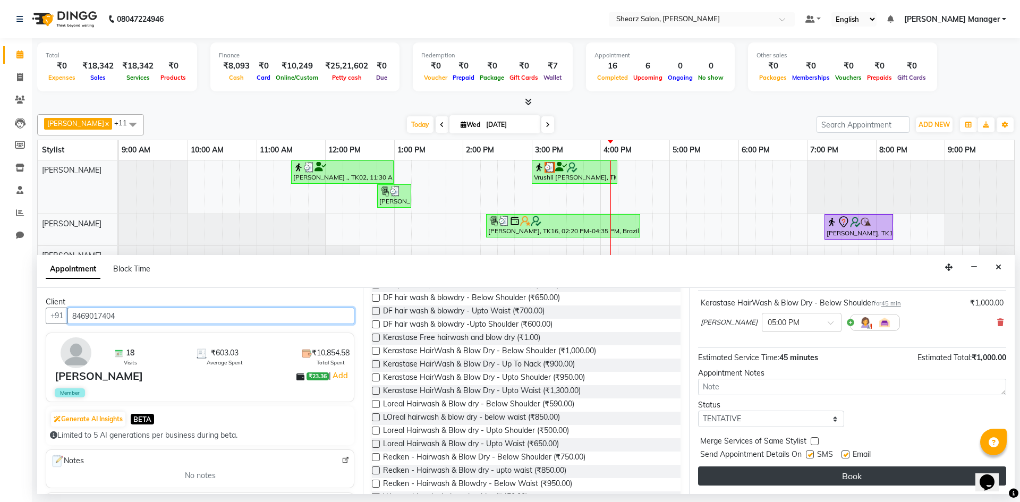
type input "8469017404"
click at [709, 475] on button "Book" at bounding box center [852, 475] width 308 height 19
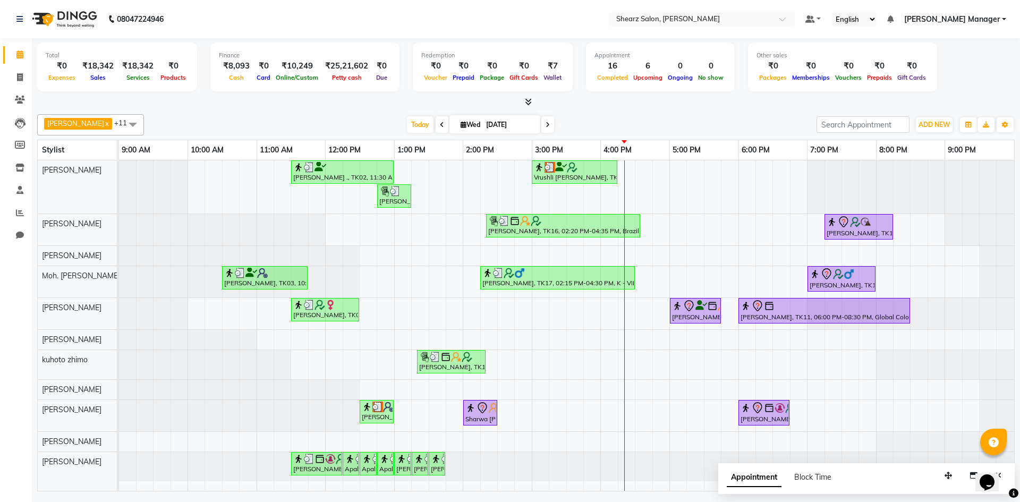
click at [852, 292] on div "Jayesh Patil ., TK02, 11:30 AM-01:00 PM, Source marine dry & dehydrated skin fa…" at bounding box center [566, 325] width 895 height 330
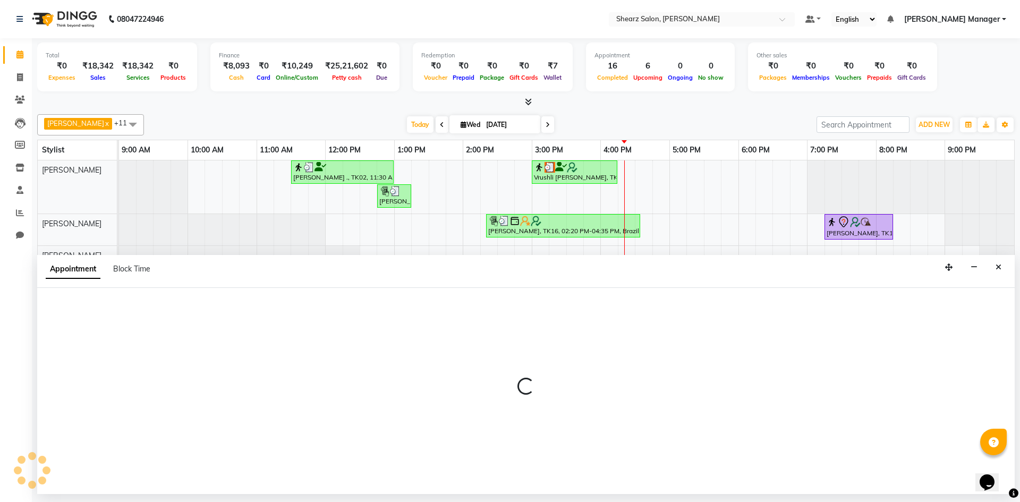
click at [852, 292] on div at bounding box center [525, 391] width 977 height 206
select select "77335"
select select "tentative"
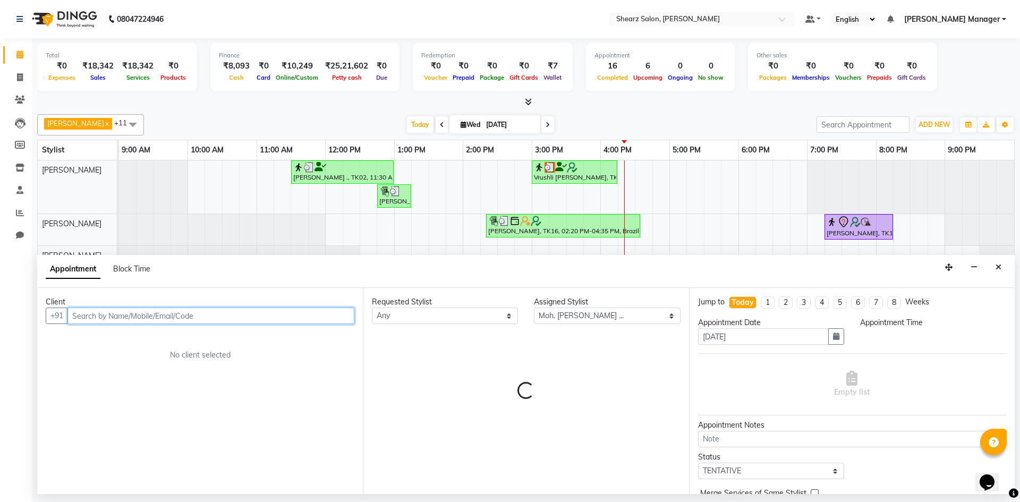
select select "1170"
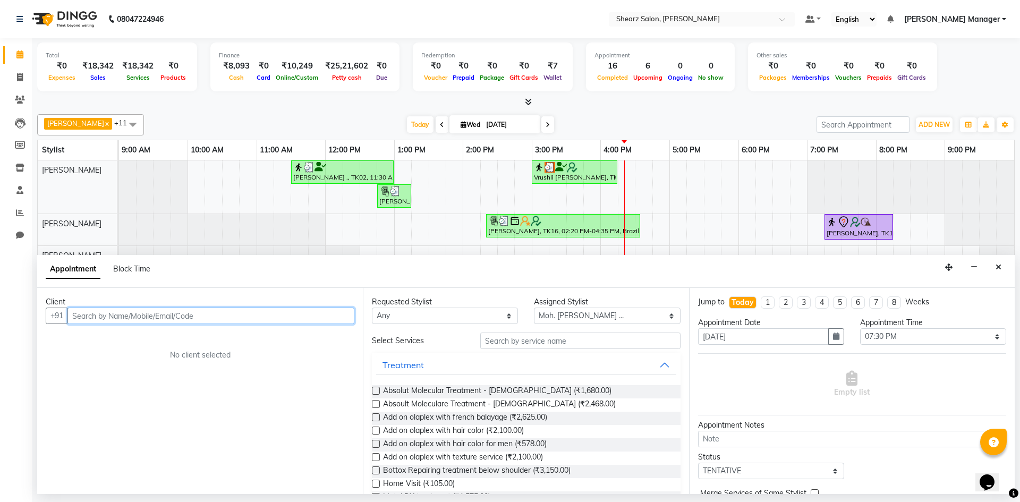
click at [196, 316] on input "text" at bounding box center [210, 315] width 287 height 16
type input "8"
click at [158, 317] on input "text" at bounding box center [210, 315] width 287 height 16
type input "81"
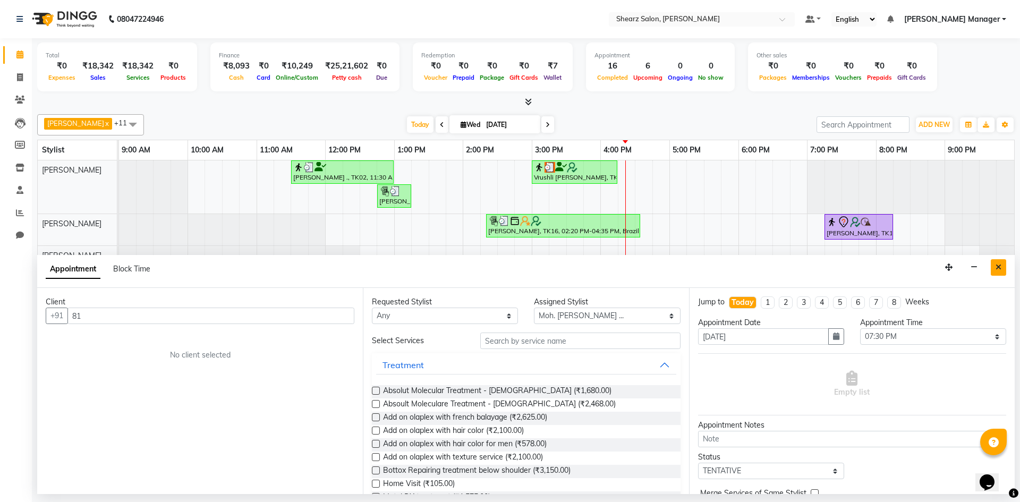
click at [996, 271] on button "Close" at bounding box center [997, 267] width 15 height 16
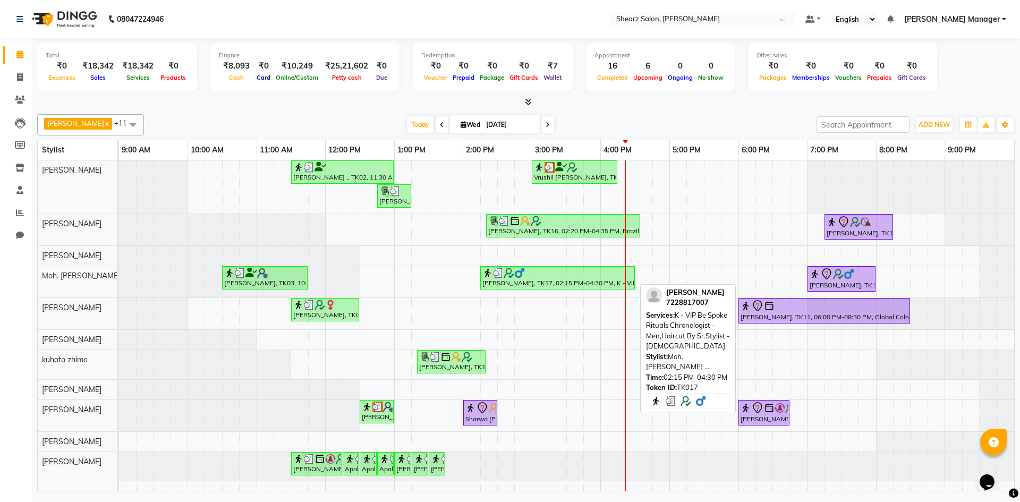
click at [610, 277] on div at bounding box center [557, 273] width 150 height 11
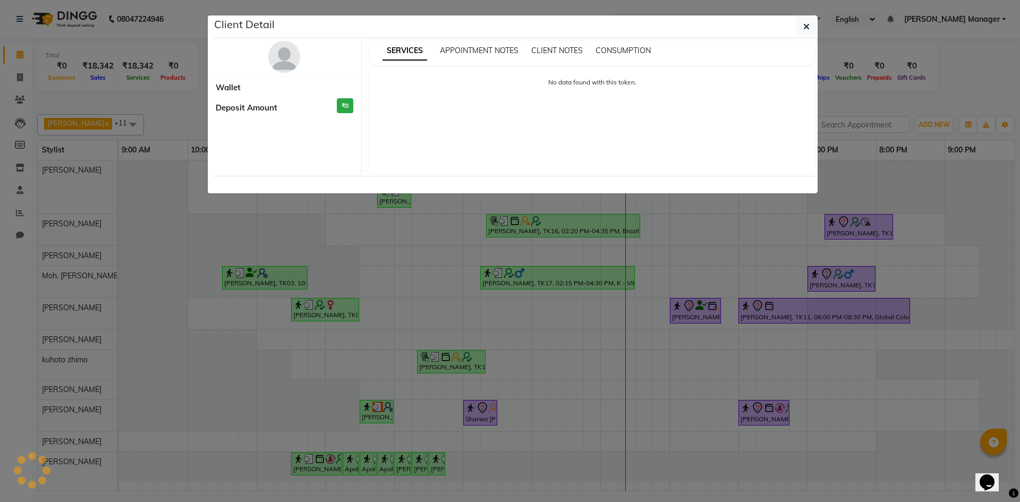
select select "3"
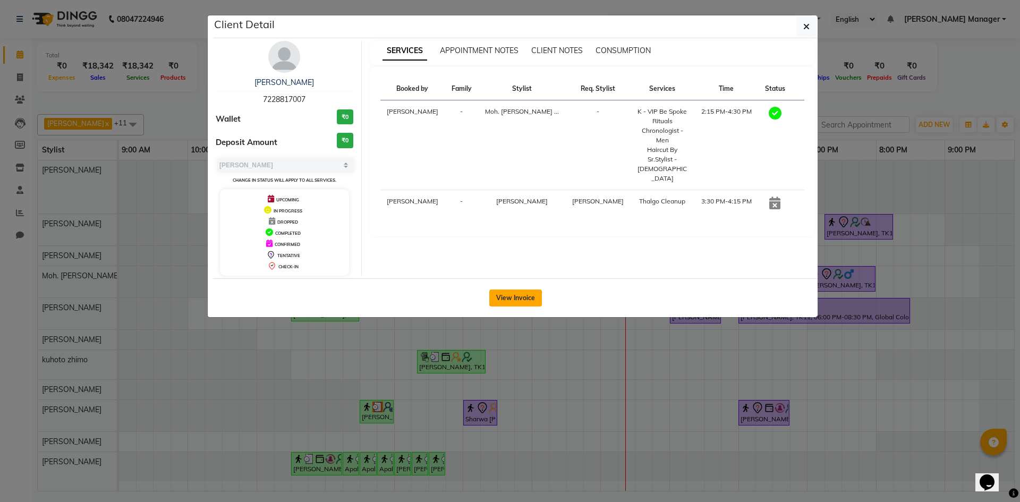
click at [511, 301] on button "View Invoice" at bounding box center [515, 297] width 53 height 17
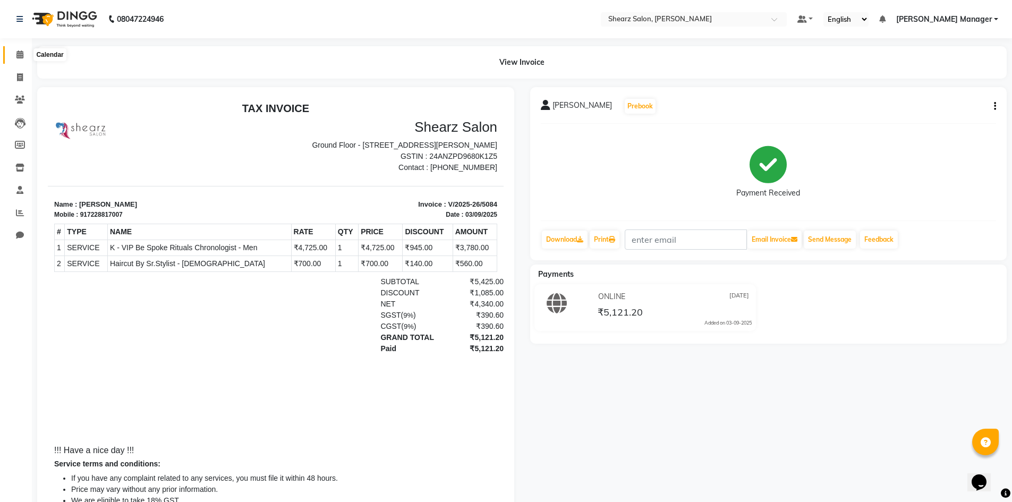
click at [20, 53] on icon at bounding box center [19, 54] width 7 height 8
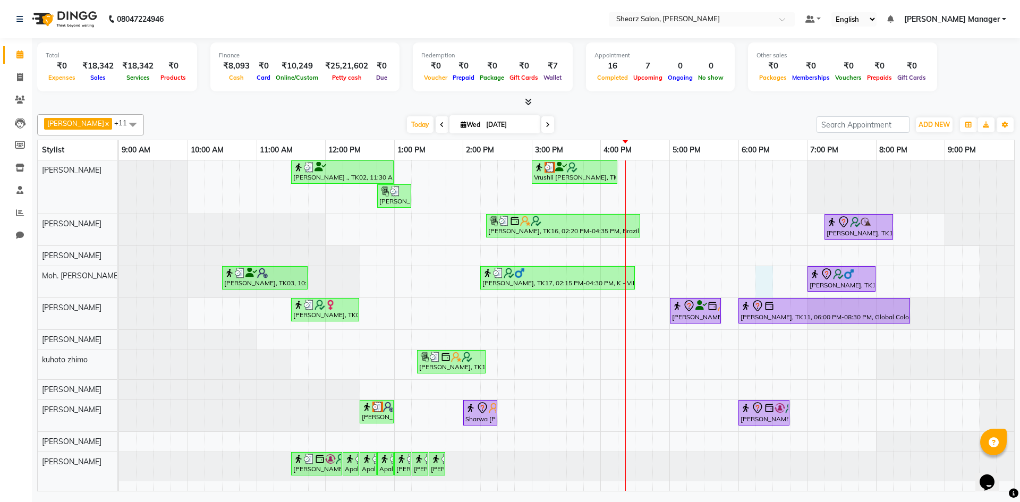
click at [760, 280] on div "Jayesh Patil ., TK02, 11:30 AM-01:00 PM, Source marine dry & dehydrated skin fa…" at bounding box center [566, 325] width 895 height 330
select select "77335"
select select "1095"
select select "tentative"
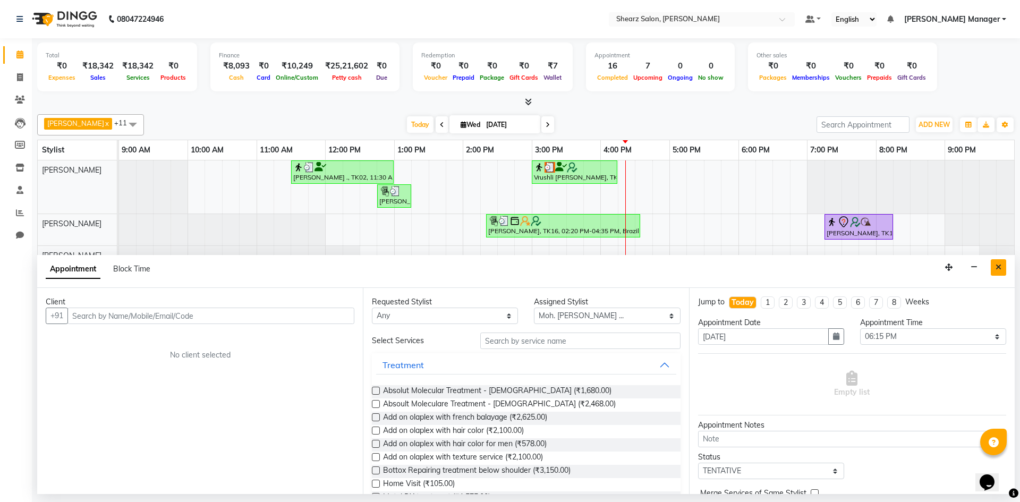
click at [1003, 269] on button "Close" at bounding box center [997, 267] width 15 height 16
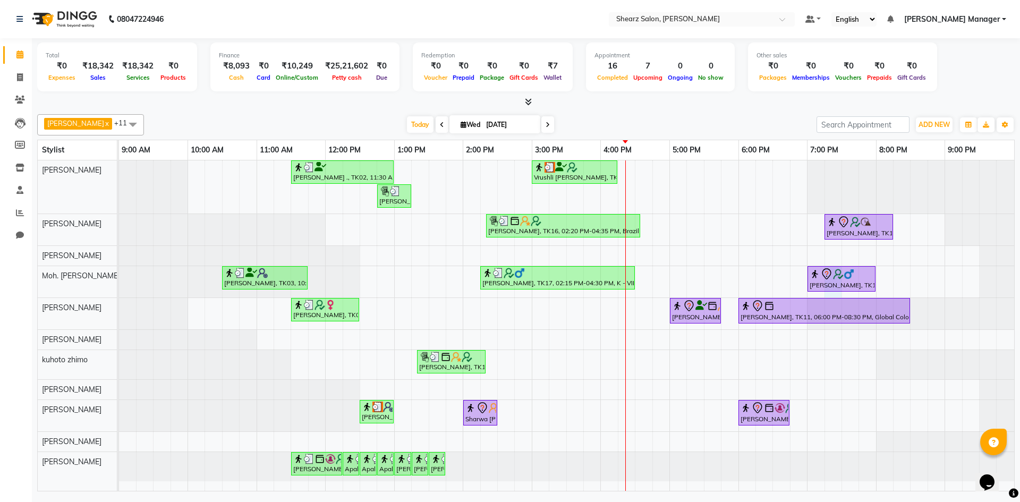
click at [838, 294] on div "Jayesh Patil ., TK02, 11:30 AM-01:00 PM, Source marine dry & dehydrated skin fa…" at bounding box center [566, 325] width 895 height 330
select select "77335"
select select "1155"
select select "tentative"
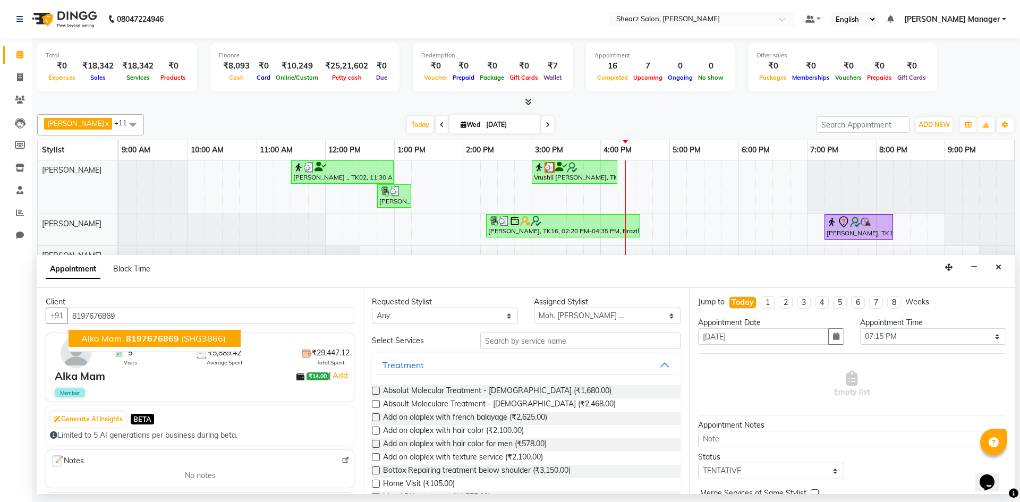
click at [224, 331] on button "Alka Mam 8197676869 (SHG3866)" at bounding box center [154, 338] width 172 height 17
type input "8197676869"
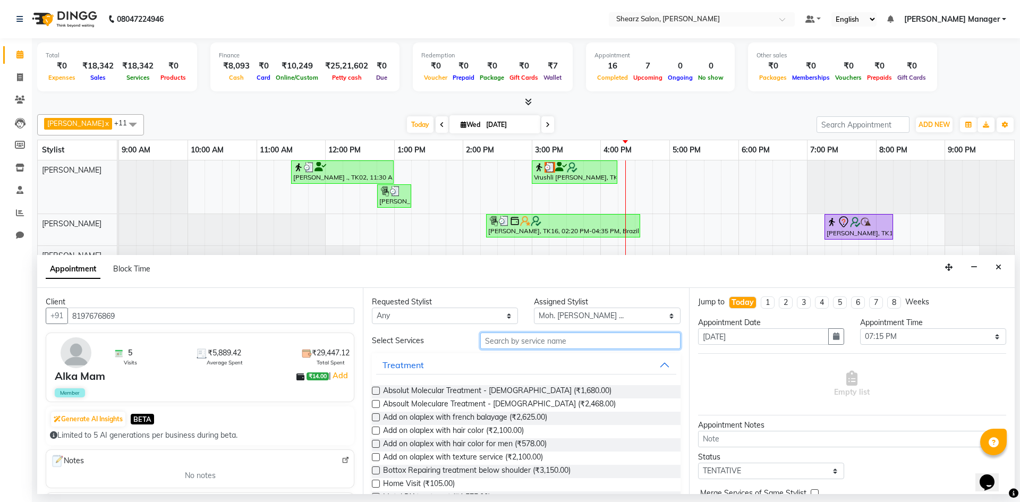
click at [545, 342] on input "text" at bounding box center [580, 340] width 200 height 16
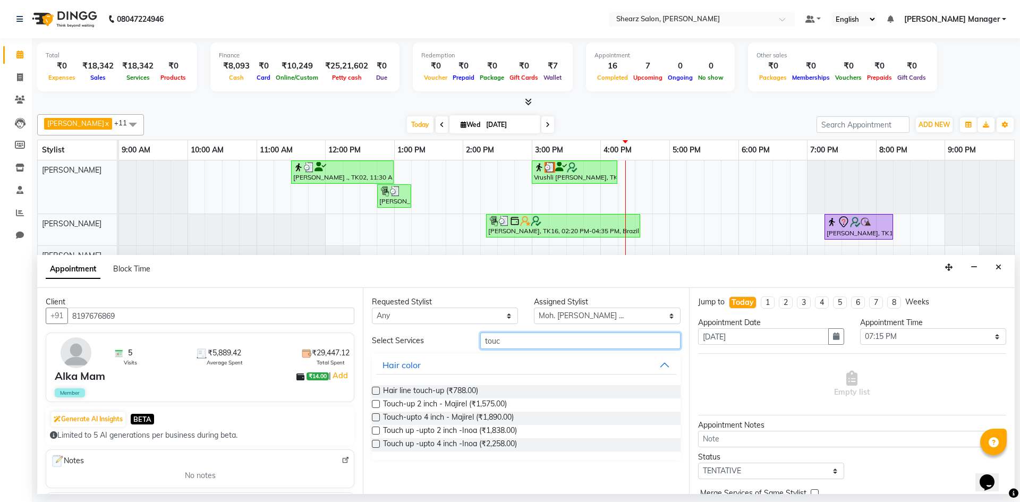
type input "touc"
click at [374, 405] on label at bounding box center [376, 404] width 8 height 8
click at [374, 405] on input "checkbox" at bounding box center [375, 404] width 7 height 7
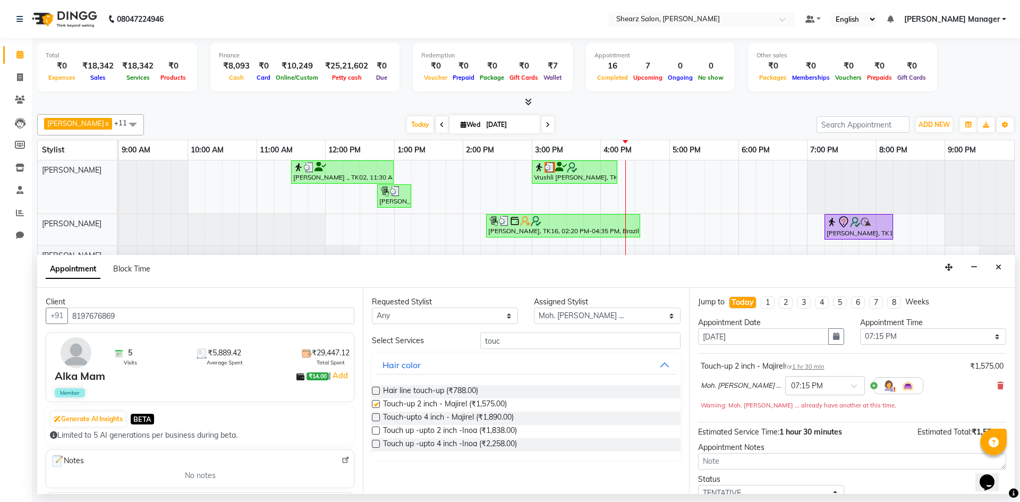
checkbox input "false"
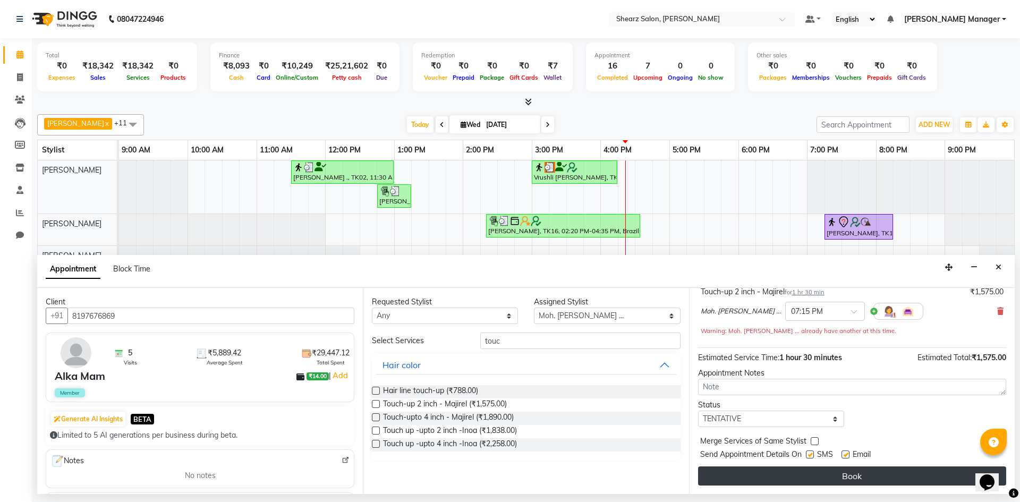
click at [811, 473] on button "Book" at bounding box center [852, 475] width 308 height 19
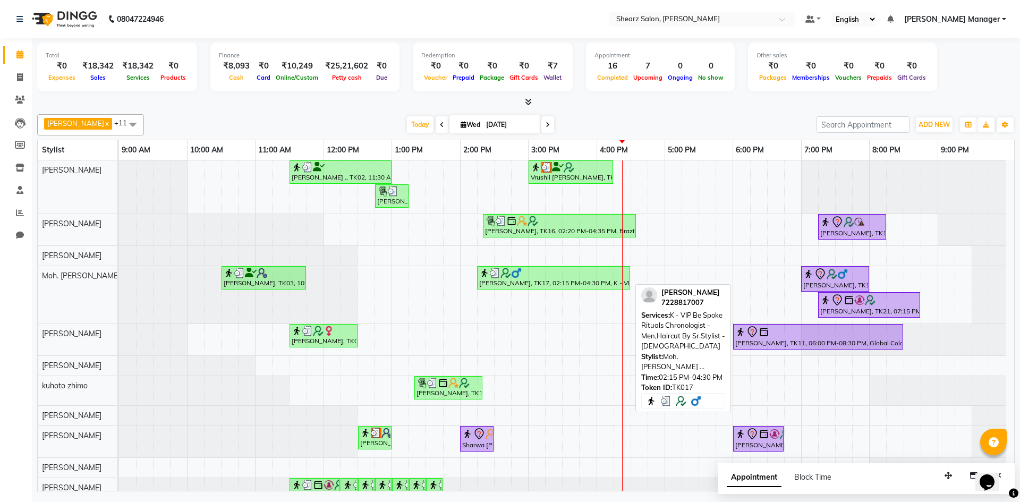
click at [487, 278] on div "[PERSON_NAME], TK17, 02:15 PM-04:30 PM, K - VIP Be Spoke Rituals Chronologist -…" at bounding box center [553, 278] width 151 height 20
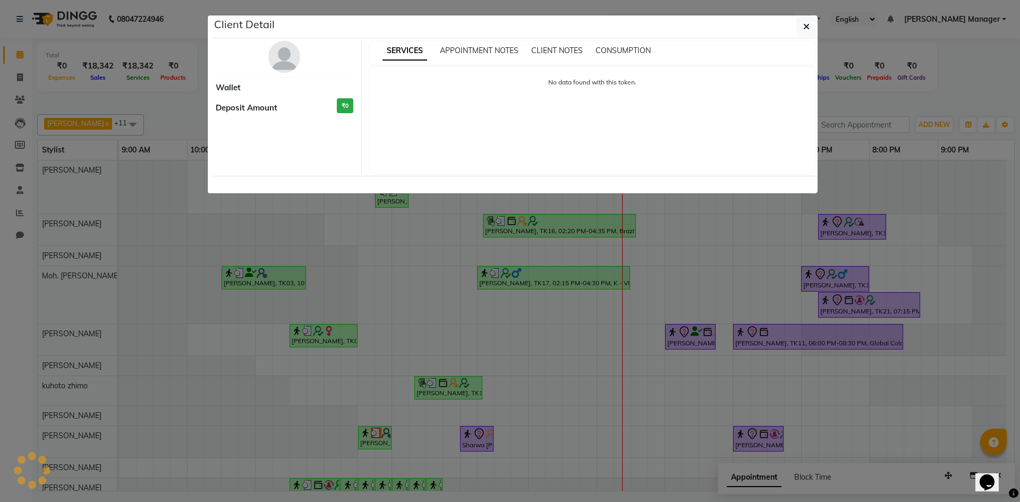
select select "3"
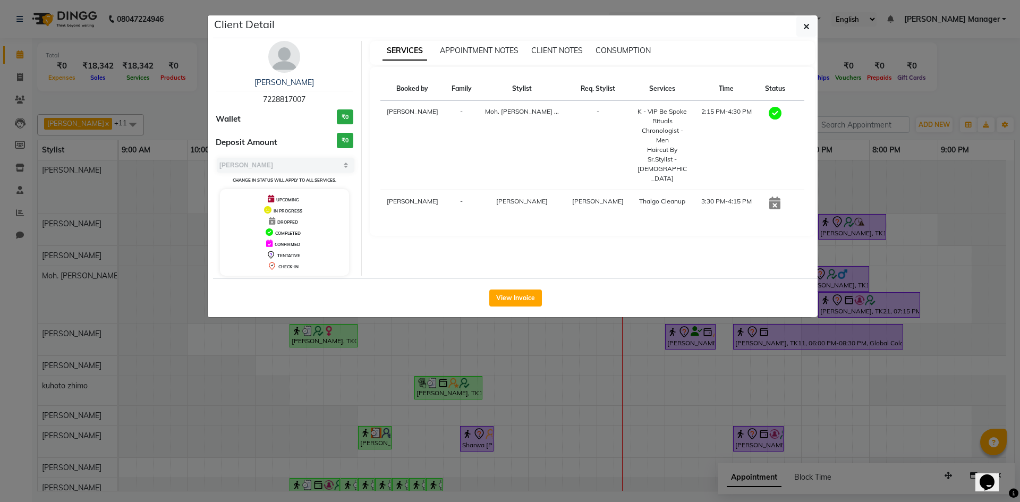
drag, startPoint x: 260, startPoint y: 98, endPoint x: 320, endPoint y: 102, distance: 60.1
click at [320, 102] on div "mitesh chak 7228817007" at bounding box center [285, 91] width 138 height 28
copy span "7228817007"
click at [136, 104] on ngb-modal-window "Client Detail mitesh chak 7228817007 Wallet ₹0 Deposit Amount ₹0 Select MARK DO…" at bounding box center [510, 251] width 1020 height 502
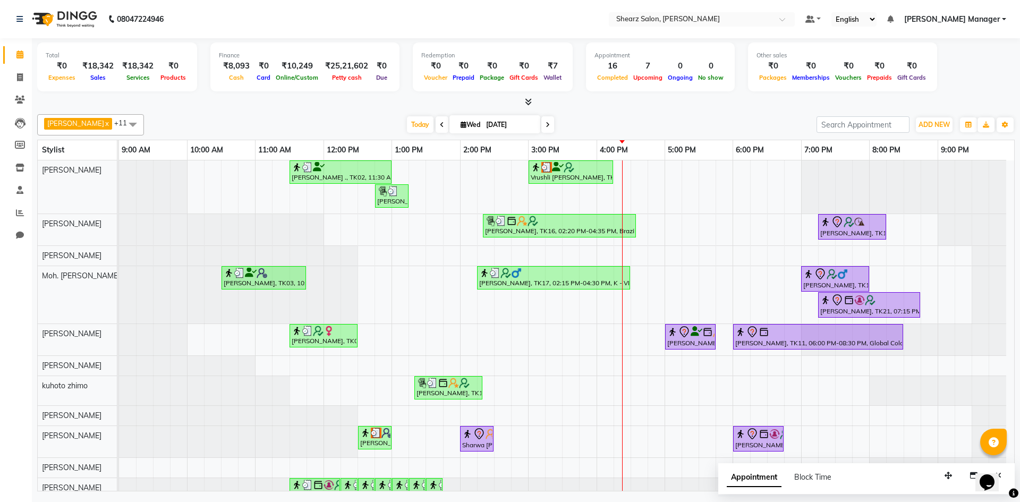
click at [801, 185] on div at bounding box center [903, 186] width 205 height 53
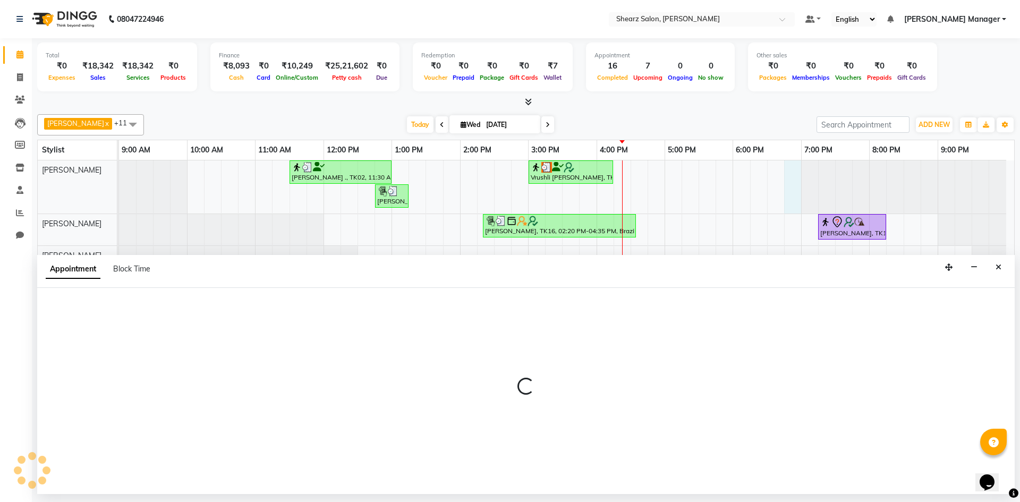
select select "77322"
select select "1125"
select select "tentative"
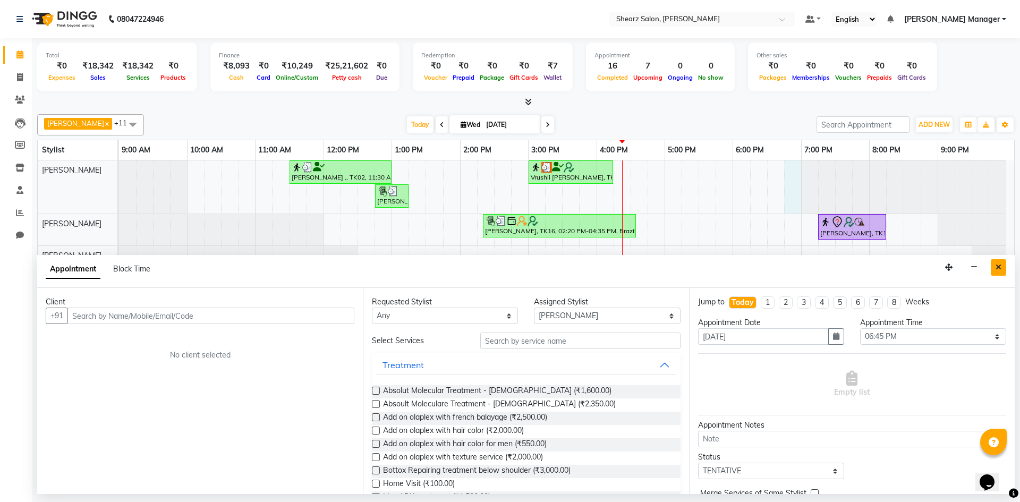
click at [1000, 263] on icon "Close" at bounding box center [998, 266] width 6 height 7
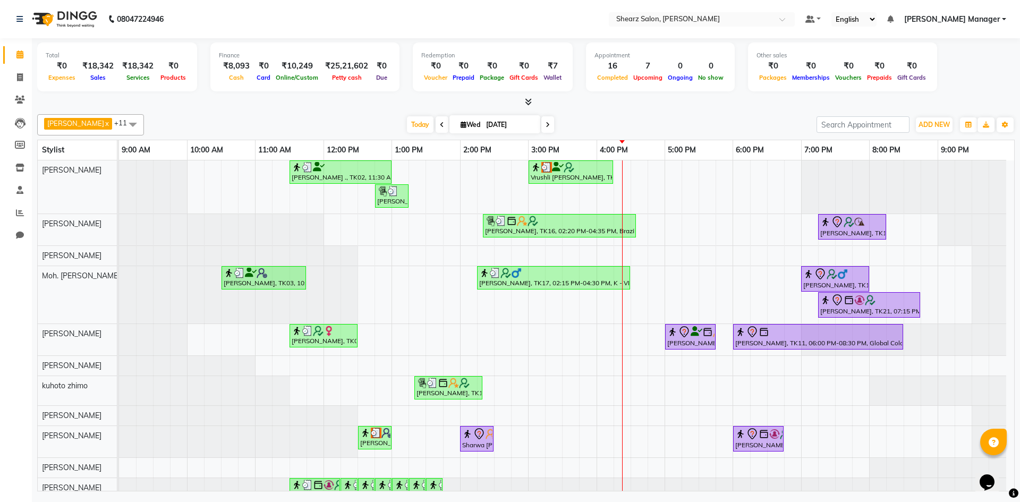
click at [119, 192] on div at bounding box center [119, 186] width 0 height 53
select select "77322"
select select "tentative"
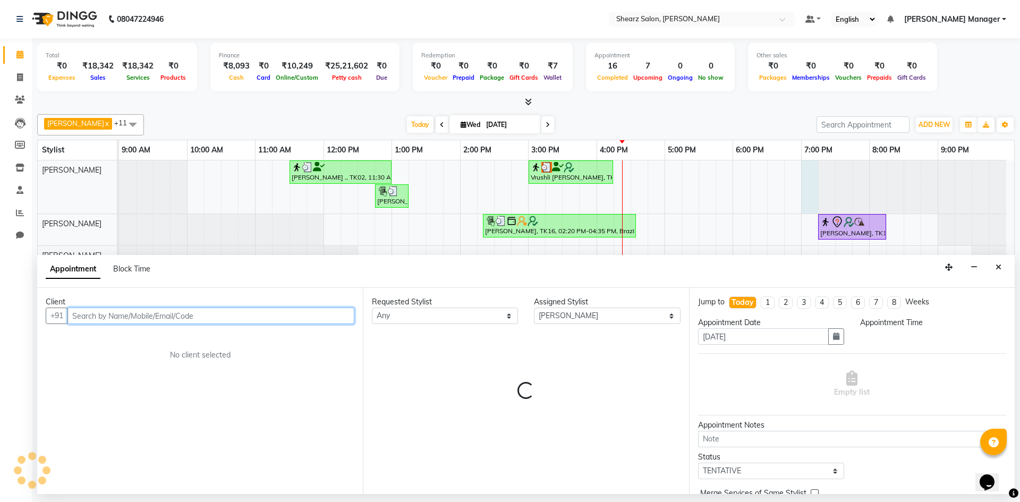
select select "1140"
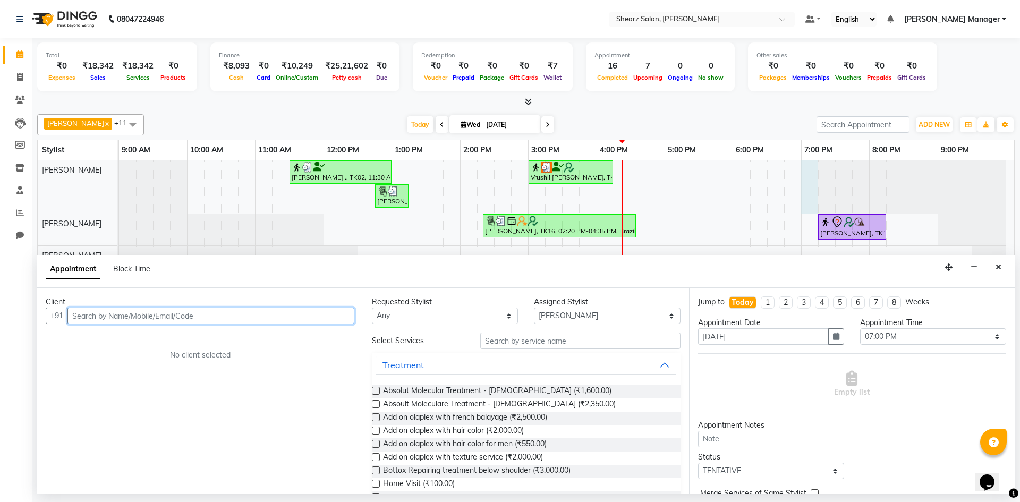
paste input "7228817007"
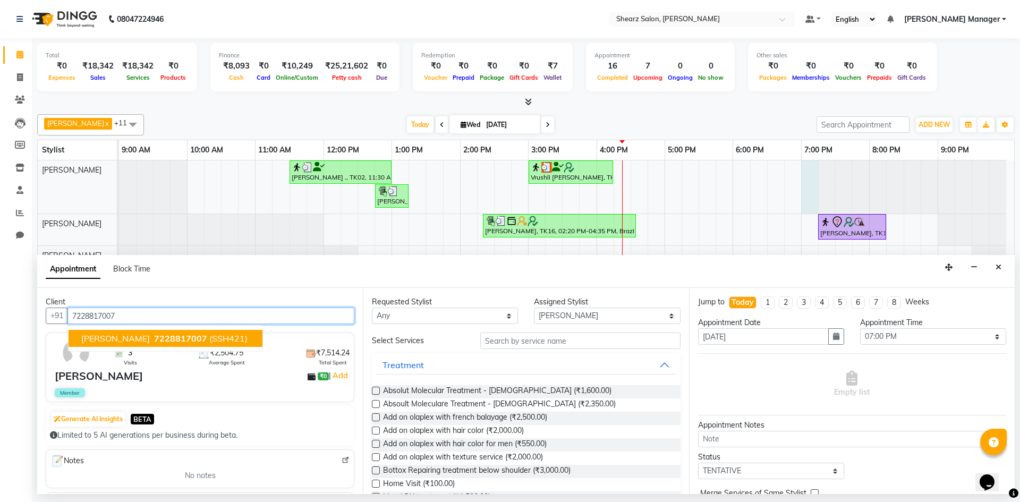
click at [154, 338] on span "7228817007" at bounding box center [180, 338] width 53 height 11
type input "7228817007"
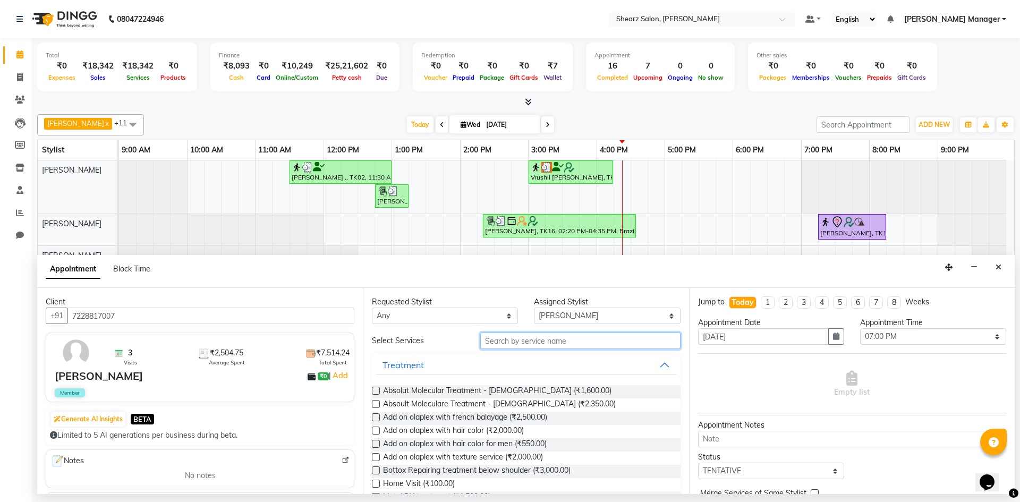
click at [563, 337] on input "text" at bounding box center [580, 340] width 200 height 16
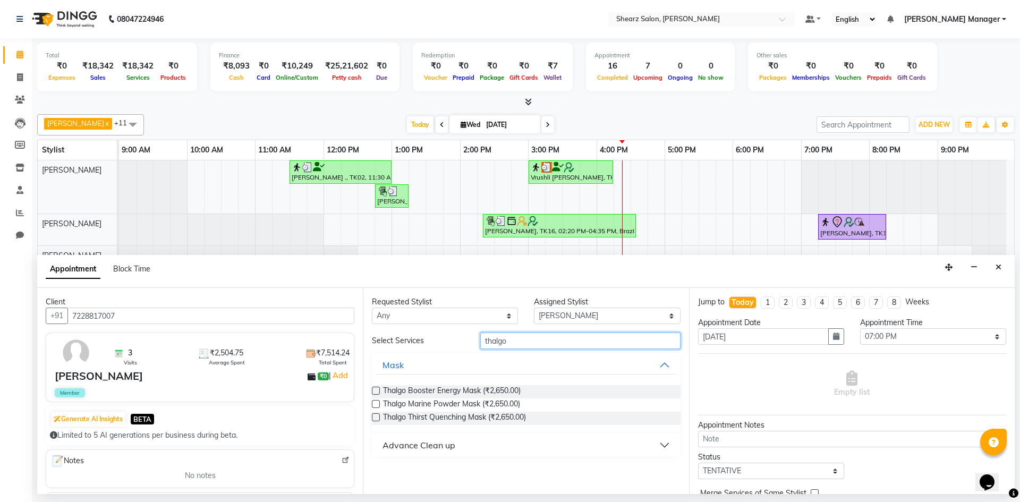
type input "thalgo"
click at [370, 387] on div "Requested Stylist Any AakashKumar Nai Admin Arvind S Devda Asha Chavariya Divya…" at bounding box center [526, 391] width 326 height 206
click at [374, 389] on label at bounding box center [376, 391] width 8 height 8
click at [374, 389] on input "checkbox" at bounding box center [375, 391] width 7 height 7
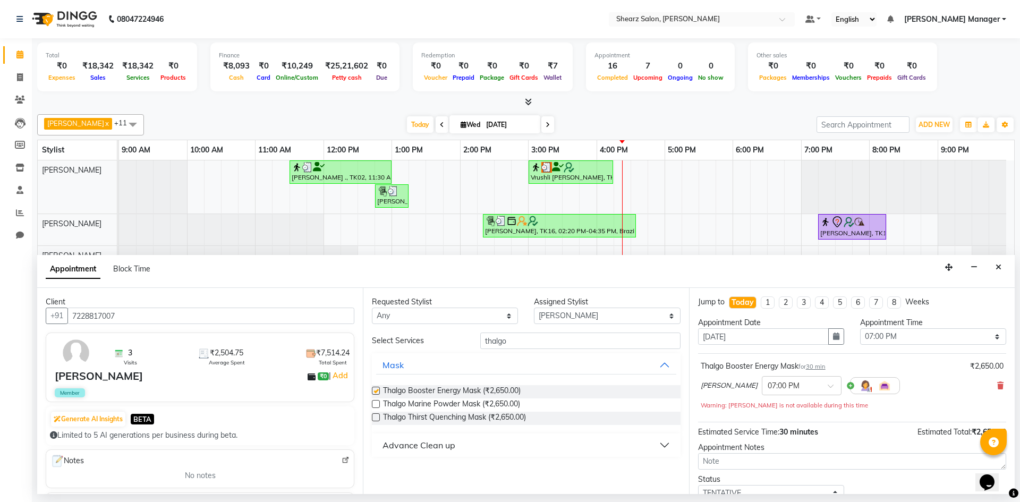
checkbox input "false"
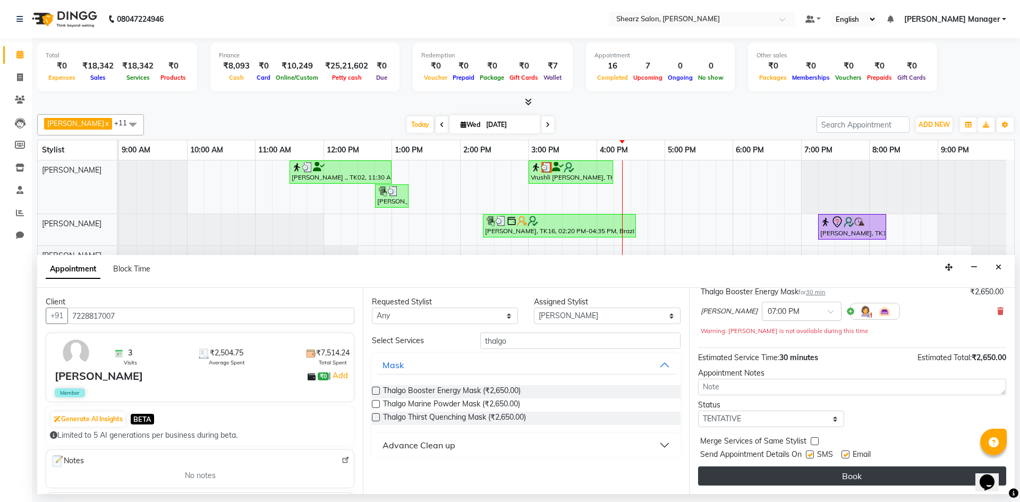
click at [862, 474] on button "Book" at bounding box center [852, 475] width 308 height 19
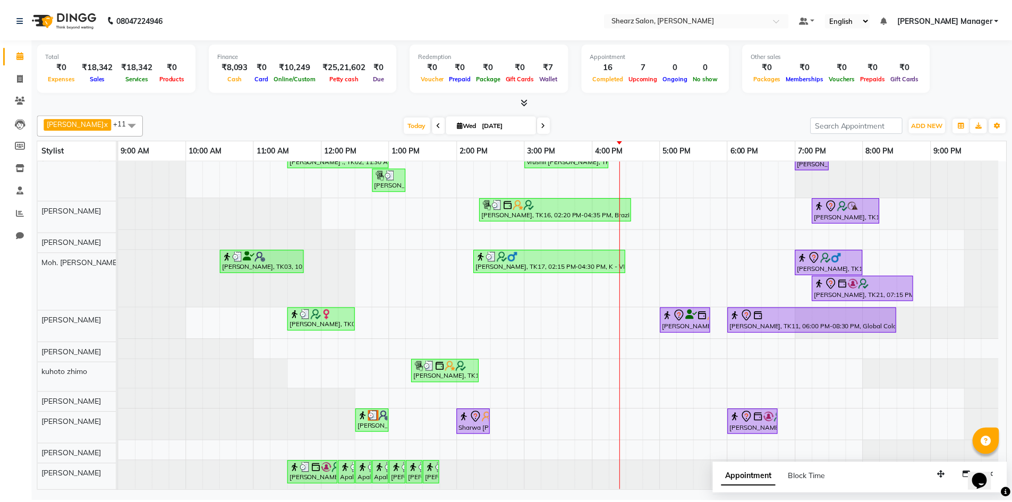
scroll to position [16, 0]
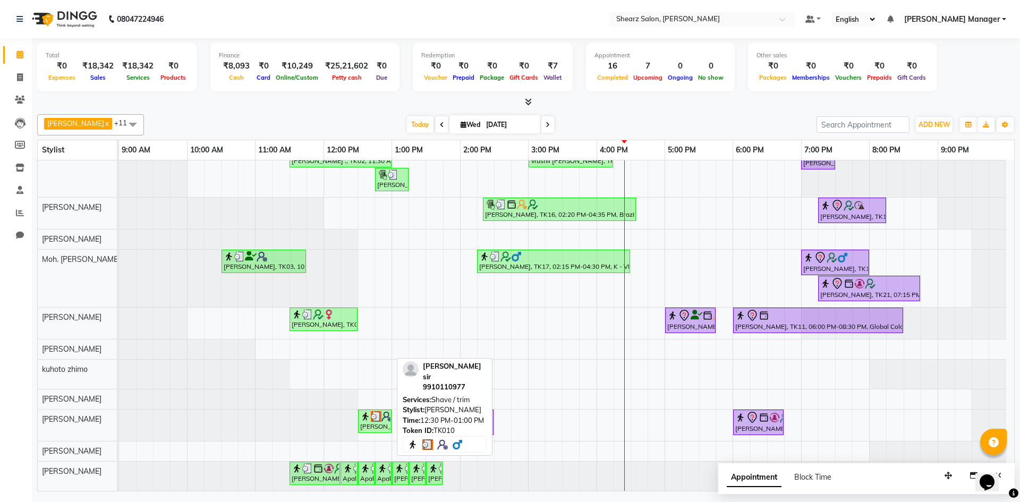
click at [380, 417] on img at bounding box center [376, 416] width 11 height 11
select select "3"
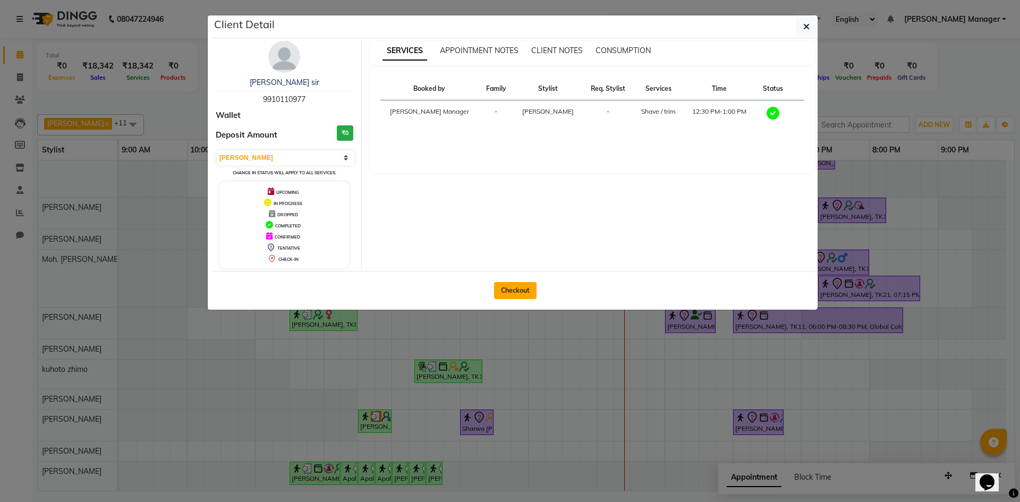
click at [518, 286] on button "Checkout" at bounding box center [515, 290] width 42 height 17
select select "8159"
select select "service"
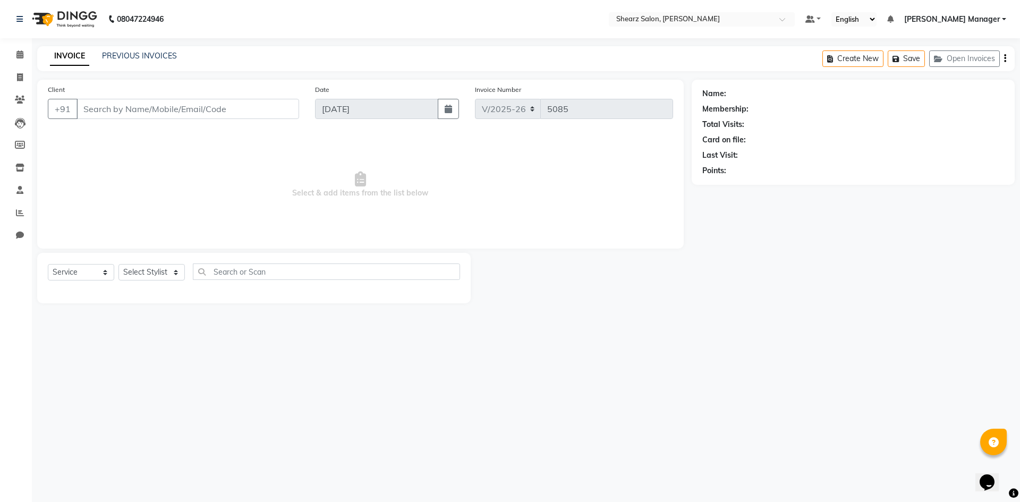
type input "9910110977"
select select "87136"
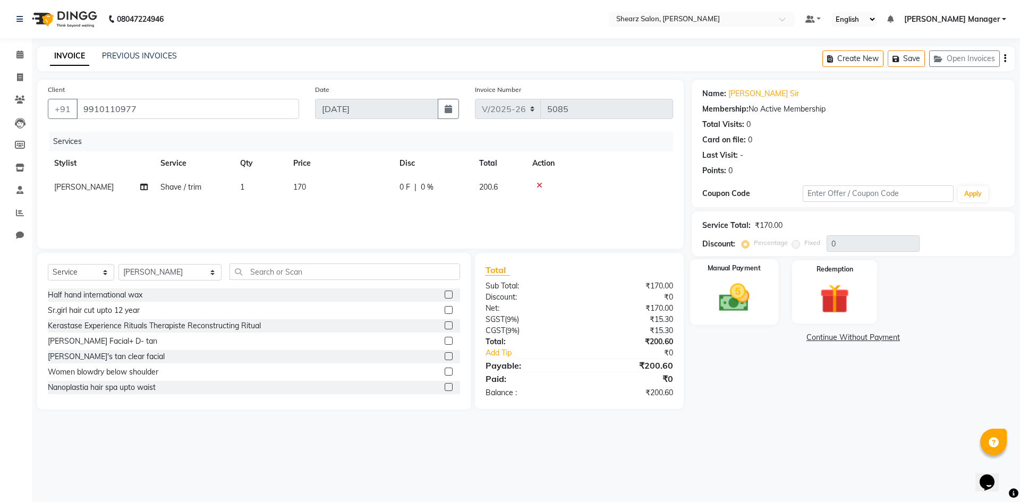
click at [757, 309] on img at bounding box center [733, 297] width 49 height 35
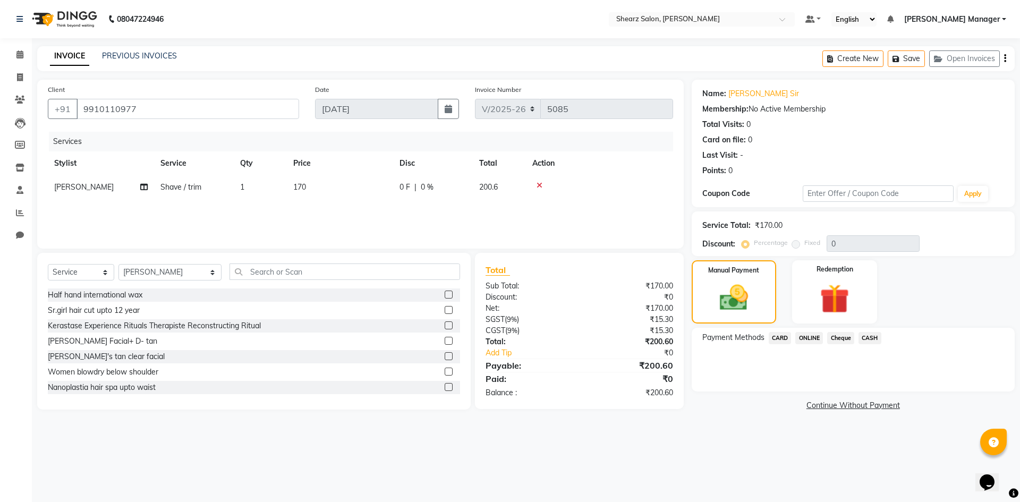
click at [866, 336] on span "CASH" at bounding box center [869, 338] width 23 height 12
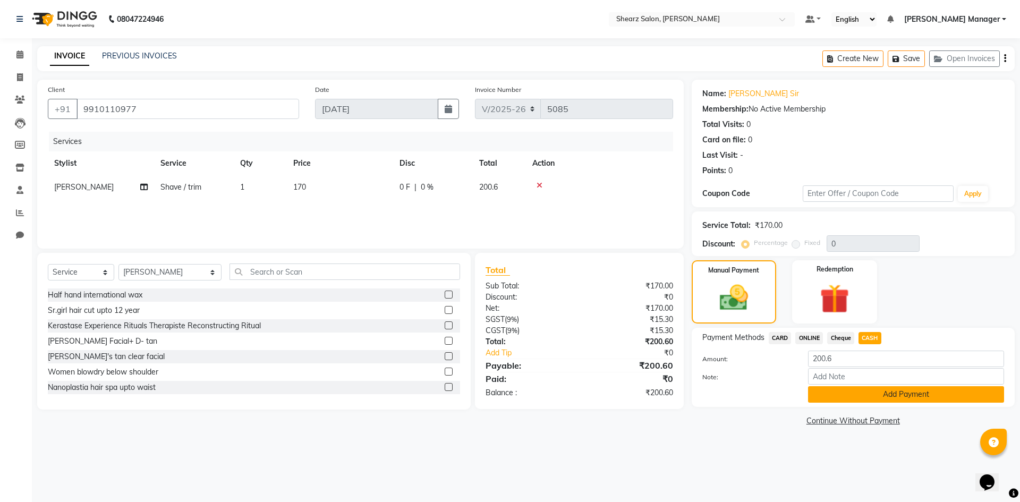
click at [892, 391] on button "Add Payment" at bounding box center [906, 394] width 196 height 16
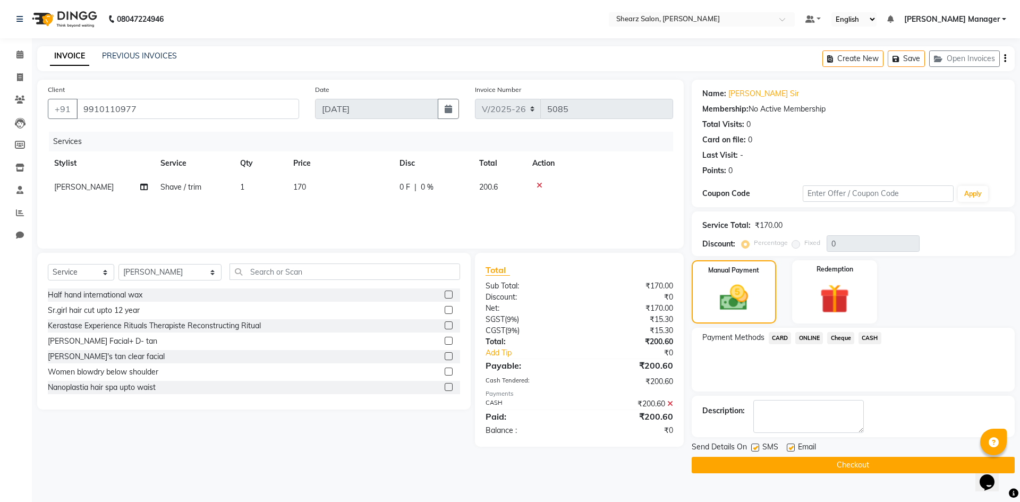
click at [875, 465] on button "Checkout" at bounding box center [852, 465] width 323 height 16
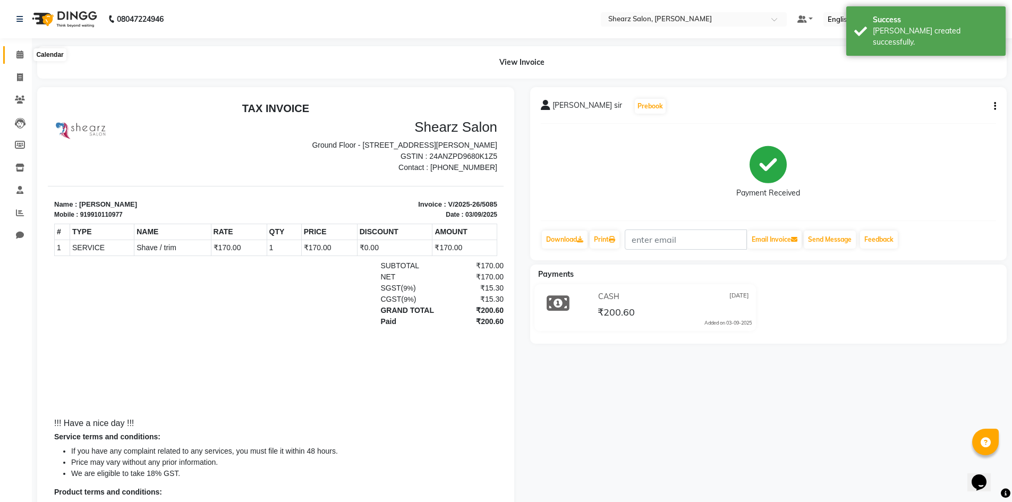
drag, startPoint x: 18, startPoint y: 49, endPoint x: 21, endPoint y: 56, distance: 7.9
click at [18, 49] on span at bounding box center [20, 55] width 19 height 12
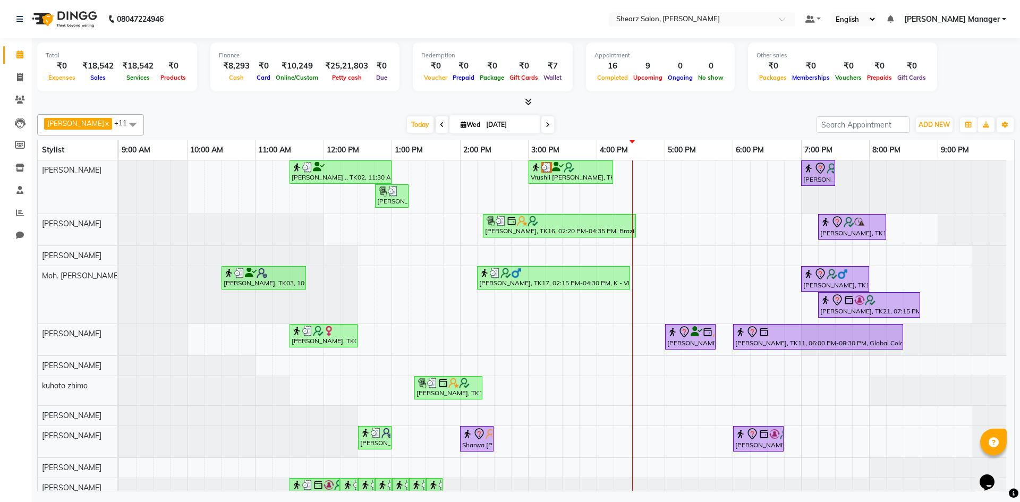
drag, startPoint x: 772, startPoint y: 126, endPoint x: 768, endPoint y: 122, distance: 5.6
click at [772, 126] on div "Today Wed 03-09-2025" at bounding box center [480, 125] width 662 height 16
click at [738, 280] on div "Jayesh Patil ., TK02, 11:30 AM-01:00 PM, Source marine dry & dehydrated skin fa…" at bounding box center [566, 333] width 895 height 347
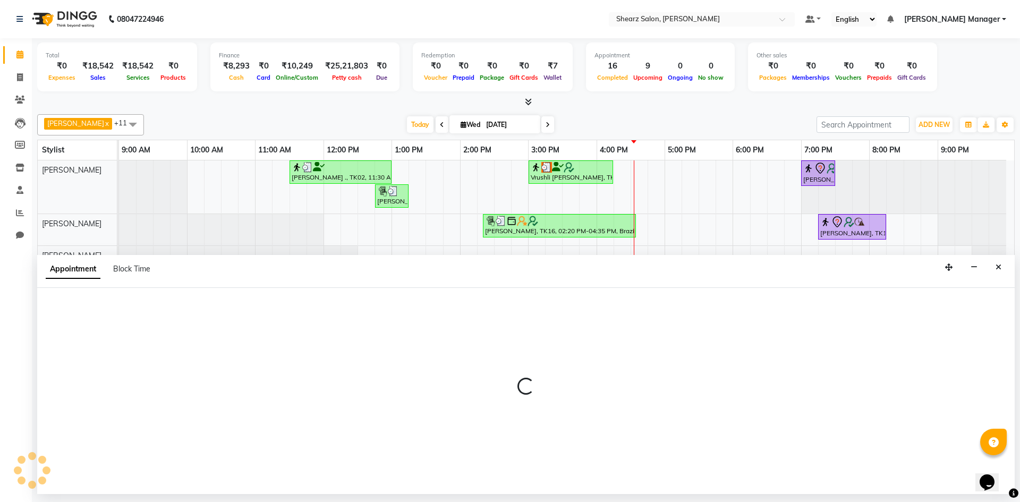
select select "77335"
select select "tentative"
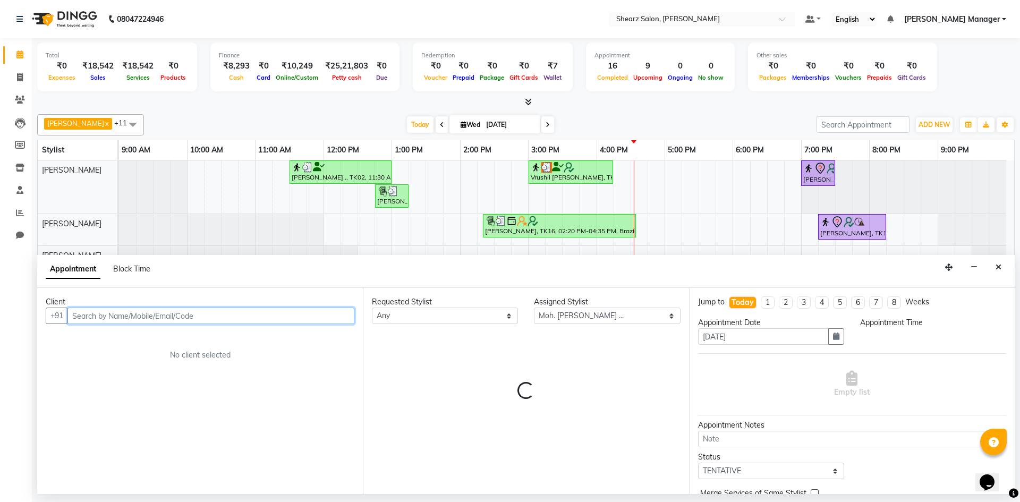
select select "1080"
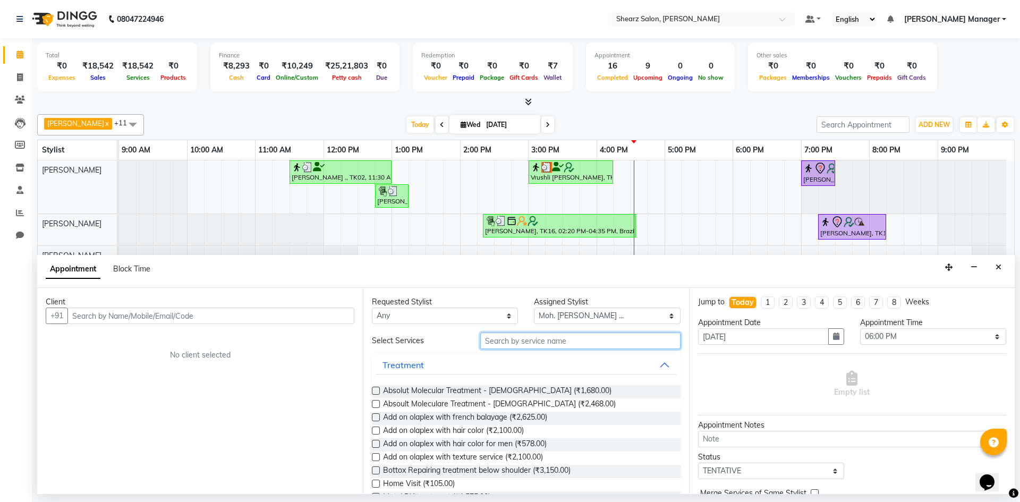
click at [510, 346] on input "text" at bounding box center [580, 340] width 200 height 16
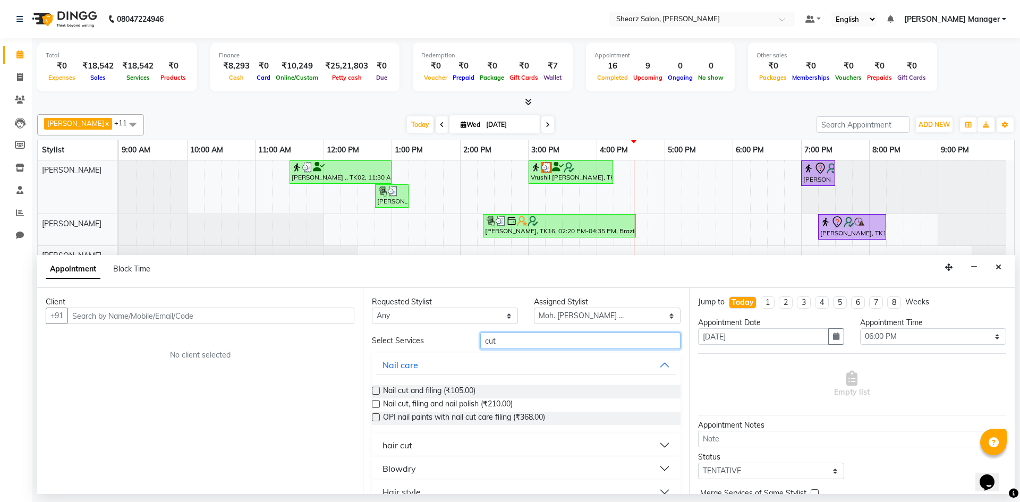
type input "cut"
click at [502, 444] on button "hair cut" at bounding box center [525, 444] width 299 height 19
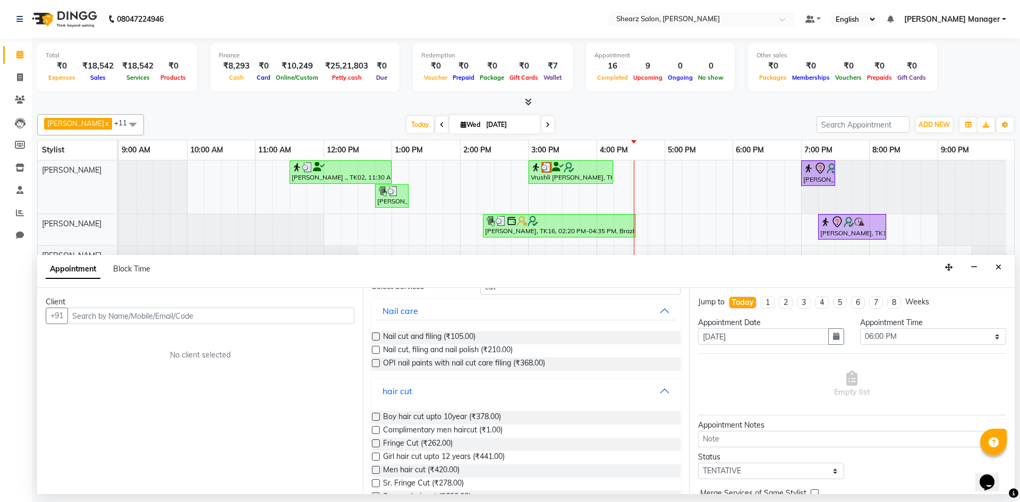
scroll to position [106, 0]
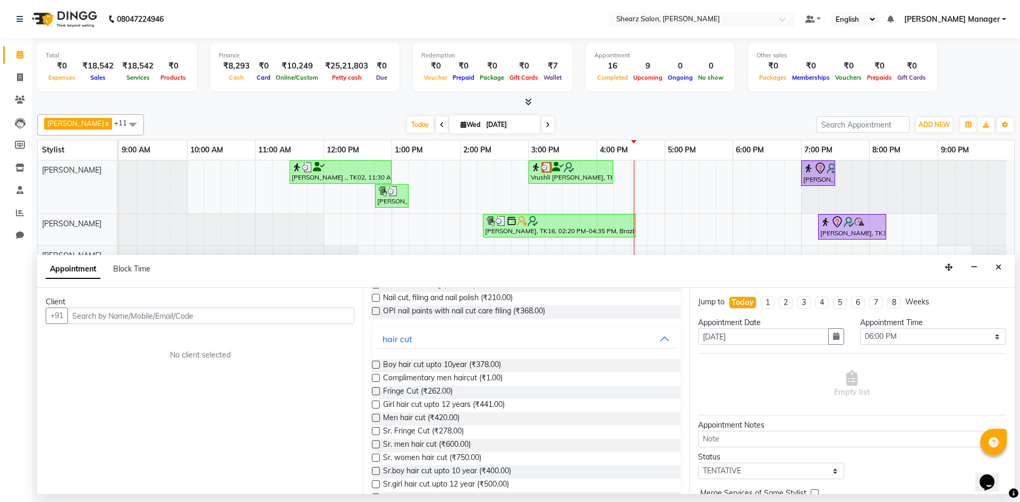
click at [373, 418] on label at bounding box center [376, 418] width 8 height 8
click at [373, 418] on input "checkbox" at bounding box center [375, 418] width 7 height 7
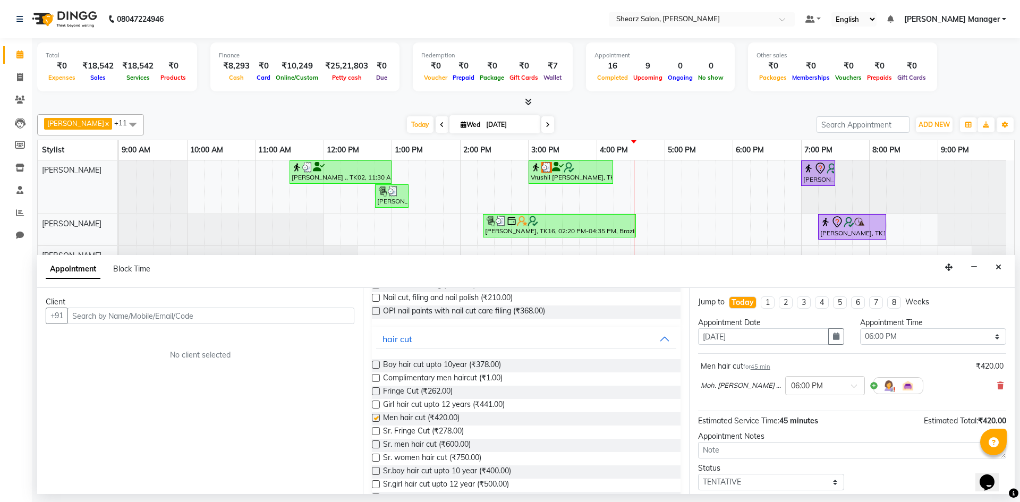
checkbox input "false"
click at [169, 318] on input "text" at bounding box center [210, 315] width 287 height 16
click at [997, 382] on icon at bounding box center [1000, 385] width 6 height 7
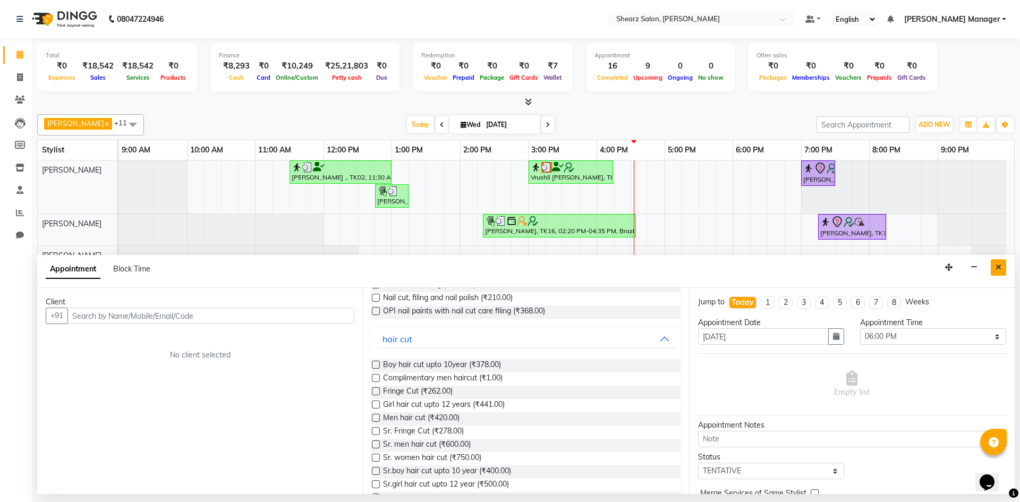
click at [991, 262] on button "Close" at bounding box center [997, 267] width 15 height 16
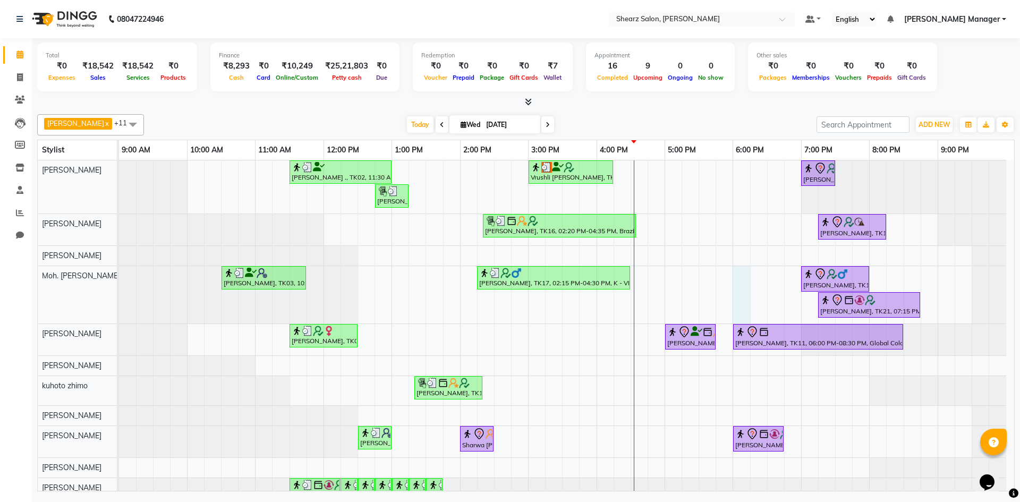
click at [739, 275] on div "Jayesh Patil ., TK02, 11:30 AM-01:00 PM, Source marine dry & dehydrated skin fa…" at bounding box center [566, 333] width 895 height 347
select select "77335"
select select "1080"
select select "tentative"
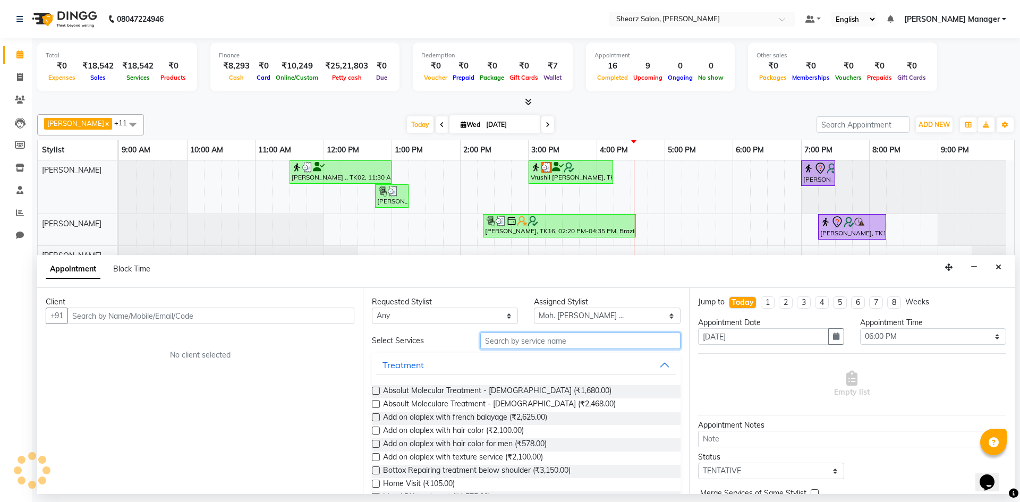
click at [607, 338] on input "text" at bounding box center [580, 340] width 200 height 16
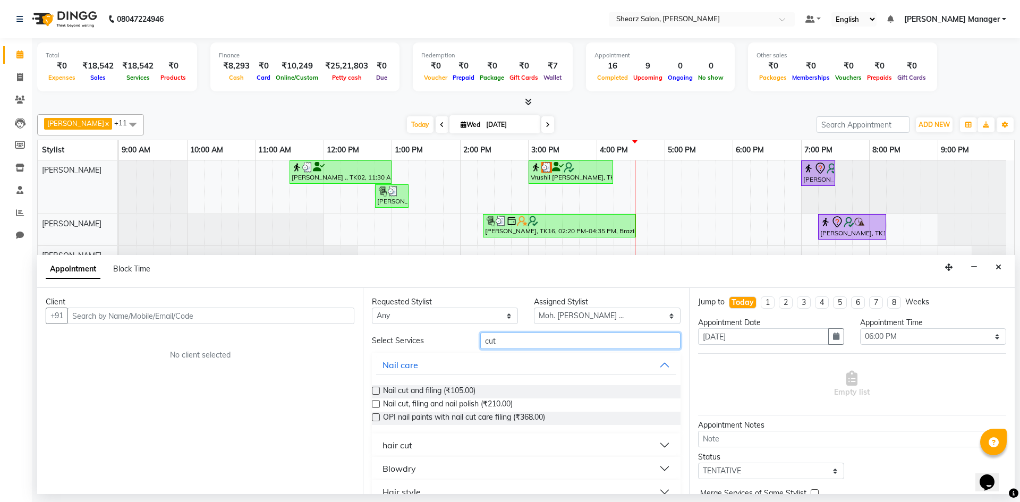
type input "cut"
click at [467, 442] on button "hair cut" at bounding box center [525, 444] width 299 height 19
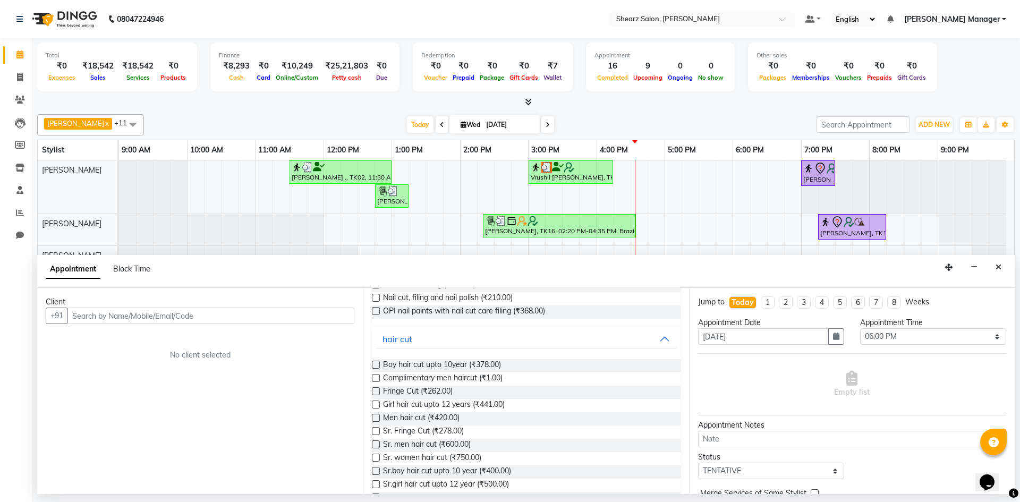
click at [378, 444] on label at bounding box center [376, 444] width 8 height 8
click at [378, 444] on input "checkbox" at bounding box center [375, 445] width 7 height 7
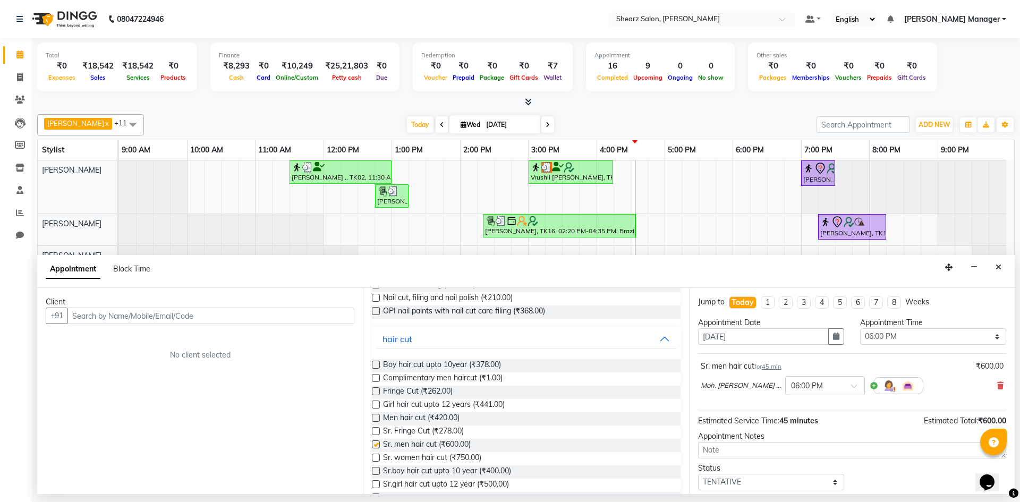
checkbox input "false"
click at [348, 315] on input "text" at bounding box center [210, 315] width 287 height 16
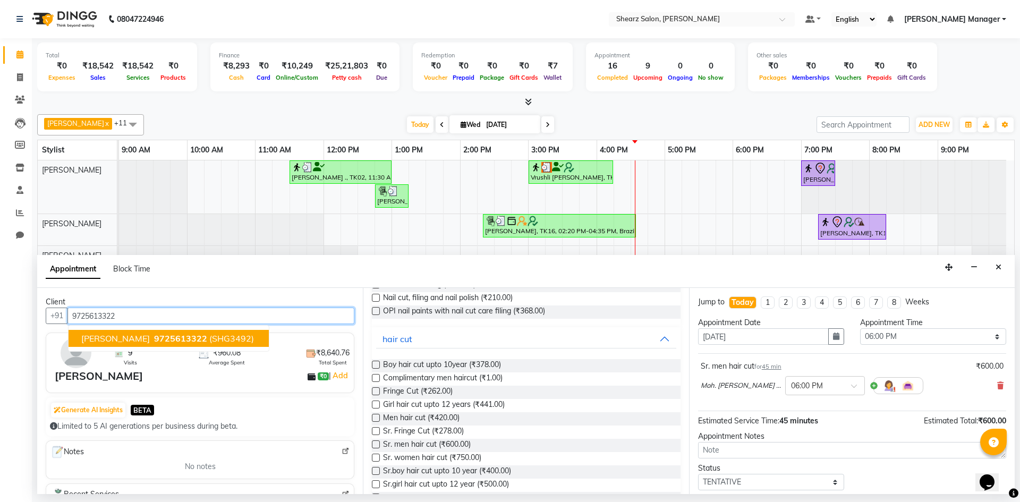
click at [234, 333] on span "(SHG3492)" at bounding box center [231, 338] width 45 height 11
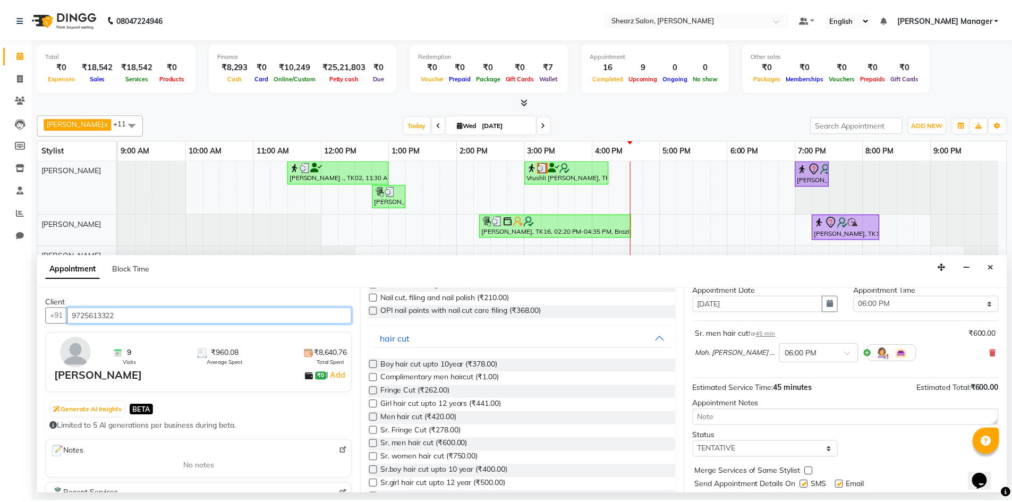
scroll to position [63, 0]
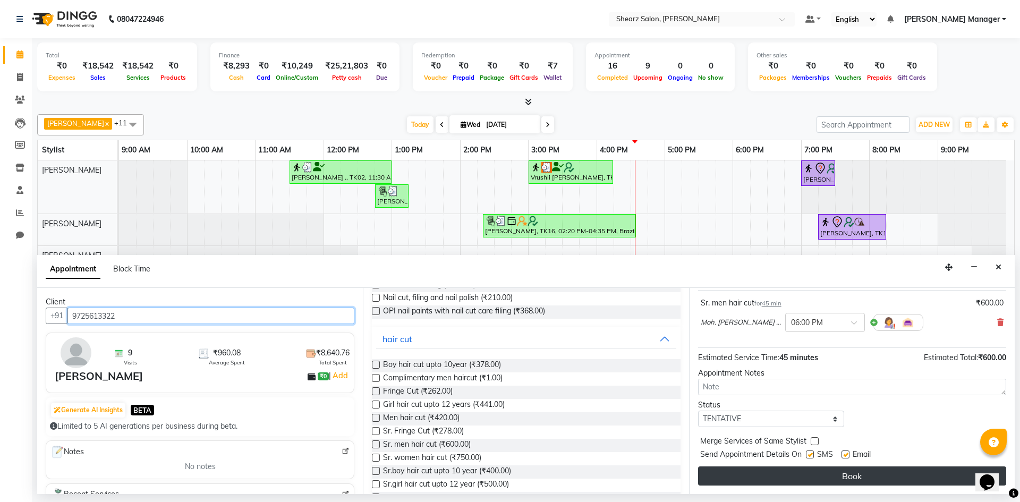
type input "9725613322"
click at [844, 472] on button "Book" at bounding box center [852, 475] width 308 height 19
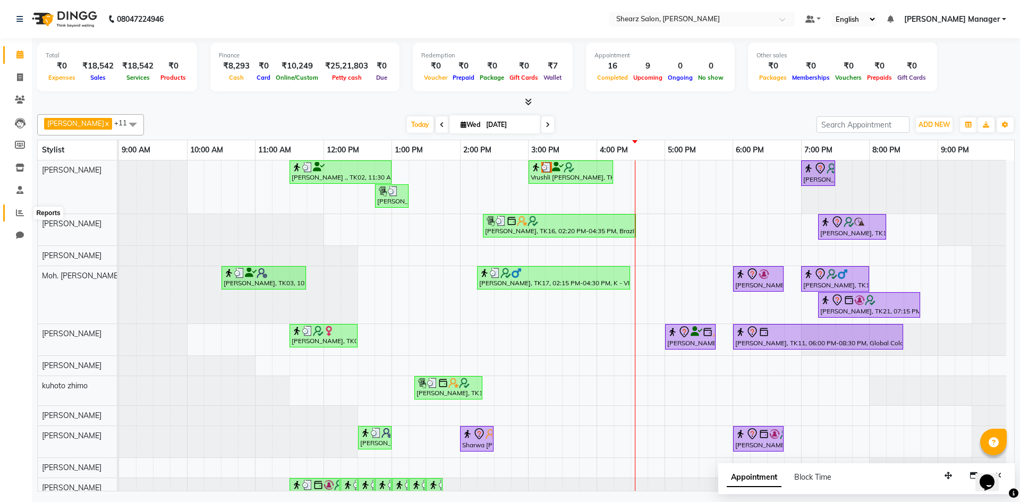
click at [11, 210] on span at bounding box center [20, 213] width 19 height 12
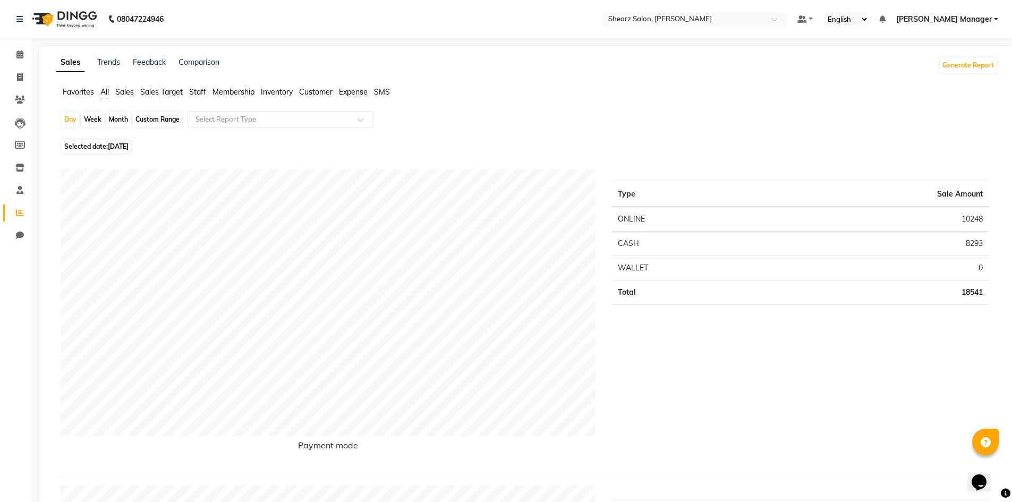
click at [172, 119] on div "Custom Range" at bounding box center [157, 119] width 49 height 15
select select "9"
select select "2025"
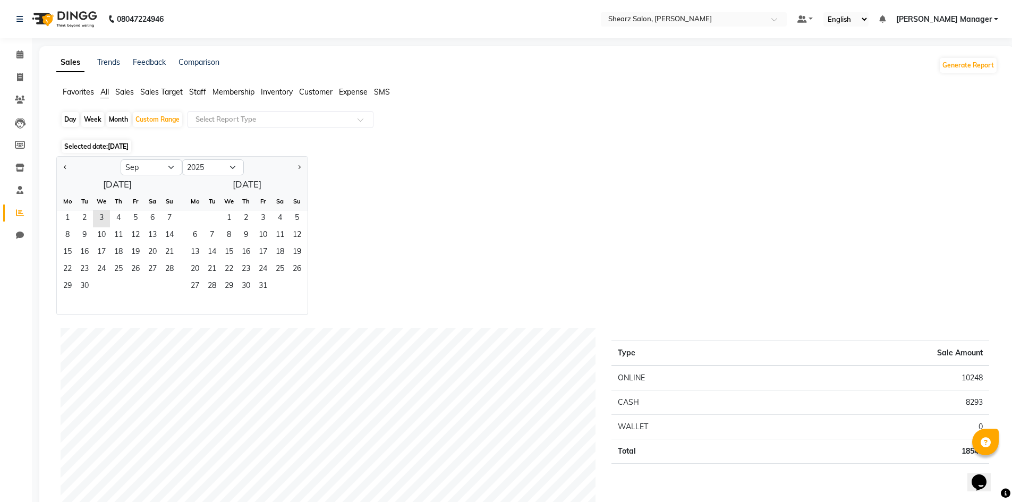
click at [151, 93] on span "Sales Target" at bounding box center [161, 92] width 42 height 10
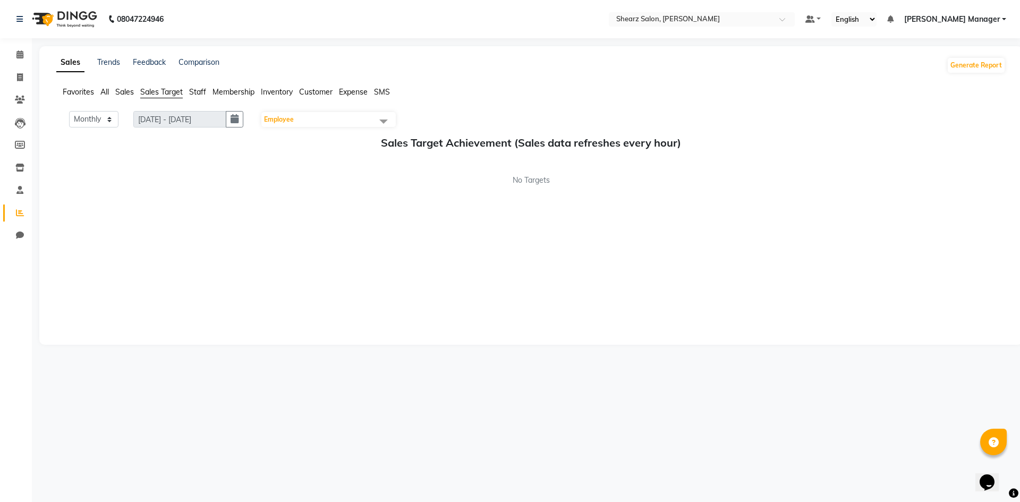
click at [121, 94] on span "Sales" at bounding box center [124, 92] width 19 height 10
select select "9"
select select "2025"
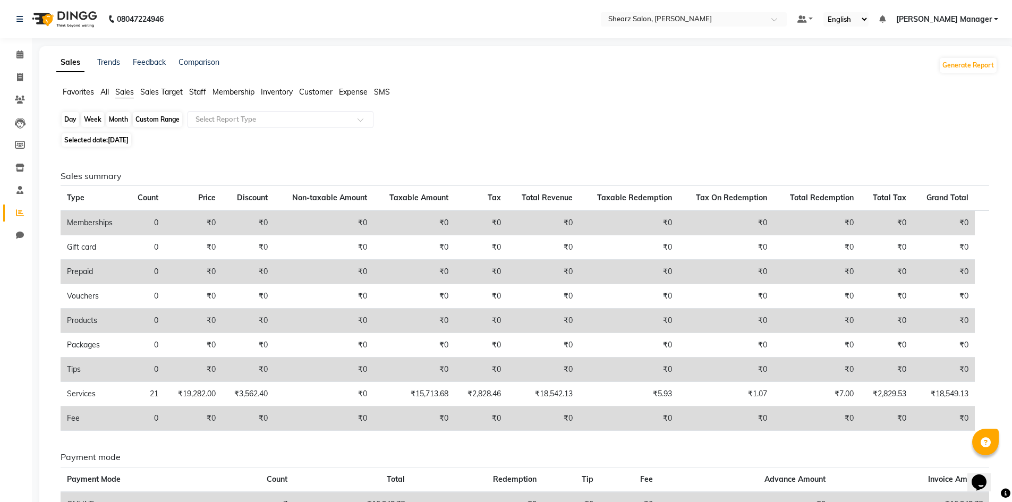
click at [157, 115] on div "Custom Range" at bounding box center [157, 119] width 49 height 15
select select "9"
select select "2025"
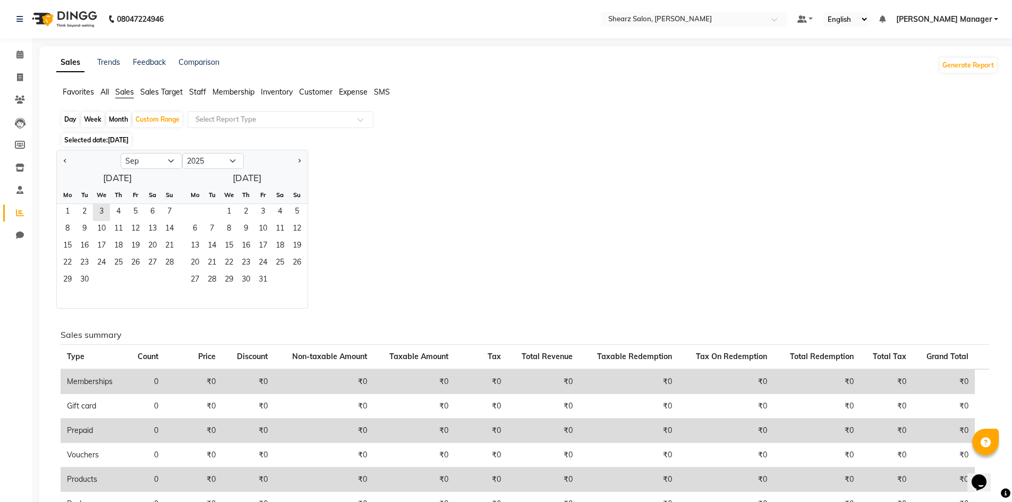
click at [159, 93] on span "Sales Target" at bounding box center [161, 92] width 42 height 10
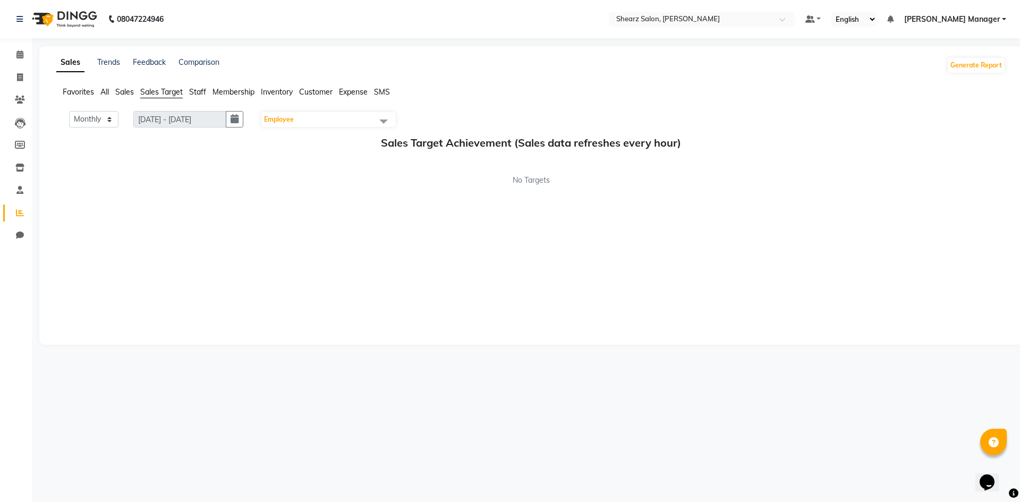
click at [118, 89] on span "Sales" at bounding box center [124, 92] width 19 height 10
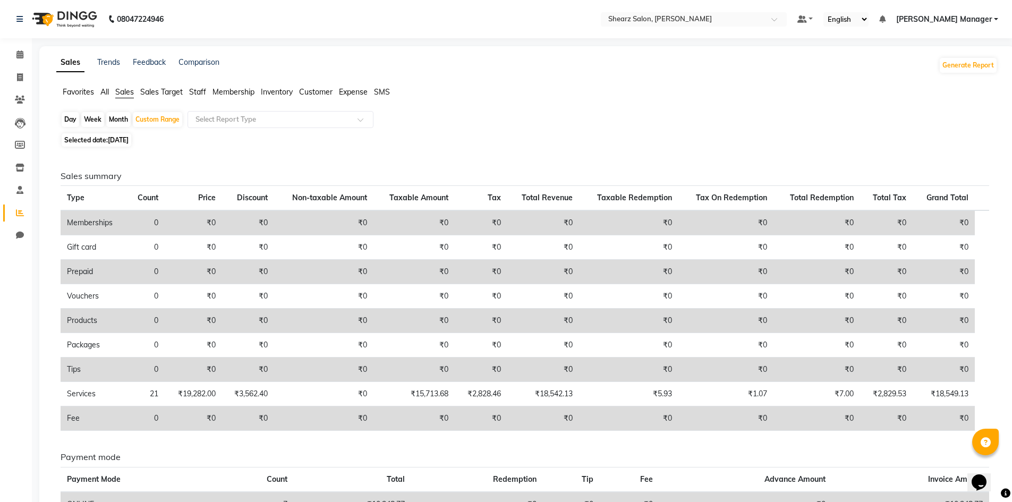
click at [198, 92] on span "Staff" at bounding box center [197, 92] width 17 height 10
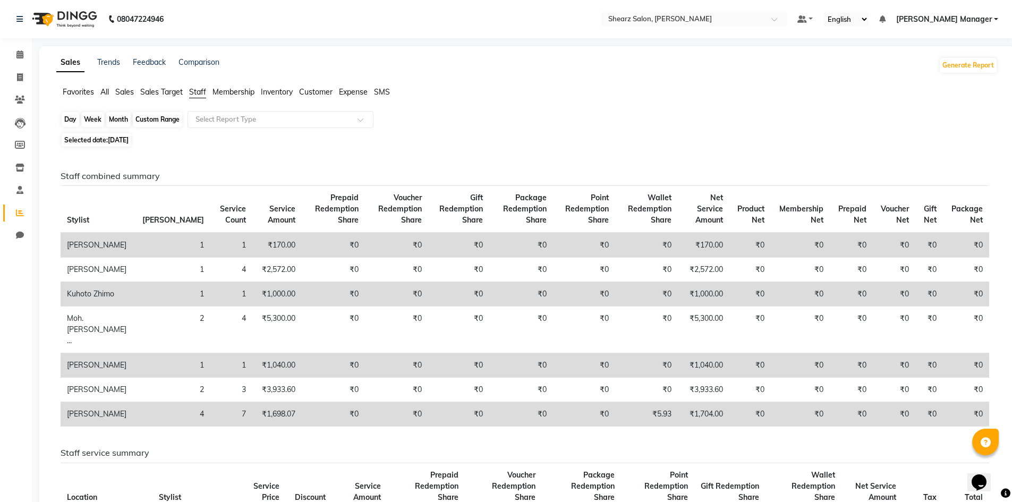
click at [144, 118] on div "Custom Range" at bounding box center [157, 119] width 49 height 15
select select "9"
select select "2025"
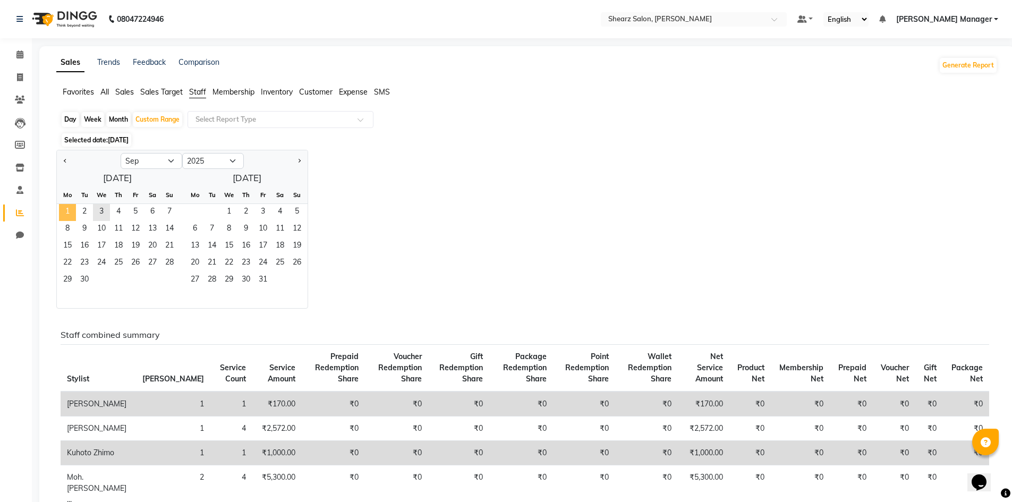
click at [69, 210] on span "1" at bounding box center [67, 212] width 17 height 17
click at [101, 210] on span "3" at bounding box center [101, 212] width 17 height 17
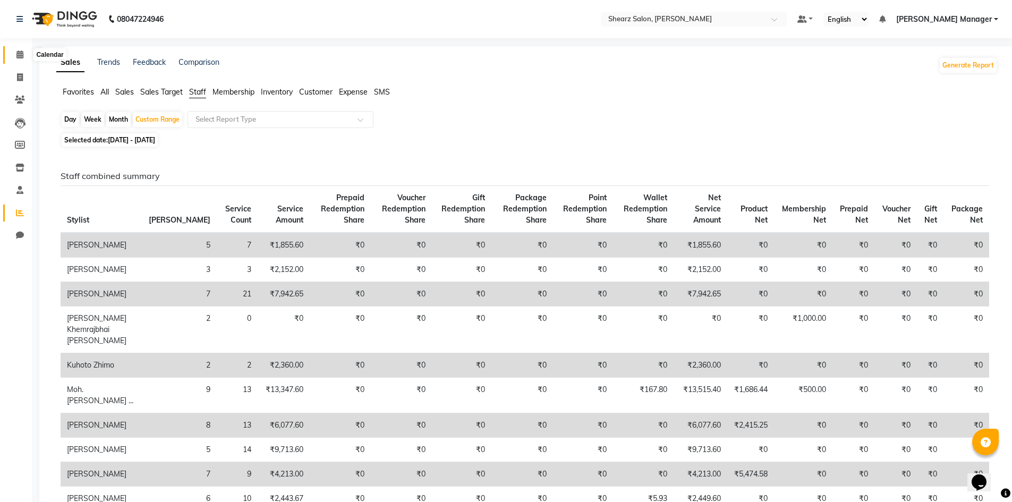
click at [20, 59] on span at bounding box center [20, 55] width 19 height 12
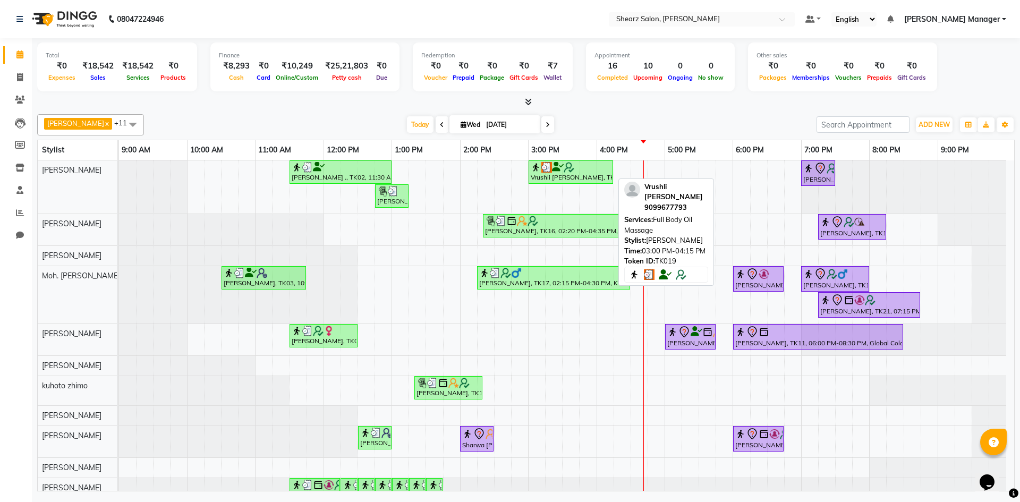
click at [544, 167] on img at bounding box center [546, 167] width 11 height 11
select select "3"
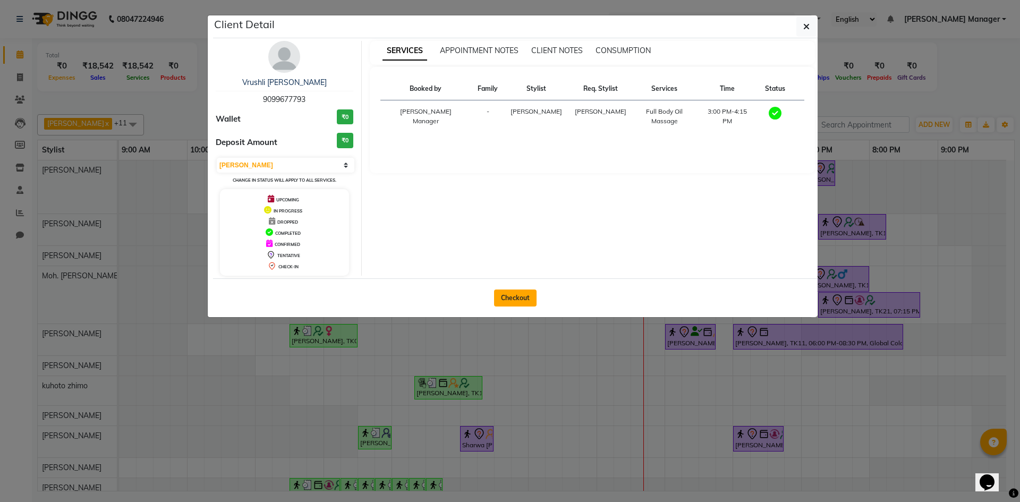
click at [521, 301] on button "Checkout" at bounding box center [515, 297] width 42 height 17
select select "8159"
select select "service"
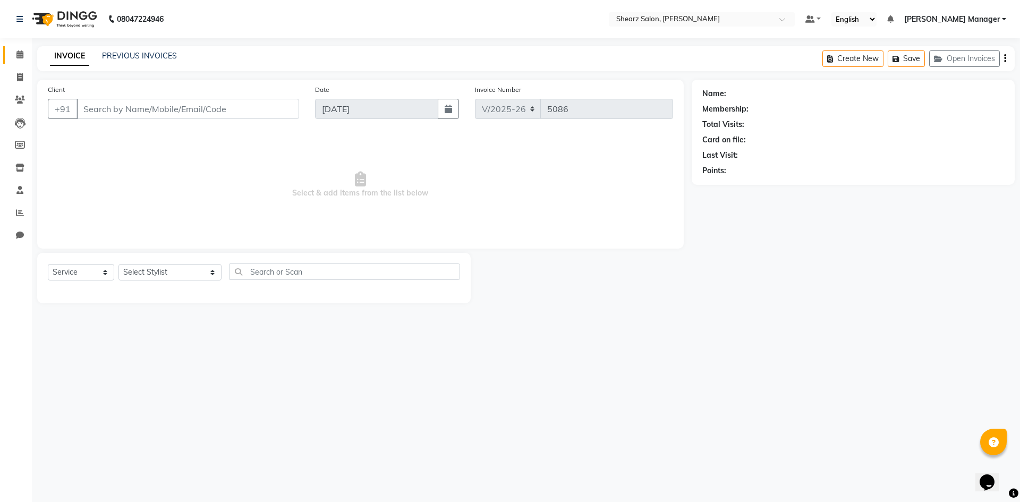
type input "9099677793"
select select "77322"
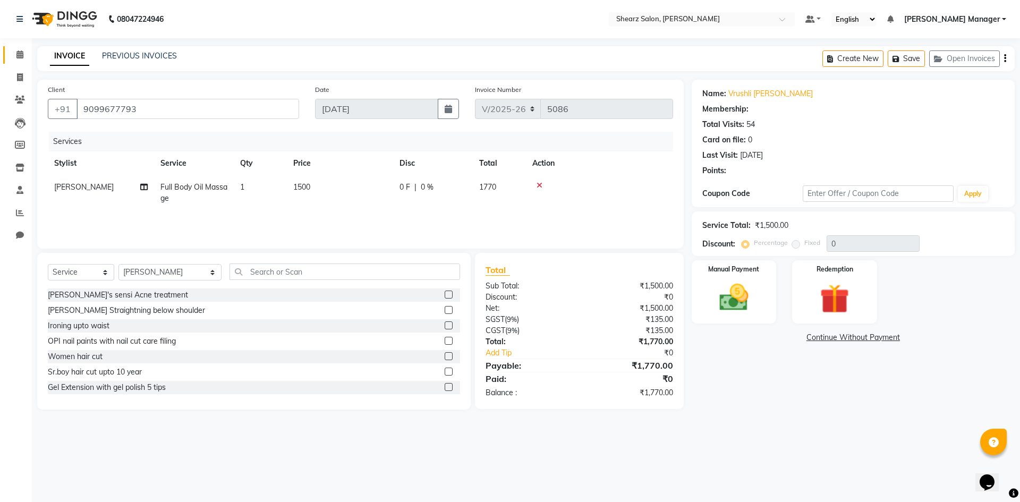
type input "20"
select select "1: Object"
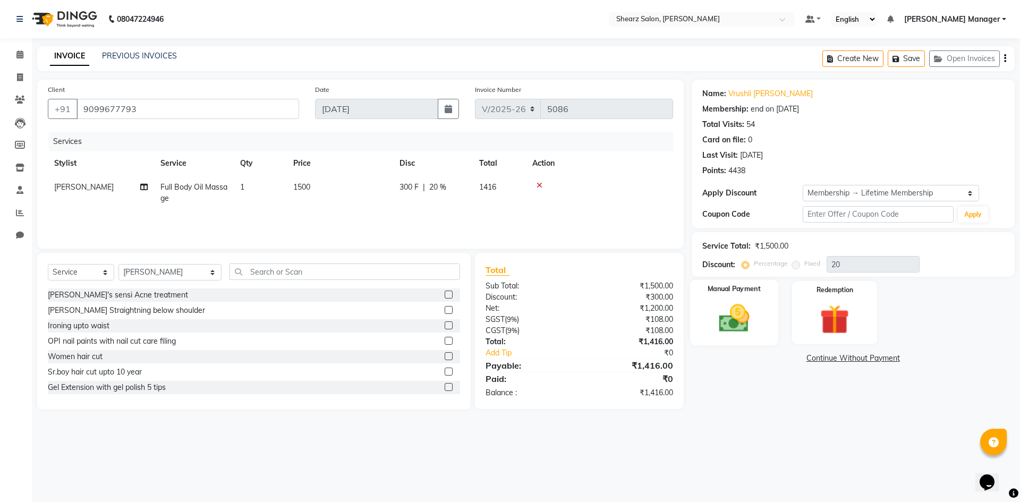
click at [734, 309] on img at bounding box center [733, 318] width 49 height 35
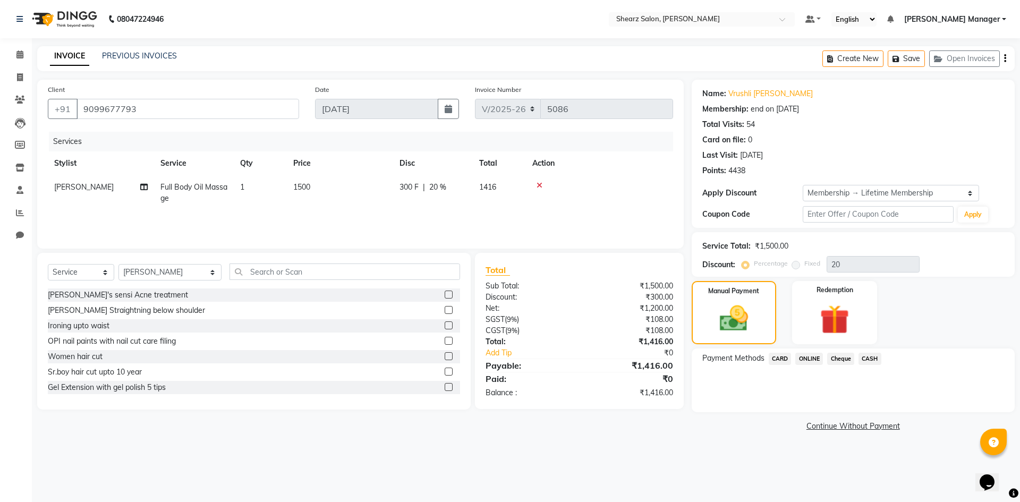
click at [868, 356] on span "CASH" at bounding box center [869, 359] width 23 height 12
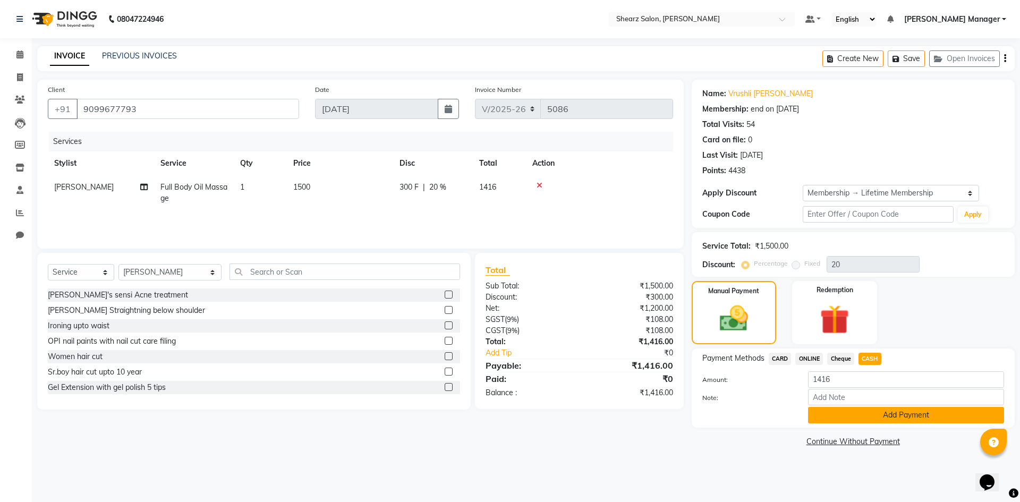
click at [868, 419] on button "Add Payment" at bounding box center [906, 415] width 196 height 16
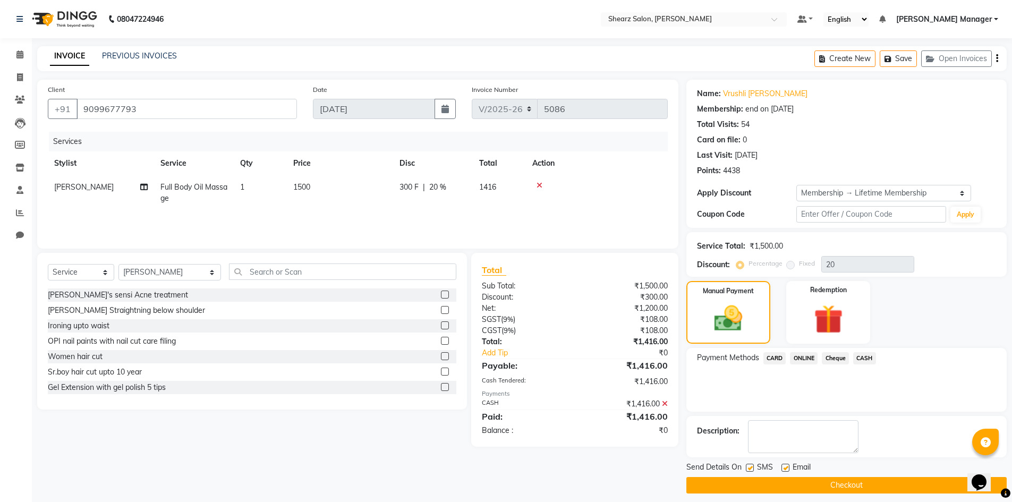
click at [808, 484] on button "Checkout" at bounding box center [846, 485] width 320 height 16
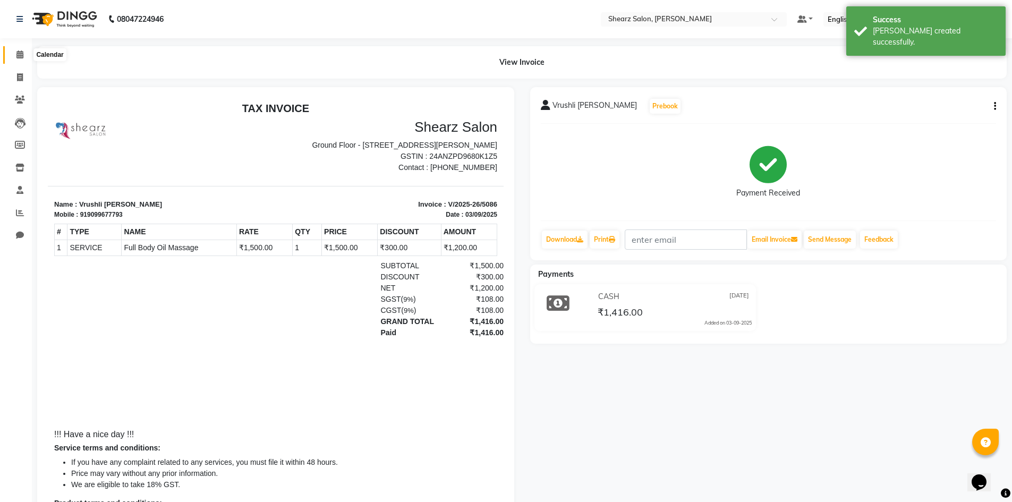
click at [15, 58] on span at bounding box center [20, 55] width 19 height 12
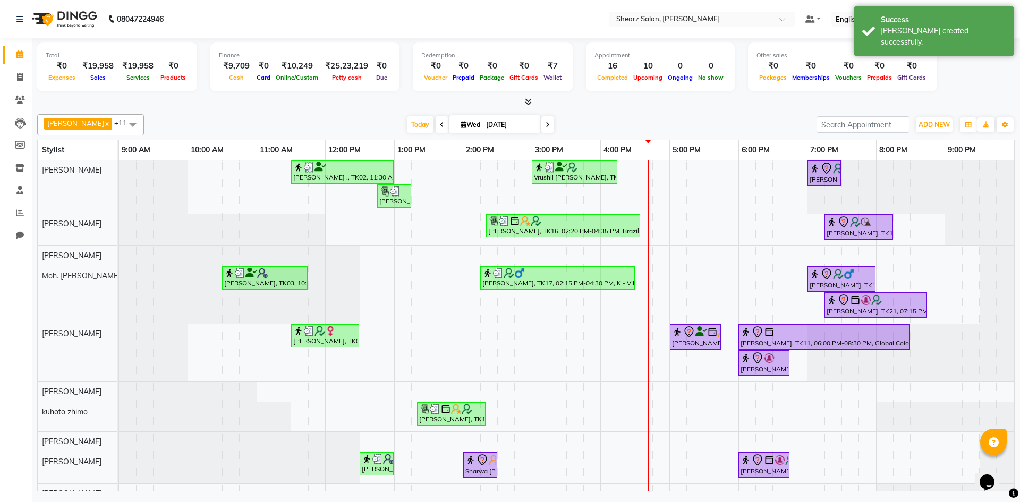
click at [440, 125] on icon at bounding box center [442, 125] width 4 height 6
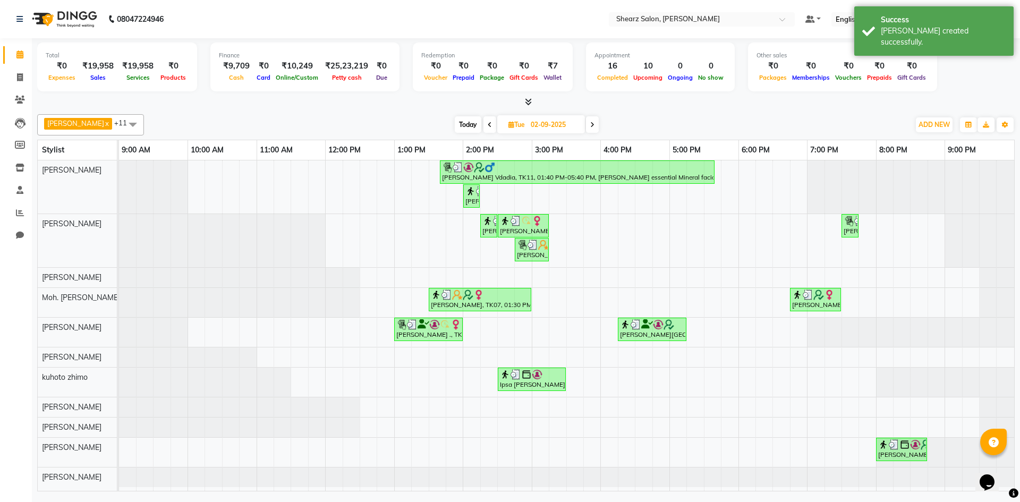
click at [489, 124] on span at bounding box center [489, 124] width 13 height 16
type input "01-09-2025"
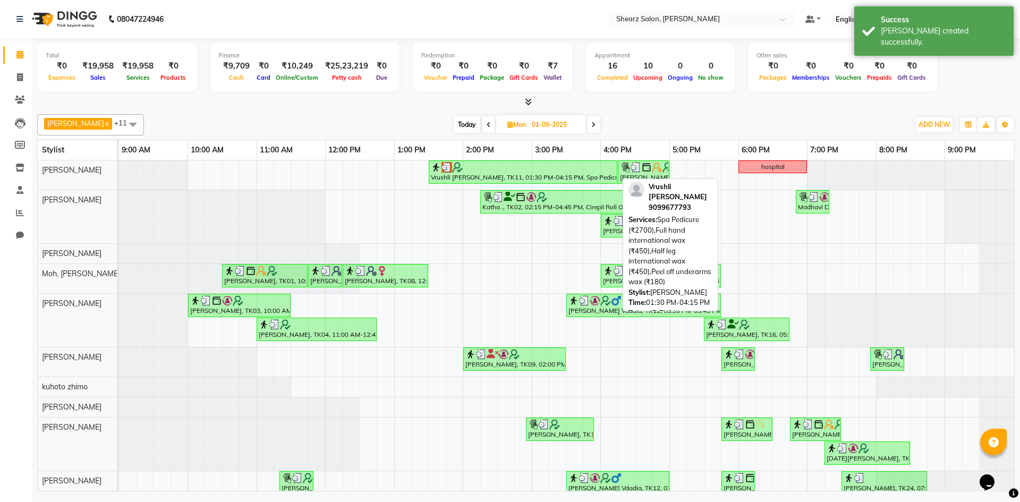
click at [446, 167] on img at bounding box center [446, 167] width 11 height 11
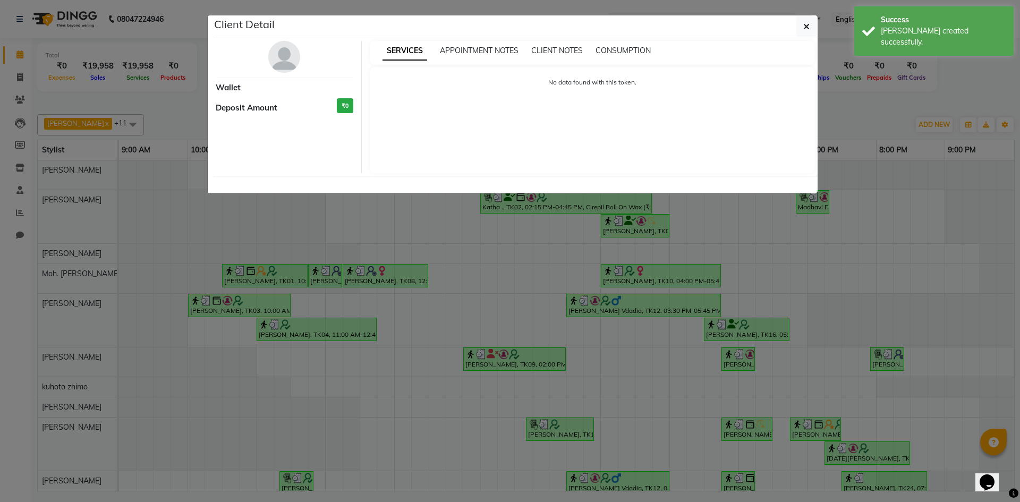
select select "3"
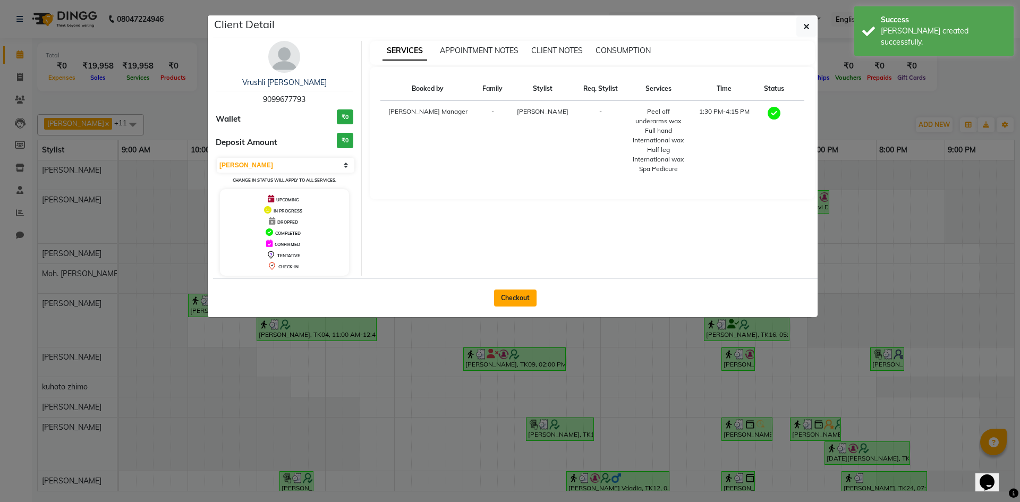
click at [515, 302] on button "Checkout" at bounding box center [515, 297] width 42 height 17
select select "8159"
select select "service"
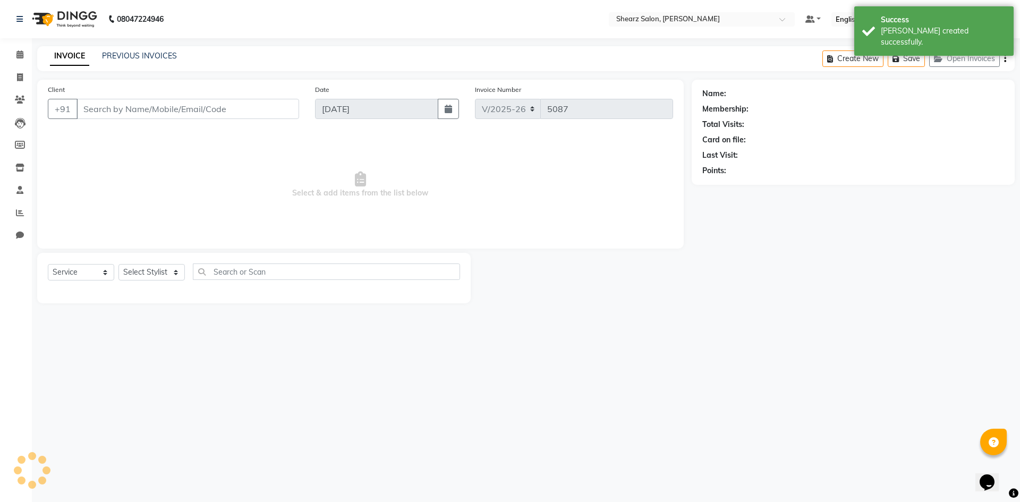
type input "9099677793"
type input "01-09-2025"
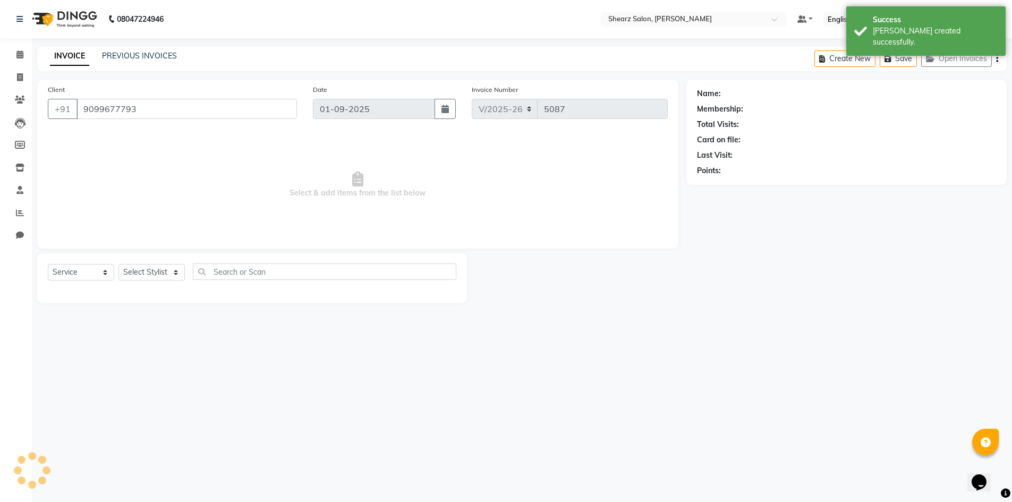
select select "77322"
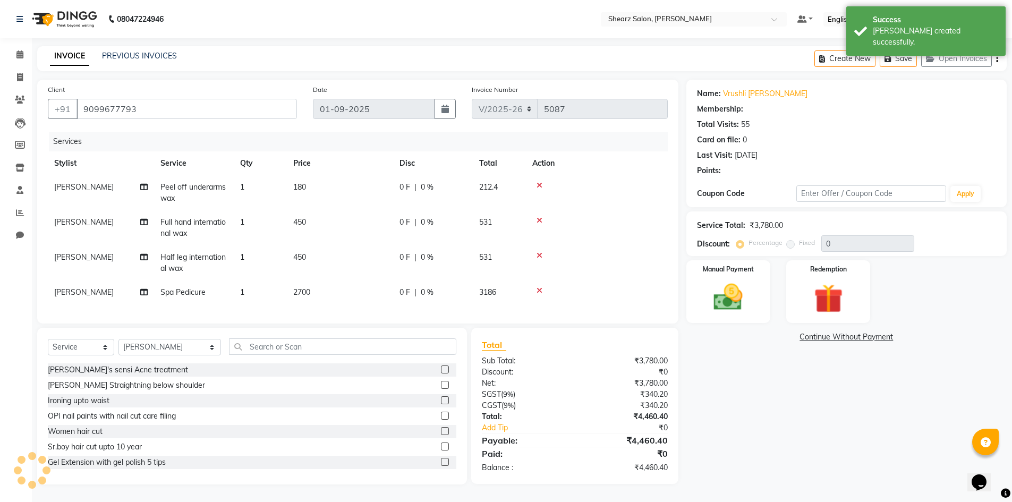
select select "1: Object"
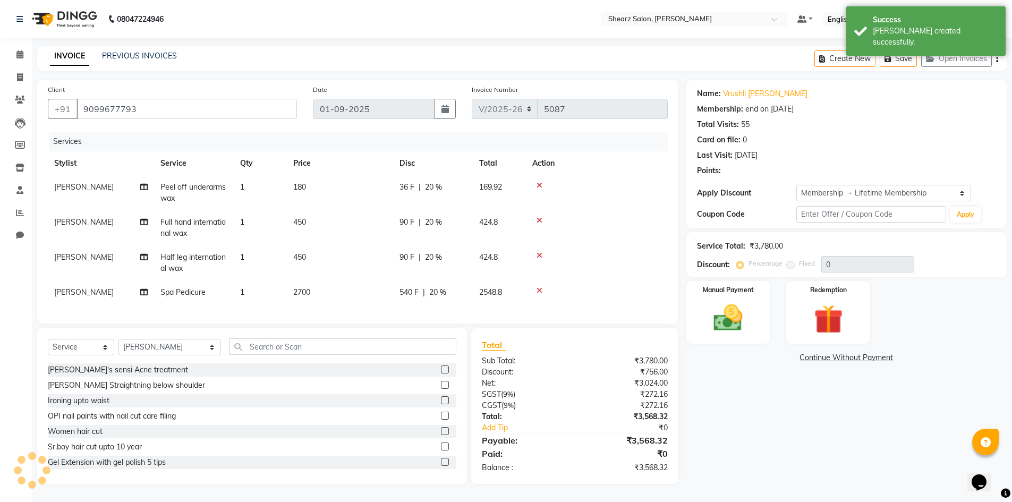
type input "20"
click at [734, 320] on img at bounding box center [728, 318] width 49 height 35
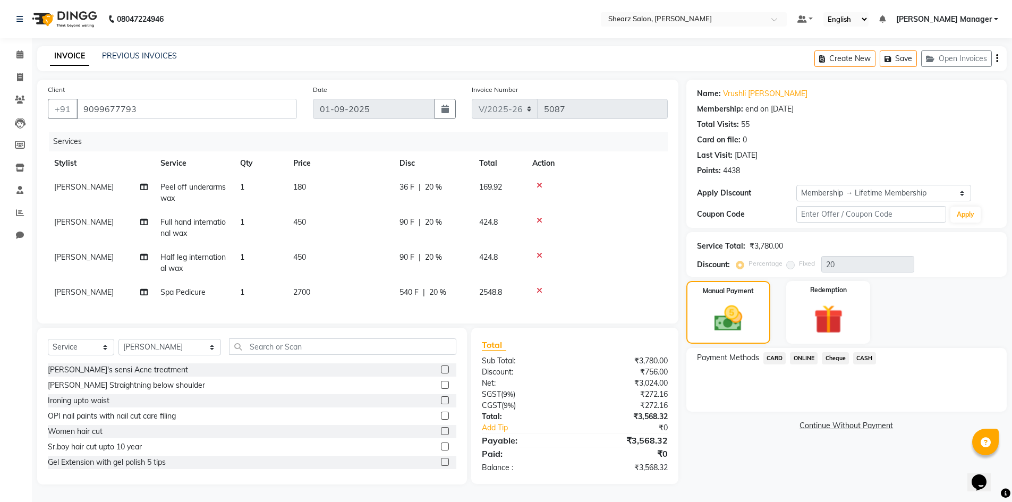
click at [869, 357] on span "CASH" at bounding box center [864, 358] width 23 height 12
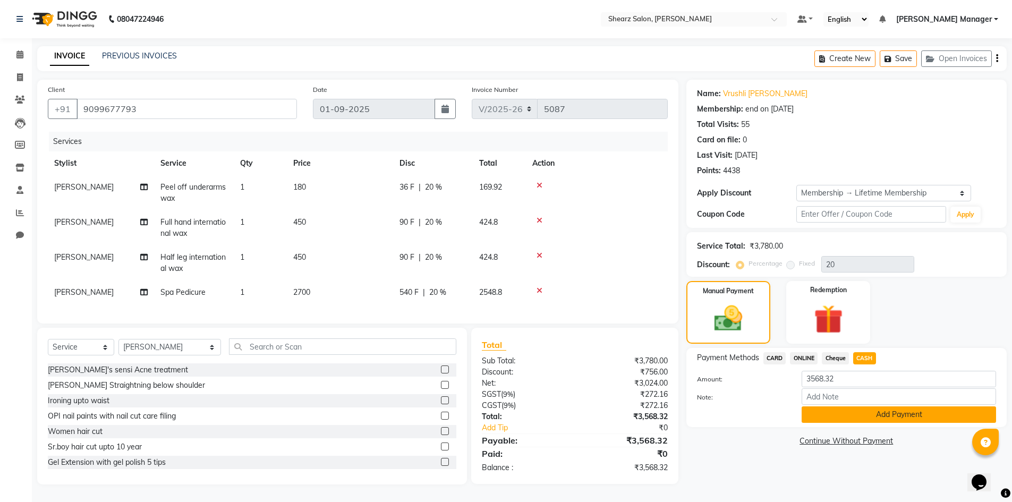
click at [880, 418] on button "Add Payment" at bounding box center [898, 414] width 194 height 16
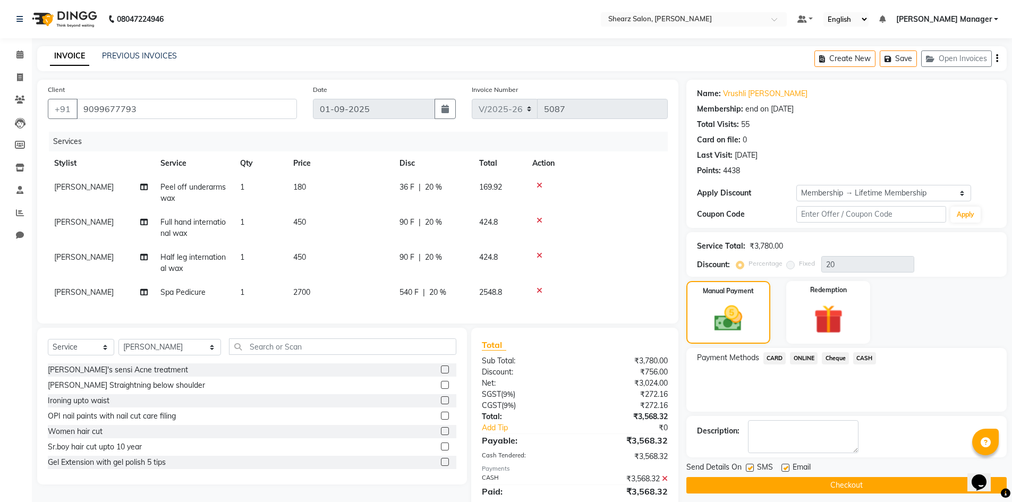
click at [848, 487] on button "Checkout" at bounding box center [846, 485] width 320 height 16
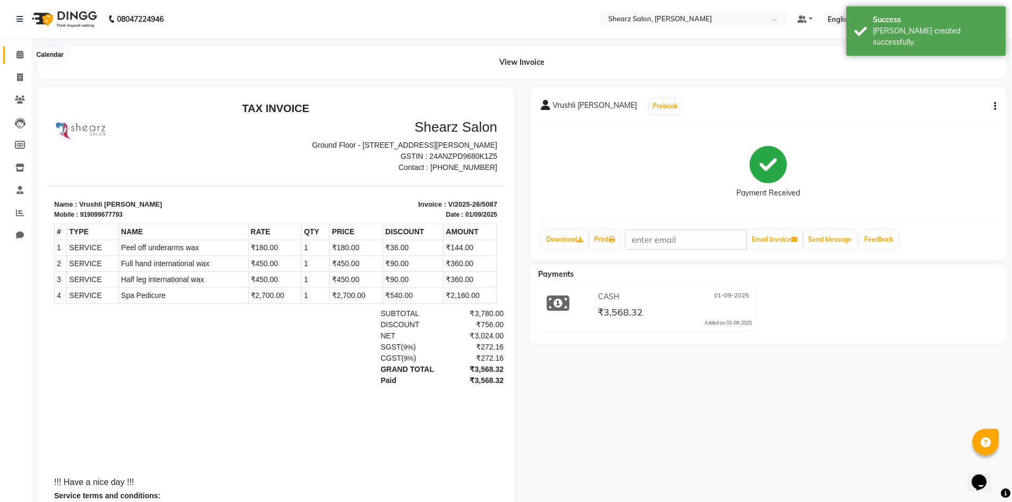
click at [20, 56] on icon at bounding box center [19, 54] width 7 height 8
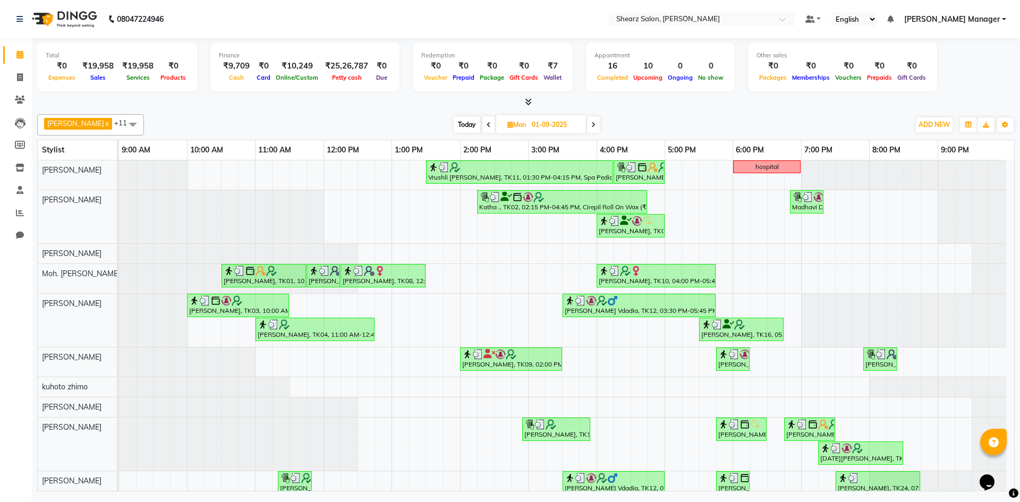
click at [540, 128] on input "01-09-2025" at bounding box center [554, 125] width 53 height 16
select select "9"
select select "2025"
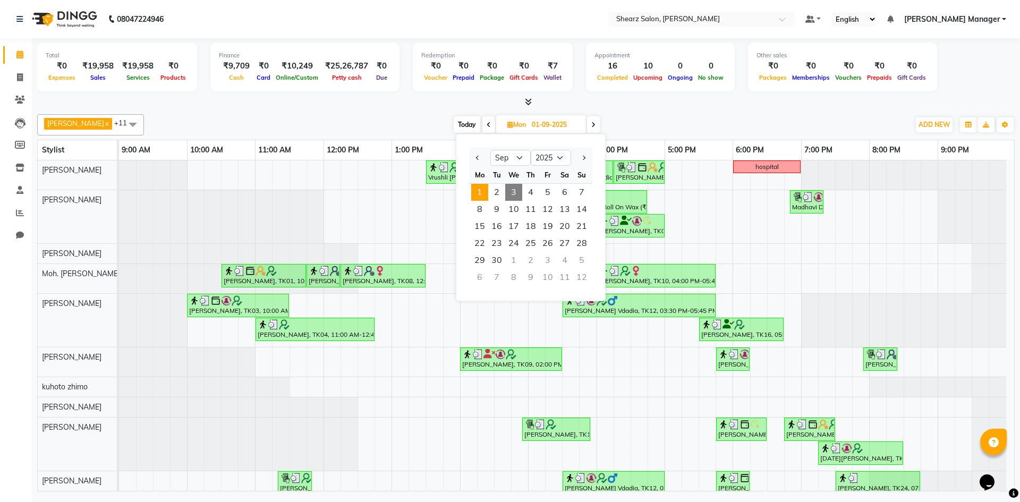
click at [510, 185] on span "3" at bounding box center [513, 192] width 17 height 17
type input "03-09-2025"
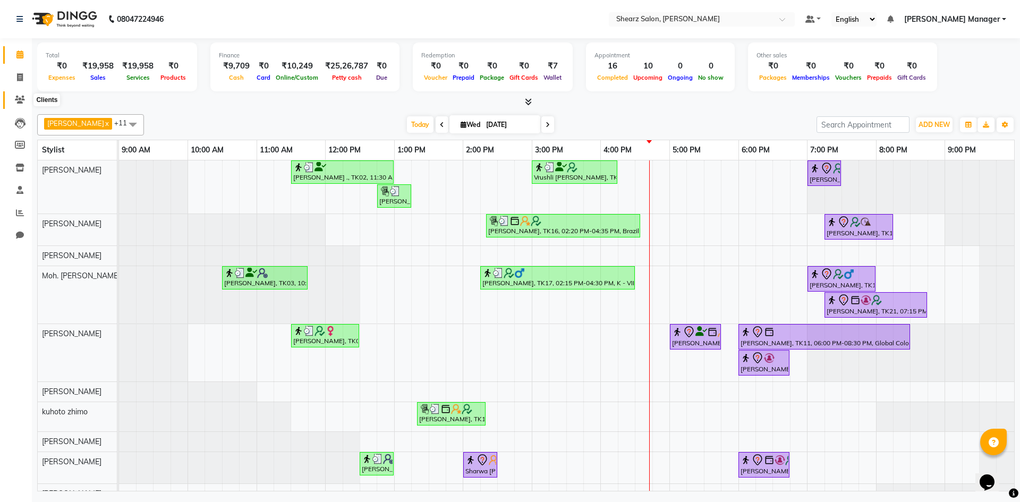
click at [19, 102] on icon at bounding box center [20, 100] width 10 height 8
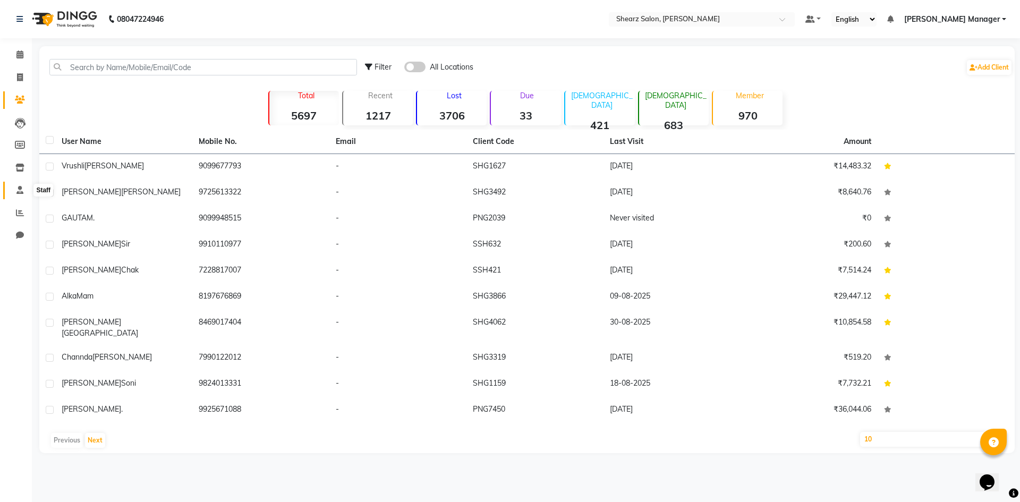
click at [16, 189] on icon at bounding box center [19, 190] width 7 height 8
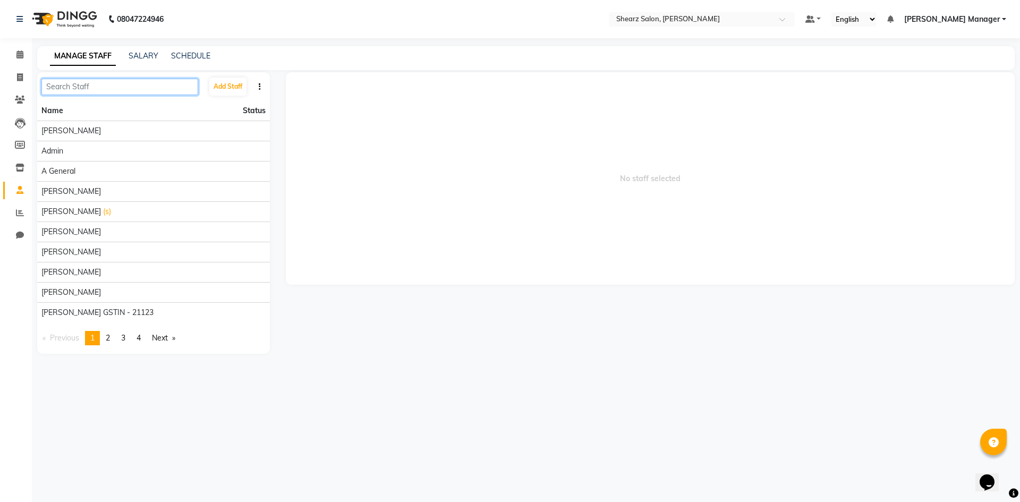
click at [113, 90] on input "text" at bounding box center [119, 87] width 157 height 16
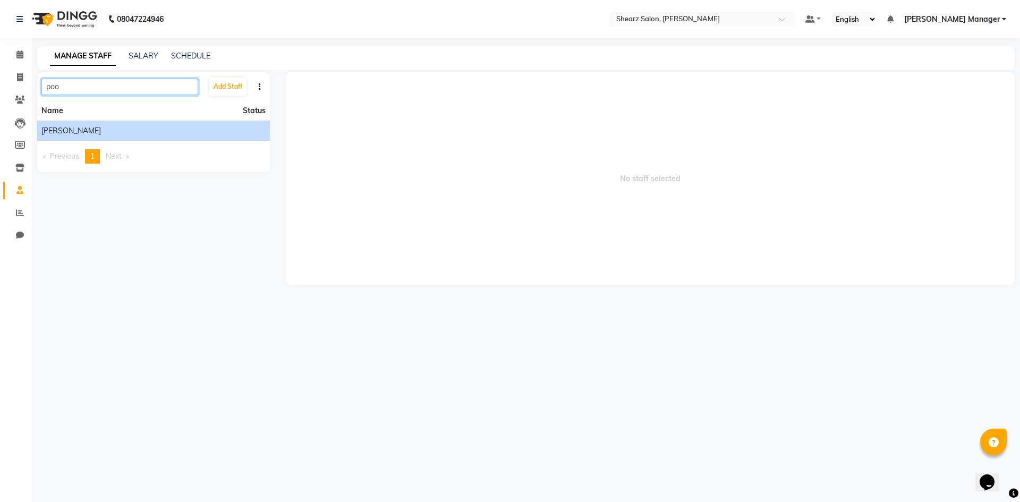
type input "poo"
click at [209, 131] on div "[PERSON_NAME]" at bounding box center [153, 130] width 224 height 11
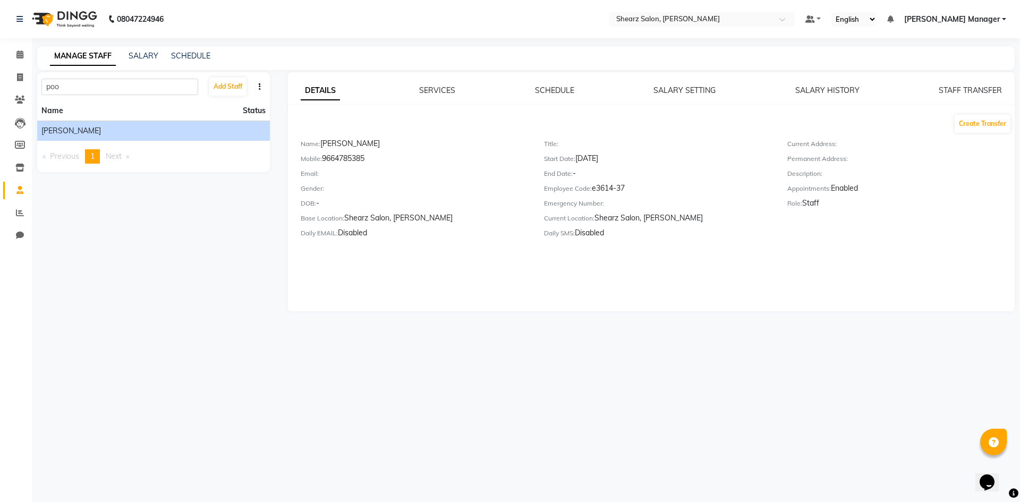
click at [161, 127] on div "[PERSON_NAME]" at bounding box center [153, 130] width 224 height 11
click at [434, 95] on link "SERVICES" at bounding box center [437, 90] width 36 height 10
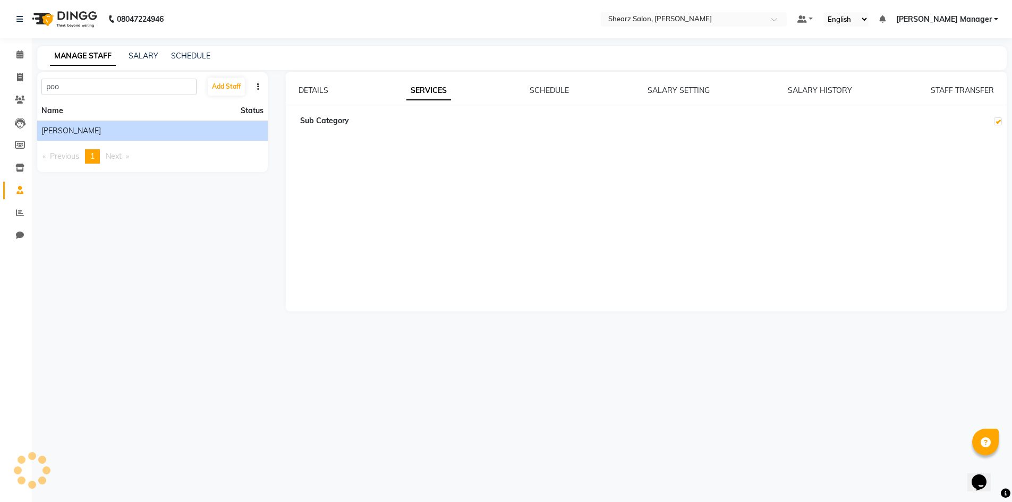
checkbox input "true"
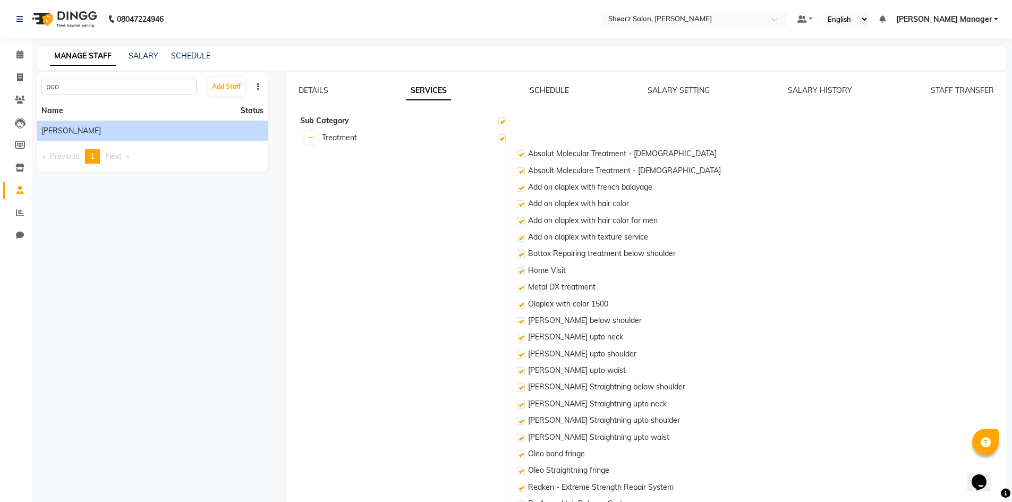
click at [532, 90] on link "SCHEDULE" at bounding box center [548, 90] width 39 height 10
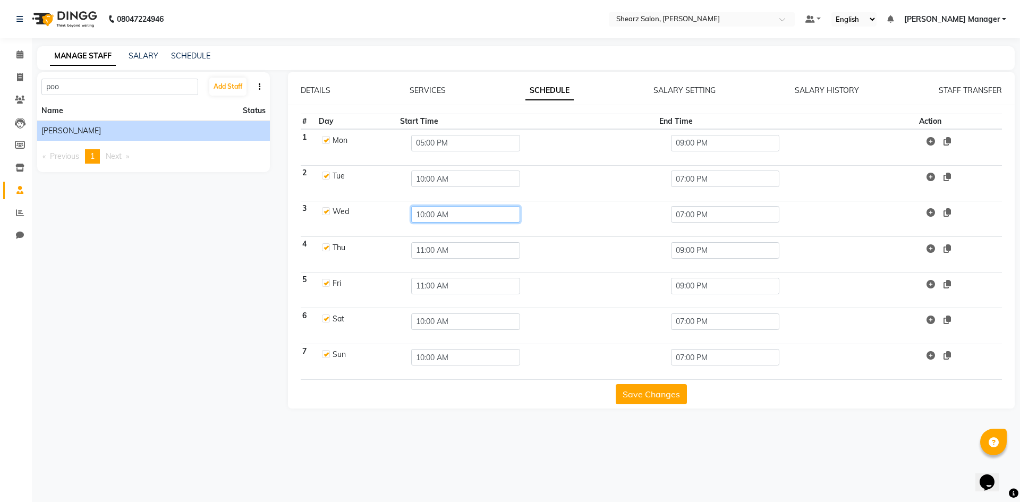
click at [440, 213] on input "10:00 AM" at bounding box center [465, 214] width 109 height 16
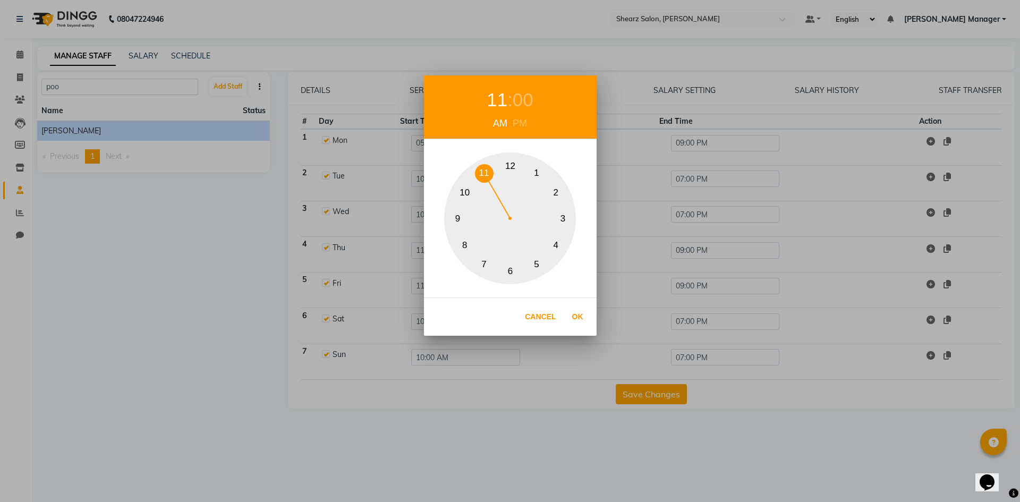
click at [484, 171] on button "11" at bounding box center [484, 173] width 19 height 19
click at [581, 321] on button "Ok" at bounding box center [578, 317] width 22 height 22
type input "11:00 AM"
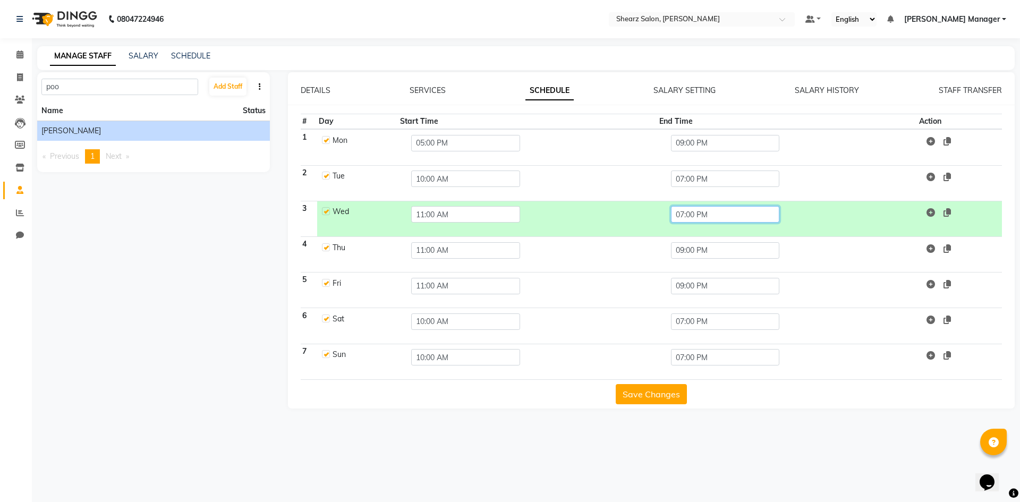
click at [706, 214] on input "07:00 PM" at bounding box center [725, 214] width 109 height 16
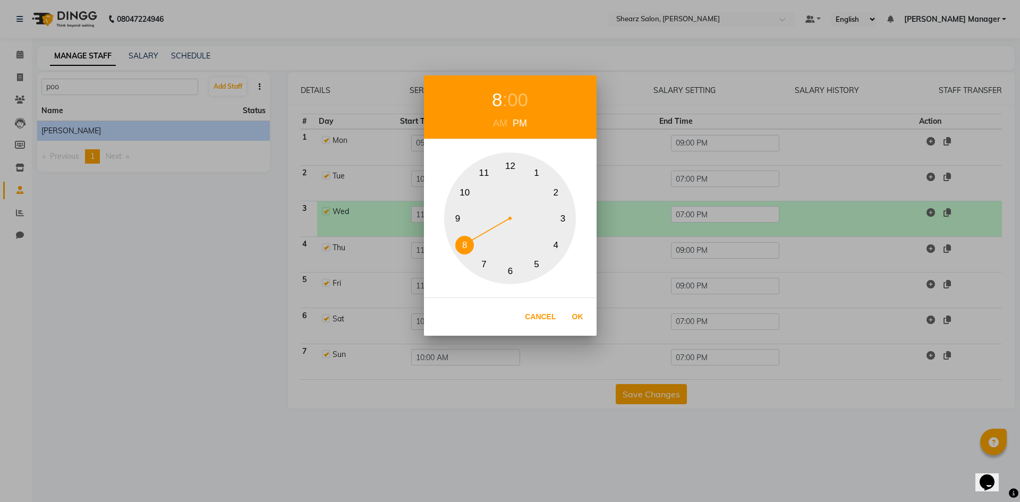
click at [466, 242] on button "8" at bounding box center [464, 245] width 19 height 19
click at [580, 322] on button "Ok" at bounding box center [578, 317] width 22 height 22
type input "08:00 PM"
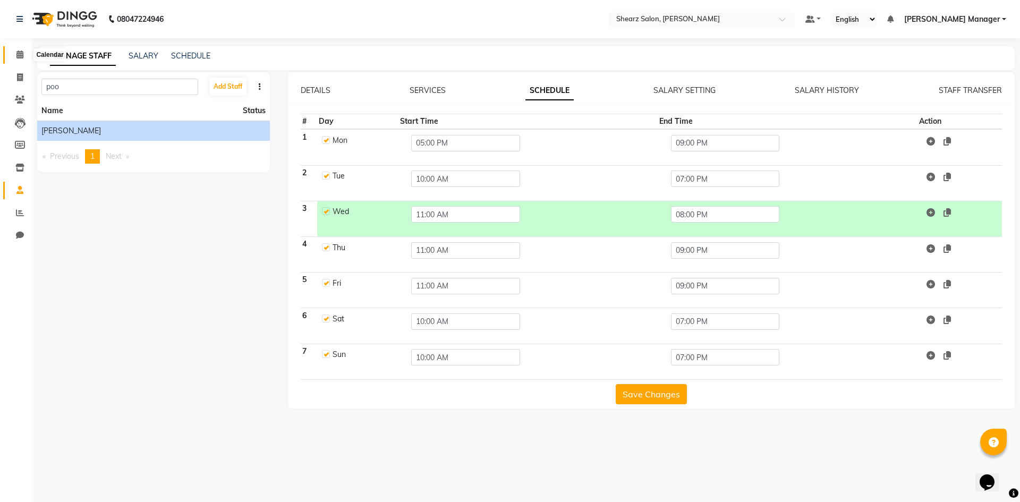
click at [15, 55] on span at bounding box center [20, 55] width 19 height 12
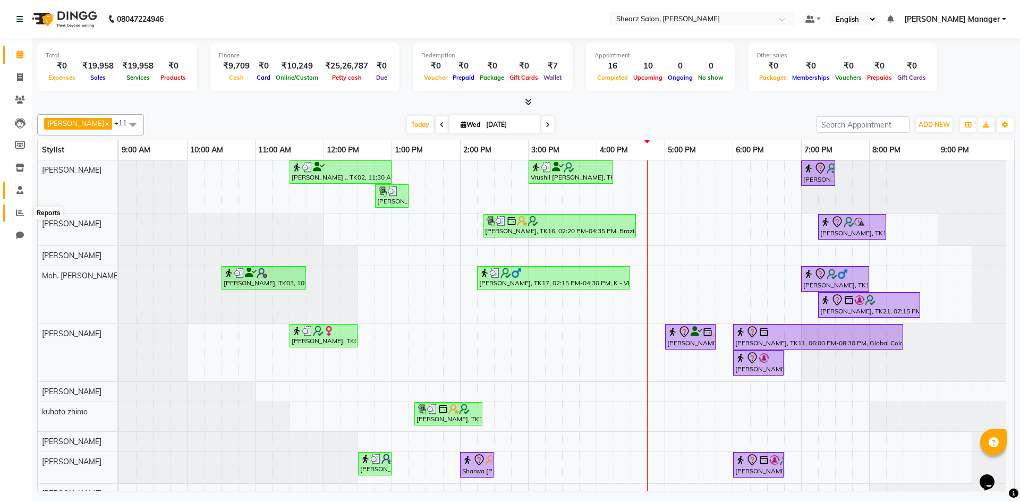
drag, startPoint x: 15, startPoint y: 211, endPoint x: 15, endPoint y: 184, distance: 26.6
click at [15, 211] on span at bounding box center [20, 213] width 19 height 12
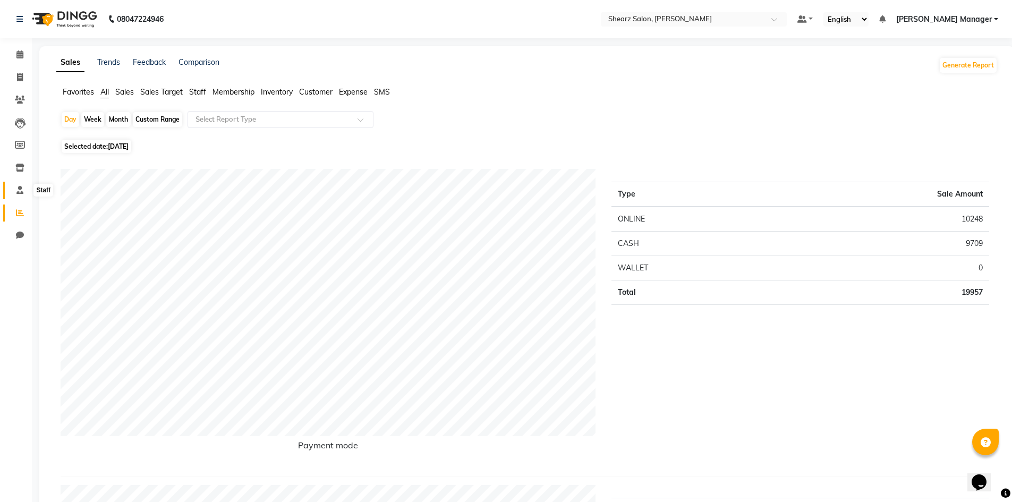
click at [19, 193] on icon at bounding box center [19, 190] width 7 height 8
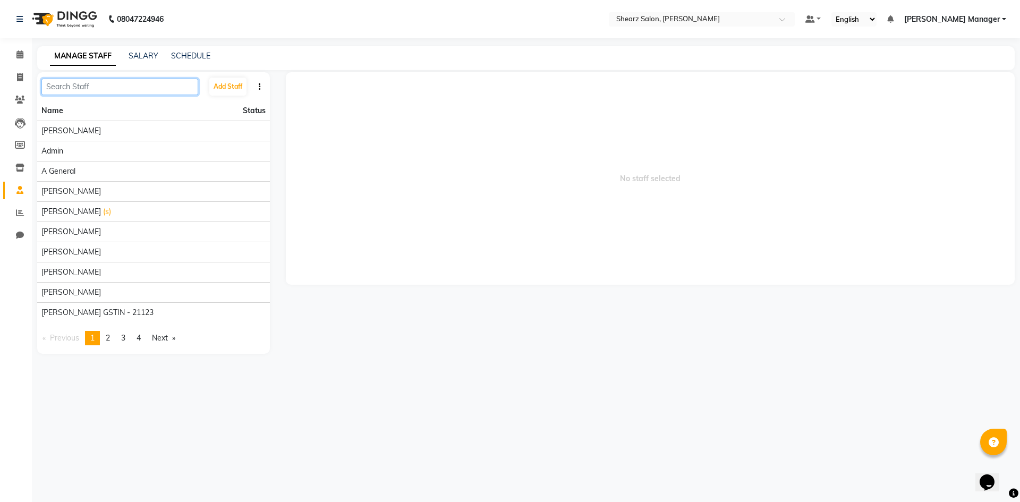
click at [124, 90] on input "text" at bounding box center [119, 87] width 157 height 16
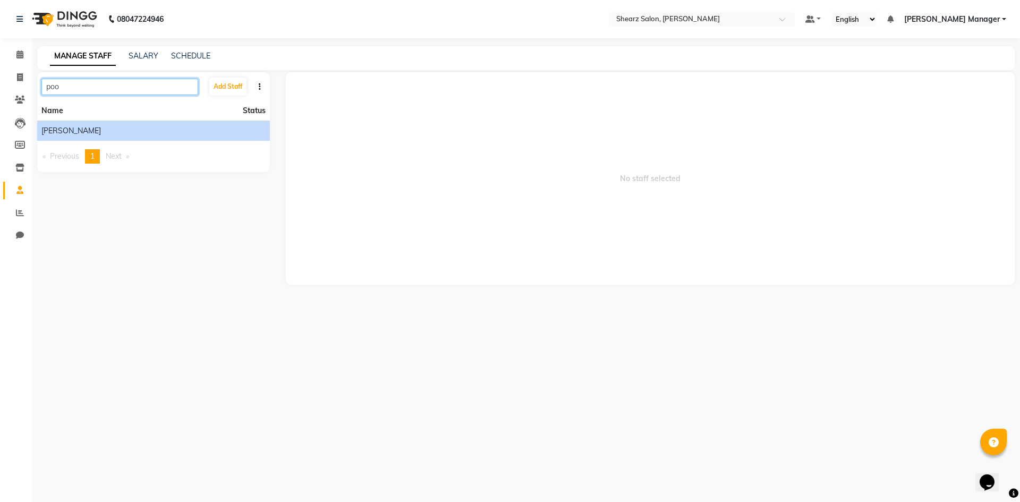
type input "poo"
click at [134, 131] on div "[PERSON_NAME]" at bounding box center [153, 130] width 224 height 11
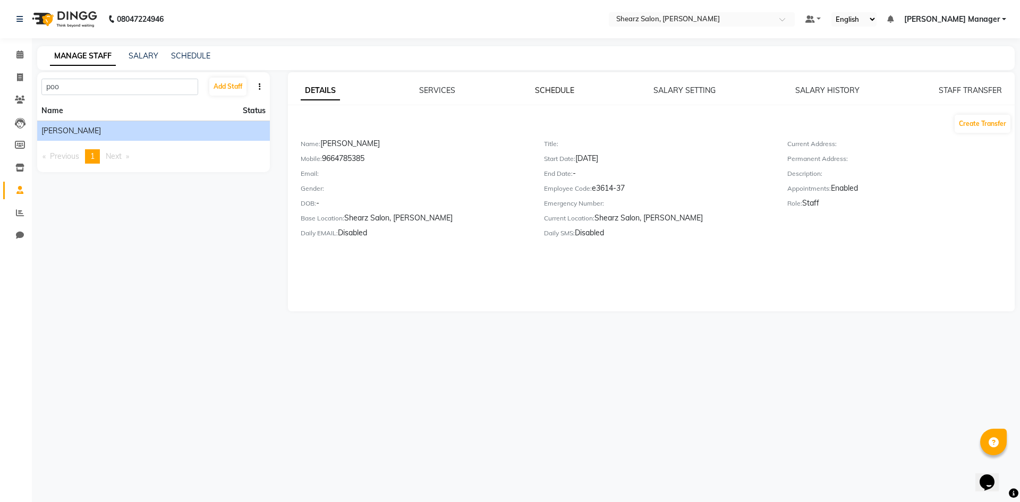
click at [559, 90] on link "SCHEDULE" at bounding box center [554, 90] width 39 height 10
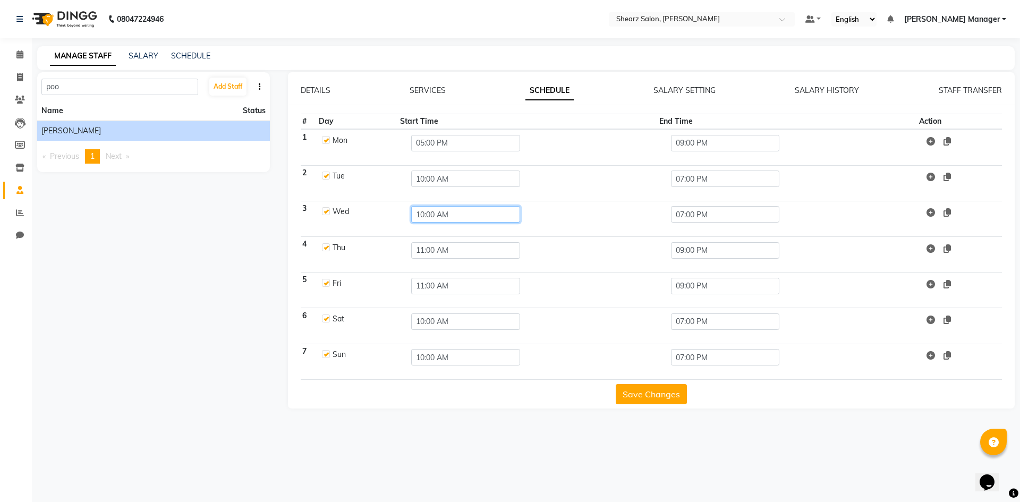
click at [431, 210] on input "10:00 AM" at bounding box center [465, 214] width 109 height 16
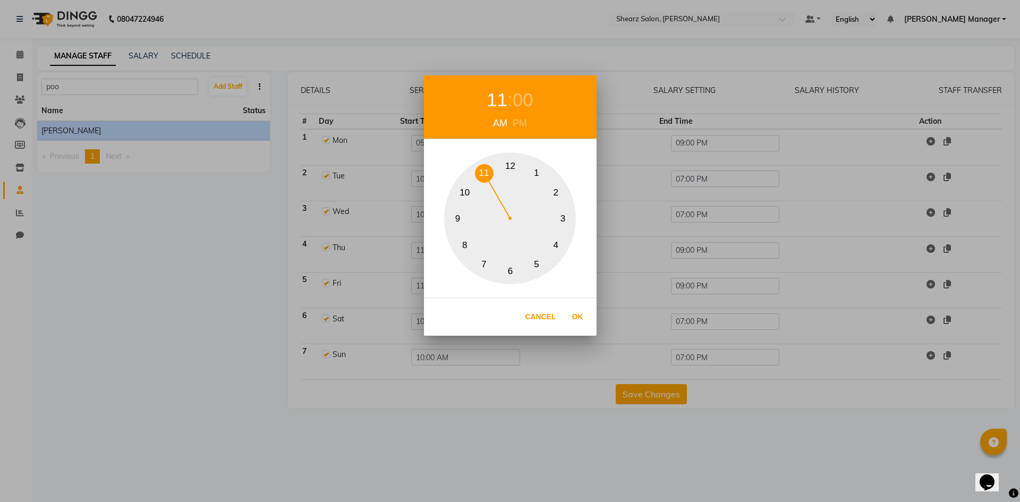
click at [480, 174] on button "11" at bounding box center [484, 173] width 19 height 19
click at [578, 314] on button "Ok" at bounding box center [578, 317] width 22 height 22
type input "11:00 AM"
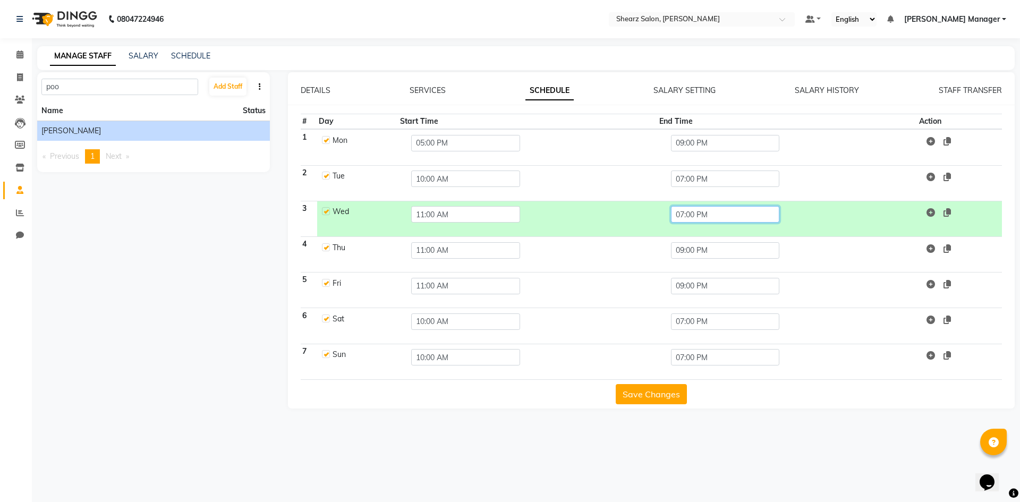
click at [735, 208] on input "07:00 PM" at bounding box center [725, 214] width 109 height 16
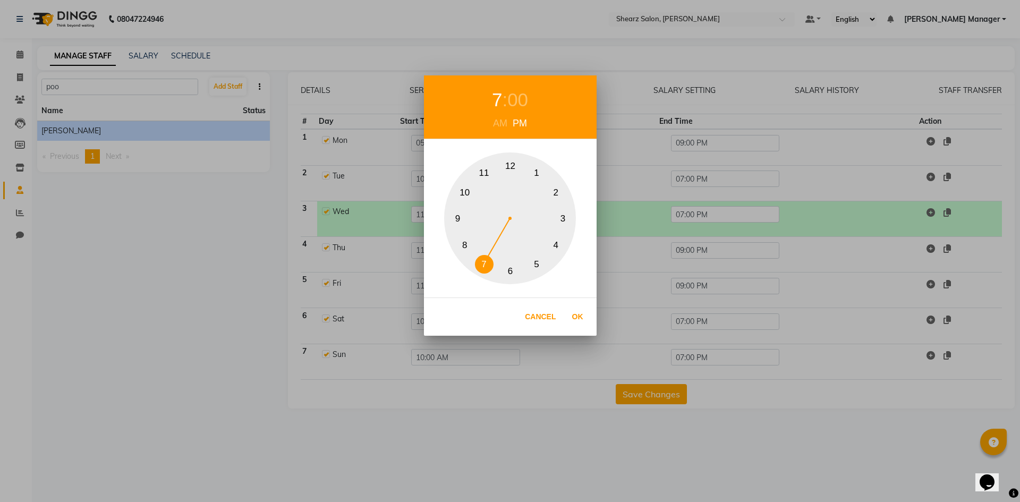
click at [461, 245] on button "8" at bounding box center [464, 245] width 19 height 19
click at [580, 316] on button "Ok" at bounding box center [578, 317] width 22 height 22
type input "08:00 PM"
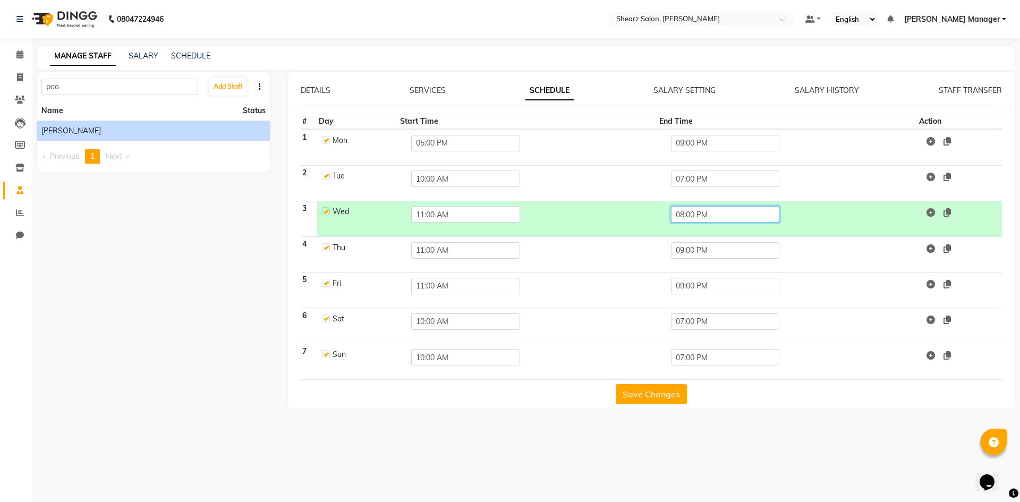
click at [717, 216] on input "08:00 PM" at bounding box center [725, 214] width 109 height 16
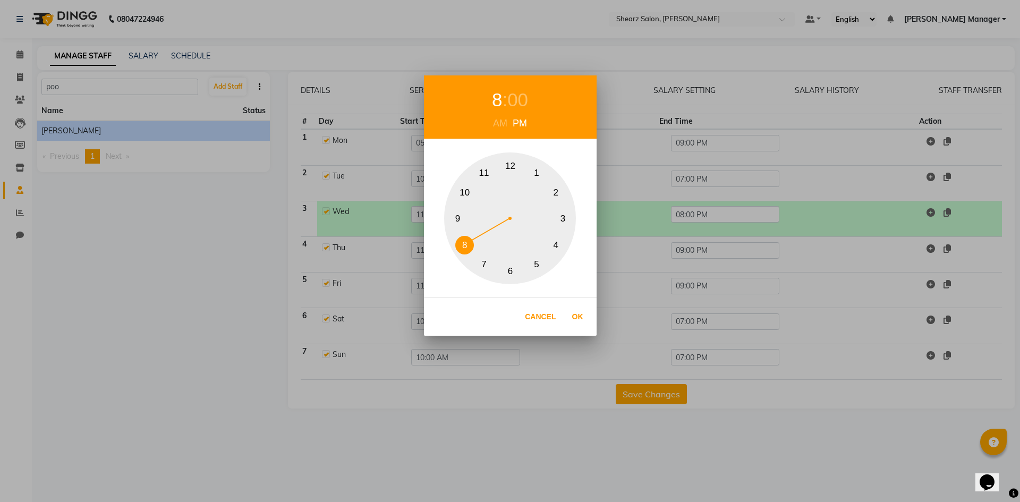
click at [674, 252] on div "8 : 00 AM PM 1 2 3 4 5 6 7 8 9 10 11 12 Cancel Ok" at bounding box center [510, 251] width 1020 height 502
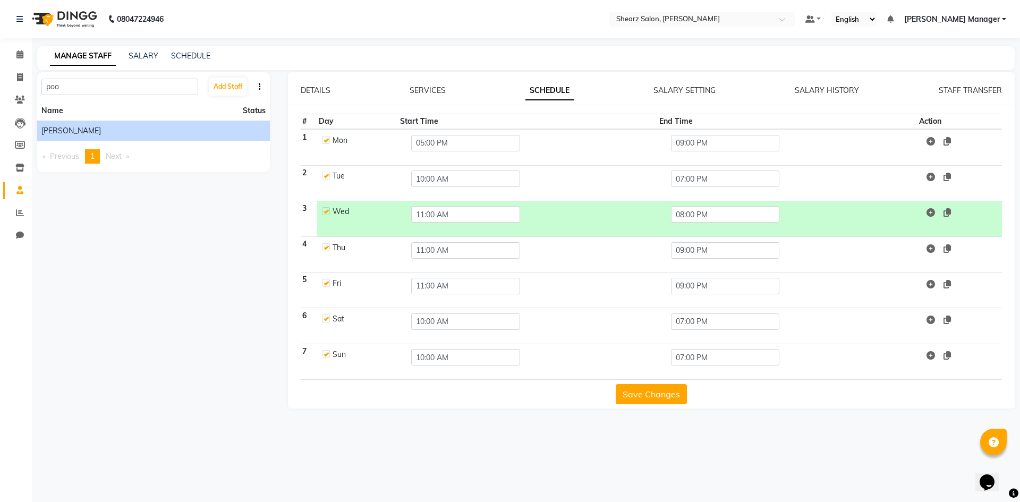
click at [640, 390] on button "Save Changes" at bounding box center [650, 394] width 71 height 20
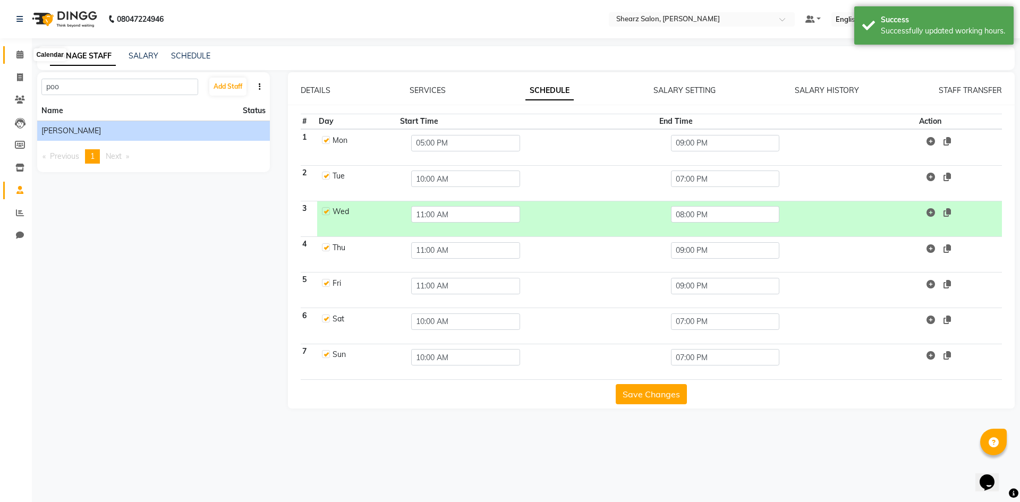
click at [20, 56] on icon at bounding box center [19, 54] width 7 height 8
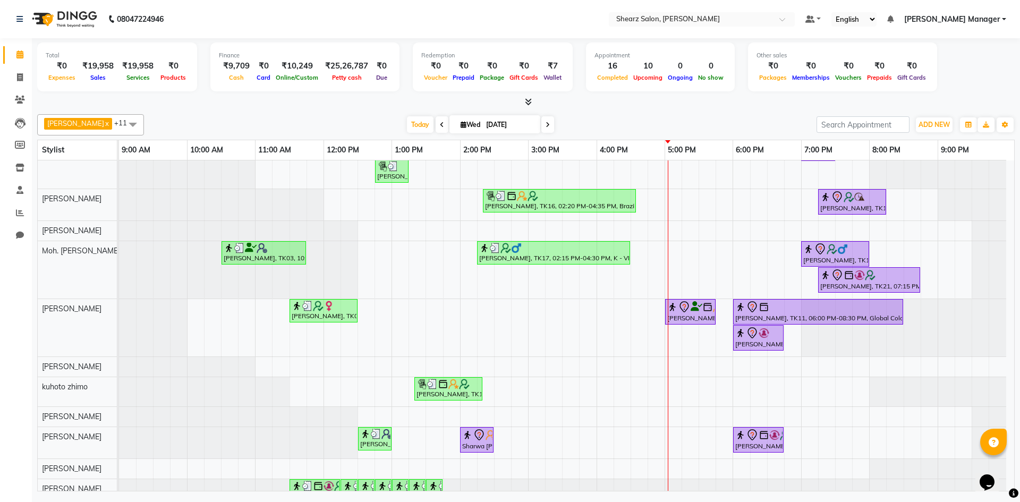
scroll to position [42, 0]
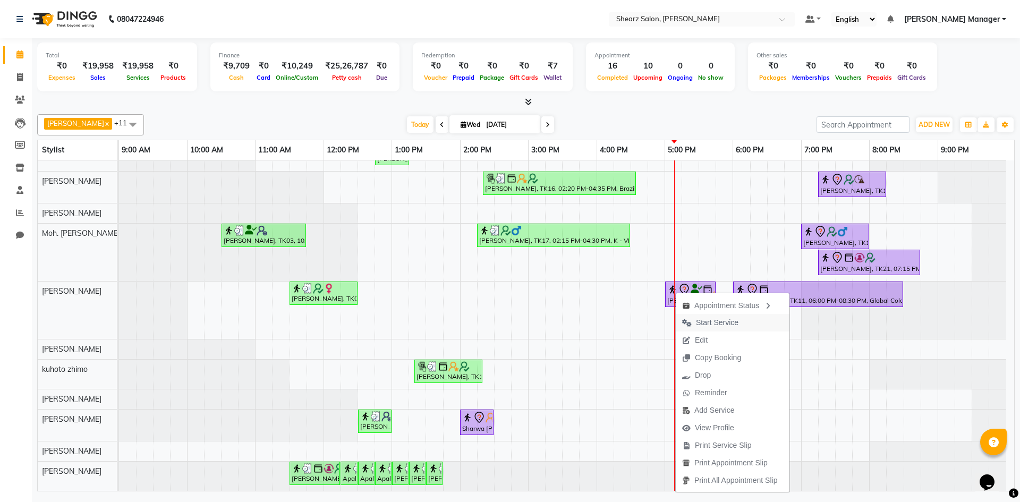
click at [701, 328] on span "Start Service" at bounding box center [717, 322] width 42 height 11
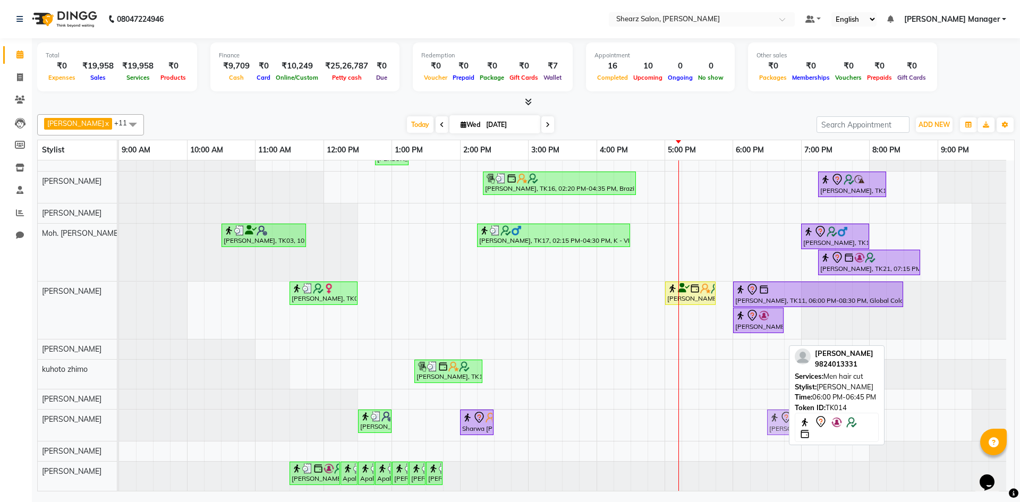
drag, startPoint x: 757, startPoint y: 421, endPoint x: 790, endPoint y: 421, distance: 32.4
click at [790, 421] on div "Pratik Limbani x pritika prajapati x Arvind S Devda x Sunita Wala x Moh. SAifli…" at bounding box center [525, 300] width 977 height 381
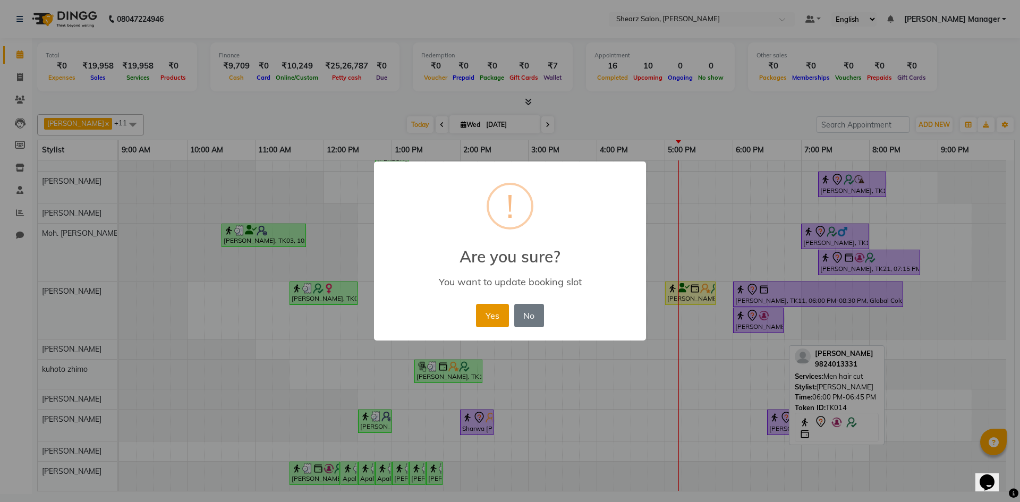
click at [494, 313] on button "Yes" at bounding box center [492, 315] width 32 height 23
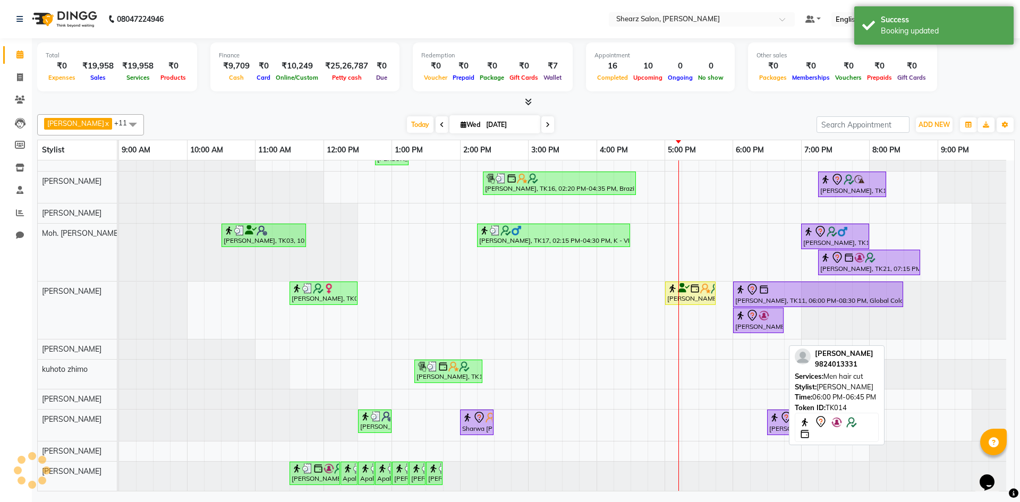
click at [672, 116] on div "Pratik Limbani x pritika prajapati x Arvind S Devda x Sunita Wala x Moh. SAifli…" at bounding box center [525, 124] width 977 height 21
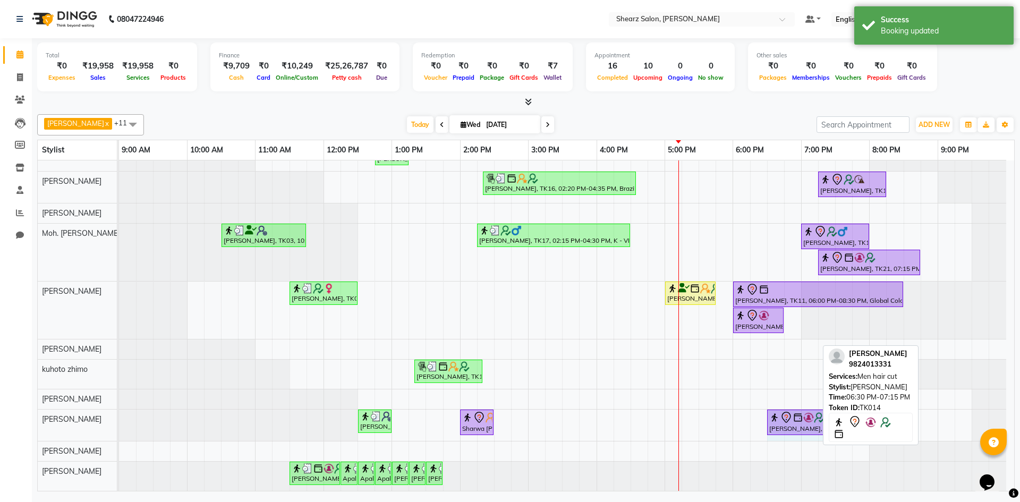
drag, startPoint x: 815, startPoint y: 420, endPoint x: 839, endPoint y: 422, distance: 24.0
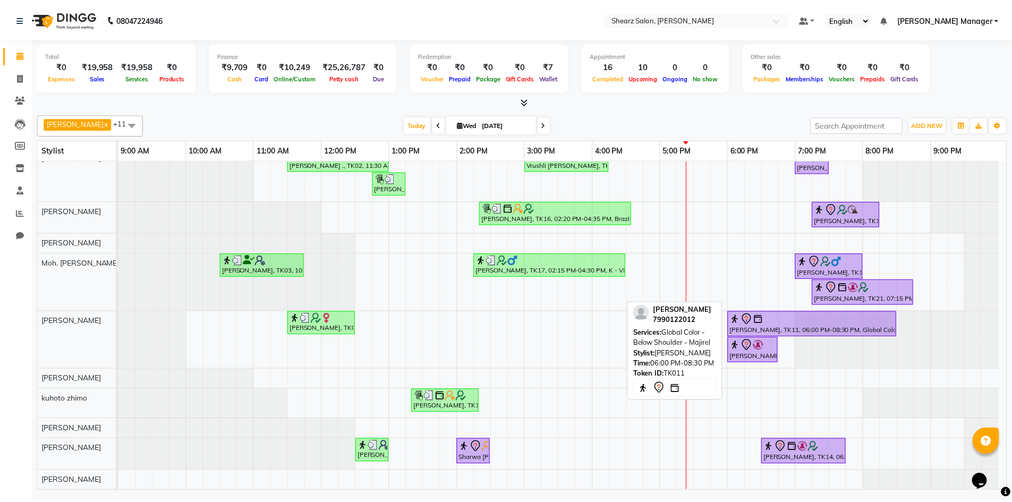
scroll to position [0, 0]
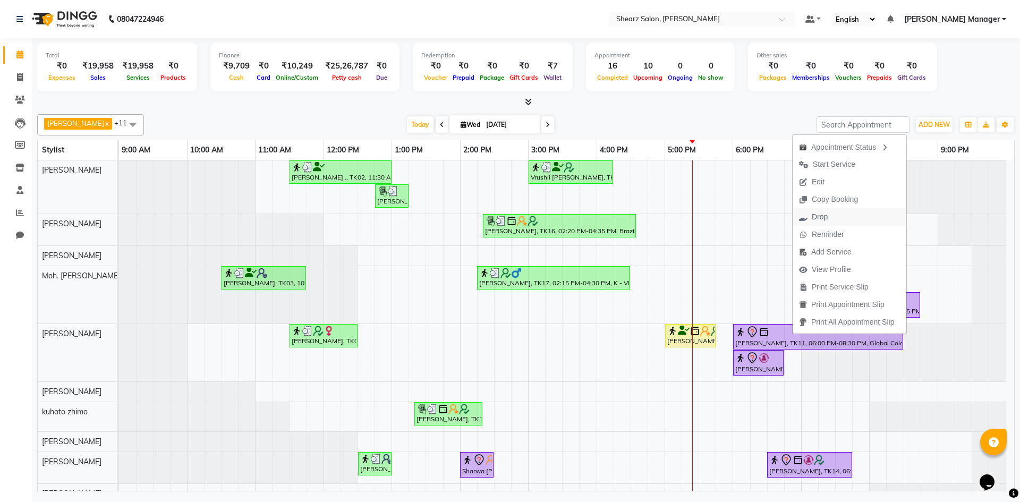
click at [853, 221] on button "Drop" at bounding box center [849, 217] width 114 height 18
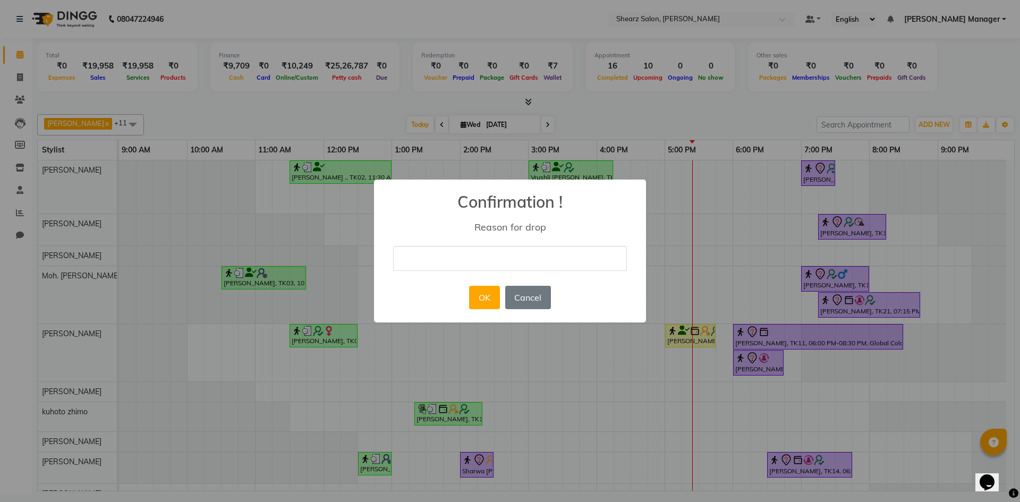
type input "NOT COMIMNG"
click at [491, 287] on button "OK" at bounding box center [484, 297] width 30 height 23
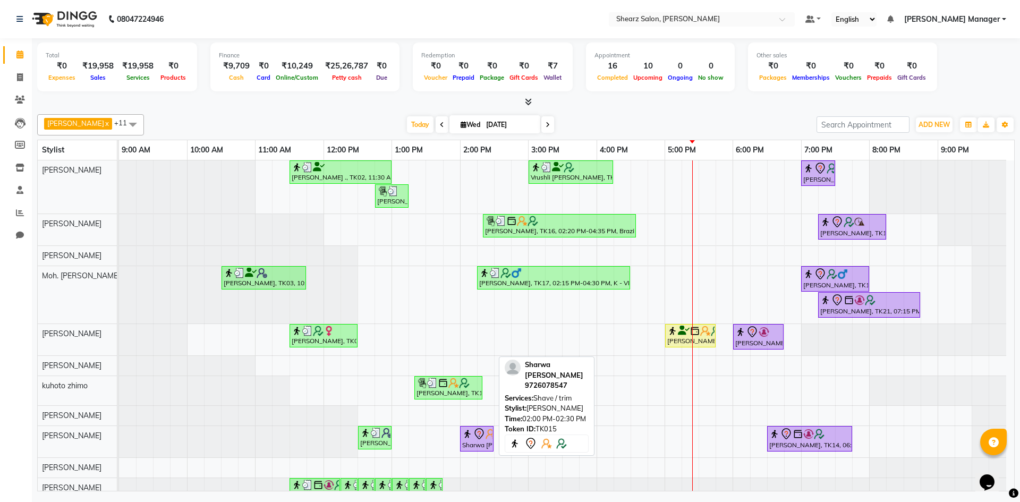
click at [489, 440] on div "Sharwa [PERSON_NAME], TK15, 02:00 PM-02:30 PM, Shave / trim" at bounding box center [476, 438] width 31 height 22
select select "7"
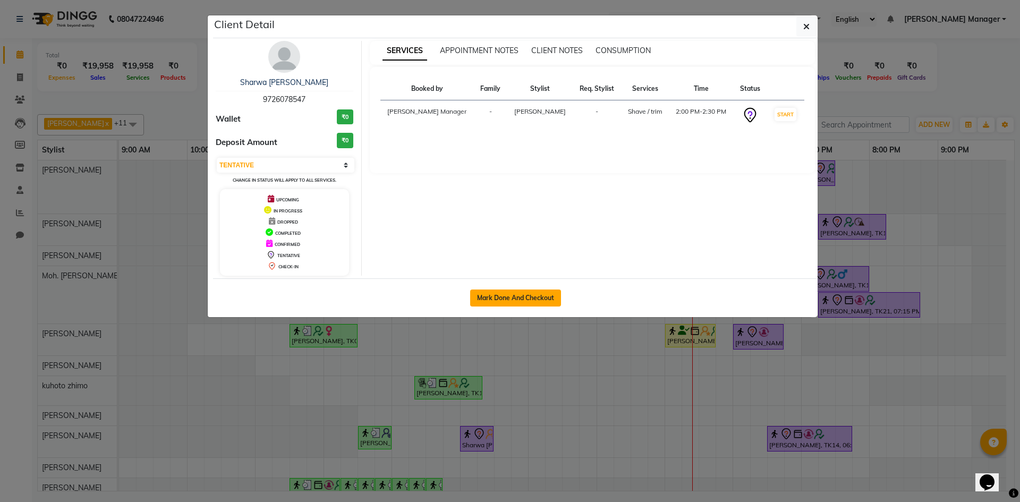
click at [533, 299] on button "Mark Done And Checkout" at bounding box center [515, 297] width 91 height 17
select select "service"
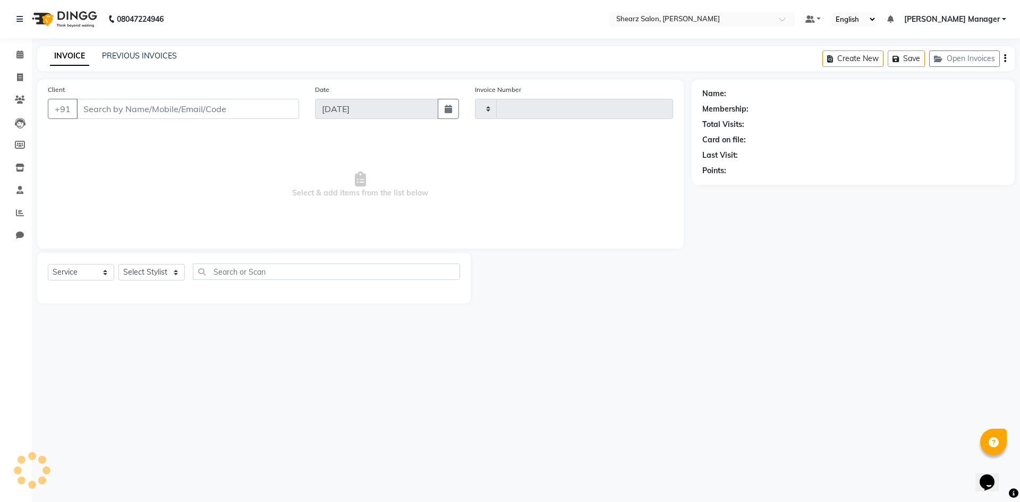
type input "5088"
select select "8159"
type input "9726078547"
select select "87136"
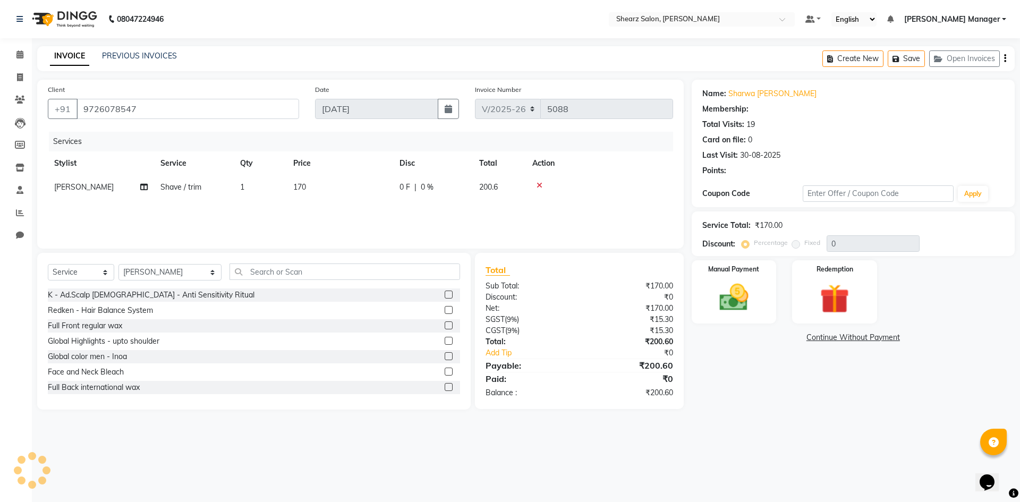
select select "1: Object"
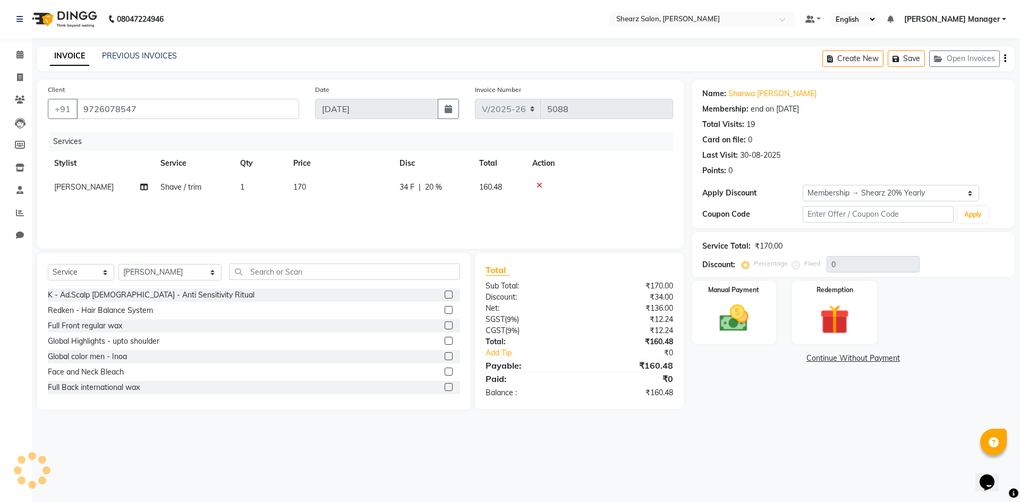
type input "20"
click at [16, 54] on icon at bounding box center [19, 54] width 7 height 8
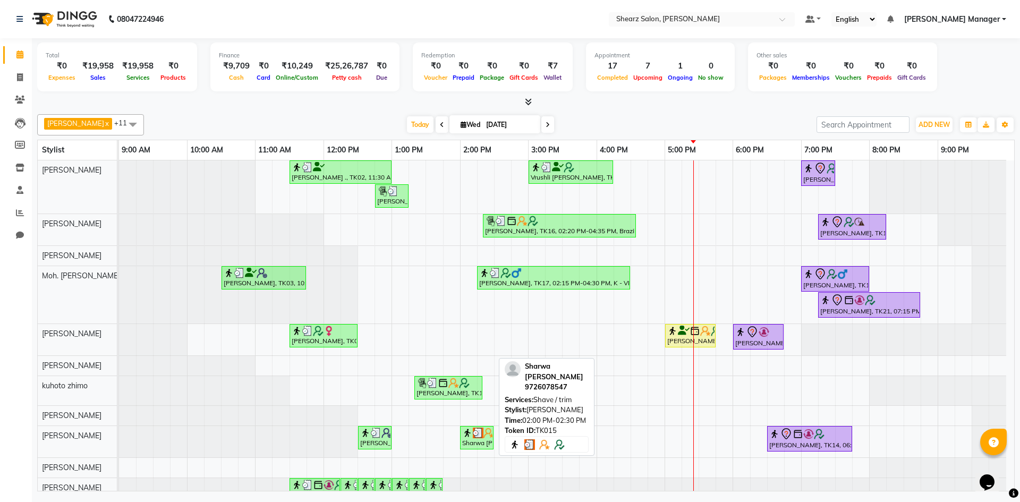
click at [476, 429] on img at bounding box center [478, 432] width 11 height 11
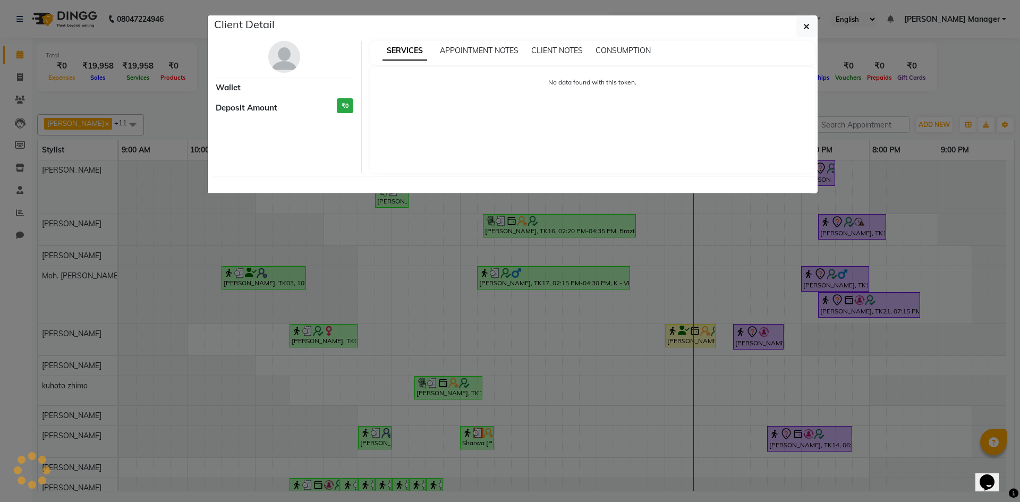
select select "3"
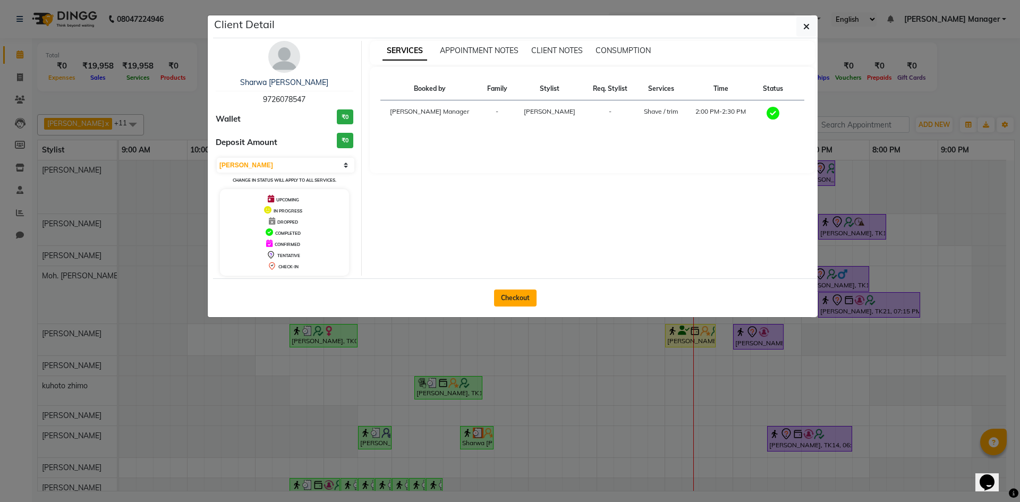
click at [513, 292] on button "Checkout" at bounding box center [515, 297] width 42 height 17
select select "service"
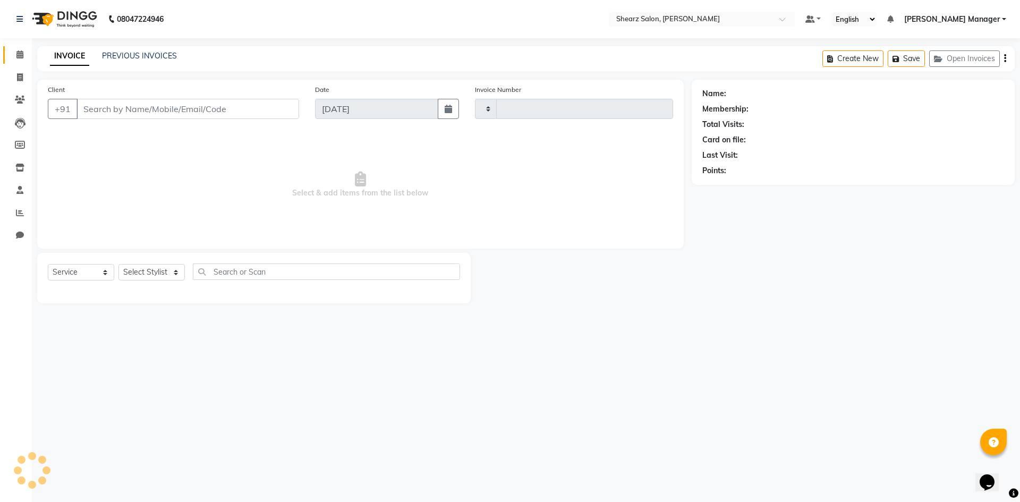
type input "5088"
select select "8159"
type input "9726078547"
select select "87136"
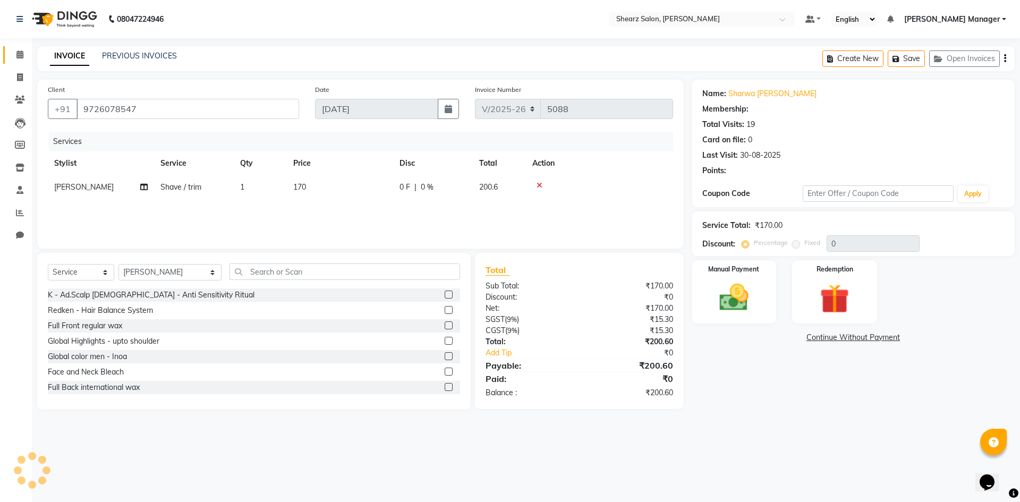
type input "20"
select select "1: Object"
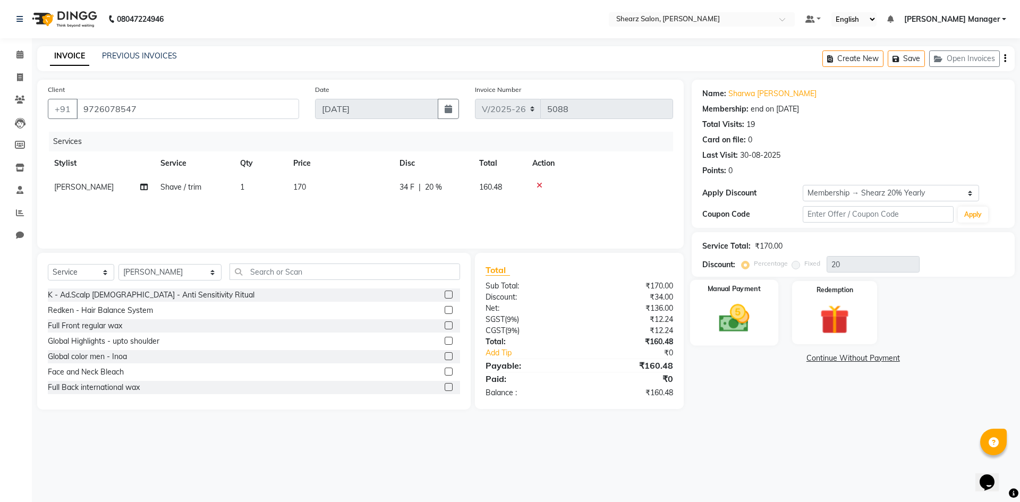
click at [741, 304] on img at bounding box center [733, 318] width 49 height 35
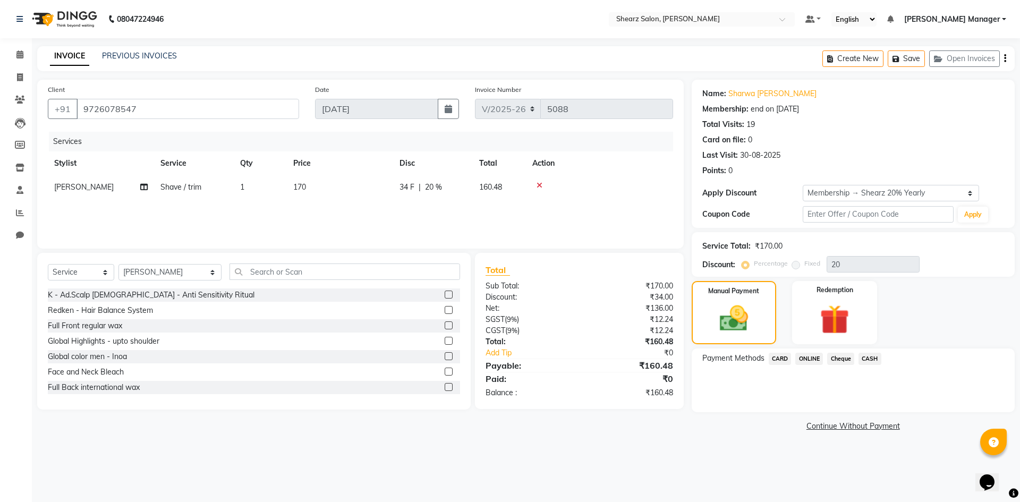
click at [813, 359] on span "ONLINE" at bounding box center [809, 359] width 28 height 12
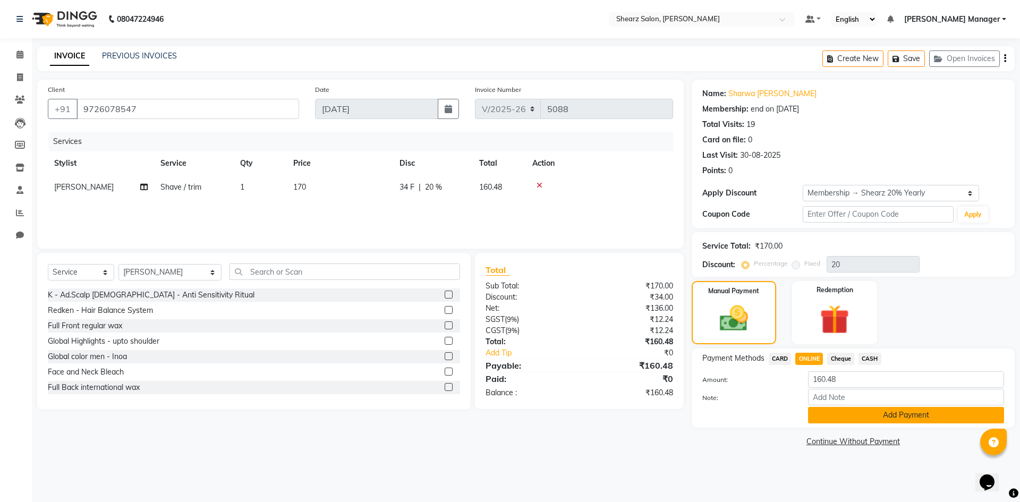
click at [854, 413] on button "Add Payment" at bounding box center [906, 415] width 196 height 16
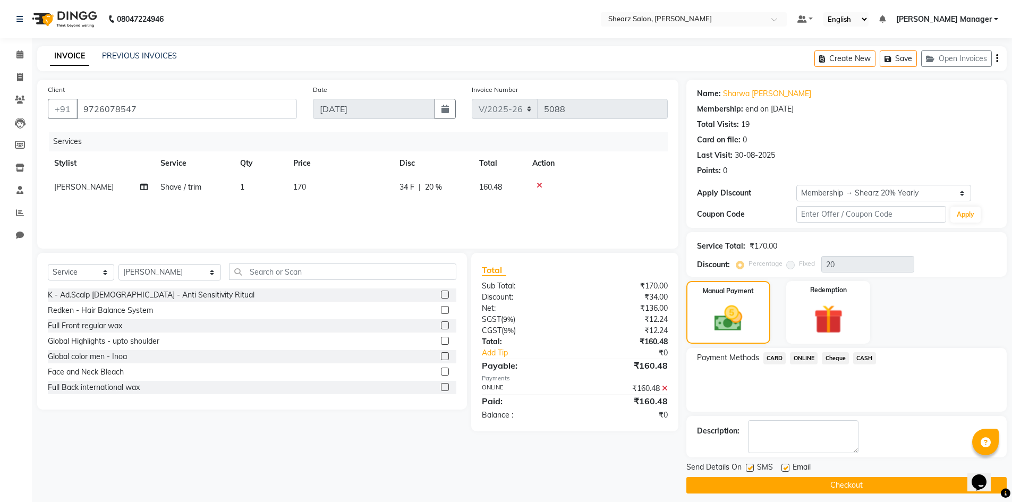
click at [837, 478] on button "Checkout" at bounding box center [846, 485] width 320 height 16
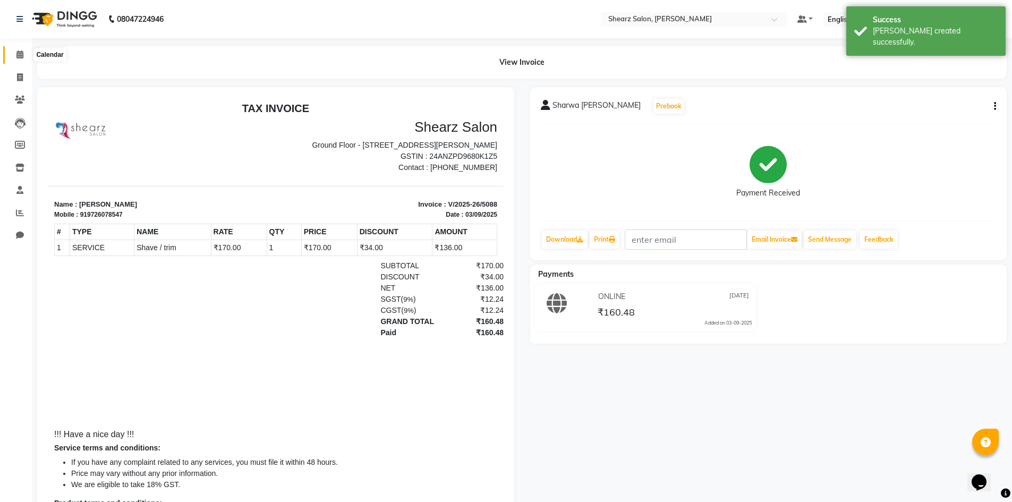
click at [14, 53] on span at bounding box center [20, 55] width 19 height 12
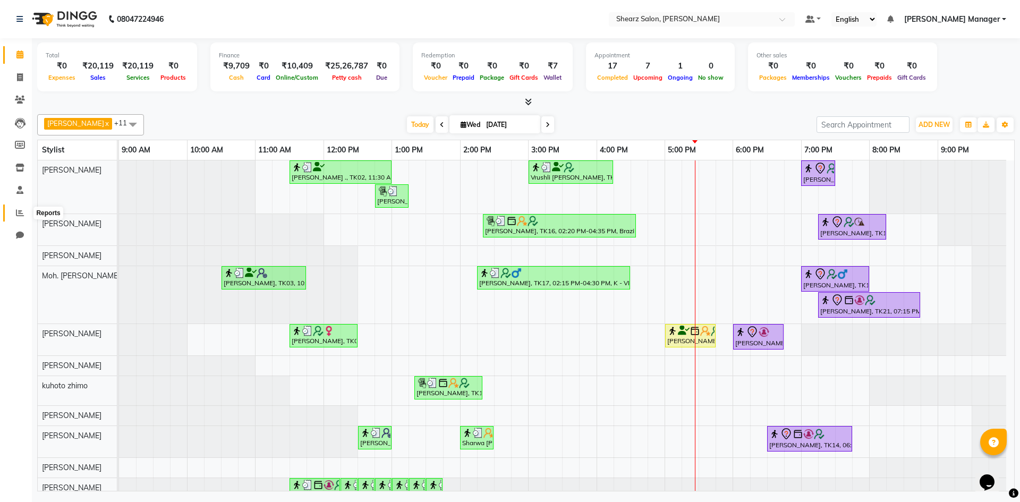
click at [12, 216] on span at bounding box center [20, 213] width 19 height 12
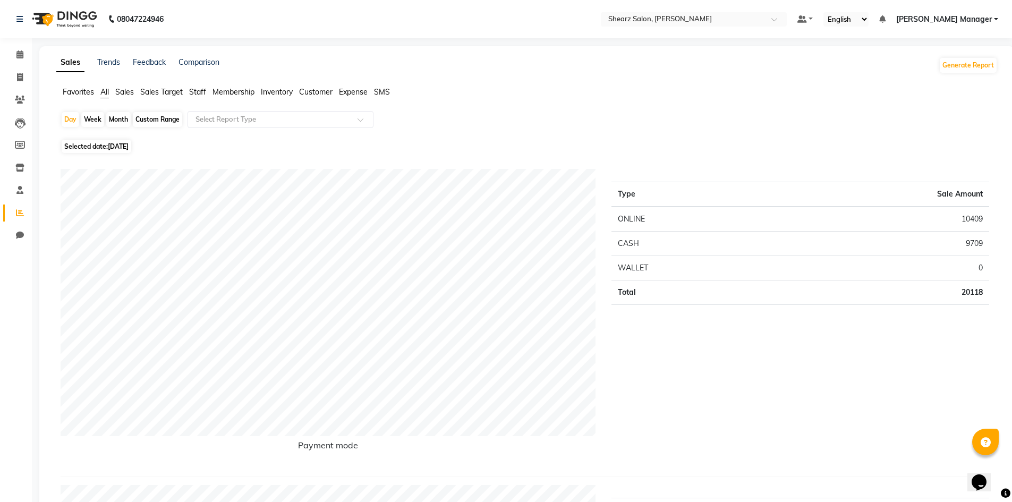
click at [197, 94] on span "Staff" at bounding box center [197, 92] width 17 height 10
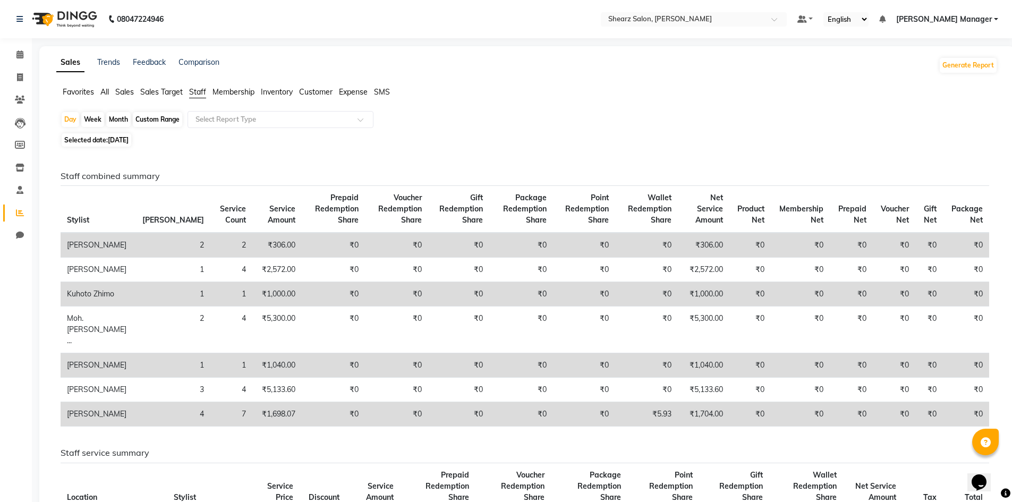
click at [165, 117] on div "Custom Range" at bounding box center [157, 119] width 49 height 15
select select "9"
select select "2025"
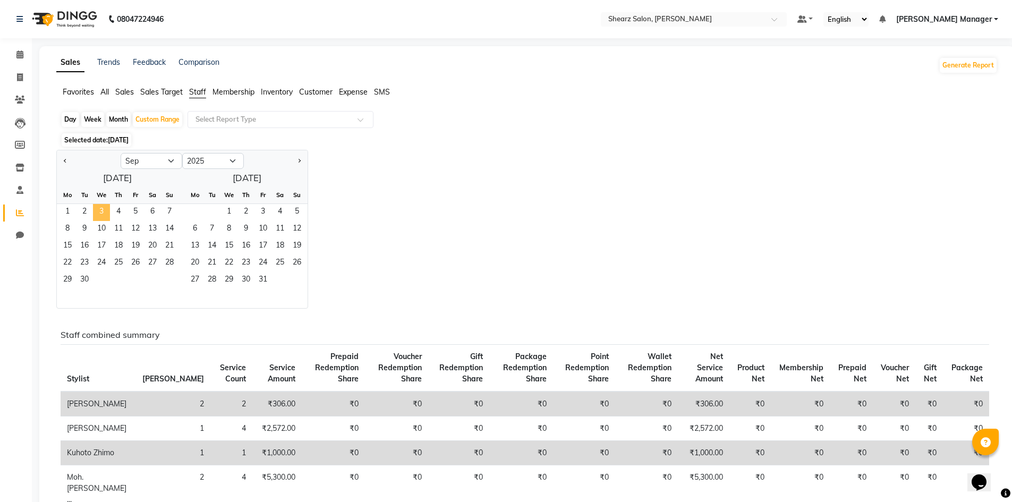
click at [100, 212] on span "3" at bounding box center [101, 212] width 17 height 17
click at [101, 212] on span "3" at bounding box center [101, 212] width 17 height 17
click at [467, 202] on div "Jan Feb Mar Apr May Jun Jul Aug Sep Oct Nov Dec 2015 2016 2017 2018 2019 2020 2…" at bounding box center [526, 229] width 941 height 159
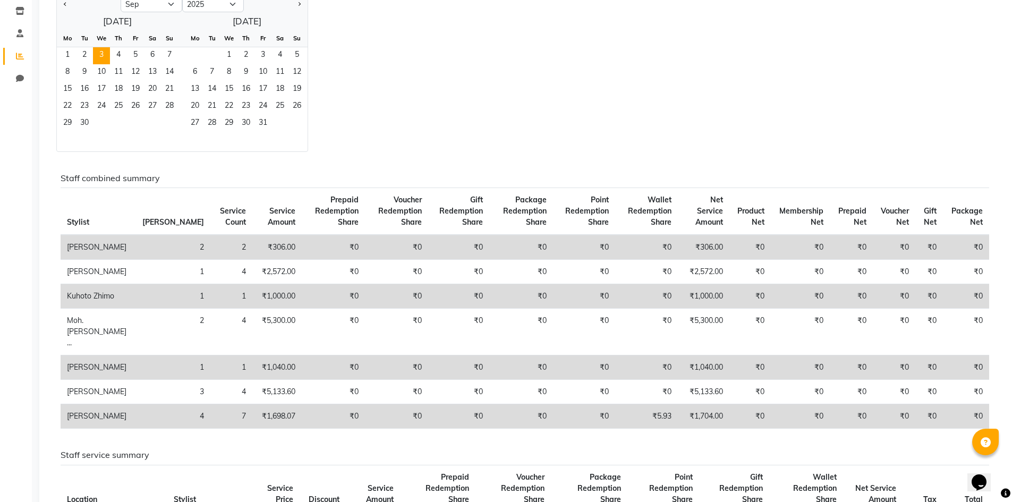
scroll to position [159, 0]
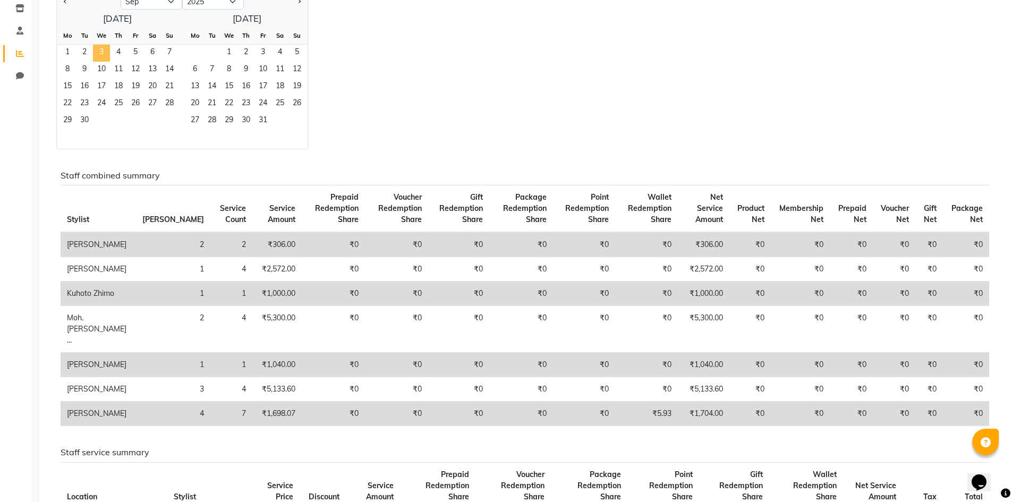
click at [104, 56] on span "3" at bounding box center [101, 53] width 17 height 17
click at [61, 54] on span "1" at bounding box center [67, 53] width 17 height 17
click at [102, 54] on span "3" at bounding box center [101, 53] width 17 height 17
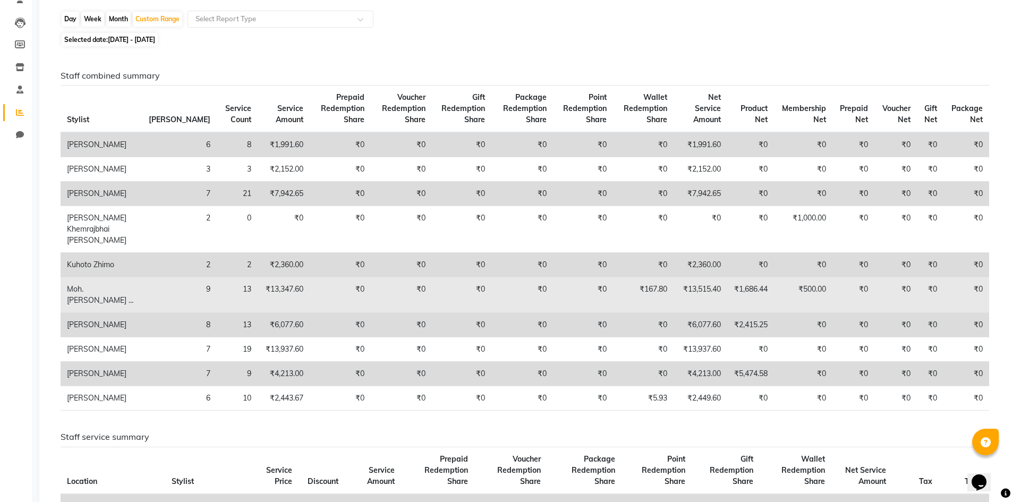
scroll to position [0, 0]
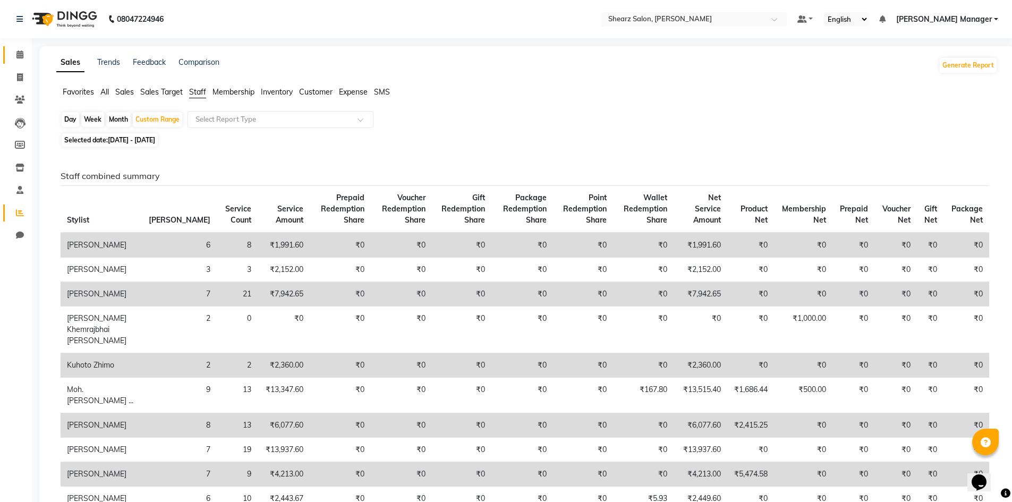
click at [9, 58] on link "Calendar" at bounding box center [15, 55] width 25 height 18
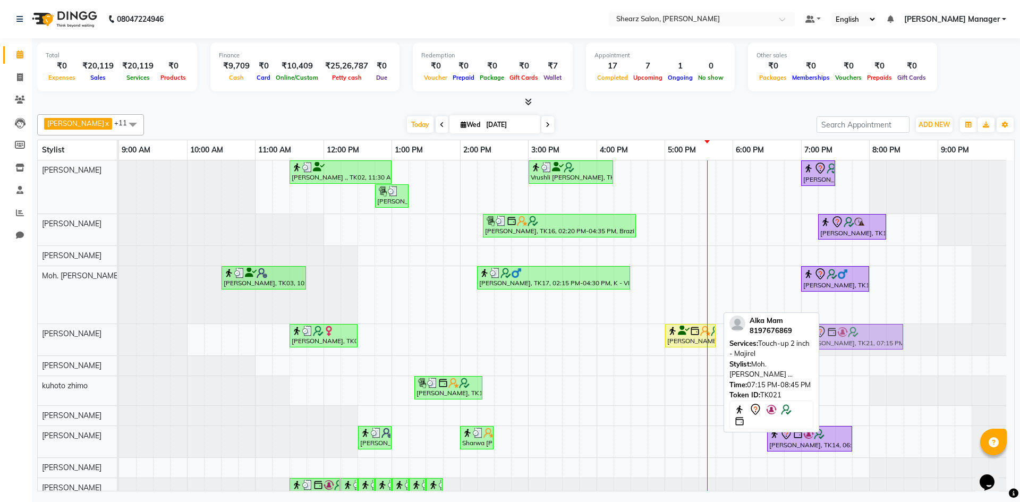
drag, startPoint x: 856, startPoint y: 306, endPoint x: 837, endPoint y: 332, distance: 31.9
click at [837, 332] on tbody "Jayesh Patil ., TK02, 11:30 AM-01:00 PM, Source marine dry & dehydrated skin fa…" at bounding box center [562, 333] width 887 height 347
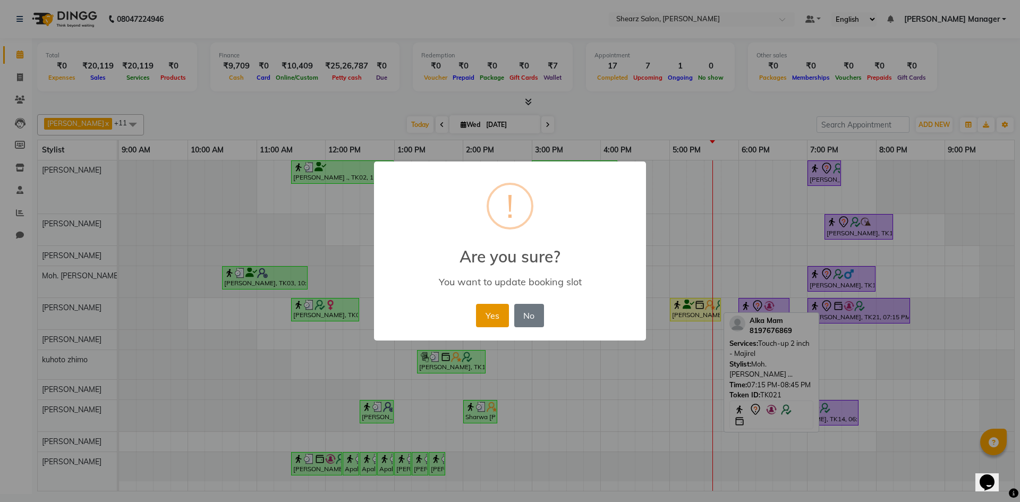
click at [486, 313] on button "Yes" at bounding box center [492, 315] width 32 height 23
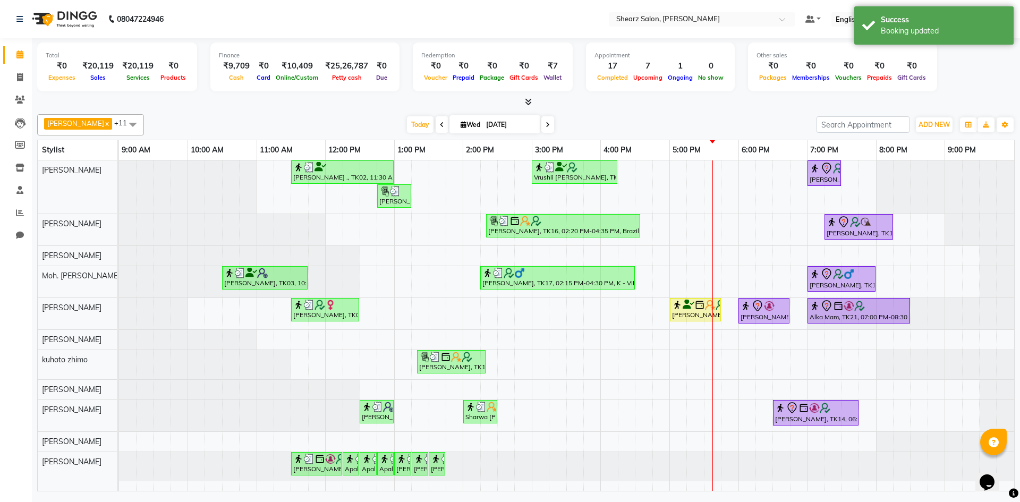
click at [583, 118] on div "Today Wed 03-09-2025" at bounding box center [480, 125] width 662 height 16
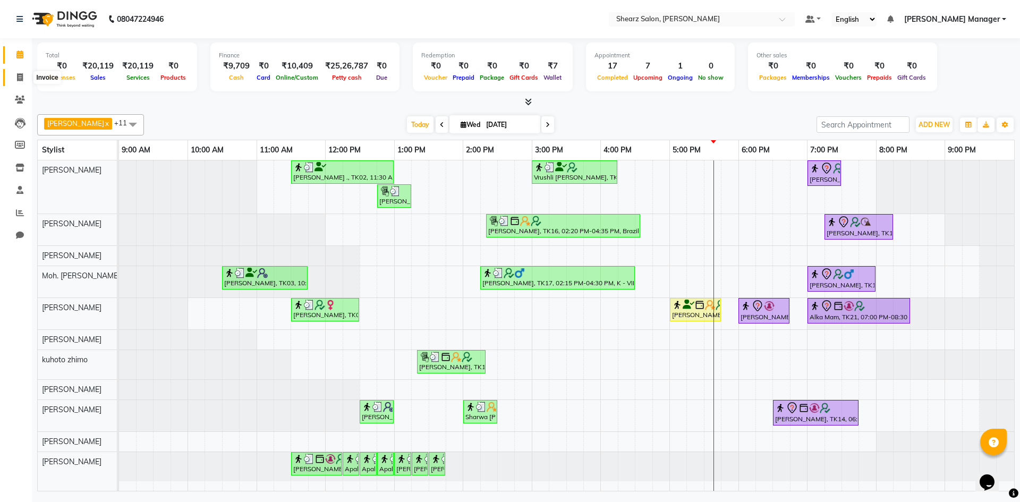
click at [13, 76] on span at bounding box center [20, 78] width 19 height 12
select select "8159"
select select "service"
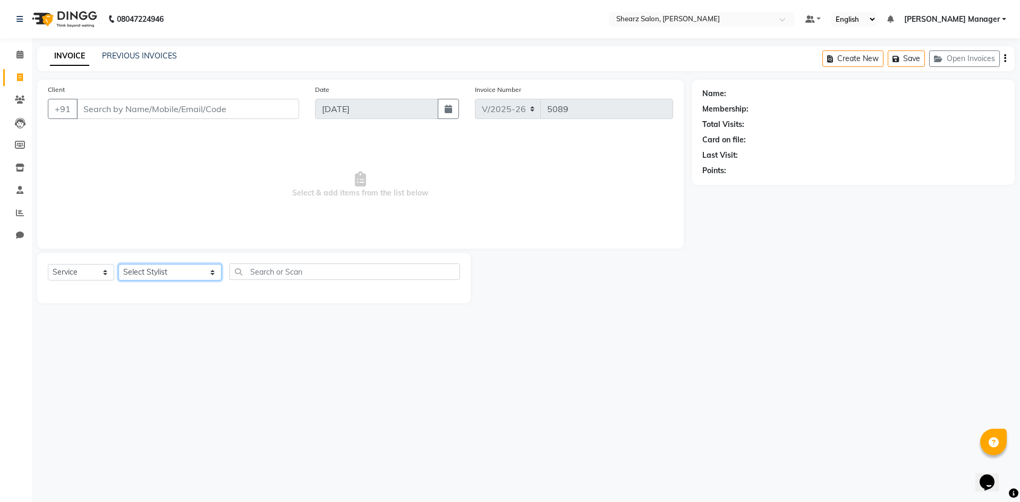
click at [148, 272] on select "Select Stylist AakashKumar Nai Admin A General Arvind S Devda Brijesh Valand Ch…" at bounding box center [169, 272] width 103 height 16
click at [118, 264] on select "Select Stylist AakashKumar Nai Admin A General Arvind S Devda Brijesh Valand Ch…" at bounding box center [169, 272] width 103 height 16
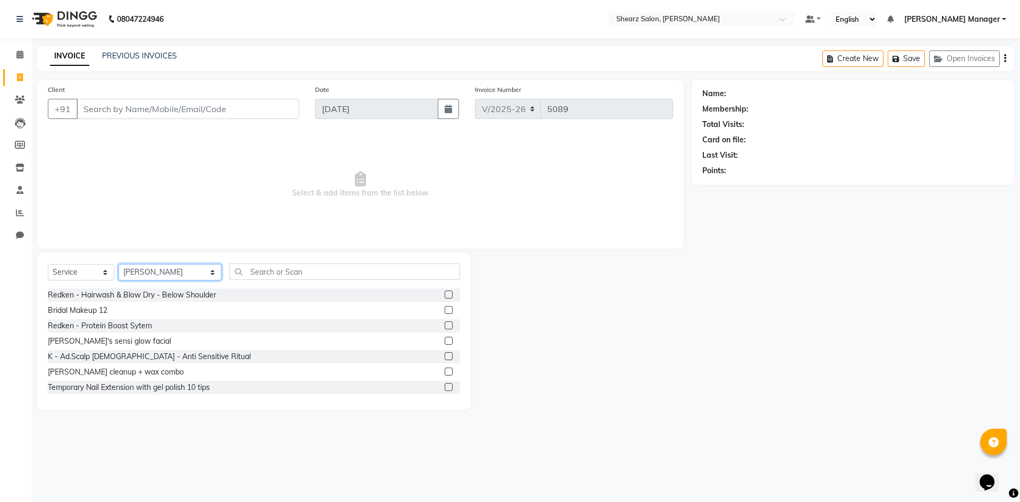
click at [123, 277] on select "Select Stylist AakashKumar Nai Admin A General Arvind S Devda Brijesh Valand Ch…" at bounding box center [169, 272] width 103 height 16
select select "87136"
click at [118, 264] on select "Select Stylist AakashKumar Nai Admin A General Arvind S Devda Brijesh Valand Ch…" at bounding box center [169, 272] width 103 height 16
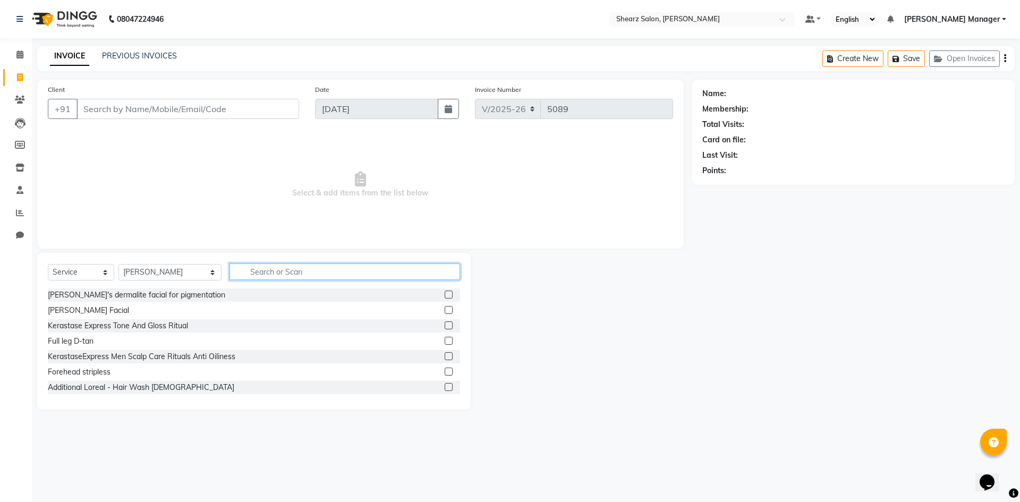
click at [295, 266] on input "text" at bounding box center [344, 271] width 230 height 16
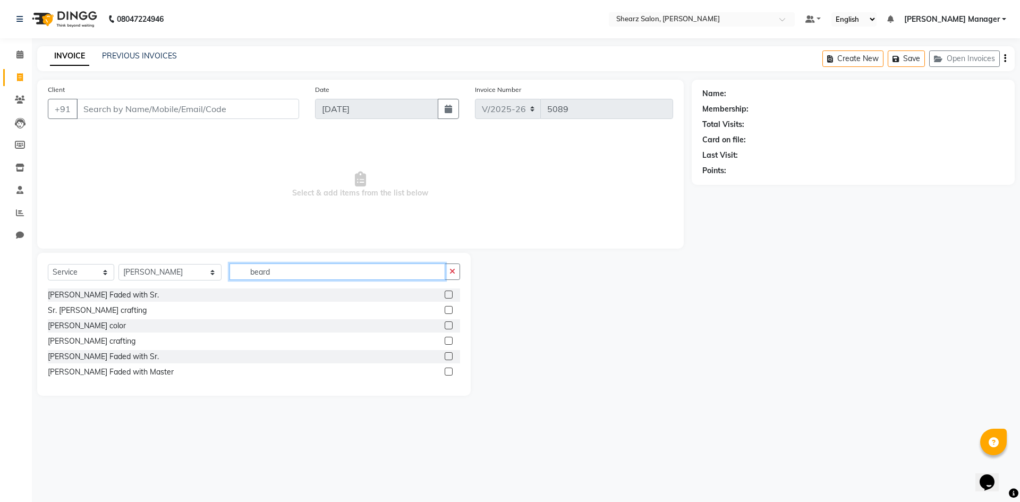
type input "beard"
drag, startPoint x: 447, startPoint y: 339, endPoint x: 393, endPoint y: 261, distance: 95.1
click at [447, 339] on label at bounding box center [448, 341] width 8 height 8
click at [447, 339] on input "checkbox" at bounding box center [447, 341] width 7 height 7
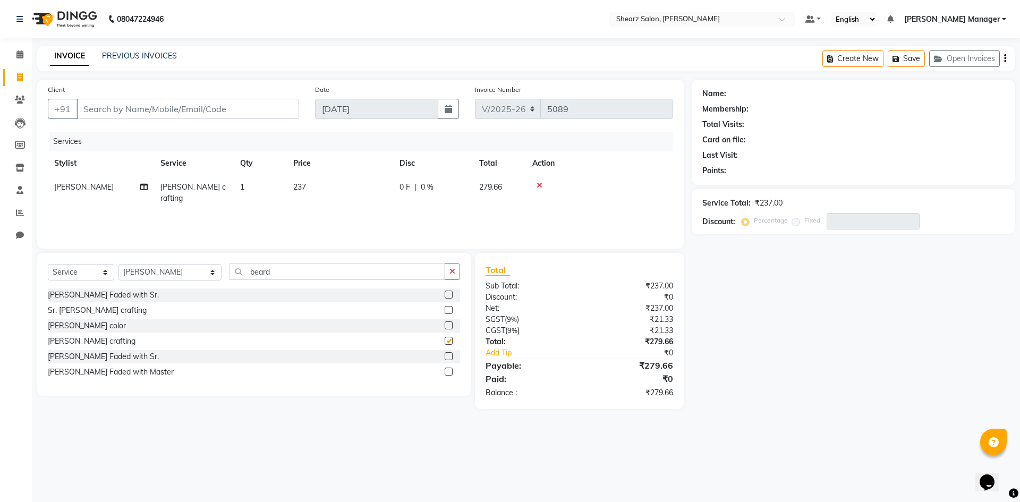
checkbox input "false"
click at [161, 105] on input "Client" at bounding box center [187, 109] width 222 height 20
type input "9"
type input "0"
type input "9825059391"
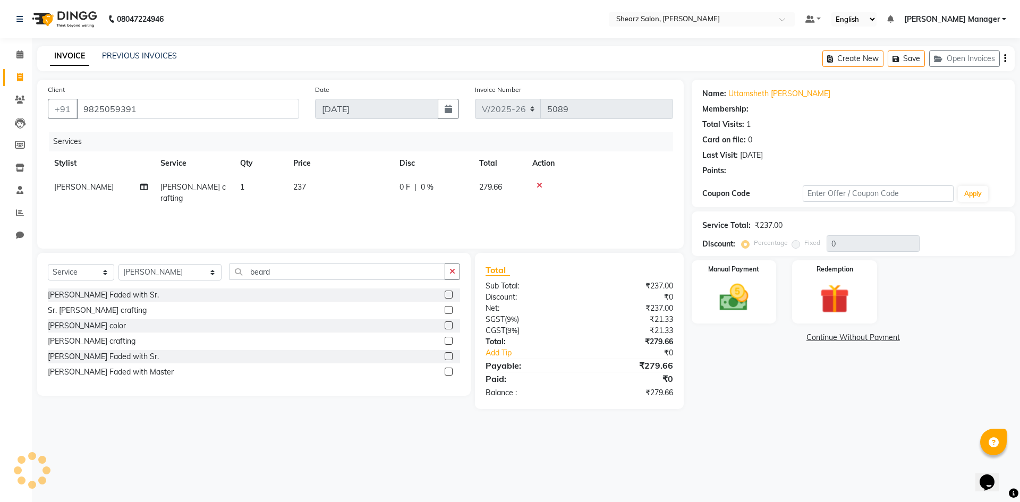
type input "20"
select select "1: Object"
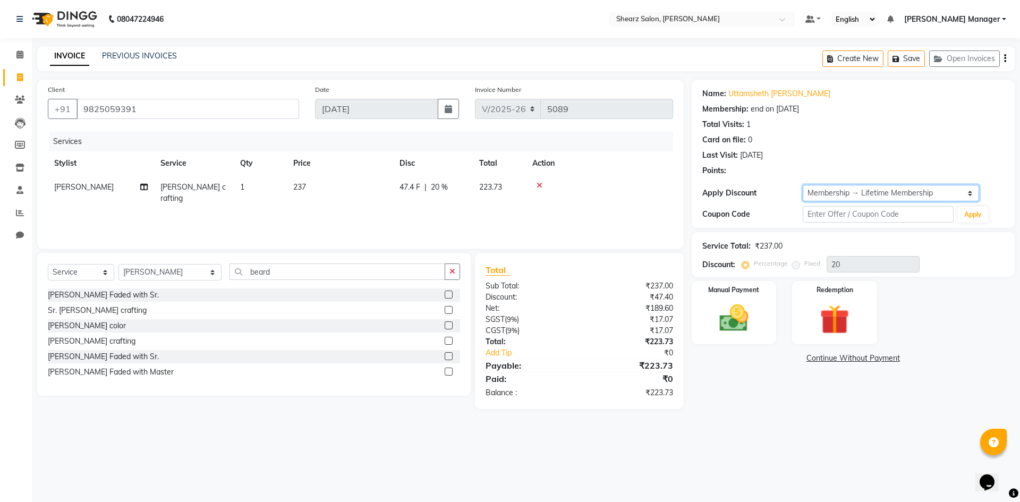
drag, startPoint x: 876, startPoint y: 189, endPoint x: 876, endPoint y: 199, distance: 10.1
click at [876, 190] on select "Select Membership → Lifetime Membership" at bounding box center [890, 193] width 176 height 16
click at [802, 185] on select "Select Membership → Lifetime Membership" at bounding box center [890, 193] width 176 height 16
click at [746, 302] on img at bounding box center [733, 318] width 49 height 35
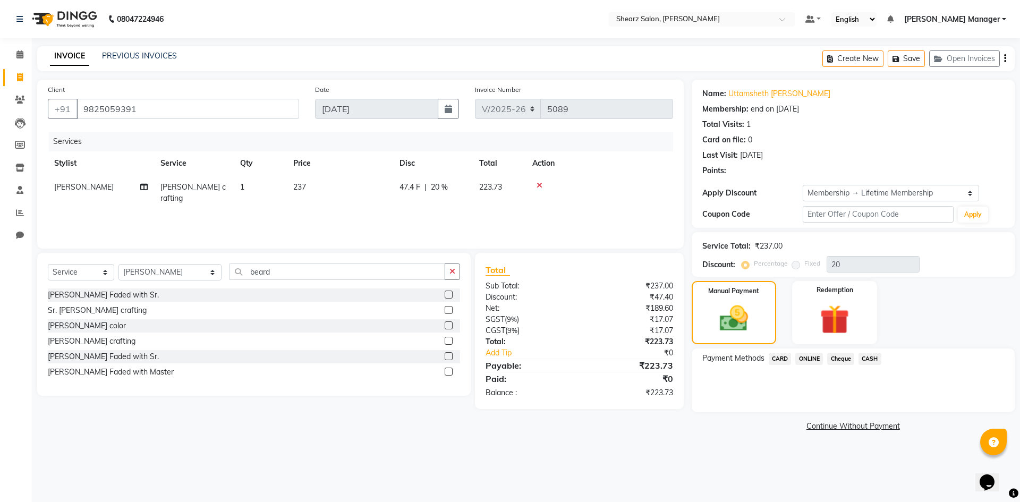
click at [801, 361] on span "ONLINE" at bounding box center [809, 359] width 28 height 12
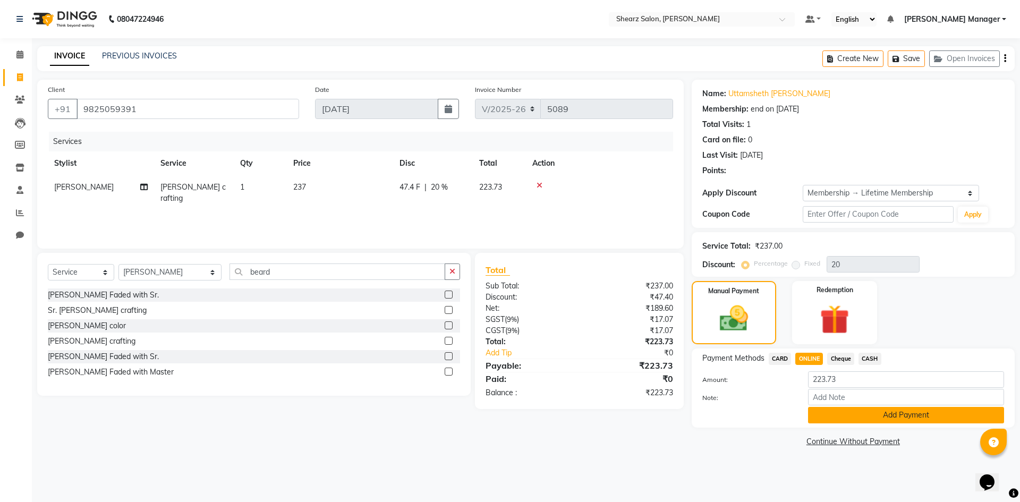
click at [840, 416] on button "Add Payment" at bounding box center [906, 415] width 196 height 16
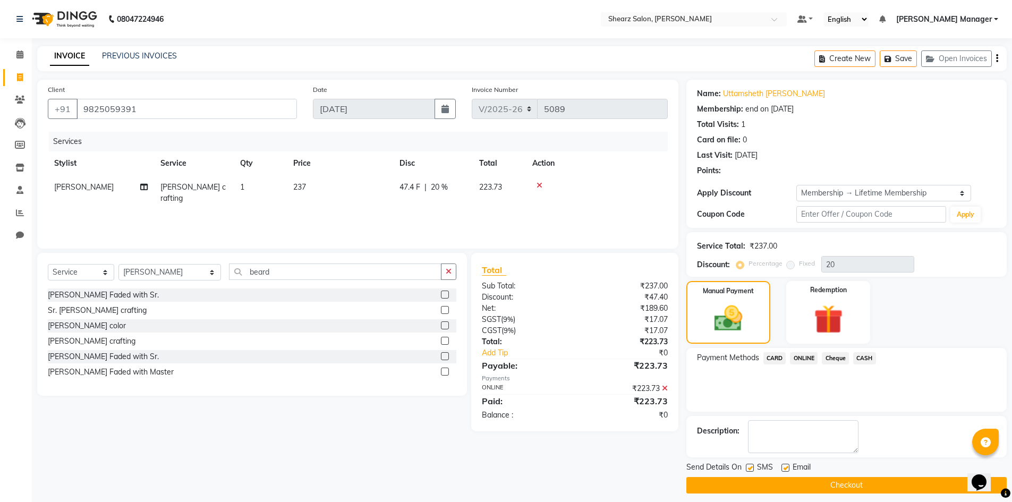
click at [832, 487] on button "Checkout" at bounding box center [846, 485] width 320 height 16
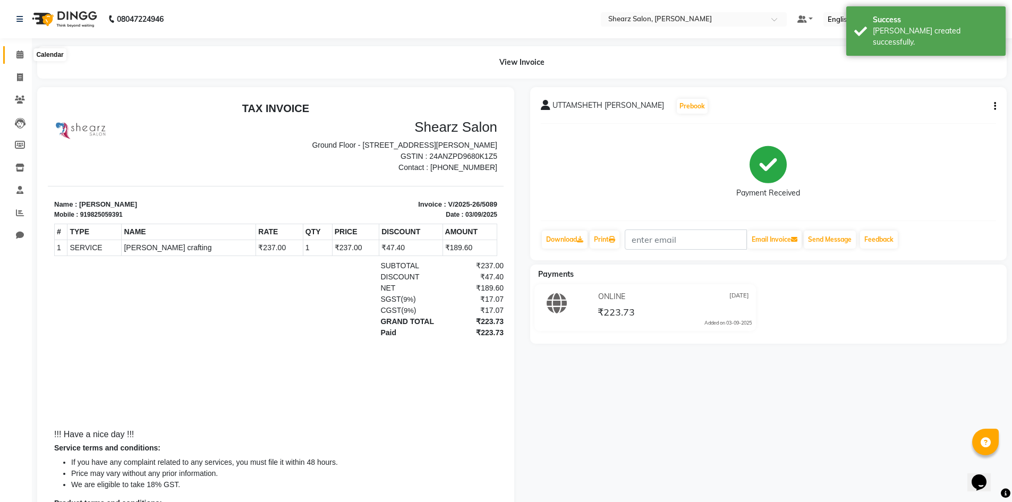
click at [19, 54] on icon at bounding box center [19, 54] width 7 height 8
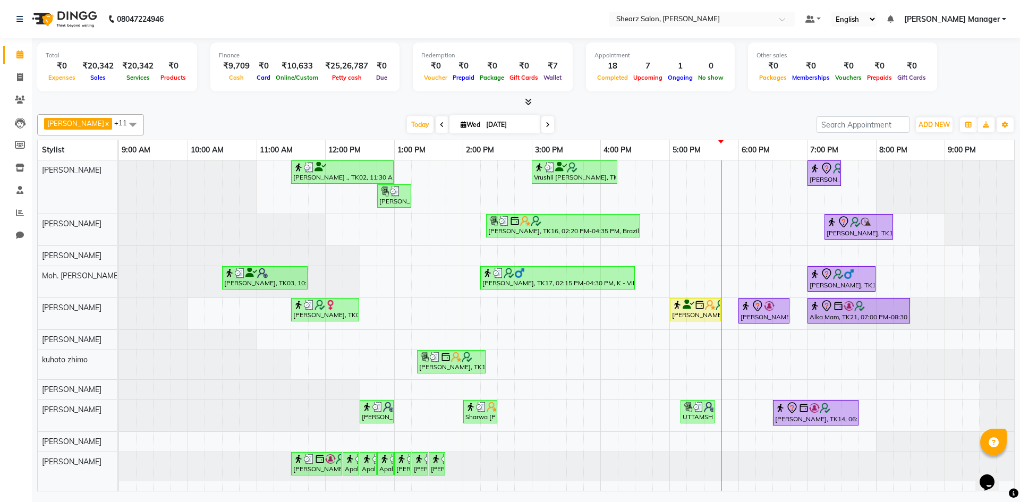
click at [435, 129] on span at bounding box center [441, 124] width 13 height 16
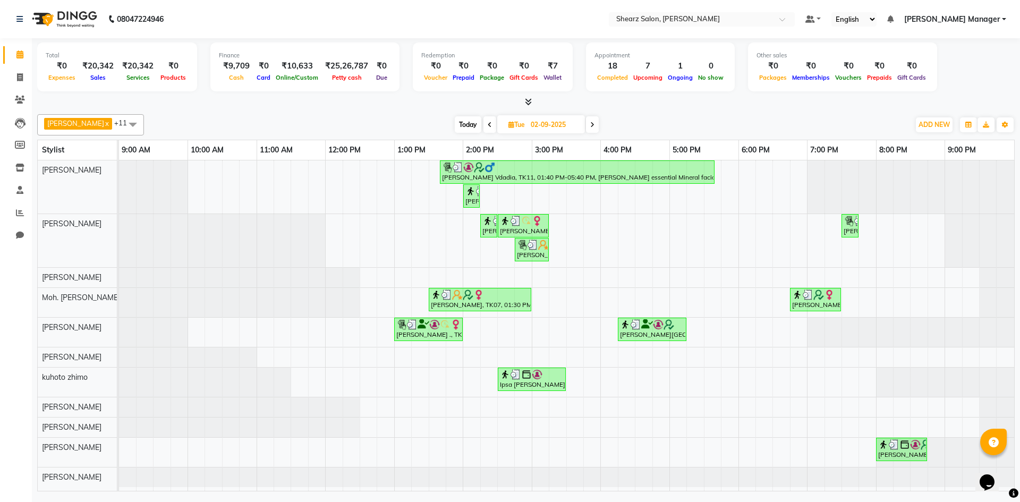
click at [590, 124] on icon at bounding box center [592, 125] width 4 height 6
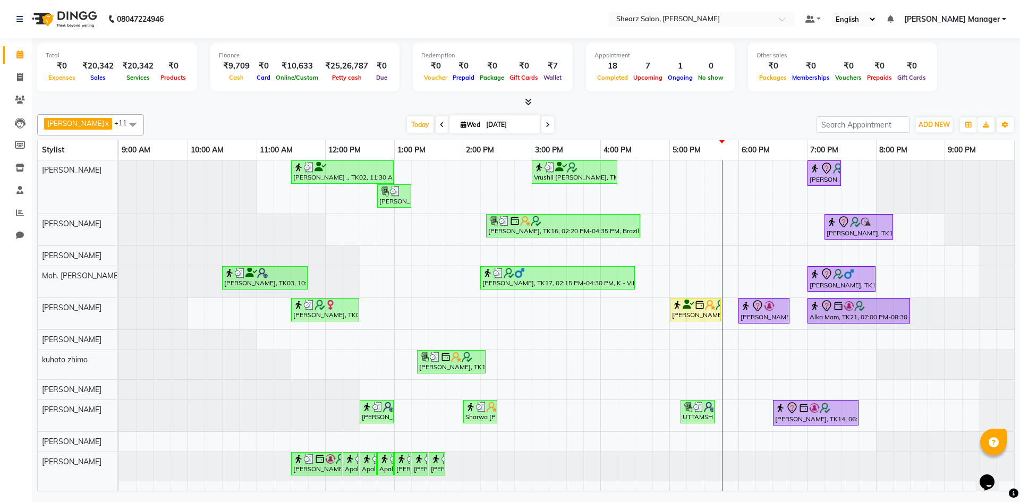
click at [545, 122] on icon at bounding box center [547, 125] width 4 height 6
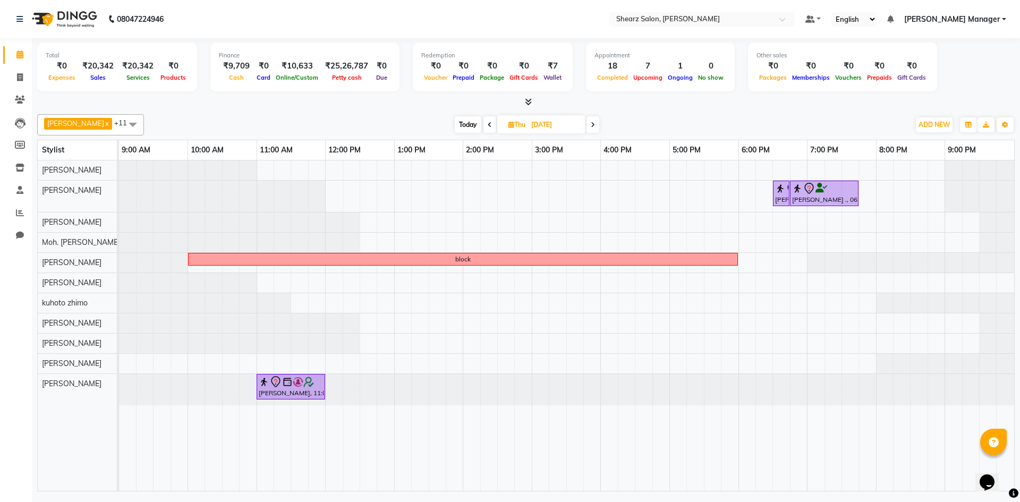
click at [590, 129] on span at bounding box center [592, 124] width 13 height 16
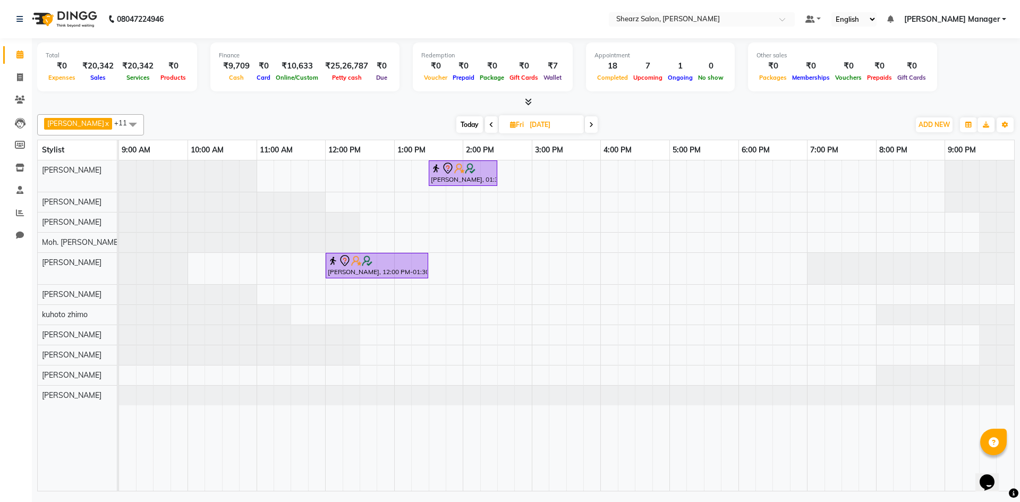
click at [489, 122] on icon at bounding box center [491, 125] width 4 height 6
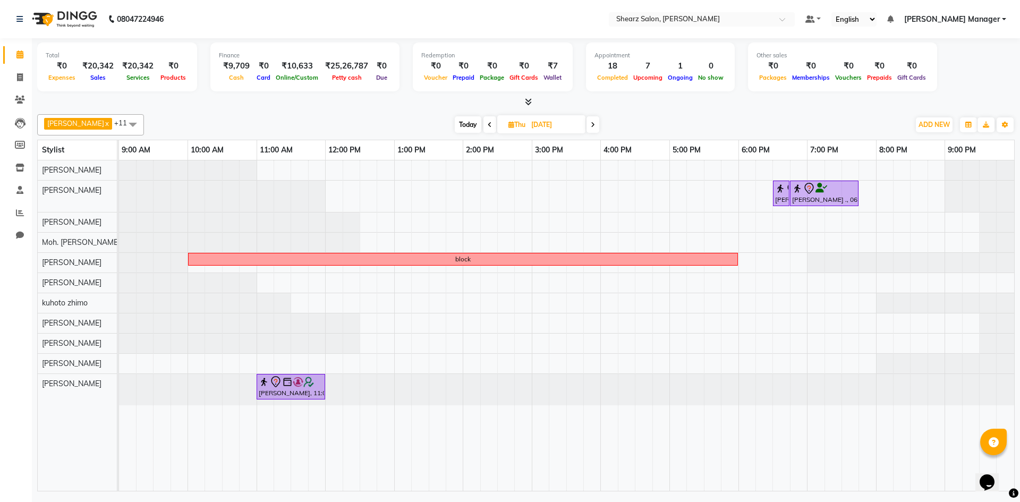
click at [486, 122] on span at bounding box center [489, 124] width 13 height 16
type input "03-09-2025"
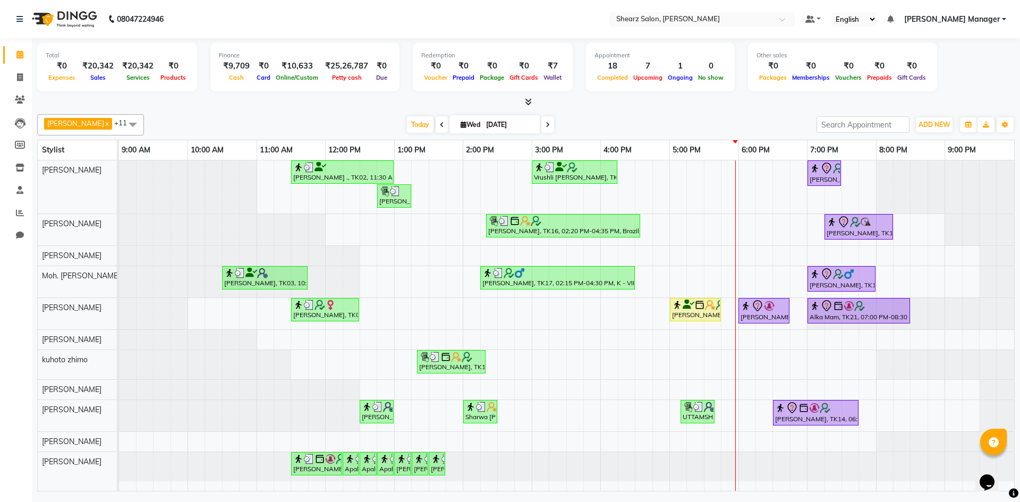
click at [771, 282] on div "Jayesh Patil ., TK02, 11:30 AM-01:00 PM, Source marine dry & dehydrated skin fa…" at bounding box center [566, 325] width 895 height 330
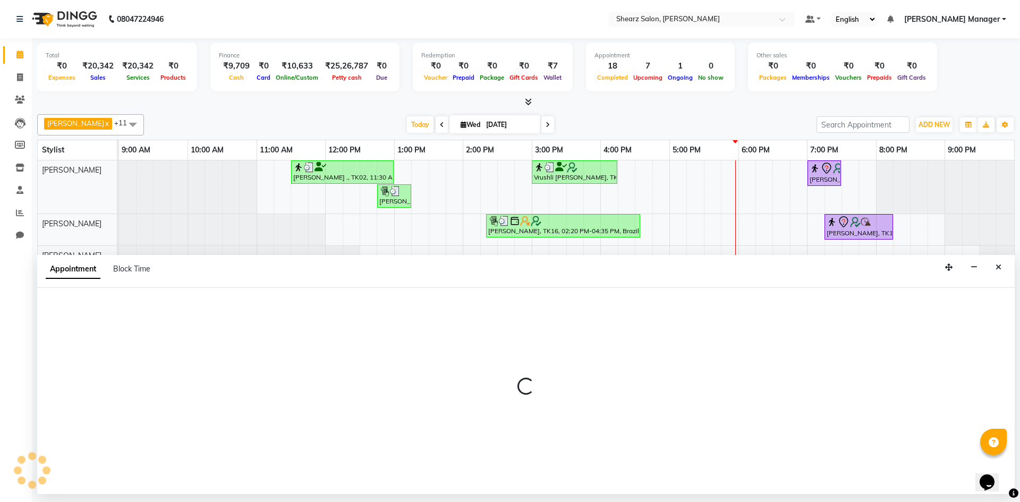
select select "77335"
select select "tentative"
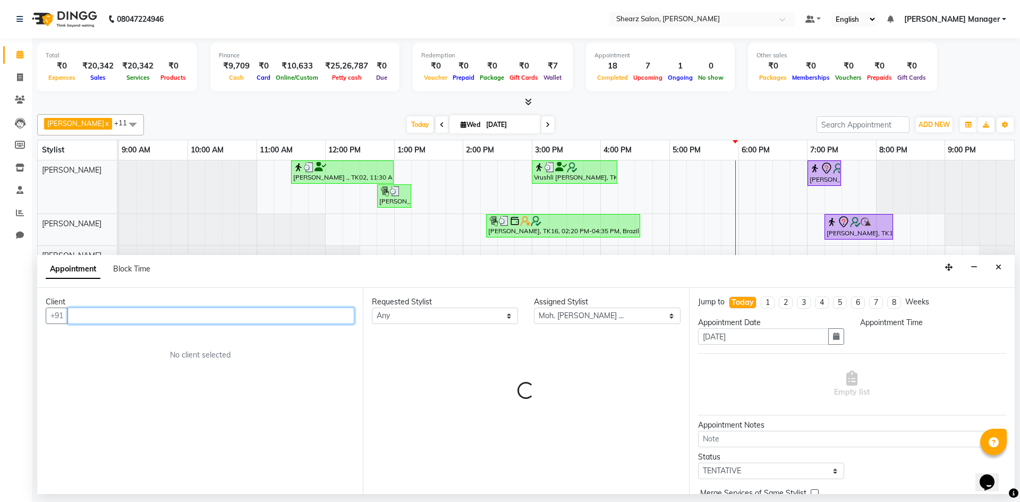
select select "1095"
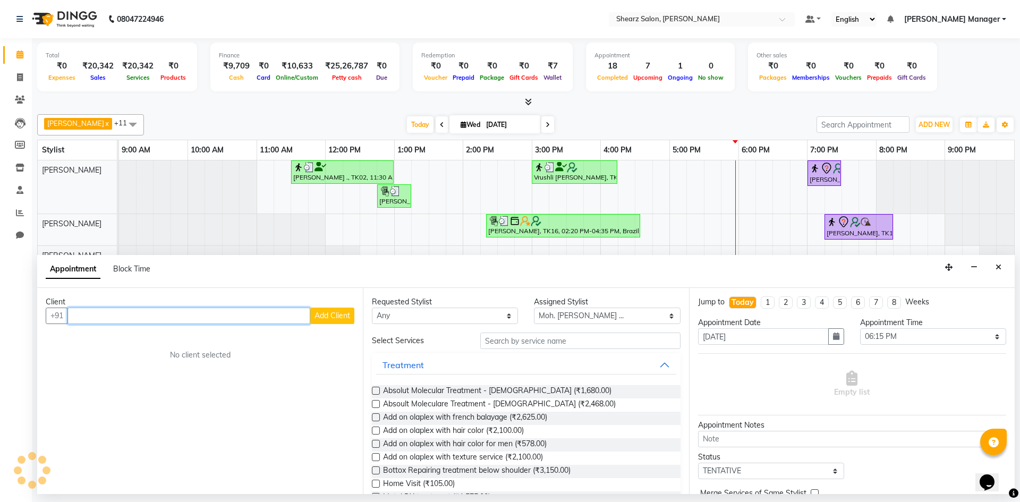
click at [230, 311] on input "text" at bounding box center [188, 315] width 243 height 16
type input "s"
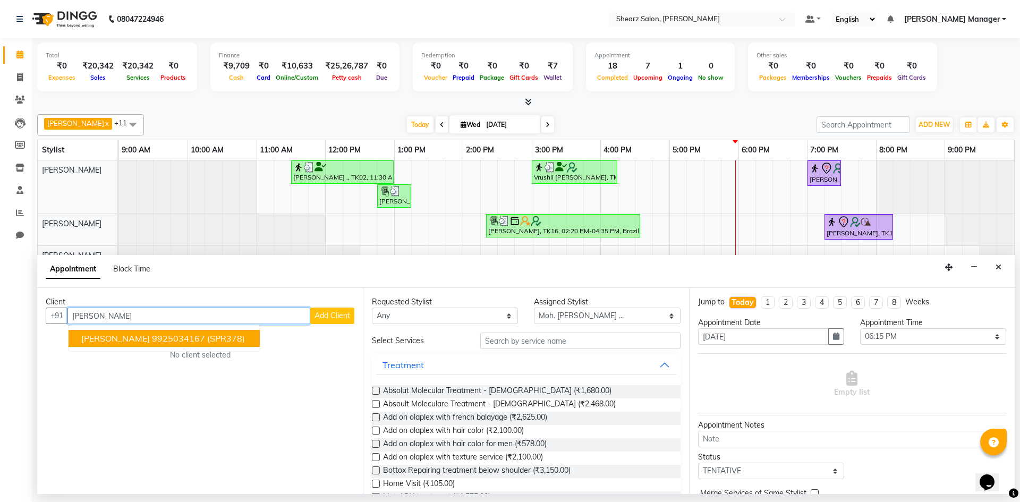
click at [202, 331] on button "SANIL agrwal 9925034167 (SPR378)" at bounding box center [163, 338] width 191 height 17
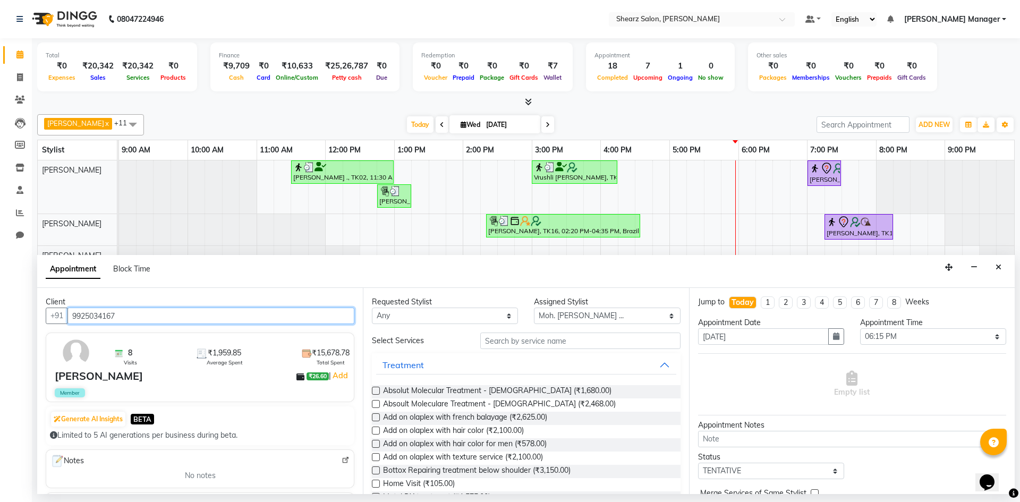
type input "9925034167"
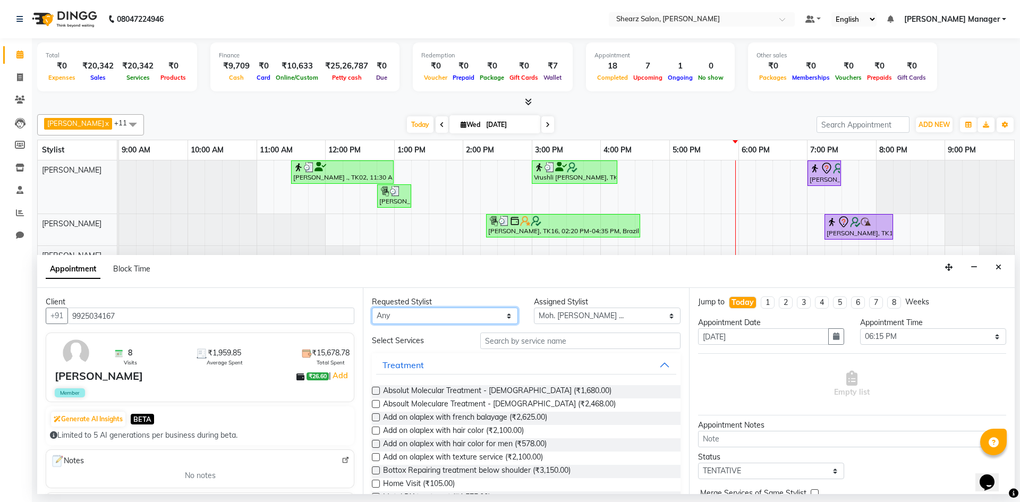
click at [427, 316] on select "Any AakashKumar Nai Admin Arvind S Devda Divyata Shashtri kuhoto zhimo Moh. SAi…" at bounding box center [445, 315] width 146 height 16
select select "77335"
click at [372, 307] on select "Any AakashKumar Nai Admin Arvind S Devda Divyata Shashtri kuhoto zhimo Moh. SAi…" at bounding box center [445, 315] width 146 height 16
click at [564, 338] on input "text" at bounding box center [580, 340] width 200 height 16
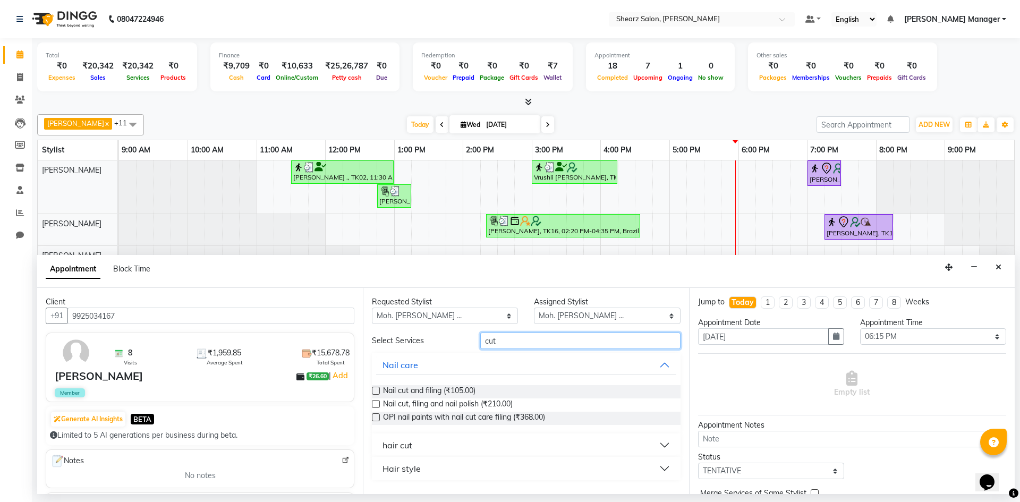
type input "cut"
click at [460, 446] on button "hair cut" at bounding box center [525, 444] width 299 height 19
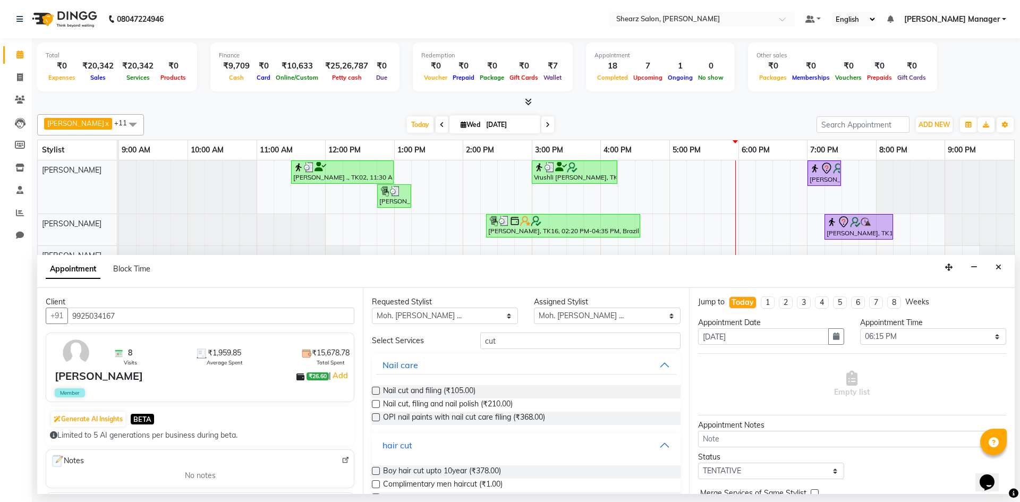
scroll to position [106, 0]
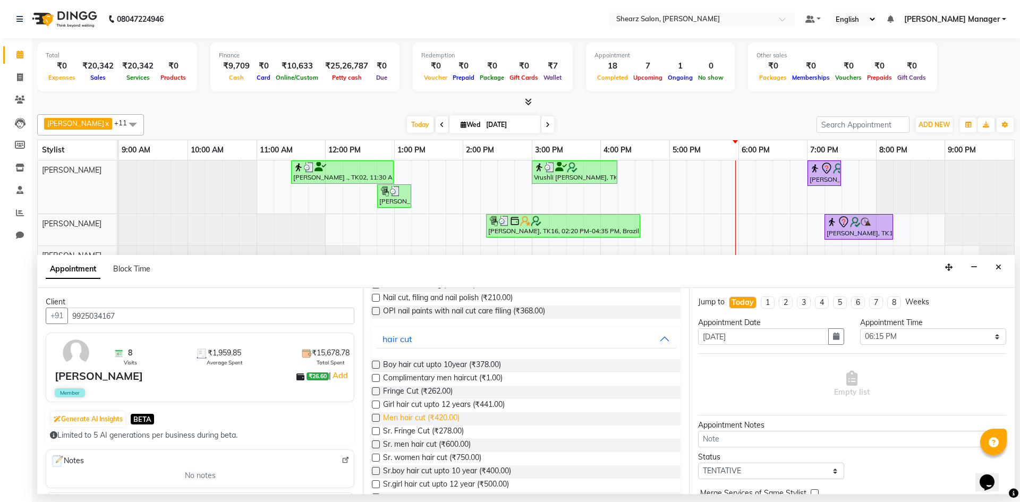
drag, startPoint x: 376, startPoint y: 418, endPoint x: 449, endPoint y: 418, distance: 72.7
click at [382, 418] on div "Men hair cut (₹420.00)" at bounding box center [526, 418] width 308 height 13
click at [375, 444] on label at bounding box center [376, 444] width 8 height 8
click at [375, 444] on input "checkbox" at bounding box center [375, 445] width 7 height 7
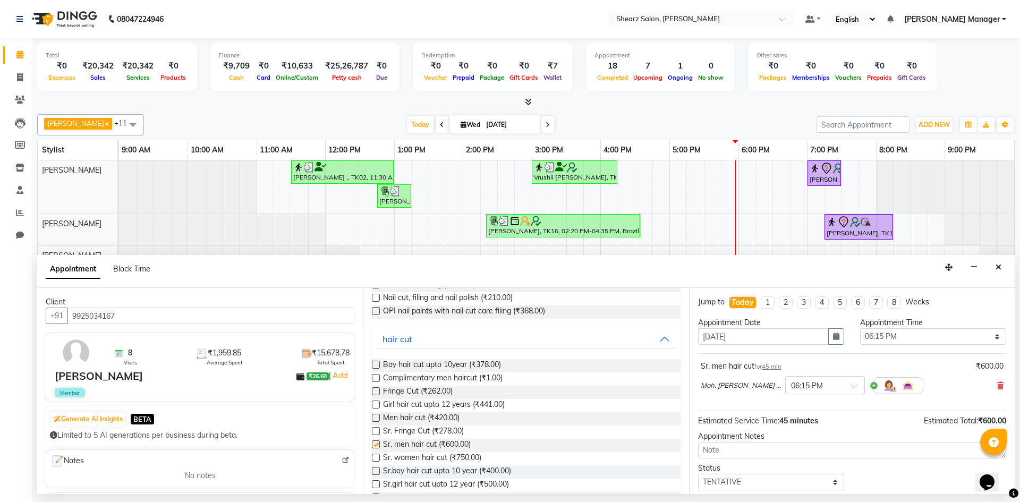
checkbox input "false"
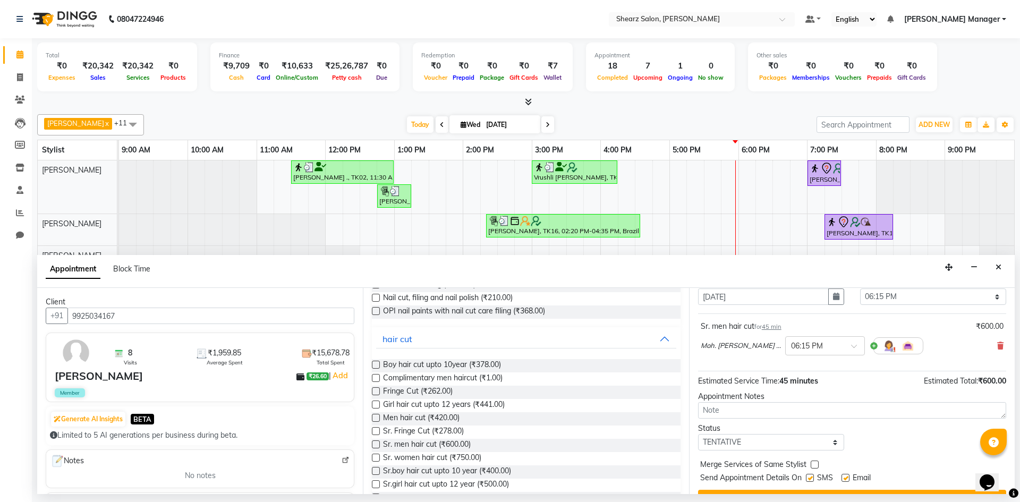
scroll to position [63, 0]
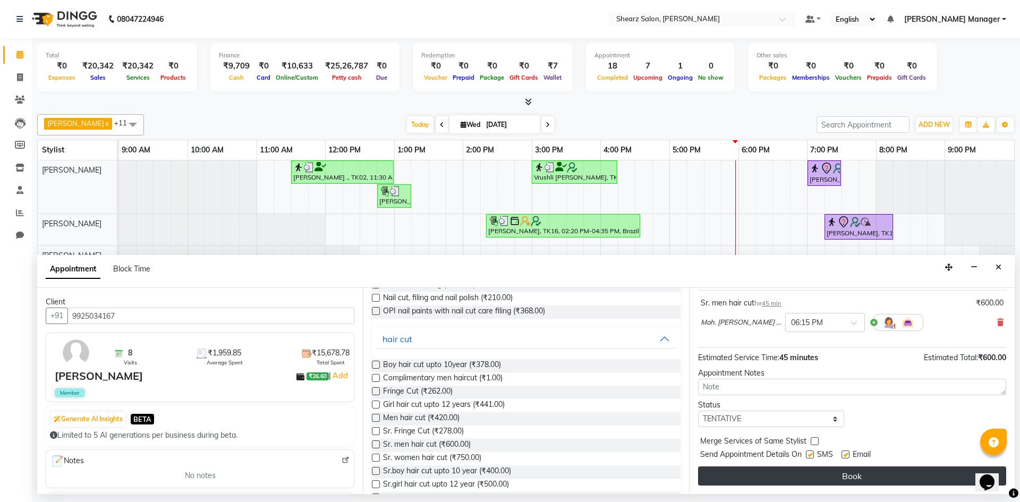
click at [823, 476] on button "Book" at bounding box center [852, 475] width 308 height 19
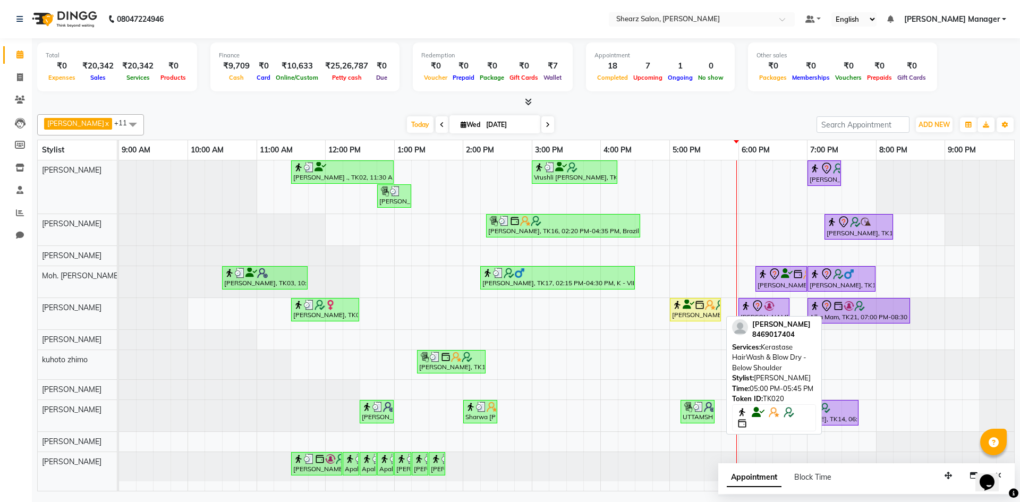
click at [705, 300] on img at bounding box center [710, 304] width 11 height 11
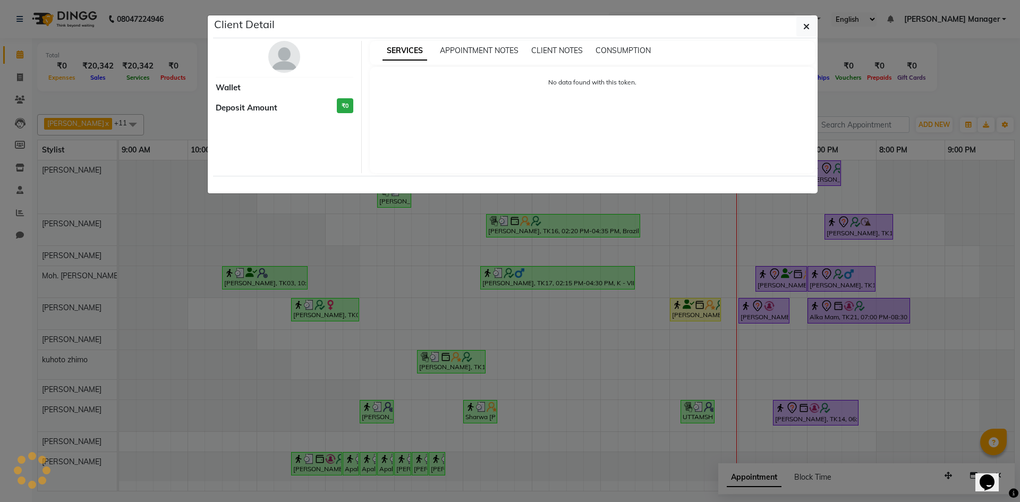
select select "1"
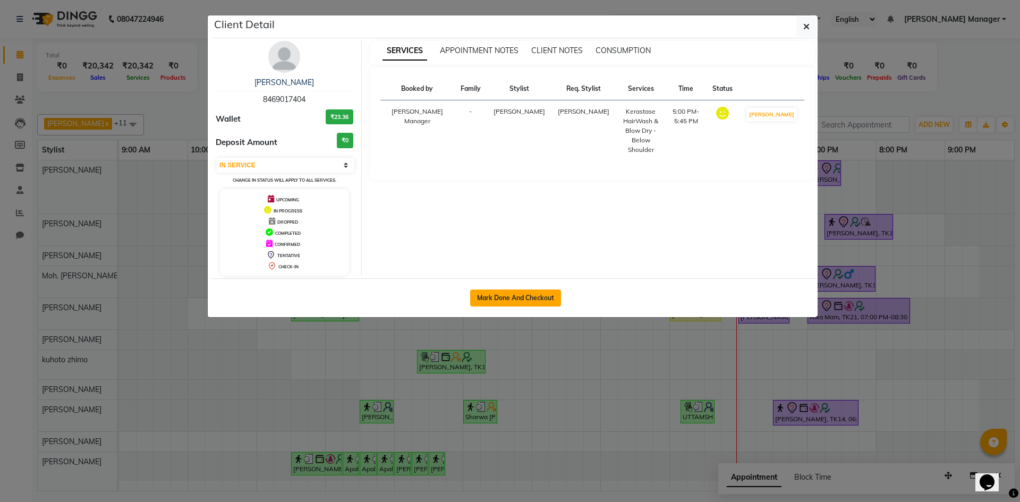
click at [524, 289] on button "Mark Done And Checkout" at bounding box center [515, 297] width 91 height 17
select select "8159"
select select "service"
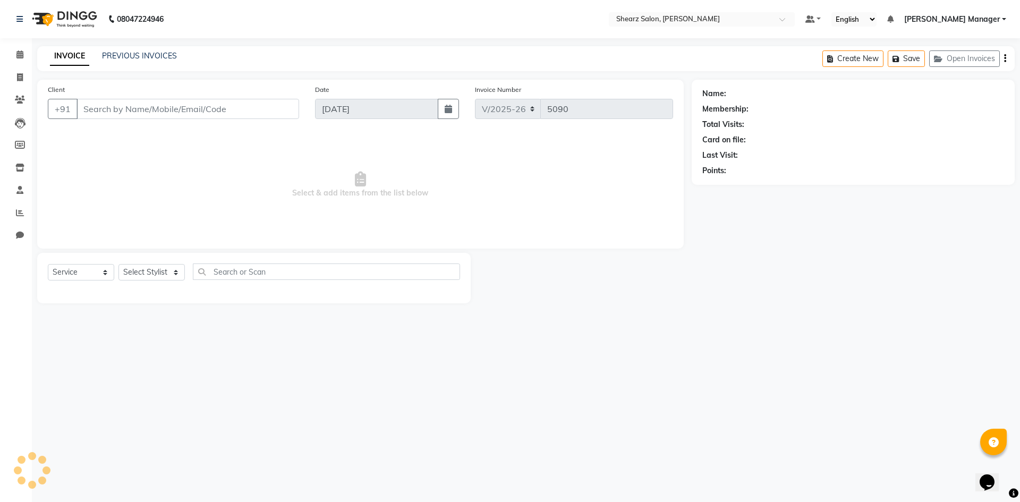
select select "3"
type input "8469017404"
select select "77315"
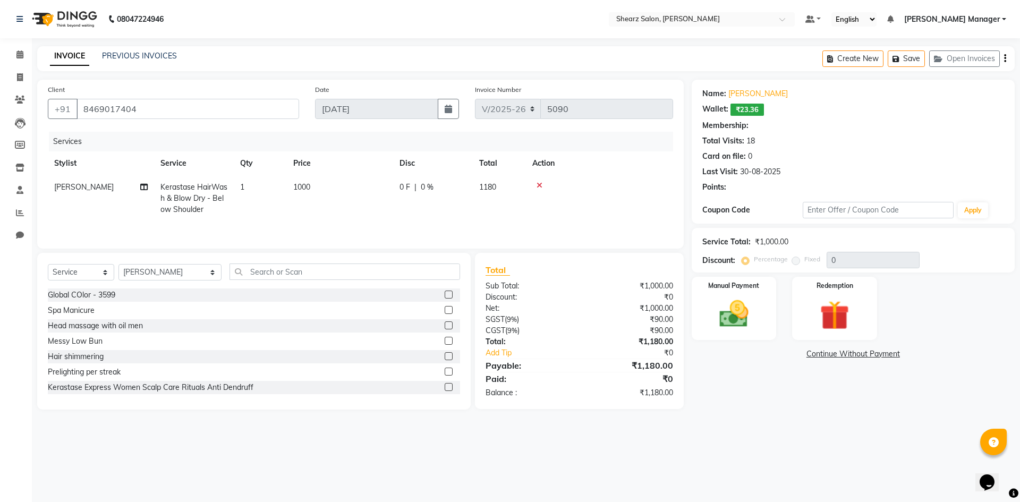
select select "1: Object"
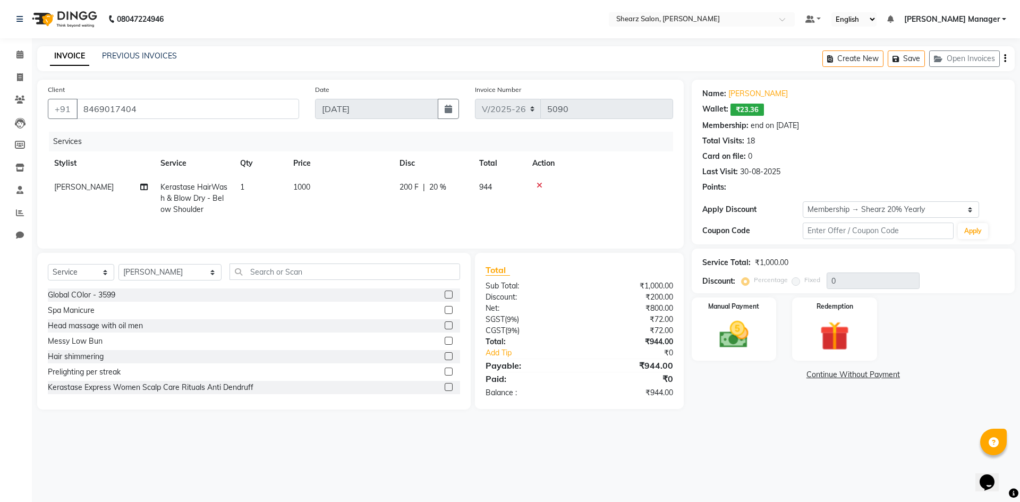
type input "20"
click at [885, 209] on select "Select Membership → Shearz 20% Yearly" at bounding box center [890, 209] width 176 height 16
click at [802, 201] on select "Select Membership → Shearz 20% Yearly" at bounding box center [890, 209] width 176 height 16
drag, startPoint x: 20, startPoint y: 49, endPoint x: 34, endPoint y: 62, distance: 19.2
click at [20, 49] on span at bounding box center [20, 55] width 19 height 12
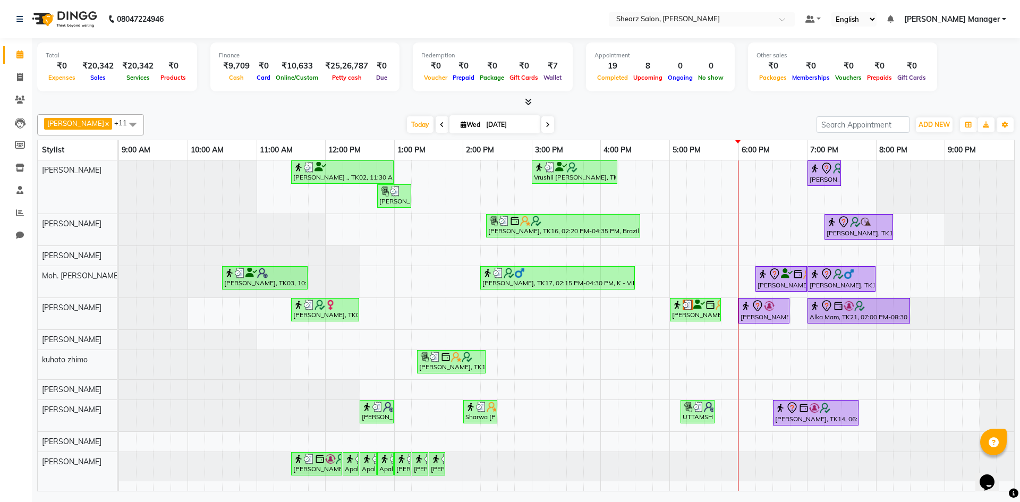
click at [545, 126] on icon at bounding box center [547, 125] width 4 height 6
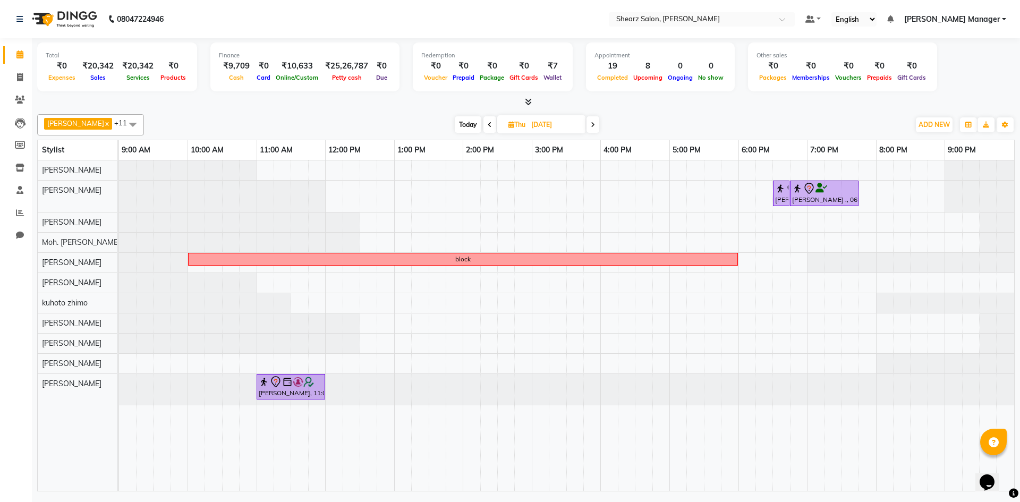
click at [487, 122] on icon at bounding box center [489, 125] width 4 height 6
type input "03-09-2025"
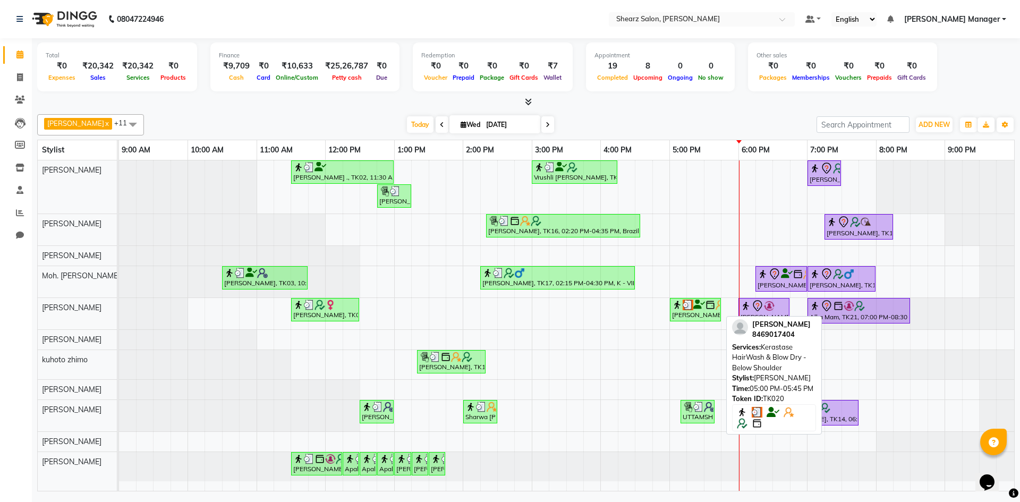
click at [687, 304] on img at bounding box center [687, 304] width 11 height 11
select select "3"
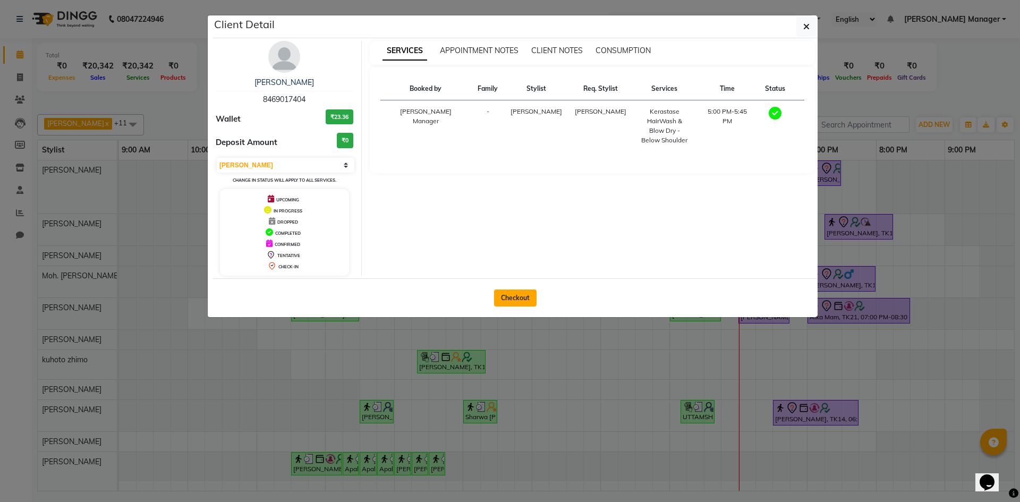
click at [524, 301] on button "Checkout" at bounding box center [515, 297] width 42 height 17
select select "8159"
select select "service"
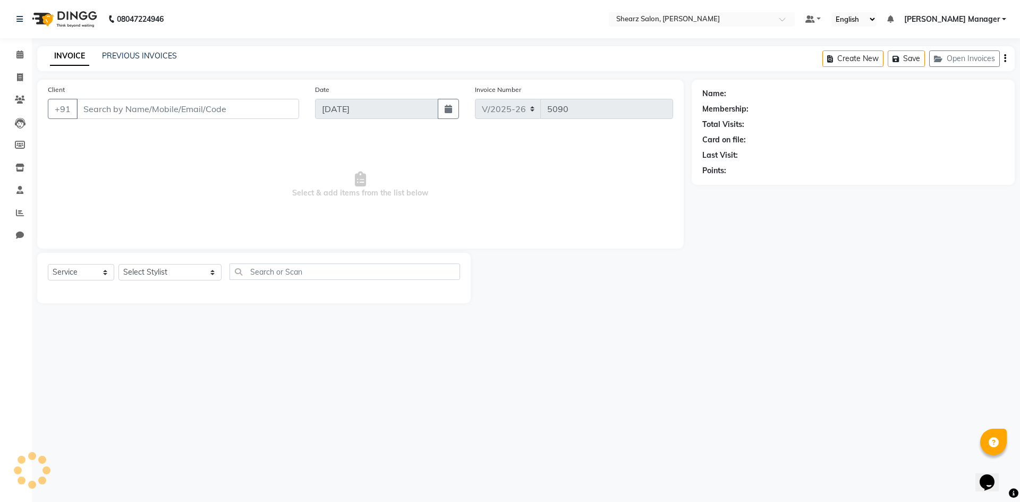
type input "8469017404"
select select "77315"
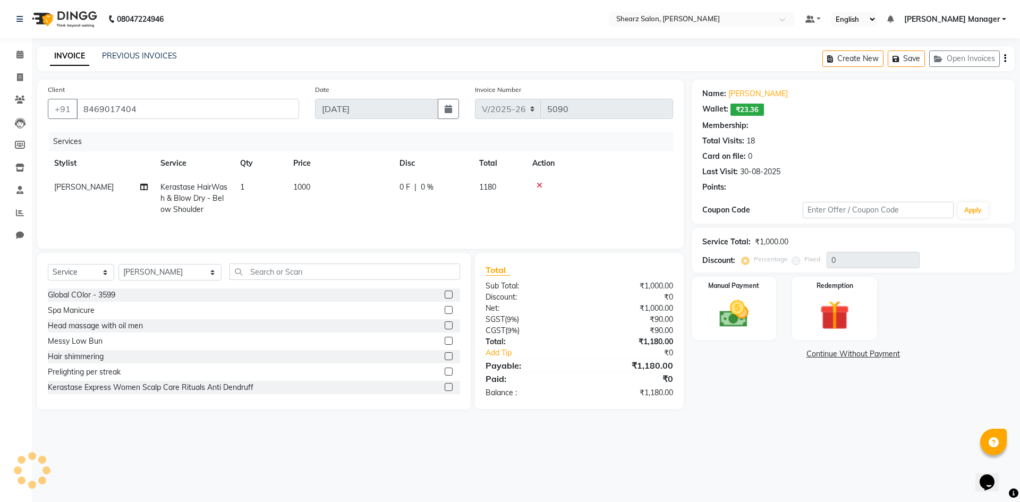
type input "20"
select select "1: Object"
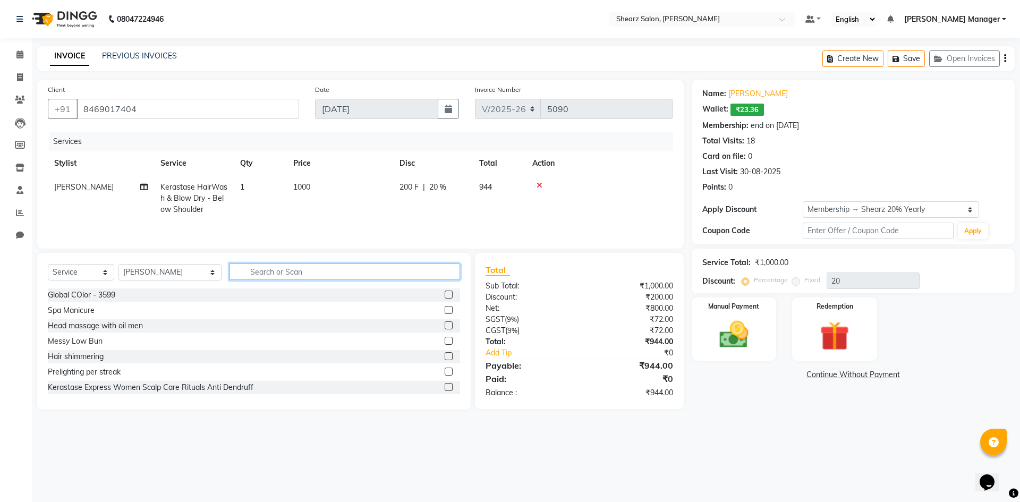
click at [357, 271] on input "text" at bounding box center [344, 271] width 230 height 16
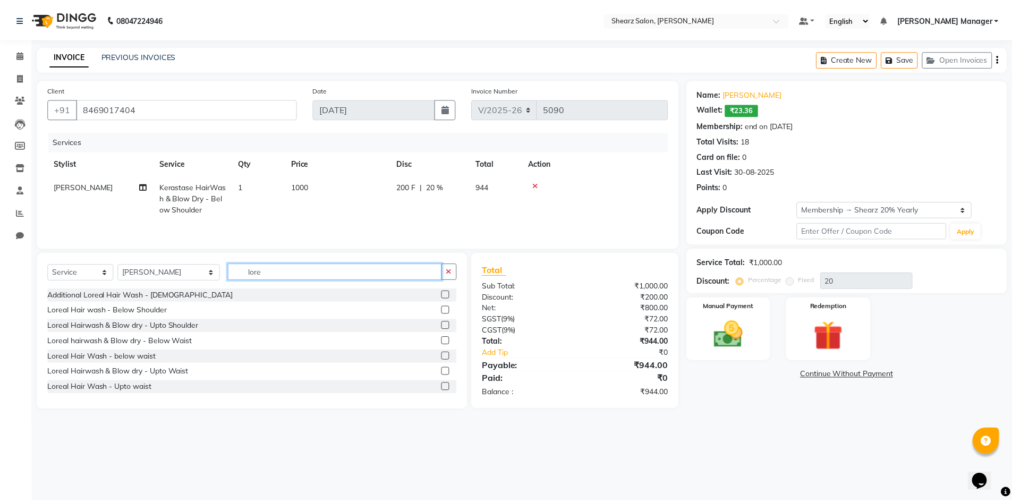
scroll to position [53, 0]
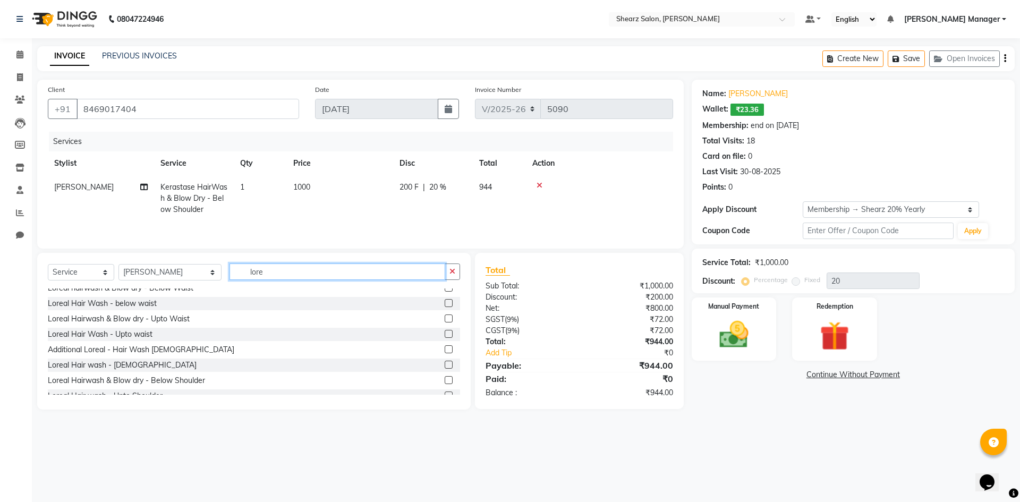
type input "lore"
click at [444, 379] on label at bounding box center [448, 380] width 8 height 8
click at [444, 379] on input "checkbox" at bounding box center [447, 380] width 7 height 7
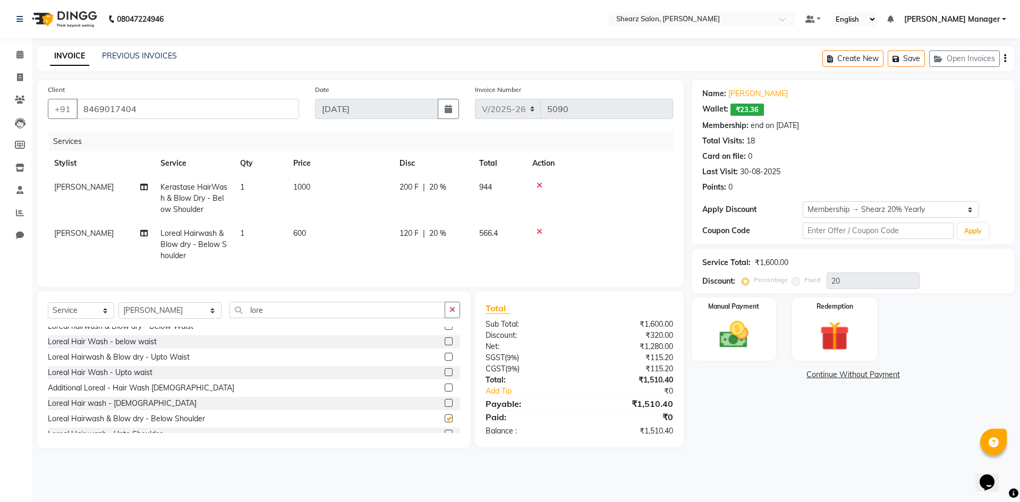
checkbox input "false"
click at [537, 184] on icon at bounding box center [539, 185] width 6 height 7
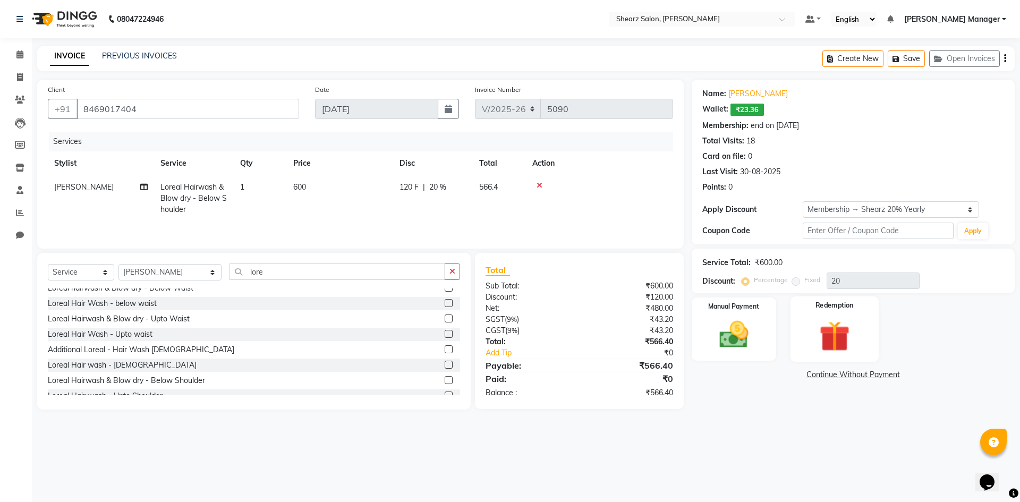
click at [861, 340] on div "Redemption" at bounding box center [834, 328] width 88 height 65
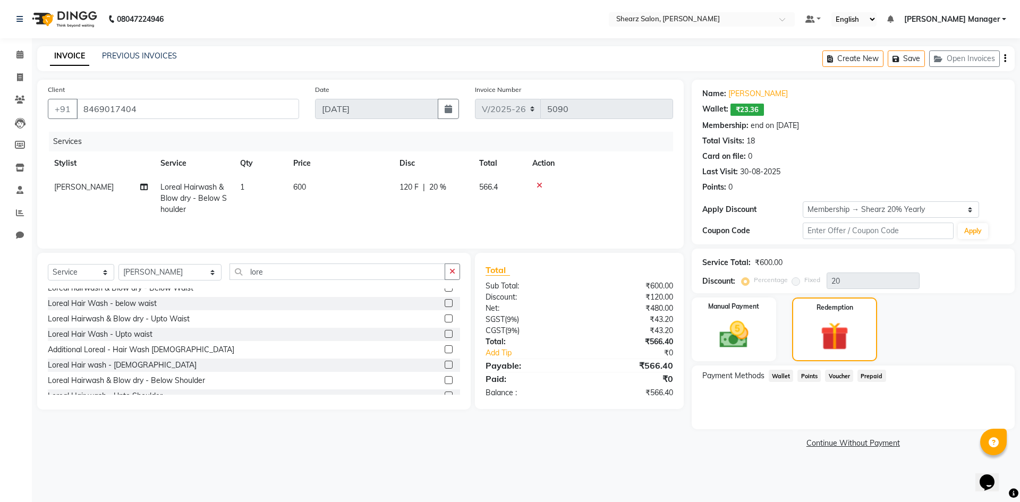
click at [780, 373] on span "Wallet" at bounding box center [780, 376] width 25 height 12
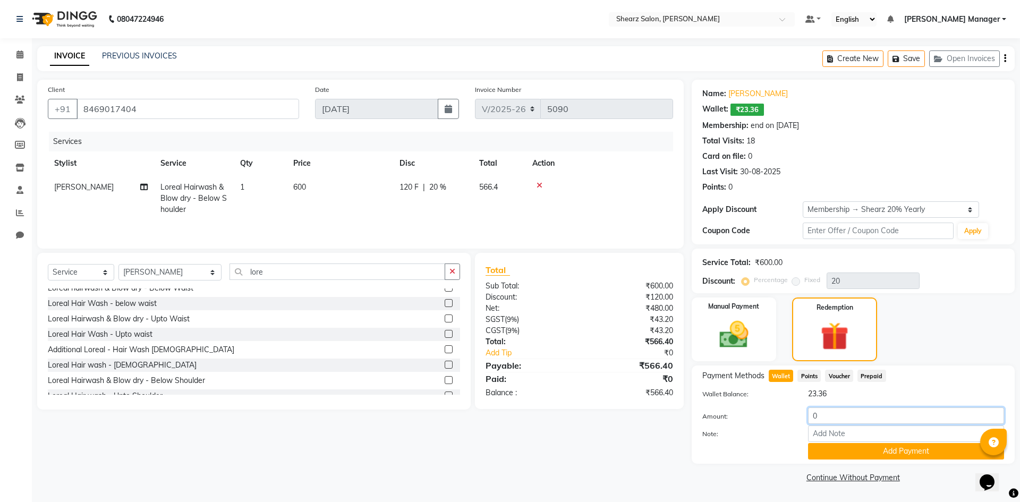
click at [832, 417] on input "0" at bounding box center [906, 415] width 196 height 16
type input "20"
click at [881, 449] on button "Add Payment" at bounding box center [906, 451] width 196 height 16
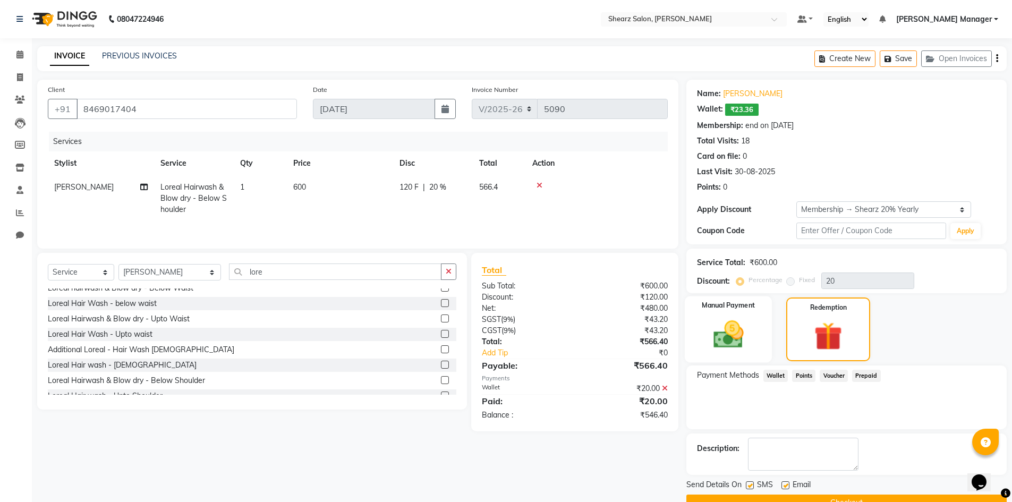
click at [716, 326] on img at bounding box center [728, 334] width 49 height 35
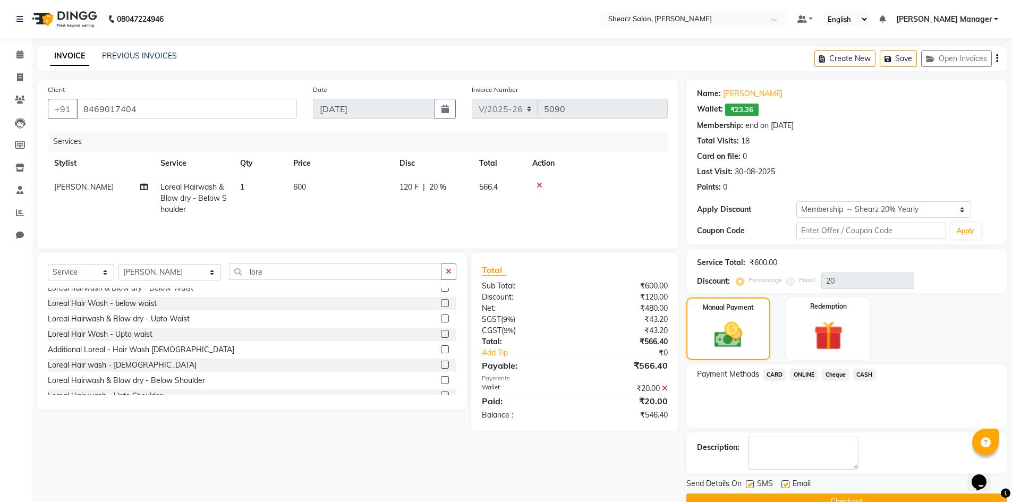
click at [861, 372] on span "CASH" at bounding box center [864, 375] width 23 height 12
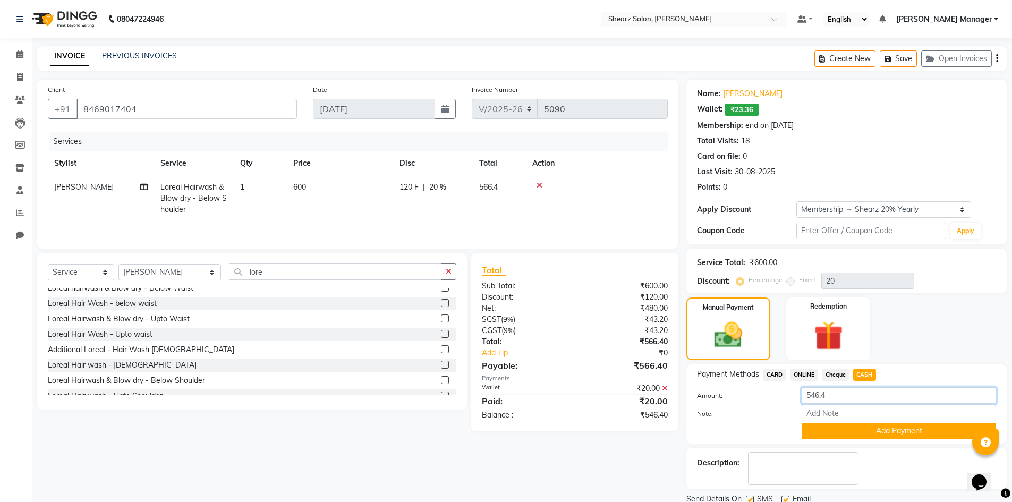
click at [853, 396] on input "546.4" at bounding box center [898, 395] width 194 height 16
click at [851, 430] on button "Add Payment" at bounding box center [898, 431] width 194 height 16
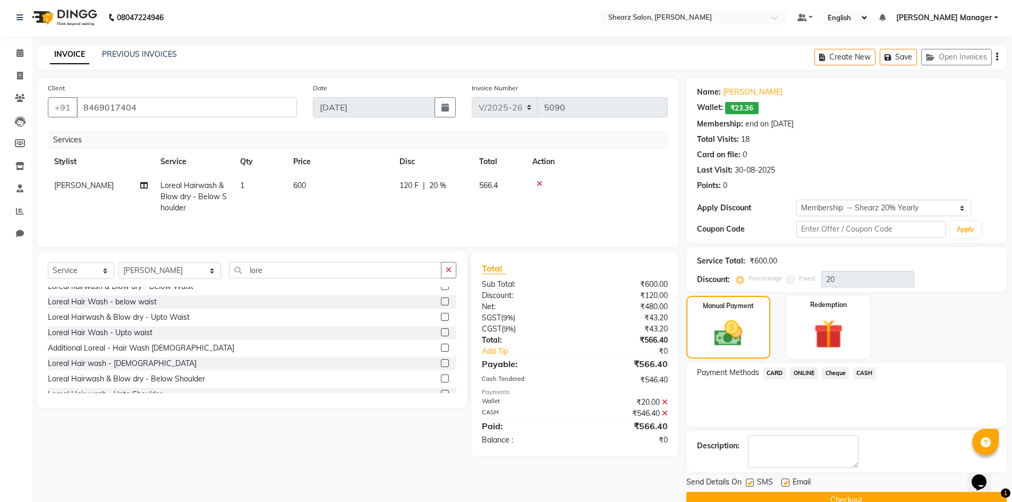
scroll to position [24, 0]
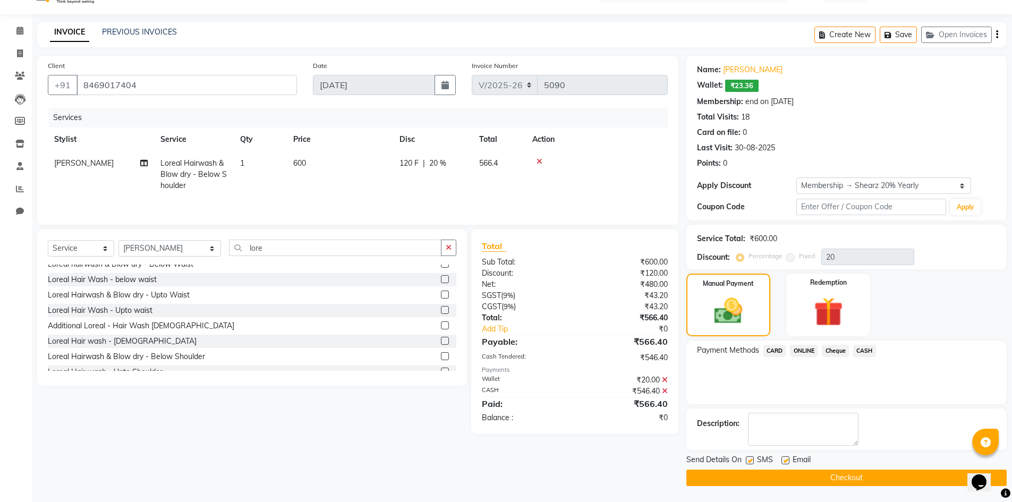
click at [819, 477] on button "Checkout" at bounding box center [846, 477] width 320 height 16
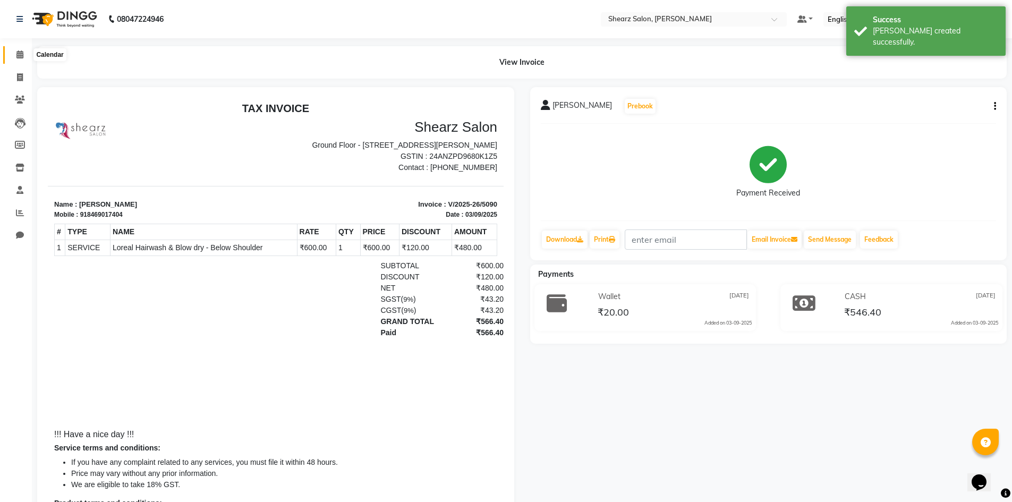
click at [19, 56] on icon at bounding box center [19, 54] width 7 height 8
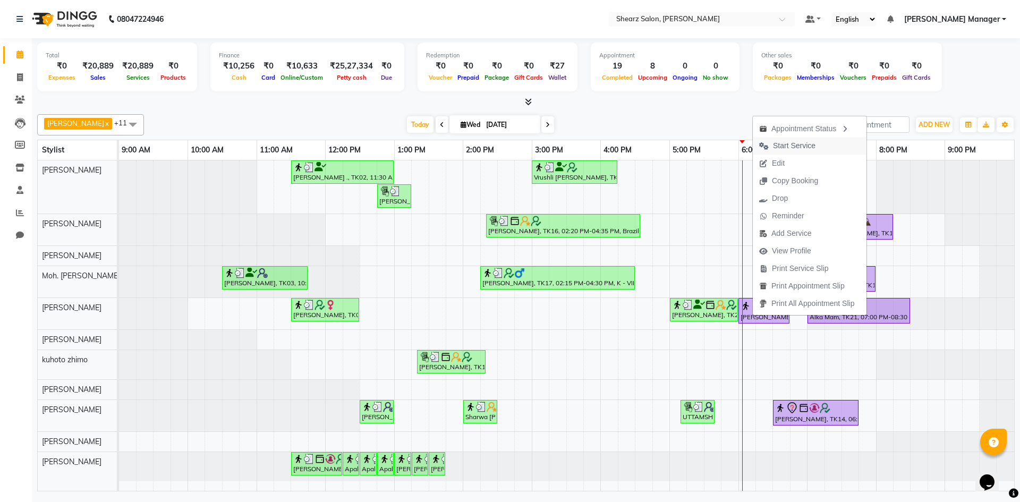
click at [827, 152] on button "Start Service" at bounding box center [809, 146] width 114 height 18
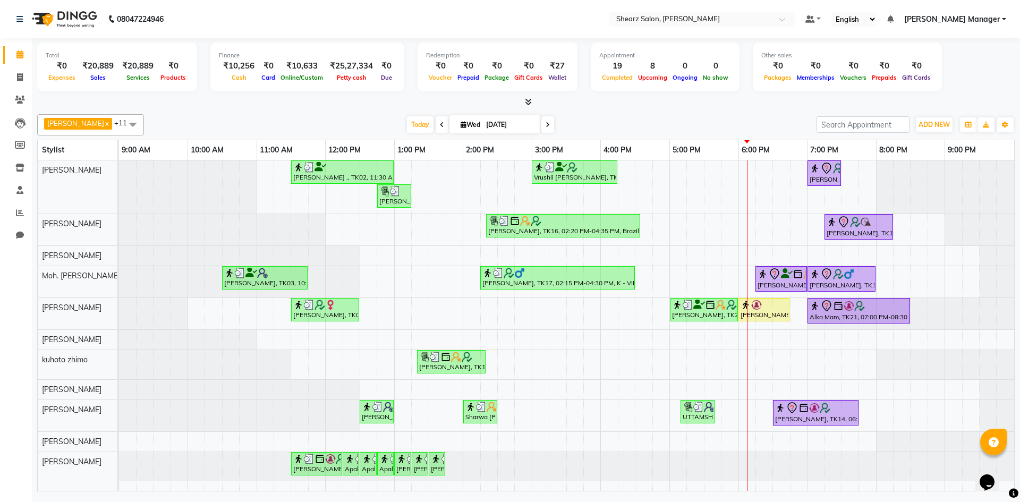
click at [710, 277] on div "Jayesh Patil ., TK02, 11:30 AM-01:00 PM, Source marine dry & dehydrated skin fa…" at bounding box center [566, 325] width 895 height 330
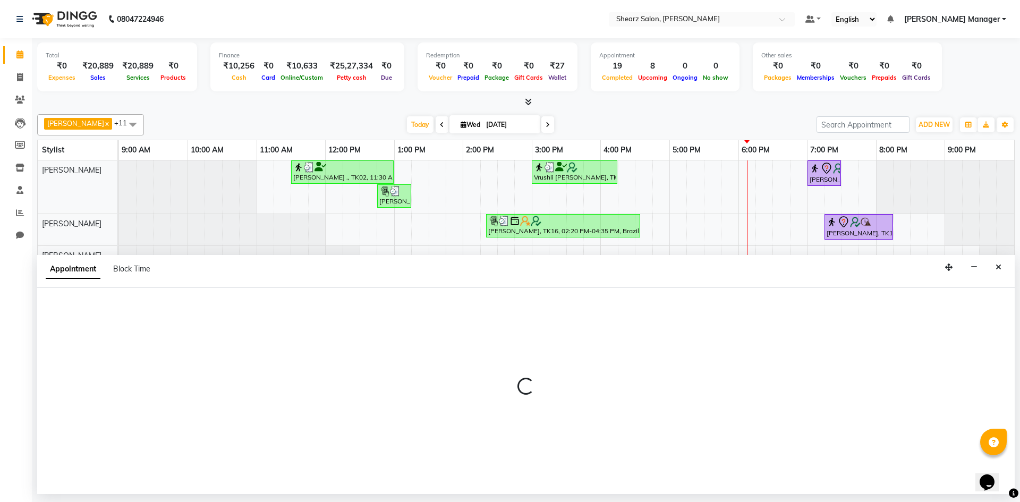
select select "77335"
select select "1050"
select select "tentative"
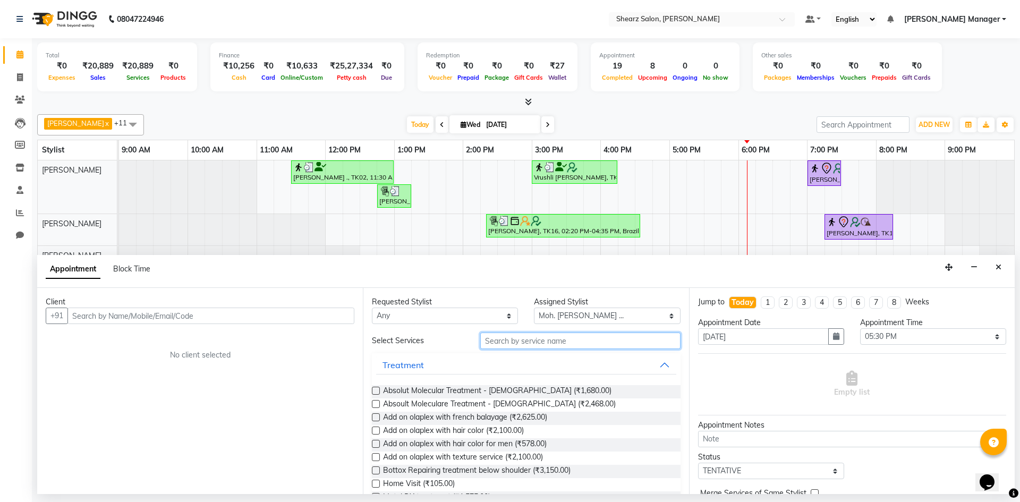
click at [560, 339] on input "text" at bounding box center [580, 340] width 200 height 16
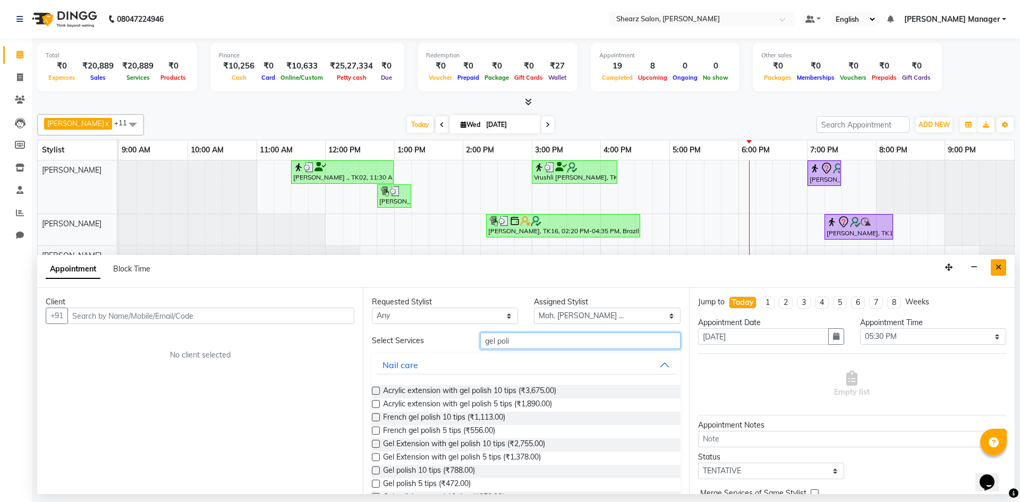
type input "gel poli"
click at [993, 273] on button "Close" at bounding box center [997, 267] width 15 height 16
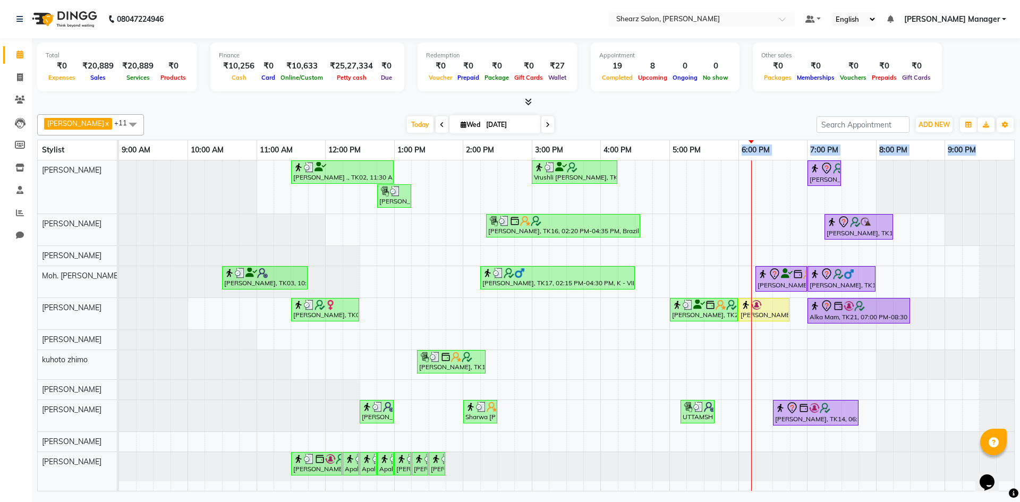
drag, startPoint x: 741, startPoint y: 151, endPoint x: 983, endPoint y: 141, distance: 241.8
click at [983, 141] on tr "9:00 AM 10:00 AM 11:00 AM 12:00 PM 1:00 PM 2:00 PM 3:00 PM 4:00 PM 5:00 PM 6:00…" at bounding box center [566, 150] width 895 height 20
click at [770, 118] on div "Today Wed 03-09-2025" at bounding box center [480, 125] width 662 height 16
click at [750, 115] on div "Pratik Limbani x pritika prajapati x Arvind S Devda x Sunita Wala x Moh. SAifli…" at bounding box center [525, 124] width 977 height 21
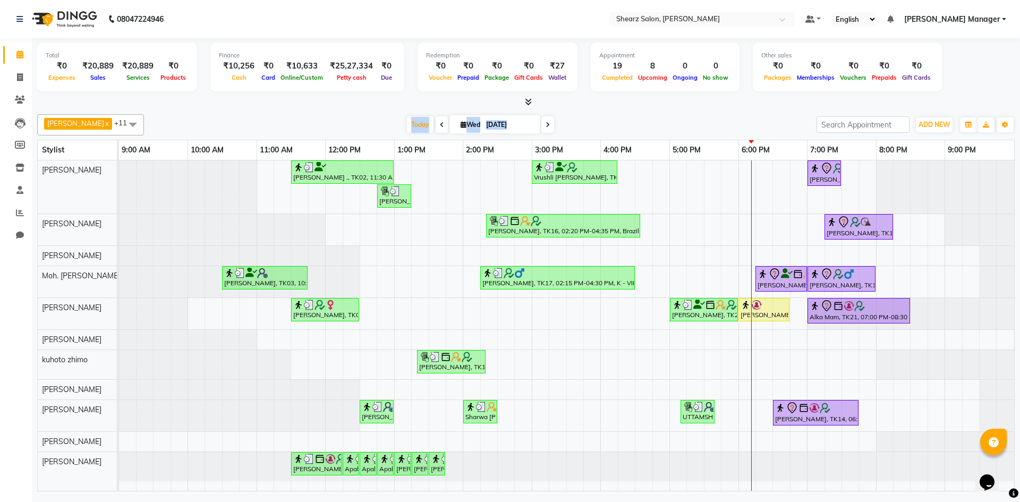
click at [750, 115] on div "Pratik Limbani x pritika prajapati x Arvind S Devda x Sunita Wala x Moh. SAifli…" at bounding box center [525, 124] width 977 height 21
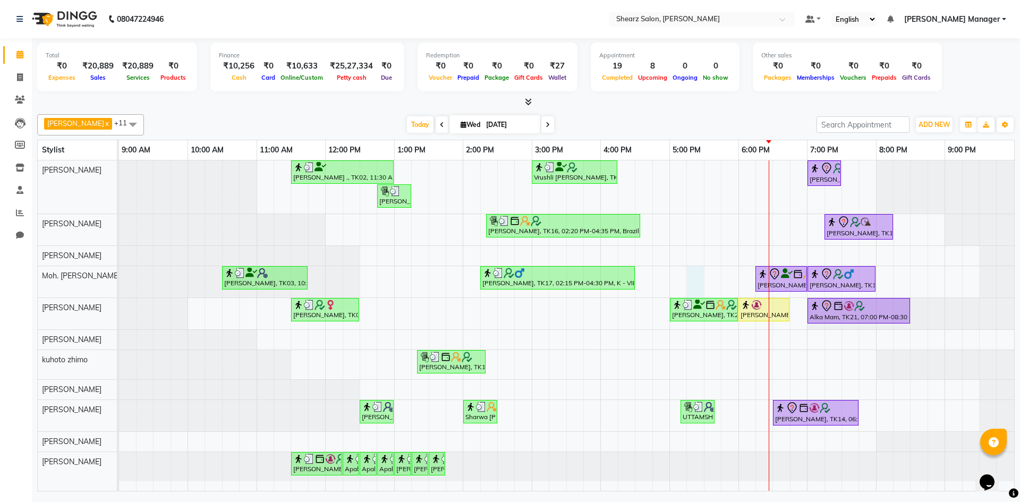
click at [689, 282] on div "Jayesh Patil ., TK02, 11:30 AM-01:00 PM, Source marine dry & dehydrated skin fa…" at bounding box center [566, 325] width 895 height 330
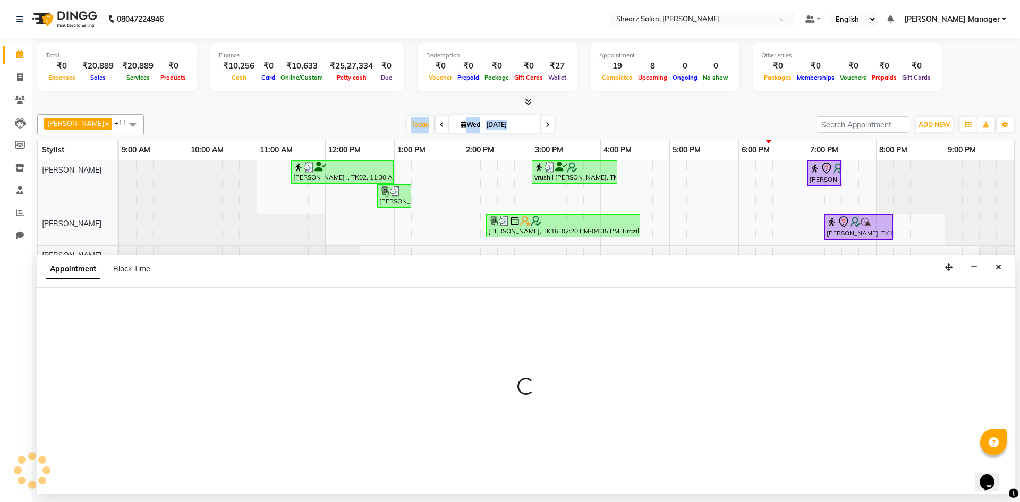
select select "77335"
select select "tentative"
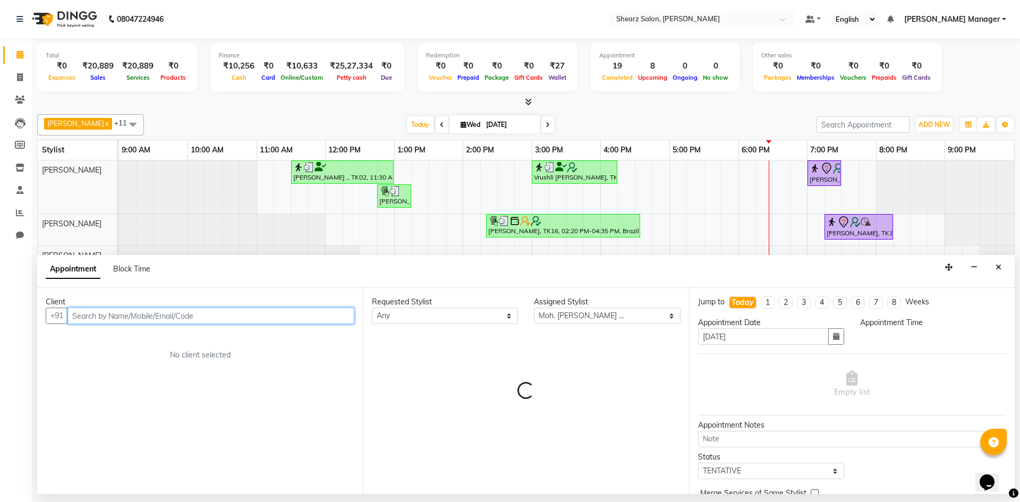
select select "1035"
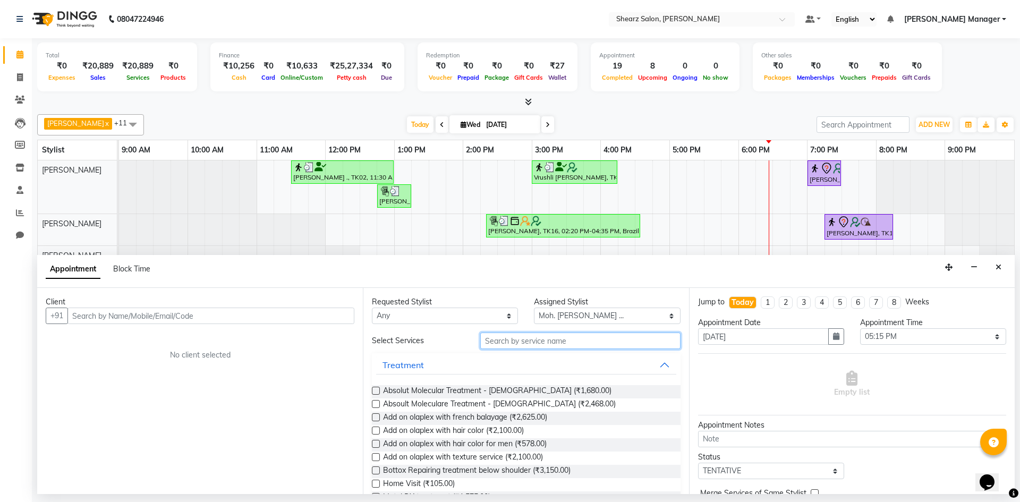
click at [552, 336] on input "text" at bounding box center [580, 340] width 200 height 16
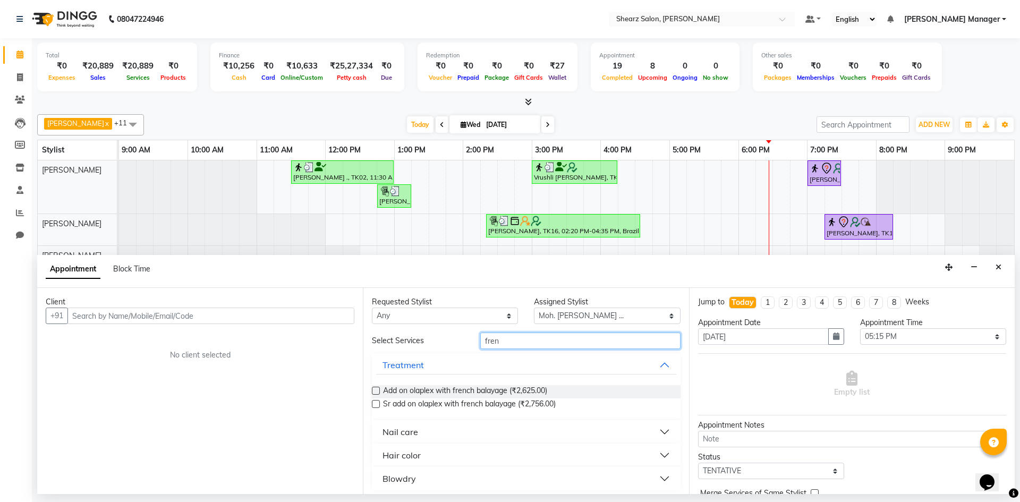
type input "fren"
click at [494, 433] on button "Nail care" at bounding box center [525, 431] width 299 height 19
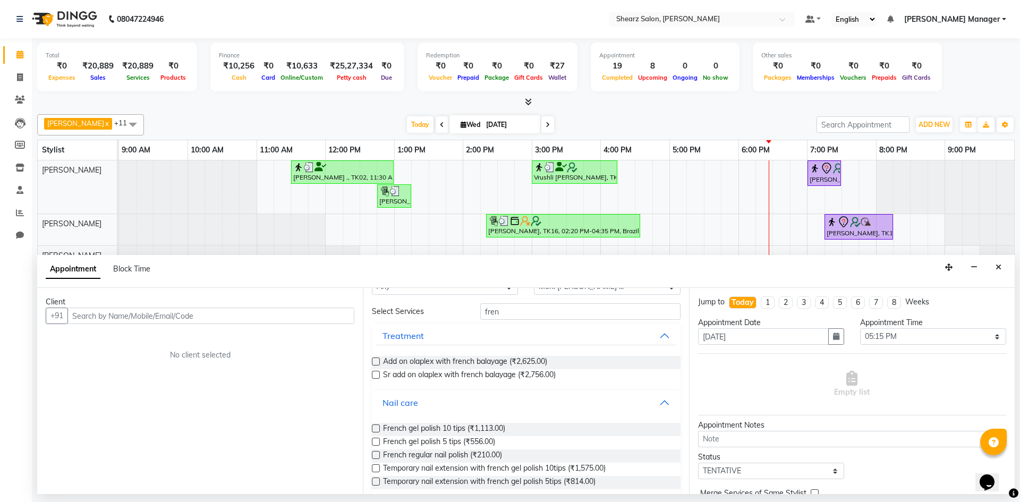
scroll to position [53, 0]
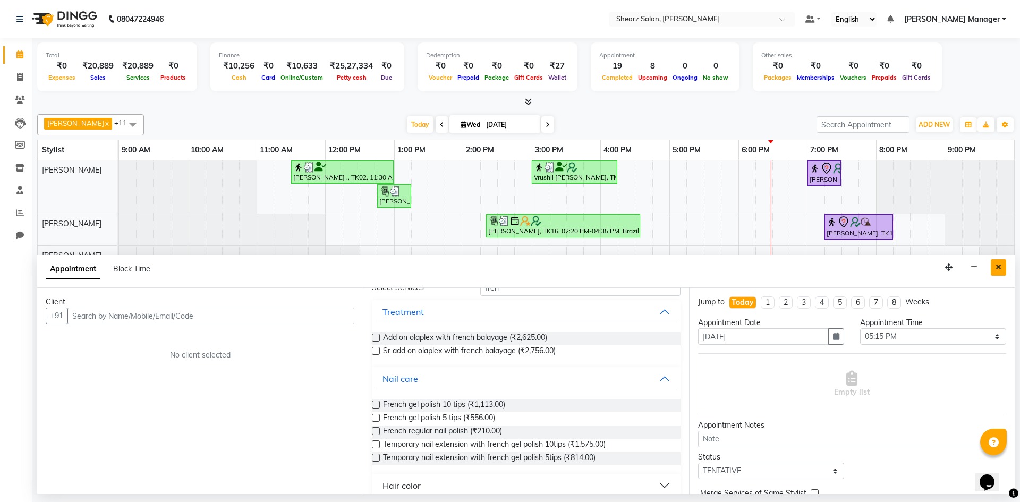
click at [993, 265] on button "Close" at bounding box center [997, 267] width 15 height 16
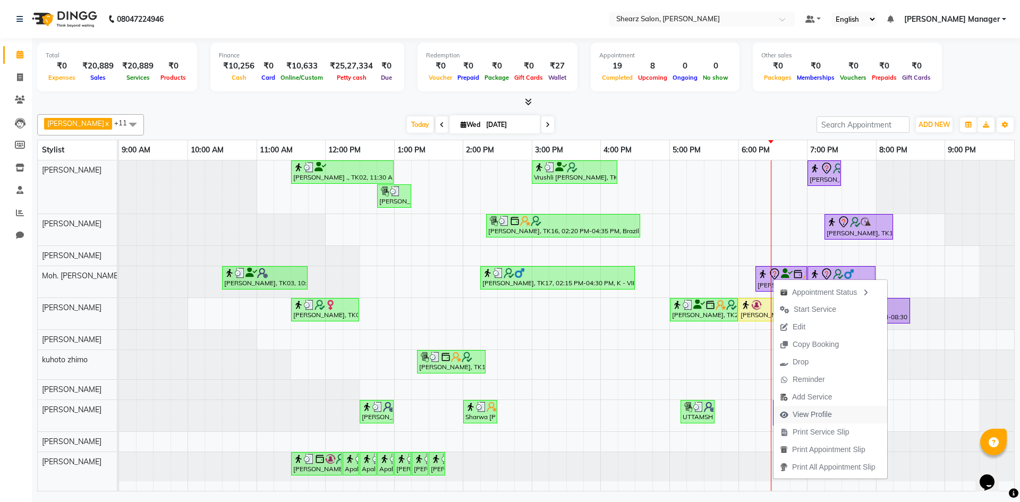
click at [818, 408] on span "View Profile" at bounding box center [805, 415] width 65 height 18
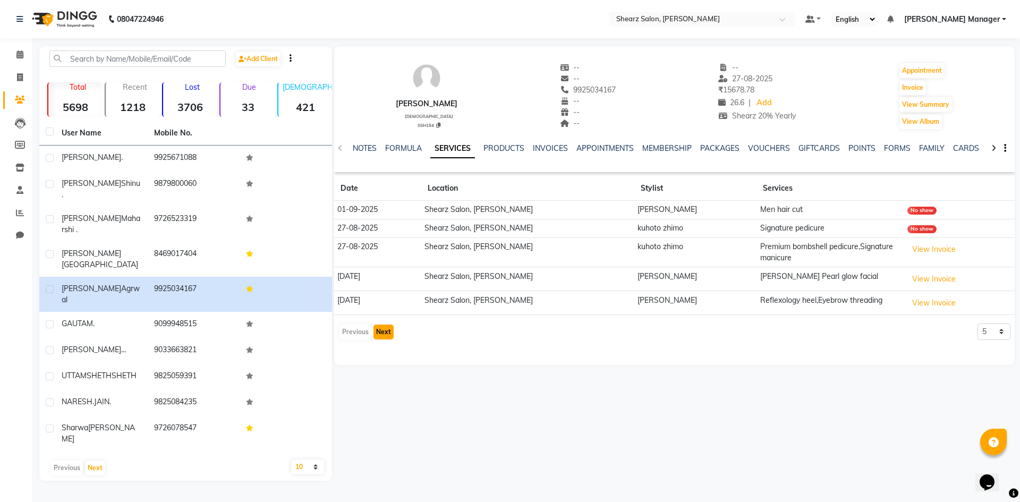
click at [381, 337] on button "Next" at bounding box center [383, 331] width 20 height 15
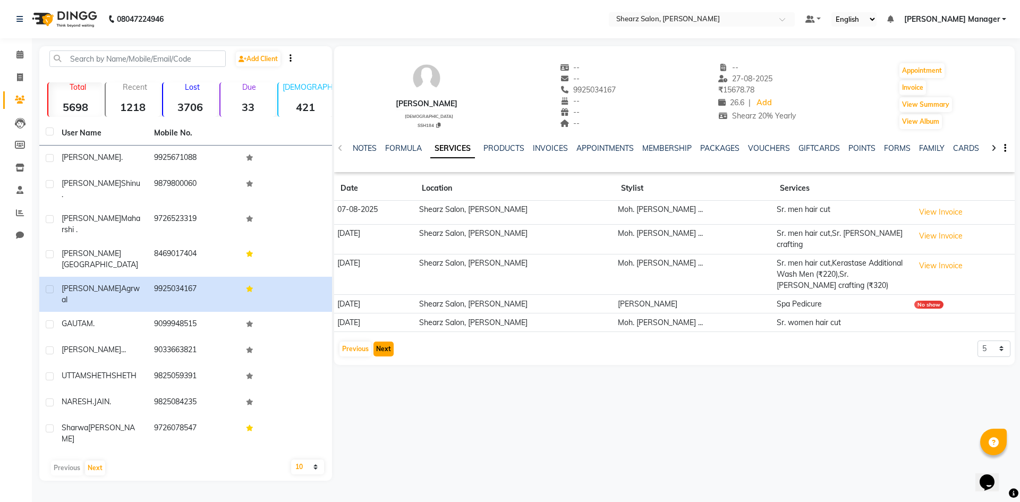
click at [382, 341] on button "Next" at bounding box center [383, 348] width 20 height 15
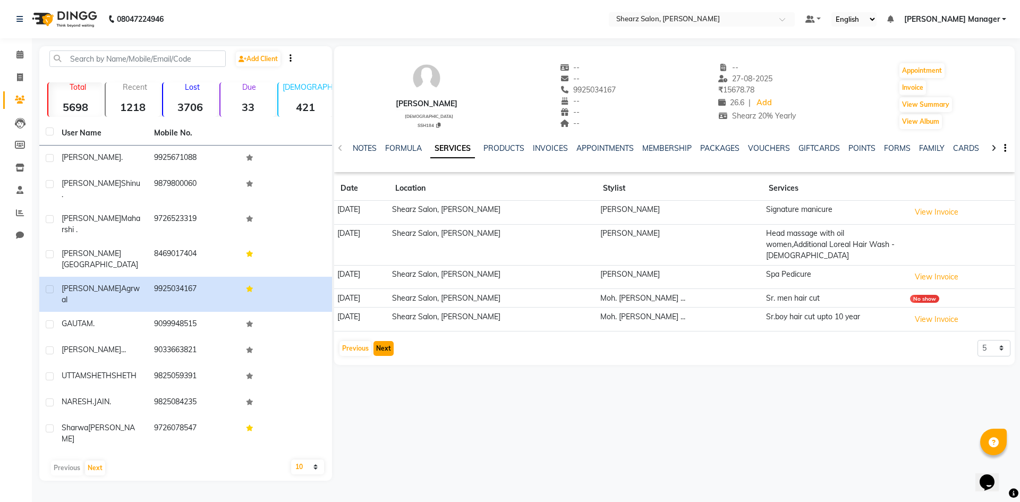
click at [380, 341] on button "Next" at bounding box center [383, 348] width 20 height 15
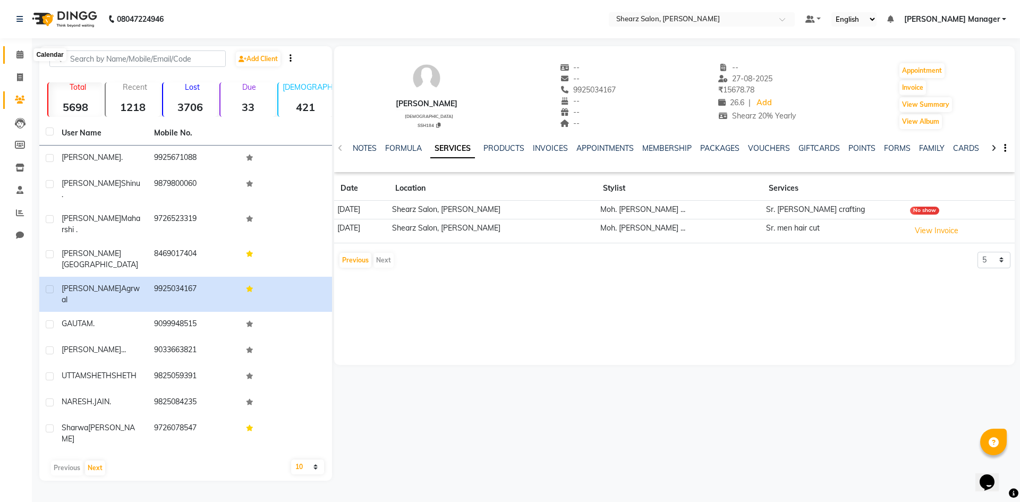
click at [18, 61] on span at bounding box center [20, 55] width 19 height 12
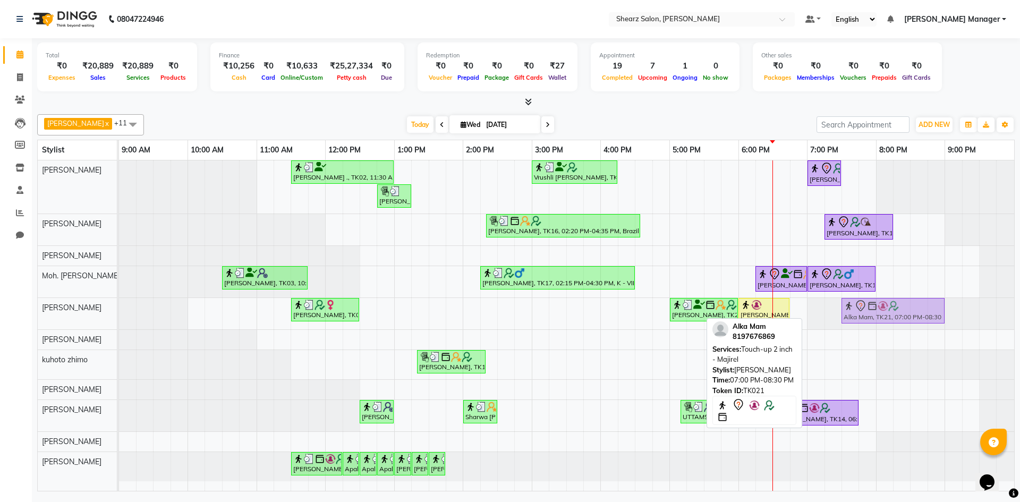
drag, startPoint x: 829, startPoint y: 309, endPoint x: 861, endPoint y: 312, distance: 31.5
click at [119, 312] on div "Priya Salvi, TK06, 11:30 AM-12:30 PM, Kerastase HairWash & Blow Dry - Upto Wais…" at bounding box center [119, 313] width 0 height 31
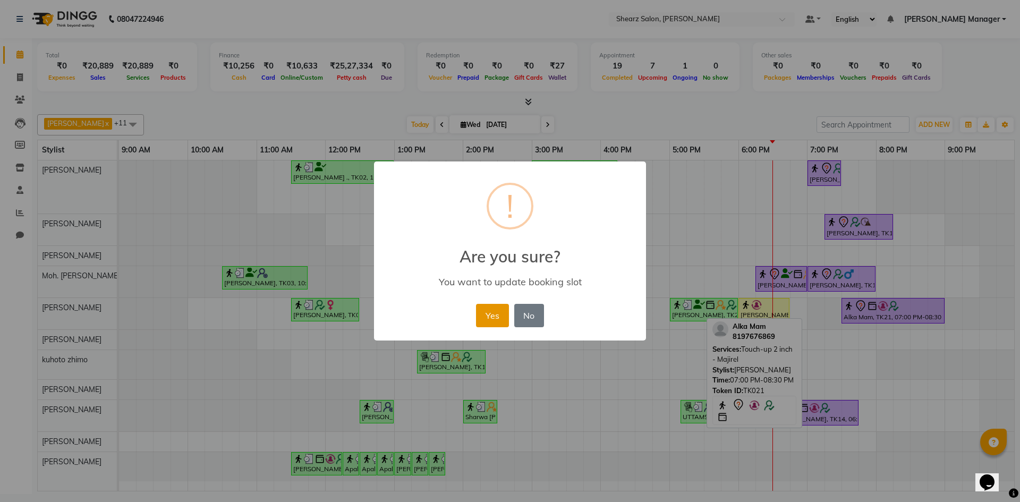
click at [498, 311] on button "Yes" at bounding box center [492, 315] width 32 height 23
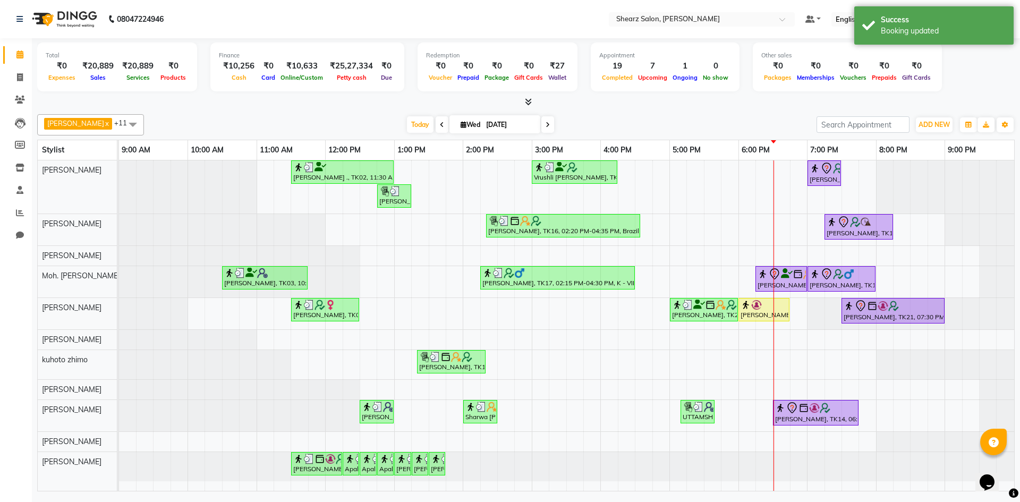
click at [652, 119] on div "Today Wed 03-09-2025" at bounding box center [480, 125] width 662 height 16
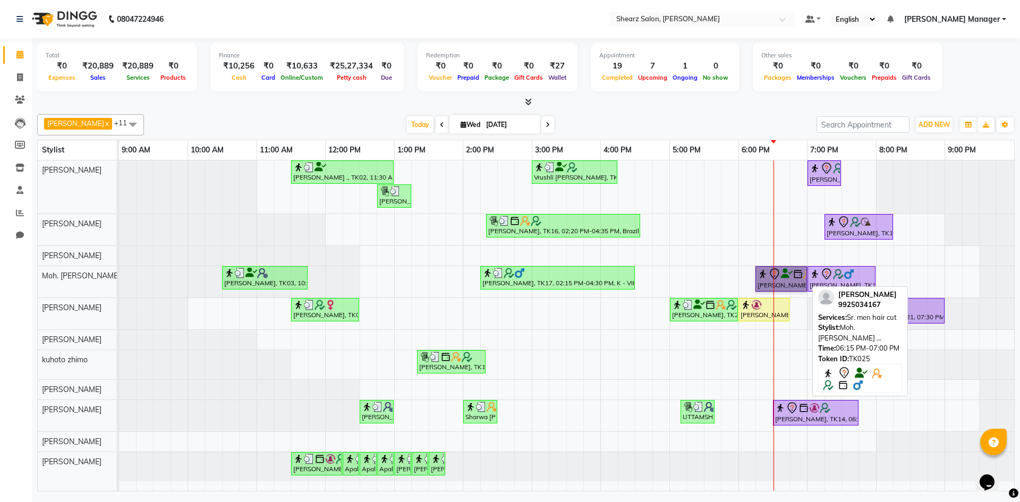
drag, startPoint x: 801, startPoint y: 282, endPoint x: 801, endPoint y: 250, distance: 32.9
drag, startPoint x: 801, startPoint y: 250, endPoint x: 766, endPoint y: 286, distance: 50.3
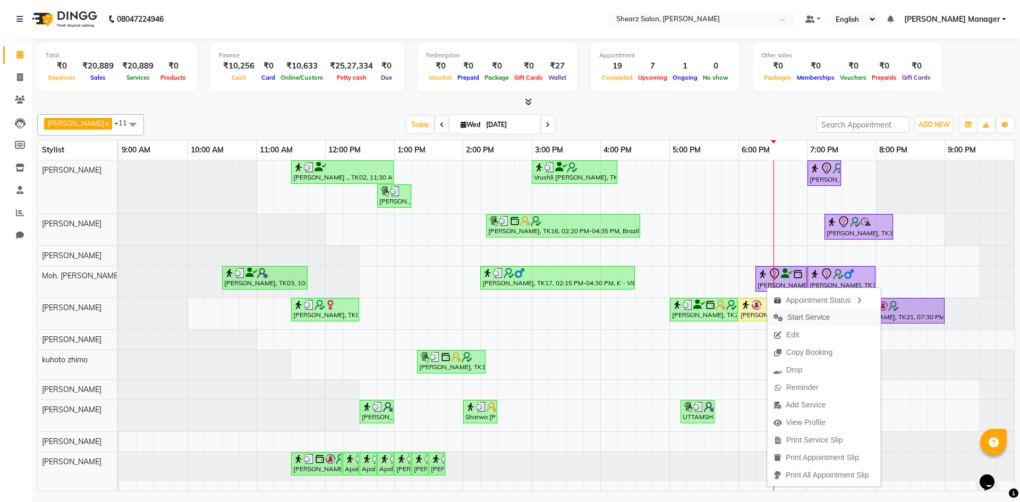
click at [787, 316] on span "Start Service" at bounding box center [808, 317] width 42 height 11
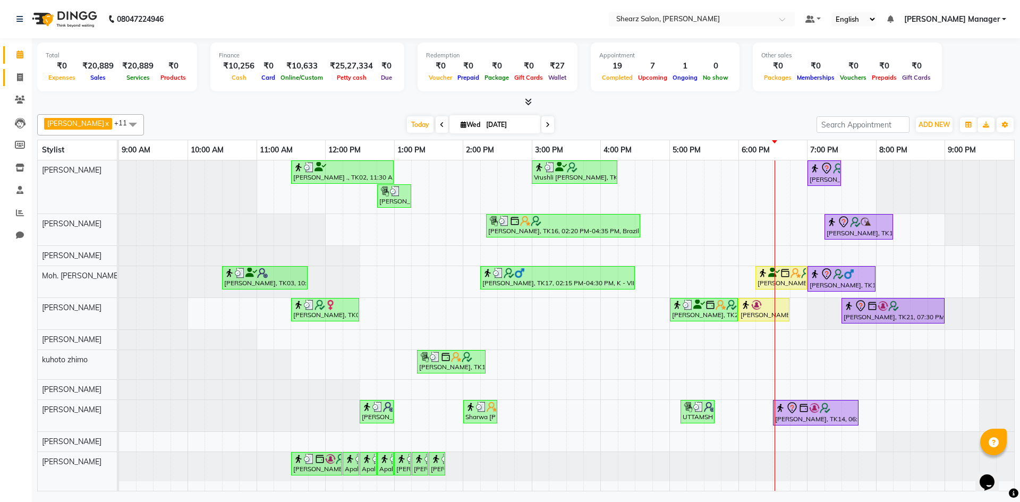
click at [10, 80] on link "Invoice" at bounding box center [15, 78] width 25 height 18
select select "service"
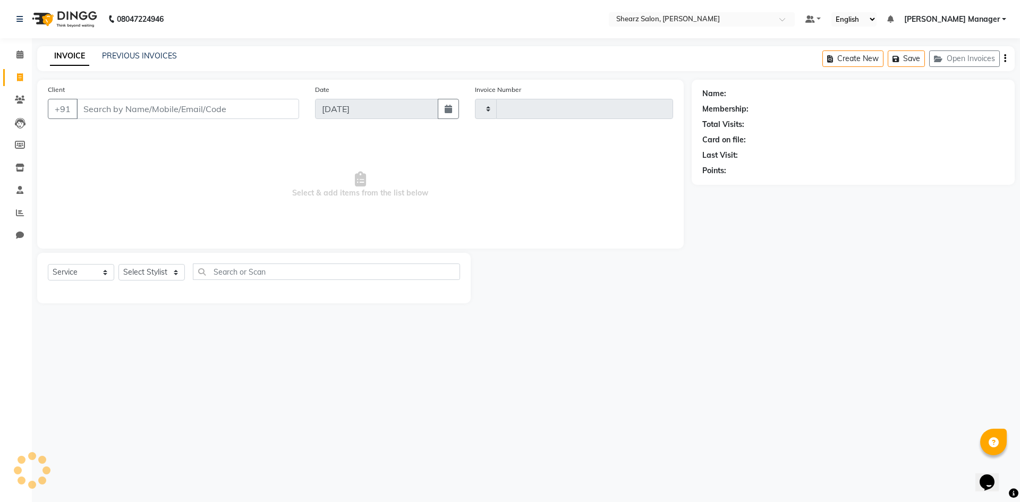
type input "5091"
select select "8159"
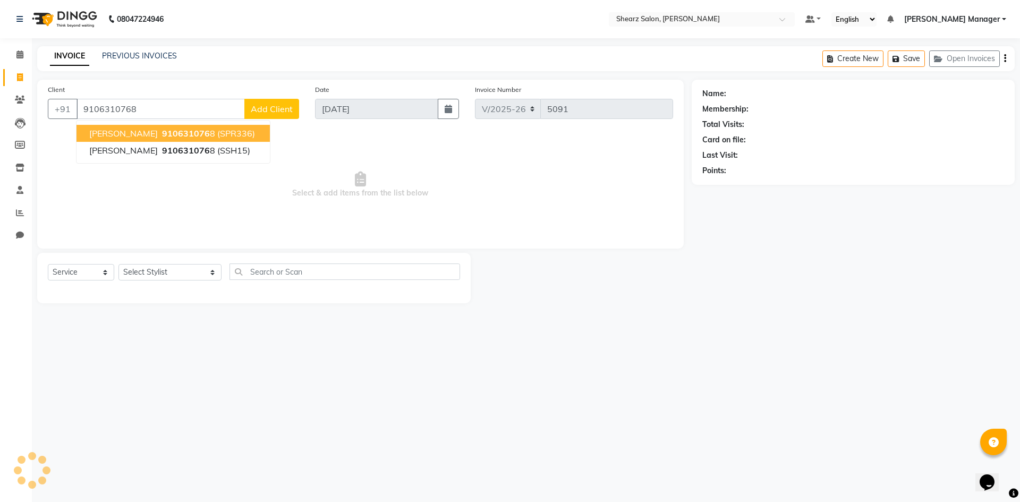
type input "9106310768"
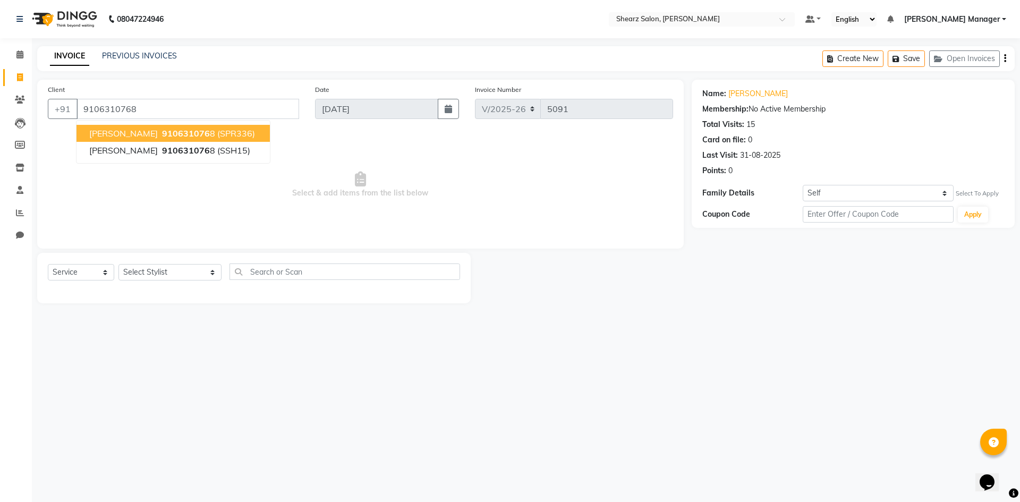
click at [238, 133] on button "Dimpy Vyas 910631076 8 (SPR336)" at bounding box center [172, 133] width 193 height 17
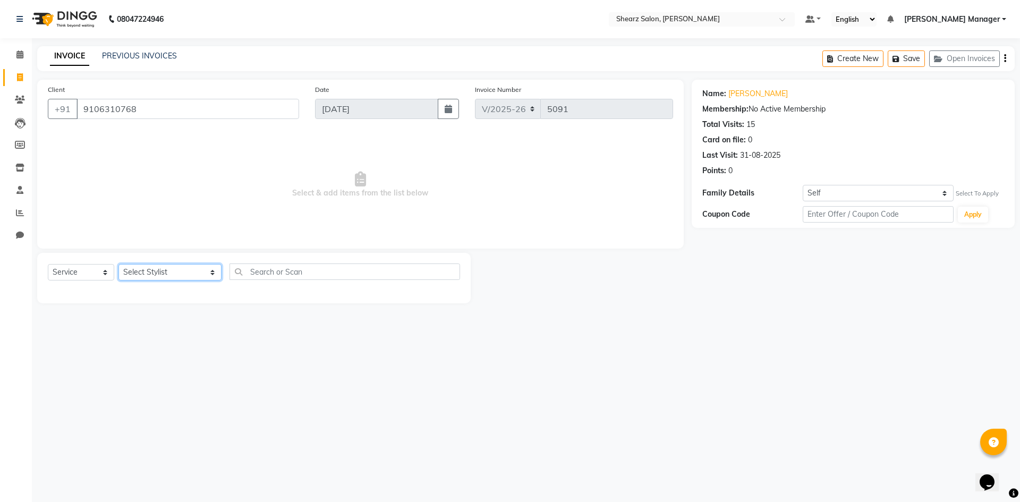
click at [141, 275] on select "Select Stylist AakashKumar Nai Admin A General Arvind S Devda Brijesh Valand Ch…" at bounding box center [169, 272] width 103 height 16
click at [118, 264] on select "Select Stylist AakashKumar Nai Admin A General Arvind S Devda Brijesh Valand Ch…" at bounding box center [169, 272] width 103 height 16
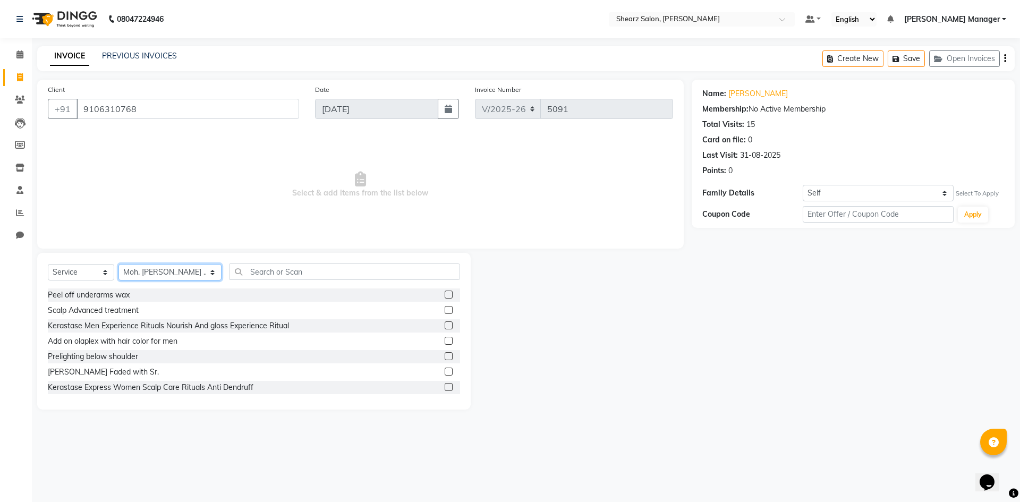
drag, startPoint x: 150, startPoint y: 273, endPoint x: 150, endPoint y: 266, distance: 8.0
click at [150, 273] on select "Select Stylist AakashKumar Nai Admin A General Arvind S Devda Brijesh Valand Ch…" at bounding box center [169, 272] width 103 height 16
select select "77326"
click at [118, 264] on select "Select Stylist AakashKumar Nai Admin A General Arvind S Devda Brijesh Valand Ch…" at bounding box center [169, 272] width 103 height 16
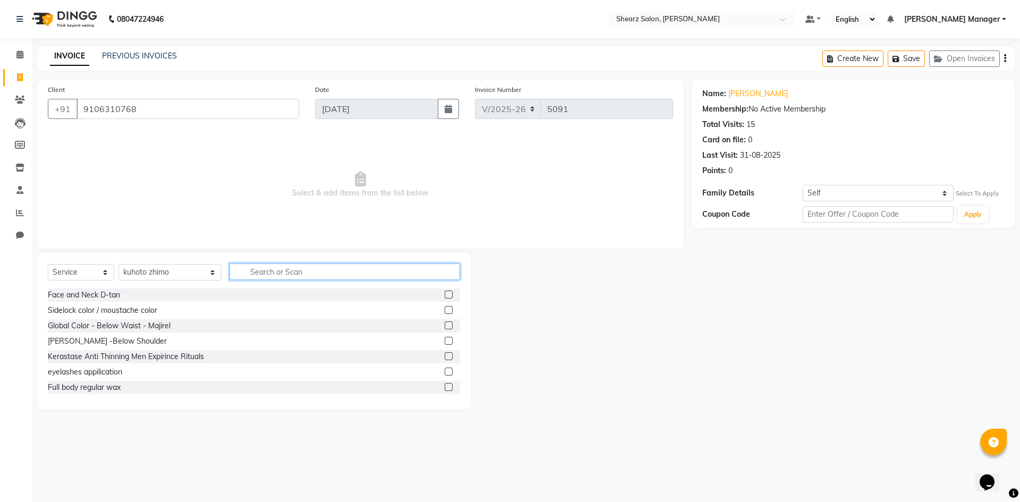
click at [270, 269] on input "text" at bounding box center [344, 271] width 230 height 16
type input "gel"
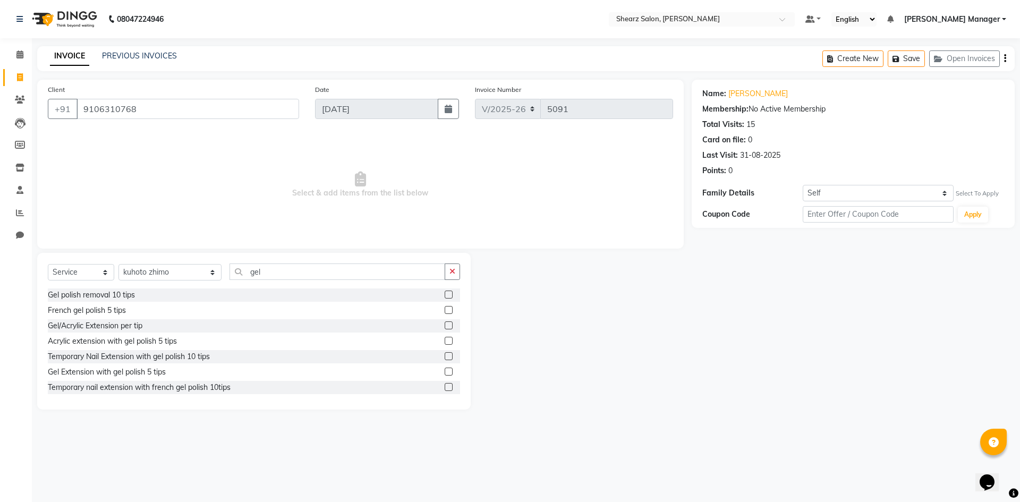
click at [444, 295] on label at bounding box center [448, 294] width 8 height 8
click at [444, 295] on input "checkbox" at bounding box center [447, 295] width 7 height 7
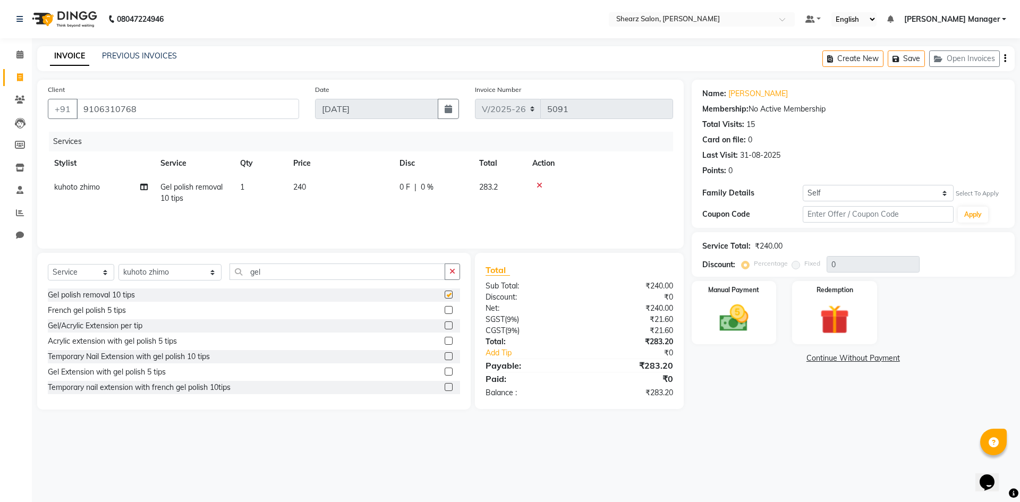
checkbox input "false"
click at [245, 268] on input "gel" at bounding box center [337, 271] width 216 height 16
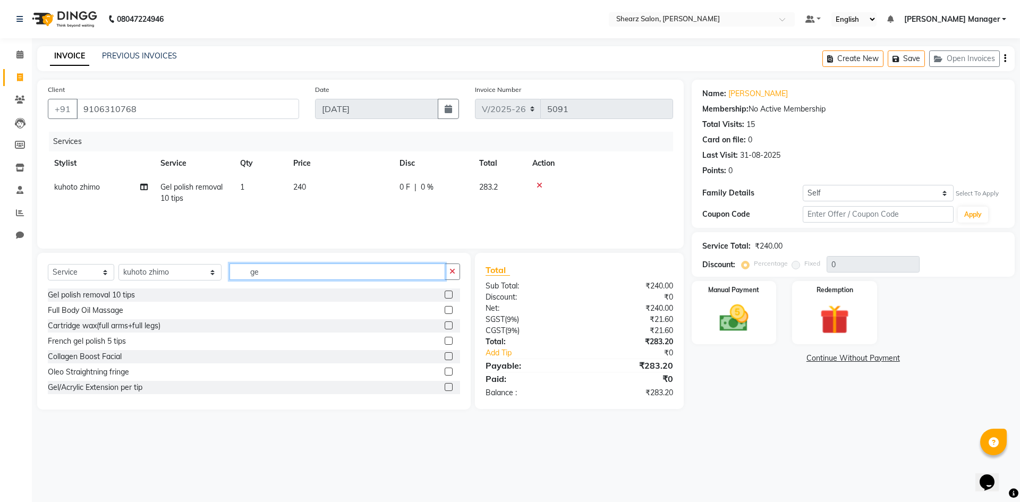
type input "g"
type input "per tip"
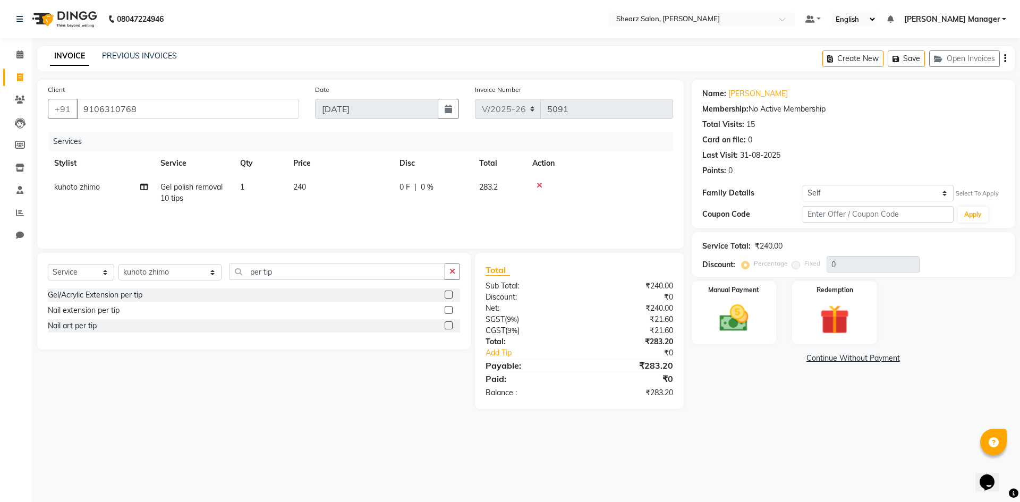
click at [449, 327] on label at bounding box center [448, 325] width 8 height 8
click at [449, 327] on input "checkbox" at bounding box center [447, 325] width 7 height 7
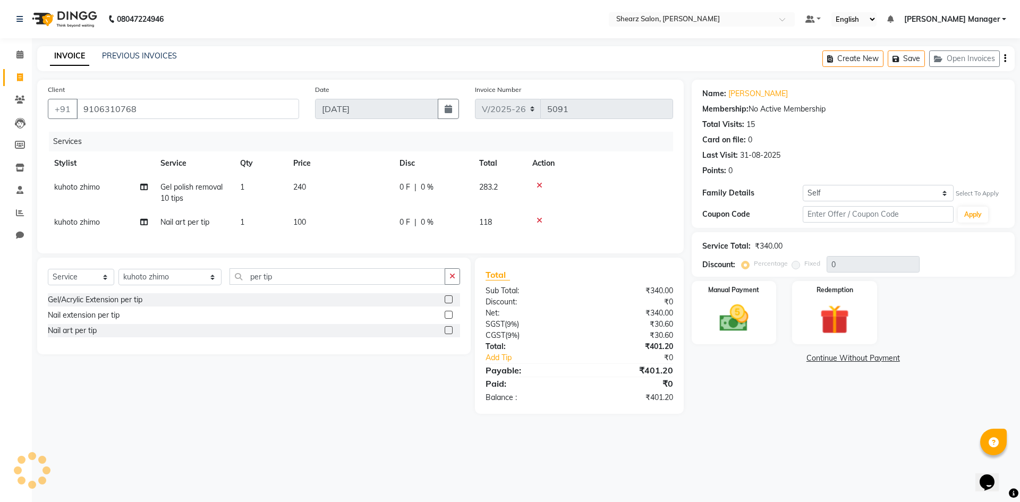
click at [449, 334] on label at bounding box center [448, 330] width 8 height 8
click at [449, 334] on input "checkbox" at bounding box center [447, 330] width 7 height 7
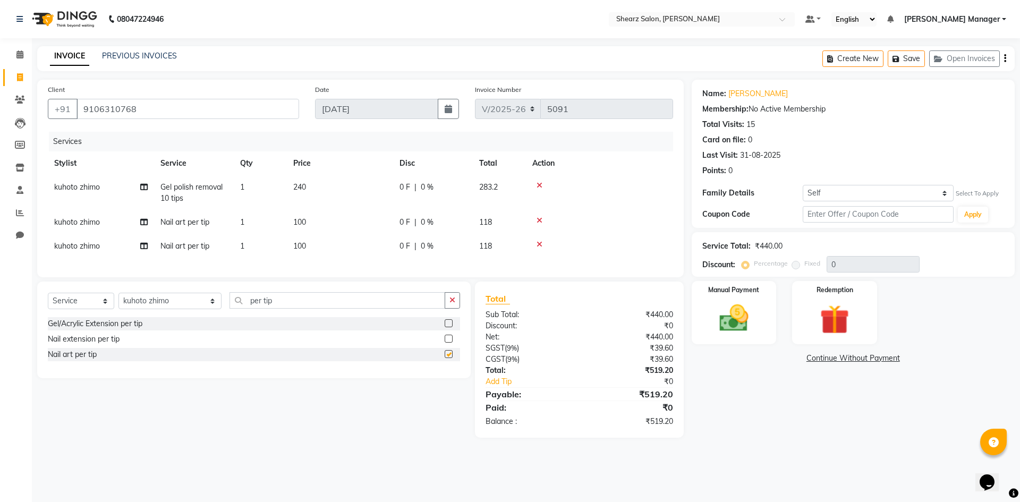
checkbox input "false"
click at [538, 184] on icon at bounding box center [539, 185] width 6 height 7
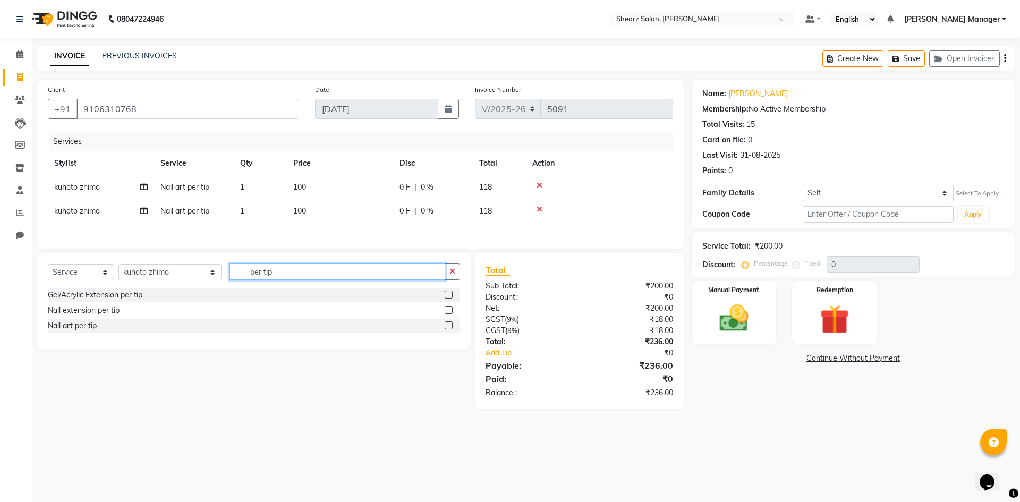
click at [326, 268] on input "per tip" at bounding box center [337, 271] width 216 height 16
type input "p"
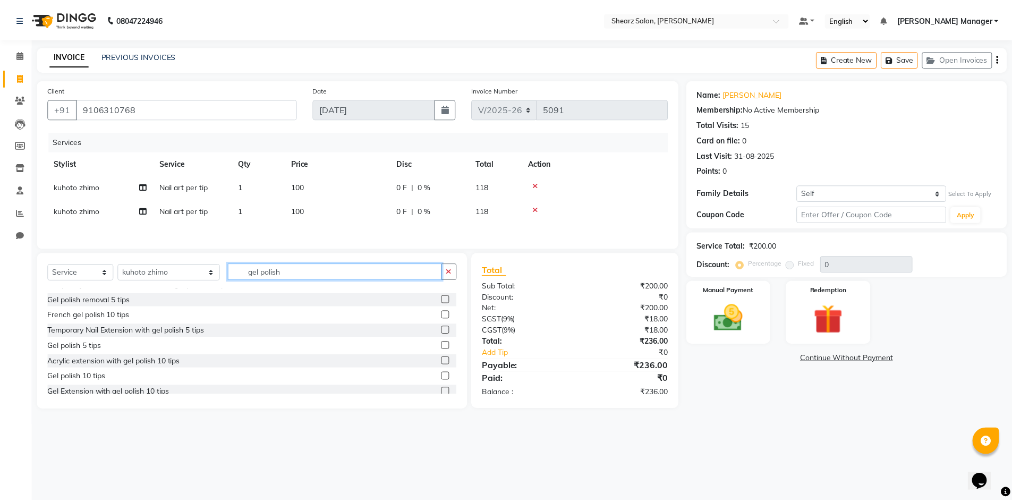
scroll to position [106, 0]
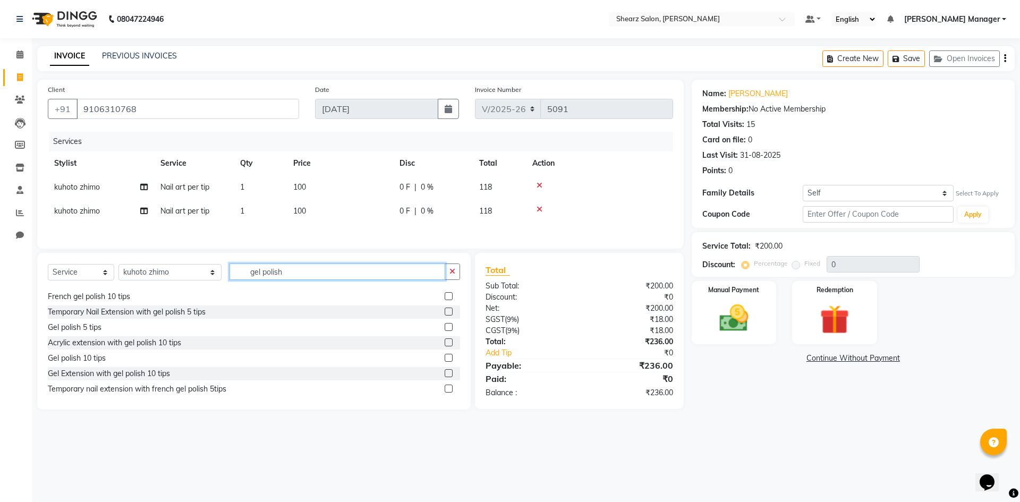
type input "gel polish"
click at [444, 358] on label at bounding box center [448, 358] width 8 height 8
click at [444, 358] on input "checkbox" at bounding box center [447, 358] width 7 height 7
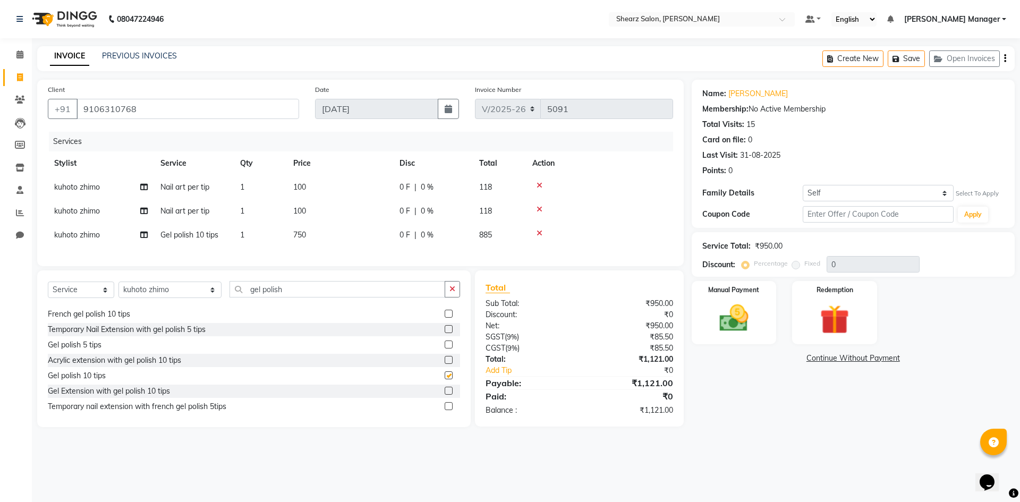
checkbox input "false"
click at [903, 194] on select "Self Dimpy Vyas" at bounding box center [877, 193] width 151 height 16
select select "7305490"
click at [802, 185] on select "Self Dimpy Vyas" at bounding box center [877, 193] width 151 height 16
type input "20"
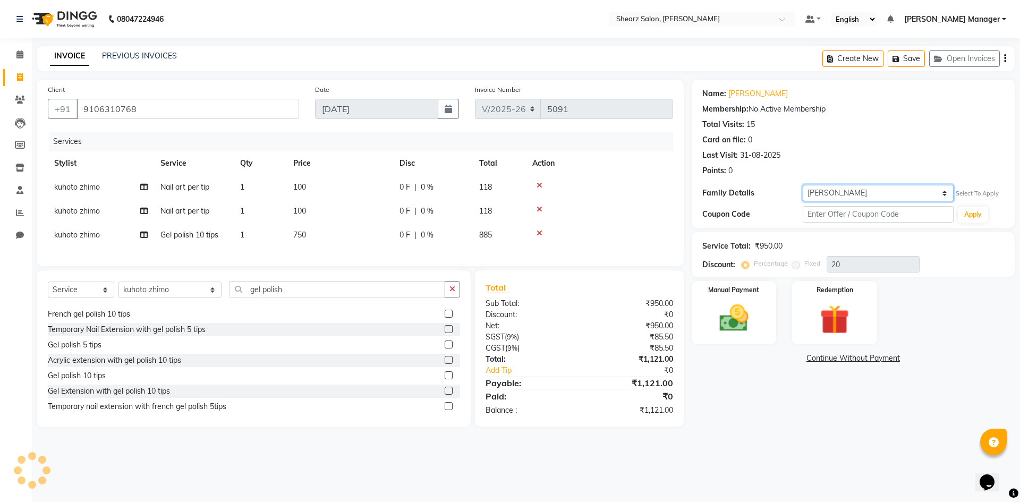
select select "1: Object"
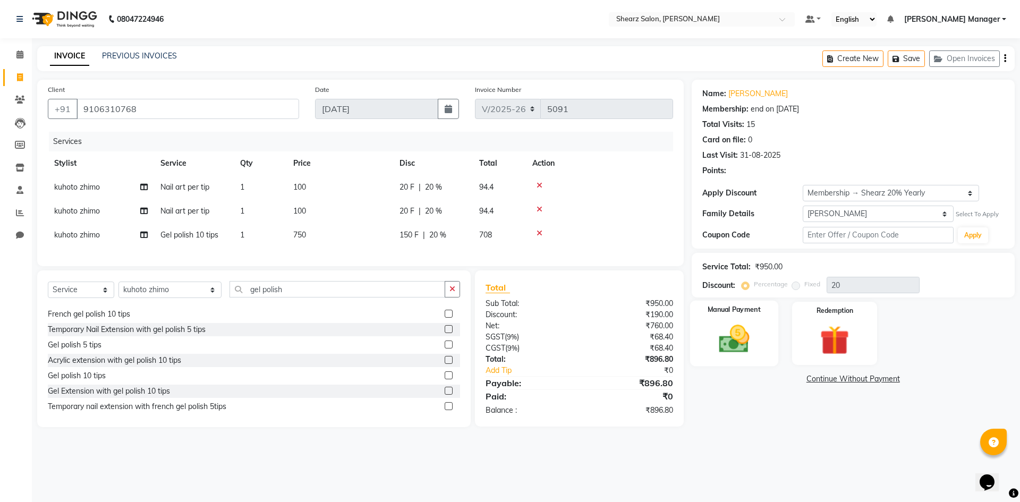
click at [752, 328] on img at bounding box center [733, 338] width 49 height 35
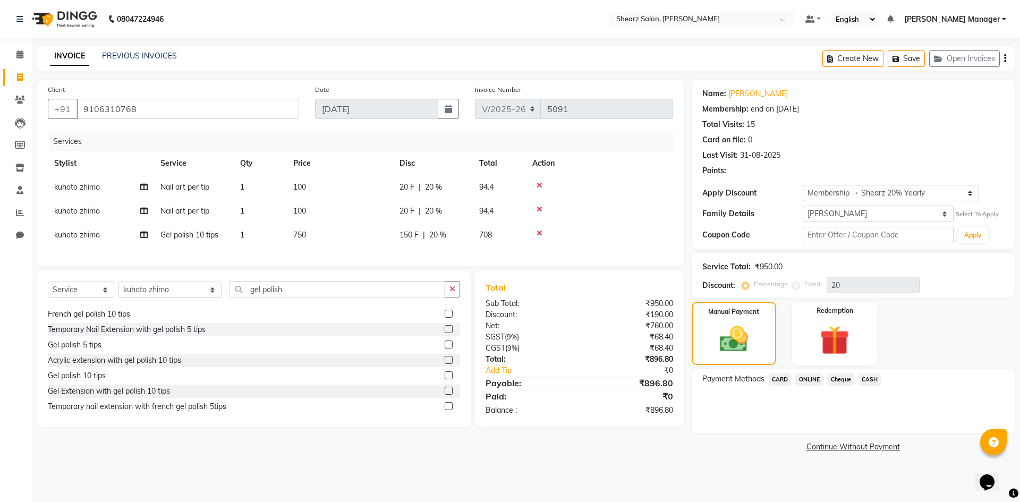
click at [819, 379] on span "ONLINE" at bounding box center [809, 379] width 28 height 12
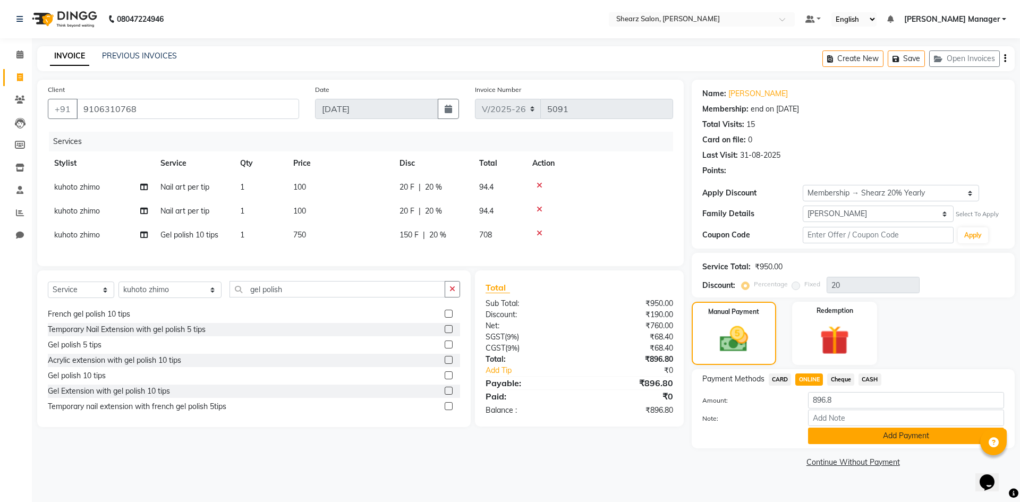
click at [827, 434] on button "Add Payment" at bounding box center [906, 435] width 196 height 16
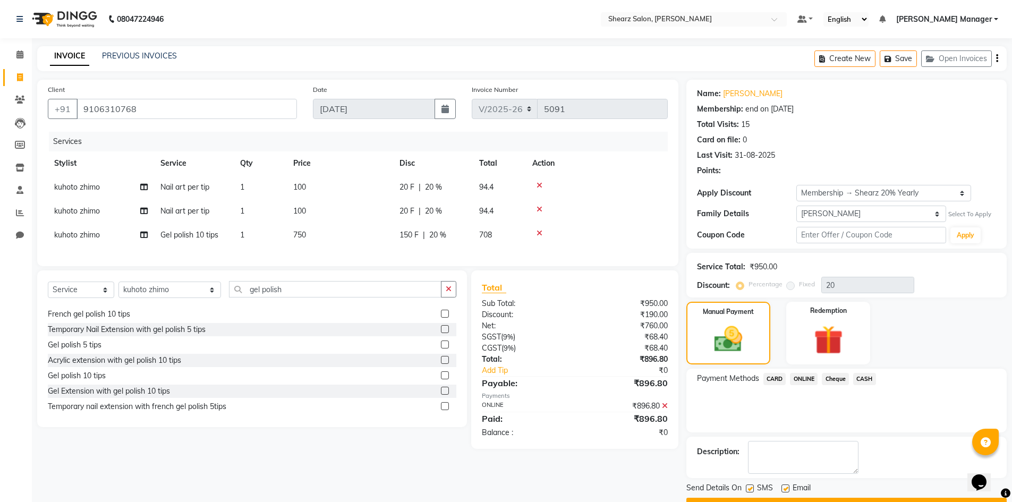
scroll to position [28, 0]
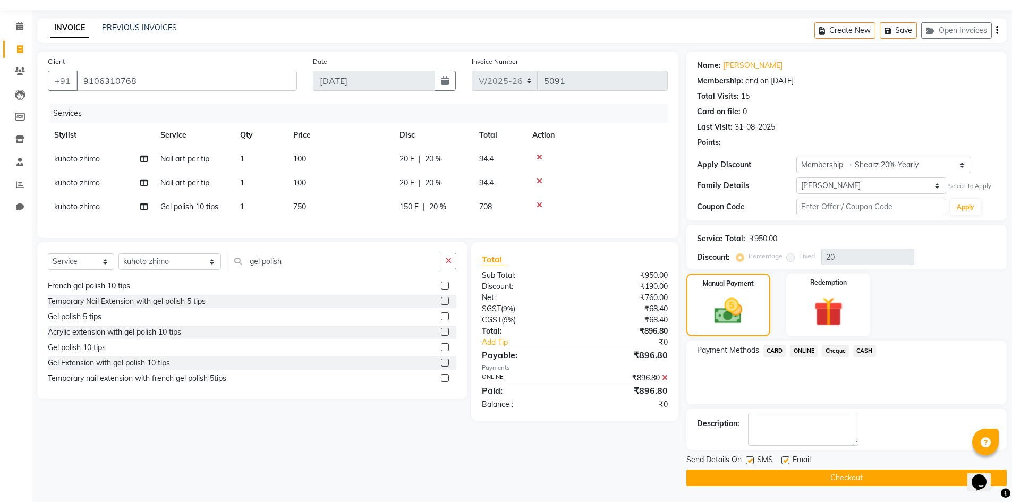
click at [770, 473] on button "Checkout" at bounding box center [846, 477] width 320 height 16
click at [770, 473] on div "Checkout" at bounding box center [846, 477] width 320 height 16
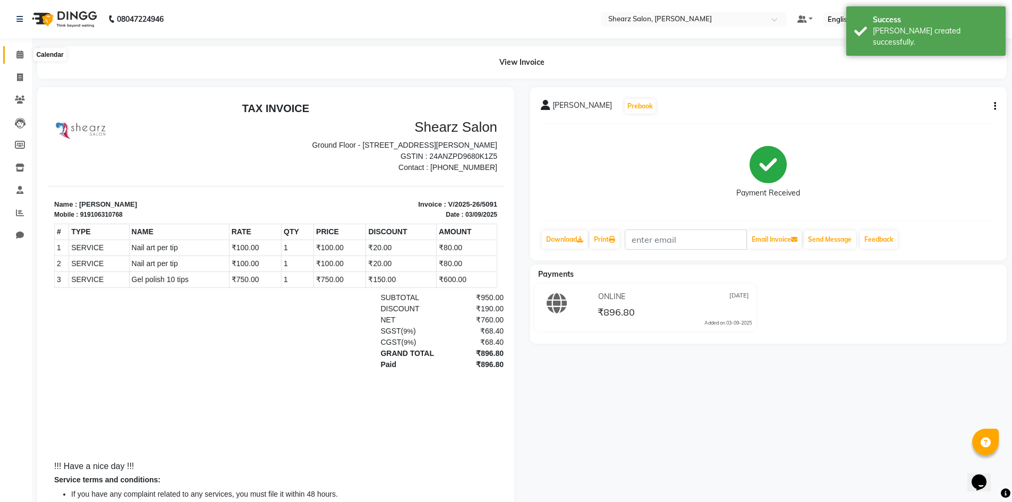
click at [12, 55] on span at bounding box center [20, 55] width 19 height 12
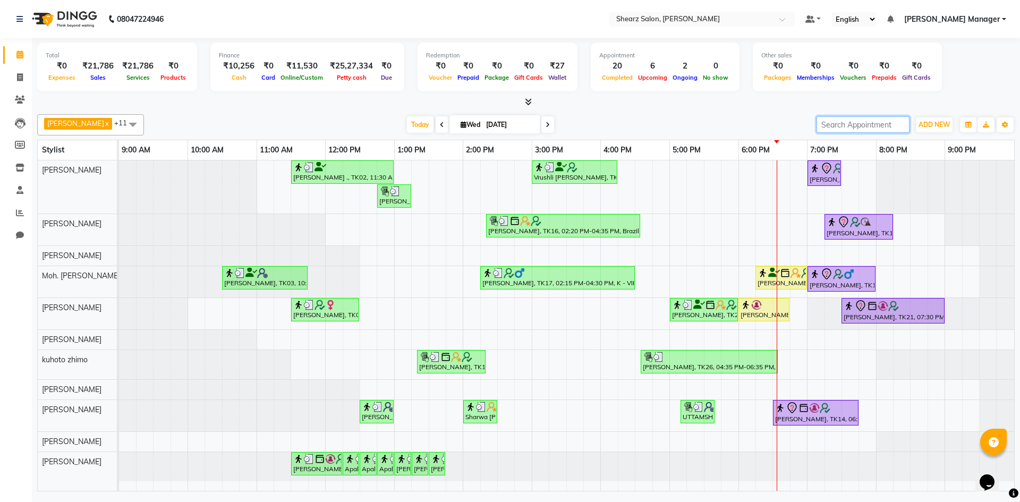
click at [852, 125] on input "search" at bounding box center [862, 124] width 93 height 16
click at [712, 120] on div "Today Wed 03-09-2025" at bounding box center [480, 125] width 662 height 16
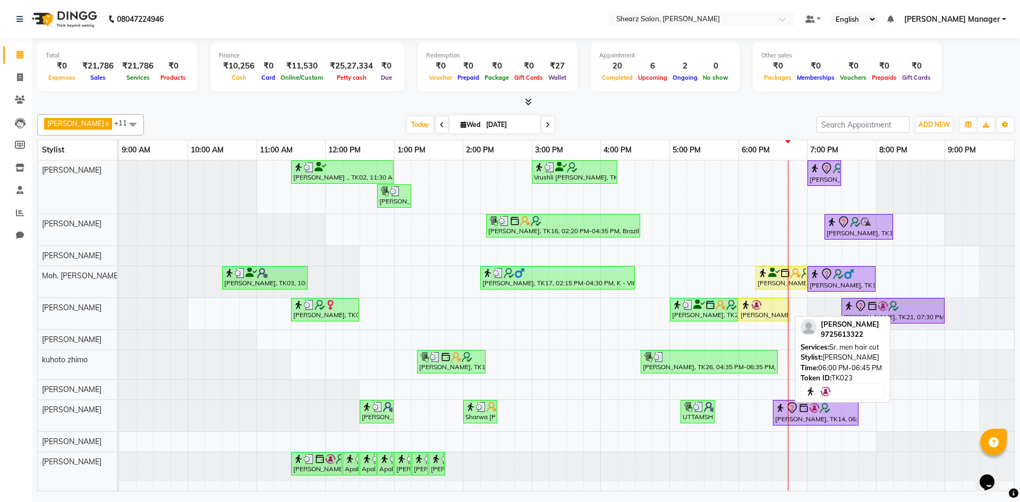
click at [783, 311] on div "chintan mankodi, TK23, 06:00 PM-06:45 PM, Sr. men hair cut" at bounding box center [763, 309] width 49 height 20
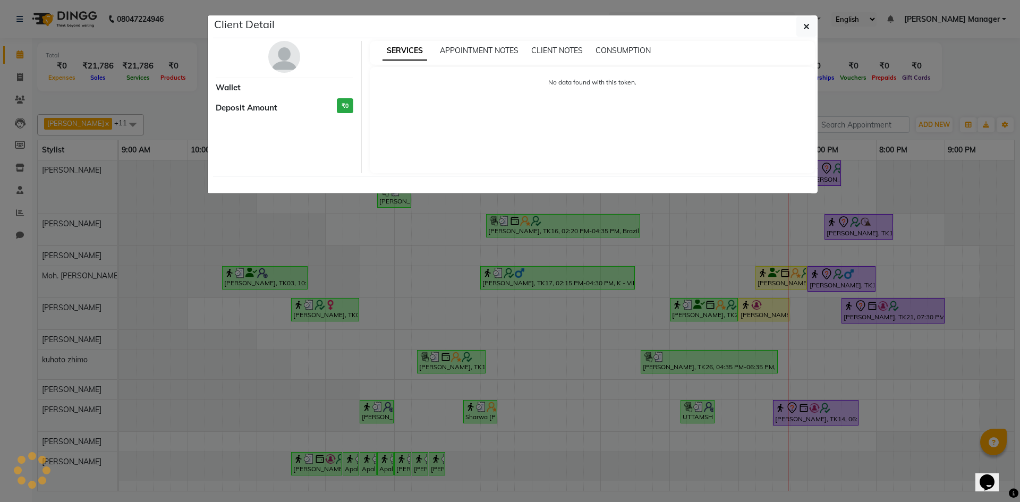
select select "1"
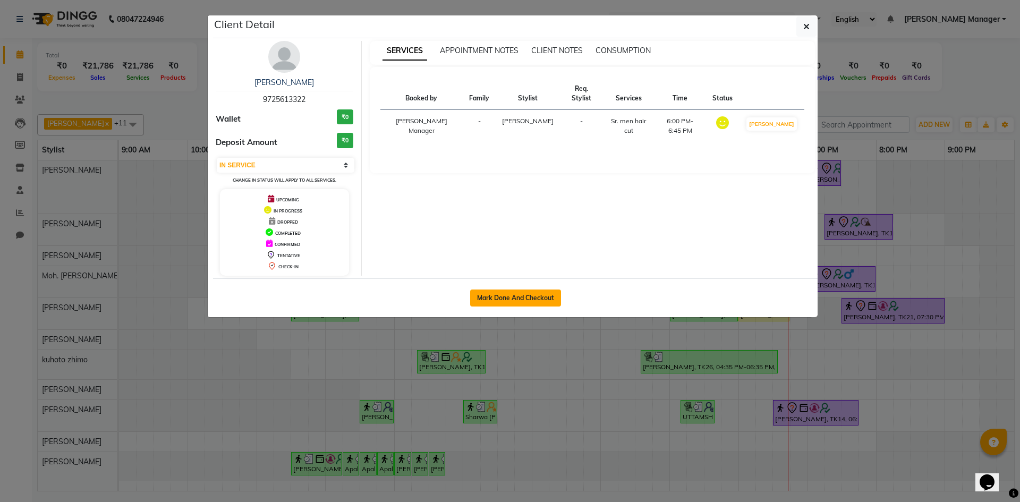
click at [539, 294] on button "Mark Done And Checkout" at bounding box center [515, 297] width 91 height 17
select select "service"
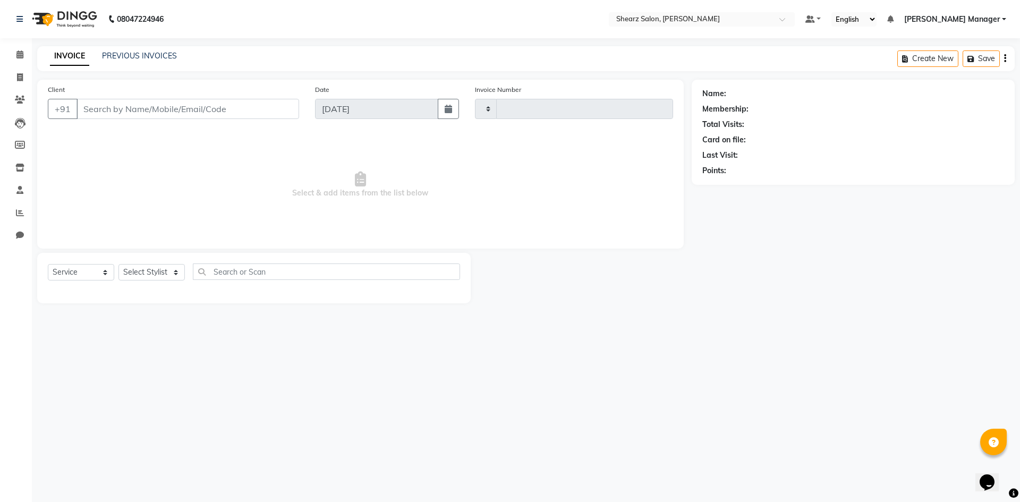
type input "5092"
select select "8159"
type input "9725613322"
select select "77315"
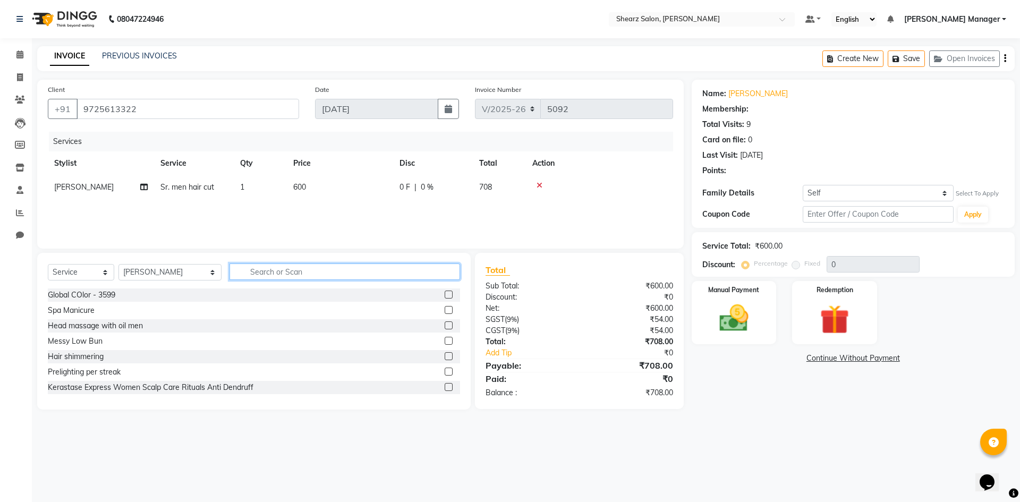
click at [275, 267] on input "text" at bounding box center [344, 271] width 230 height 16
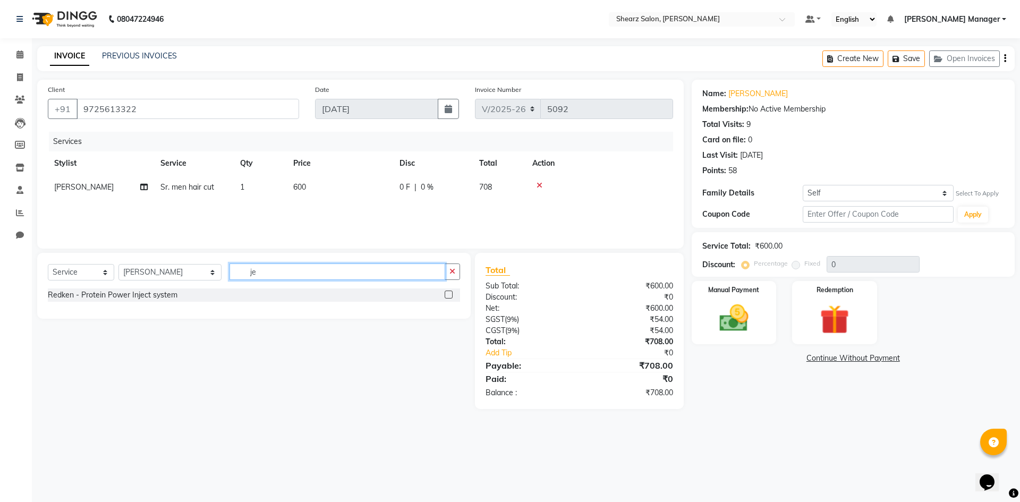
type input "j"
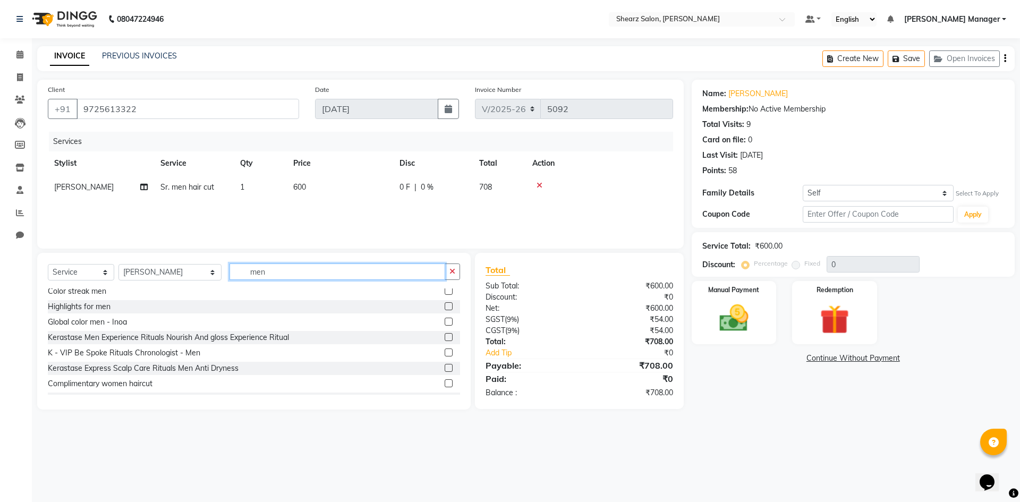
scroll to position [212, 0]
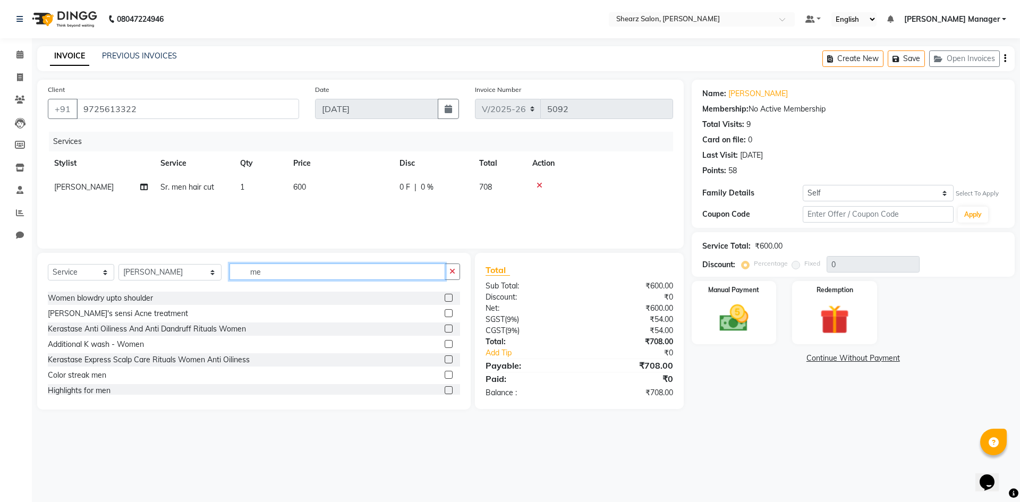
type input "m"
type input "cut"
click at [444, 372] on label at bounding box center [448, 375] width 8 height 8
click at [444, 372] on input "checkbox" at bounding box center [447, 375] width 7 height 7
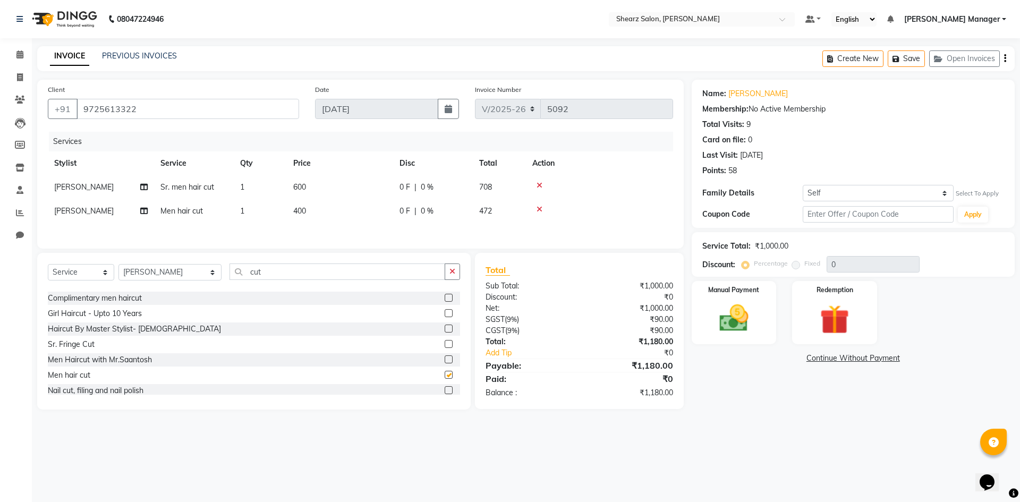
checkbox input "false"
click at [325, 275] on input "cut" at bounding box center [337, 271] width 216 height 16
type input "c"
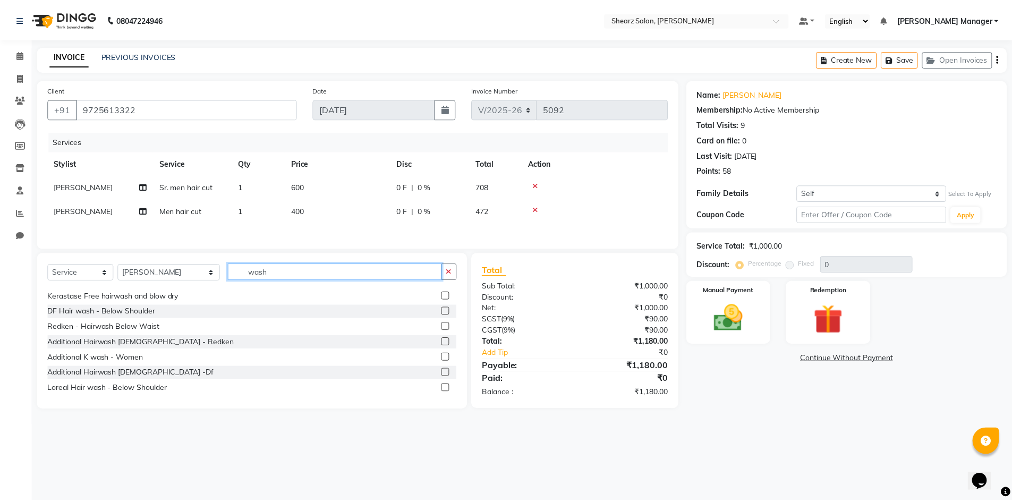
scroll to position [106, 0]
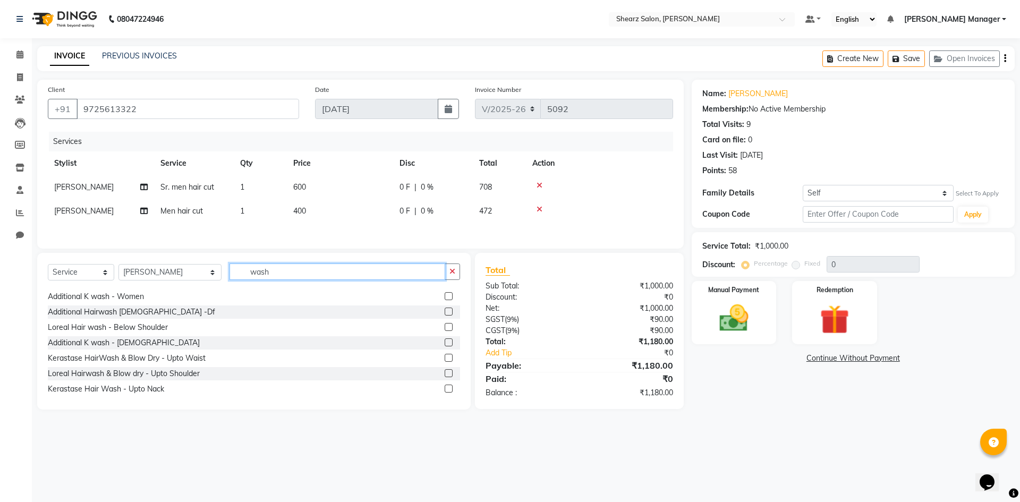
type input "wash"
click at [444, 345] on label at bounding box center [448, 342] width 8 height 8
click at [444, 345] on input "checkbox" at bounding box center [447, 342] width 7 height 7
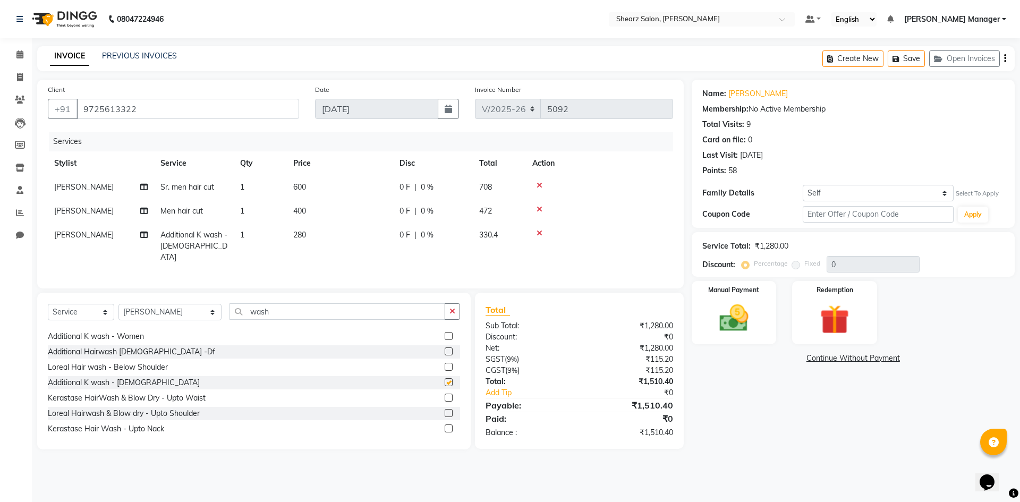
checkbox input "false"
click at [539, 186] on icon at bounding box center [539, 185] width 6 height 7
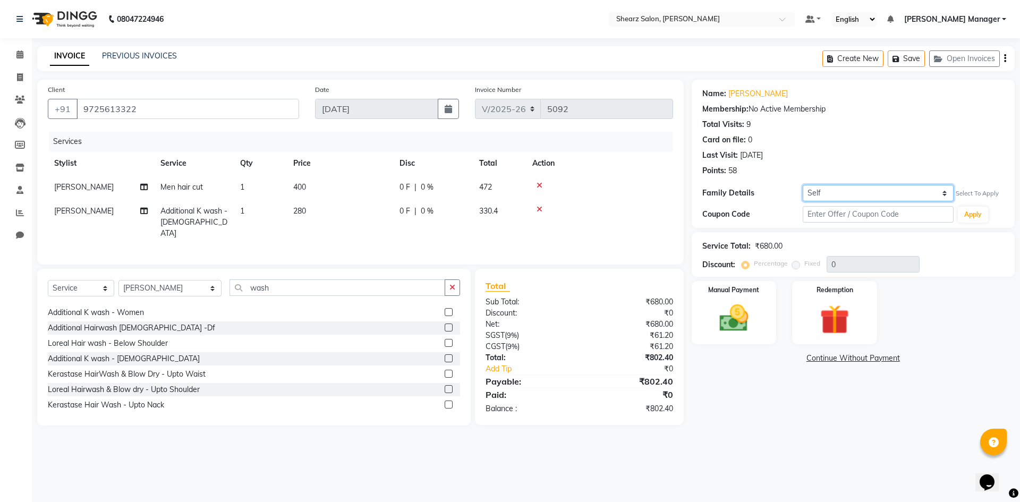
click at [927, 193] on select "Self Urja Mankodi" at bounding box center [877, 193] width 151 height 16
select select "7298499"
click at [802, 185] on select "Self Urja Mankodi" at bounding box center [877, 193] width 151 height 16
click at [755, 338] on div "Manual Payment" at bounding box center [733, 312] width 88 height 65
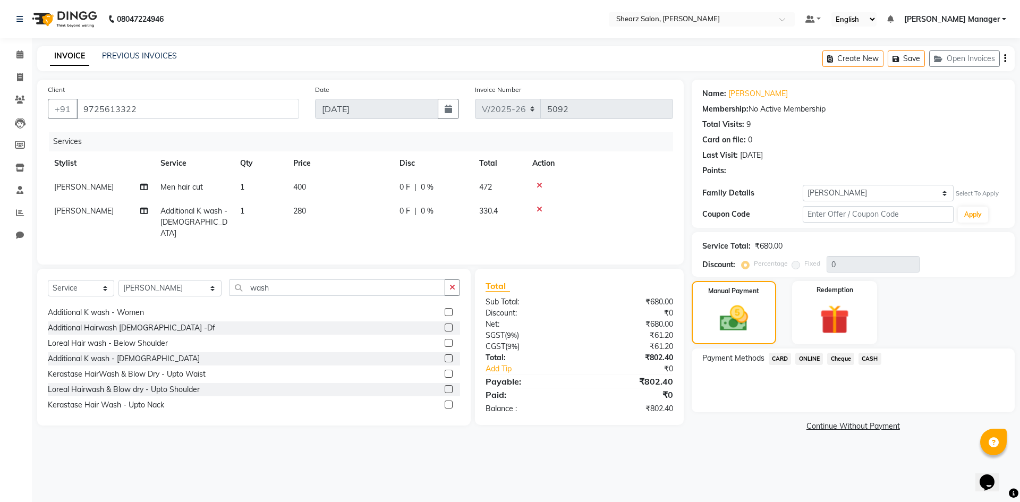
click at [809, 359] on span "ONLINE" at bounding box center [809, 359] width 28 height 12
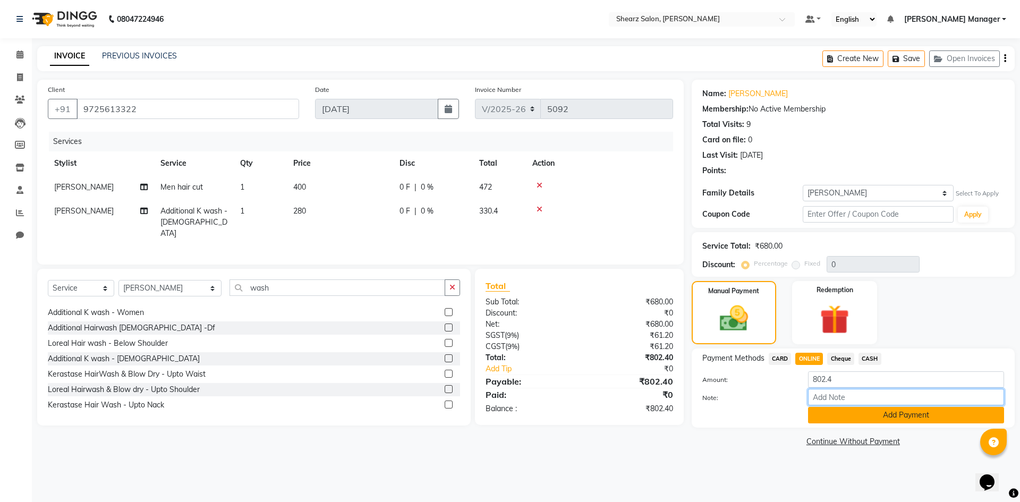
drag, startPoint x: 835, startPoint y: 405, endPoint x: 836, endPoint y: 422, distance: 17.0
click at [835, 407] on div "Amount: 802.4 Note: Add Payment" at bounding box center [853, 397] width 302 height 52
click at [857, 419] on button "Add Payment" at bounding box center [906, 415] width 196 height 16
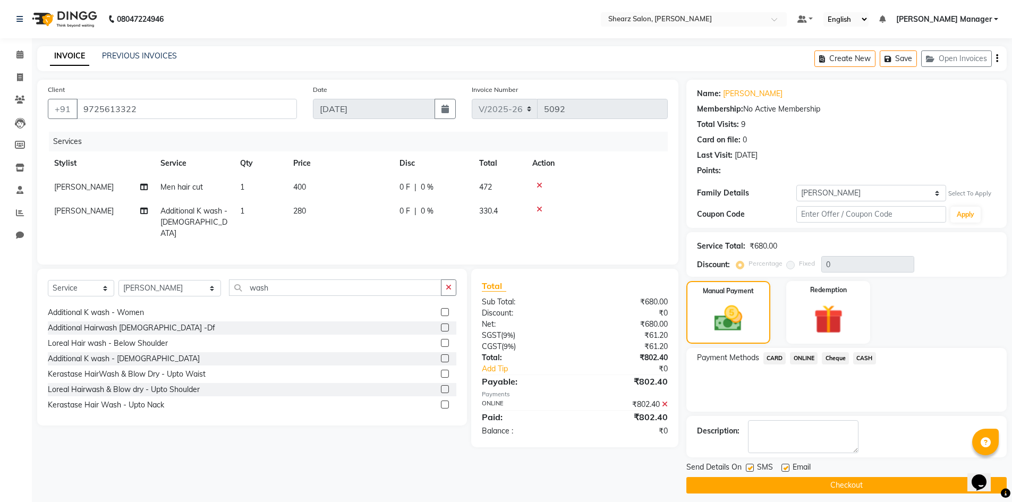
click at [835, 483] on button "Checkout" at bounding box center [846, 485] width 320 height 16
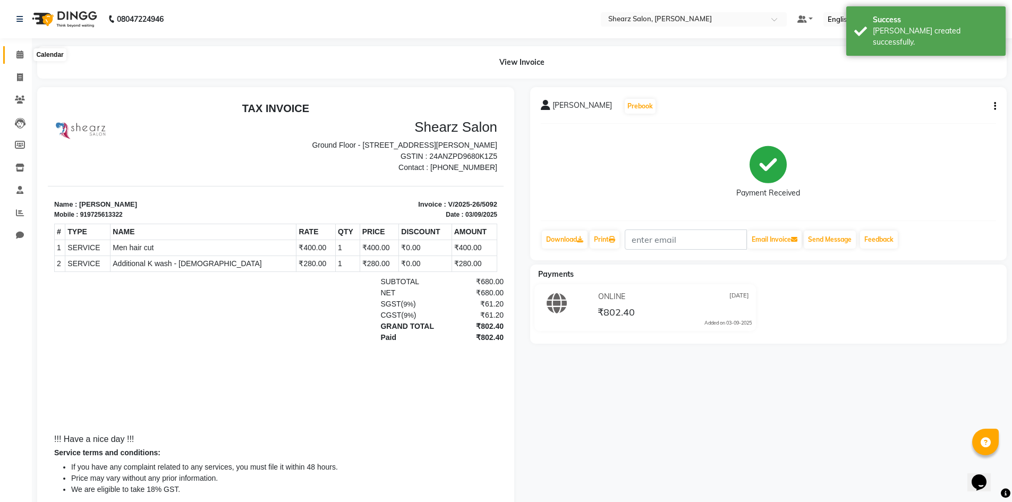
click at [12, 54] on span at bounding box center [20, 55] width 19 height 12
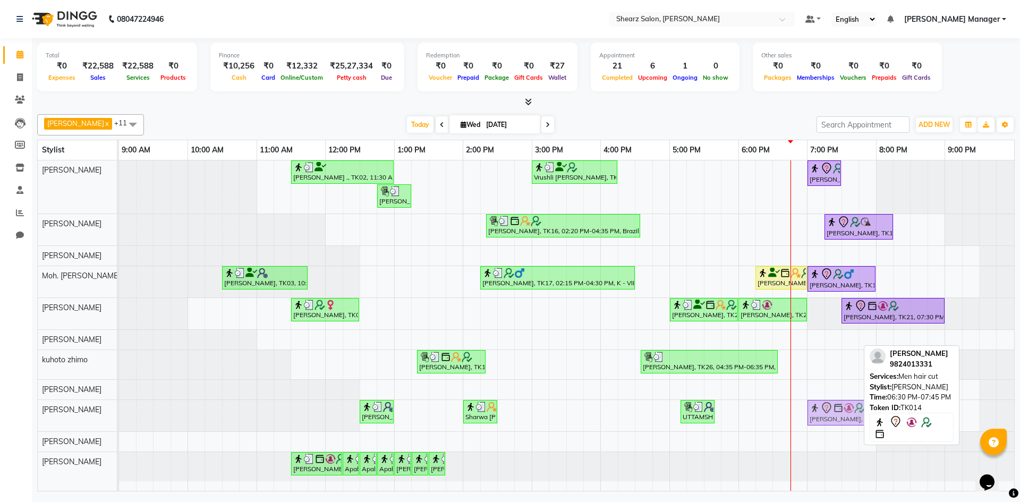
drag, startPoint x: 808, startPoint y: 409, endPoint x: 835, endPoint y: 409, distance: 27.6
click at [119, 409] on div "bhusan sir, TK10, 12:30 PM-01:00 PM, Shave / trim Sharwa Jethwa, TK15, 02:00 PM…" at bounding box center [119, 415] width 0 height 31
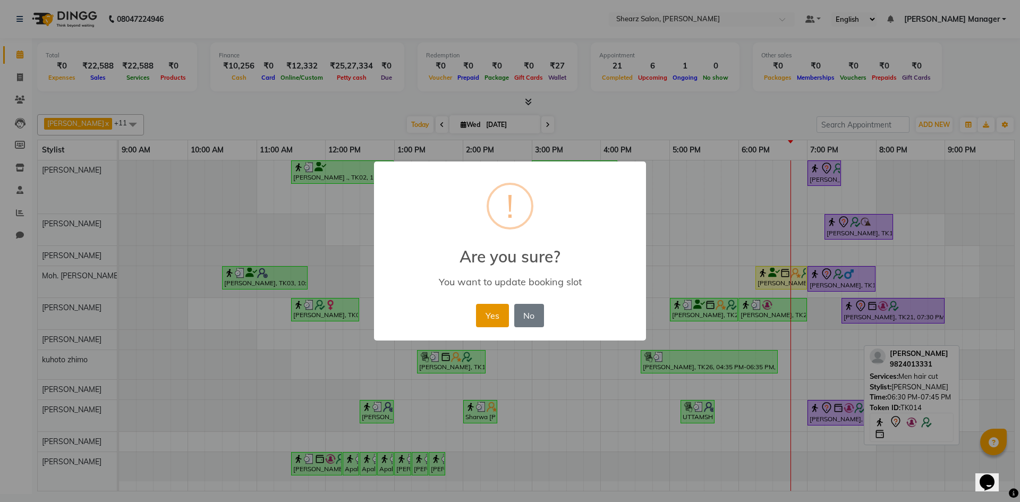
click at [489, 315] on button "Yes" at bounding box center [492, 315] width 32 height 23
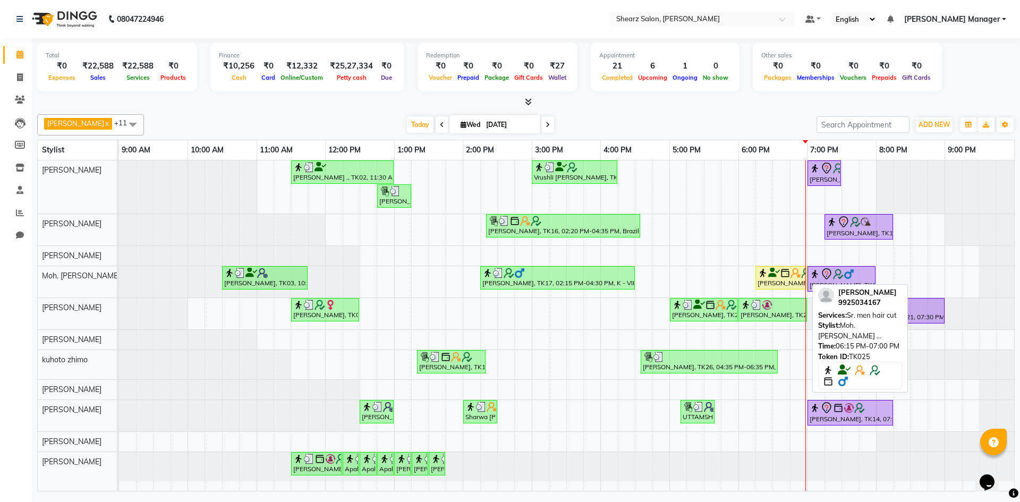
click at [774, 280] on div "SANIL agrwal, TK25, 06:15 PM-07:00 PM, Sr. men hair cut" at bounding box center [780, 278] width 49 height 20
select select "1"
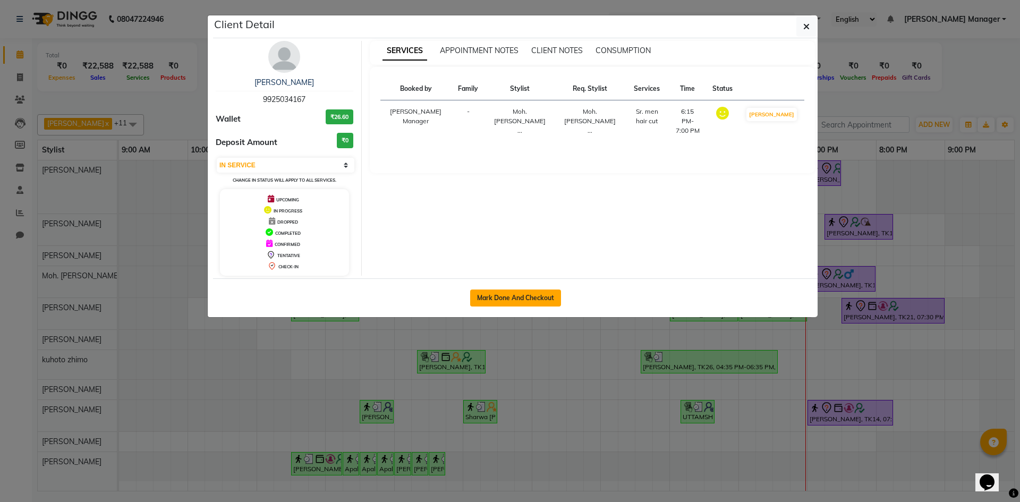
click at [512, 292] on button "Mark Done And Checkout" at bounding box center [515, 297] width 91 height 17
select select "8159"
select select "service"
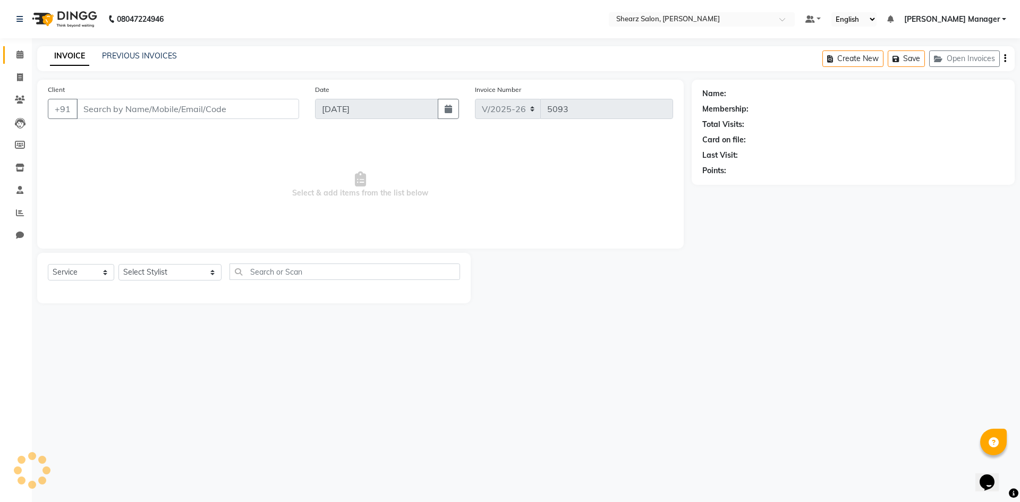
type input "9925034167"
select select "77335"
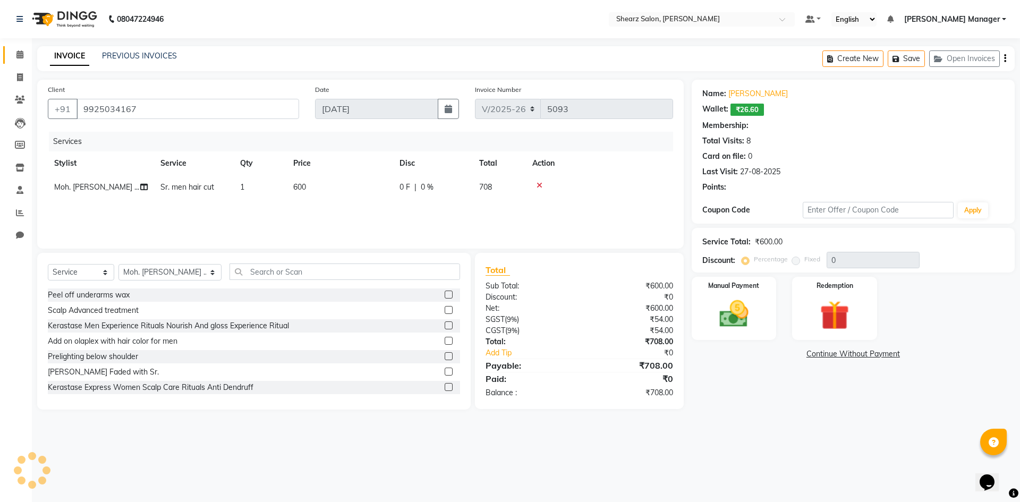
type input "20"
select select "1: Object"
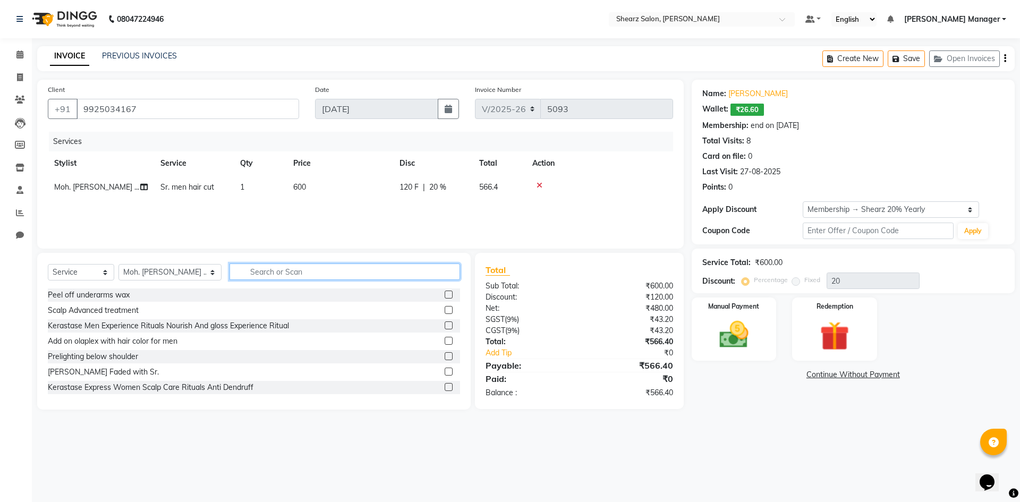
click at [296, 269] on input "text" at bounding box center [344, 271] width 230 height 16
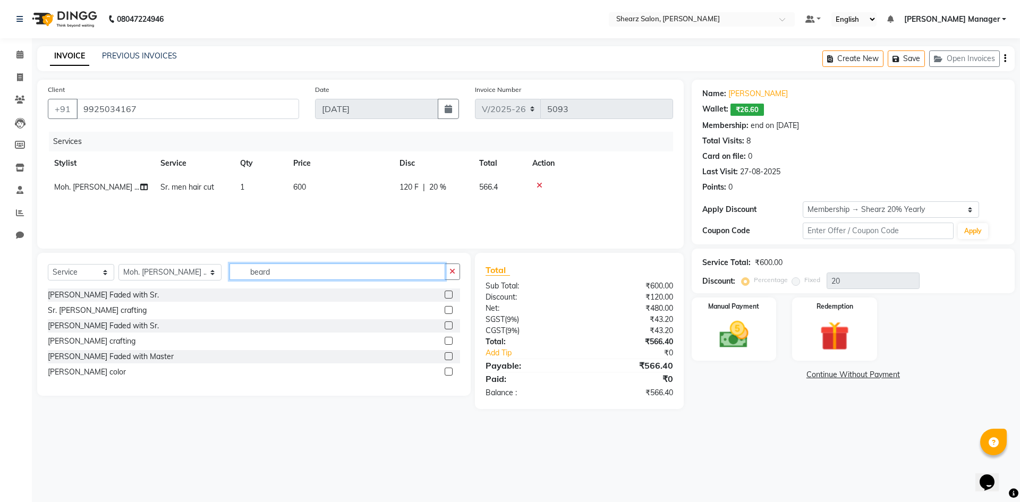
type input "beard"
click at [445, 311] on label at bounding box center [448, 310] width 8 height 8
click at [445, 311] on input "checkbox" at bounding box center [447, 310] width 7 height 7
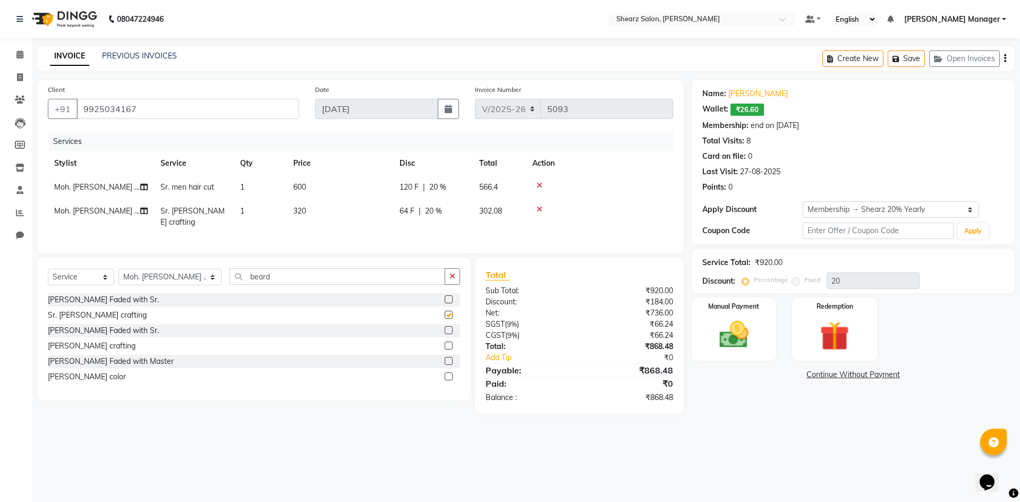
checkbox input "false"
click at [354, 276] on input "beard" at bounding box center [337, 276] width 216 height 16
type input "b"
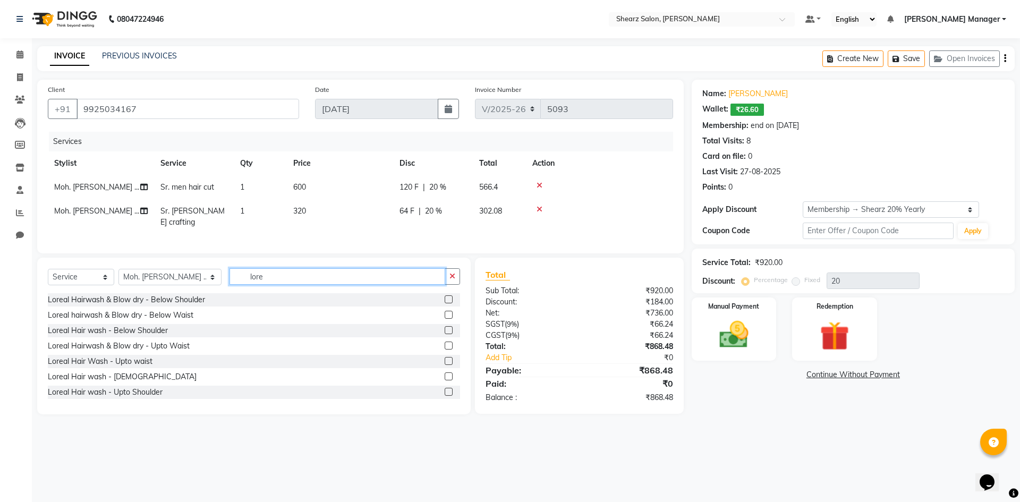
type input "lore"
click at [444, 372] on label at bounding box center [448, 376] width 8 height 8
click at [444, 373] on input "checkbox" at bounding box center [447, 376] width 7 height 7
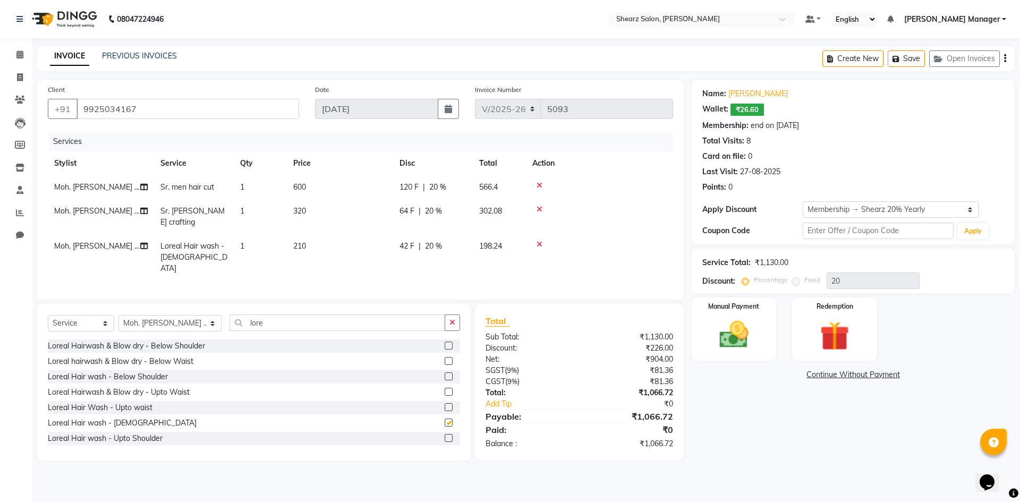
checkbox input "false"
click at [862, 209] on select "Select Membership → Shearz 20% Yearly" at bounding box center [890, 209] width 176 height 16
click at [802, 201] on select "Select Membership → Shearz 20% Yearly" at bounding box center [890, 209] width 176 height 16
click at [738, 313] on div "Manual Payment" at bounding box center [733, 328] width 88 height 65
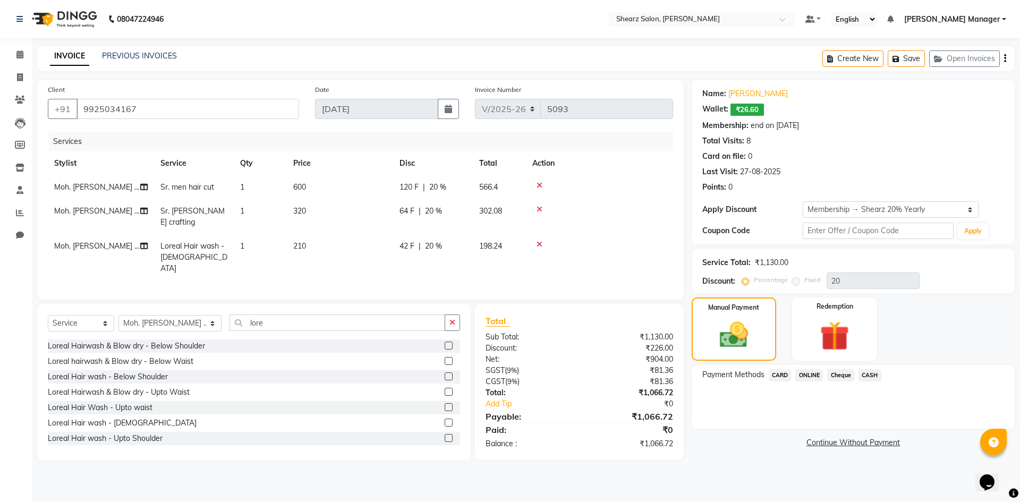
click at [870, 375] on span "CASH" at bounding box center [869, 375] width 23 height 12
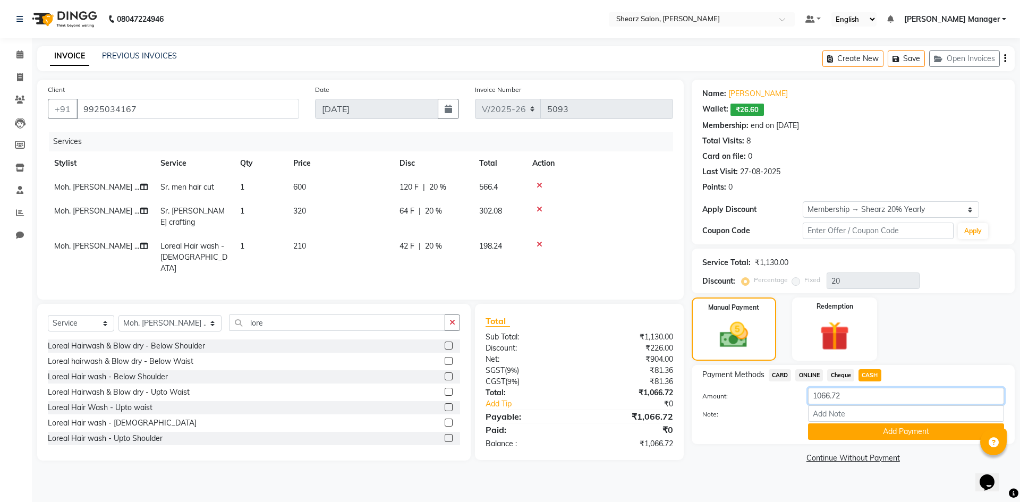
click at [860, 400] on input "1066.72" at bounding box center [906, 396] width 196 height 16
type input "1"
type input "1100"
click at [864, 433] on button "Add Payment" at bounding box center [906, 431] width 196 height 16
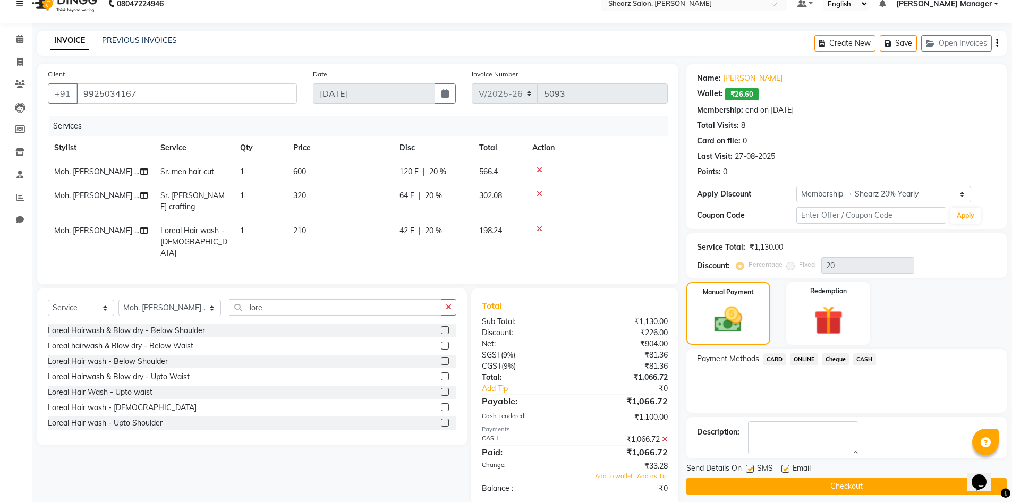
scroll to position [24, 0]
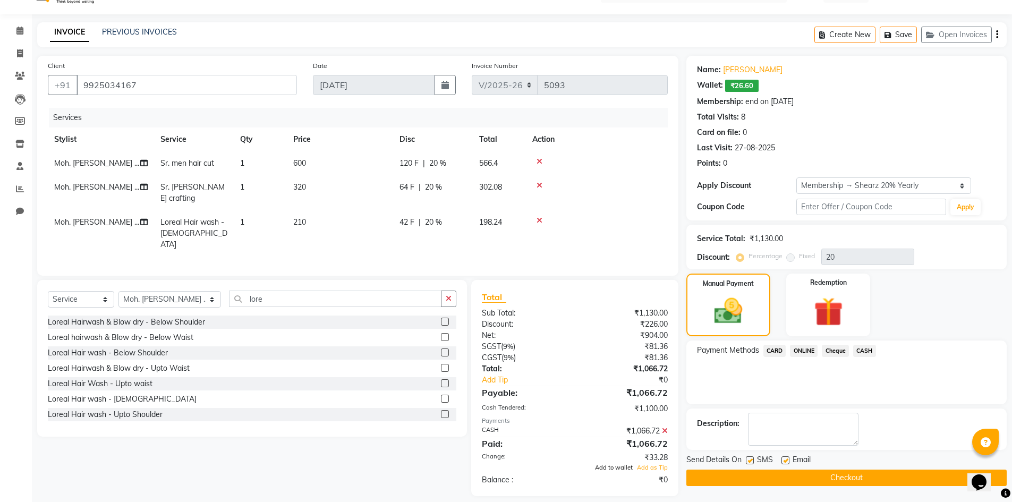
click at [612, 464] on span "Add to wallet" at bounding box center [614, 467] width 38 height 7
click at [873, 477] on button "Checkout" at bounding box center [846, 477] width 320 height 16
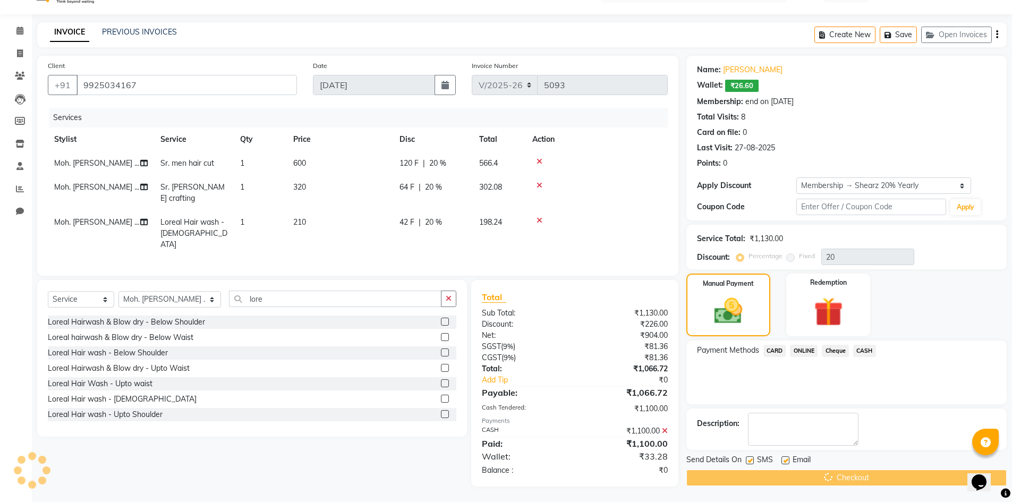
click at [873, 477] on div "Checkout" at bounding box center [846, 477] width 320 height 16
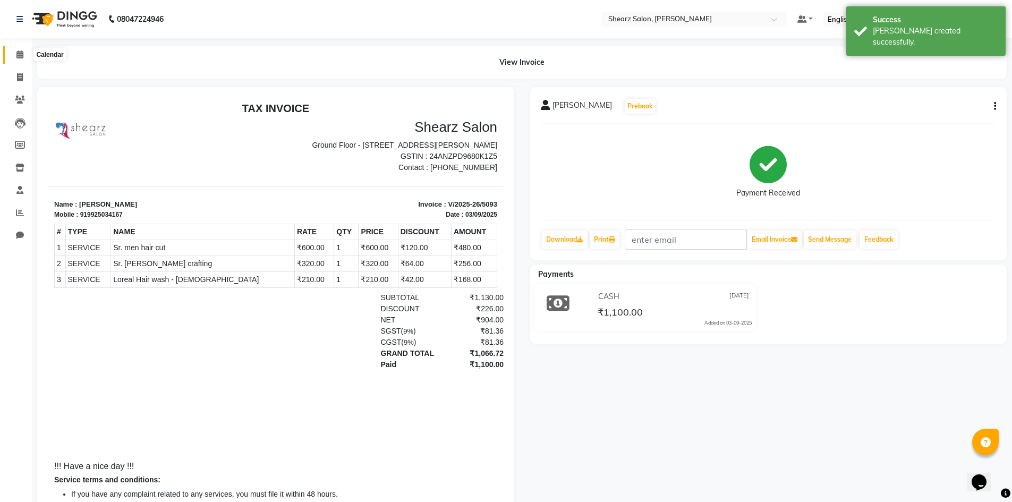
click at [19, 56] on icon at bounding box center [19, 54] width 7 height 8
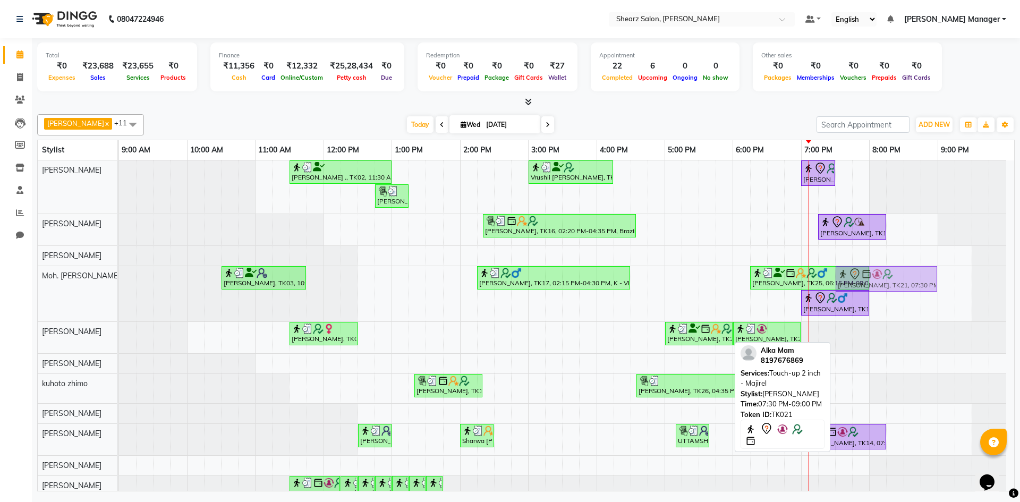
drag, startPoint x: 869, startPoint y: 339, endPoint x: 863, endPoint y: 313, distance: 27.2
click at [863, 313] on tbody "Jayesh Patil ., TK02, 11:30 AM-01:00 PM, Source marine dry & dehydrated skin fa…" at bounding box center [562, 332] width 887 height 345
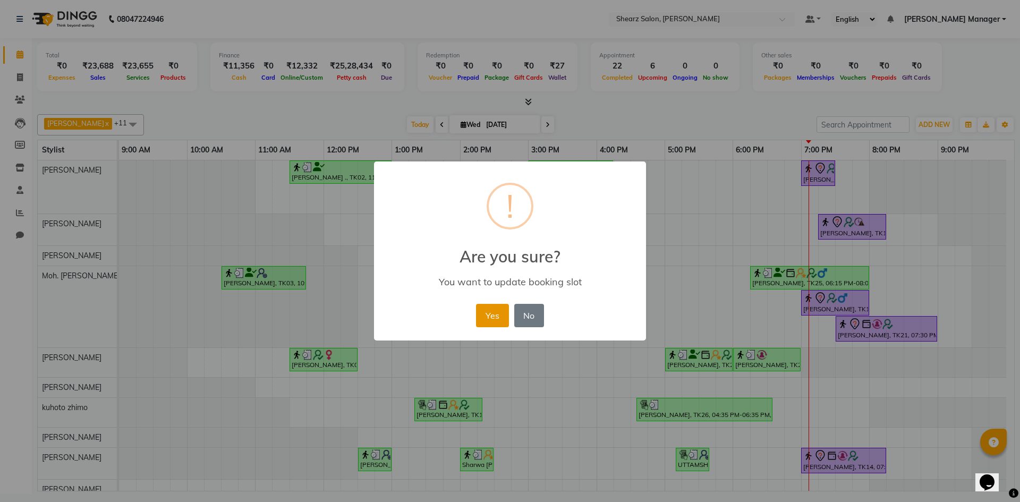
click at [486, 316] on button "Yes" at bounding box center [492, 315] width 32 height 23
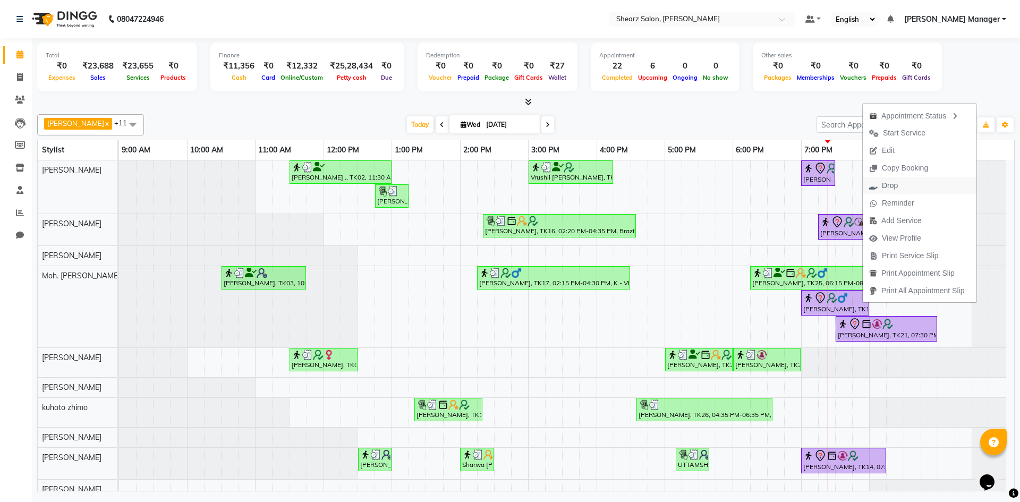
click at [893, 181] on span "Drop" at bounding box center [889, 185] width 16 height 11
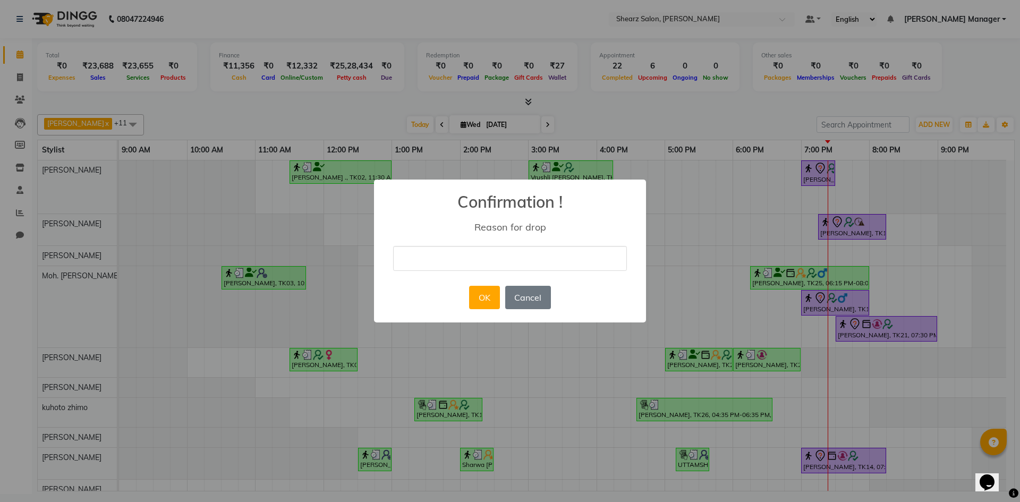
click at [592, 296] on div "× Confirmation ! Reason for drop OK No Cancel" at bounding box center [510, 250] width 272 height 143
click at [520, 252] on input "text" at bounding box center [510, 258] width 234 height 25
type input "NOT COMIMNG"
click at [482, 295] on button "OK" at bounding box center [484, 297] width 30 height 23
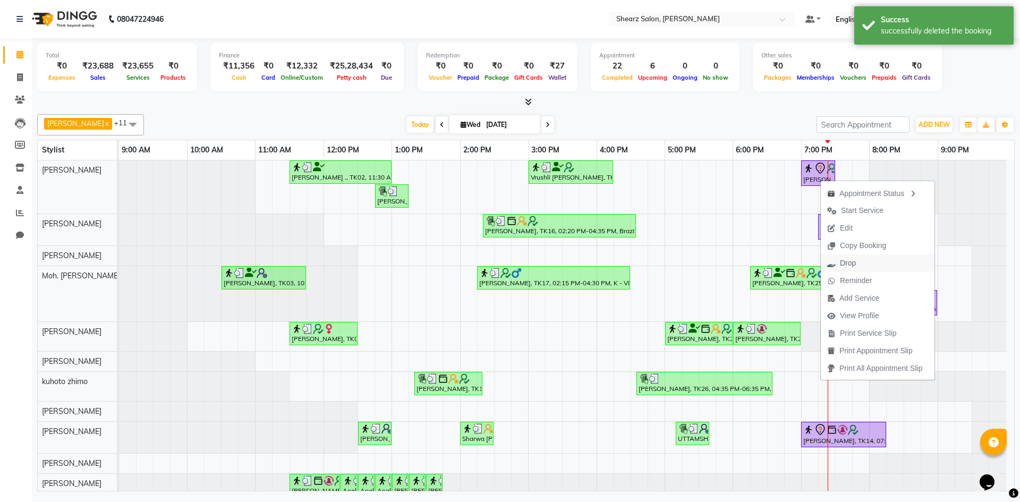
click at [849, 261] on span "Drop" at bounding box center [848, 263] width 16 height 11
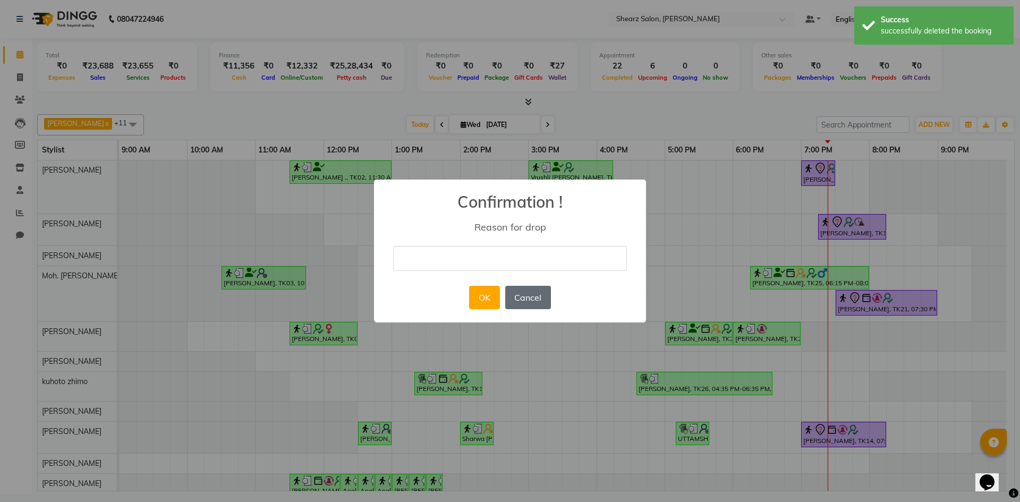
type input "NOT COMIMNG"
click at [495, 293] on button "OK" at bounding box center [484, 297] width 30 height 23
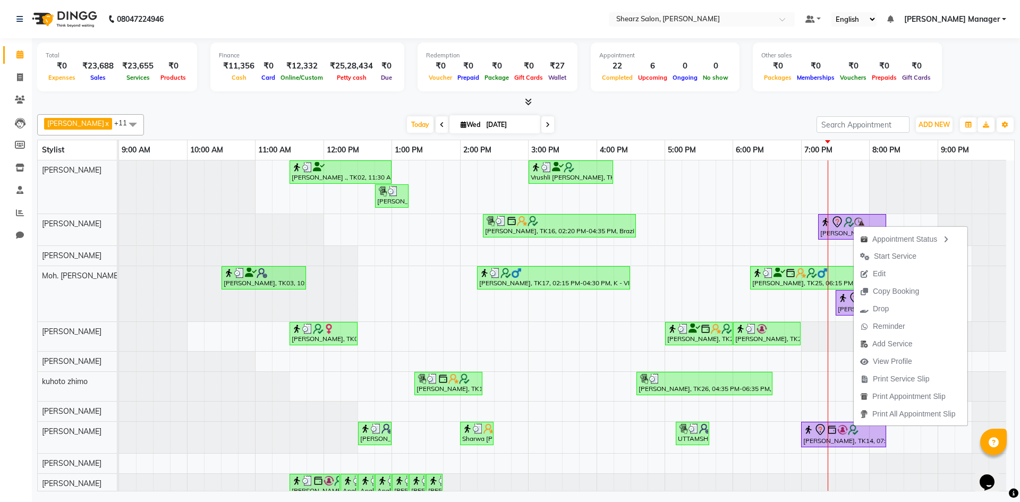
click at [702, 104] on div at bounding box center [525, 102] width 977 height 11
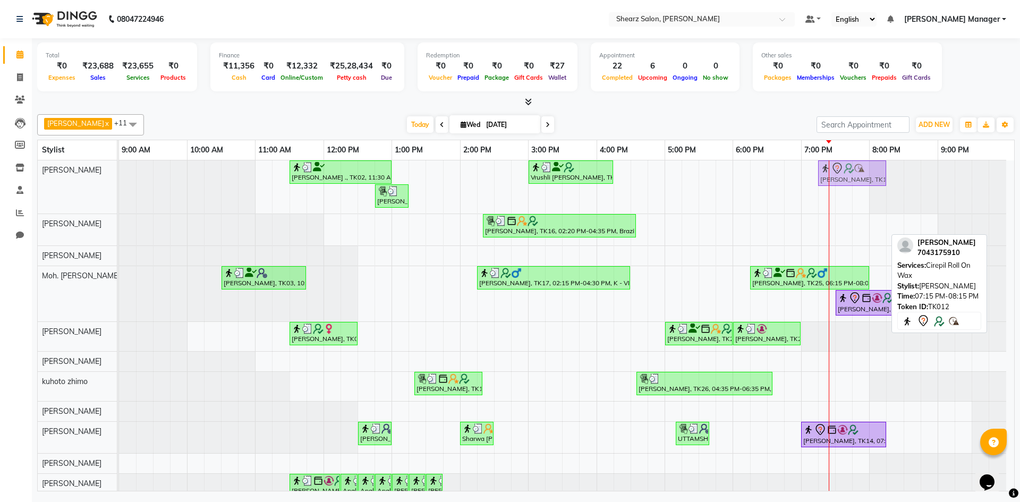
drag, startPoint x: 851, startPoint y: 225, endPoint x: 855, endPoint y: 191, distance: 34.2
click at [855, 191] on div "Jayesh Patil ., TK02, 11:30 AM-01:00 PM, Source marine dry & dehydrated skin fa…" at bounding box center [566, 331] width 895 height 342
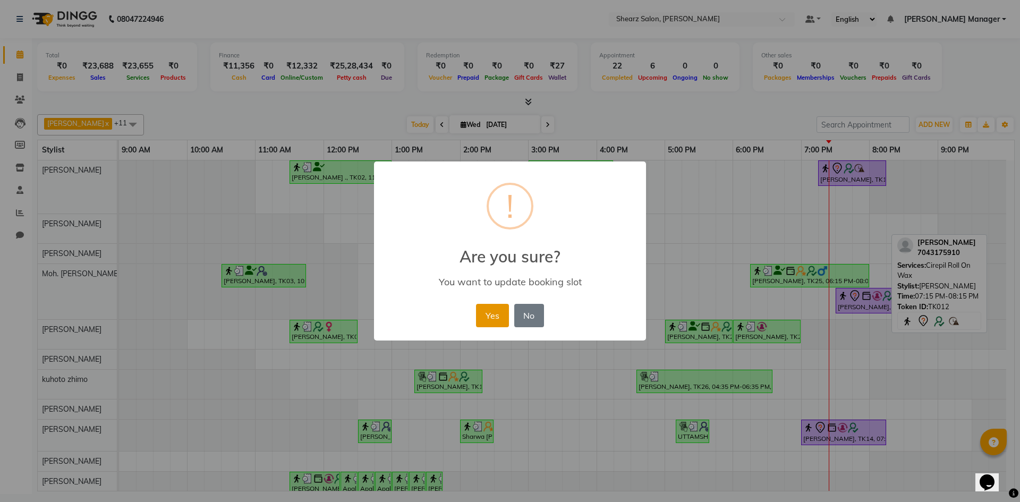
click at [492, 315] on button "Yes" at bounding box center [492, 315] width 32 height 23
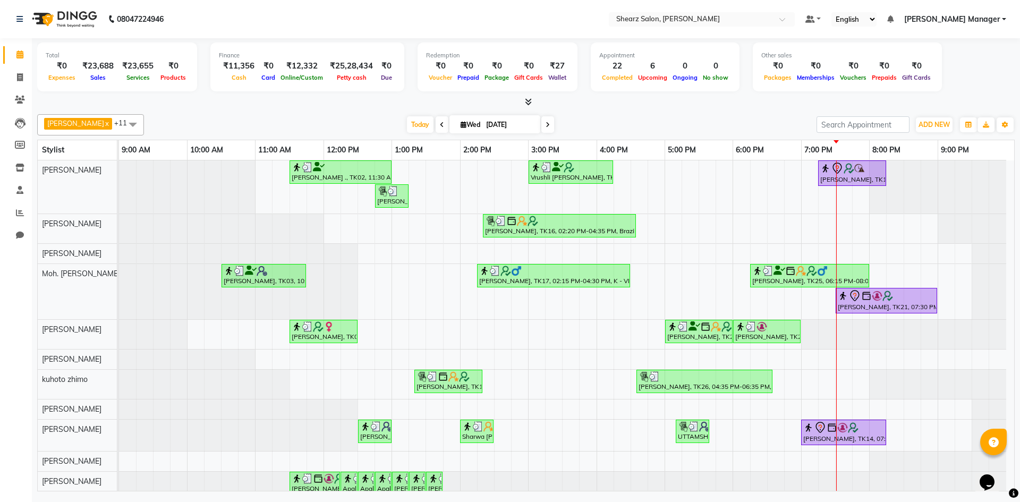
click at [507, 129] on input "03-09-2025" at bounding box center [509, 125] width 53 height 16
select select "9"
select select "2025"
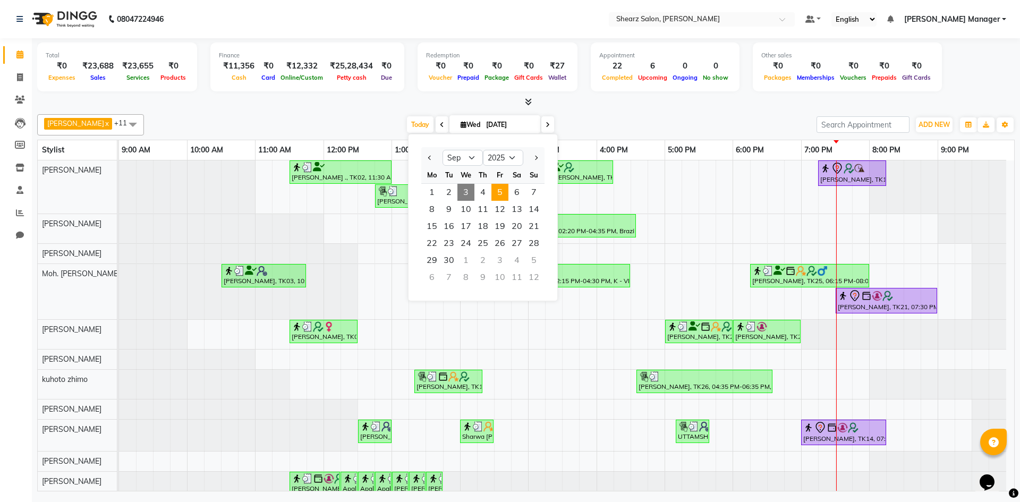
click at [494, 193] on span "5" at bounding box center [499, 192] width 17 height 17
type input "05-09-2025"
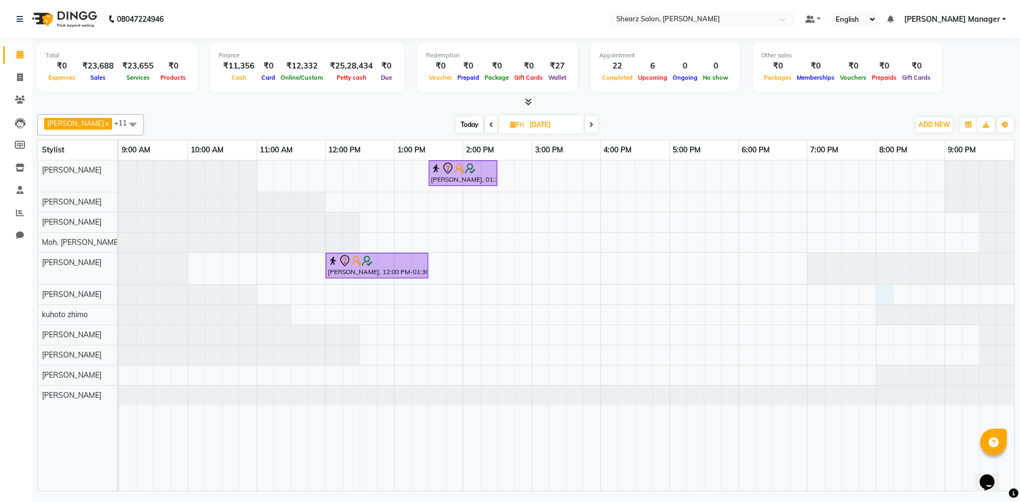
click at [880, 293] on div "Hamid Rashid, 01:30 PM-02:30 PM, Cirepil Roll On Wax Hamid Rashid, 12:00 PM-01:…" at bounding box center [566, 325] width 895 height 330
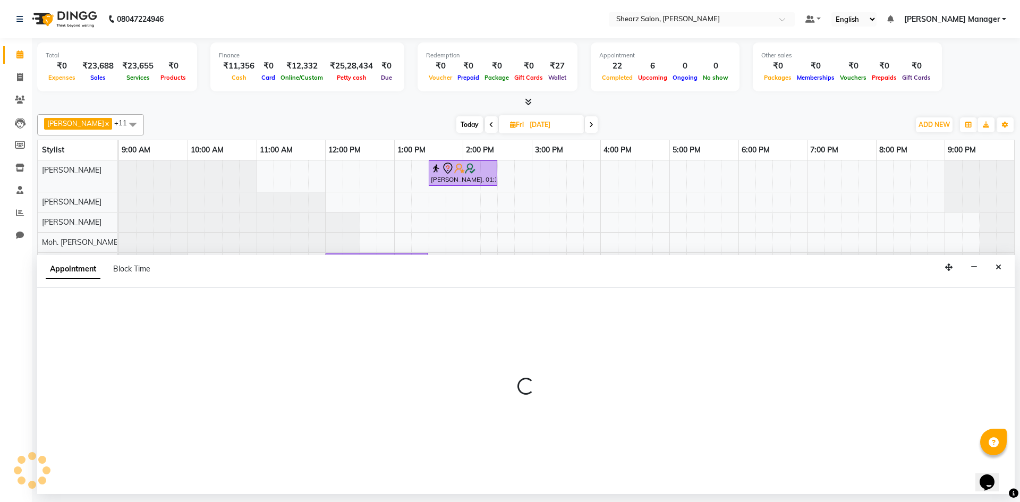
select select "77286"
select select "1200"
select select "tentative"
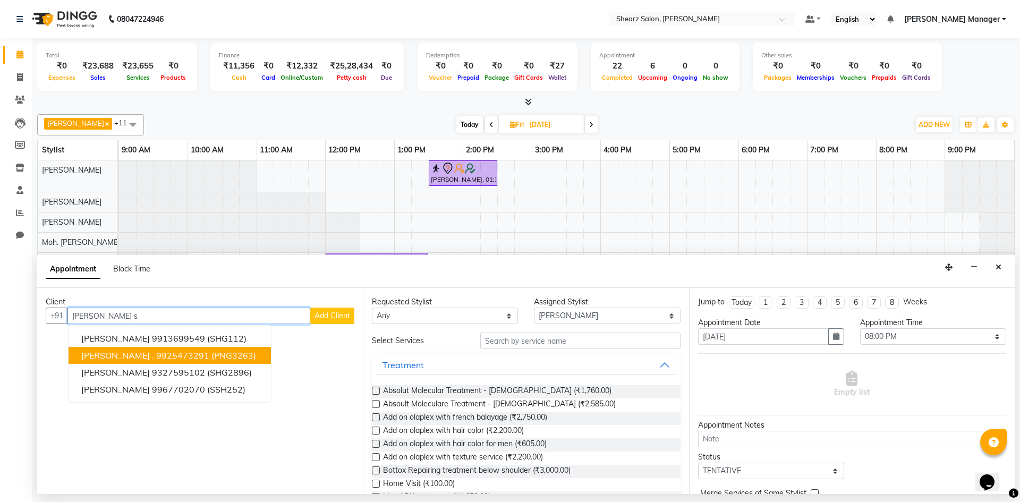
click at [193, 355] on ngb-highlight "9925473291" at bounding box center [182, 355] width 53 height 11
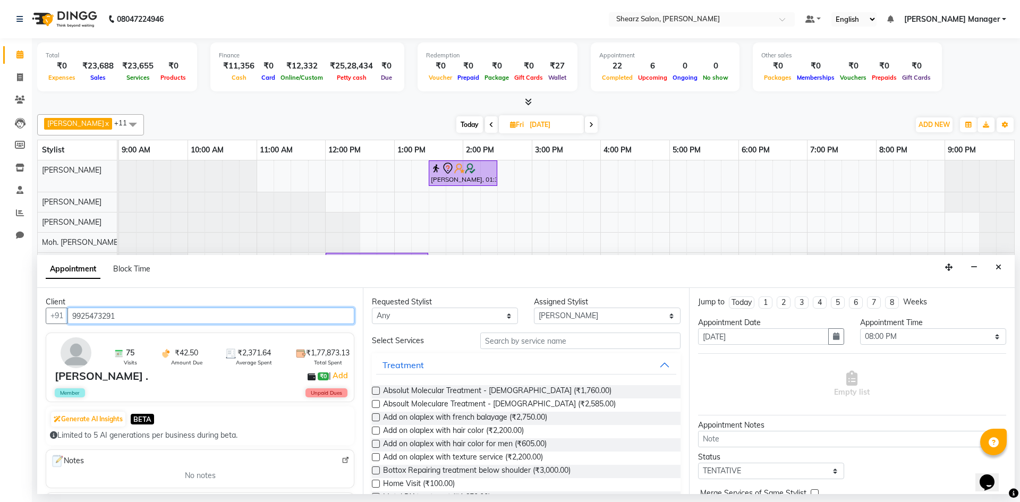
type input "9925473291"
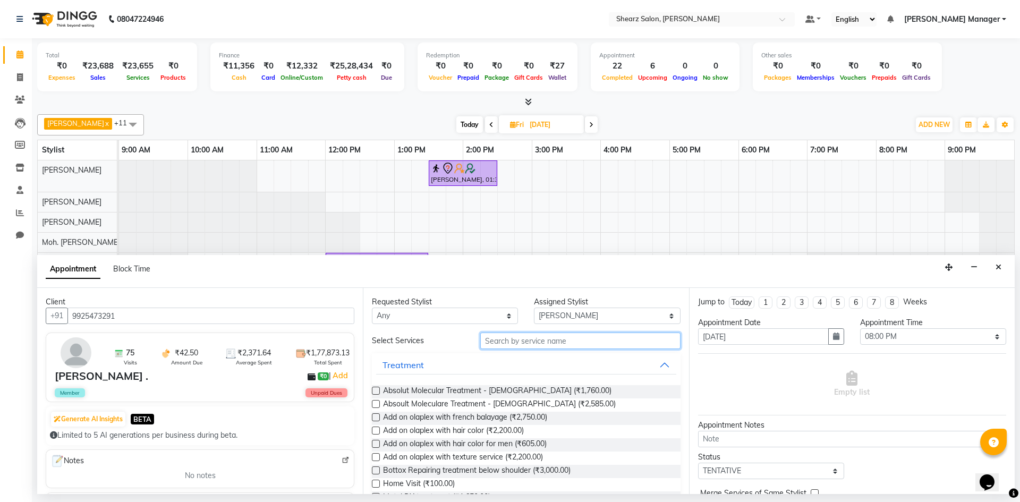
click at [533, 341] on input "text" at bounding box center [580, 340] width 200 height 16
type input "c"
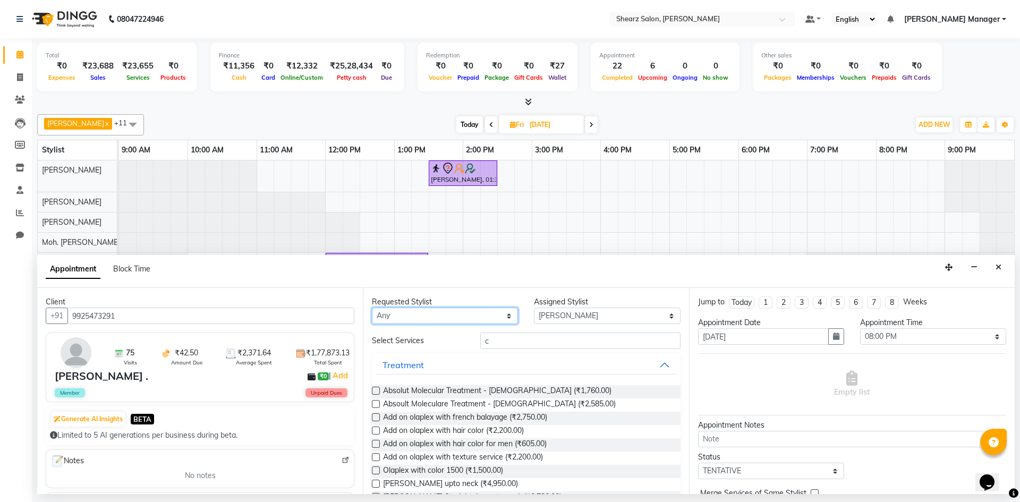
click at [440, 313] on select "Any AakashKumar Nai Admin Arvind S Devda Divyata Shashtri kuhoto zhimo Moh. SAi…" at bounding box center [445, 315] width 146 height 16
select select "77286"
click at [372, 307] on select "Any AakashKumar Nai Admin Arvind S Devda Divyata Shashtri kuhoto zhimo Moh. SAi…" at bounding box center [445, 315] width 146 height 16
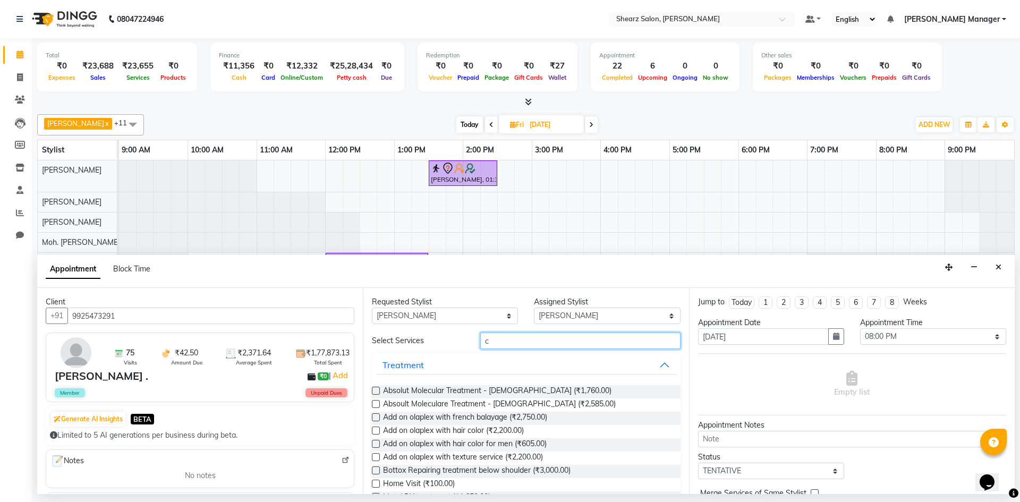
click at [521, 346] on input "c" at bounding box center [580, 340] width 200 height 16
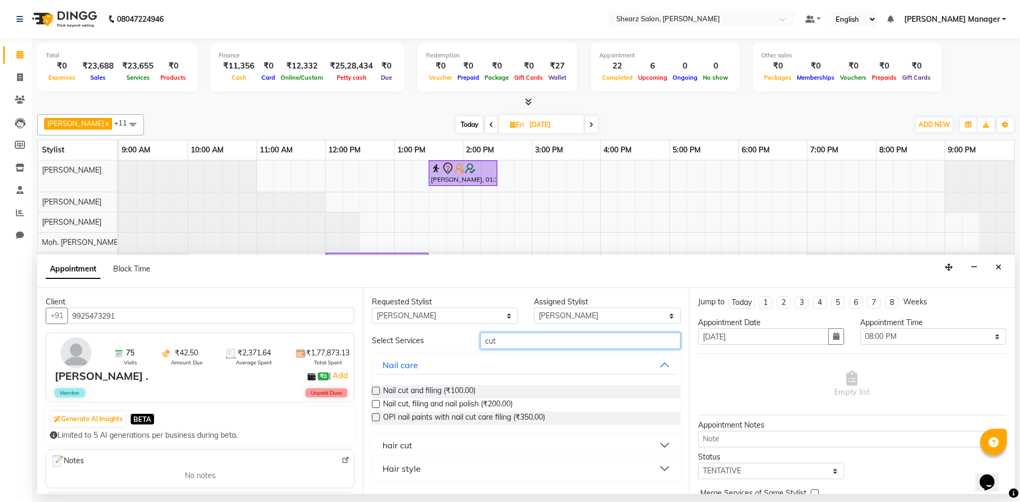
type input "cut"
click at [518, 443] on button "hair cut" at bounding box center [525, 444] width 299 height 19
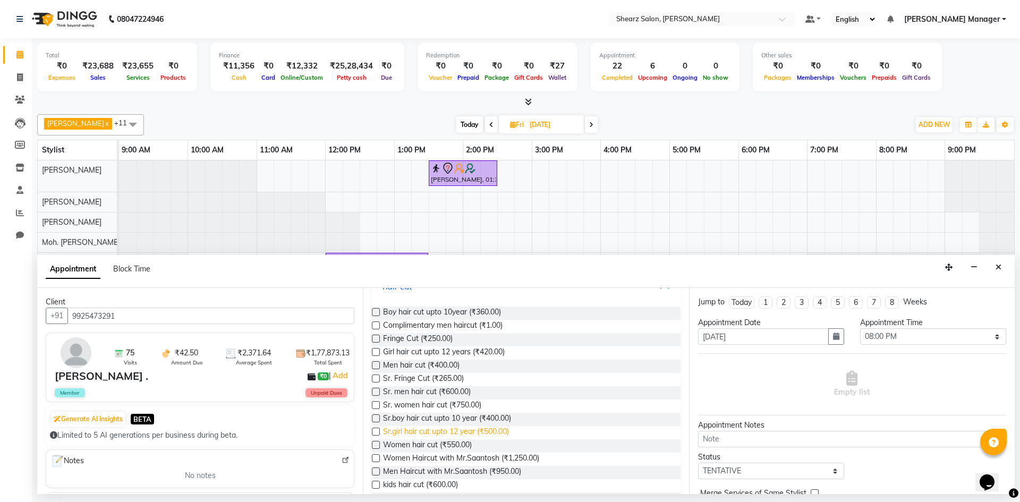
scroll to position [159, 0]
click at [375, 363] on label at bounding box center [376, 365] width 8 height 8
click at [375, 363] on input "checkbox" at bounding box center [375, 365] width 7 height 7
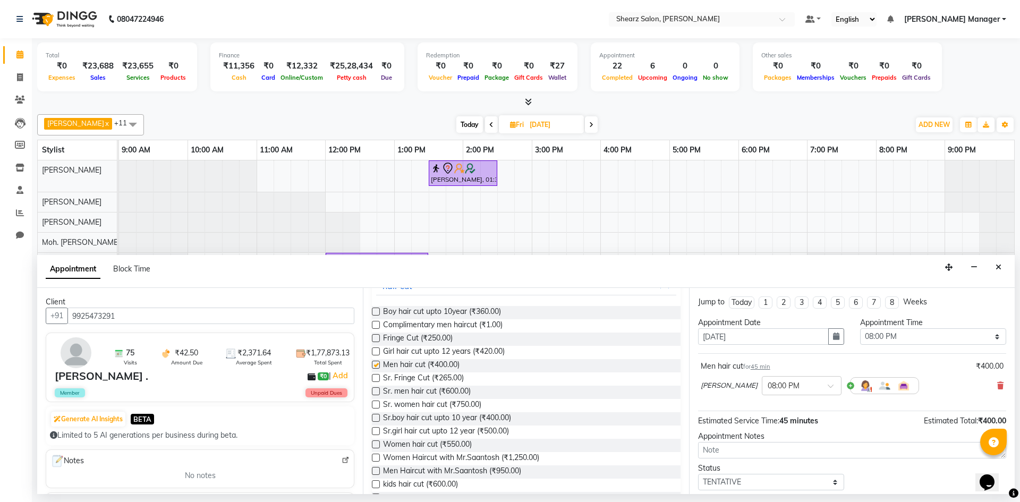
checkbox input "false"
click at [997, 386] on icon at bounding box center [1000, 385] width 6 height 7
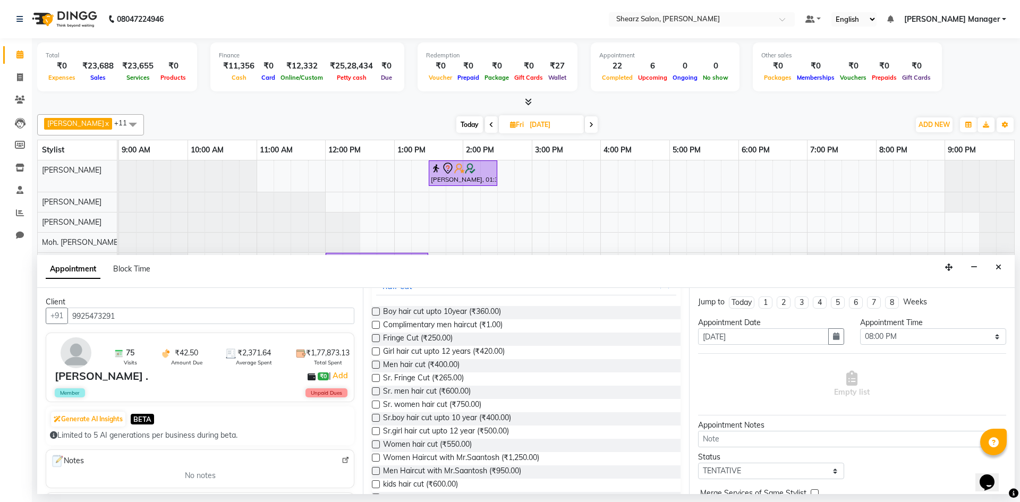
click at [372, 390] on label at bounding box center [376, 391] width 8 height 8
click at [372, 390] on input "checkbox" at bounding box center [375, 392] width 7 height 7
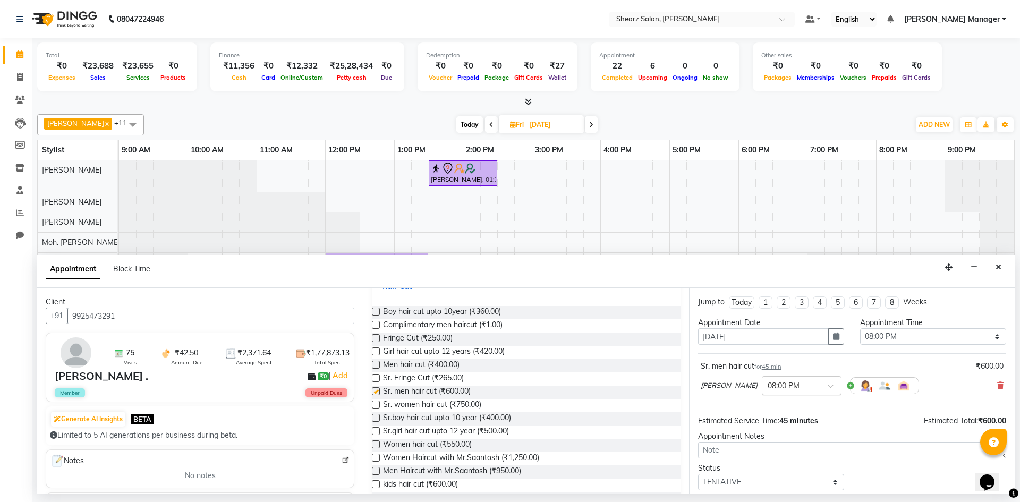
checkbox input "false"
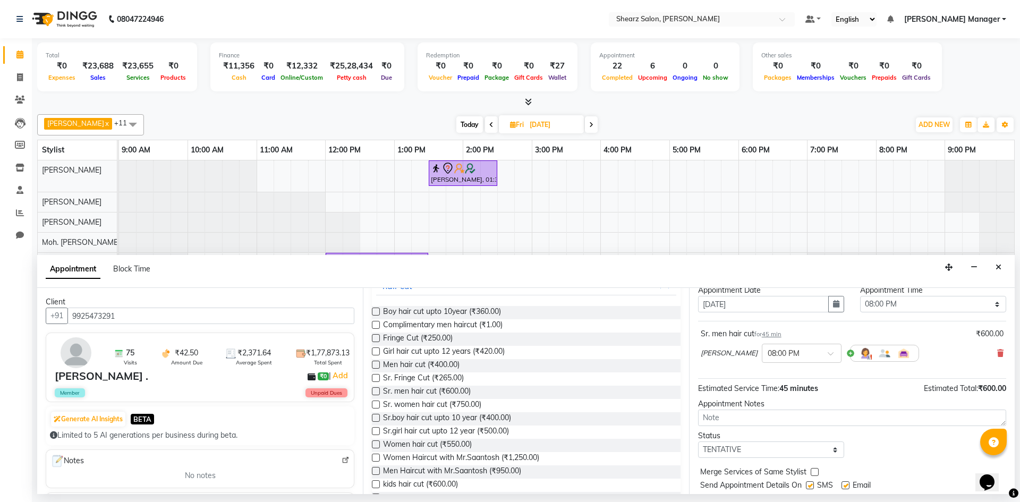
scroll to position [63, 0]
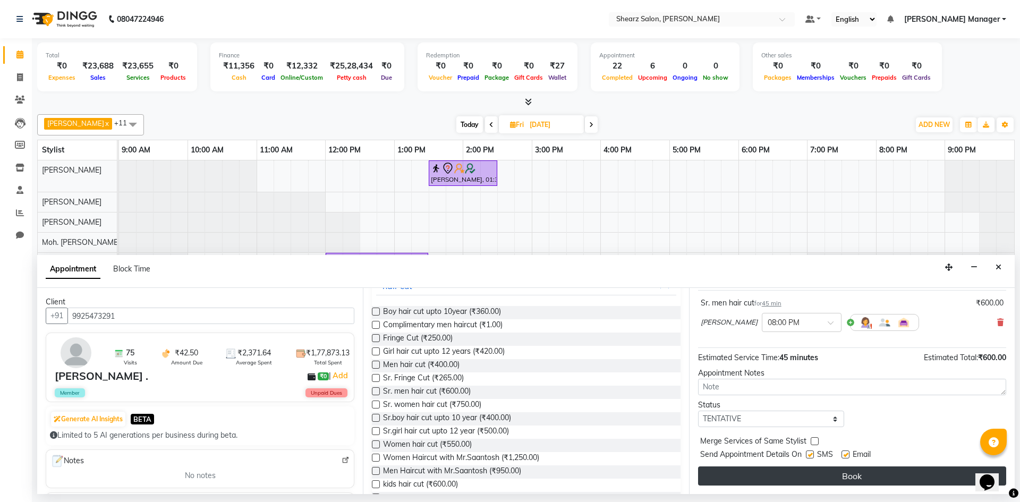
click at [821, 479] on button "Book" at bounding box center [852, 475] width 308 height 19
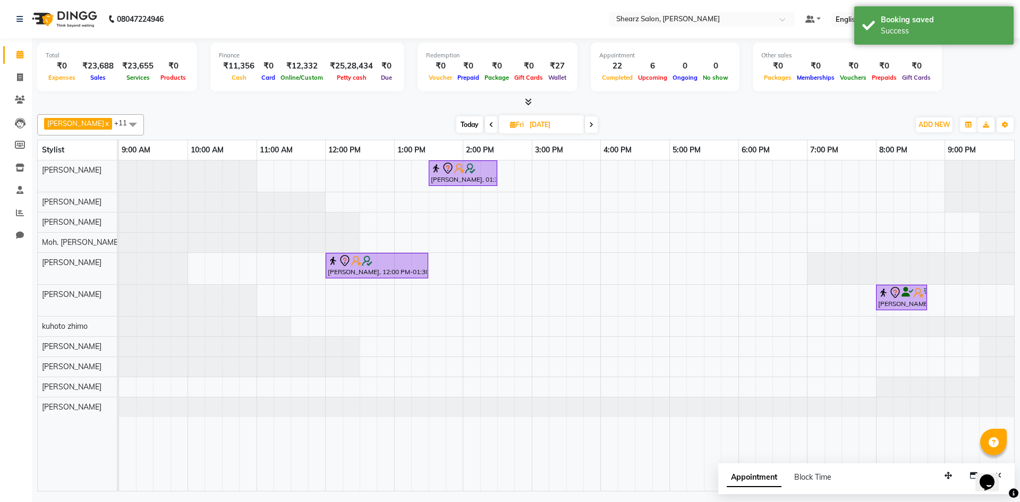
click at [526, 122] on input "05-09-2025" at bounding box center [552, 125] width 53 height 16
select select "9"
select select "2025"
click at [508, 192] on span "3" at bounding box center [510, 192] width 17 height 17
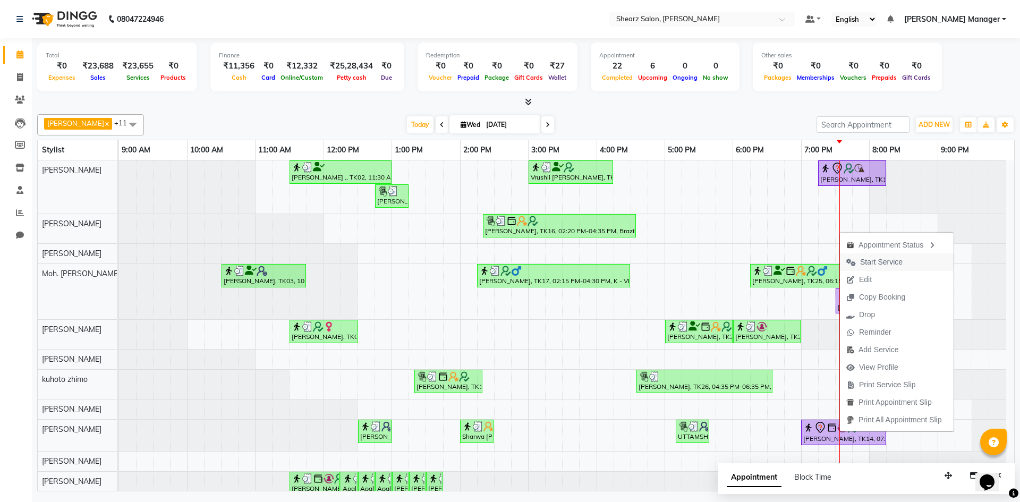
click at [876, 261] on span "Start Service" at bounding box center [881, 261] width 42 height 11
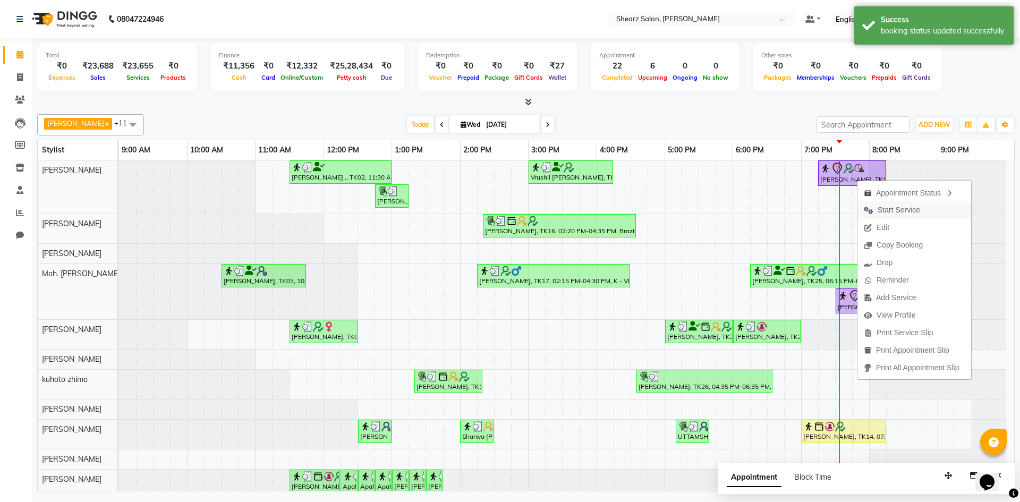
click at [885, 213] on span "Start Service" at bounding box center [898, 209] width 42 height 11
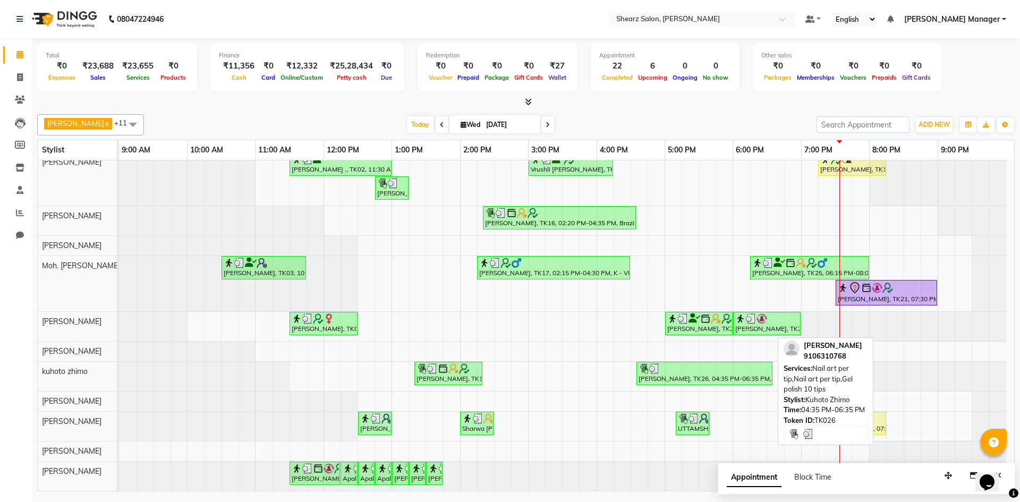
scroll to position [0, 0]
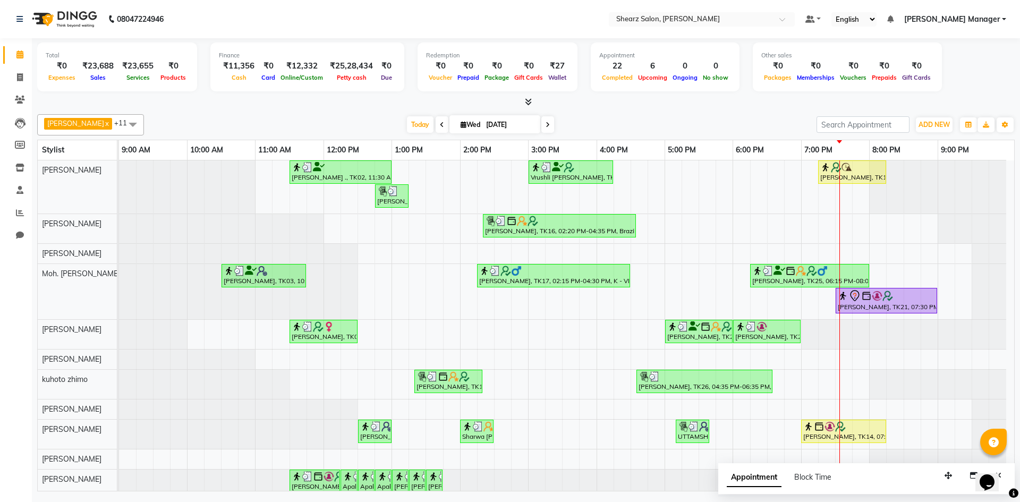
click at [602, 109] on div "Total ₹0 Expenses ₹23,688 Sales ₹23,655 Services ₹0 Products Finance ₹11,356 Ca…" at bounding box center [526, 266] width 988 height 456
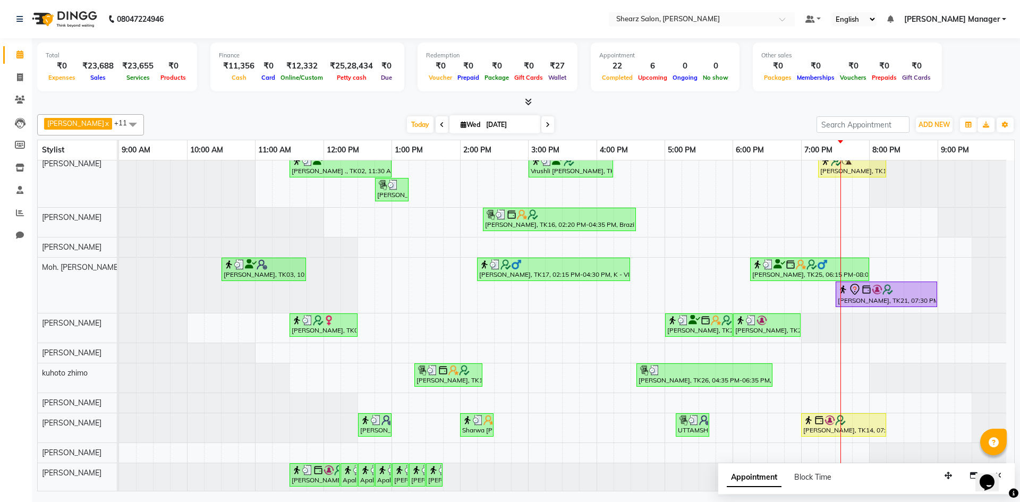
scroll to position [8, 0]
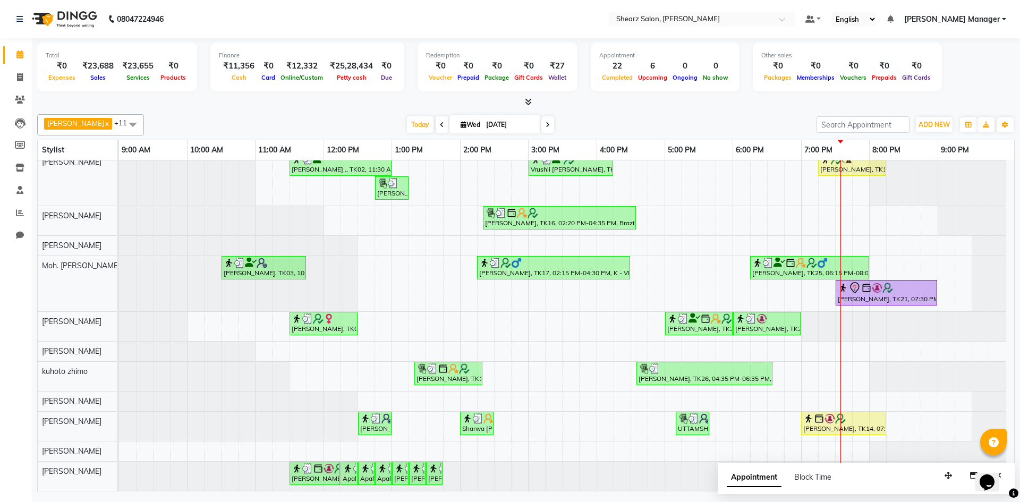
click at [708, 118] on div "Today Wed 03-09-2025" at bounding box center [480, 125] width 662 height 16
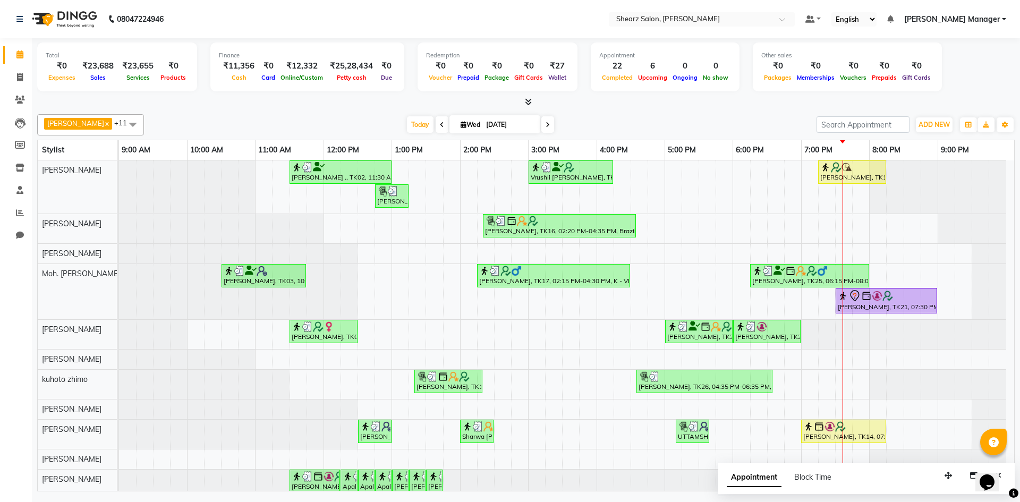
scroll to position [5, 0]
click at [541, 130] on span at bounding box center [547, 124] width 13 height 16
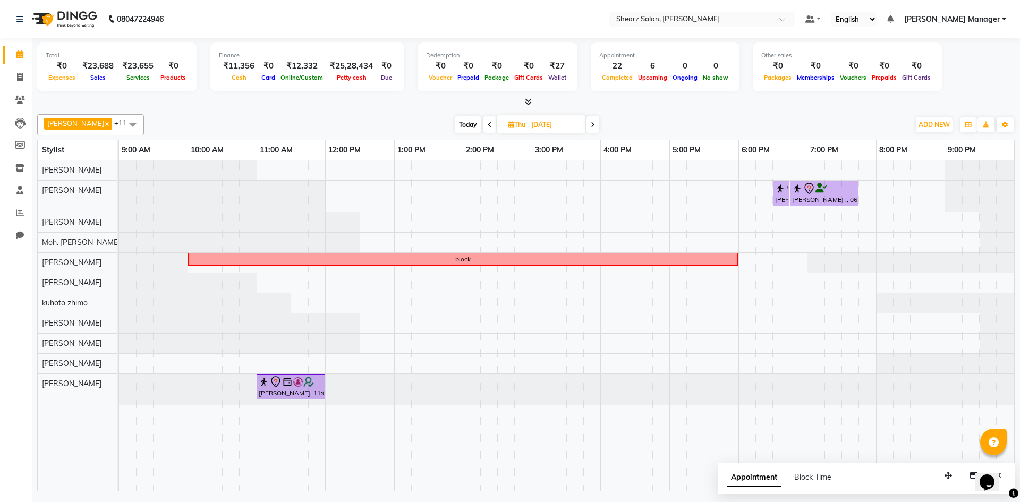
click at [483, 125] on span at bounding box center [489, 124] width 13 height 16
type input "03-09-2025"
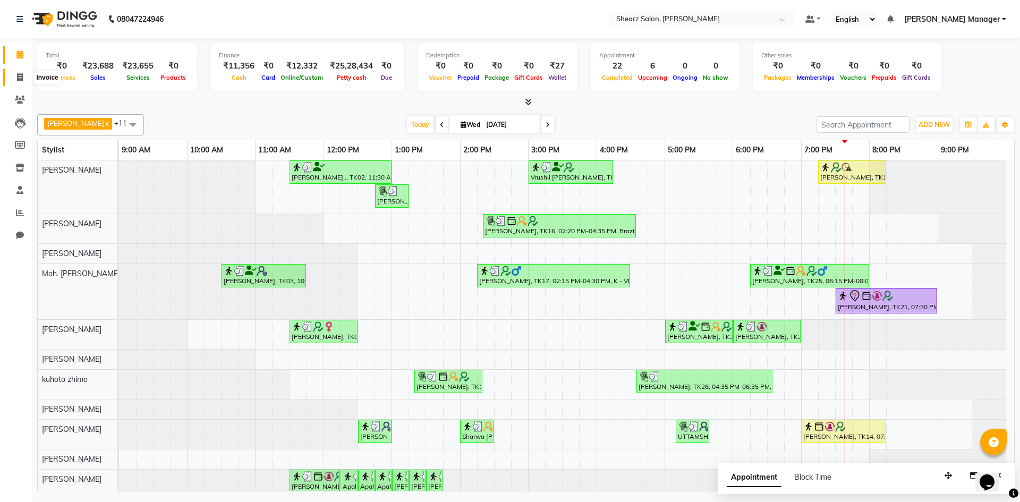
click at [11, 75] on span at bounding box center [20, 78] width 19 height 12
select select "service"
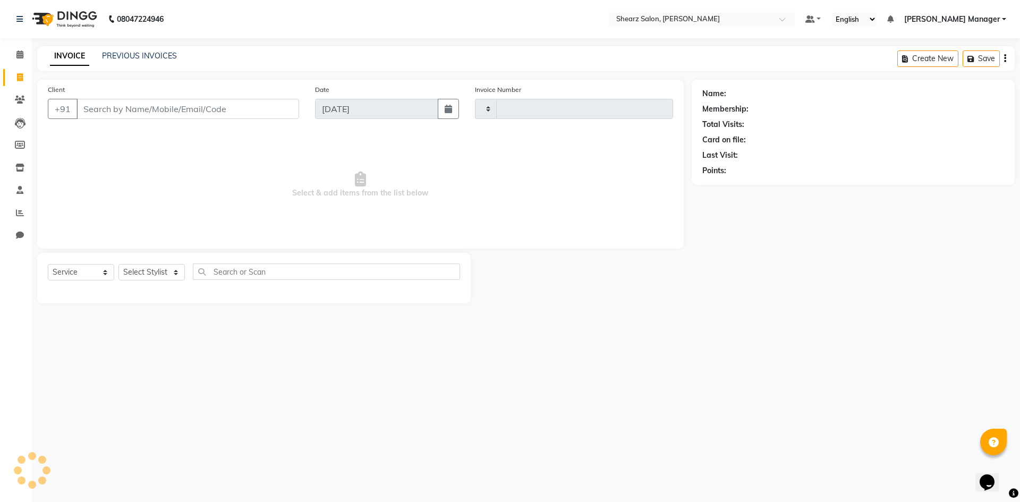
type input "5094"
select select "8159"
click at [161, 104] on input "Client" at bounding box center [187, 109] width 222 height 20
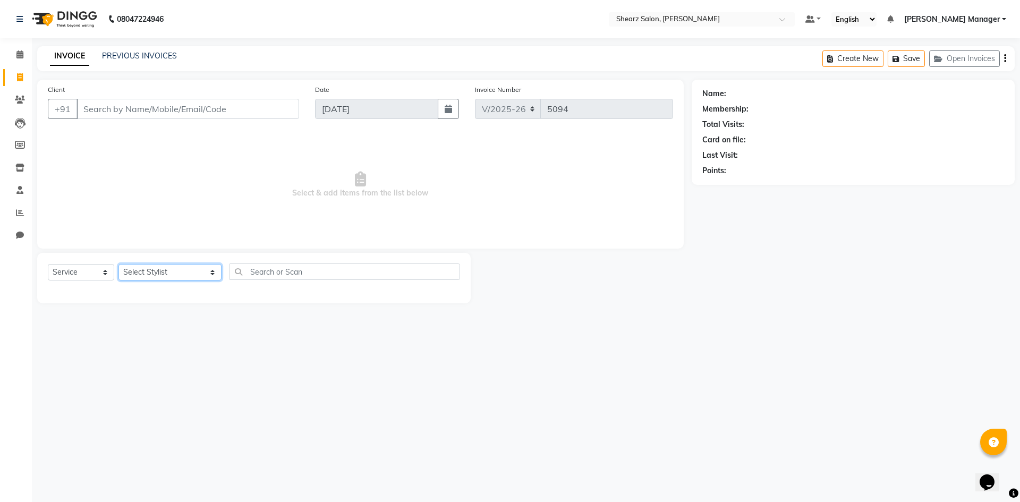
drag, startPoint x: 181, startPoint y: 269, endPoint x: 177, endPoint y: 264, distance: 6.1
click at [181, 269] on select "Select Stylist AakashKumar Nai Admin A General Arvind S Devda Brijesh Valand Ch…" at bounding box center [169, 272] width 103 height 16
select select "77322"
click at [118, 264] on select "Select Stylist AakashKumar Nai Admin A General Arvind S Devda Brijesh Valand Ch…" at bounding box center [169, 272] width 103 height 16
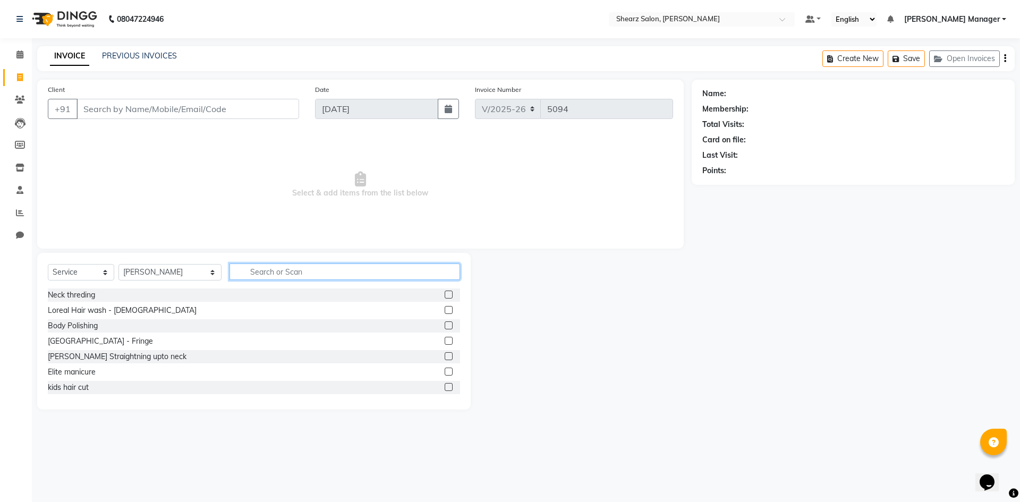
click at [279, 277] on input "text" at bounding box center [344, 271] width 230 height 16
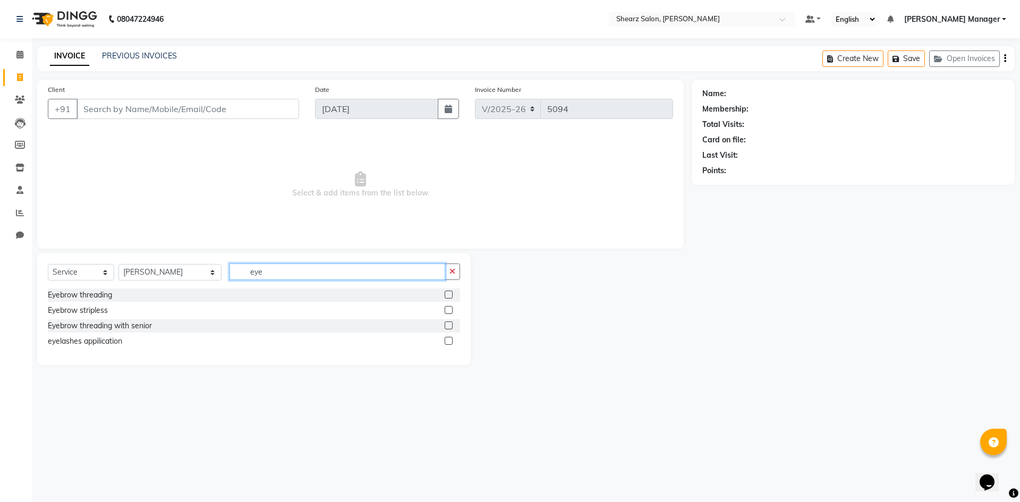
type input "eye"
click at [448, 293] on label at bounding box center [448, 294] width 8 height 8
click at [448, 293] on input "checkbox" at bounding box center [447, 295] width 7 height 7
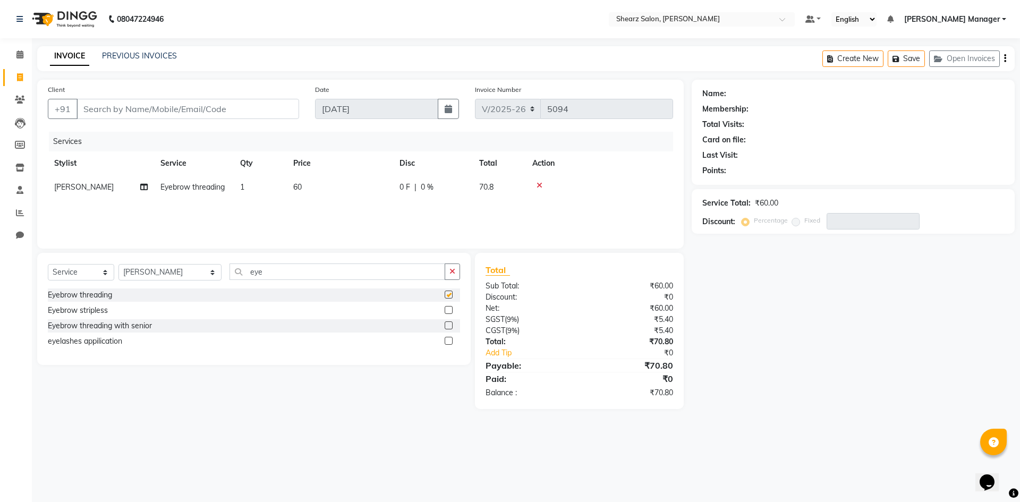
checkbox input "false"
click at [320, 275] on input "eye" at bounding box center [337, 271] width 216 height 16
type input "e"
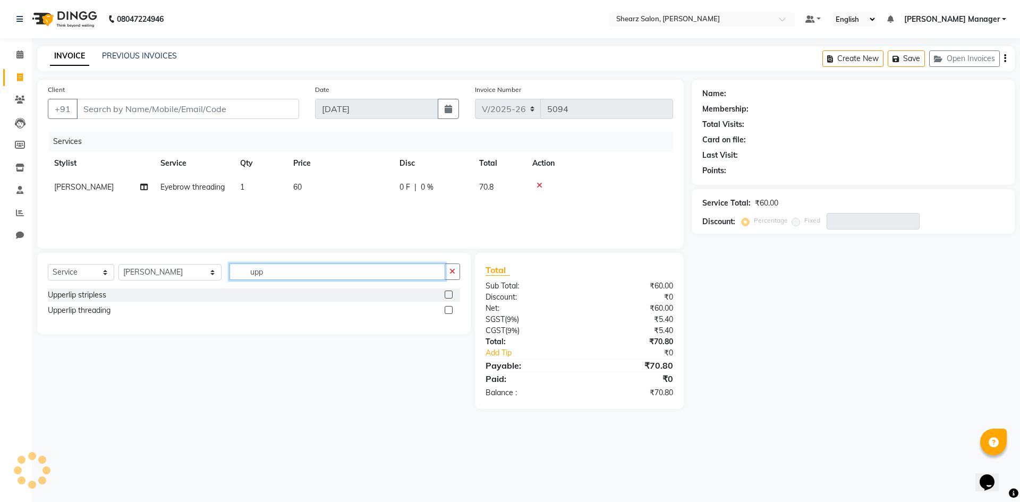
type input "upp"
drag, startPoint x: 451, startPoint y: 309, endPoint x: 403, endPoint y: 301, distance: 48.4
click at [450, 309] on label at bounding box center [448, 310] width 8 height 8
click at [450, 309] on input "checkbox" at bounding box center [447, 310] width 7 height 7
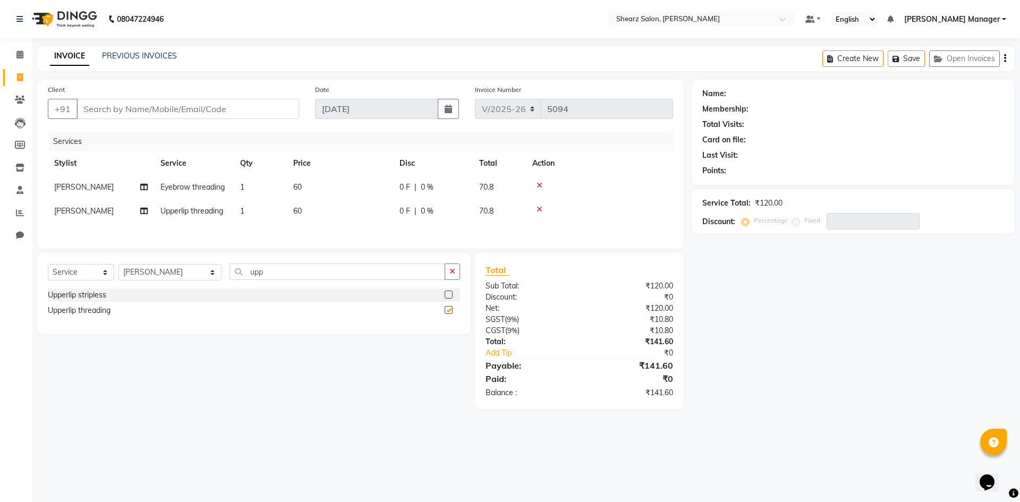
checkbox input "false"
click at [269, 273] on input "upp" at bounding box center [337, 271] width 216 height 16
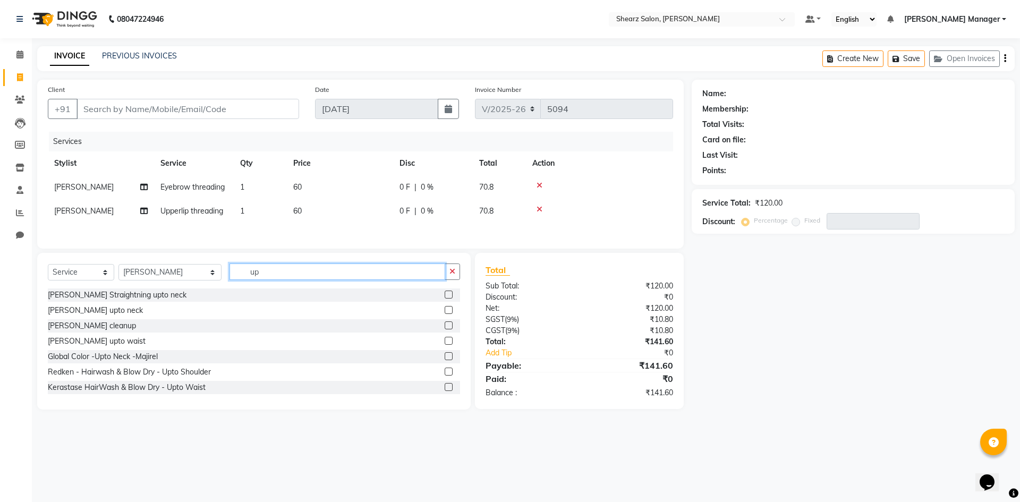
type input "u"
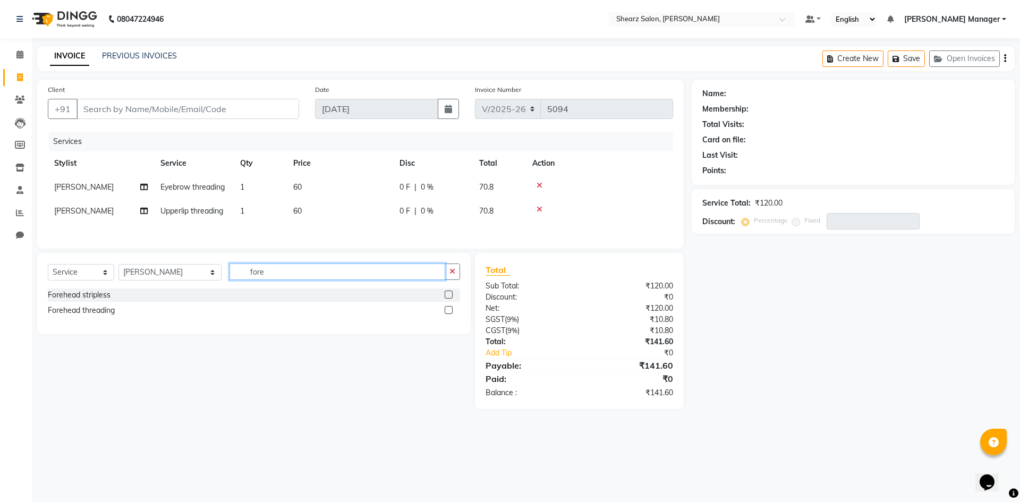
type input "fore"
click at [447, 312] on label at bounding box center [448, 310] width 8 height 8
click at [447, 312] on input "checkbox" at bounding box center [447, 310] width 7 height 7
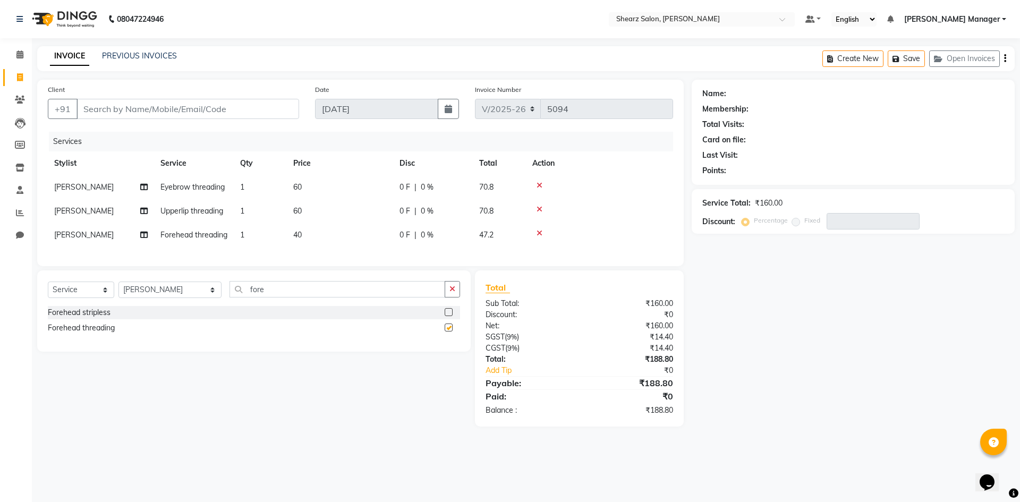
checkbox input "false"
click at [138, 110] on input "Client" at bounding box center [187, 109] width 222 height 20
type input "9"
type input "0"
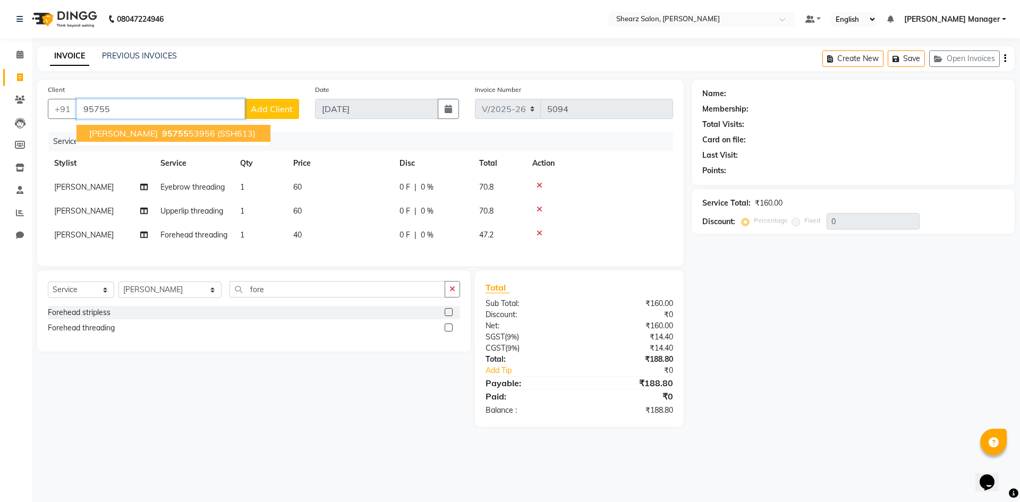
click at [175, 132] on span "95755" at bounding box center [175, 133] width 27 height 11
type input "9575553956"
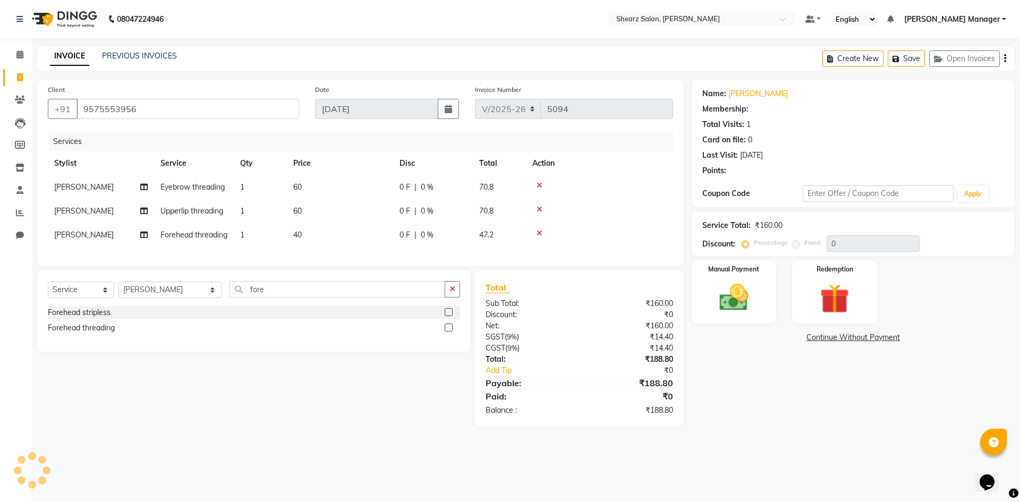
type input "20"
select select "1: Object"
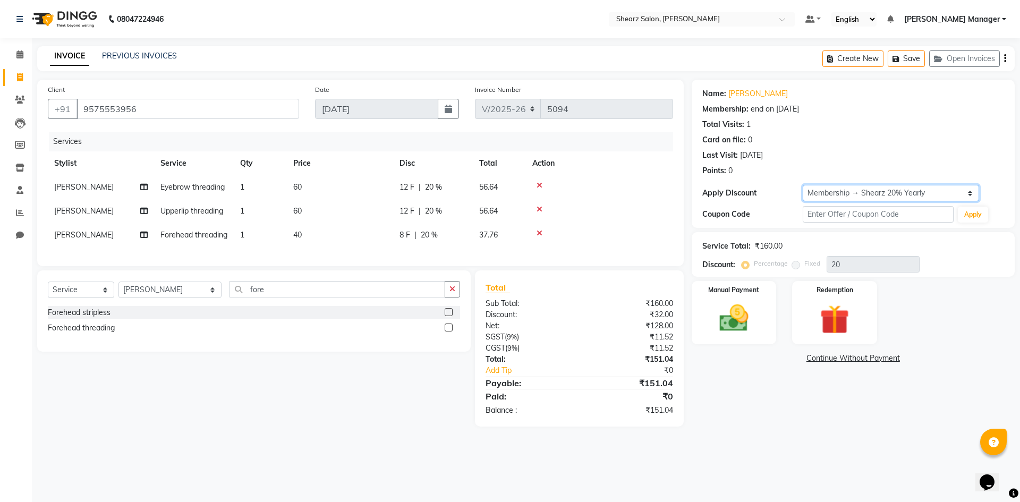
drag, startPoint x: 844, startPoint y: 192, endPoint x: 846, endPoint y: 198, distance: 6.1
click at [844, 192] on select "Select Membership → Shearz 20% Yearly" at bounding box center [890, 193] width 176 height 16
click at [802, 185] on select "Select Membership → Shearz 20% Yearly" at bounding box center [890, 193] width 176 height 16
click at [734, 303] on img at bounding box center [733, 318] width 49 height 35
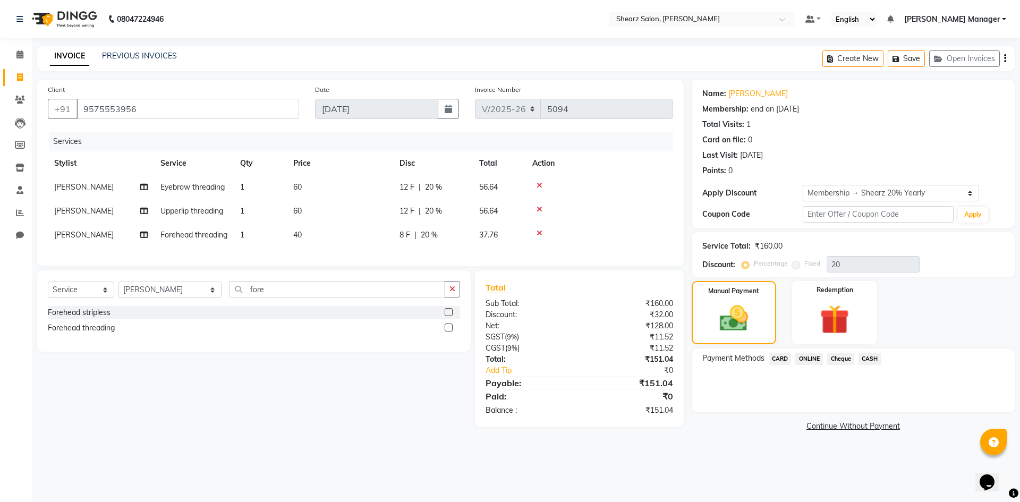
click at [808, 362] on span "ONLINE" at bounding box center [809, 359] width 28 height 12
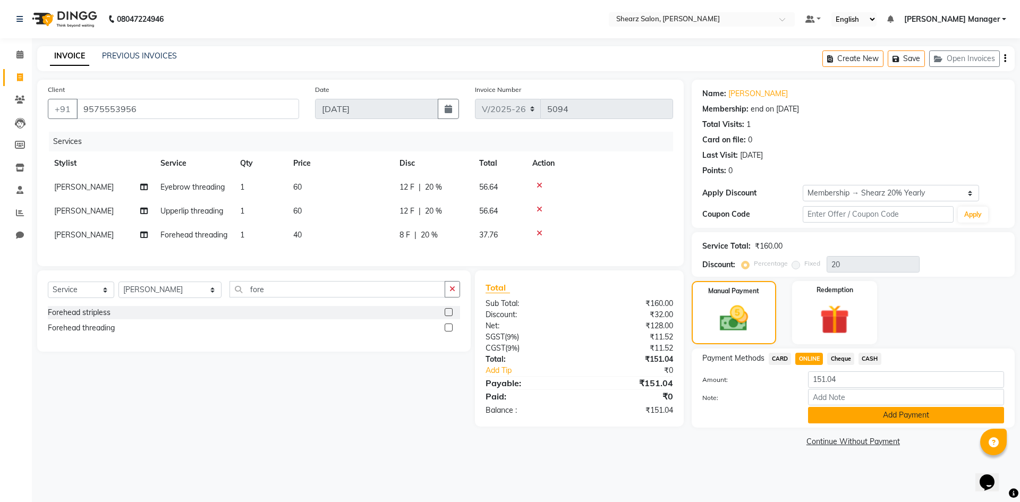
click at [837, 413] on button "Add Payment" at bounding box center [906, 415] width 196 height 16
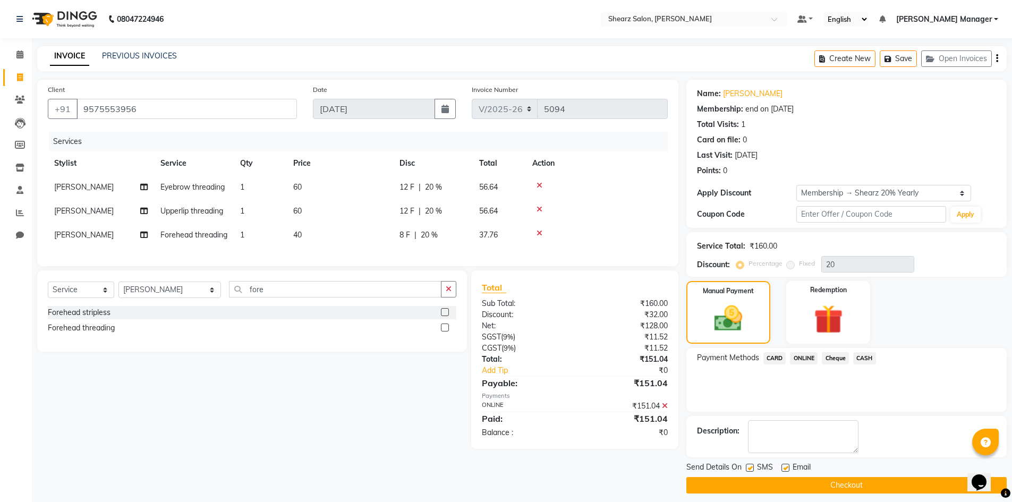
click at [828, 485] on button "Checkout" at bounding box center [846, 485] width 320 height 16
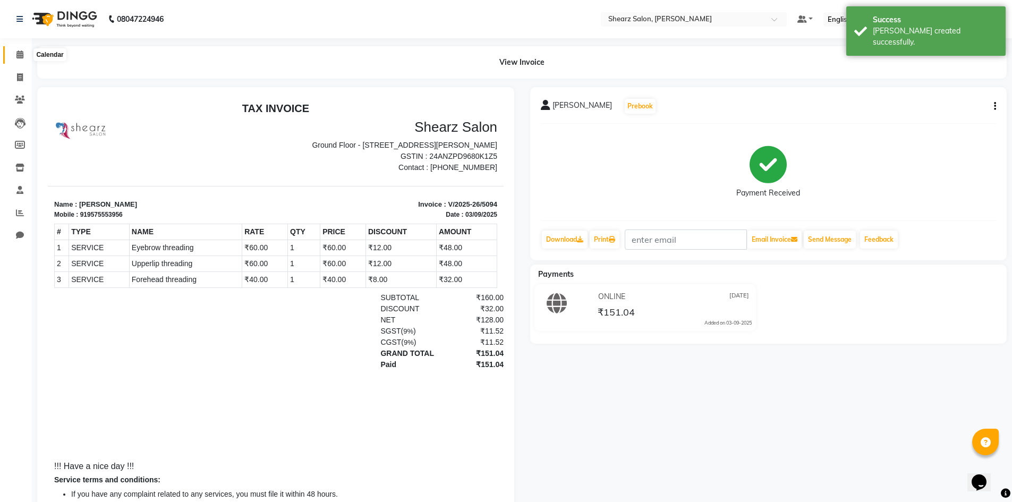
click at [20, 53] on icon at bounding box center [19, 54] width 7 height 8
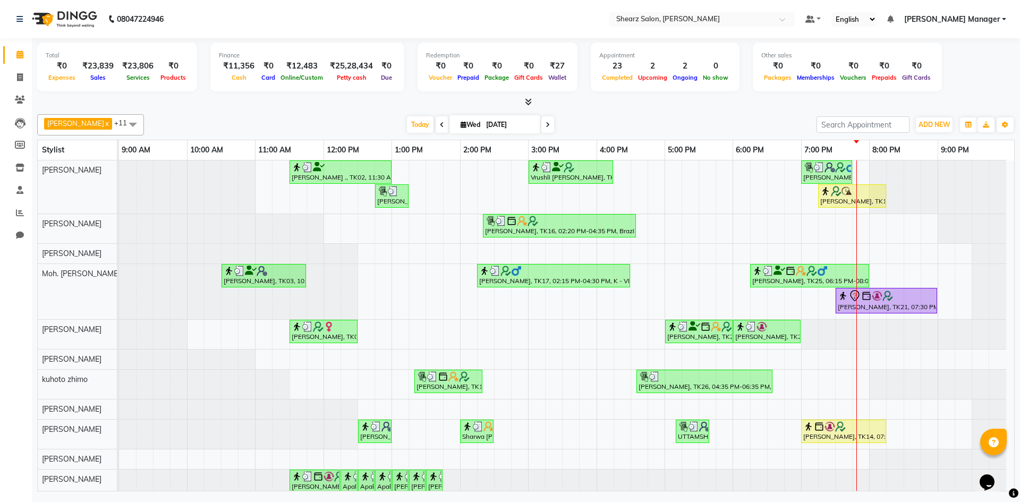
click at [435, 129] on span at bounding box center [441, 124] width 13 height 16
type input "02-09-2025"
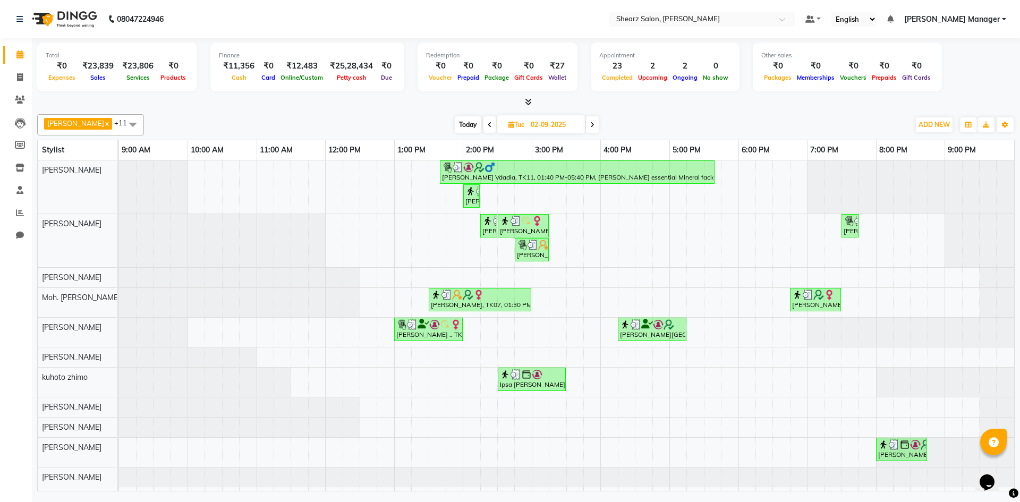
click at [591, 129] on span at bounding box center [592, 124] width 13 height 16
type input "03-09-2025"
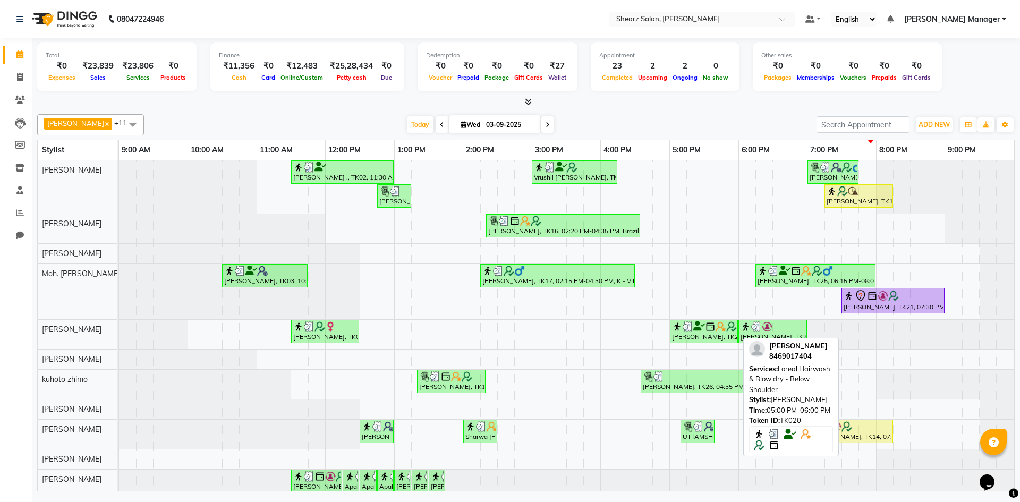
click at [688, 328] on img at bounding box center [687, 326] width 11 height 11
select select "3"
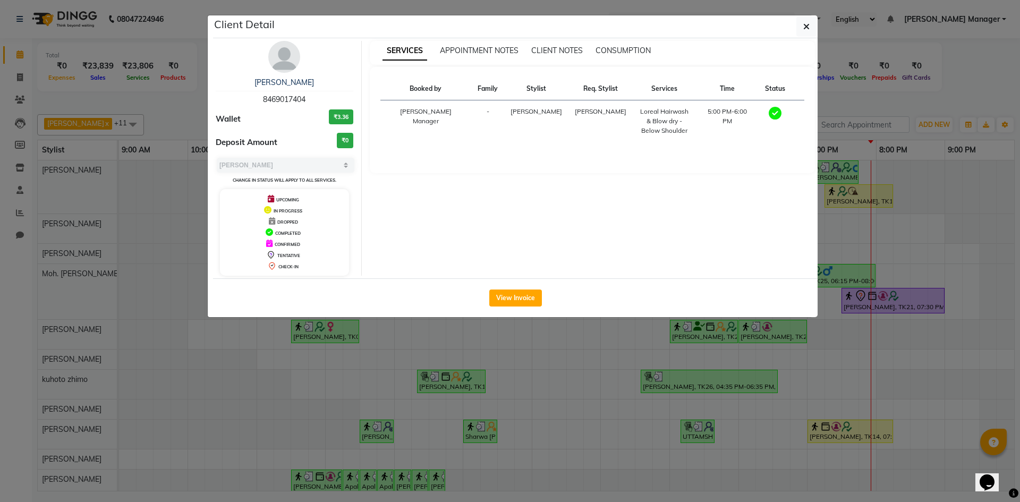
drag, startPoint x: 260, startPoint y: 99, endPoint x: 335, endPoint y: 103, distance: 74.4
click at [335, 103] on div "[PERSON_NAME] 8469017404" at bounding box center [285, 91] width 138 height 28
copy span "8469017404"
click at [164, 122] on ngb-modal-window "Client Detail [PERSON_NAME] 8469017404 Wallet ₹3.36 Deposit Amount ₹0 Select MA…" at bounding box center [510, 251] width 1020 height 502
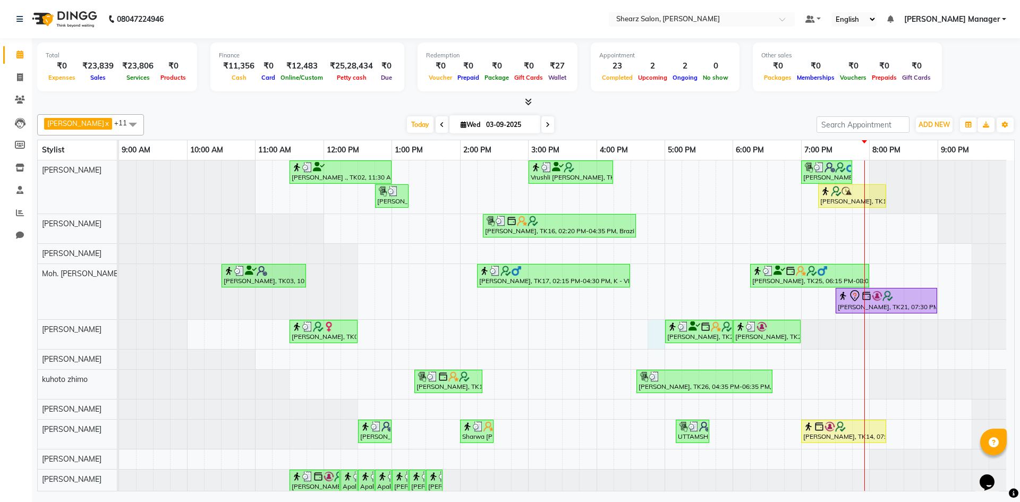
click at [661, 333] on div "[PERSON_NAME] ., TK02, 11:30 AM-01:00 PM, Source marine dry & dehydrated skin f…" at bounding box center [566, 329] width 895 height 338
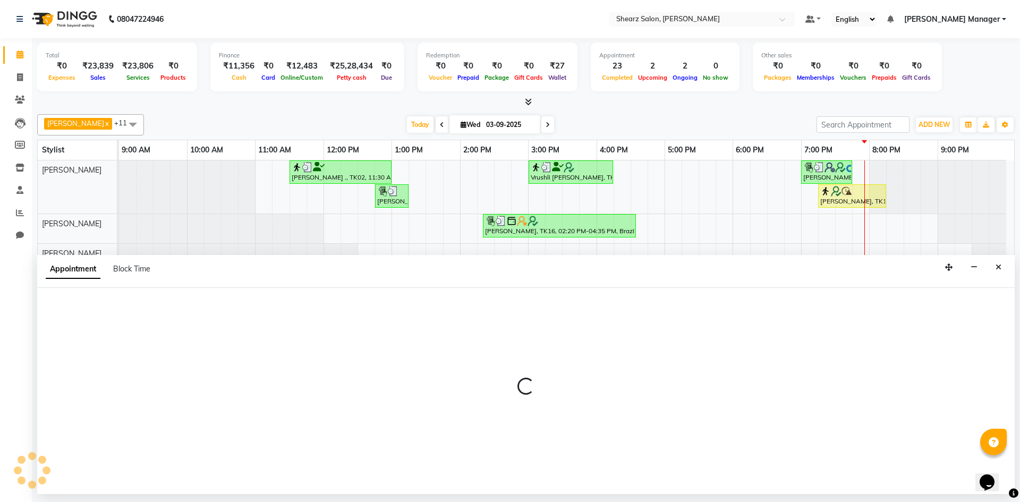
select select "77315"
select select "1005"
select select "tentative"
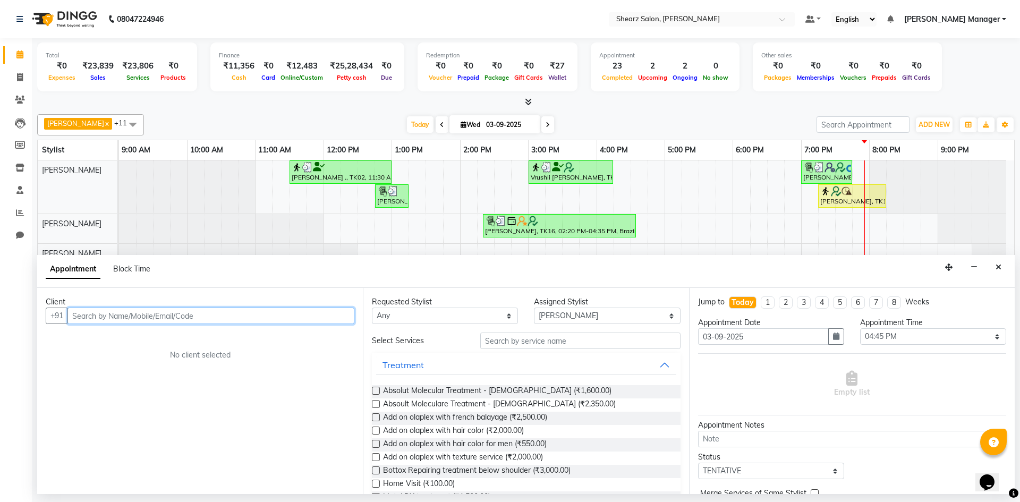
paste input "8469017404"
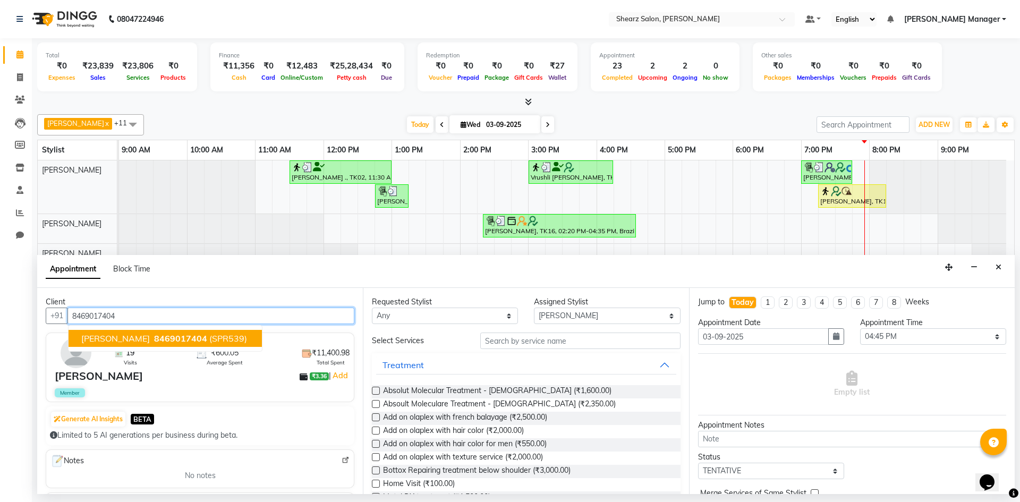
drag, startPoint x: 157, startPoint y: 339, endPoint x: 382, endPoint y: 344, distance: 225.2
click at [165, 340] on span "8469017404" at bounding box center [180, 338] width 53 height 11
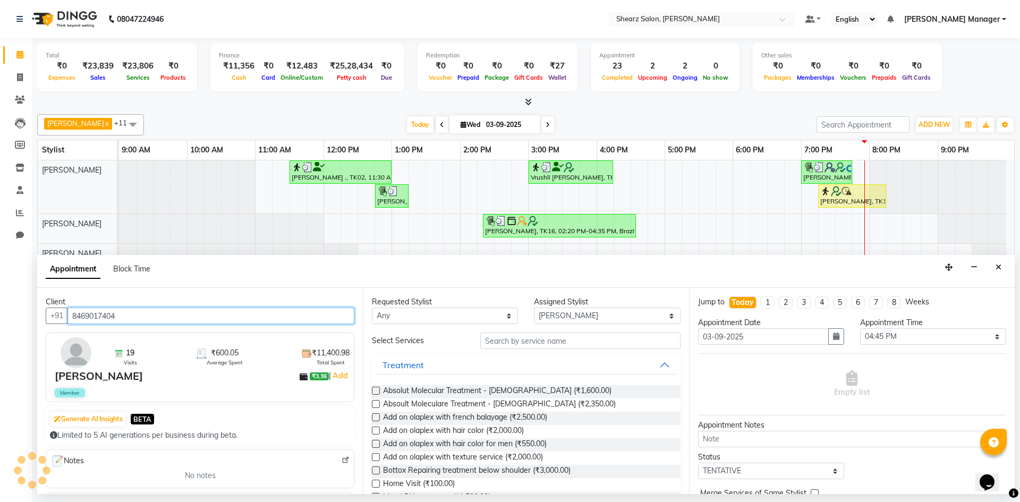
type input "8469017404"
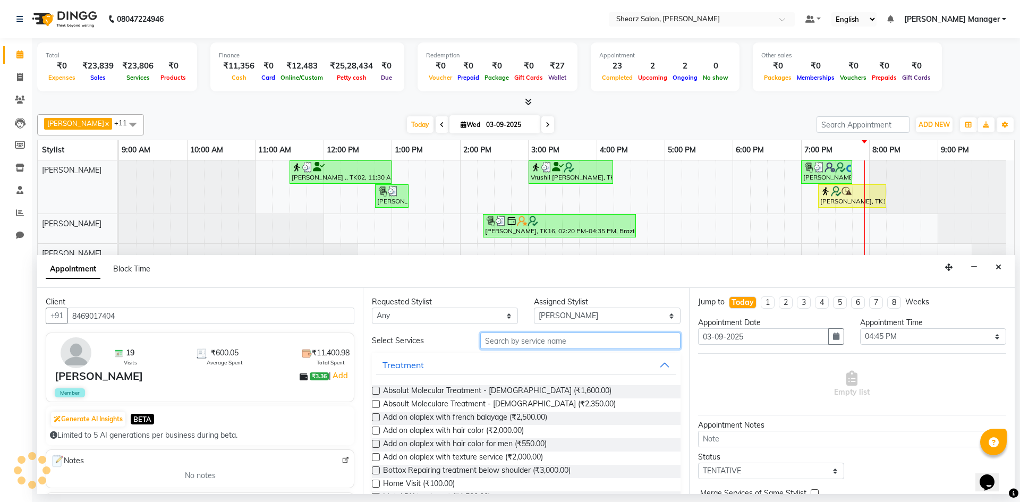
click at [538, 344] on input "text" at bounding box center [580, 340] width 200 height 16
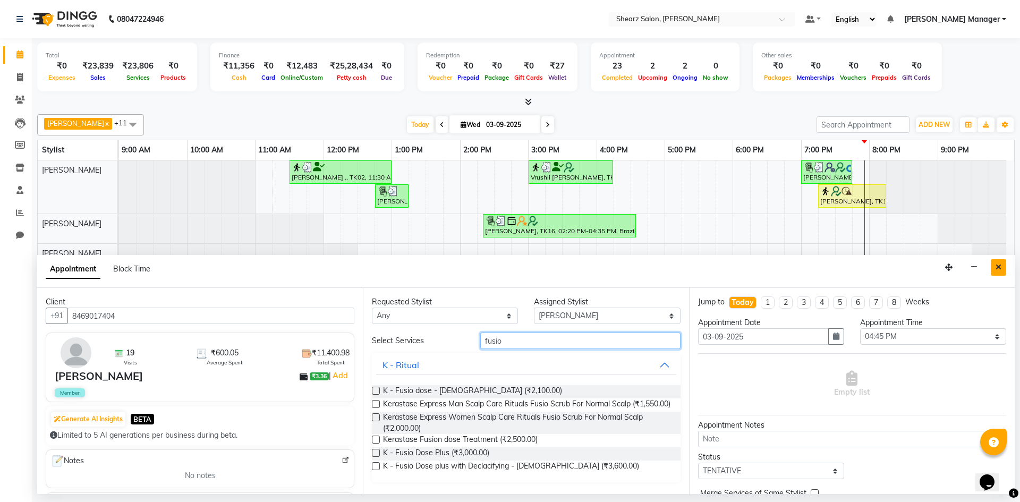
type input "fusio"
click at [995, 270] on button "Close" at bounding box center [997, 267] width 15 height 16
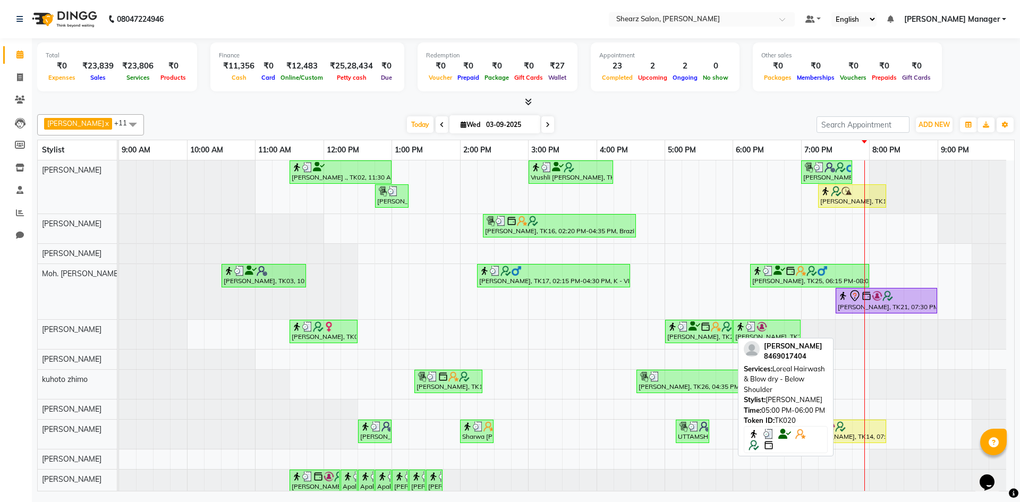
click at [690, 331] on div "[PERSON_NAME], TK20, 05:00 PM-06:00 PM, Loreal Hairwash & Blow dry - Below Shou…" at bounding box center [698, 331] width 65 height 20
select select "3"
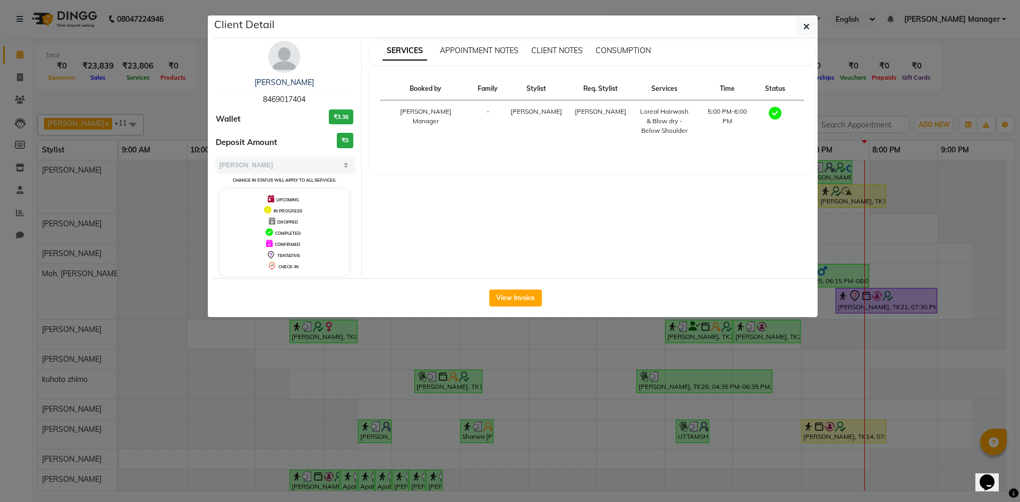
click at [689, 338] on ngb-modal-window "Client Detail [PERSON_NAME] 8469017404 Wallet ₹3.36 Deposit Amount ₹0 Select MA…" at bounding box center [510, 251] width 1020 height 502
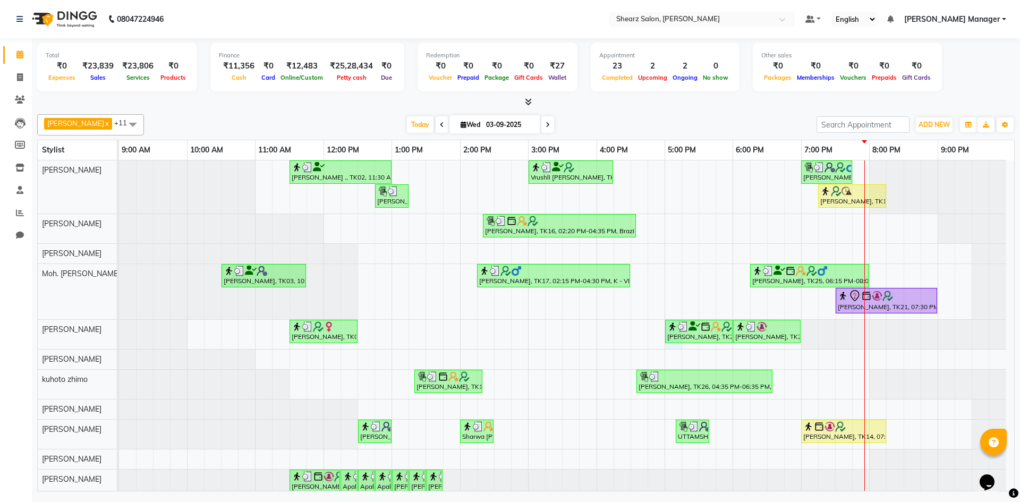
click at [665, 345] on div "[PERSON_NAME] ., TK02, 11:30 AM-01:00 PM, Source marine dry & dehydrated skin f…" at bounding box center [566, 329] width 895 height 338
select select "77315"
select select "1020"
select select "tentative"
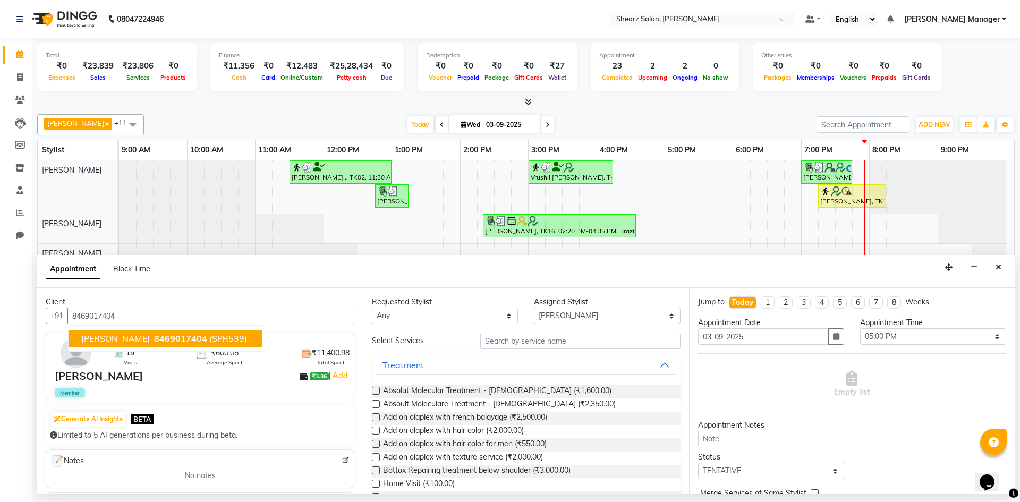
drag, startPoint x: 146, startPoint y: 337, endPoint x: 193, endPoint y: 340, distance: 47.3
click at [152, 338] on button "[PERSON_NAME] 8469017404 (SPR539)" at bounding box center [164, 338] width 193 height 17
type input "8469017404"
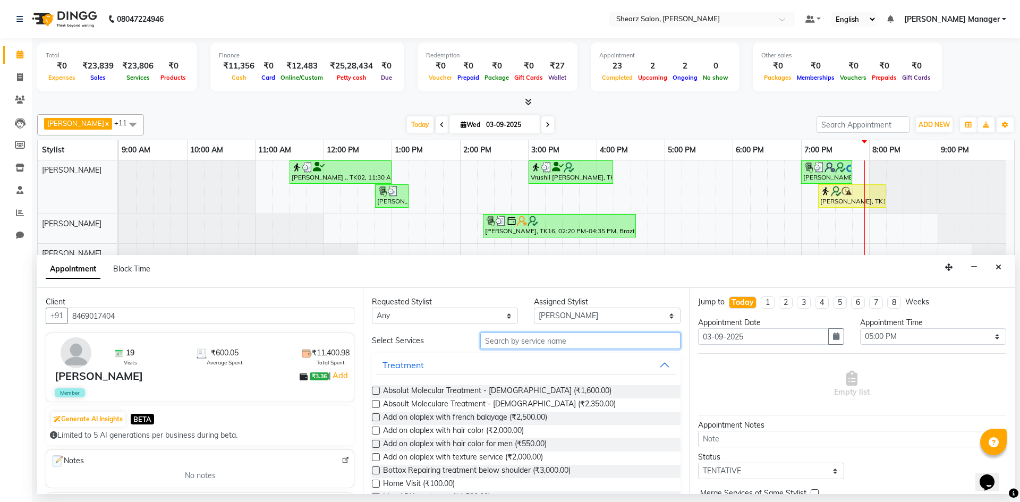
click at [559, 341] on input "text" at bounding box center [580, 340] width 200 height 16
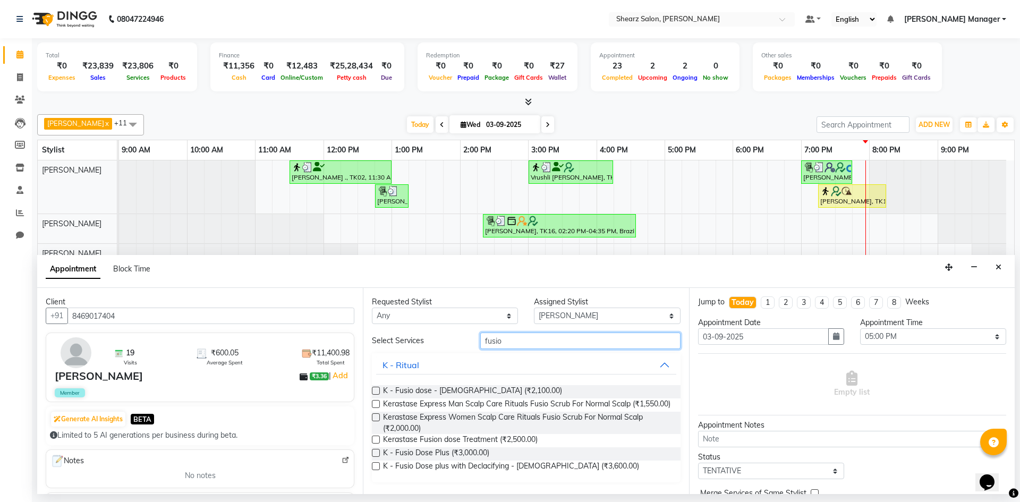
type input "fusio"
click at [375, 443] on label at bounding box center [376, 439] width 8 height 8
click at [375, 444] on input "checkbox" at bounding box center [375, 440] width 7 height 7
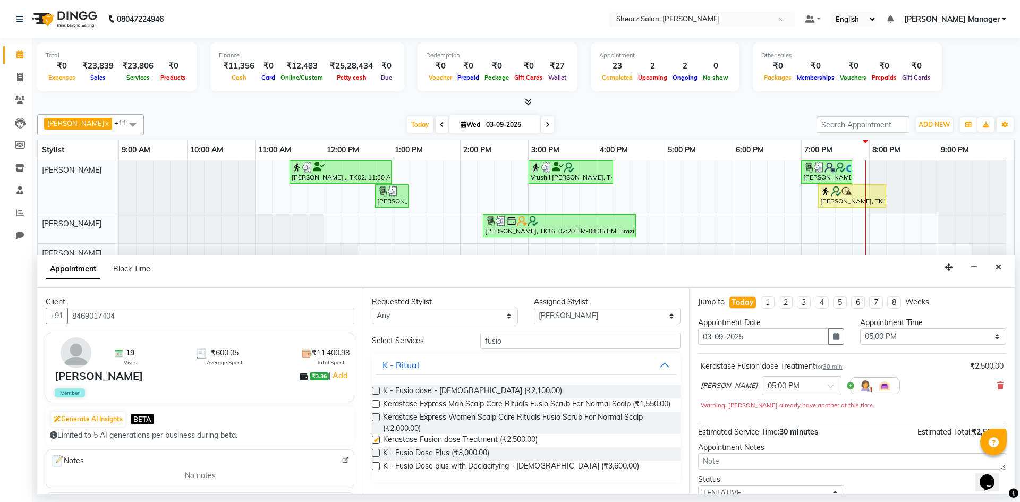
checkbox input "false"
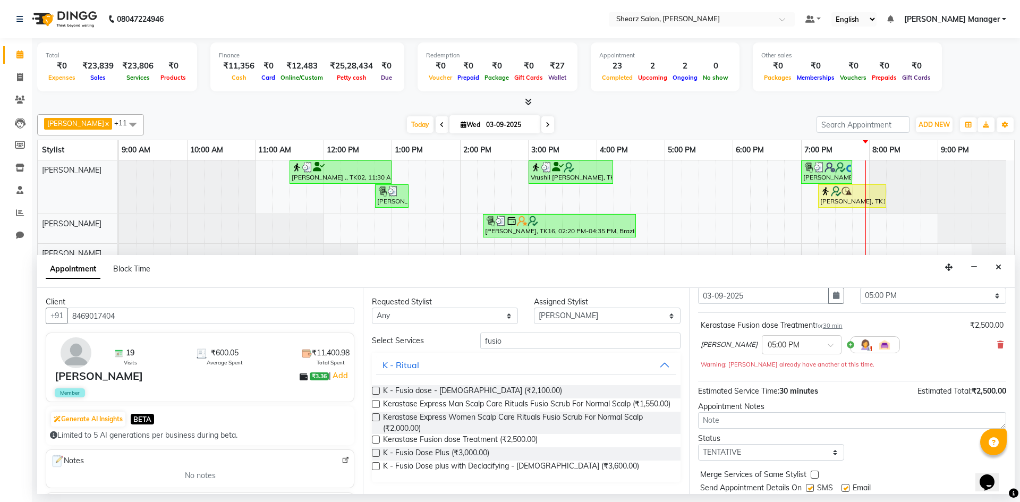
scroll to position [74, 0]
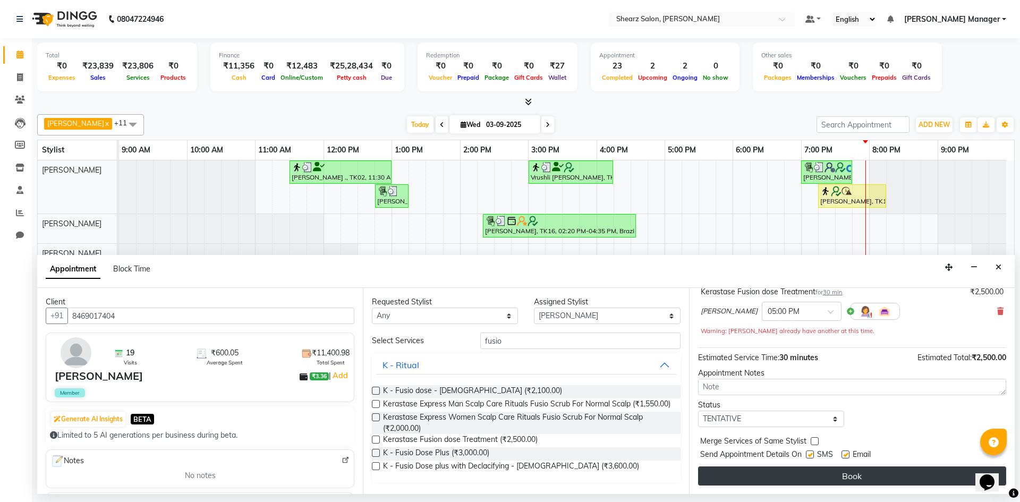
click at [809, 477] on button "Book" at bounding box center [852, 475] width 308 height 19
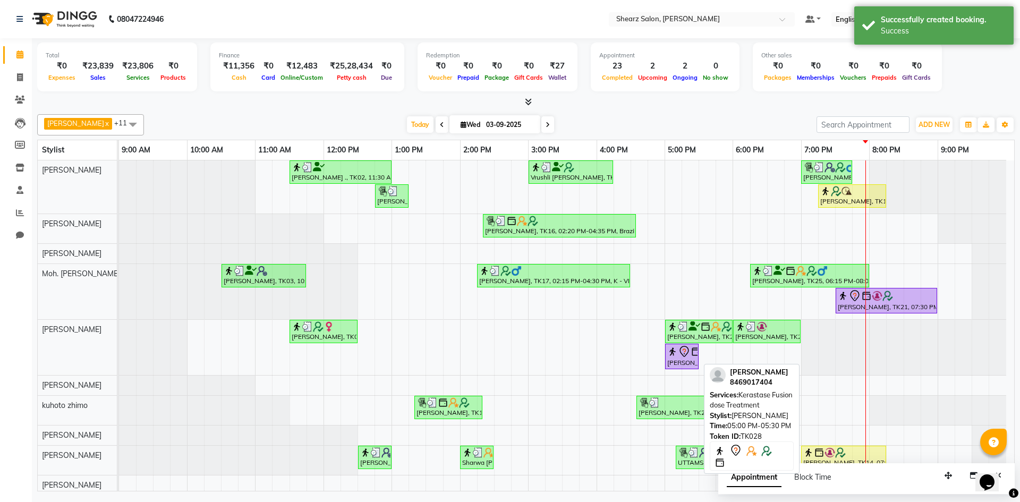
click at [683, 363] on div "[PERSON_NAME], TK28, 05:00 PM-05:30 PM, Kerastase Fusion dose Treatment" at bounding box center [681, 356] width 31 height 22
select select "7"
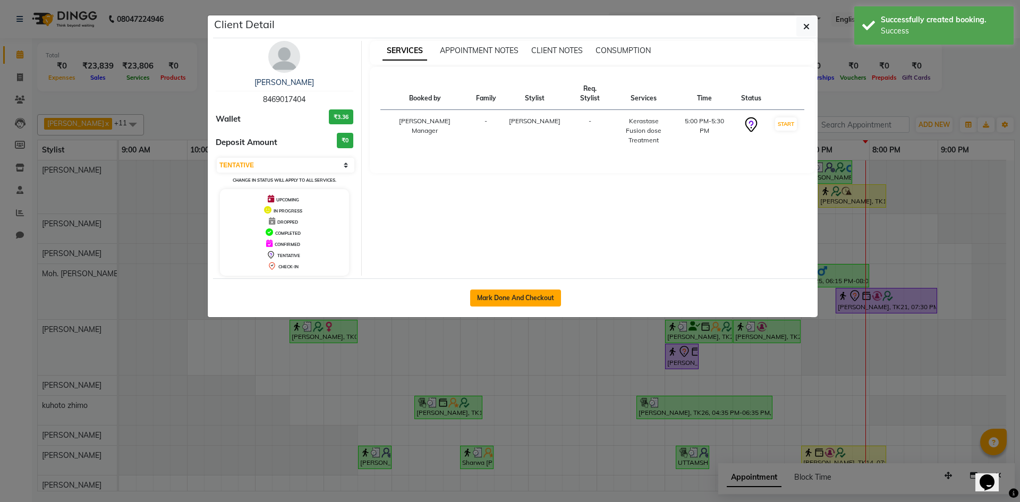
click at [533, 296] on button "Mark Done And Checkout" at bounding box center [515, 297] width 91 height 17
select select "8159"
select select "service"
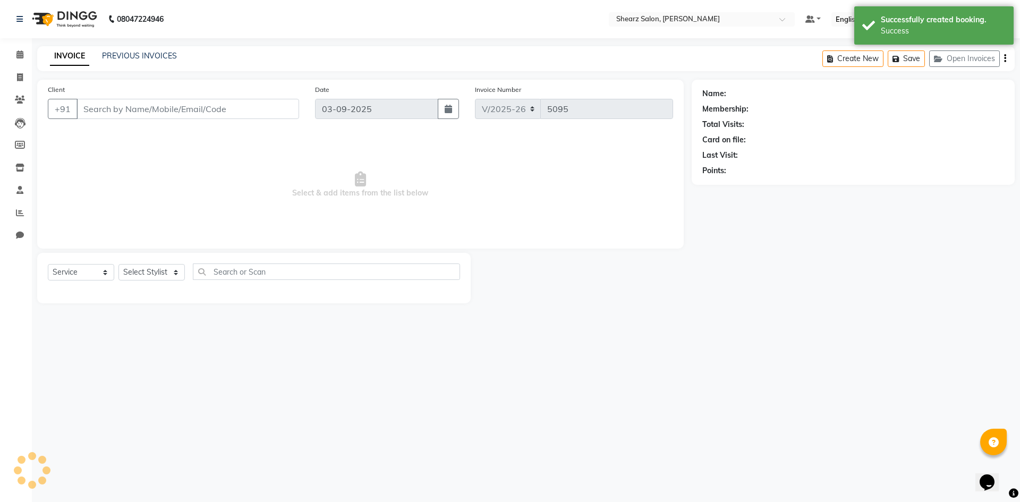
select select "3"
type input "8469017404"
select select "77315"
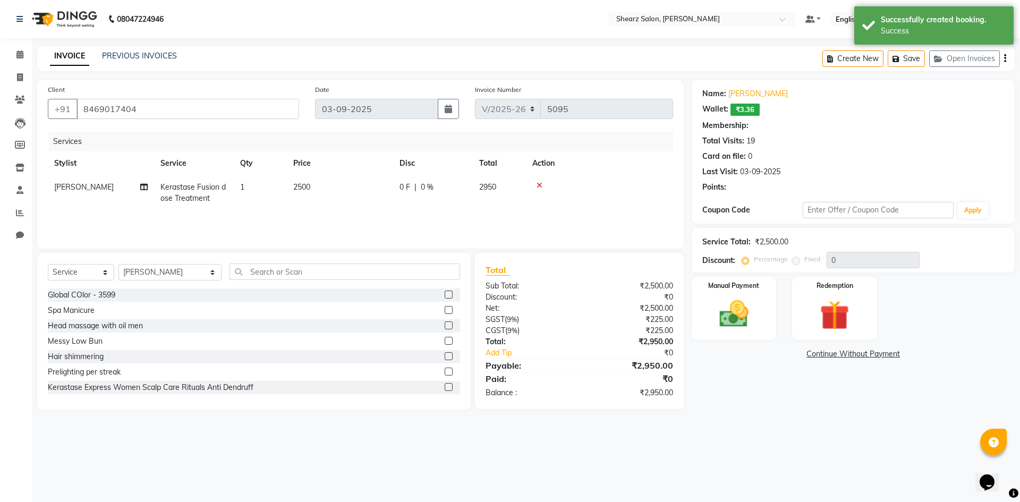
select select "1: Object"
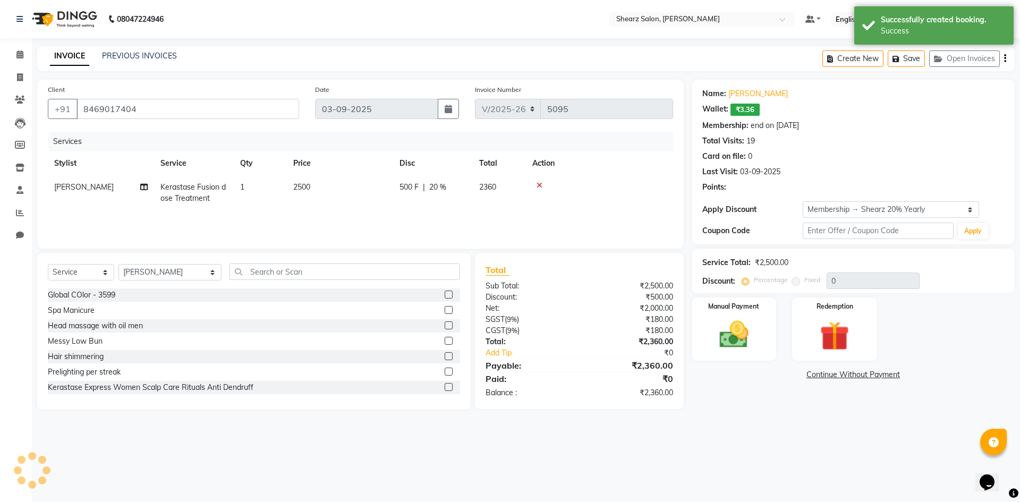
type input "20"
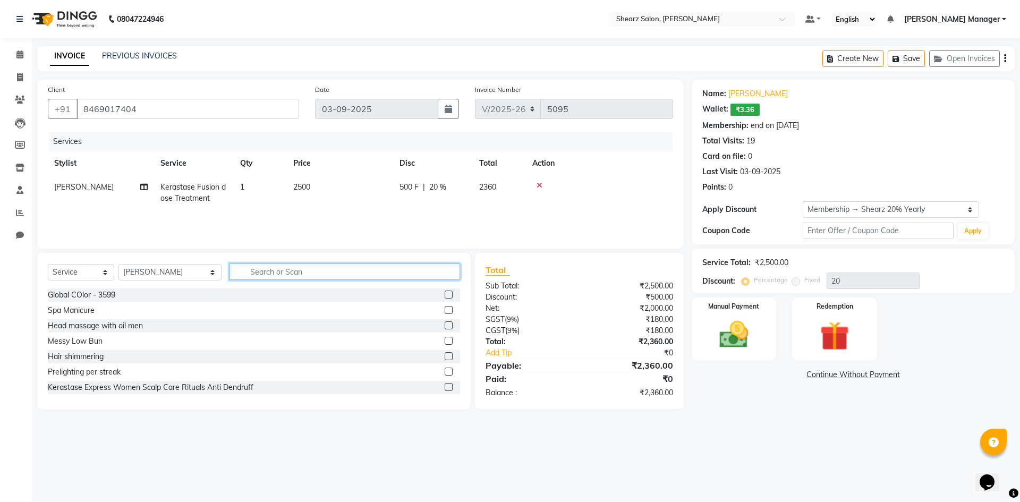
click at [279, 272] on input "text" at bounding box center [344, 271] width 230 height 16
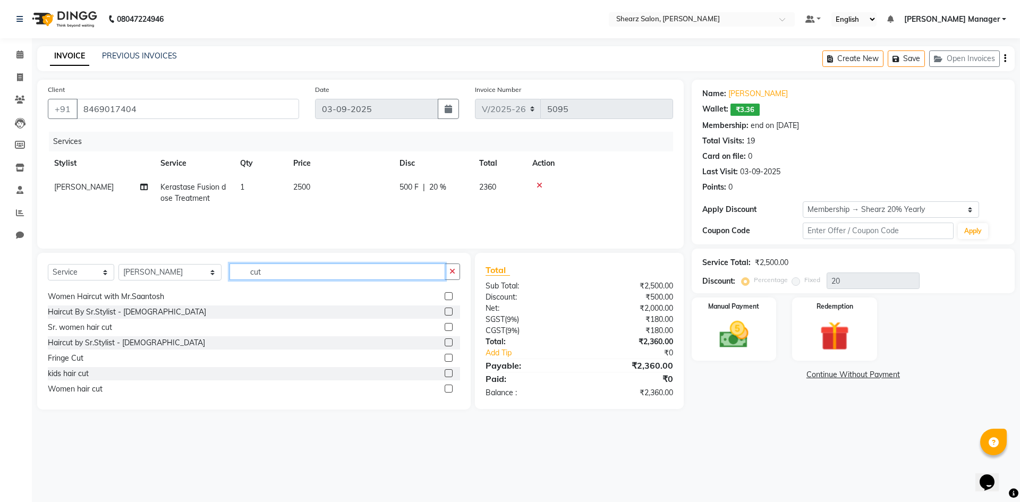
scroll to position [159, 0]
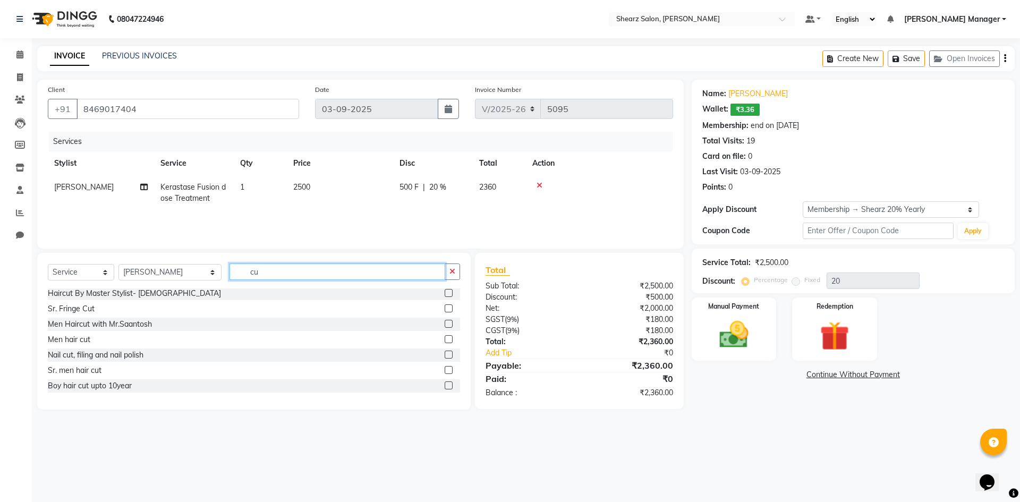
type input "c"
type input "cut"
click at [19, 58] on span at bounding box center [20, 55] width 19 height 12
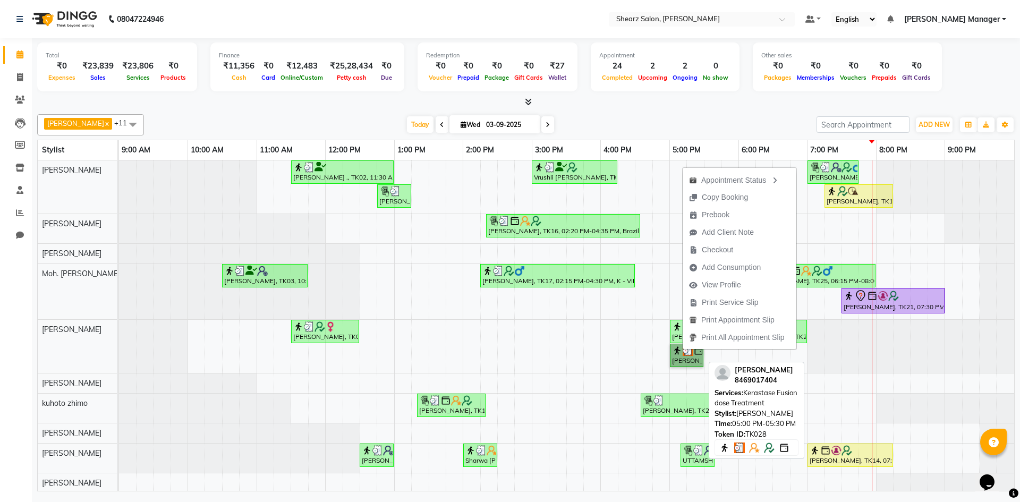
click at [674, 350] on link "[PERSON_NAME], TK28, 05:00 PM-05:30 PM, Kerastase Fusion dose Treatment" at bounding box center [686, 355] width 33 height 23
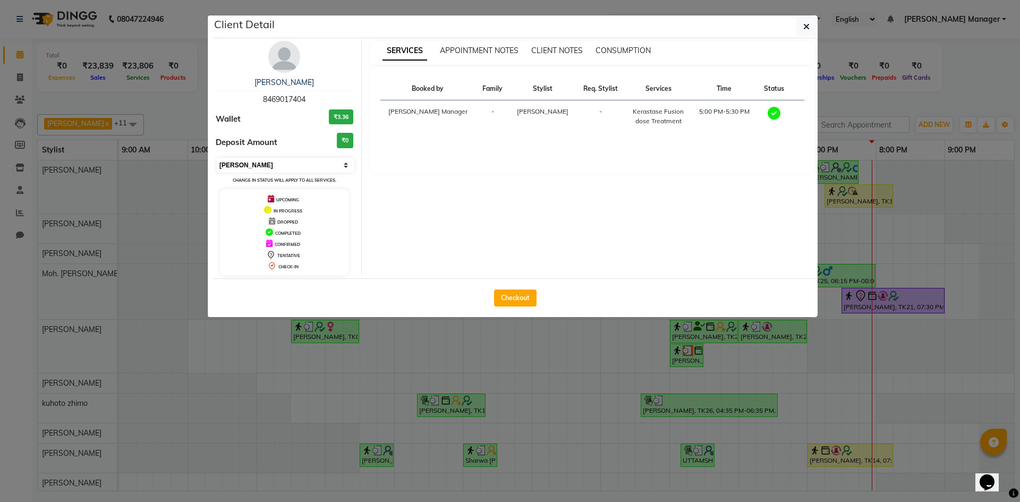
click at [270, 167] on select "Select MARK DONE UPCOMING" at bounding box center [286, 165] width 138 height 15
select select "5"
click at [217, 158] on select "Select MARK DONE UPCOMING" at bounding box center [286, 165] width 138 height 15
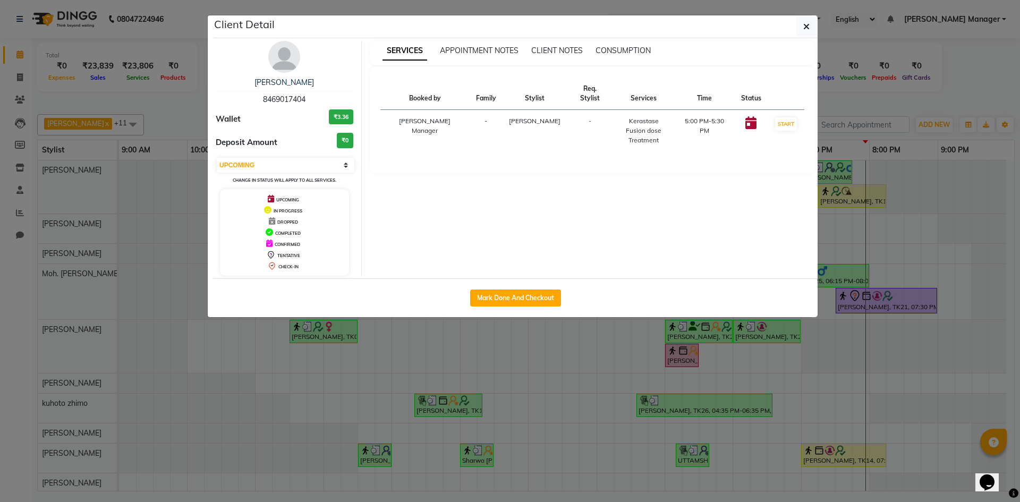
click at [201, 332] on ngb-modal-window "Client Detail [PERSON_NAME] 8469017404 Wallet ₹3.36 Deposit Amount ₹0 Select IN…" at bounding box center [510, 251] width 1020 height 502
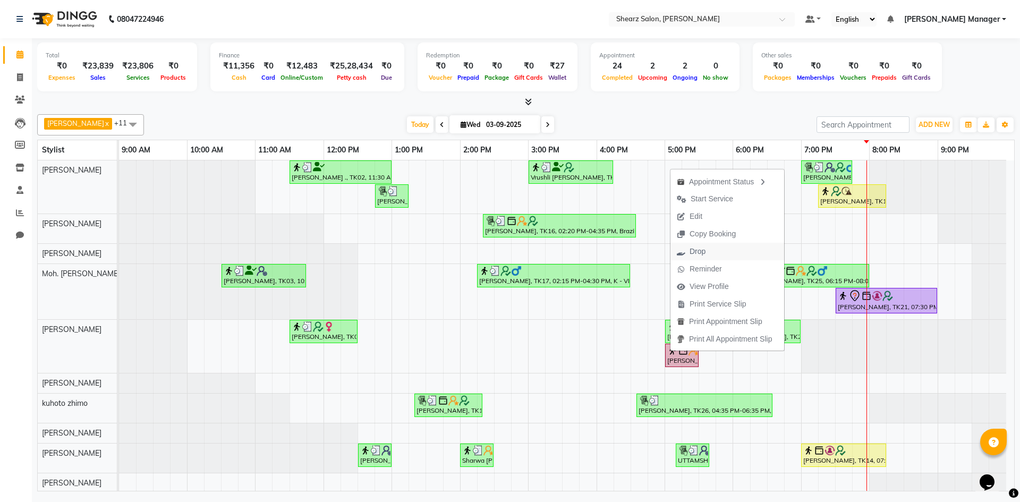
click at [723, 250] on button "Drop" at bounding box center [727, 252] width 114 height 18
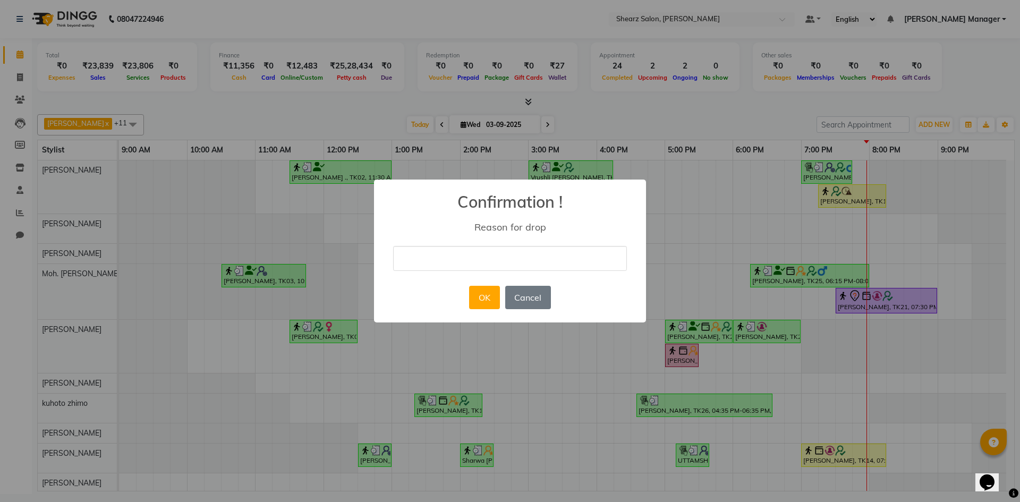
type input "NOT COMIMNG"
click at [486, 299] on button "OK" at bounding box center [484, 297] width 30 height 23
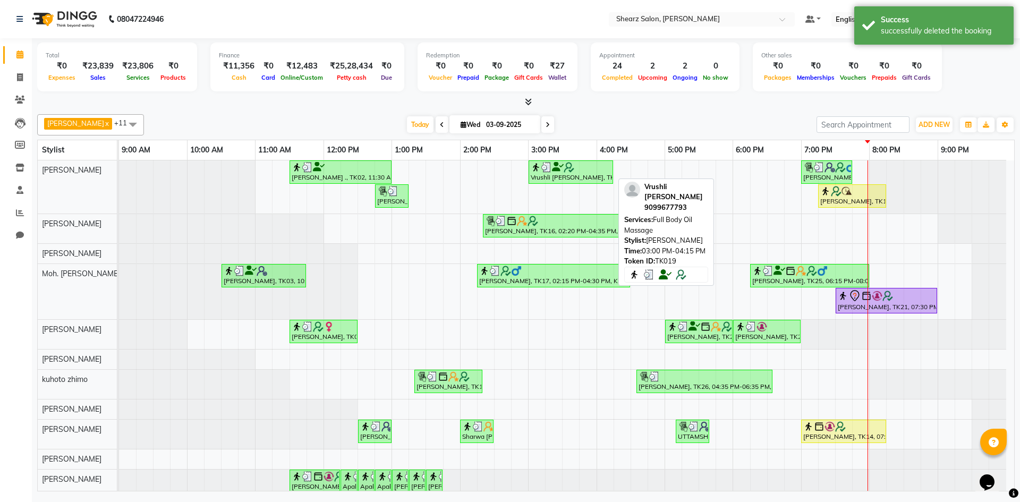
click at [584, 174] on div "Vrushli [PERSON_NAME], TK19, 03:00 PM-04:15 PM, Full Body Oil Massage" at bounding box center [570, 172] width 82 height 20
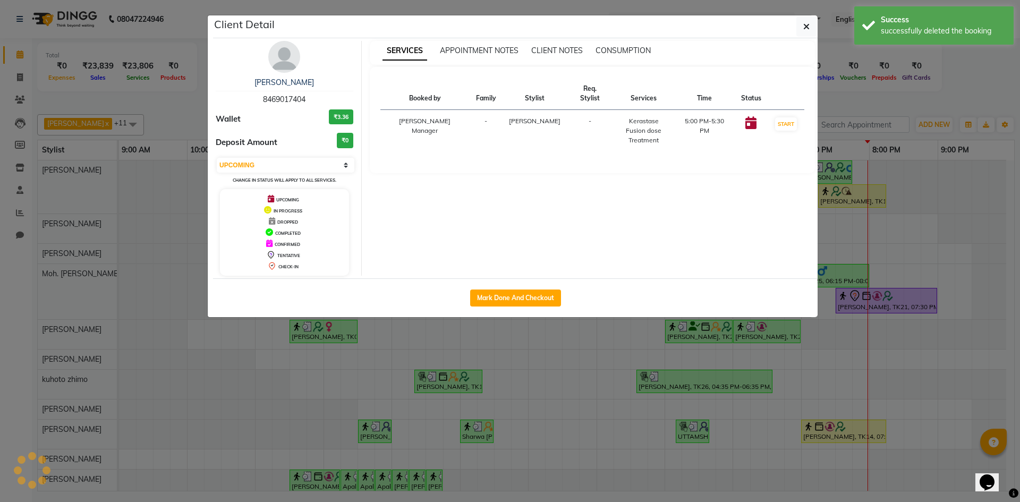
select select "3"
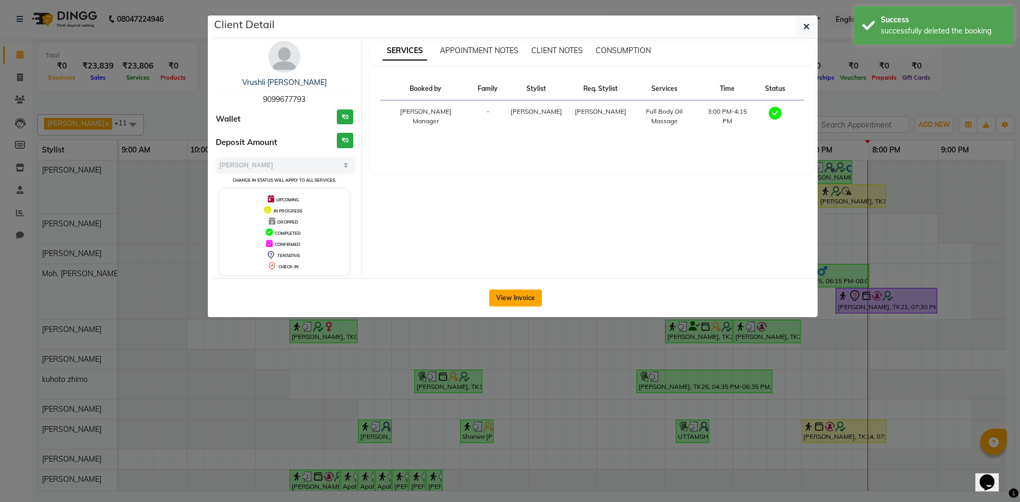
click at [534, 304] on button "View Invoice" at bounding box center [515, 297] width 53 height 17
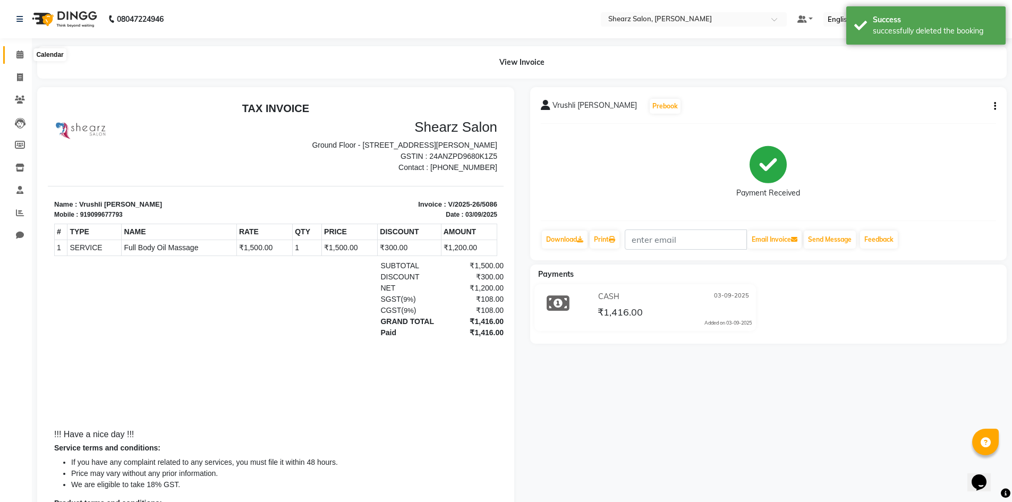
click at [18, 52] on icon at bounding box center [19, 54] width 7 height 8
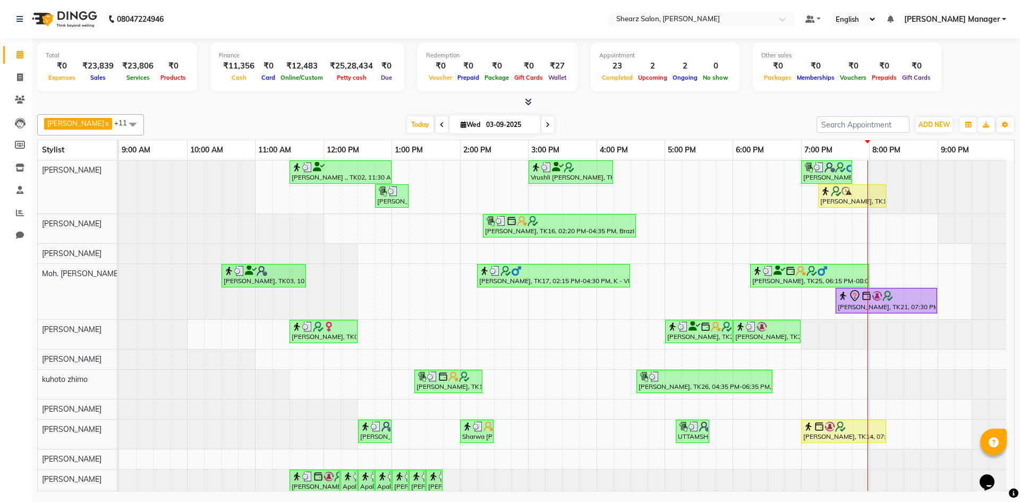
click at [468, 122] on span "Wed" at bounding box center [470, 125] width 25 height 8
select select "9"
select select "2025"
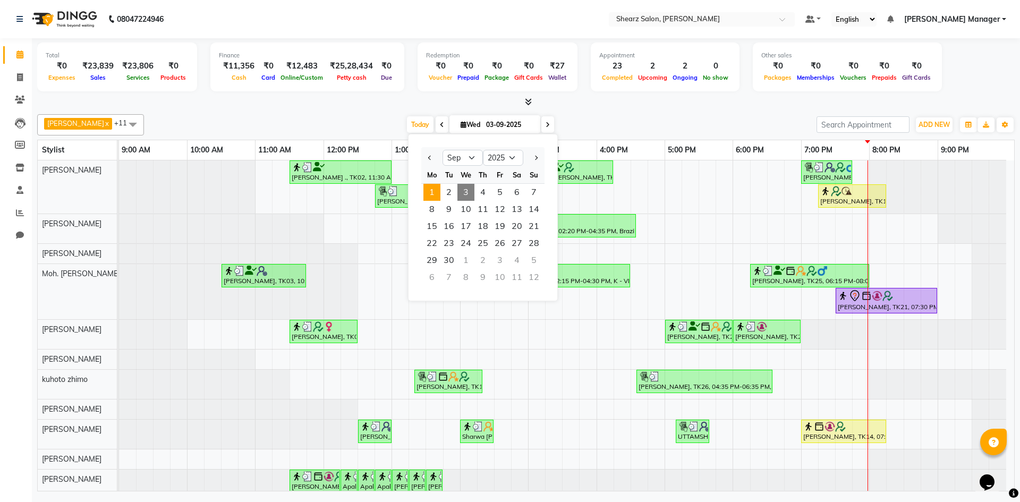
click at [436, 192] on span "1" at bounding box center [431, 192] width 17 height 17
type input "01-09-2025"
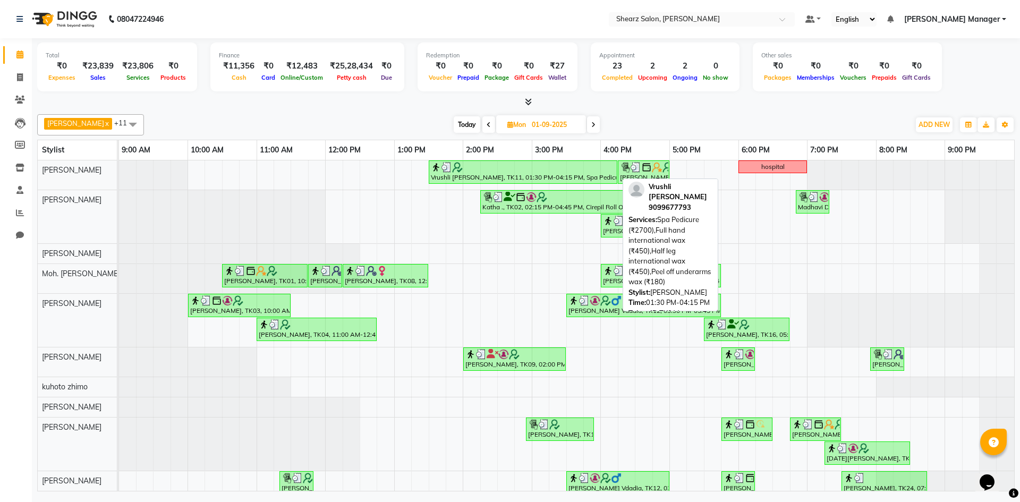
click at [576, 169] on div at bounding box center [523, 167] width 184 height 11
select select "3"
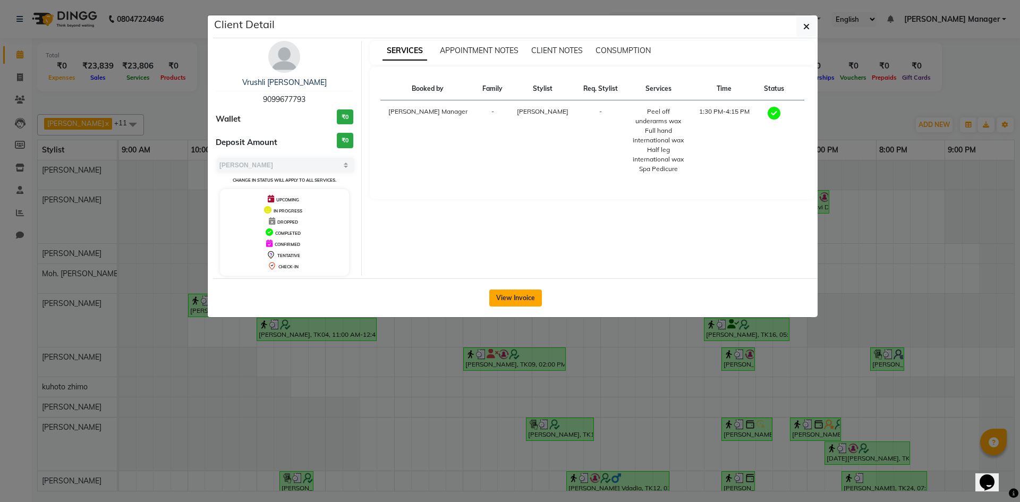
click at [522, 298] on button "View Invoice" at bounding box center [515, 297] width 53 height 17
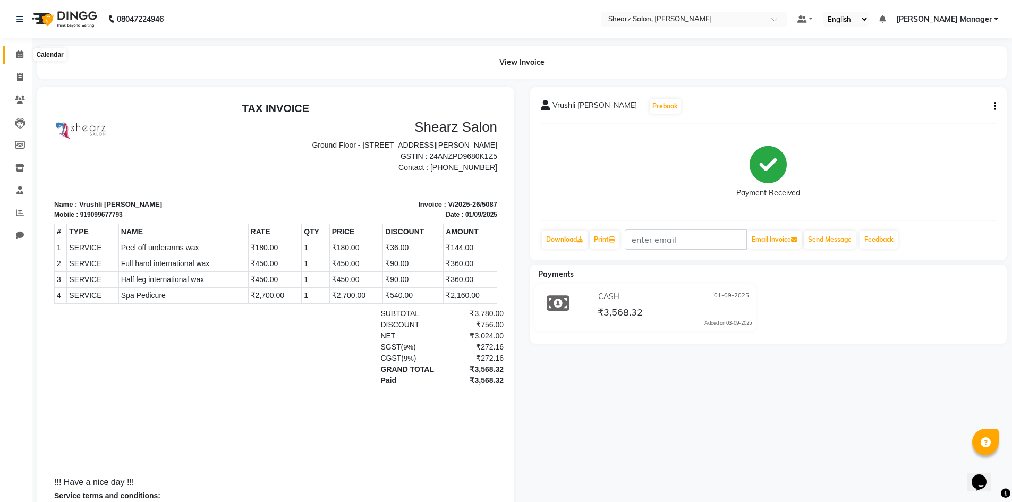
click at [16, 55] on icon at bounding box center [19, 54] width 7 height 8
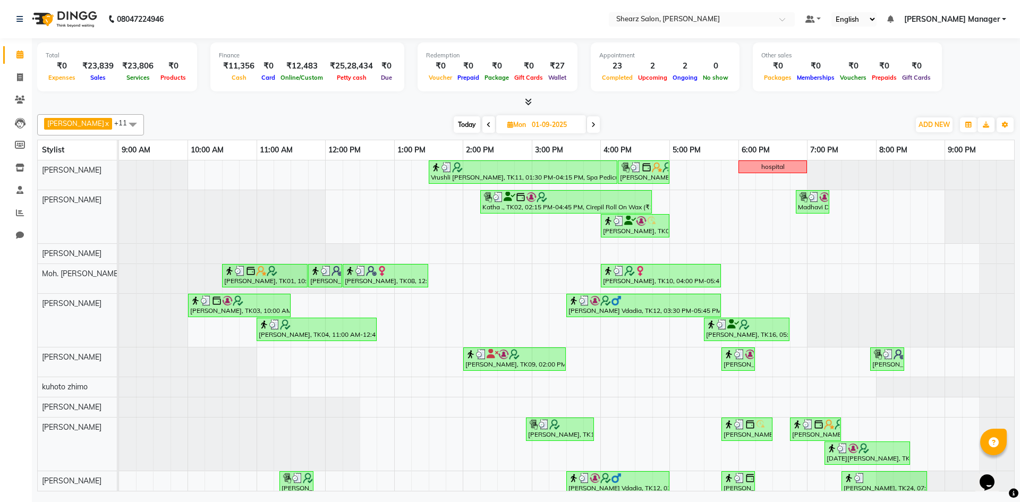
click at [591, 124] on icon at bounding box center [593, 125] width 4 height 6
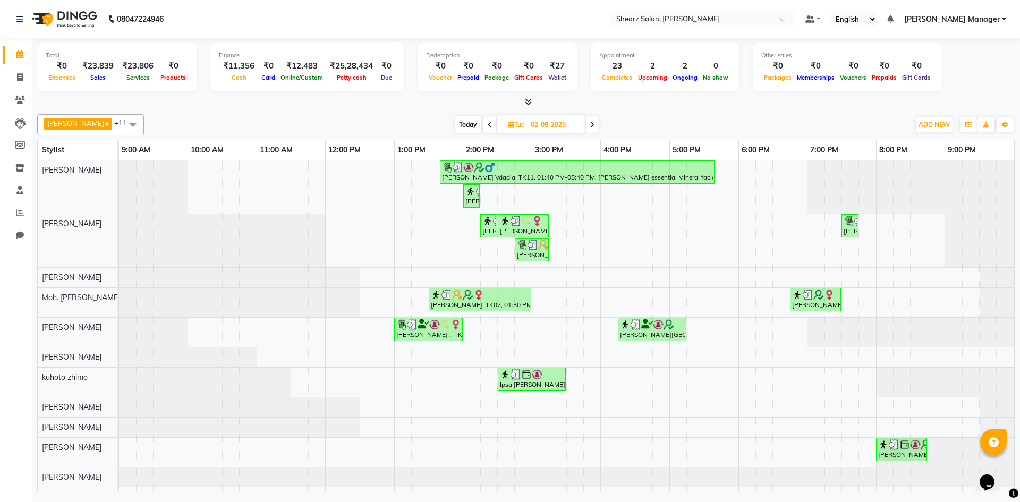
click at [590, 127] on icon at bounding box center [592, 125] width 4 height 6
type input "03-09-2025"
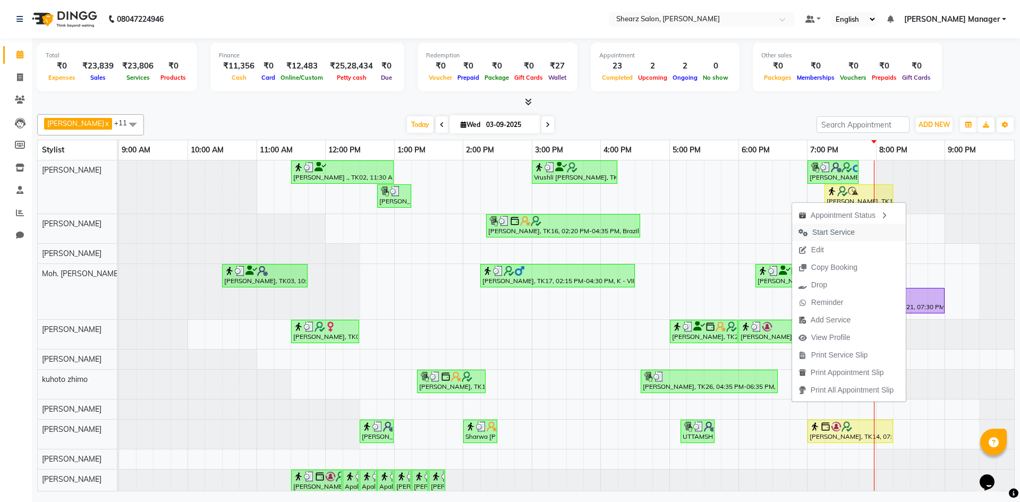
click at [864, 236] on button "Start Service" at bounding box center [849, 233] width 114 height 18
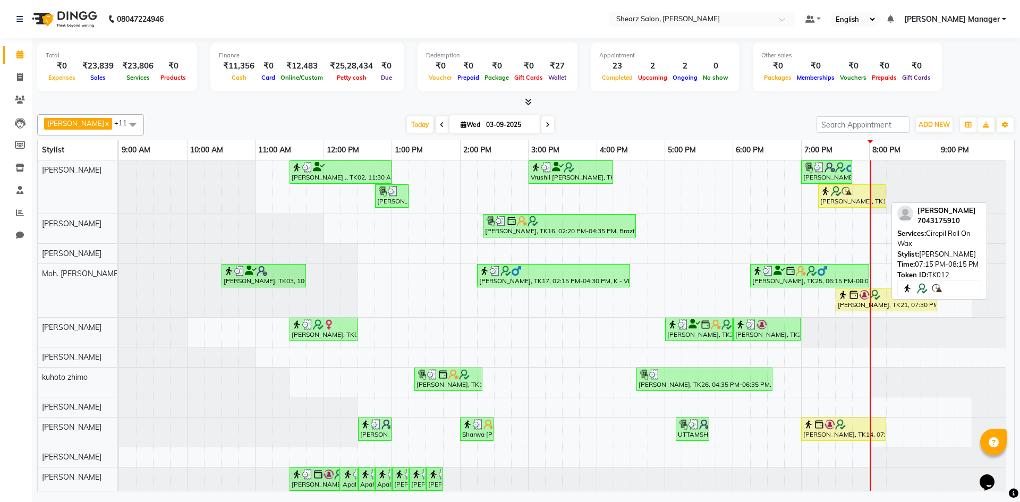
click at [847, 198] on div "[PERSON_NAME], TK12, 07:15 PM-08:15 PM, Cirepil Roll On Wax" at bounding box center [852, 196] width 66 height 20
select select "1"
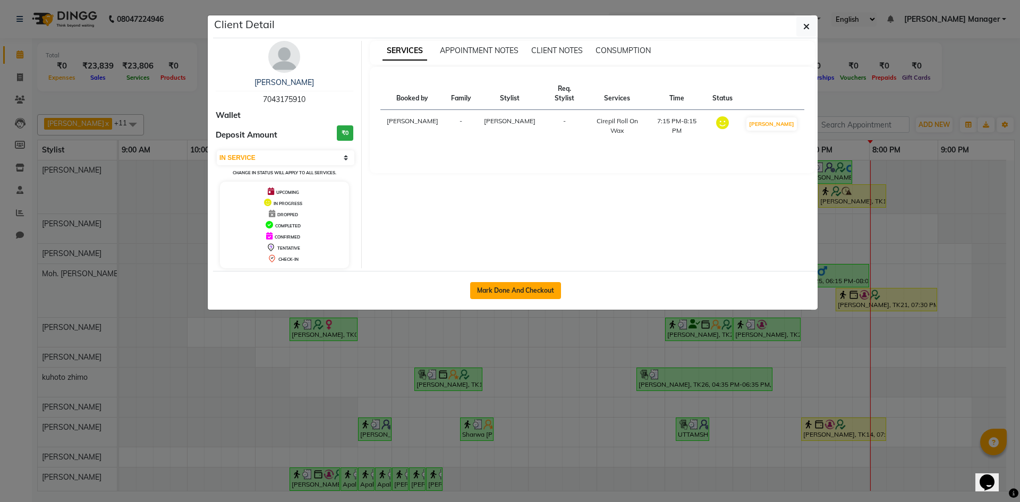
click at [504, 293] on button "Mark Done And Checkout" at bounding box center [515, 290] width 91 height 17
select select "8159"
select select "service"
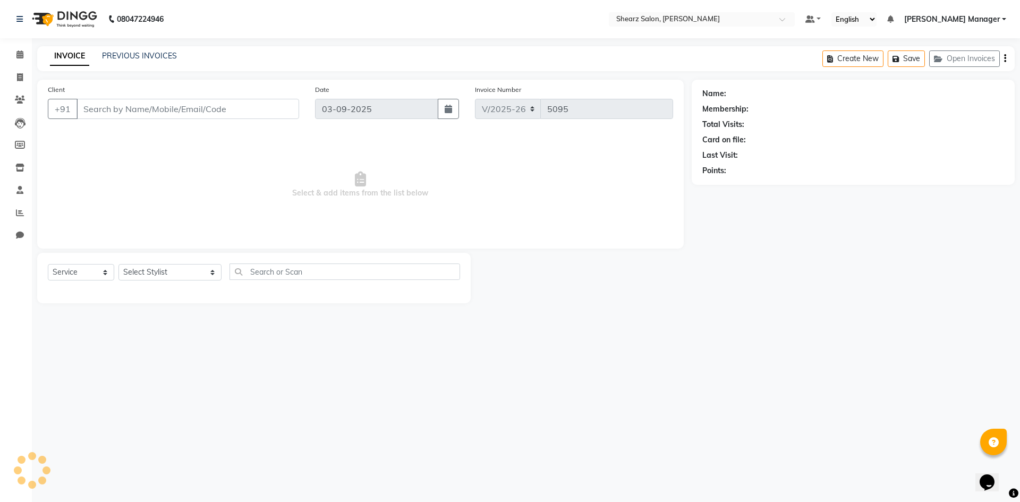
type input "7043175910"
select select "77322"
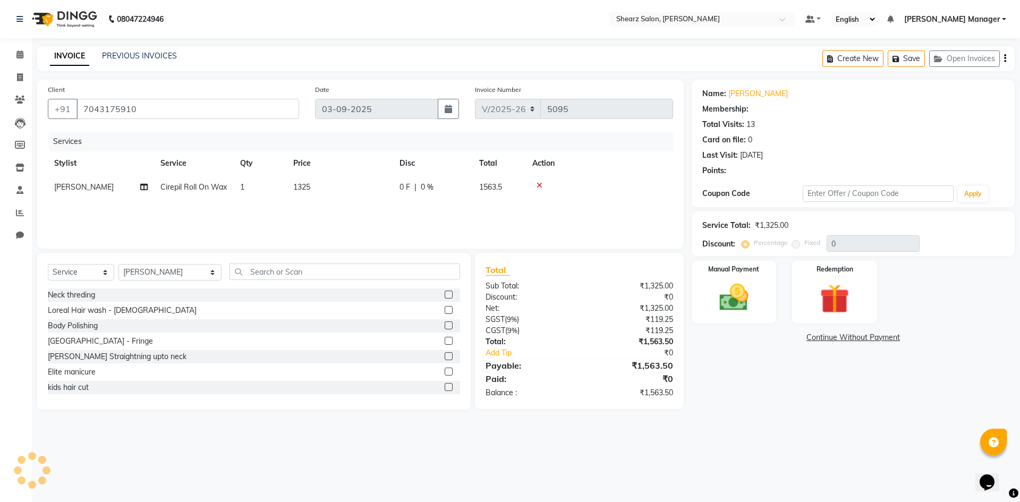
select select "1: Object"
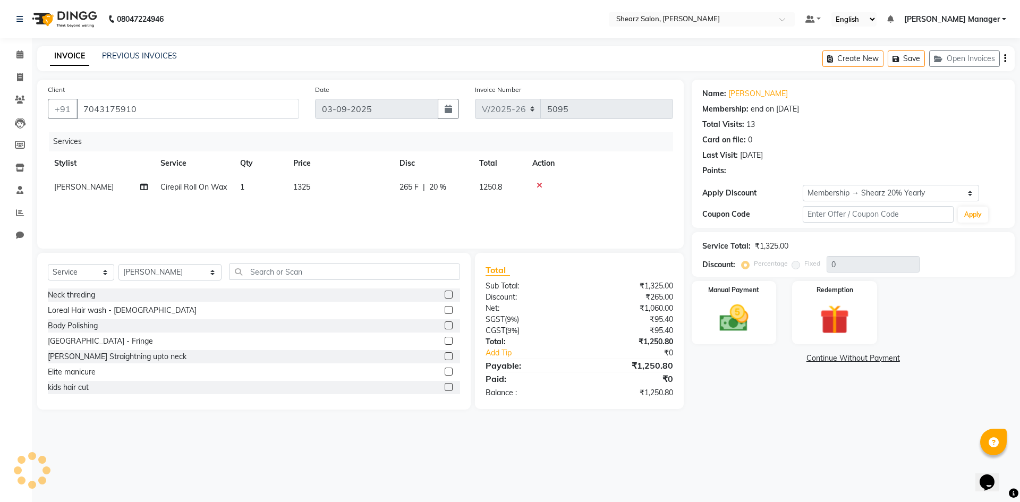
type input "20"
drag, startPoint x: 315, startPoint y: 270, endPoint x: 322, endPoint y: 270, distance: 6.4
click at [316, 270] on input "text" at bounding box center [344, 271] width 230 height 16
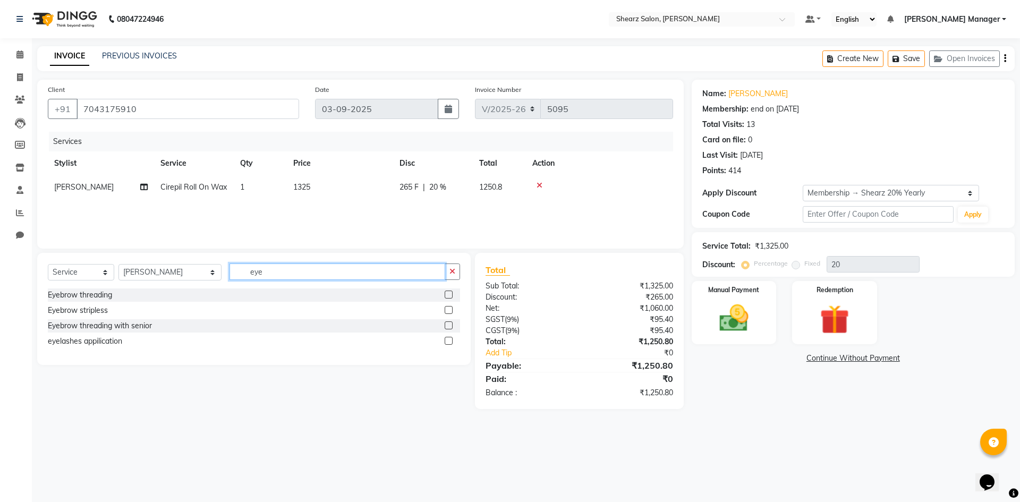
type input "eye"
click at [447, 293] on label at bounding box center [448, 294] width 8 height 8
click at [447, 293] on input "checkbox" at bounding box center [447, 295] width 7 height 7
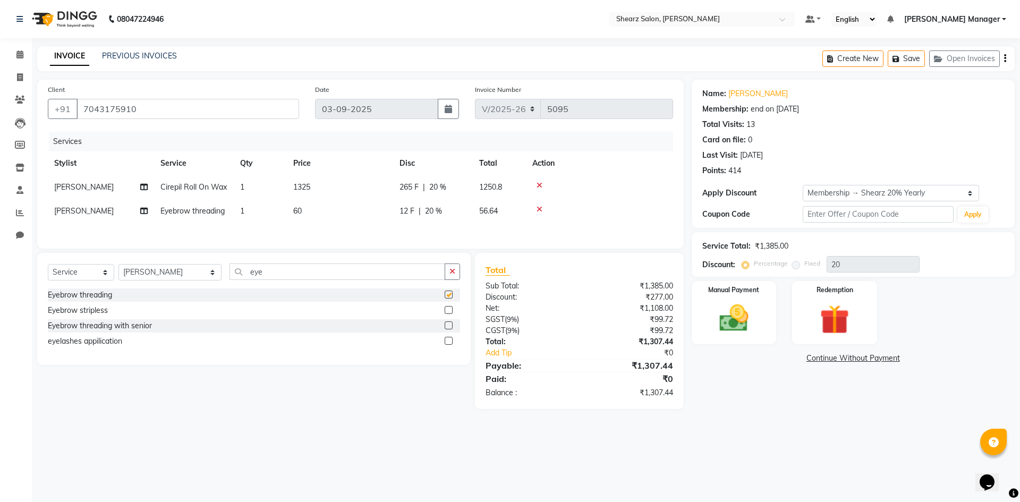
checkbox input "false"
click at [281, 271] on input "eye" at bounding box center [337, 271] width 216 height 16
type input "e"
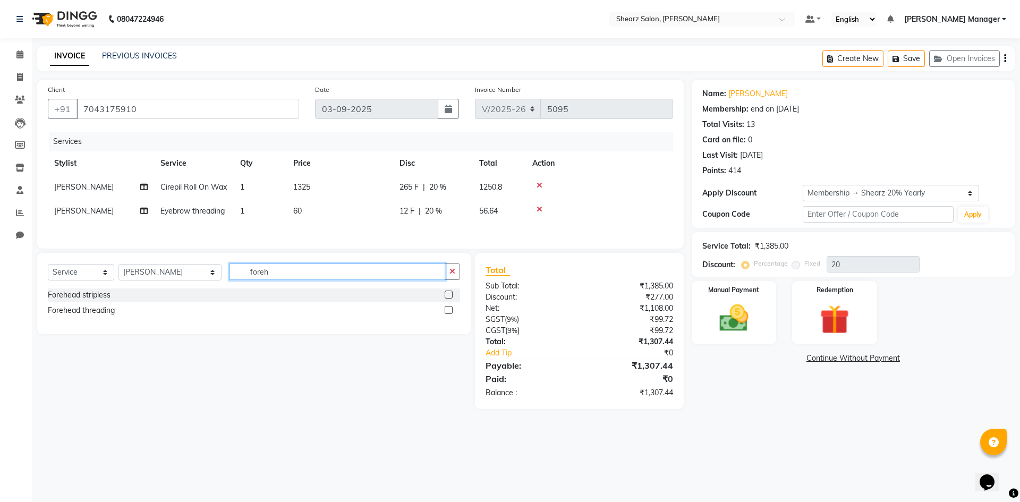
type input "foreh"
click at [449, 310] on label at bounding box center [448, 310] width 8 height 8
click at [449, 310] on input "checkbox" at bounding box center [447, 310] width 7 height 7
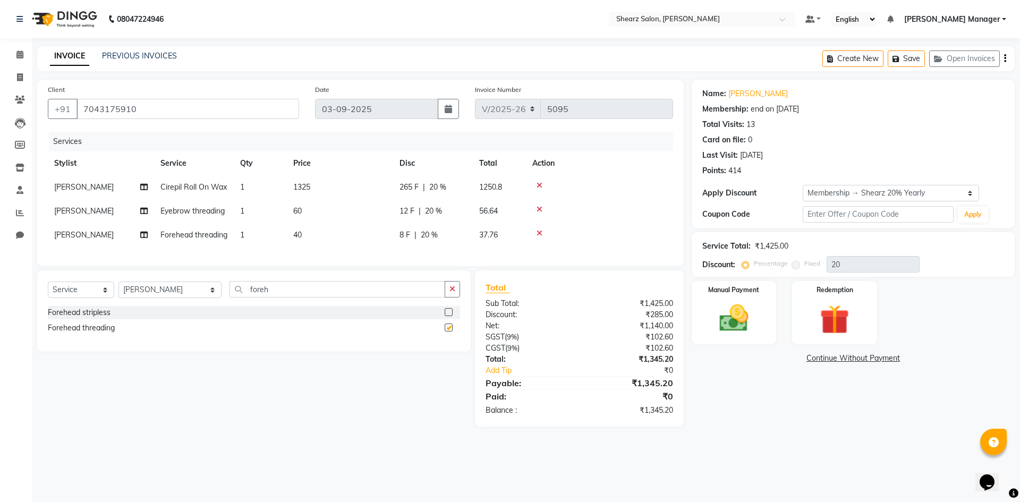
checkbox input "false"
click at [541, 182] on icon at bounding box center [539, 185] width 6 height 7
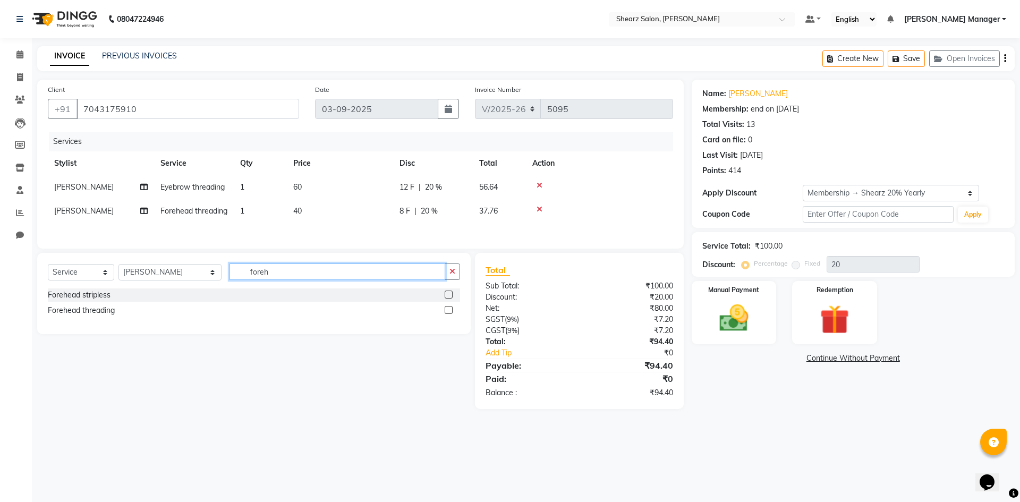
click at [328, 280] on input "foreh" at bounding box center [337, 271] width 216 height 16
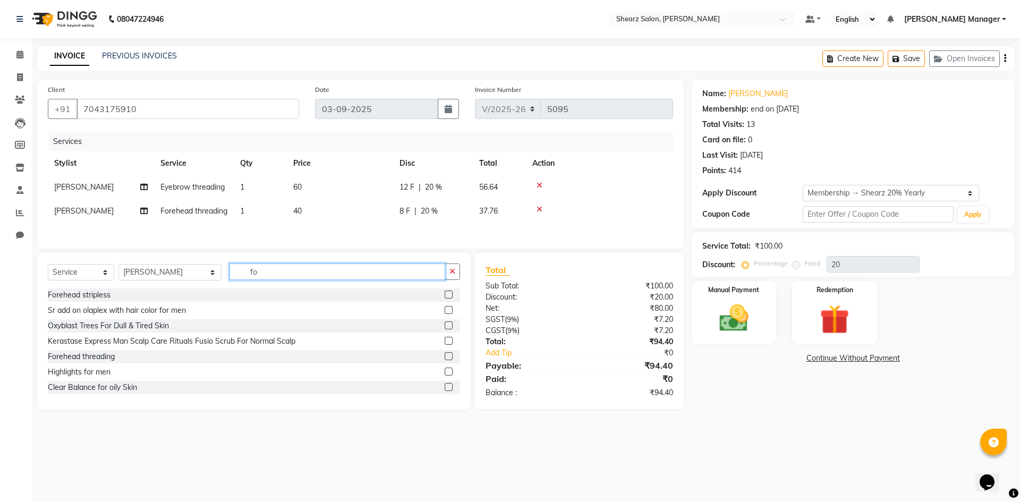
type input "f"
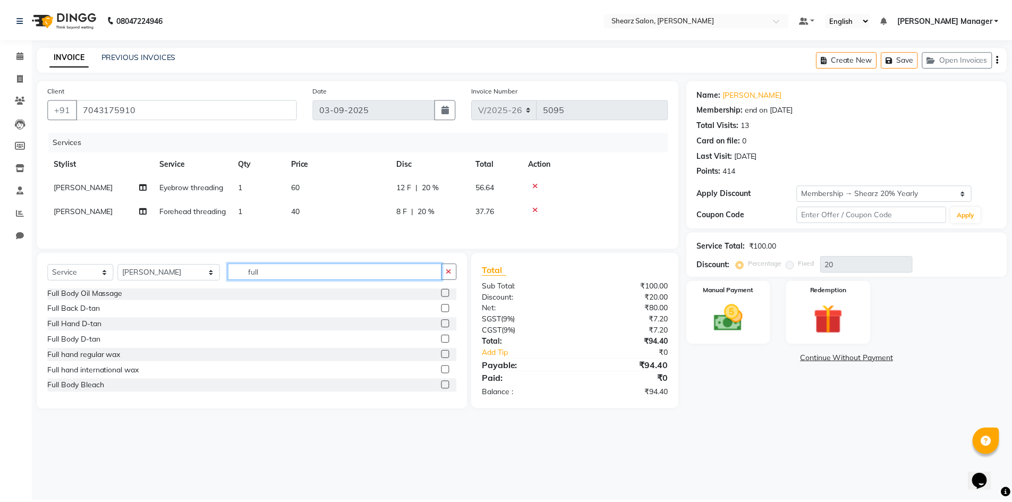
scroll to position [159, 0]
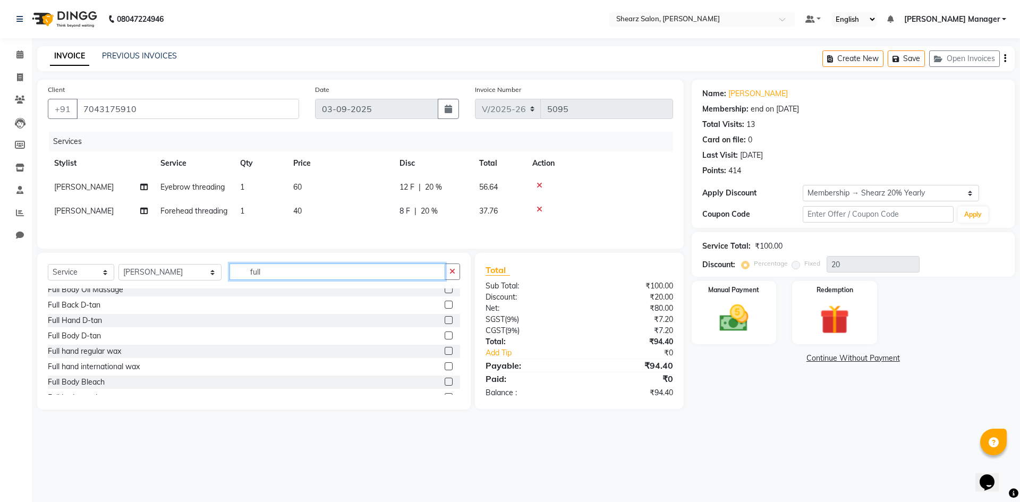
type input "full"
click at [444, 370] on label at bounding box center [448, 366] width 8 height 8
click at [444, 370] on input "checkbox" at bounding box center [447, 366] width 7 height 7
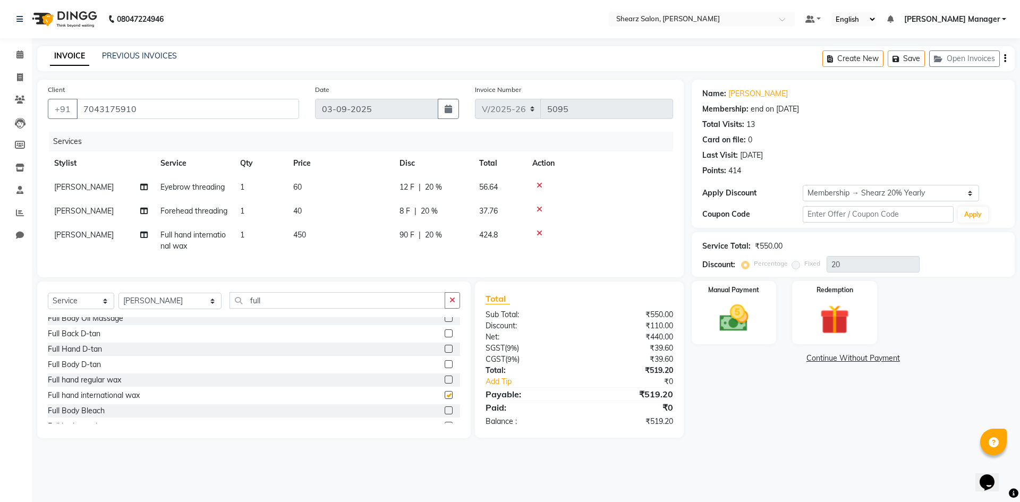
checkbox input "false"
click at [824, 193] on select "Select Membership → Shearz 20% Yearly" at bounding box center [890, 193] width 176 height 16
click at [802, 185] on select "Select Membership → Shearz 20% Yearly" at bounding box center [890, 193] width 176 height 16
click at [759, 301] on div "Manual Payment" at bounding box center [733, 312] width 88 height 65
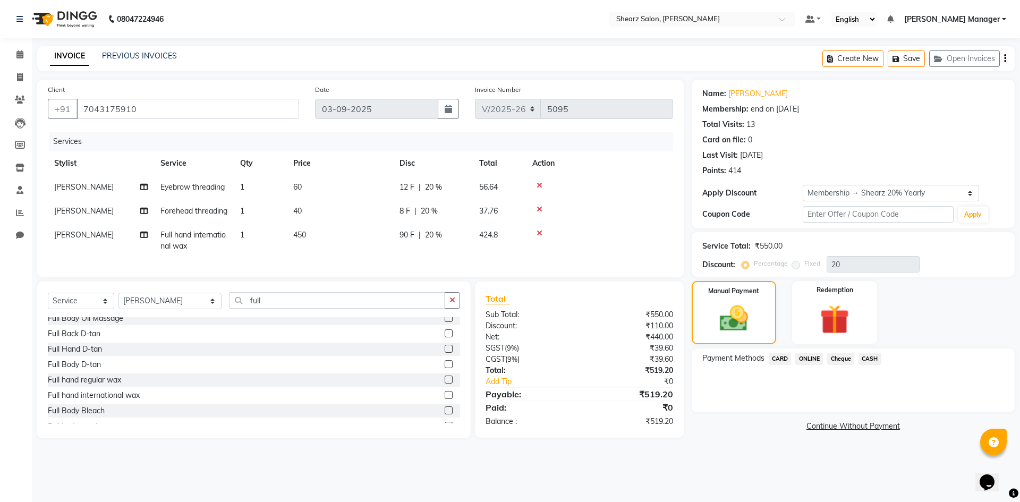
click at [812, 359] on span "ONLINE" at bounding box center [809, 359] width 28 height 12
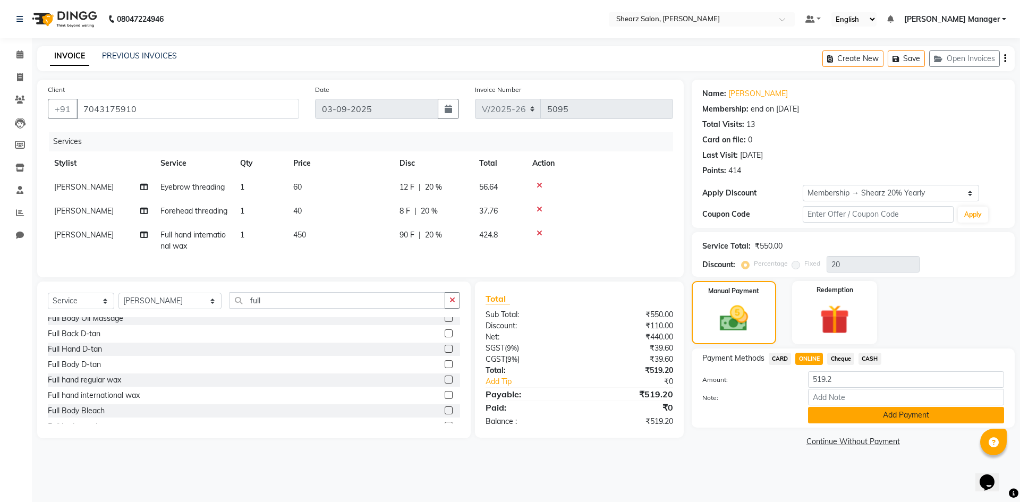
click at [835, 415] on button "Add Payment" at bounding box center [906, 415] width 196 height 16
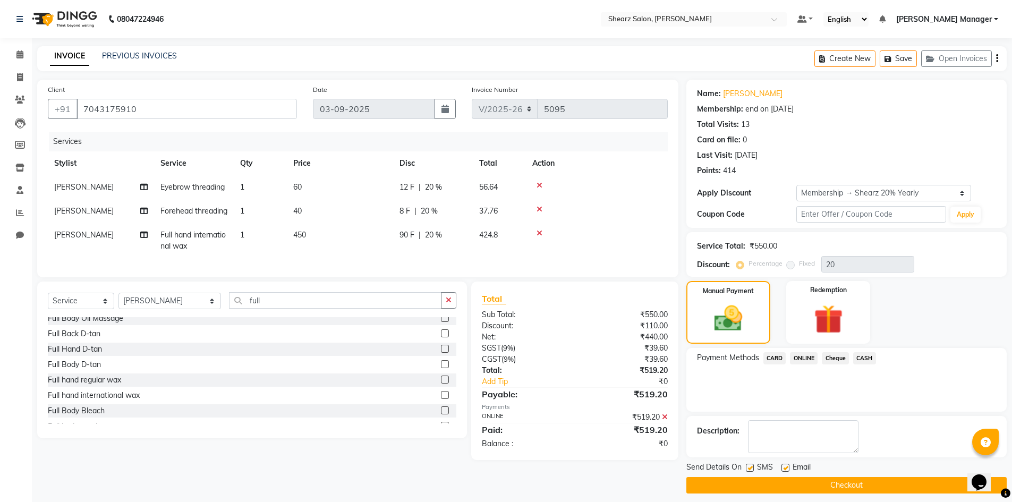
drag, startPoint x: 818, startPoint y: 484, endPoint x: 808, endPoint y: 476, distance: 13.3
click at [818, 484] on button "Checkout" at bounding box center [846, 485] width 320 height 16
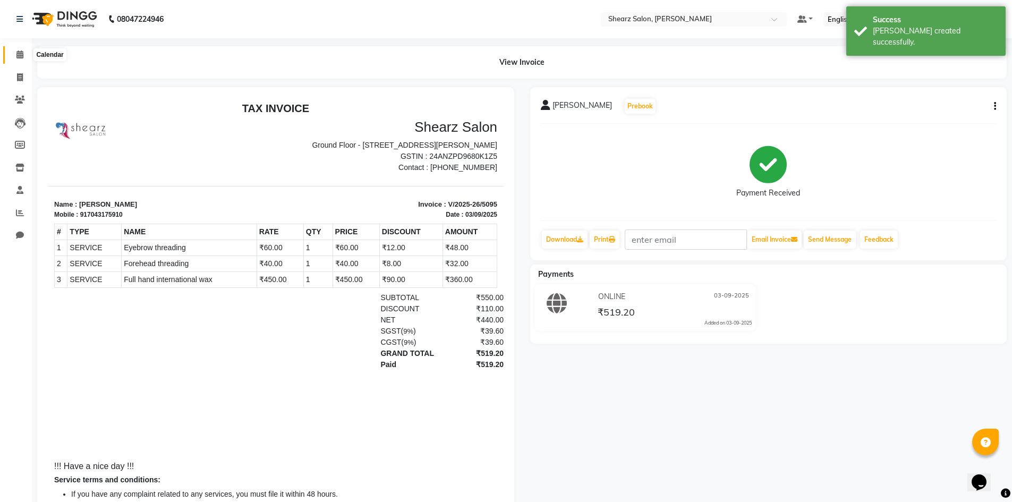
click at [11, 50] on span at bounding box center [20, 55] width 19 height 12
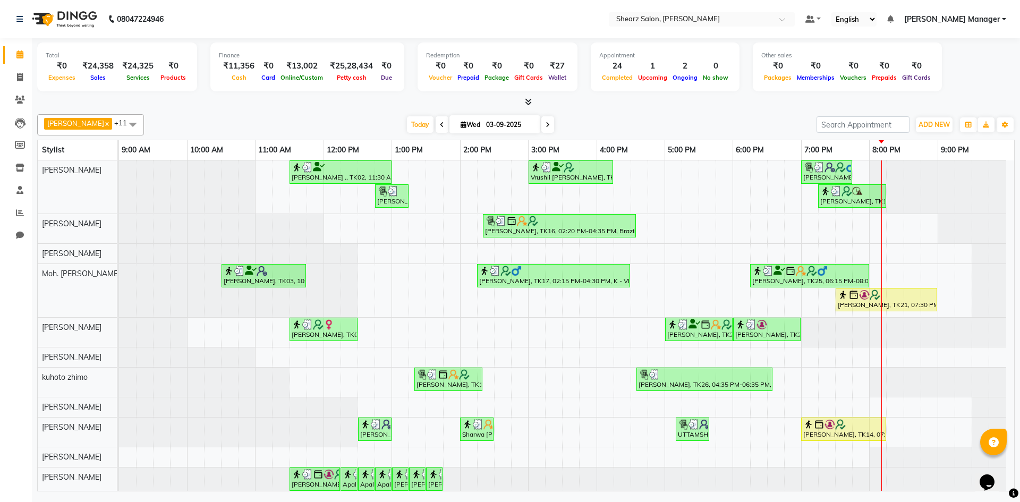
click at [371, 241] on div "[PERSON_NAME] ., TK02, 11:30 AM-01:00 PM, Source marine dry & dehydrated skin f…" at bounding box center [566, 328] width 895 height 336
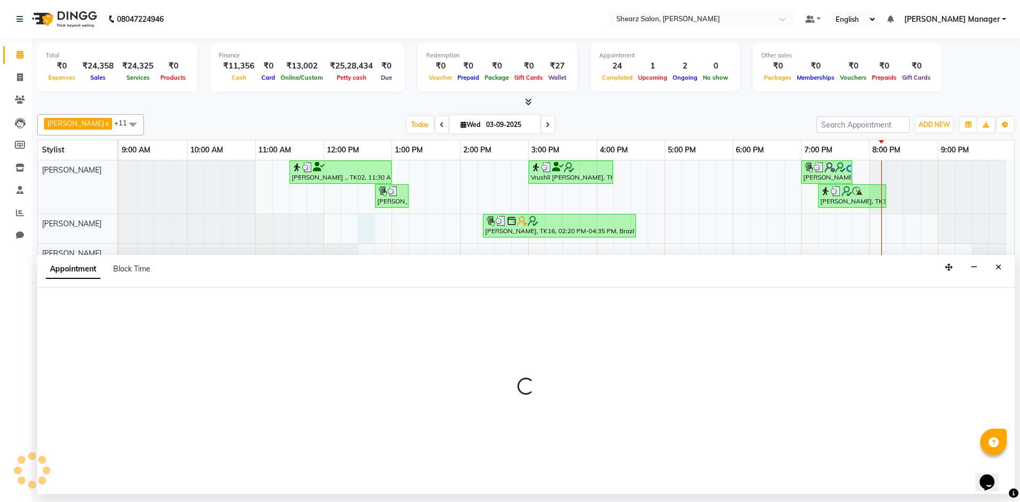
select select "750"
select select "tentative"
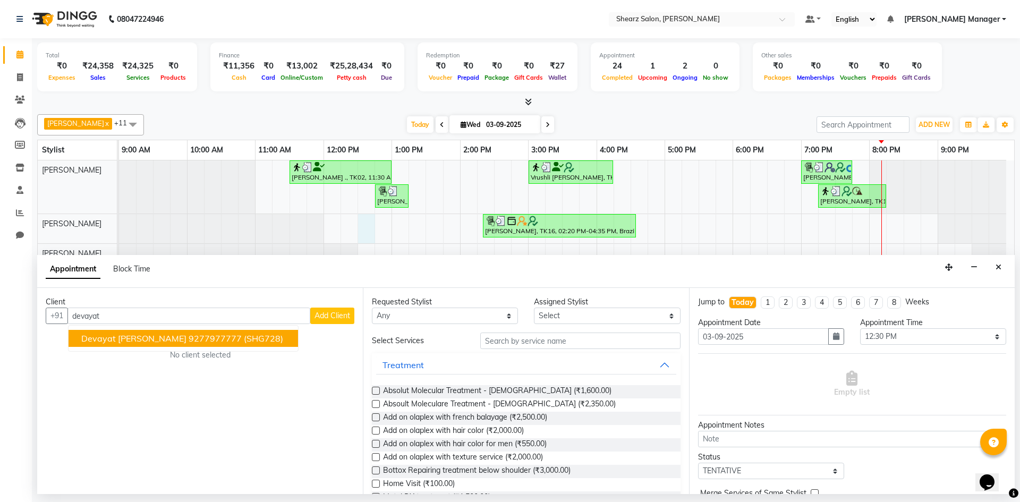
click at [189, 336] on ngb-highlight "9277977777" at bounding box center [215, 338] width 53 height 11
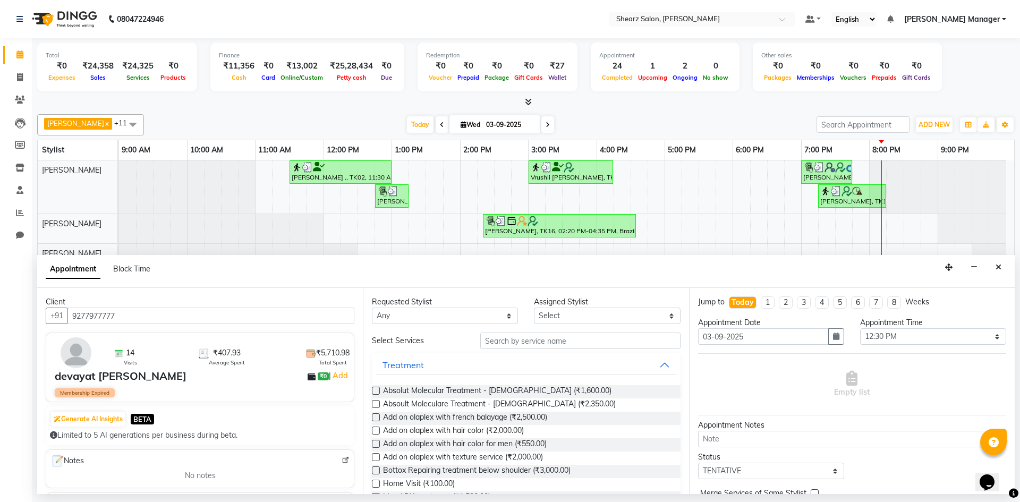
scroll to position [106, 0]
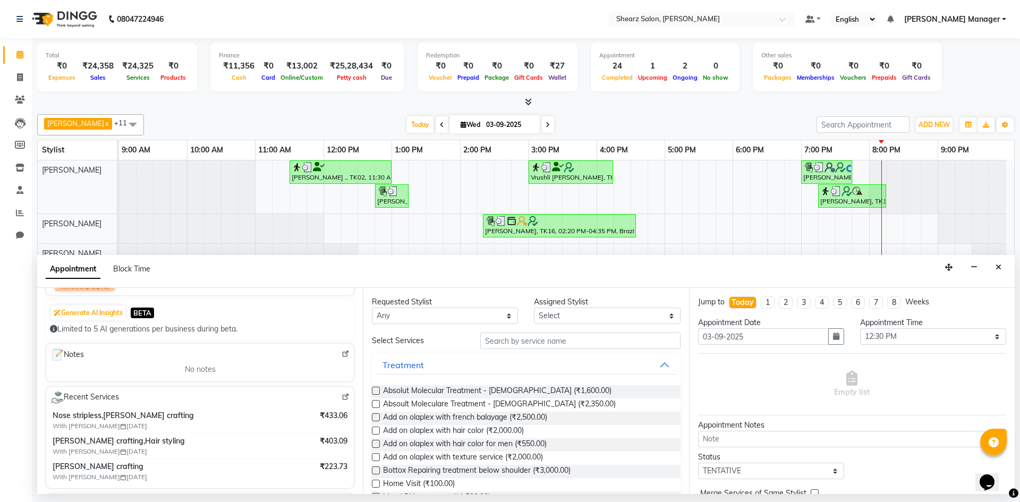
type input "9277977777"
click at [341, 396] on img at bounding box center [345, 397] width 8 height 8
click at [999, 273] on button "Close" at bounding box center [997, 267] width 15 height 16
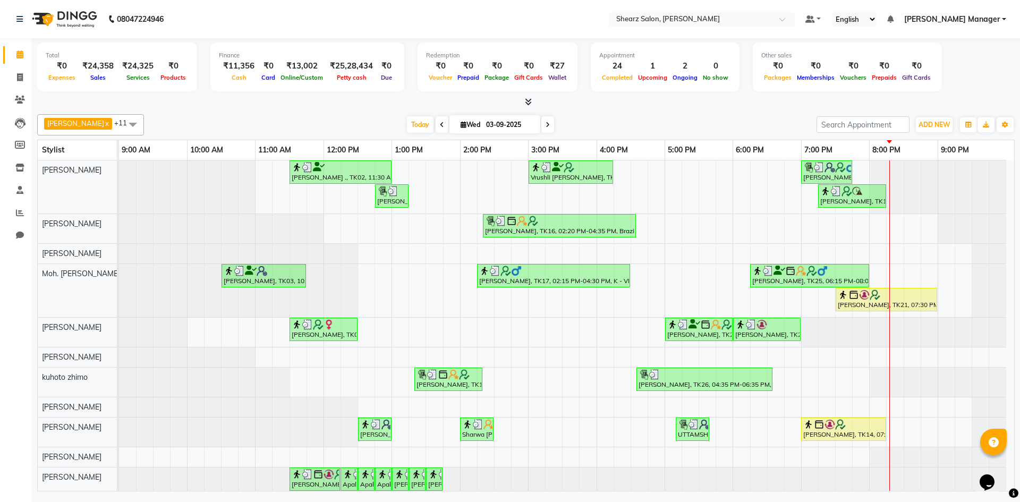
click at [594, 128] on div "[DATE] [DATE]" at bounding box center [480, 125] width 662 height 16
drag, startPoint x: 871, startPoint y: 151, endPoint x: 980, endPoint y: 156, distance: 108.4
click at [980, 156] on tr "9:00 AM 10:00 AM 11:00 AM 12:00 PM 1:00 PM 2:00 PM 3:00 PM 4:00 PM 5:00 PM 6:00…" at bounding box center [562, 150] width 887 height 20
click at [981, 152] on div "9:00 PM" at bounding box center [972, 150] width 68 height 20
click at [764, 125] on div "[DATE] [DATE]" at bounding box center [480, 125] width 662 height 16
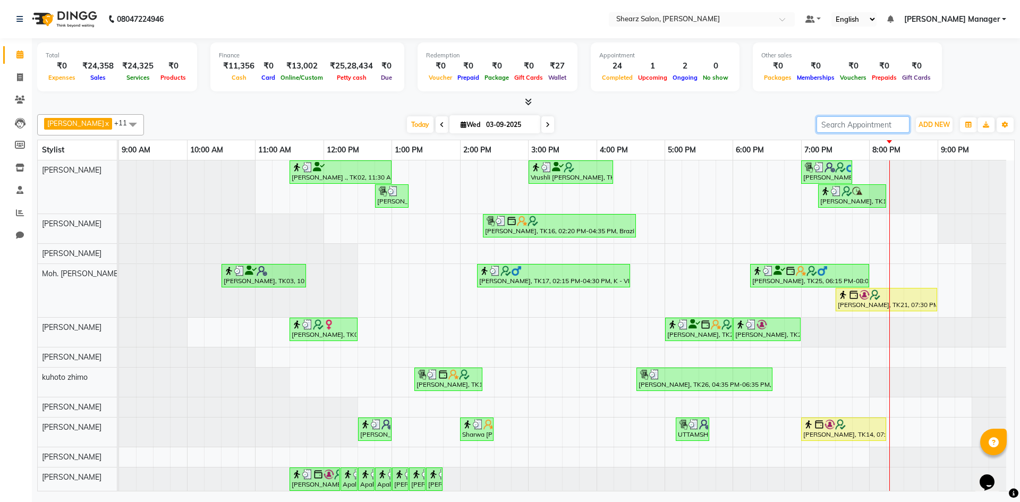
click at [876, 122] on input "search" at bounding box center [862, 124] width 93 height 16
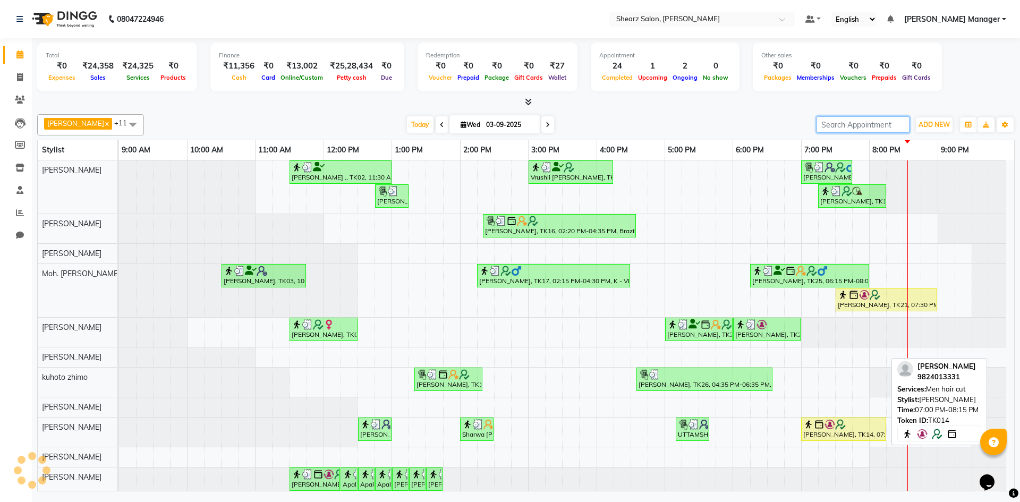
click at [819, 424] on img at bounding box center [818, 424] width 11 height 11
select select "1"
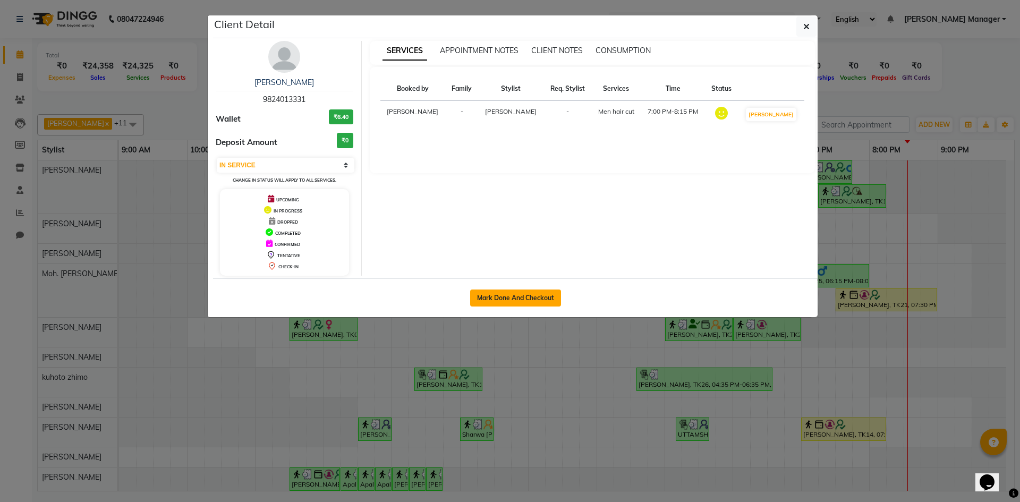
click at [526, 294] on button "Mark Done And Checkout" at bounding box center [515, 297] width 91 height 17
select select "service"
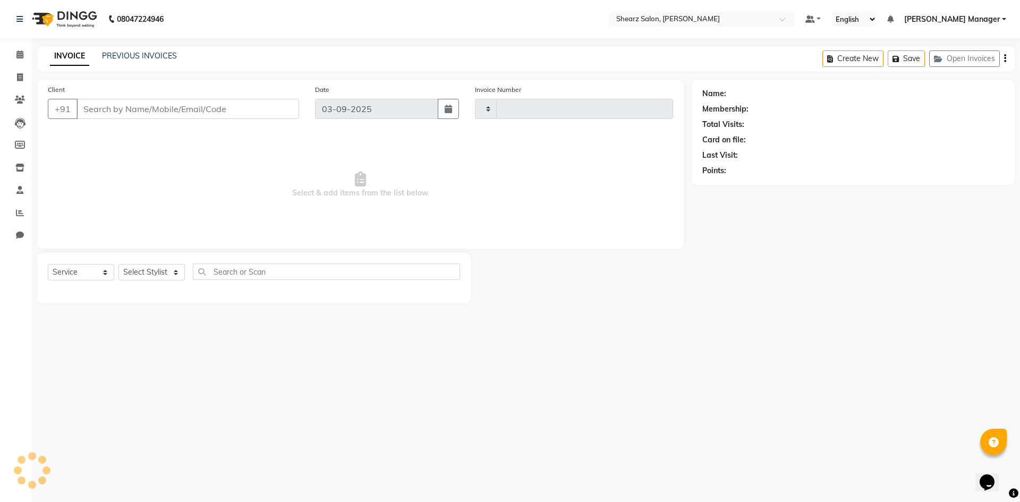
type input "5096"
select select "8159"
click at [10, 48] on link "Calendar" at bounding box center [15, 55] width 25 height 18
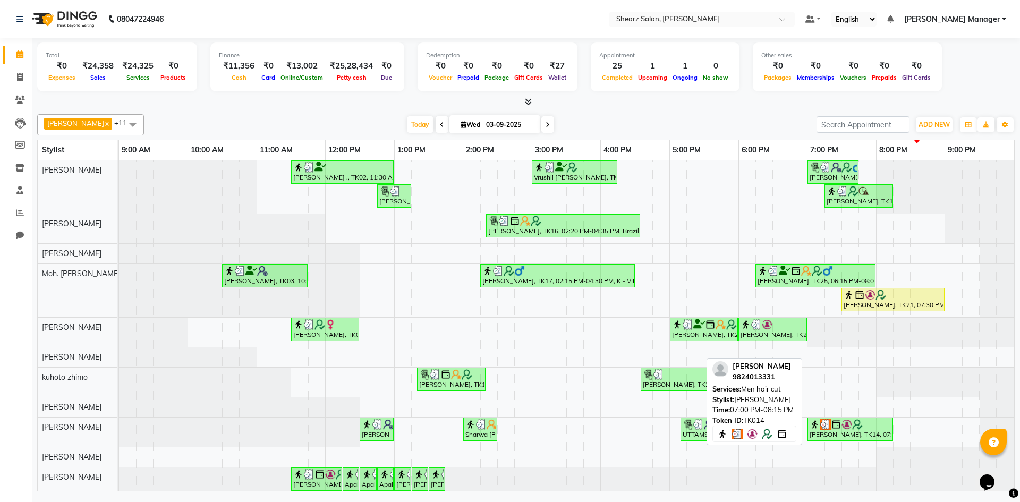
click at [826, 429] on div "[PERSON_NAME], TK14, 07:00 PM-08:15 PM, Men hair cut" at bounding box center [849, 429] width 83 height 20
select select "3"
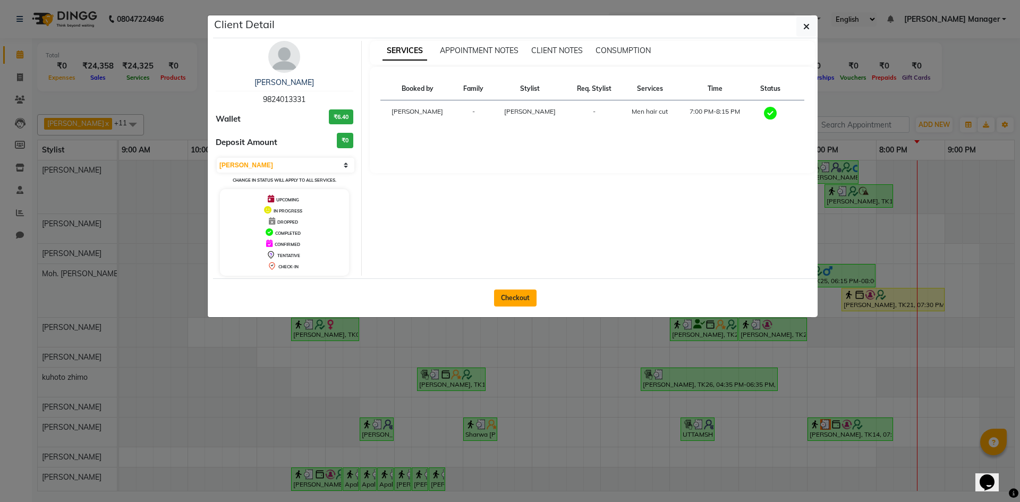
click at [519, 300] on button "Checkout" at bounding box center [515, 297] width 42 height 17
select select "8159"
select select "service"
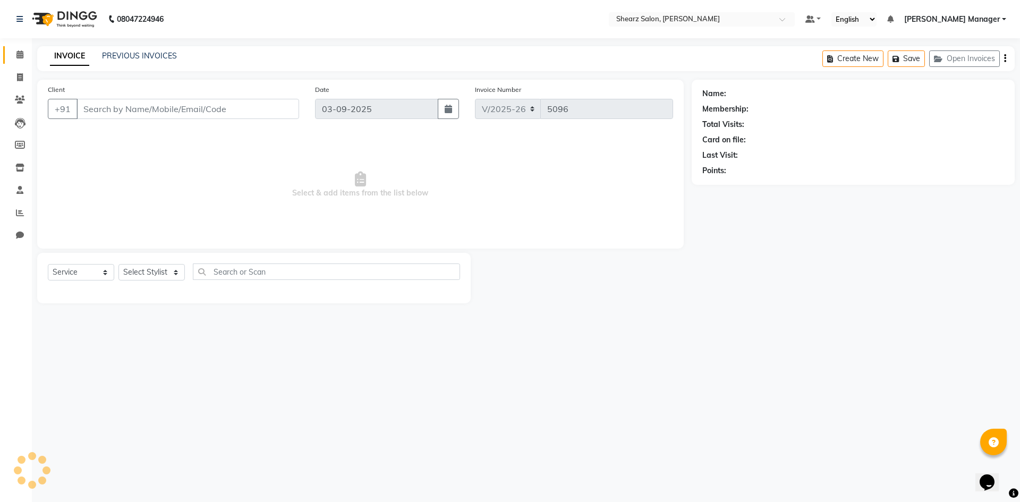
type input "9824013331"
select select "87136"
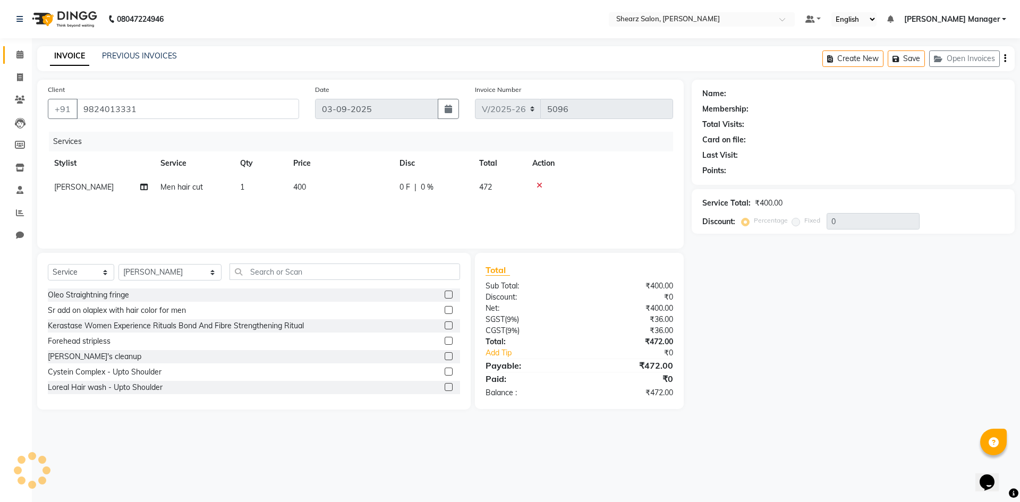
select select "1: Object"
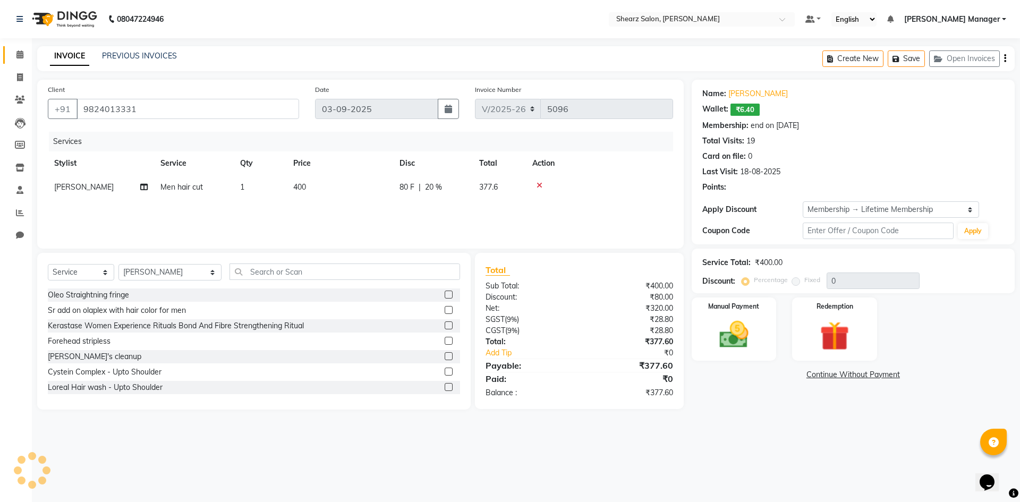
type input "20"
drag, startPoint x: 892, startPoint y: 211, endPoint x: 890, endPoint y: 217, distance: 6.6
click at [892, 211] on select "Select Membership → Lifetime Membership Membership → Shearz 20% Yearly" at bounding box center [890, 209] width 176 height 16
select select "2: Object"
click at [802, 201] on select "Select Membership → Lifetime Membership Membership → Shearz 20% Yearly" at bounding box center [890, 209] width 176 height 16
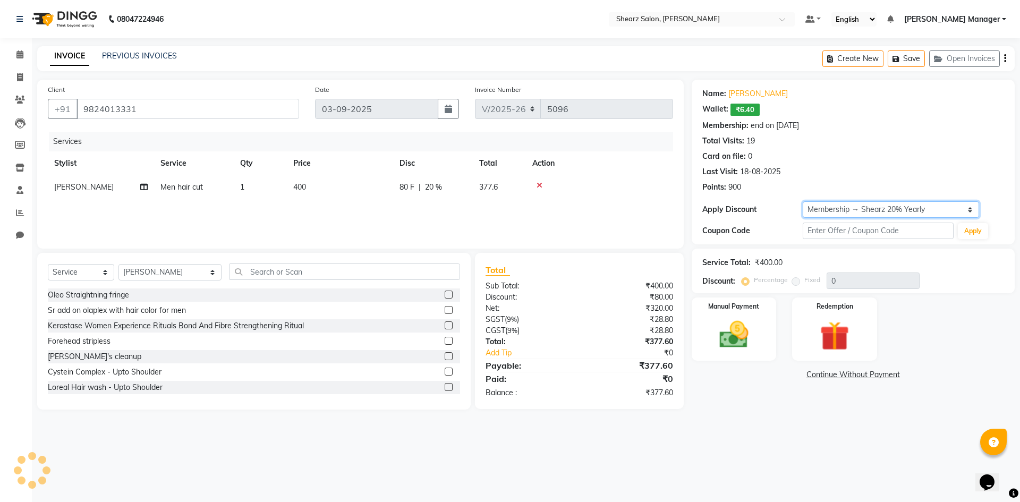
type input "20"
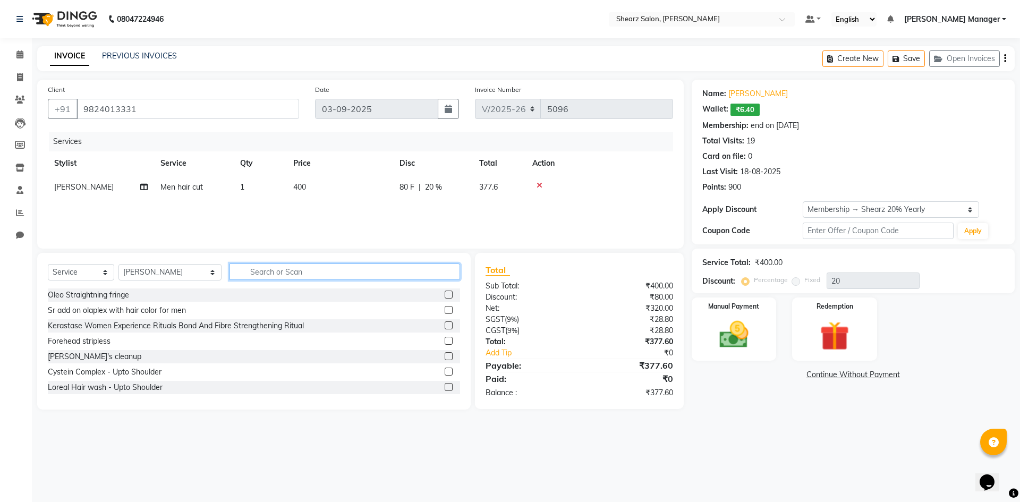
drag, startPoint x: 234, startPoint y: 269, endPoint x: 266, endPoint y: 254, distance: 34.7
click at [259, 256] on div "Select Service Product Membership Package Voucher Prepaid Gift Card Select Styl…" at bounding box center [253, 331] width 433 height 157
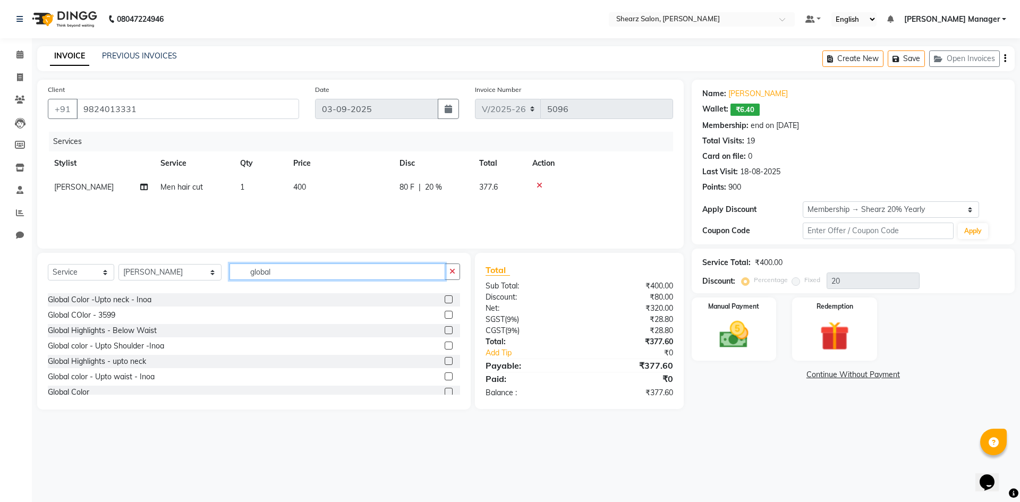
scroll to position [106, 0]
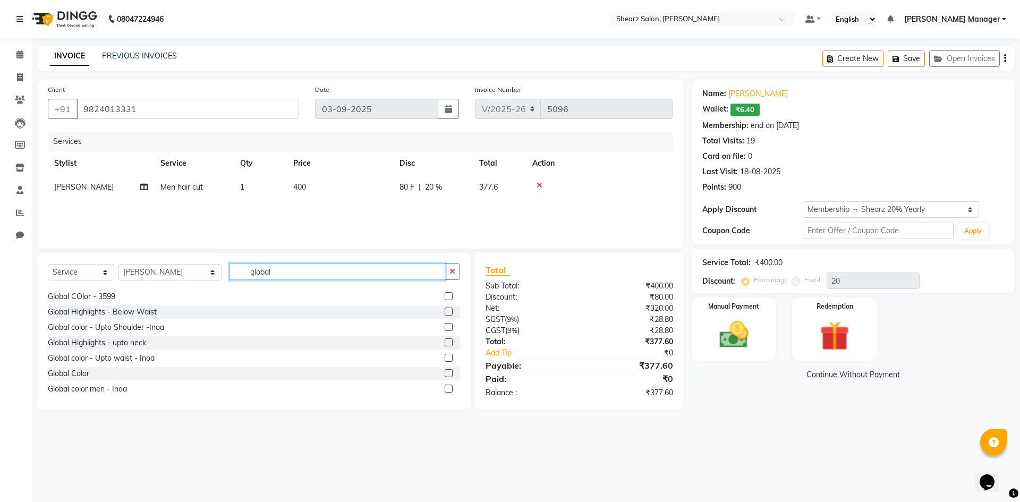
type input "global"
click at [444, 388] on label at bounding box center [448, 388] width 8 height 8
click at [444, 388] on input "checkbox" at bounding box center [447, 389] width 7 height 7
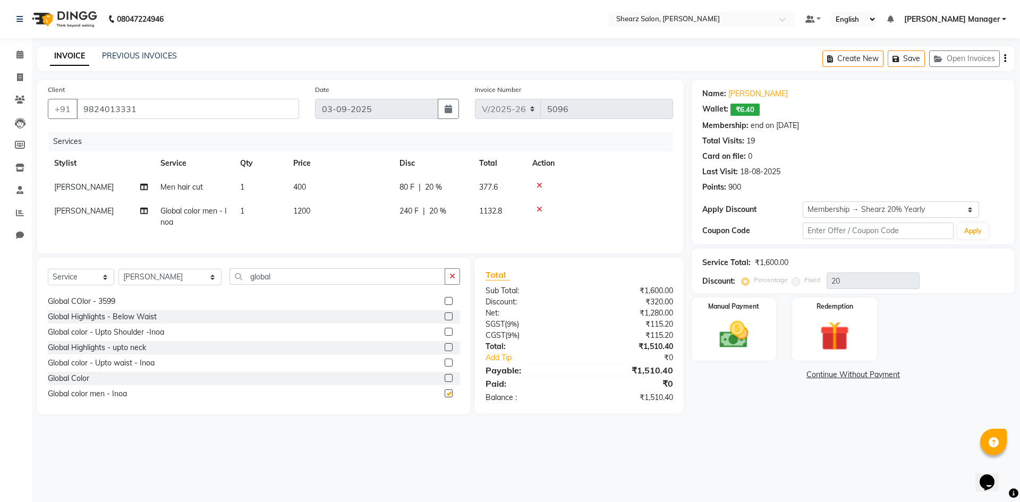
checkbox input "false"
click at [296, 284] on input "global" at bounding box center [337, 276] width 216 height 16
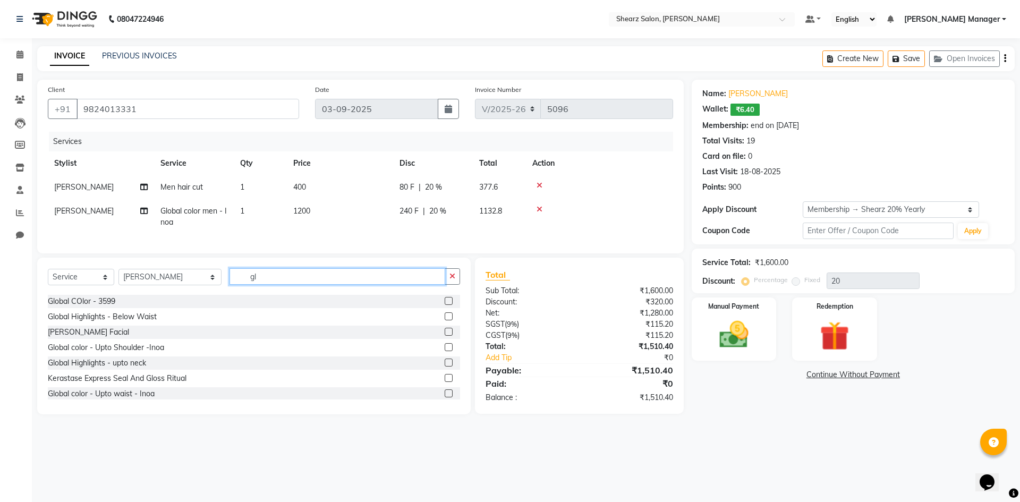
type input "g"
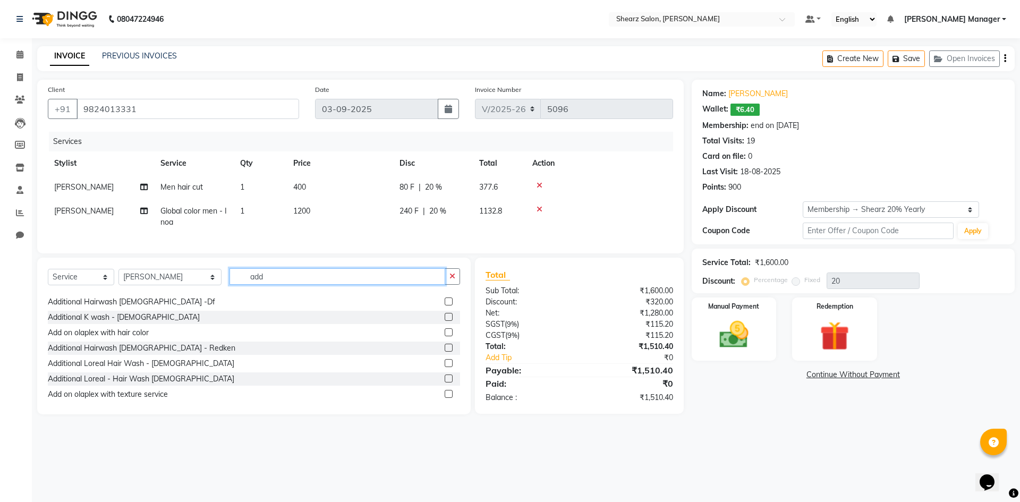
scroll to position [87, 0]
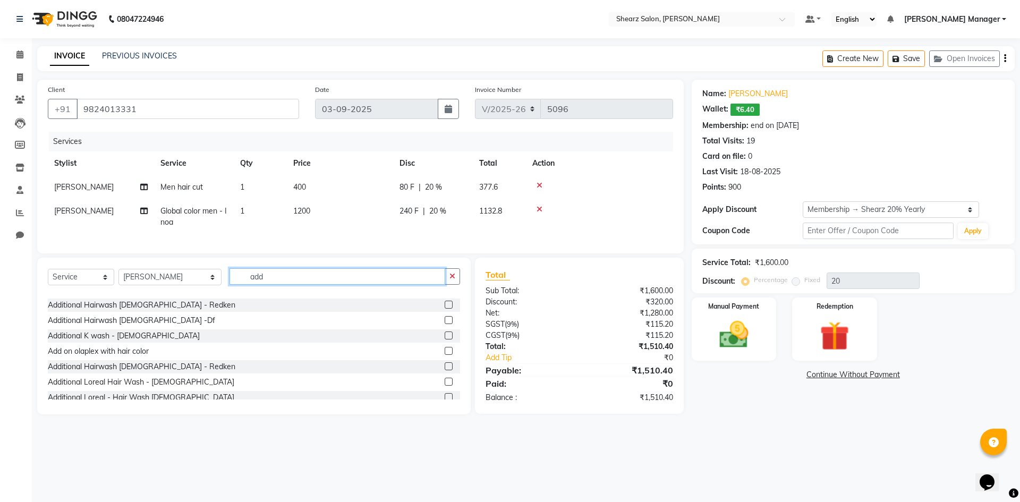
type input "add"
click at [444, 339] on label at bounding box center [448, 335] width 8 height 8
click at [444, 339] on input "checkbox" at bounding box center [447, 335] width 7 height 7
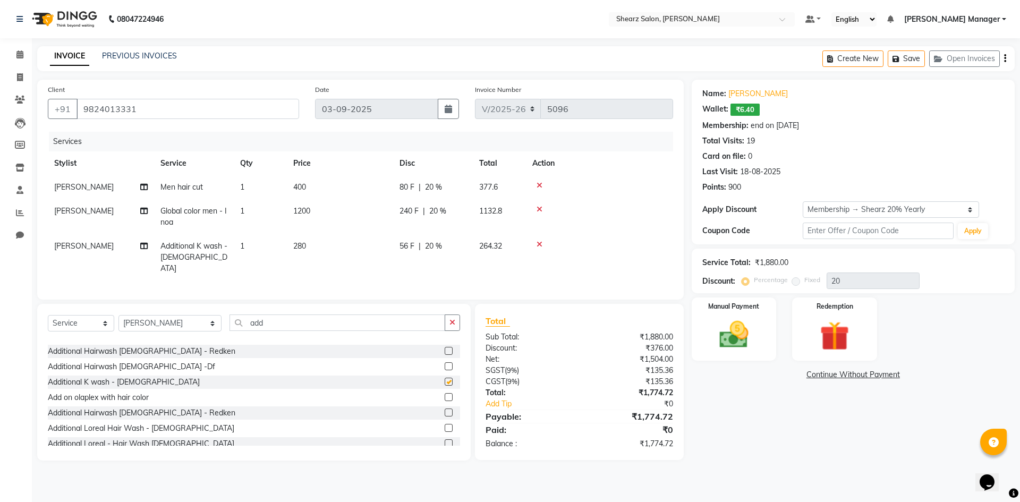
checkbox input "false"
click at [321, 315] on input "add" at bounding box center [337, 322] width 216 height 16
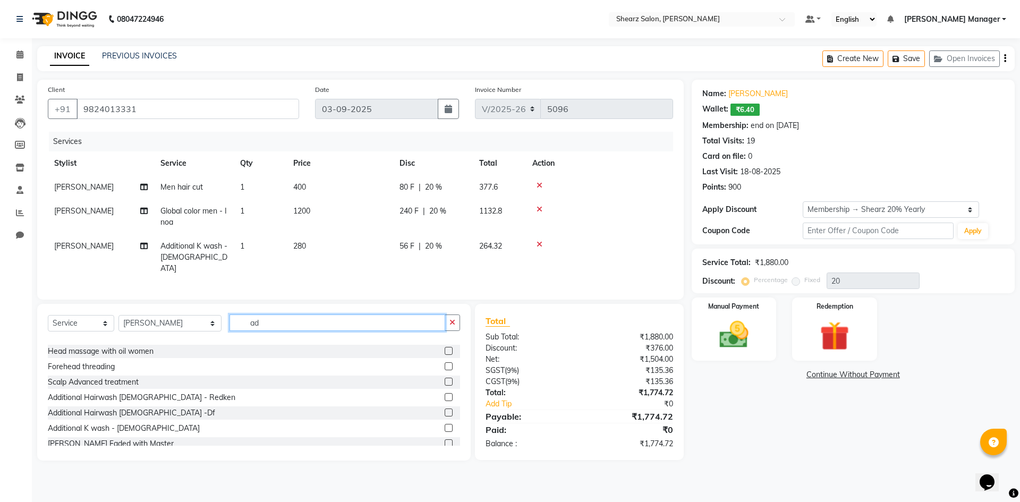
type input "a"
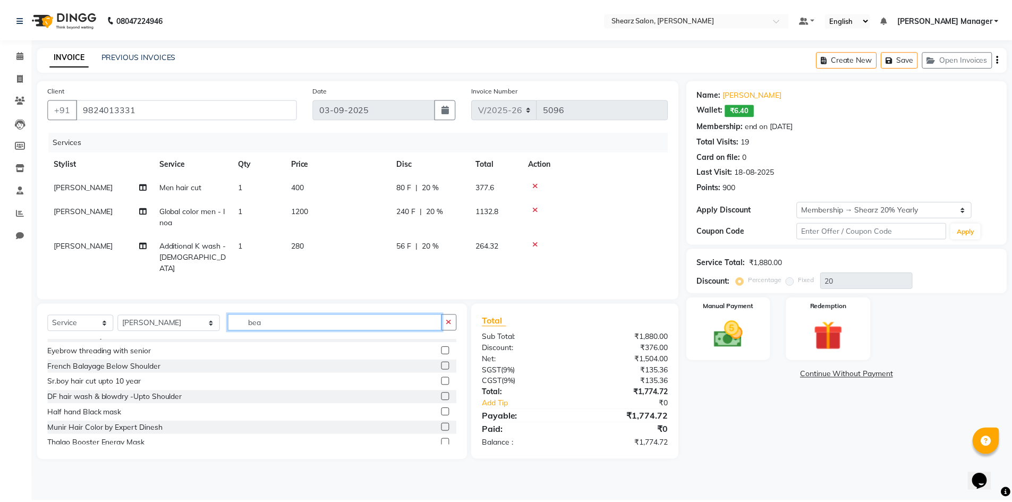
scroll to position [0, 0]
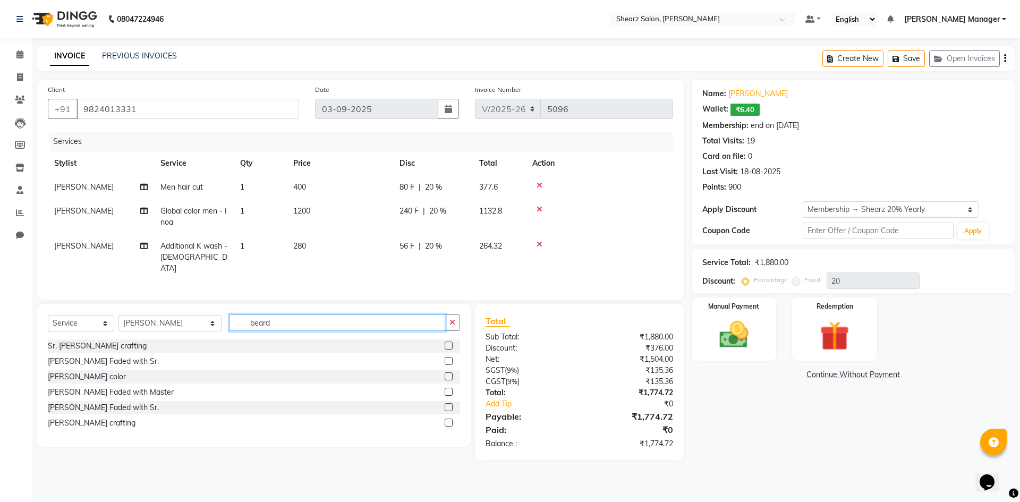
type input "beard"
click at [450, 418] on label at bounding box center [448, 422] width 8 height 8
click at [450, 419] on input "checkbox" at bounding box center [447, 422] width 7 height 7
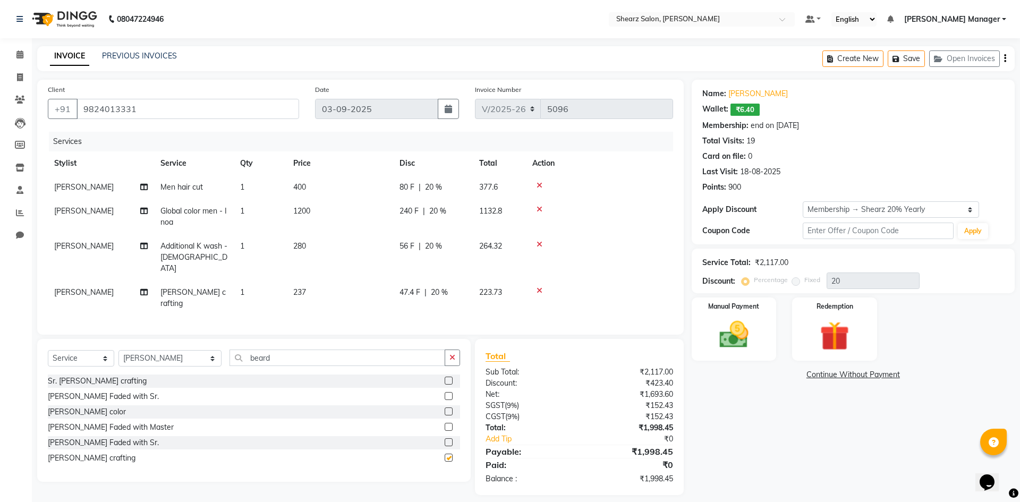
checkbox input "false"
click at [834, 203] on select "Select Membership → Lifetime Membership Membership → Shearz 20% Yearly" at bounding box center [890, 209] width 176 height 16
select select "1: Object"
click at [802, 201] on select "Select Membership → Lifetime Membership Membership → Shearz 20% Yearly" at bounding box center [890, 209] width 176 height 16
type input "20"
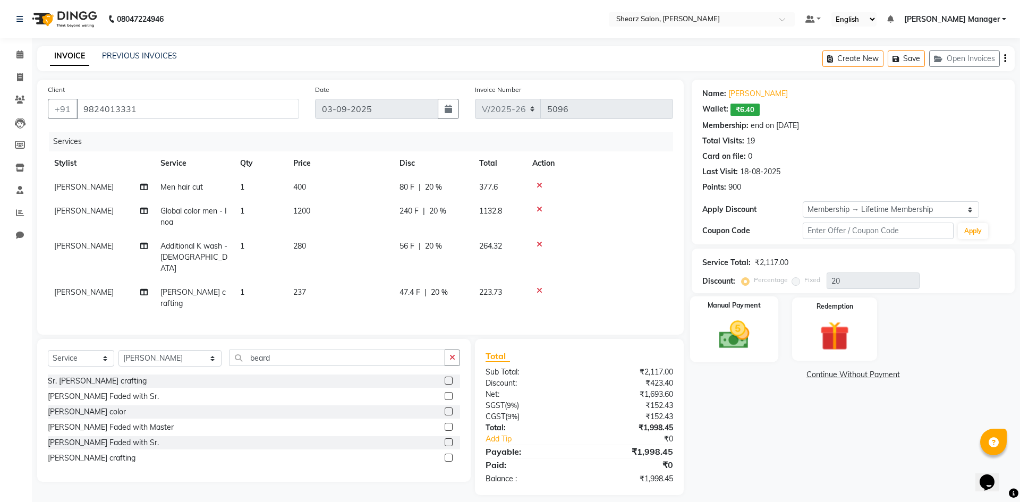
click at [757, 330] on img at bounding box center [733, 334] width 49 height 35
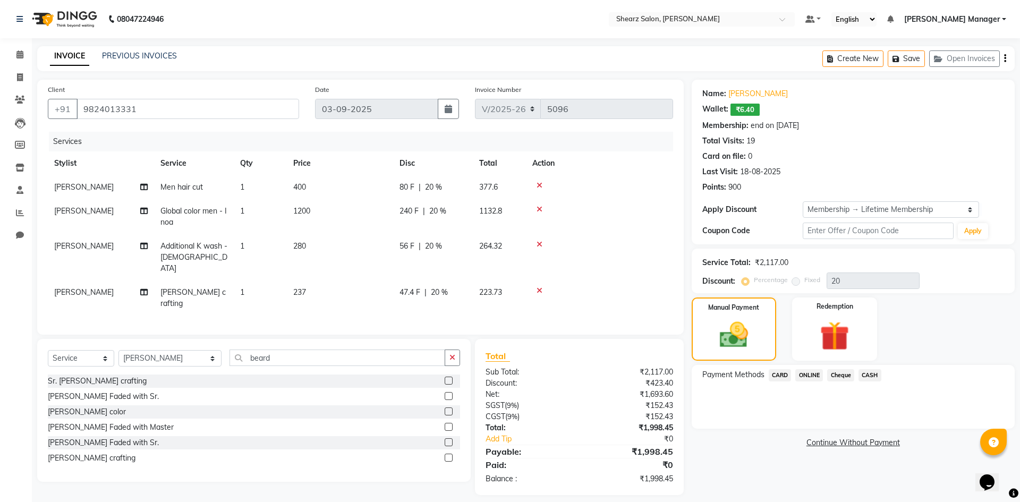
click at [866, 374] on span "CASH" at bounding box center [869, 375] width 23 height 12
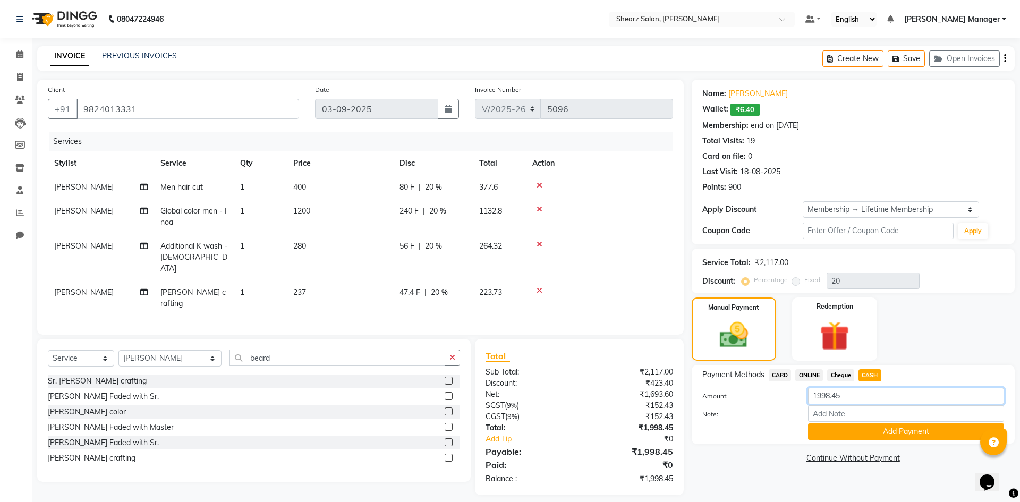
click at [888, 393] on input "1998.45" at bounding box center [906, 396] width 196 height 16
type input "1"
type input "2000"
click at [902, 432] on button "Add Payment" at bounding box center [906, 431] width 196 height 16
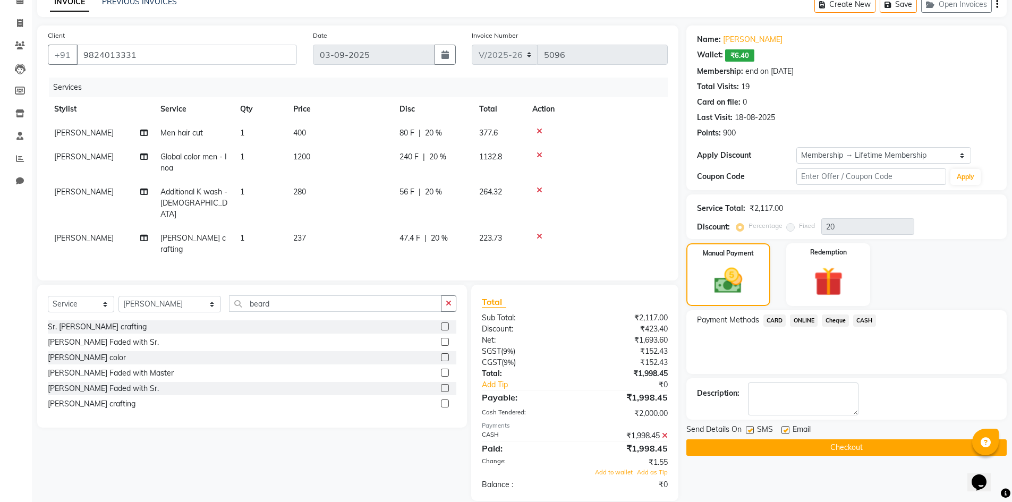
scroll to position [55, 0]
click at [606, 468] on span "Add to wallet" at bounding box center [614, 471] width 38 height 7
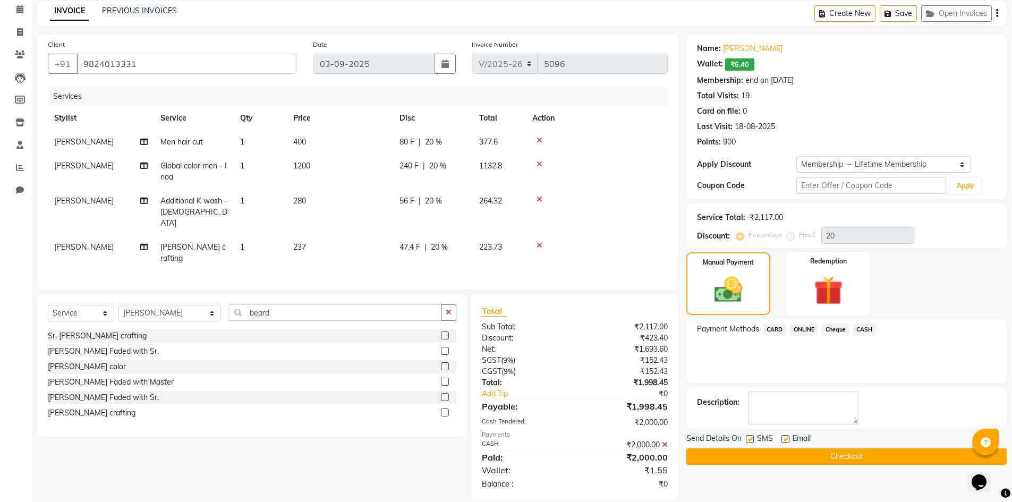
click at [735, 458] on button "Checkout" at bounding box center [846, 456] width 320 height 16
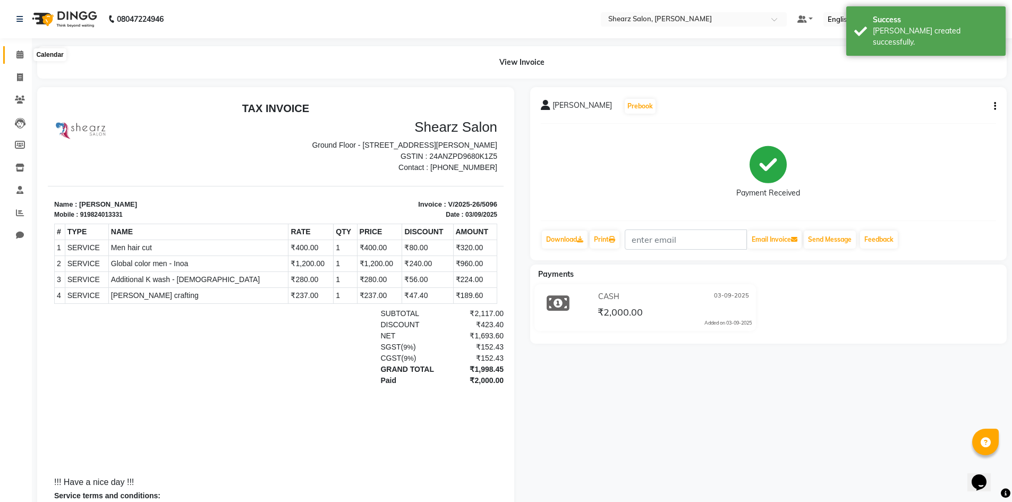
click at [17, 53] on icon at bounding box center [19, 54] width 7 height 8
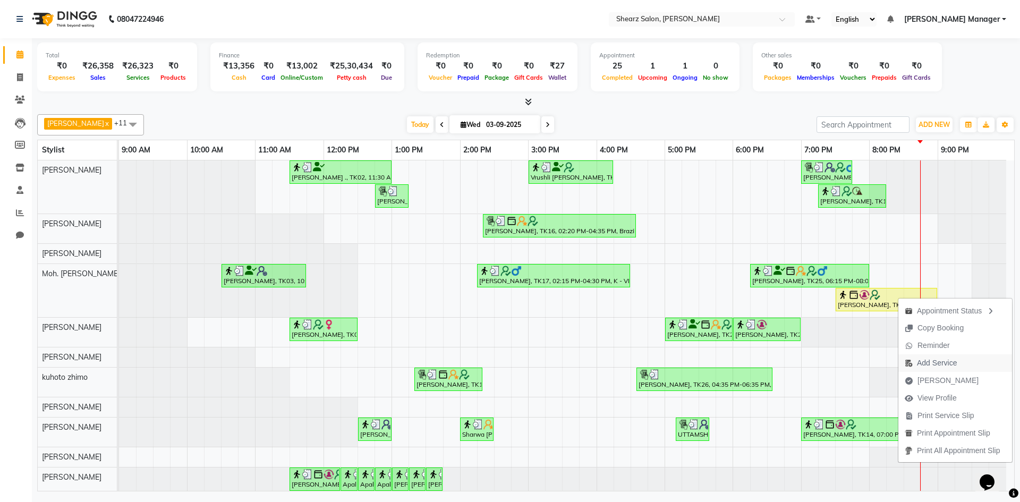
click at [952, 364] on span "Add Service" at bounding box center [937, 362] width 40 height 11
select select "77335"
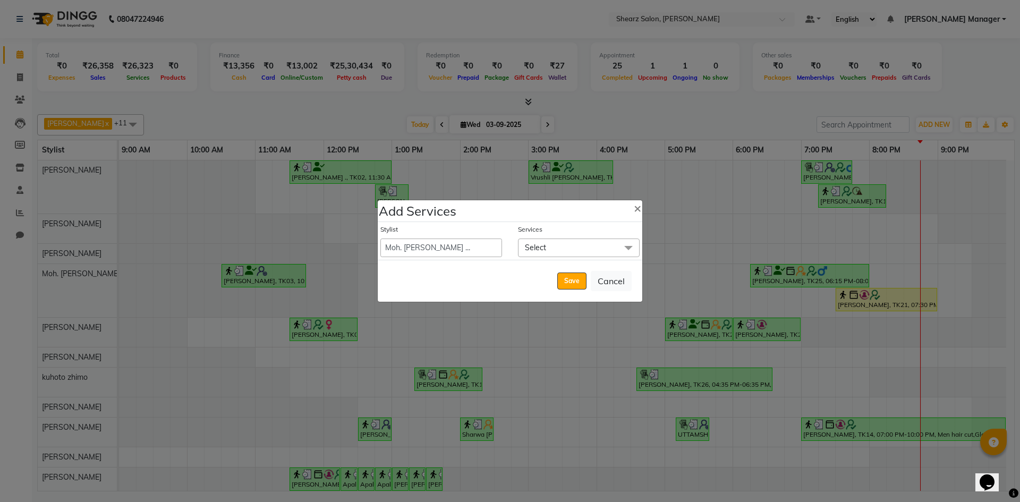
click at [583, 250] on span "Select" at bounding box center [579, 247] width 122 height 19
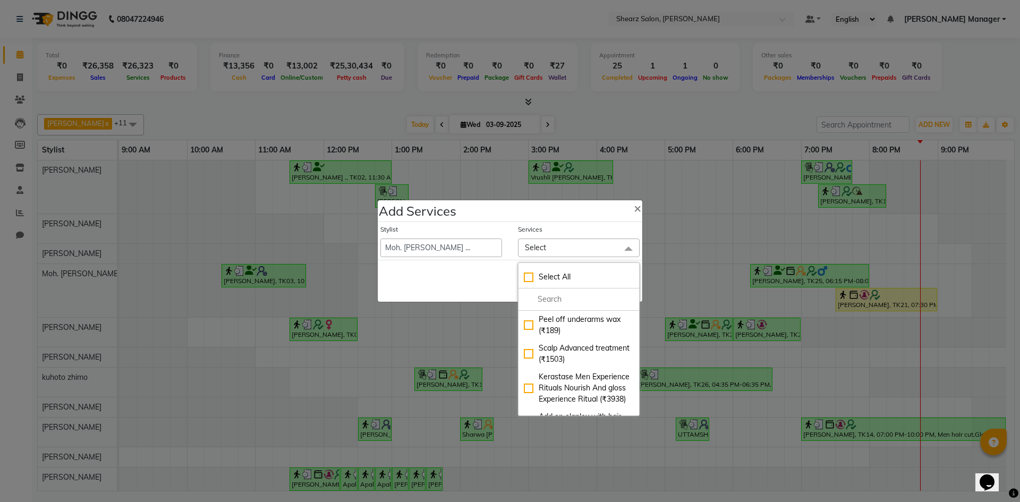
click at [464, 337] on ngb-modal-window "Add Services × Stylist AakashKumar Nai Admin A General [PERSON_NAME] [PERSON_NA…" at bounding box center [510, 251] width 1020 height 502
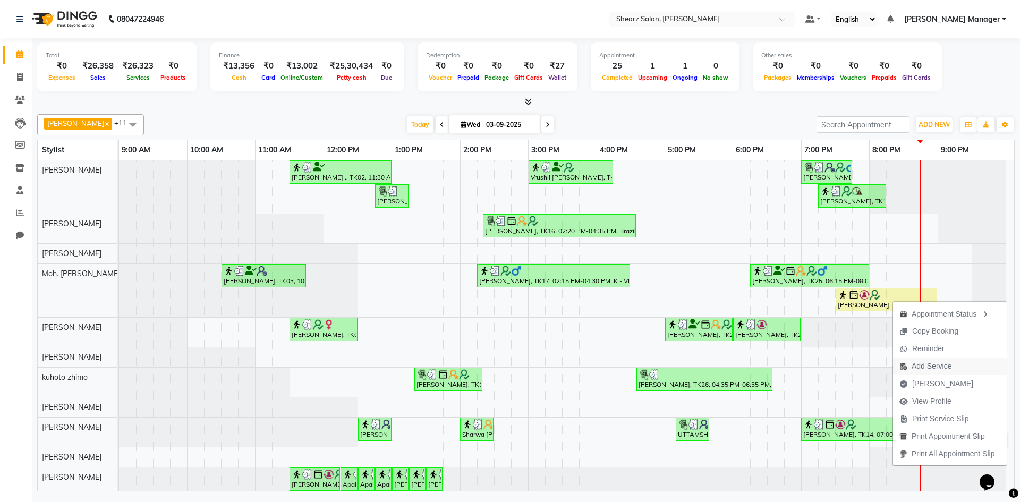
click at [926, 367] on span "Add Service" at bounding box center [931, 366] width 40 height 11
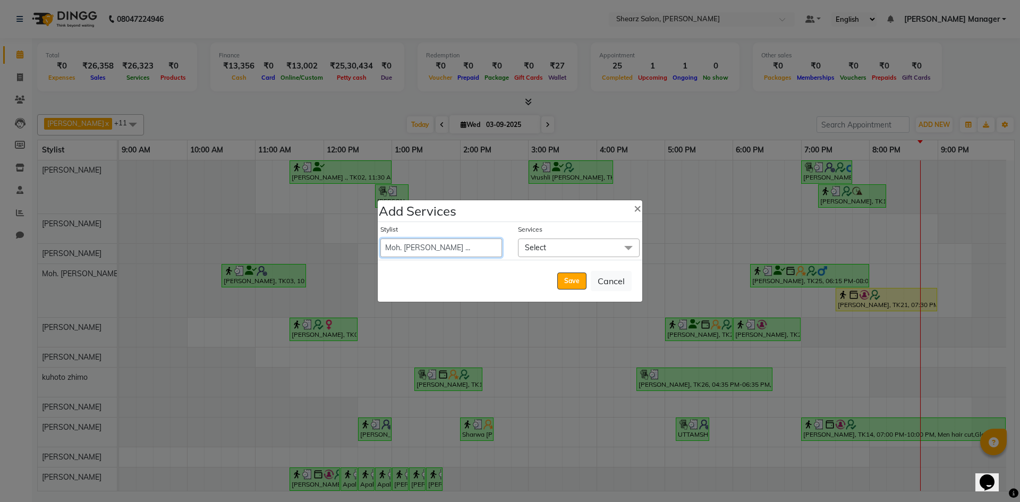
click at [470, 248] on select "AakashKumar Nai Admin A General [PERSON_NAME] [PERSON_NAME] [PERSON_NAME] [PERS…" at bounding box center [441, 247] width 122 height 19
select select "77322"
click at [380, 238] on select "AakashKumar Nai Admin A General [PERSON_NAME] [PERSON_NAME] [PERSON_NAME] [PERS…" at bounding box center [441, 247] width 122 height 19
select select "1260"
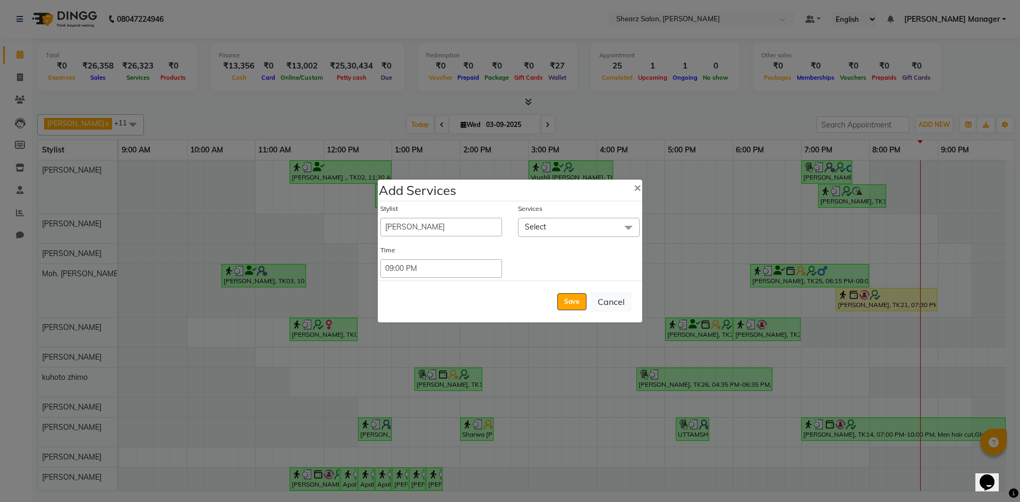
click at [575, 225] on span "Select" at bounding box center [579, 227] width 122 height 19
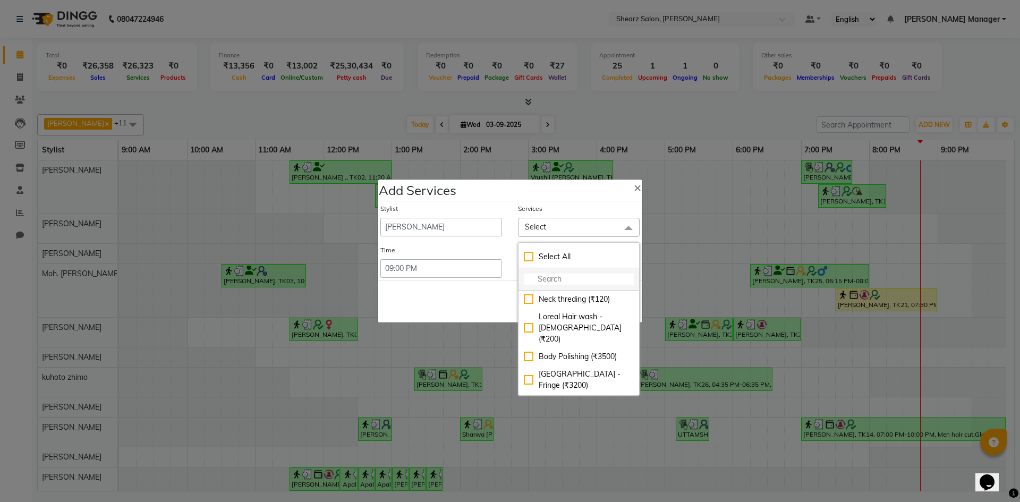
click at [571, 276] on input "multiselect-search" at bounding box center [579, 278] width 110 height 11
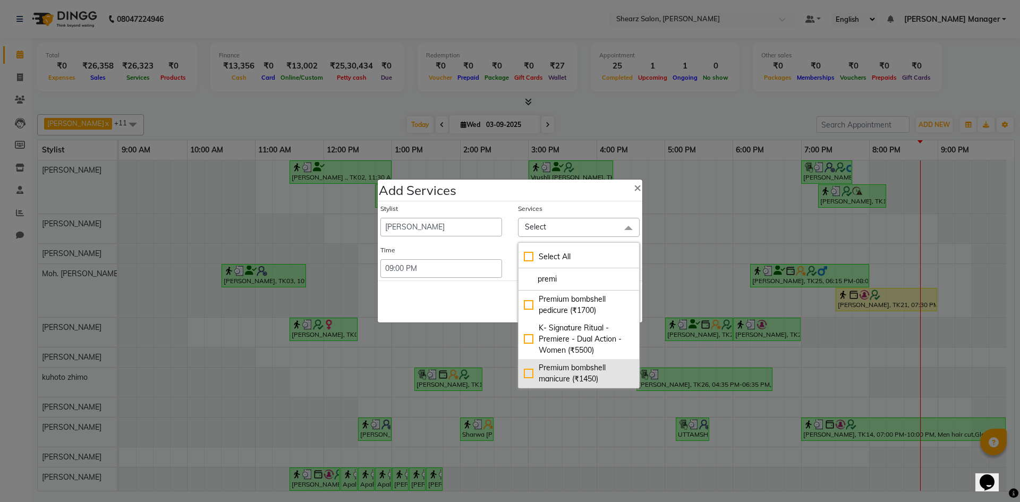
type input "premi"
click at [530, 374] on div "Premium bombshell manicure (₹1450)" at bounding box center [579, 373] width 110 height 22
checkbox input "true"
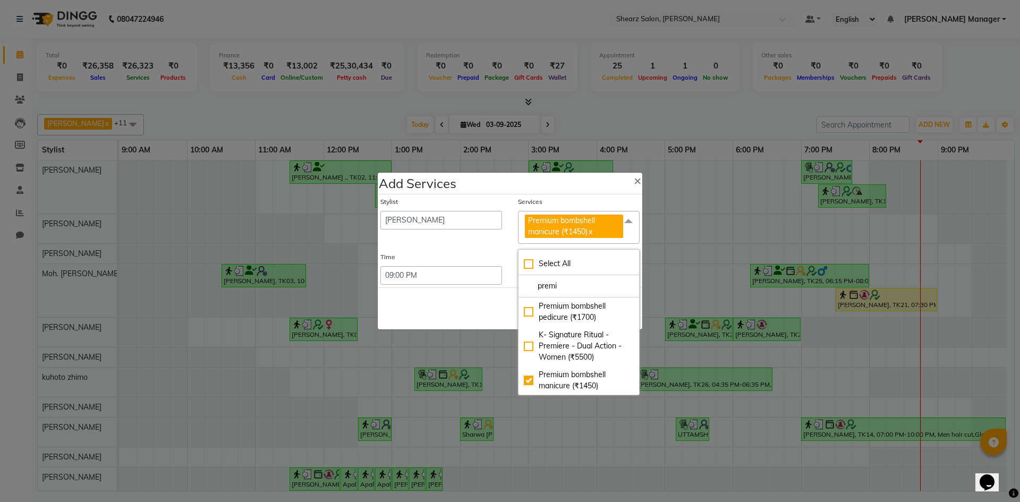
click at [631, 219] on span at bounding box center [628, 221] width 21 height 20
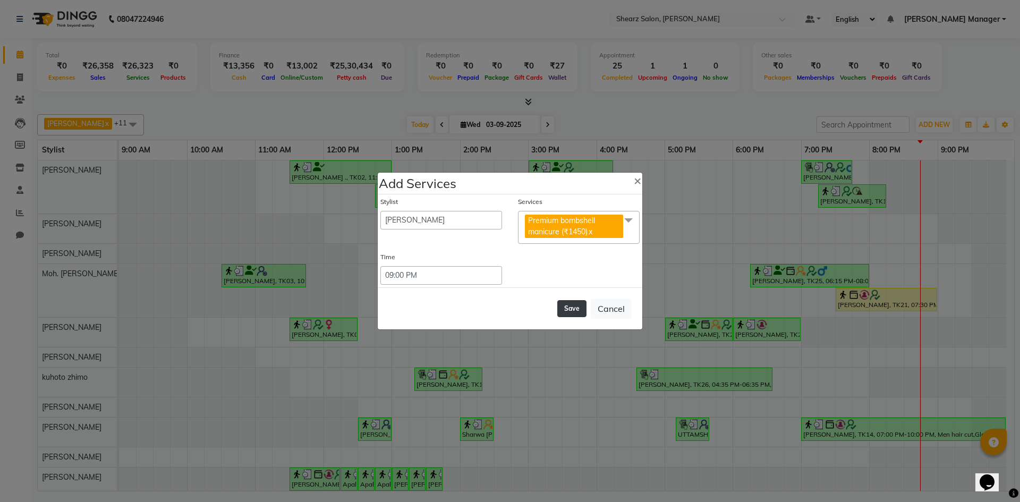
click at [581, 302] on button "Save" at bounding box center [571, 308] width 29 height 17
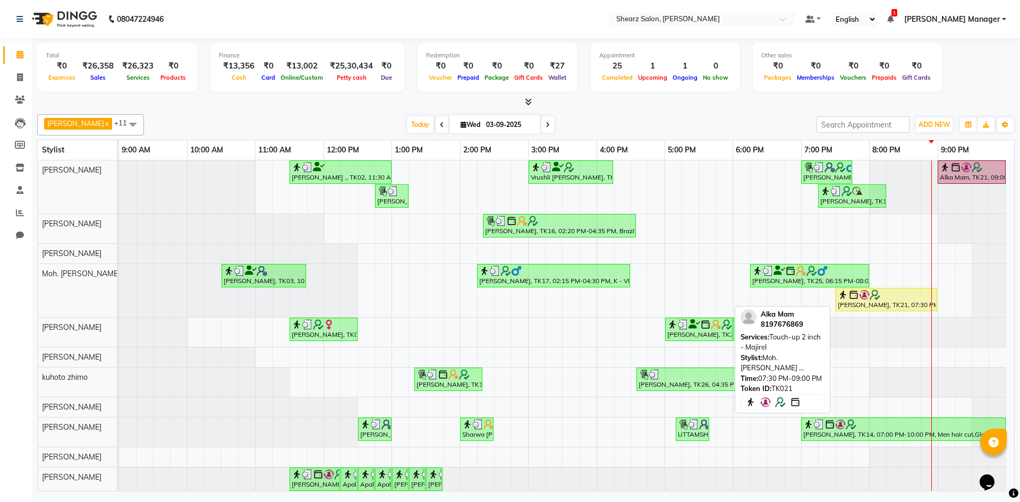
click at [887, 295] on div at bounding box center [885, 294] width 97 height 11
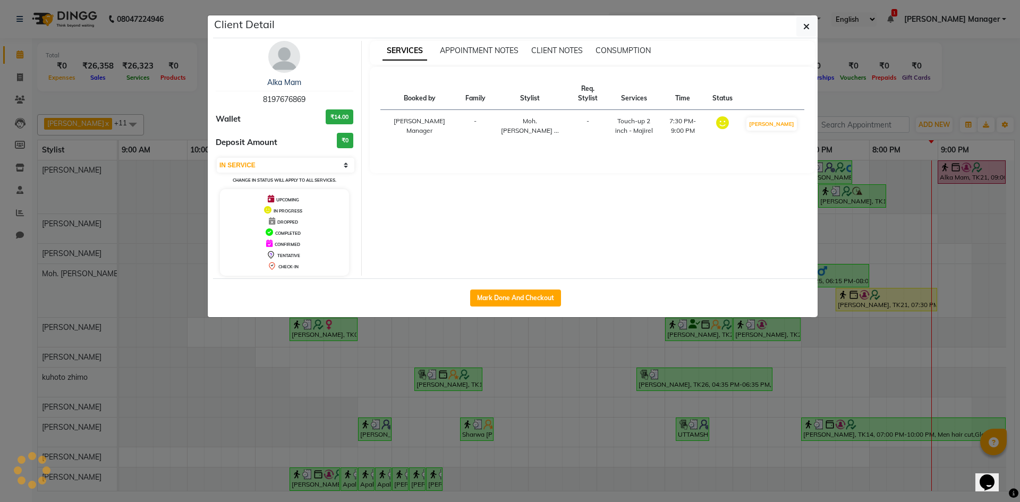
select select "select"
click at [740, 358] on ngb-modal-window "Client Detail Alka Mam 8197676869 Wallet ₹14.00 Deposit Amount ₹0 Select IN SER…" at bounding box center [510, 251] width 1020 height 502
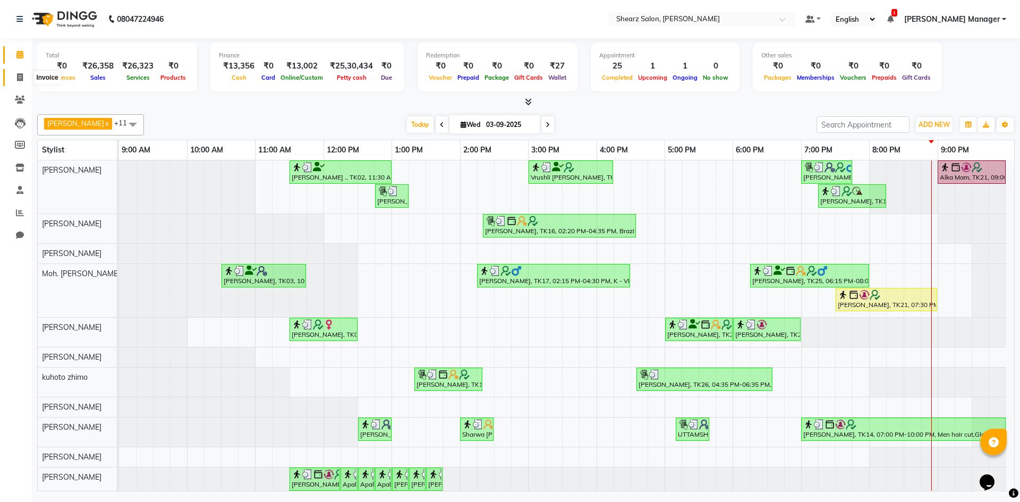
click at [20, 78] on icon at bounding box center [20, 77] width 6 height 8
select select "service"
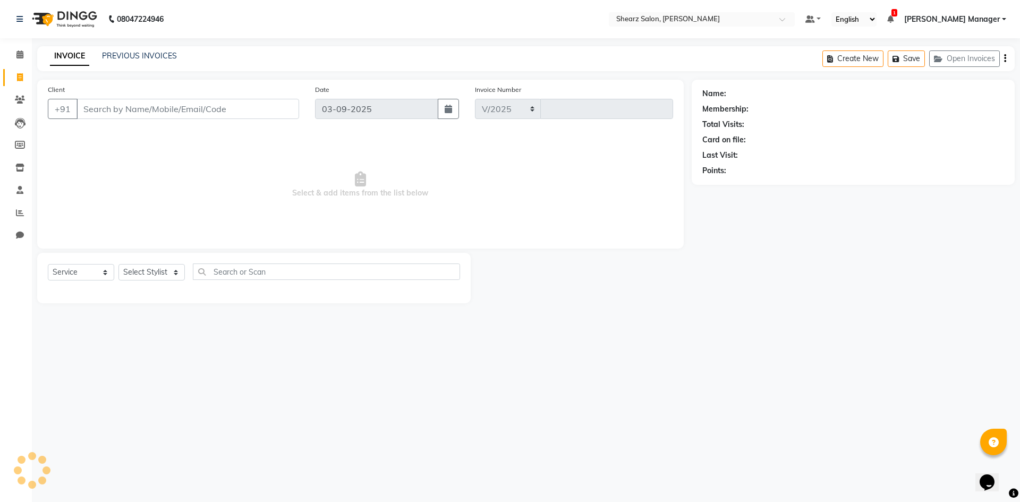
select select "8159"
type input "5097"
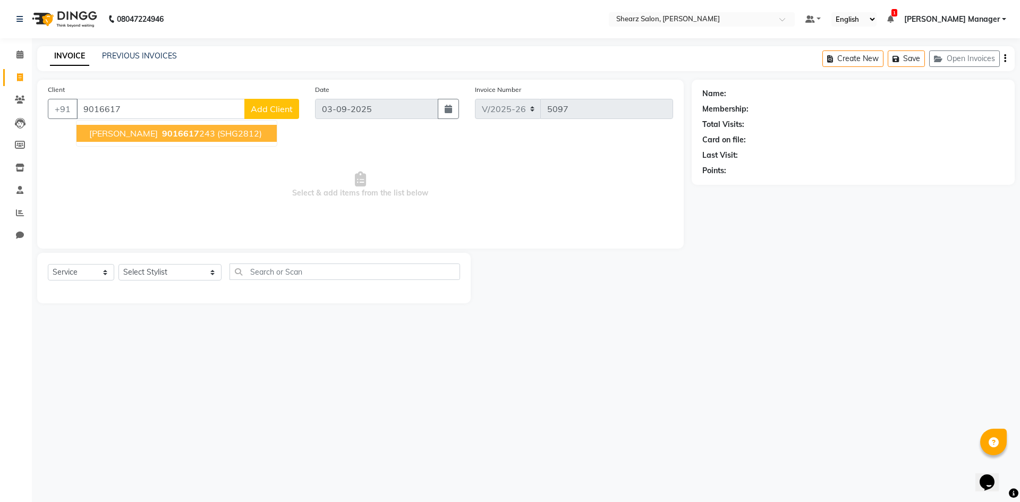
click at [183, 129] on span "9016617" at bounding box center [180, 133] width 37 height 11
type input "9016617243"
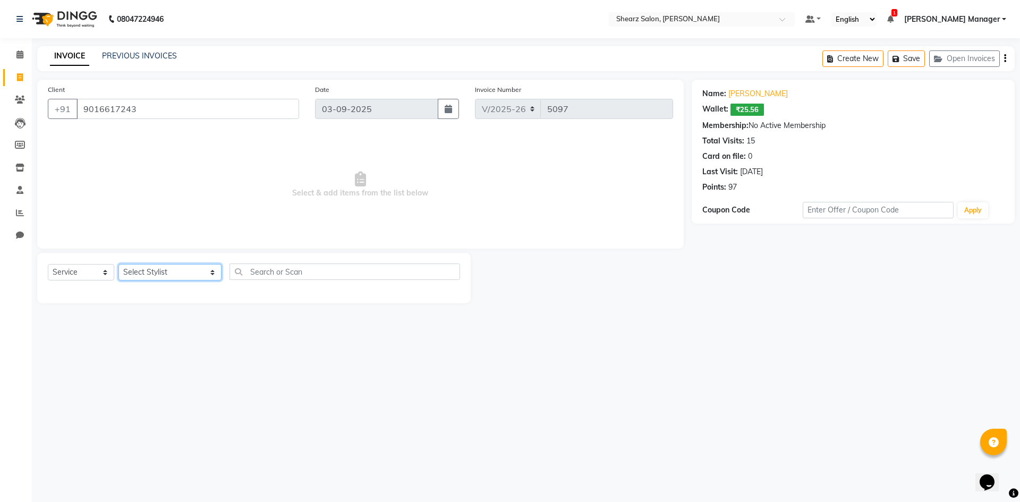
click at [151, 269] on select "Select Stylist AakashKumar Nai Admin A General [PERSON_NAME] [PERSON_NAME] [PER…" at bounding box center [169, 272] width 103 height 16
click at [118, 264] on select "Select Stylist AakashKumar Nai Admin A General [PERSON_NAME] [PERSON_NAME] [PER…" at bounding box center [169, 272] width 103 height 16
drag, startPoint x: 144, startPoint y: 271, endPoint x: 156, endPoint y: 268, distance: 12.0
click at [144, 271] on select "Select Stylist AakashKumar Nai Admin A General [PERSON_NAME] [PERSON_NAME] [PER…" at bounding box center [169, 272] width 103 height 16
select select "87136"
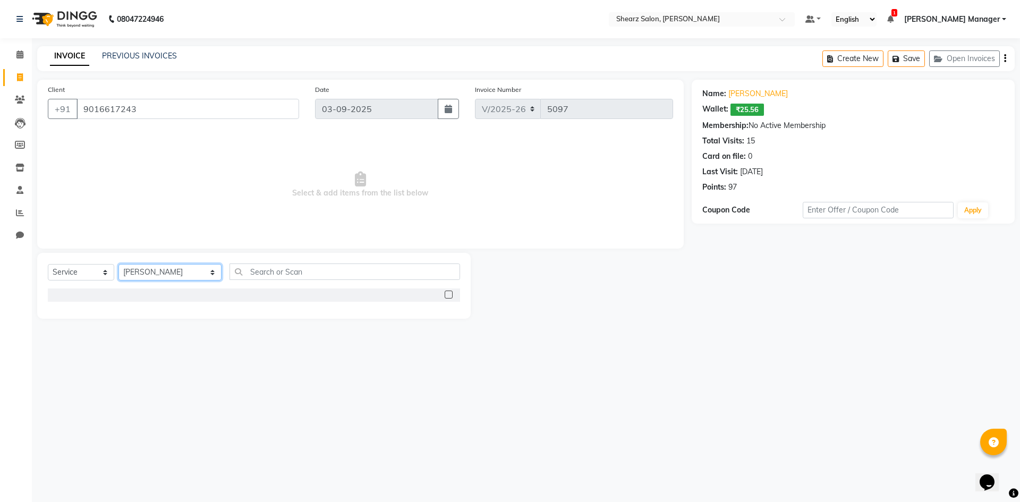
click at [118, 264] on select "Select Stylist AakashKumar Nai Admin A General [PERSON_NAME] [PERSON_NAME] [PER…" at bounding box center [169, 272] width 103 height 16
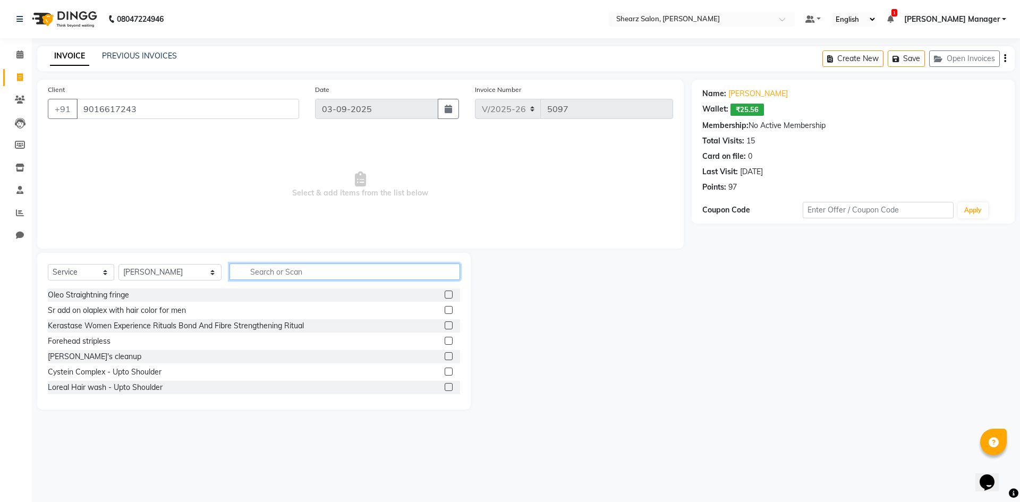
click at [261, 268] on input "text" at bounding box center [344, 271] width 230 height 16
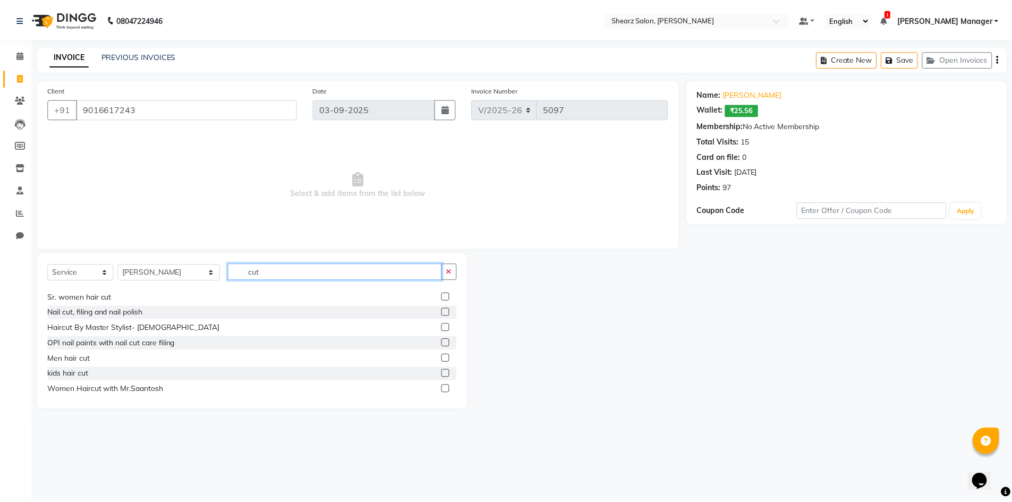
scroll to position [106, 0]
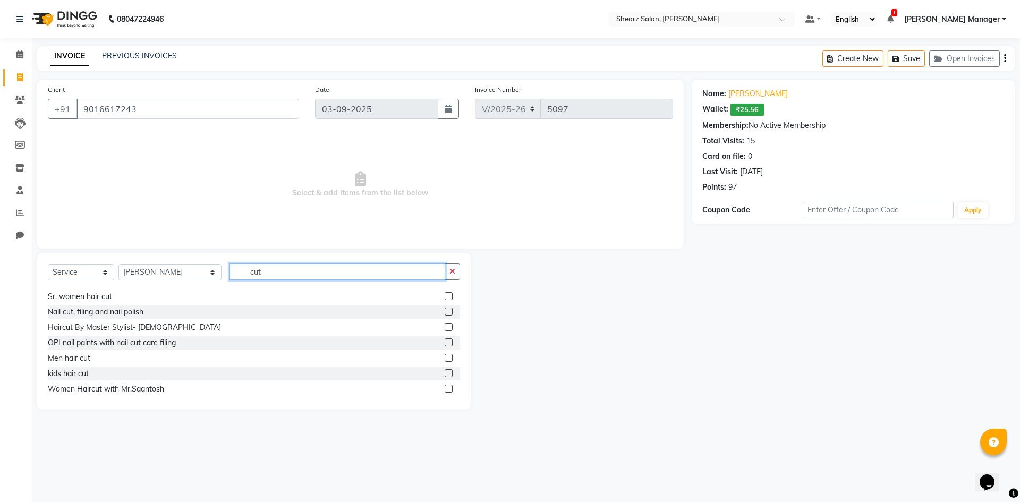
type input "cut"
click at [444, 357] on label at bounding box center [448, 358] width 8 height 8
click at [444, 357] on input "checkbox" at bounding box center [447, 358] width 7 height 7
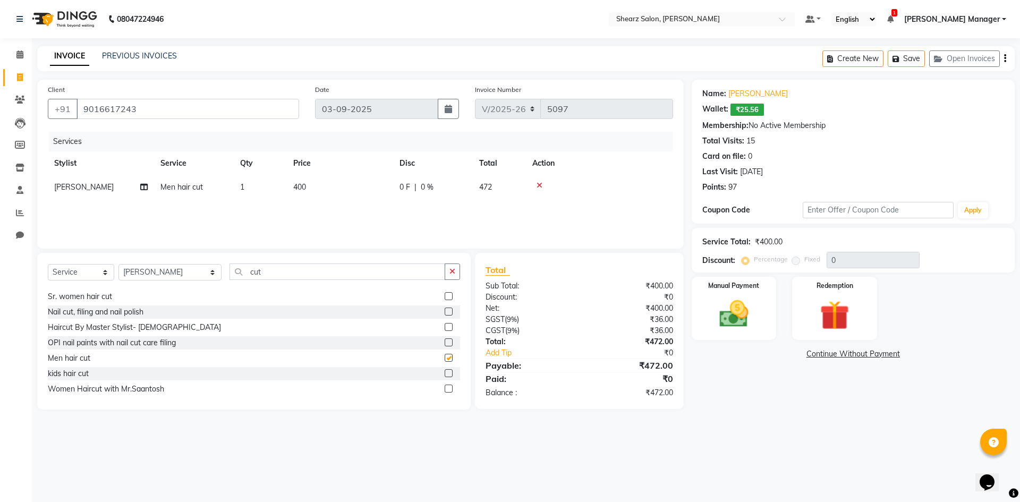
checkbox input "false"
click at [718, 303] on img at bounding box center [733, 313] width 49 height 35
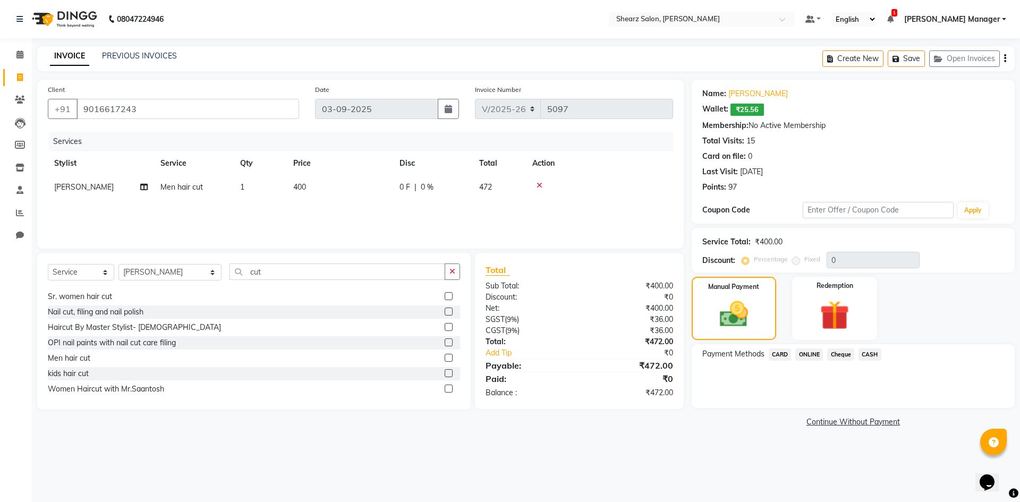
click at [809, 354] on span "ONLINE" at bounding box center [809, 354] width 28 height 12
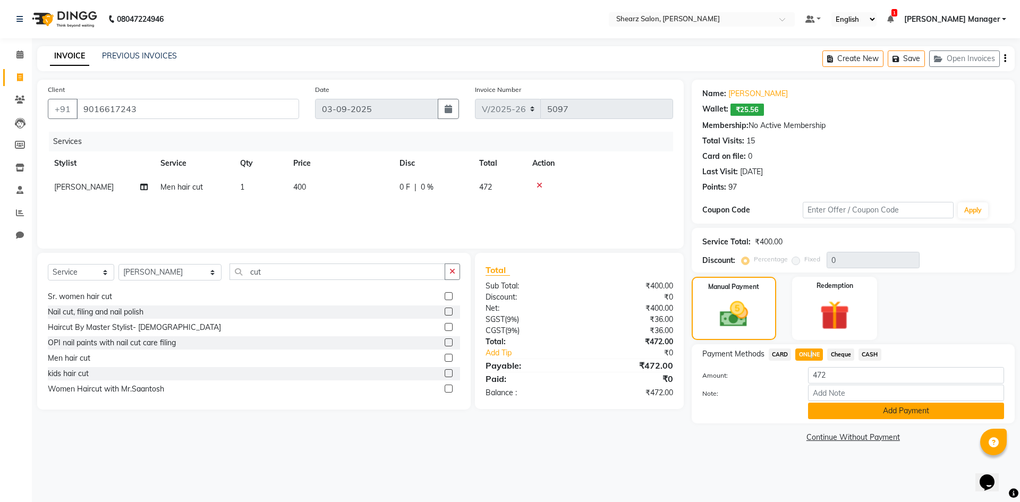
click at [841, 414] on button "Add Payment" at bounding box center [906, 410] width 196 height 16
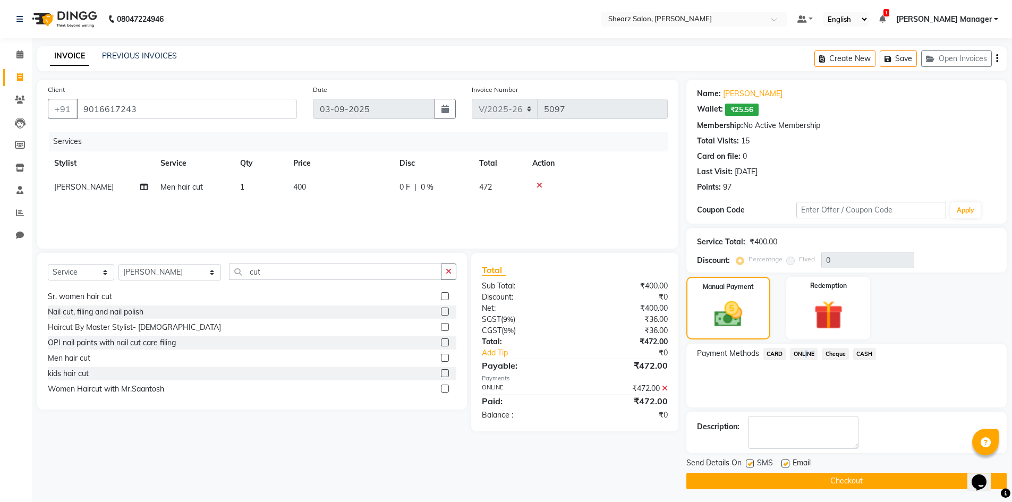
click at [795, 483] on button "Checkout" at bounding box center [846, 481] width 320 height 16
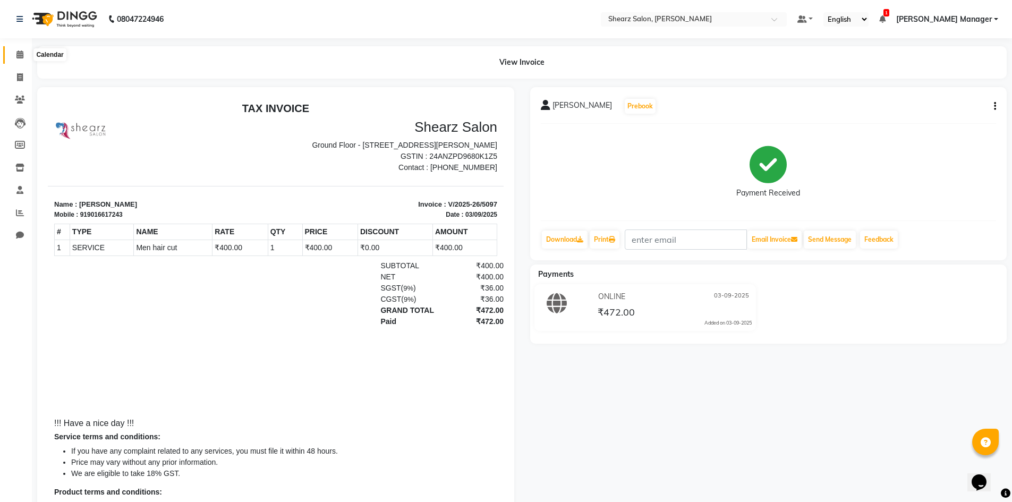
click at [19, 55] on icon at bounding box center [19, 54] width 7 height 8
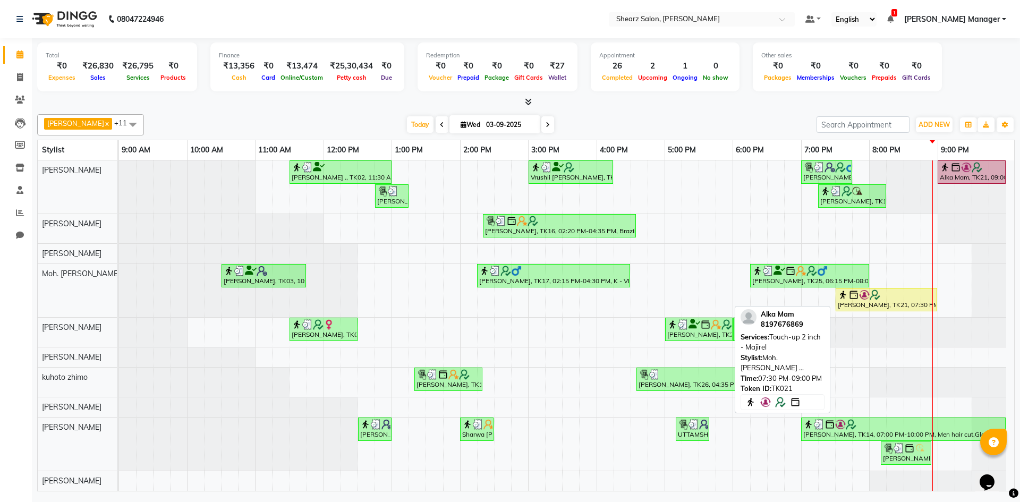
click at [895, 298] on div at bounding box center [885, 294] width 97 height 11
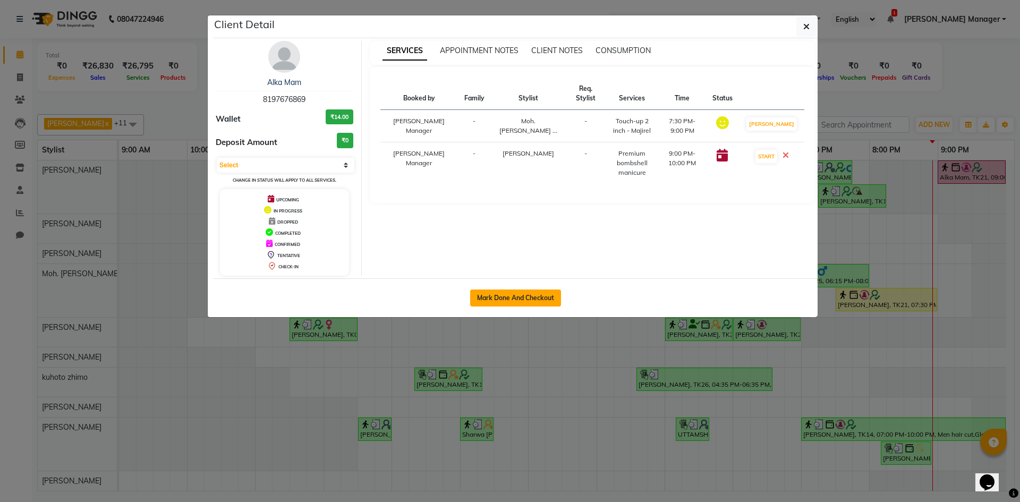
click at [506, 290] on button "Mark Done And Checkout" at bounding box center [515, 297] width 91 height 17
select select "8159"
select select "service"
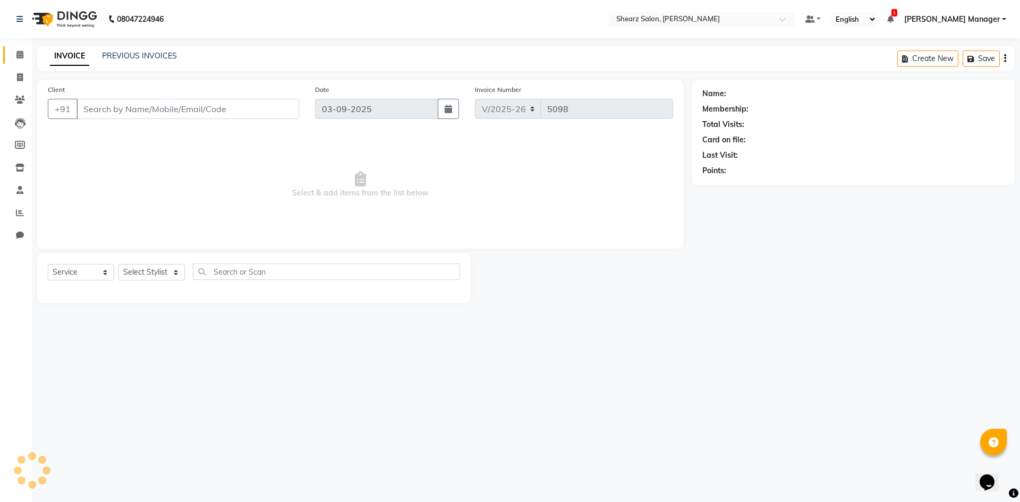
type input "8197676869"
select select "77322"
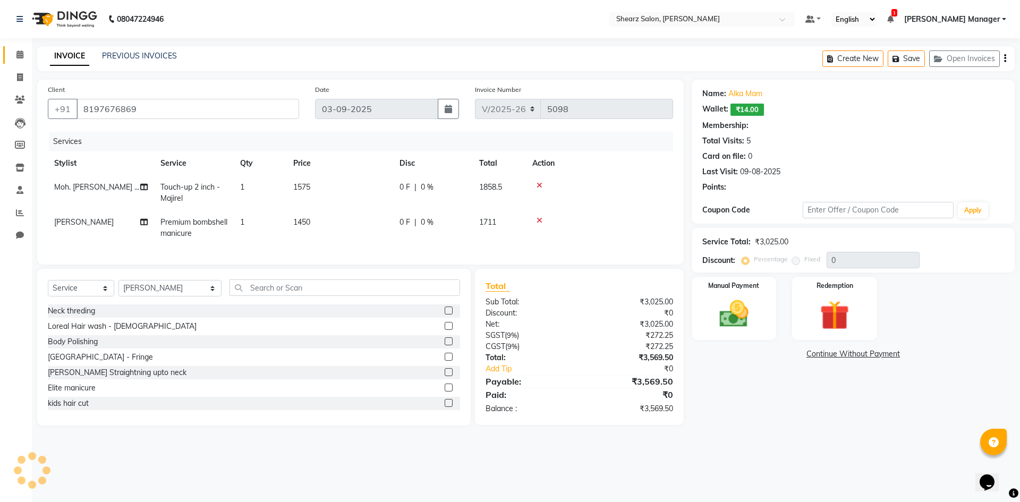
type input "20"
select select "1: Object"
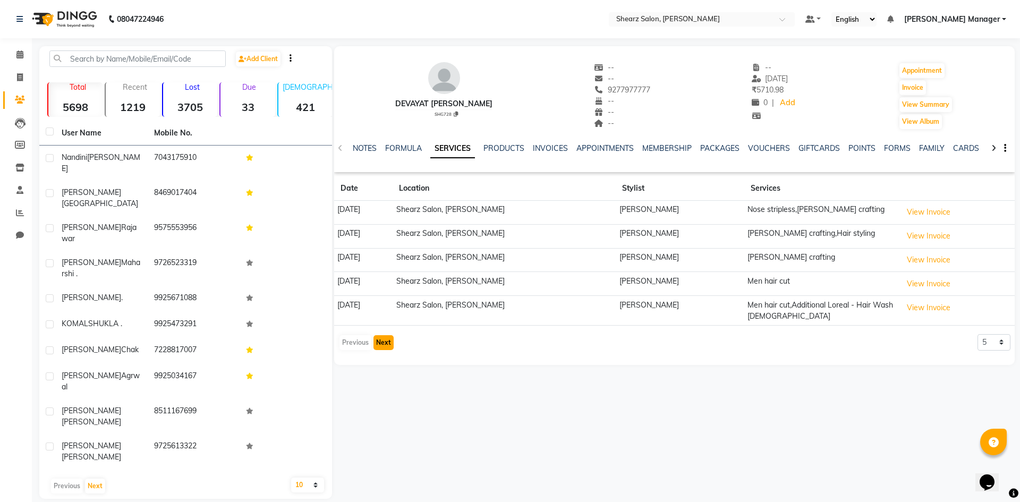
click at [381, 339] on button "Next" at bounding box center [383, 342] width 20 height 15
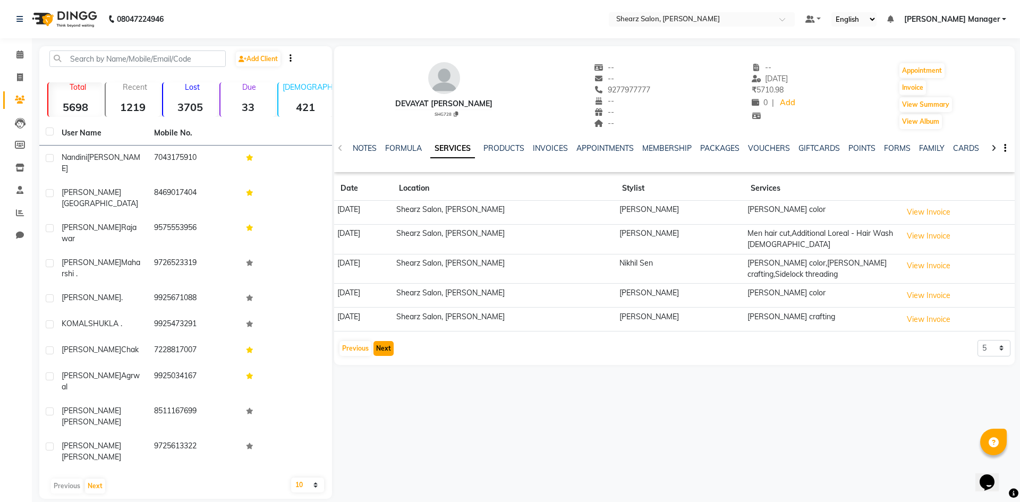
click at [376, 346] on button "Next" at bounding box center [383, 348] width 20 height 15
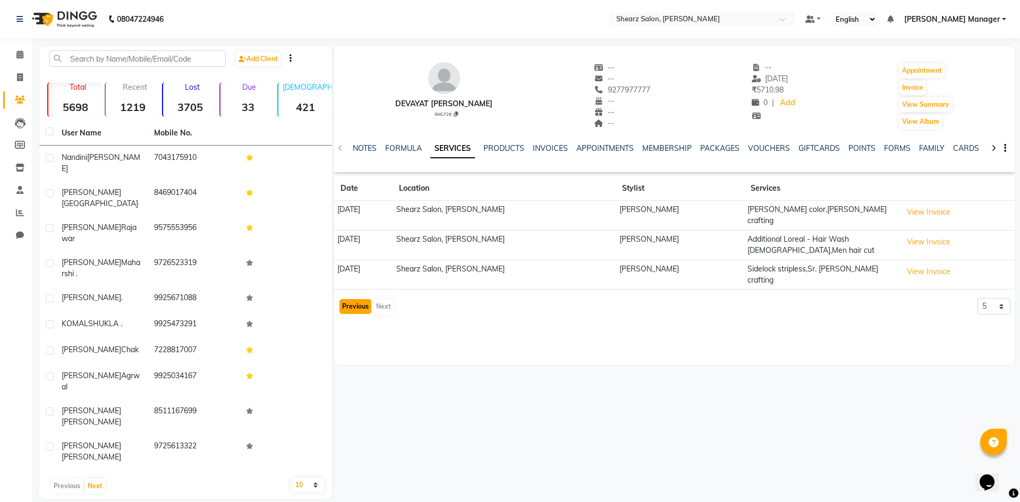
click at [356, 299] on button "Previous" at bounding box center [355, 306] width 32 height 15
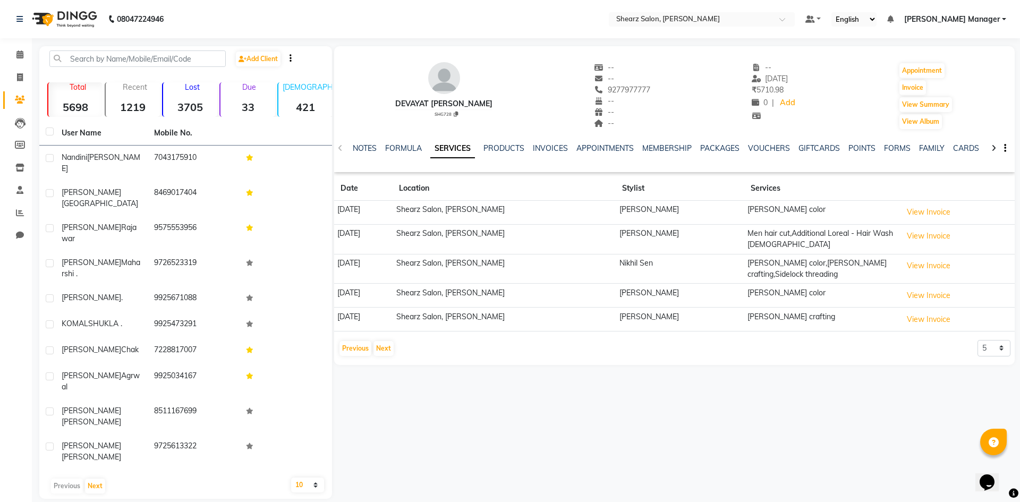
drag, startPoint x: 589, startPoint y: 91, endPoint x: 639, endPoint y: 88, distance: 50.5
click at [639, 88] on div "devayat [PERSON_NAME] SHG728 -- -- 9277977777 -- -- -- -- [DATE] ₹ 5710.98 0 | …" at bounding box center [674, 91] width 680 height 79
copy span "9277977777"
click at [12, 55] on span at bounding box center [20, 55] width 19 height 12
